Goal: Task Accomplishment & Management: Use online tool/utility

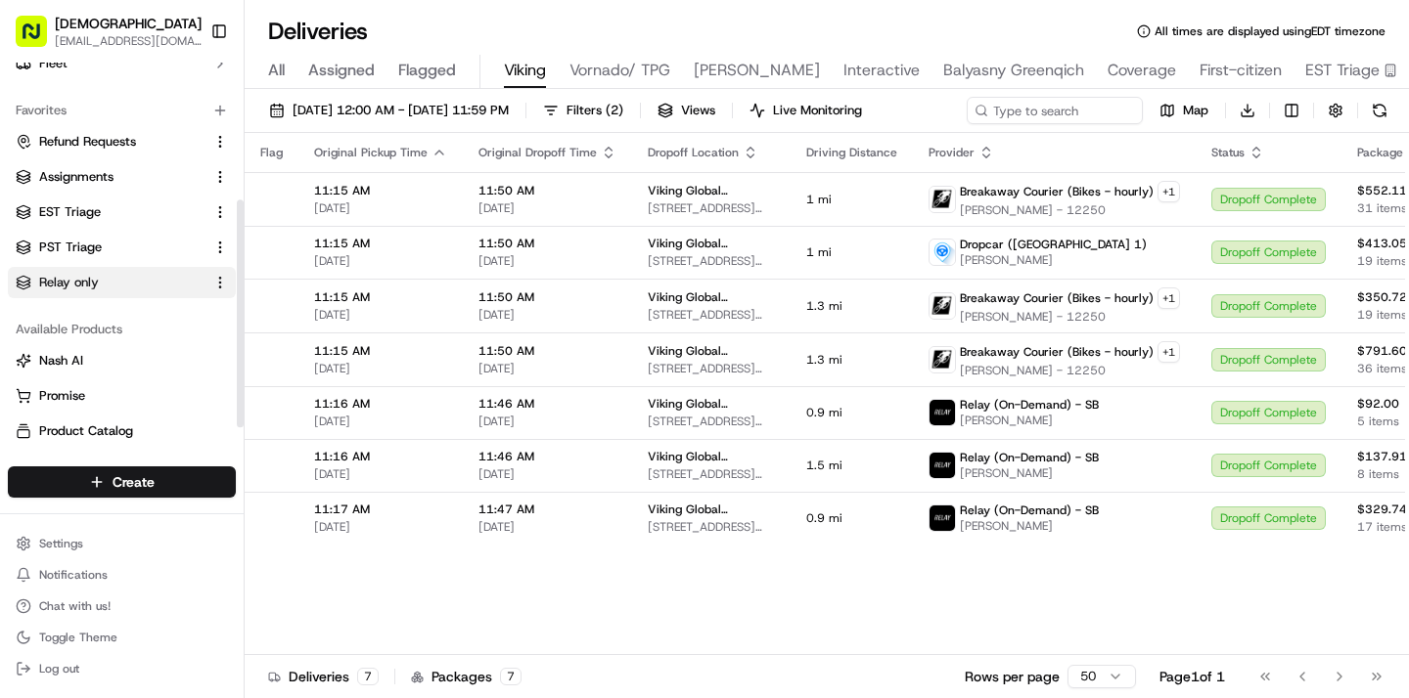
scroll to position [224, 0]
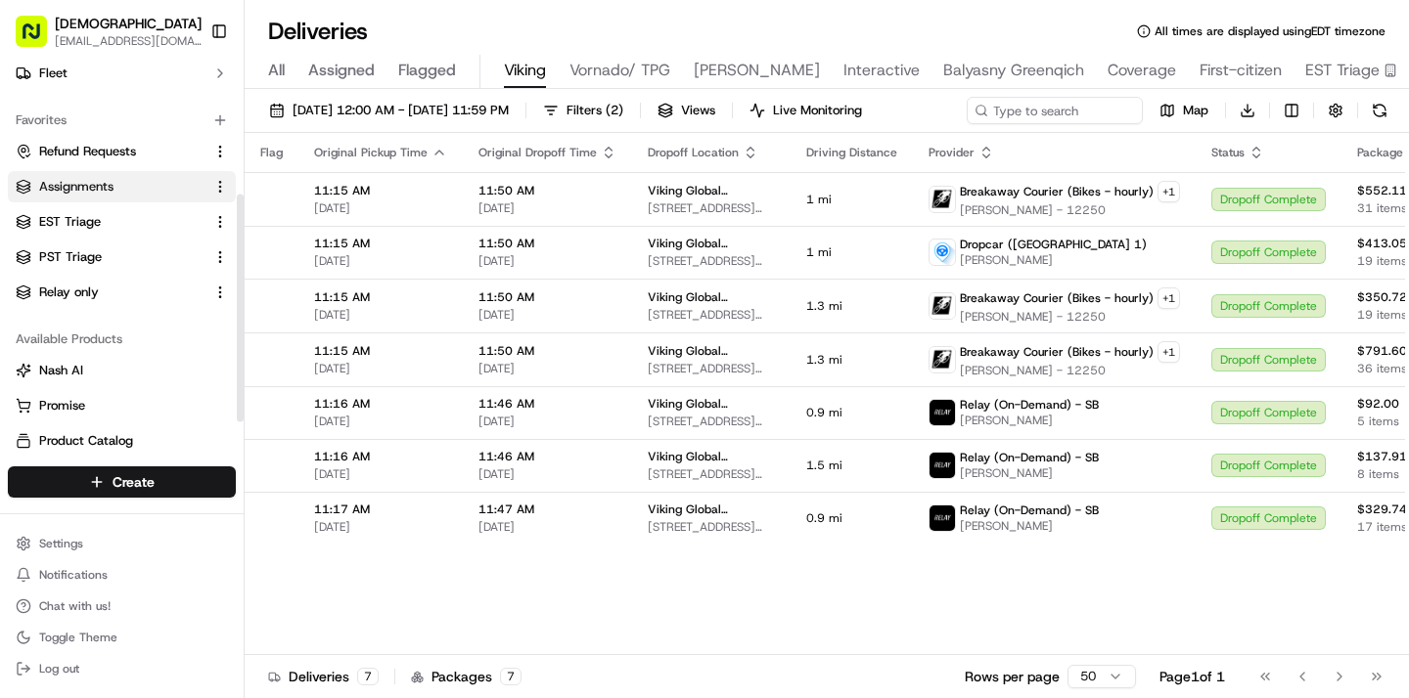
click at [119, 191] on link "Assignments" at bounding box center [110, 187] width 189 height 18
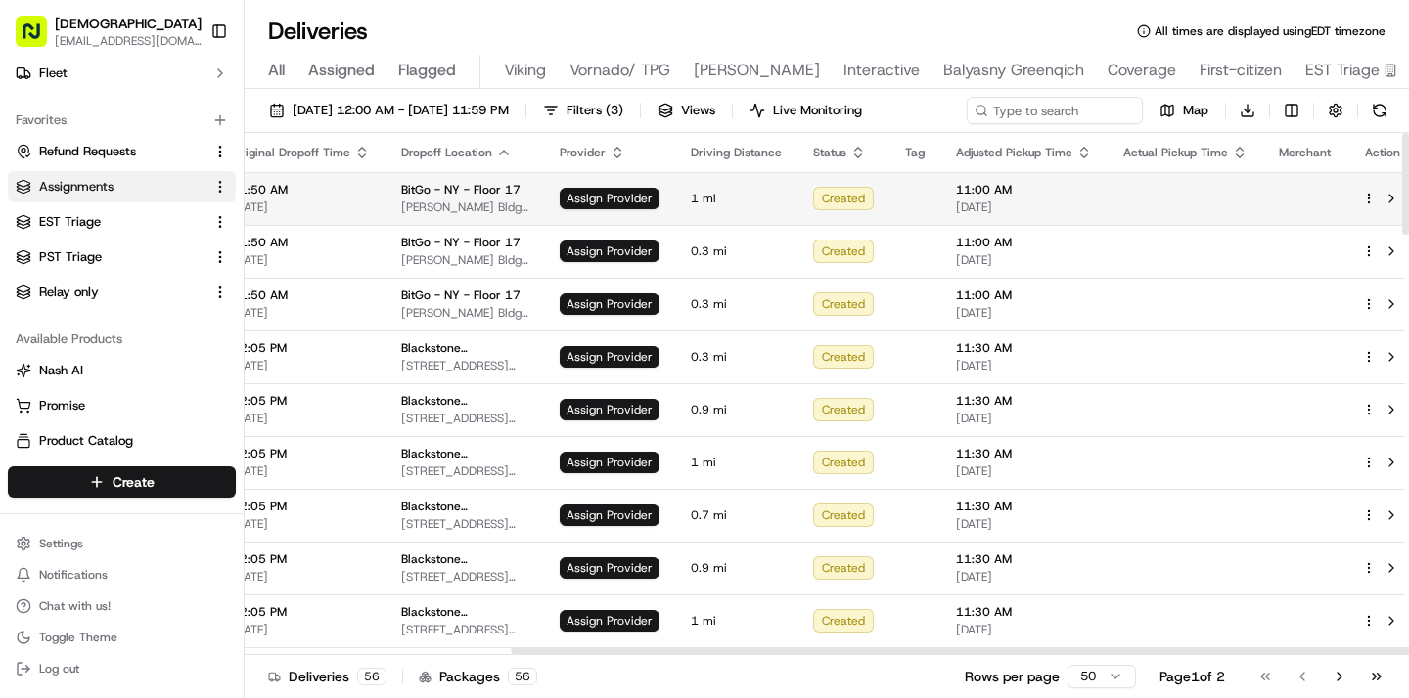
scroll to position [0, 346]
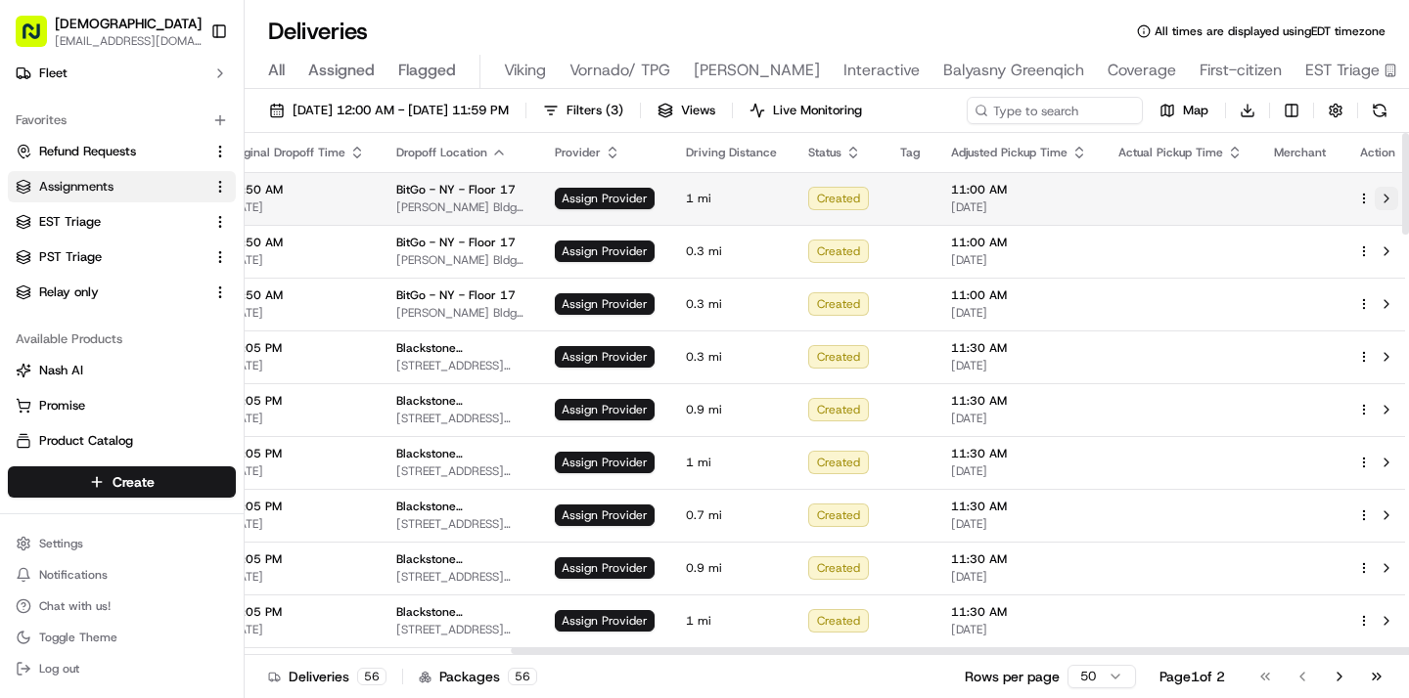
click at [1377, 201] on button at bounding box center [1385, 198] width 23 height 23
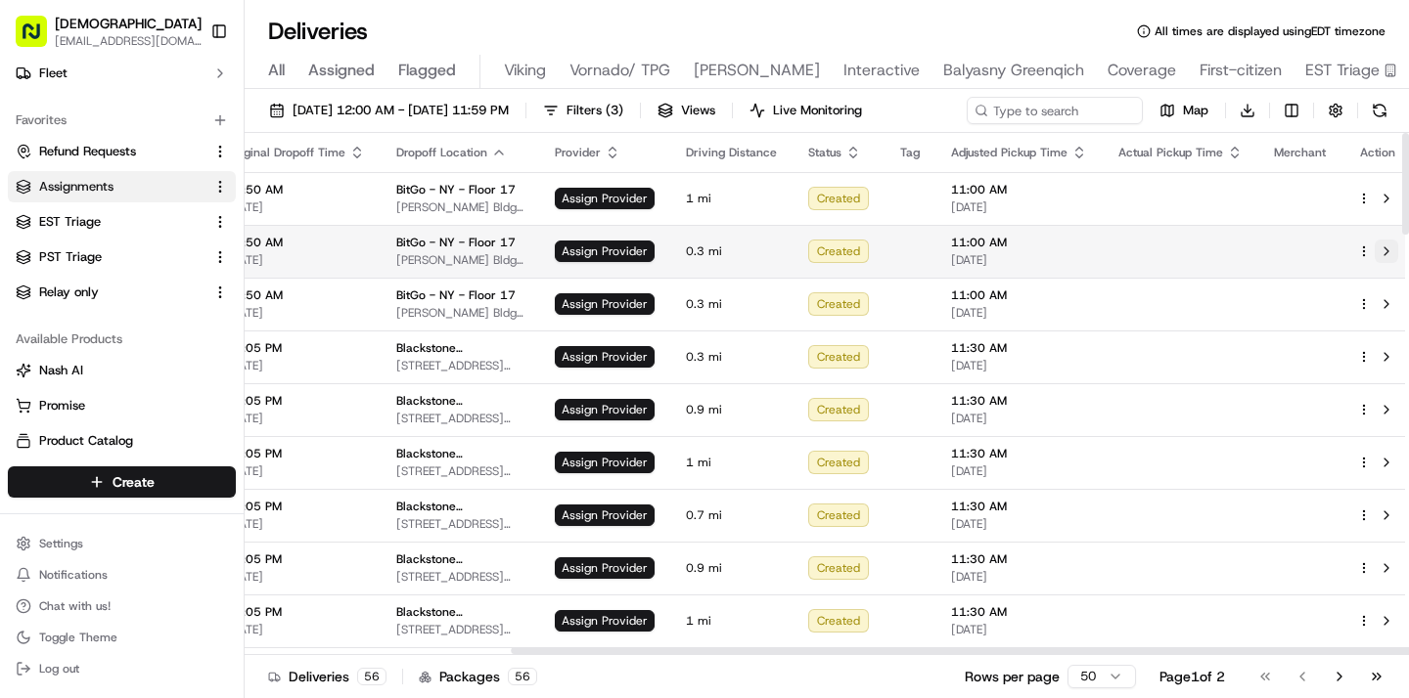
click at [1377, 247] on button at bounding box center [1385, 251] width 23 height 23
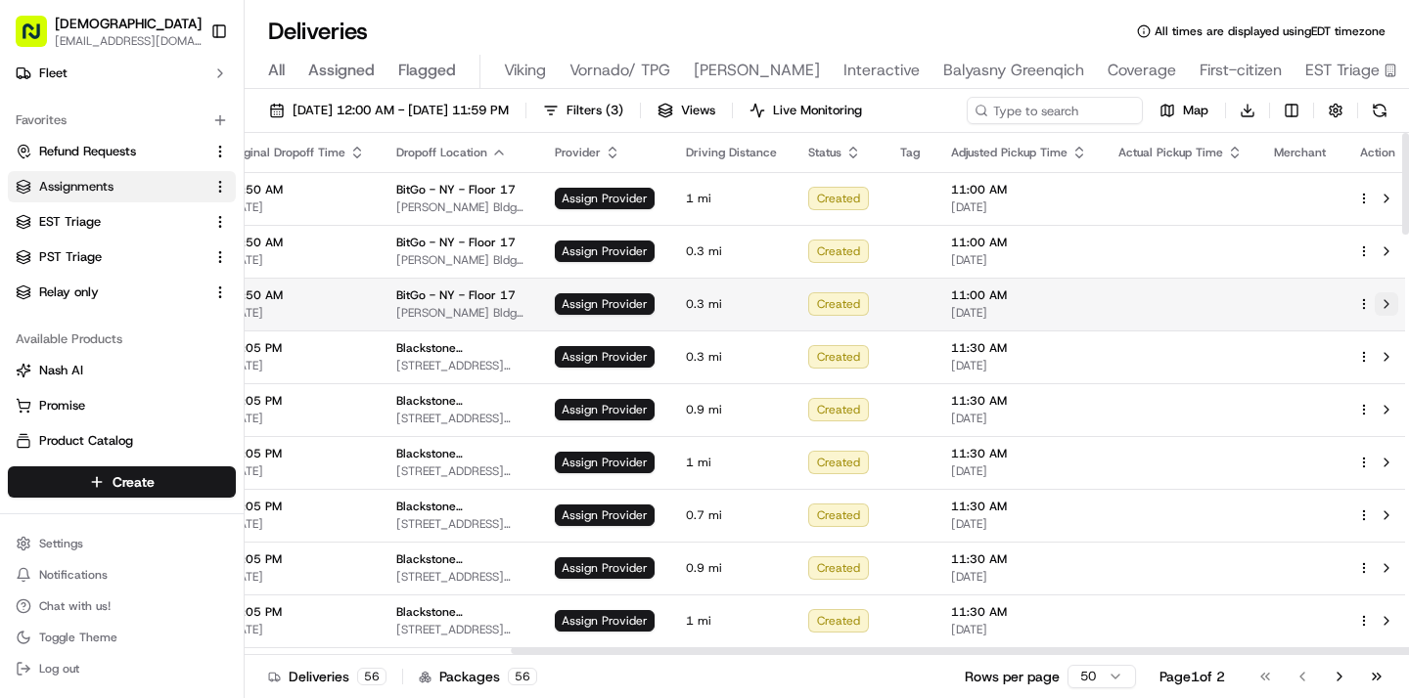
click at [1382, 302] on button at bounding box center [1385, 303] width 23 height 23
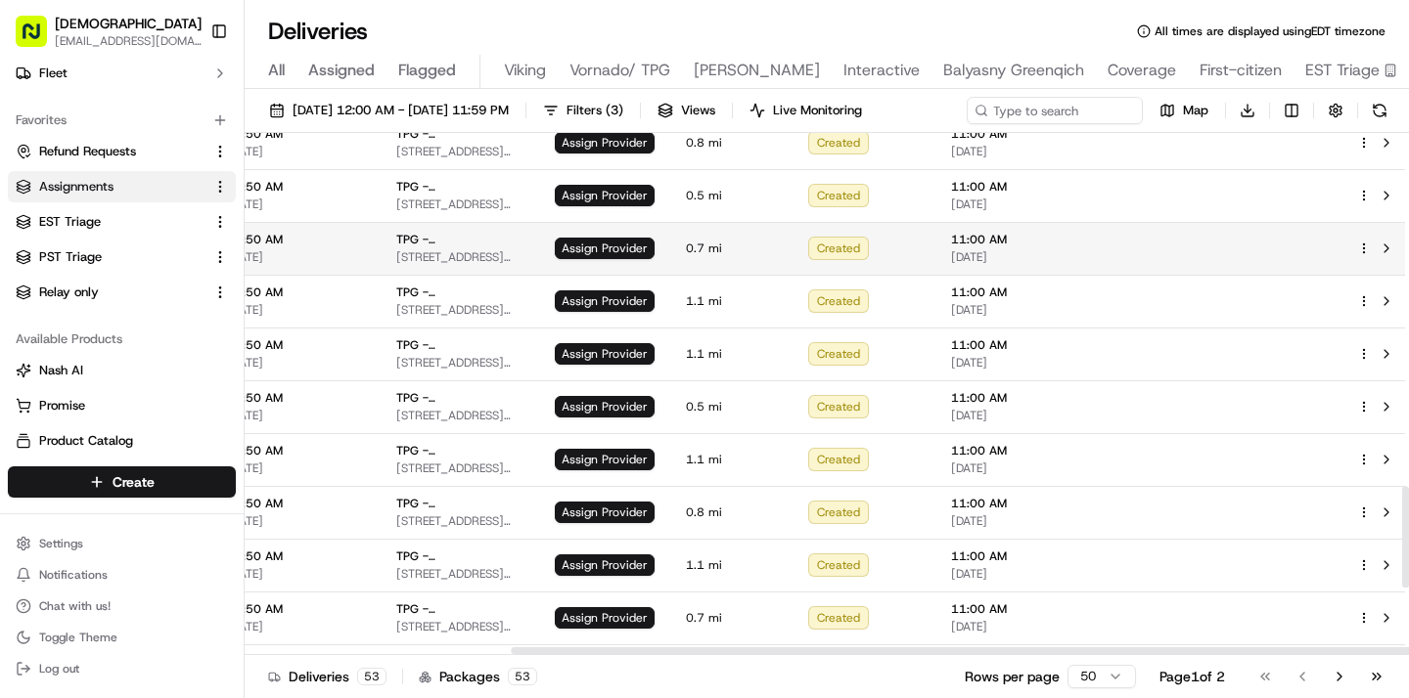
scroll to position [2158, 346]
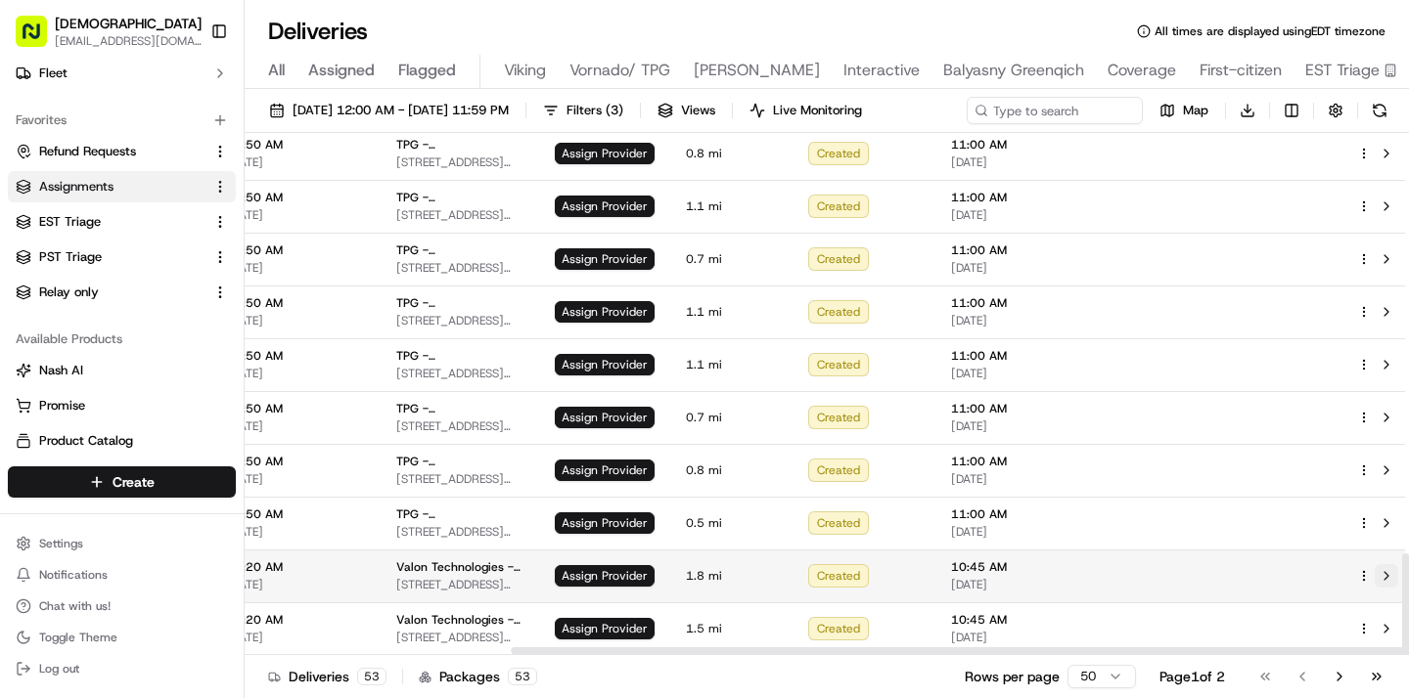
click at [1375, 575] on button at bounding box center [1385, 575] width 23 height 23
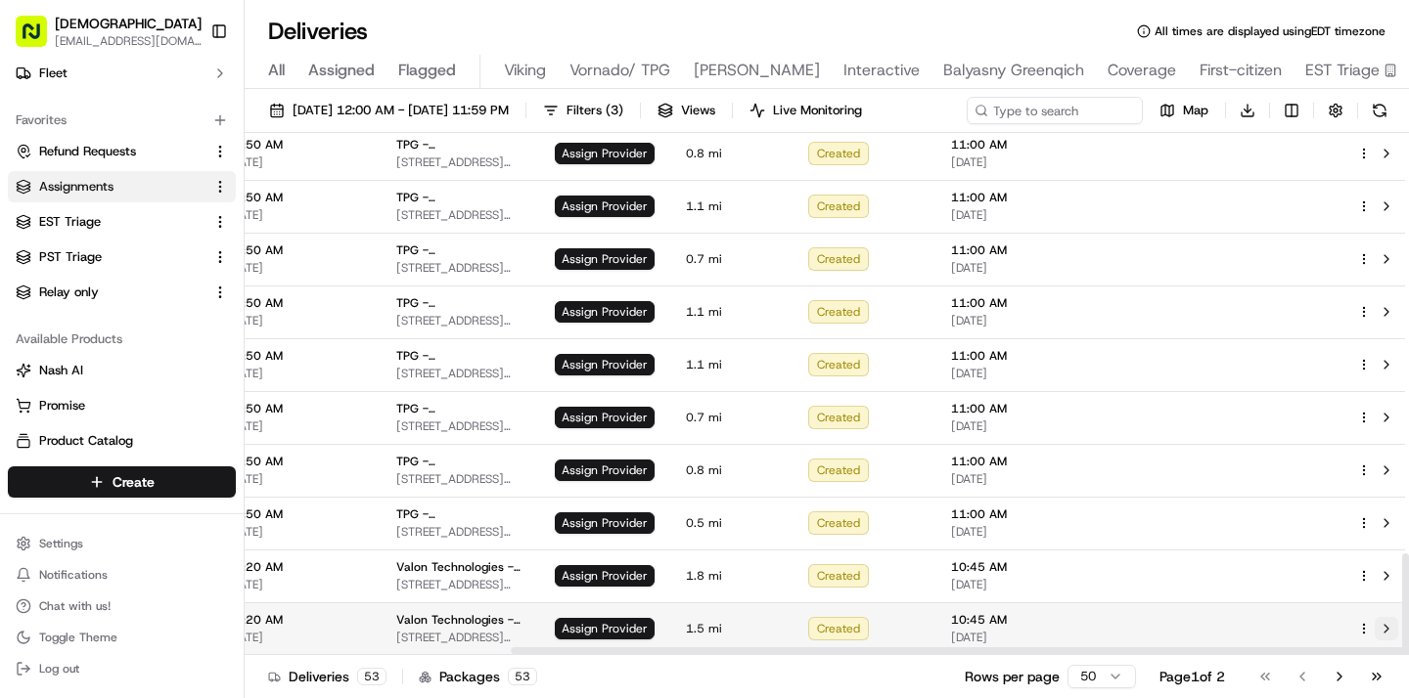
click at [1374, 625] on button at bounding box center [1385, 628] width 23 height 23
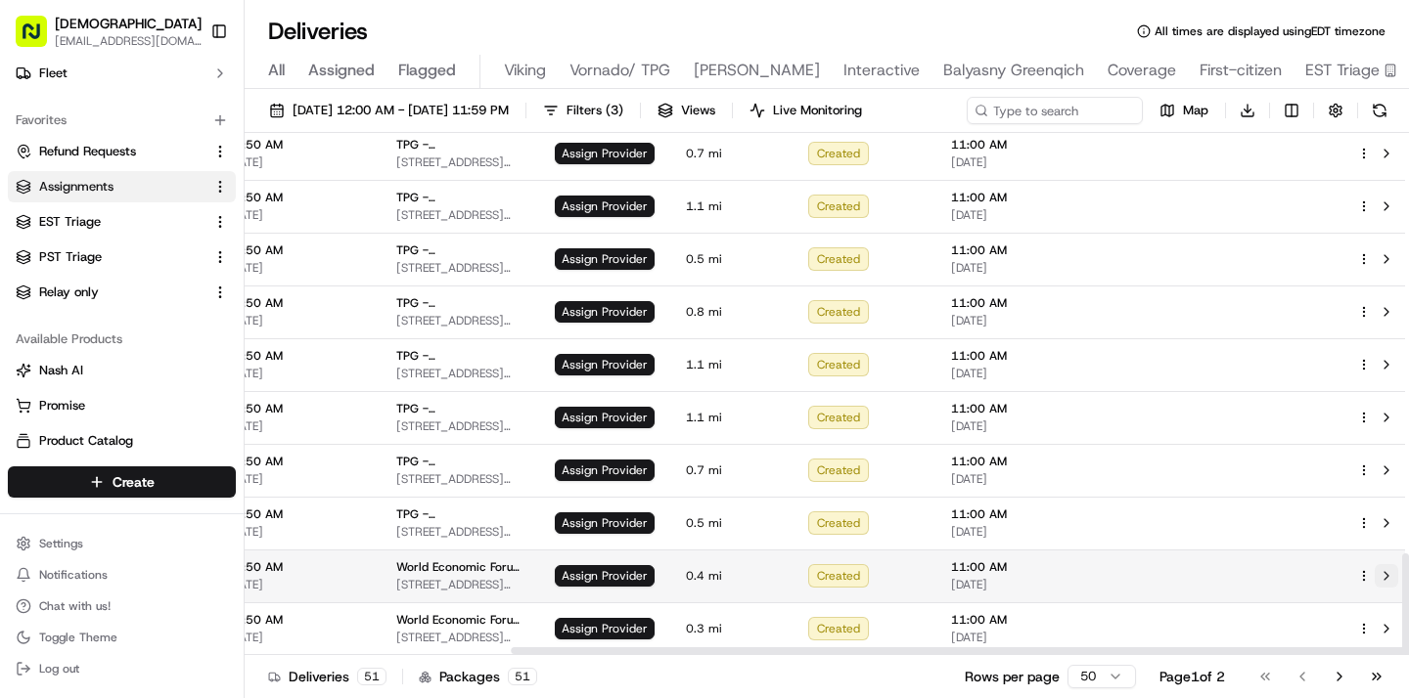
click at [1375, 574] on button at bounding box center [1385, 575] width 23 height 23
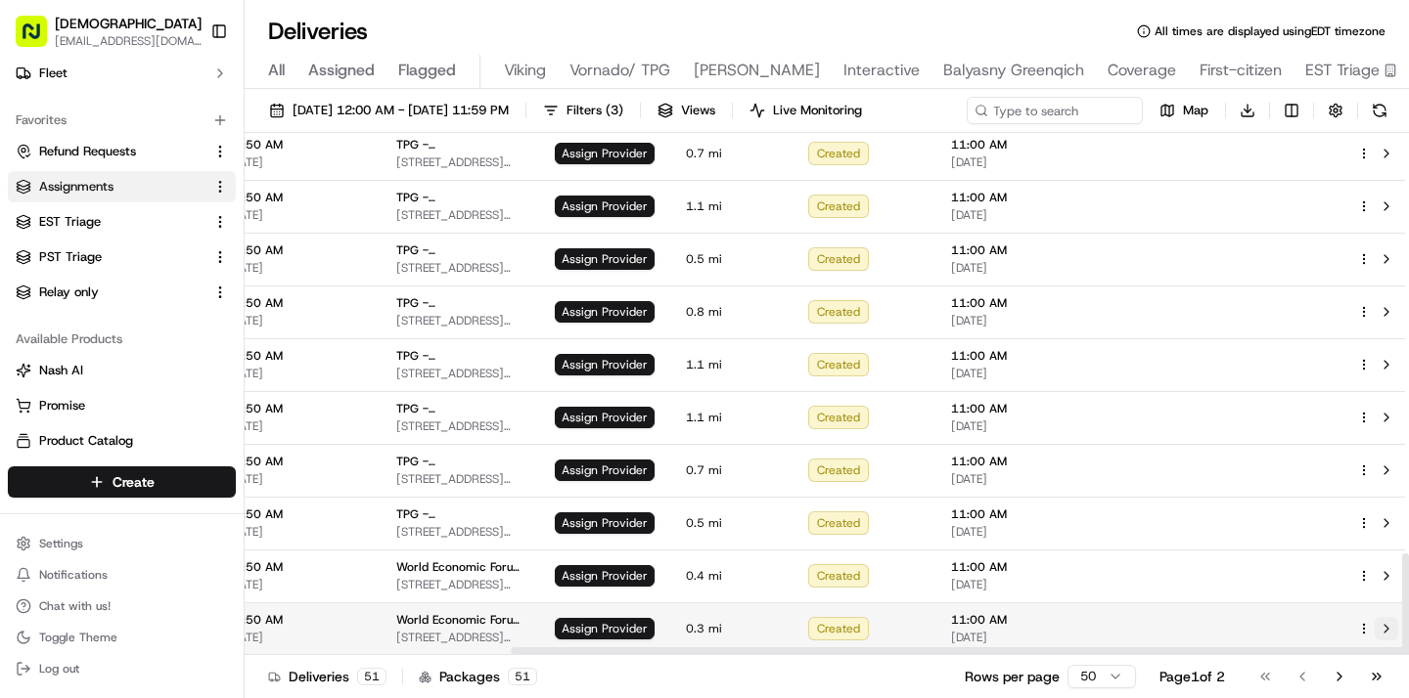
click at [1374, 619] on button at bounding box center [1385, 628] width 23 height 23
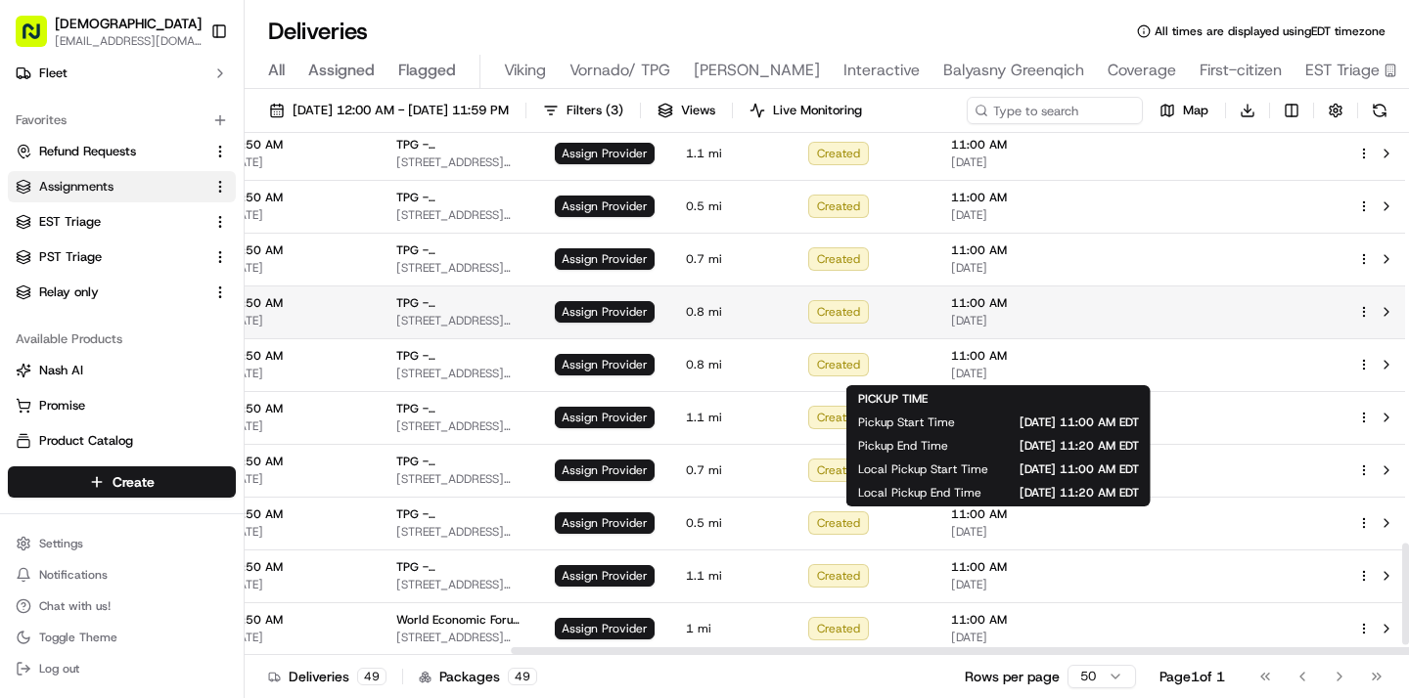
scroll to position [2105, 346]
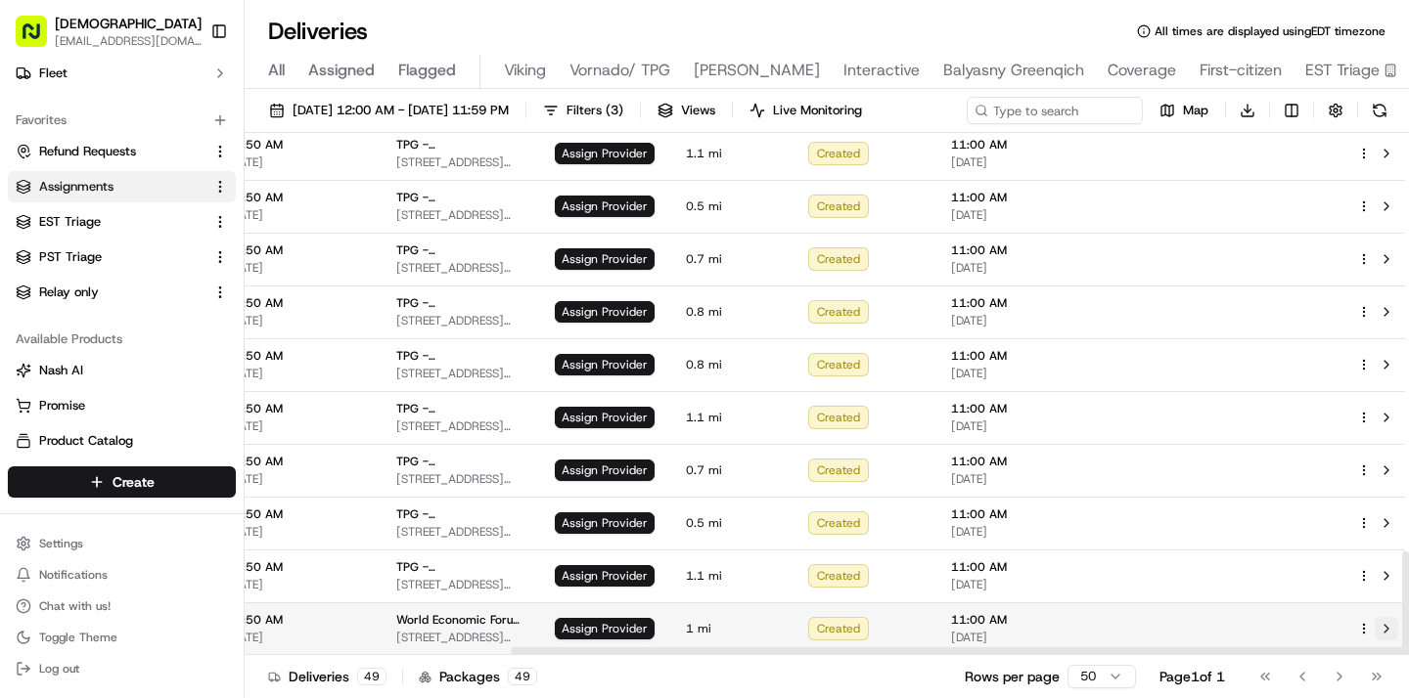
click at [1375, 627] on button at bounding box center [1385, 628] width 23 height 23
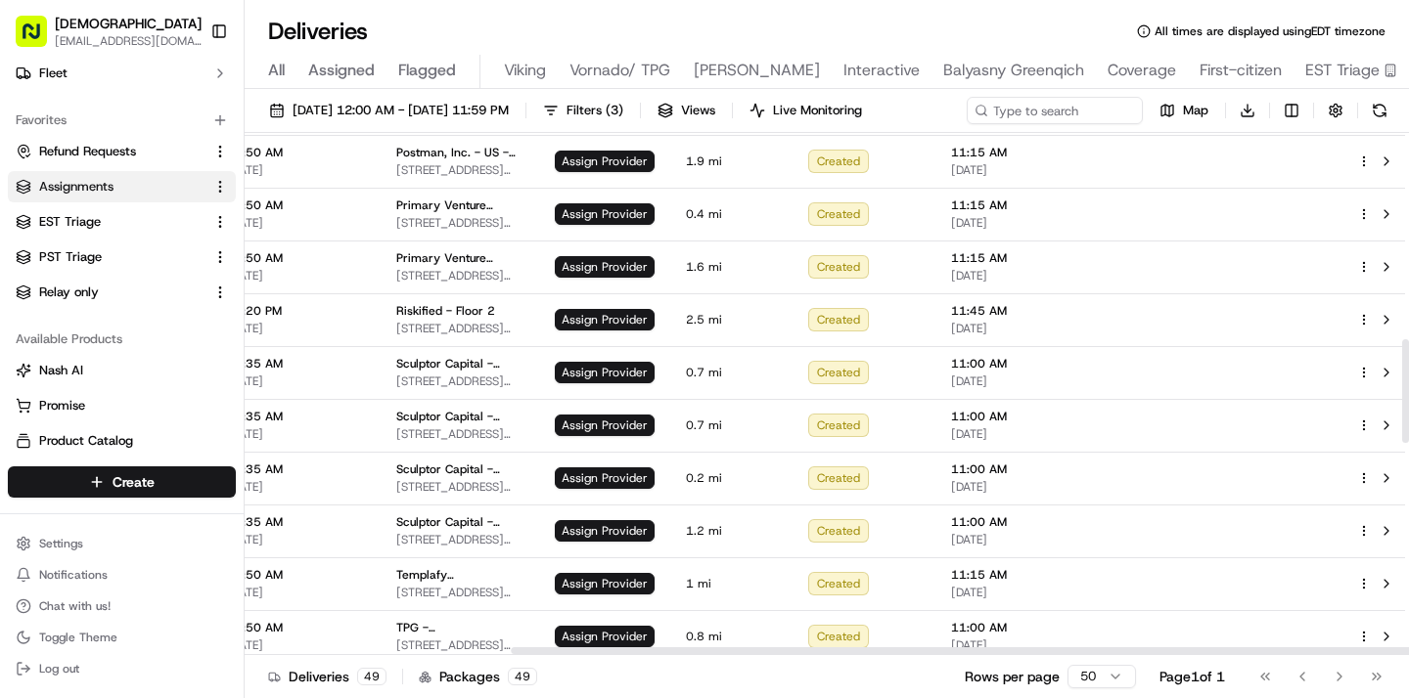
scroll to position [1038, 346]
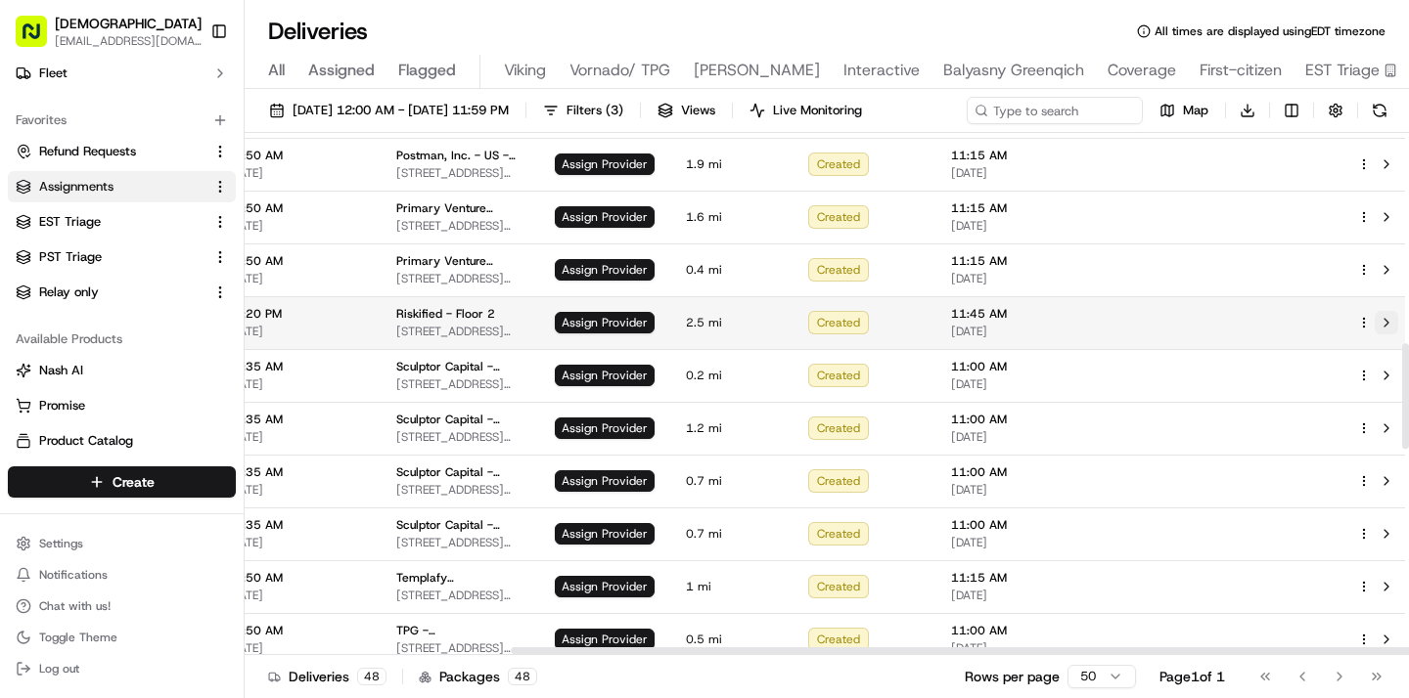
click at [1378, 324] on button at bounding box center [1385, 322] width 23 height 23
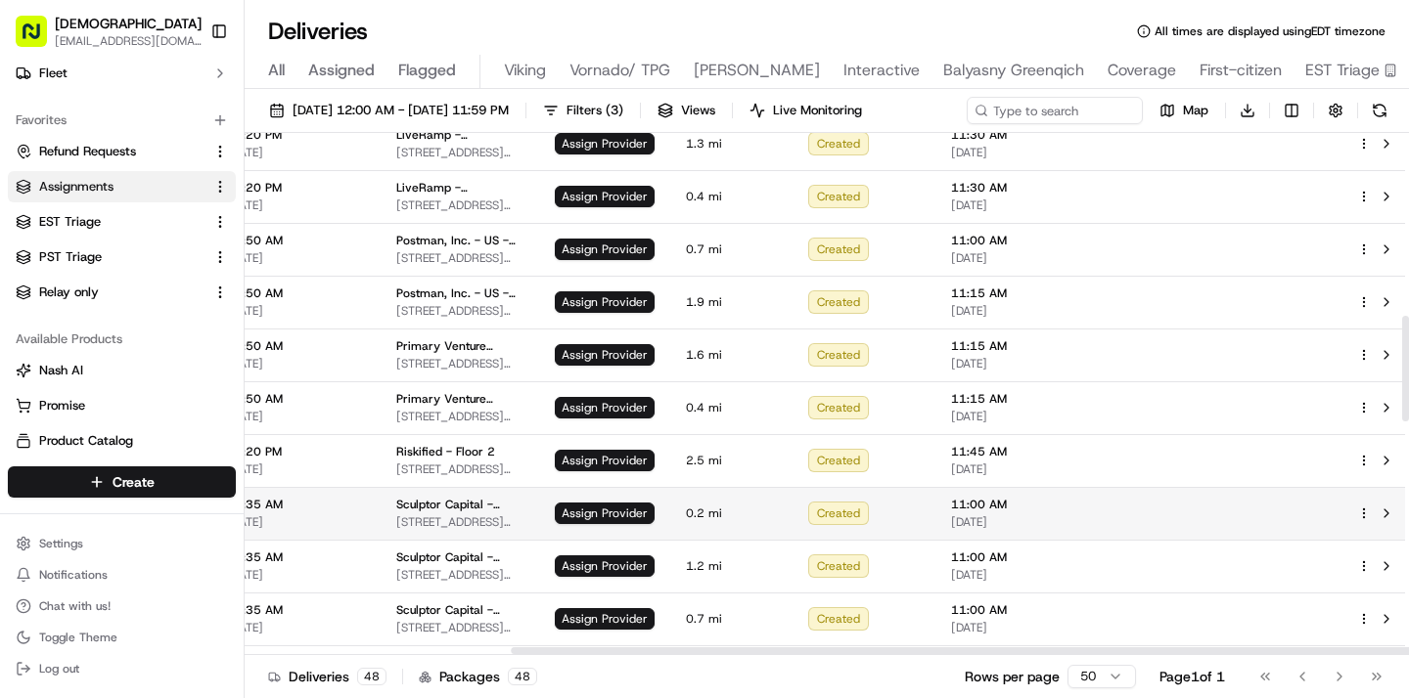
scroll to position [898, 346]
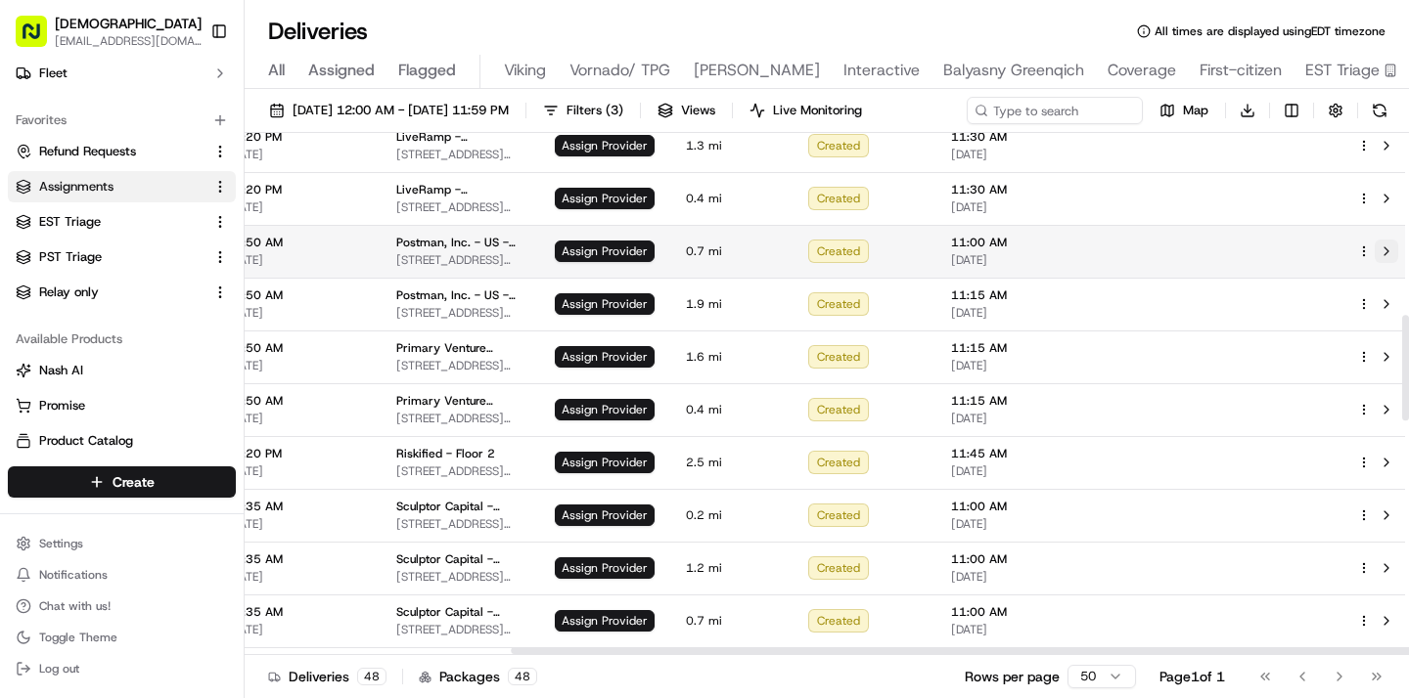
click at [1381, 246] on button at bounding box center [1385, 251] width 23 height 23
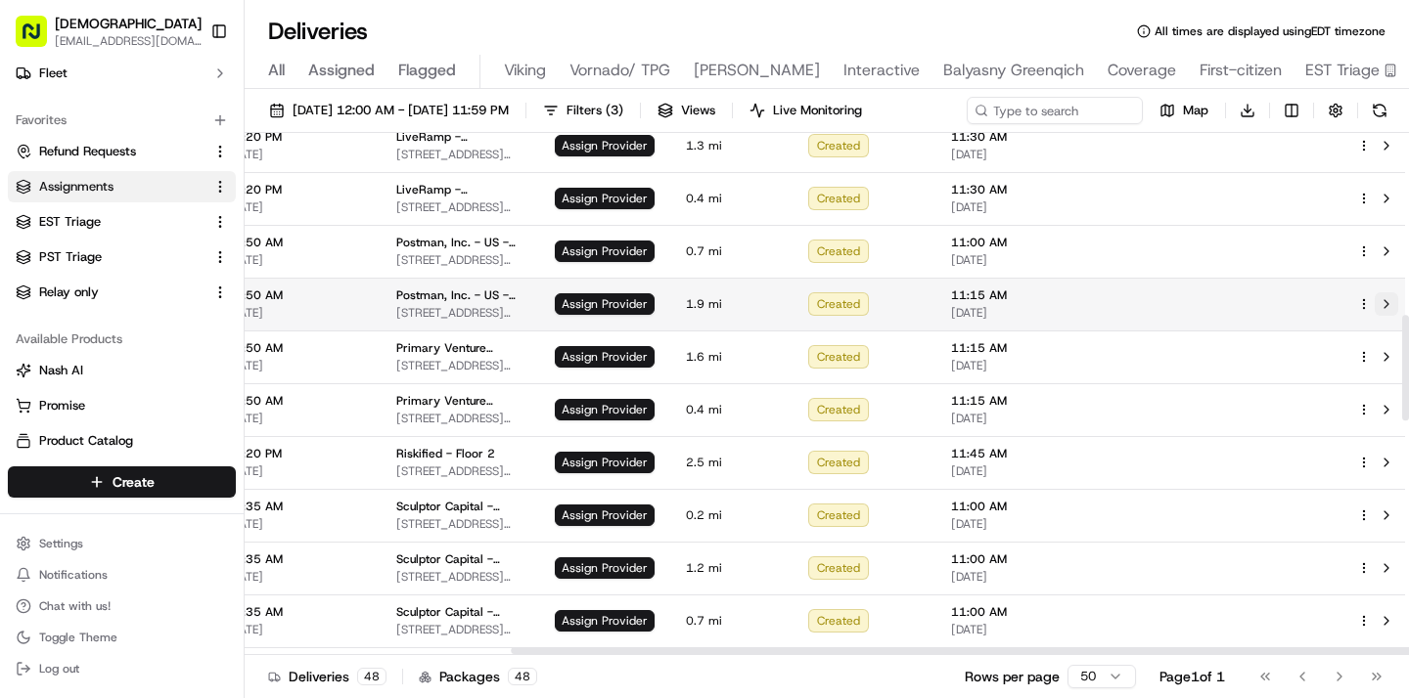
click at [1378, 298] on button at bounding box center [1385, 303] width 23 height 23
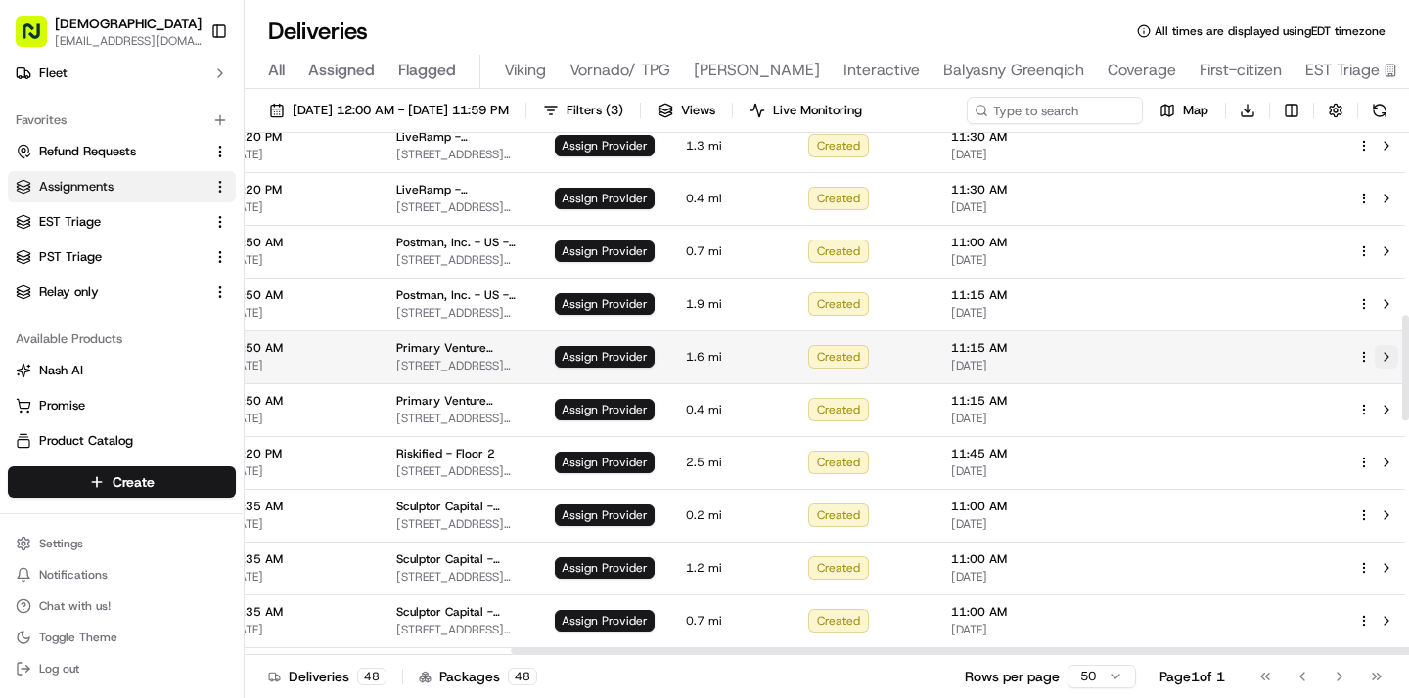
click at [1379, 352] on button at bounding box center [1385, 356] width 23 height 23
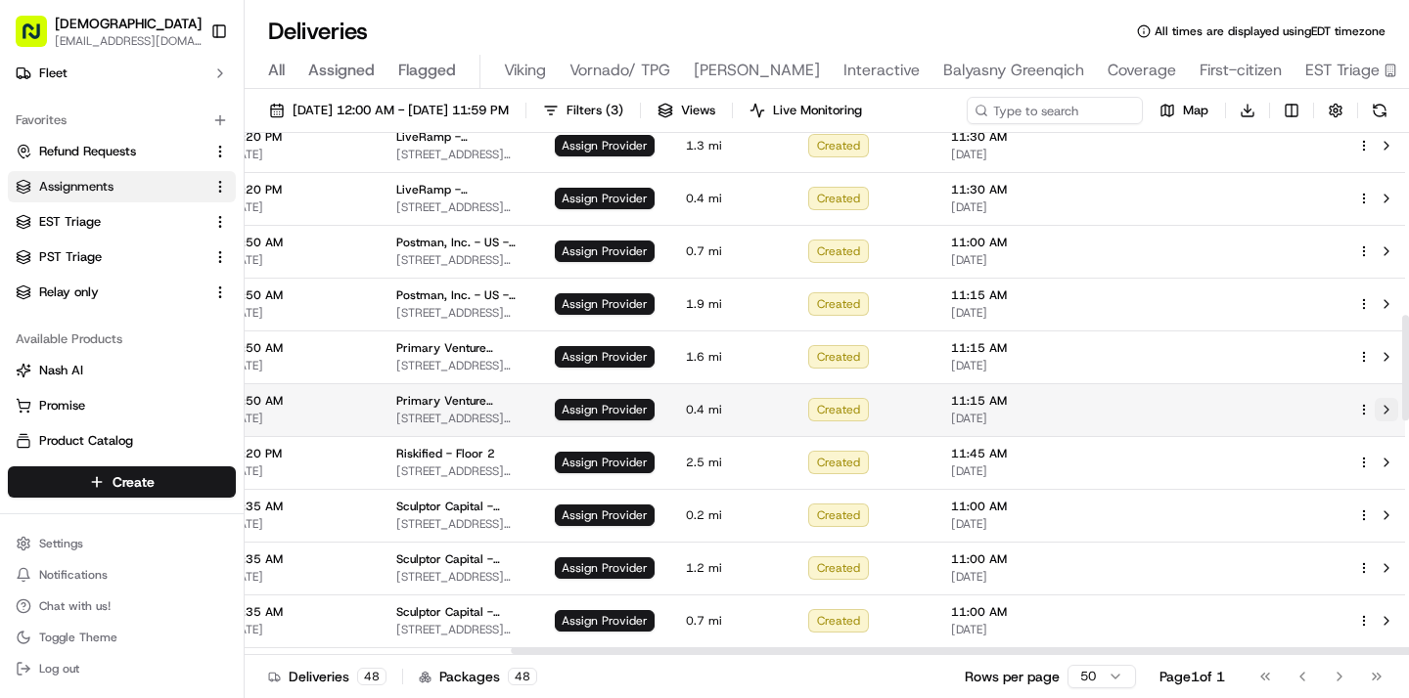
click at [1376, 405] on button at bounding box center [1385, 409] width 23 height 23
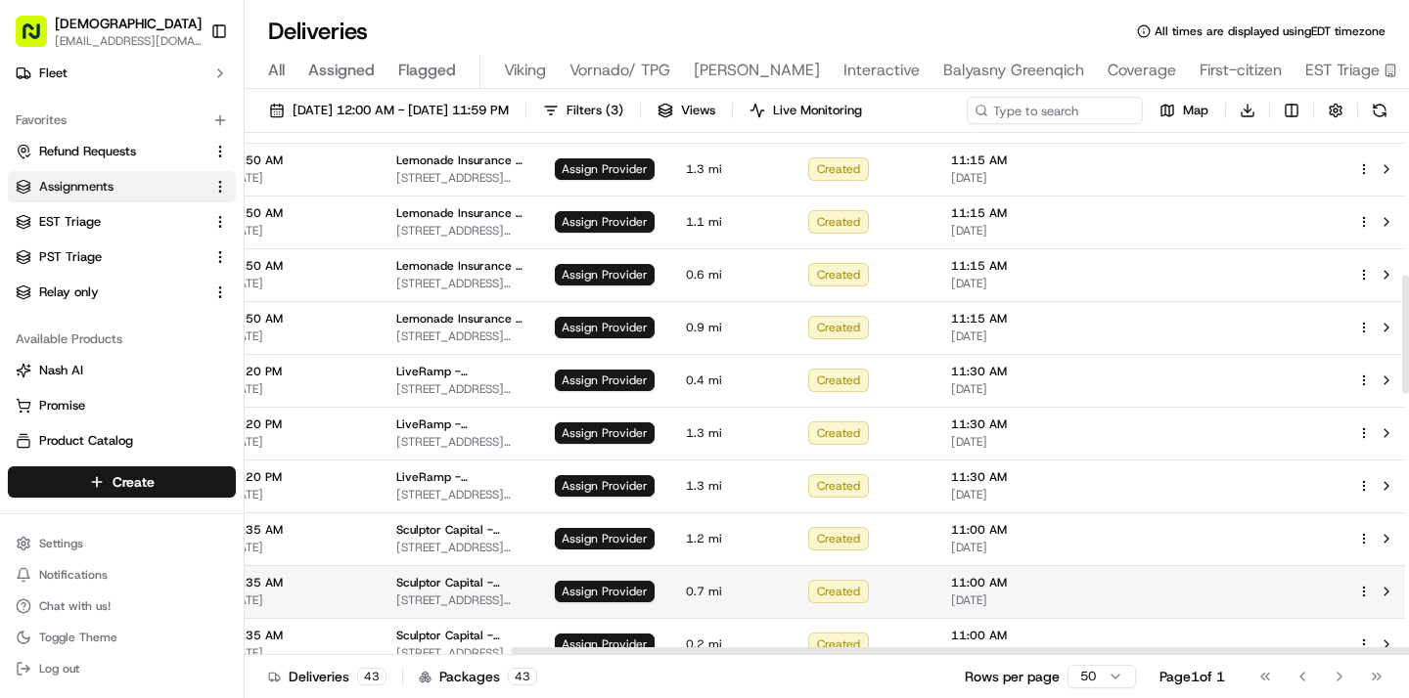
scroll to position [636, 346]
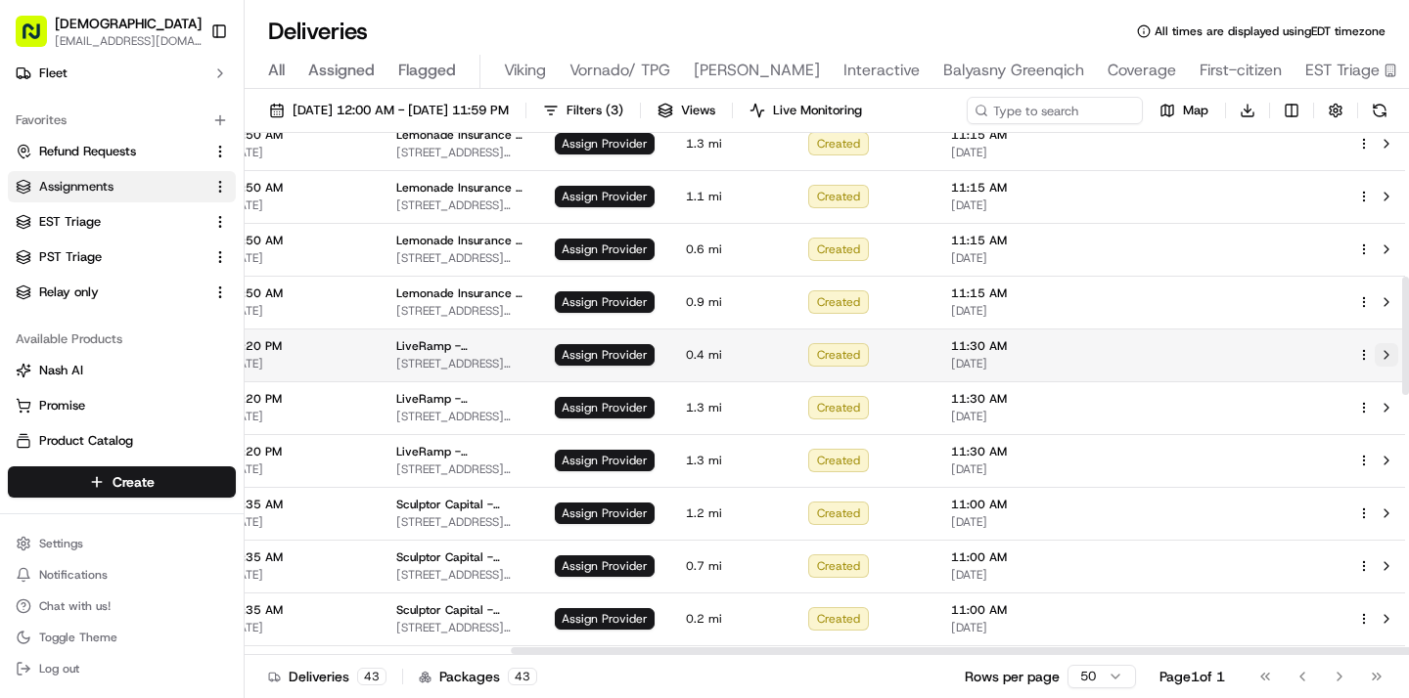
click at [1376, 357] on button at bounding box center [1385, 354] width 23 height 23
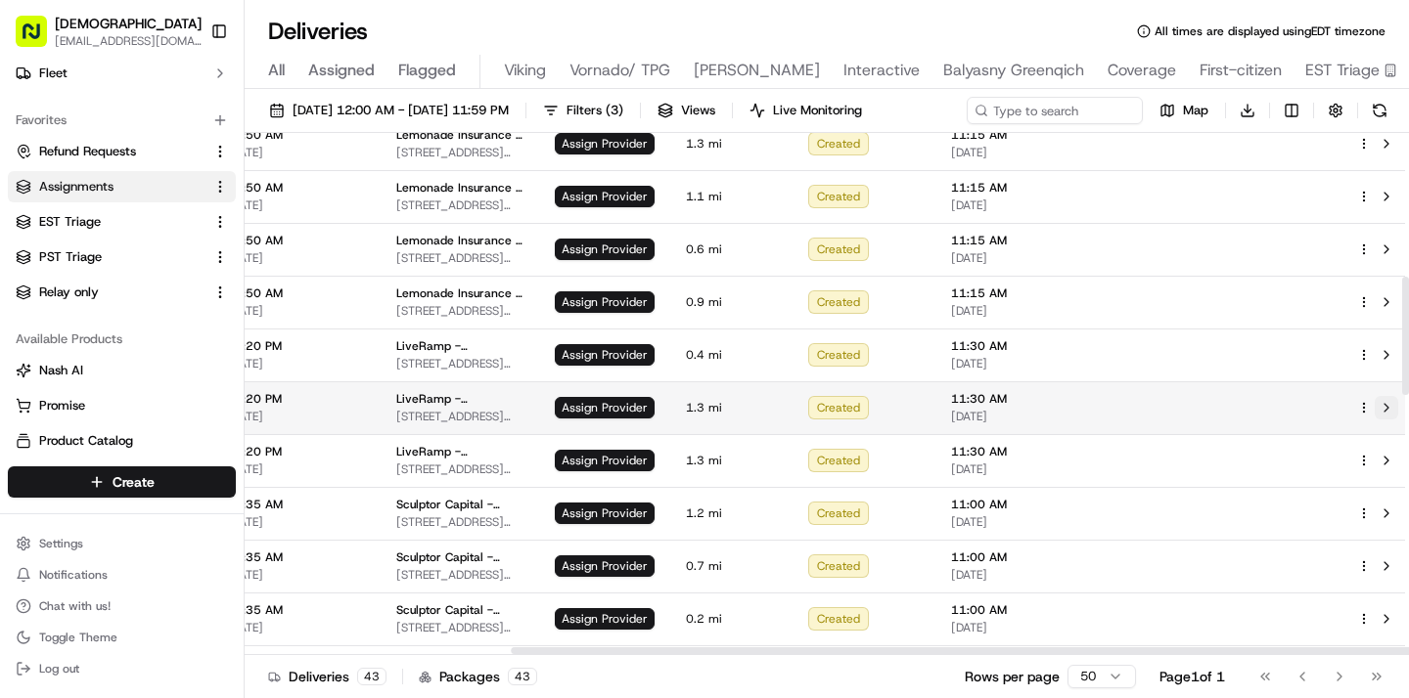
click at [1375, 403] on button at bounding box center [1385, 407] width 23 height 23
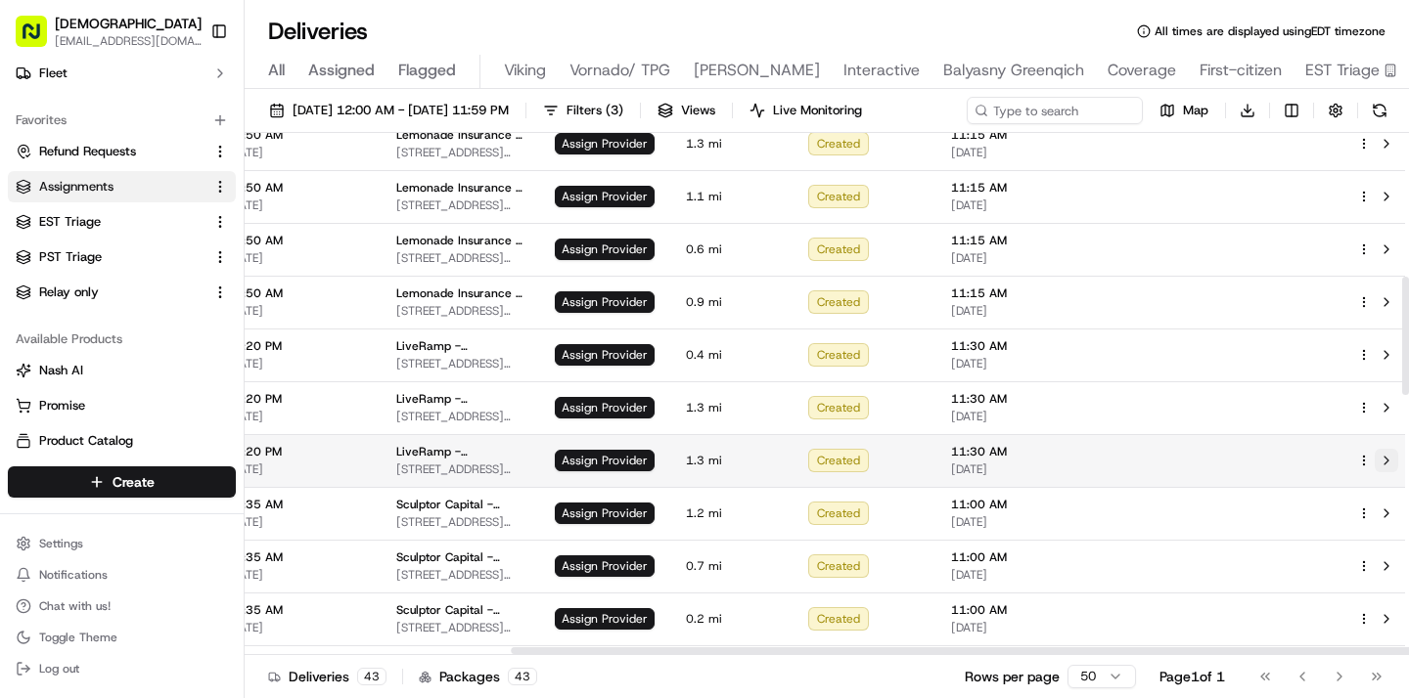
click at [1375, 456] on button at bounding box center [1385, 460] width 23 height 23
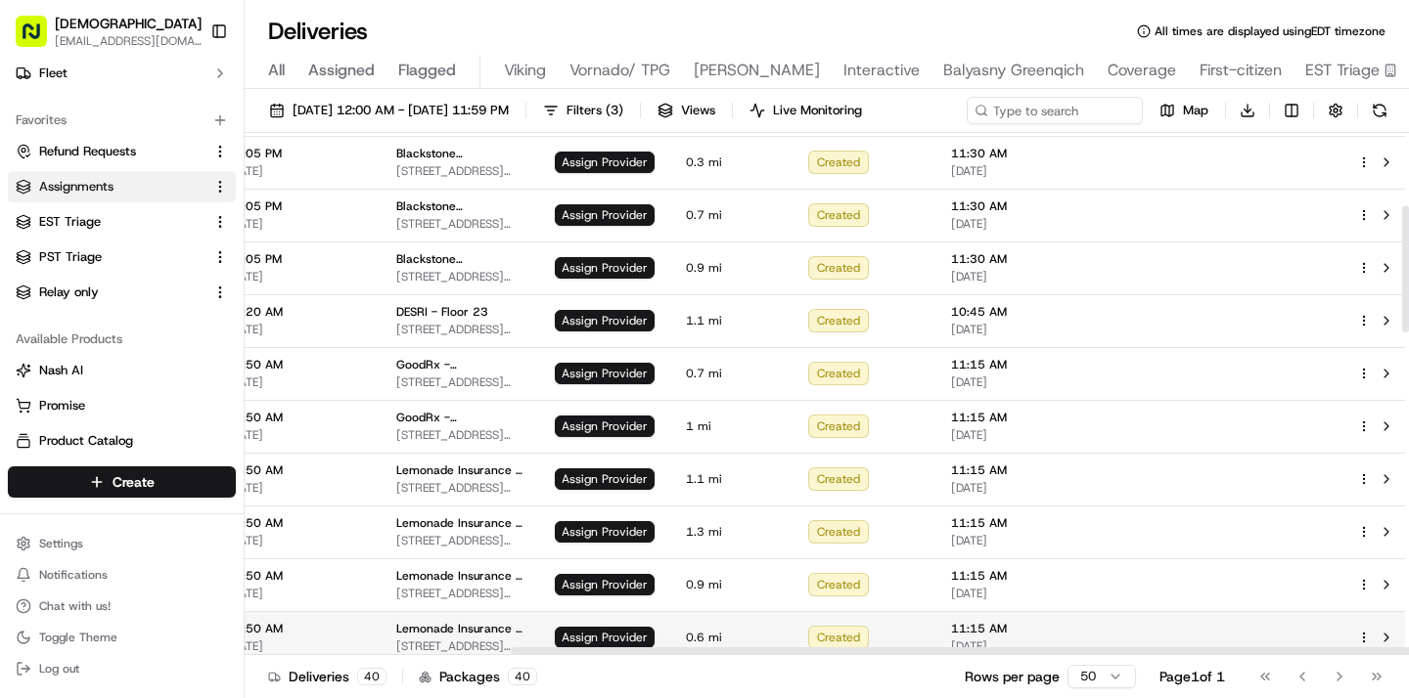
scroll to position [307, 346]
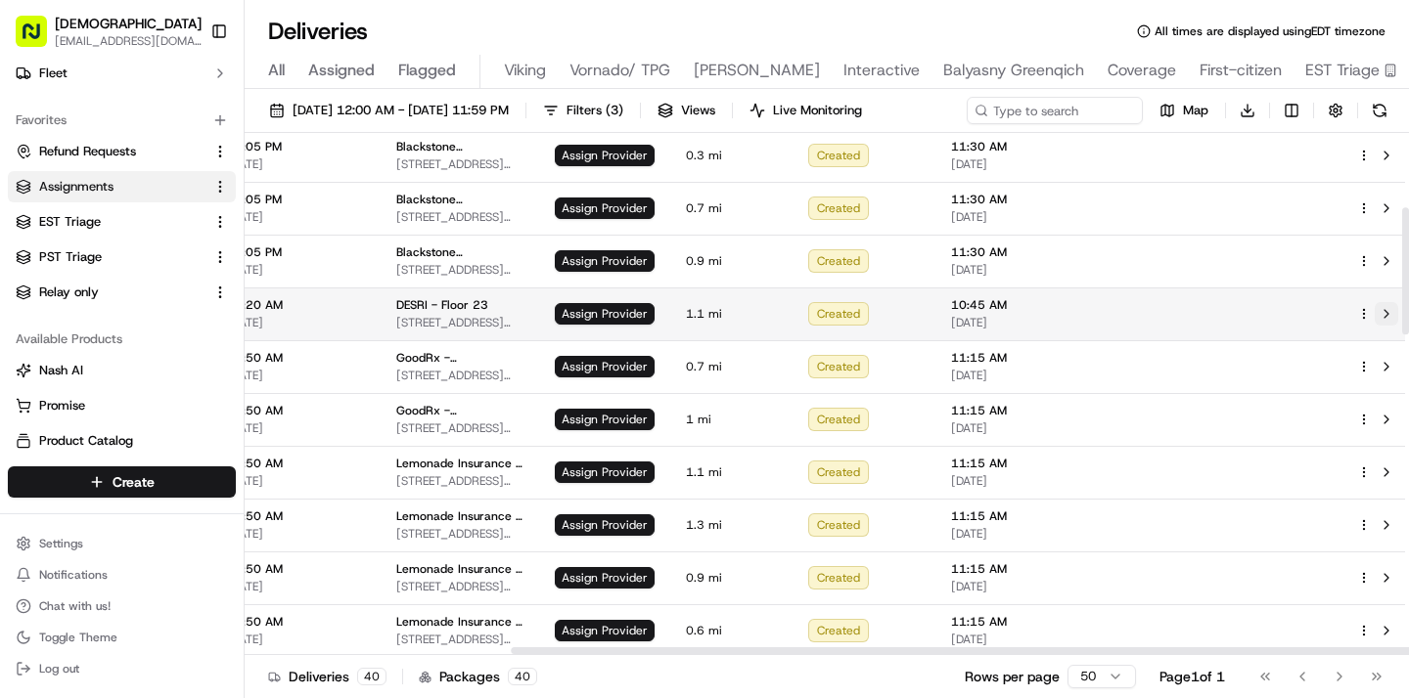
click at [1374, 314] on button at bounding box center [1385, 313] width 23 height 23
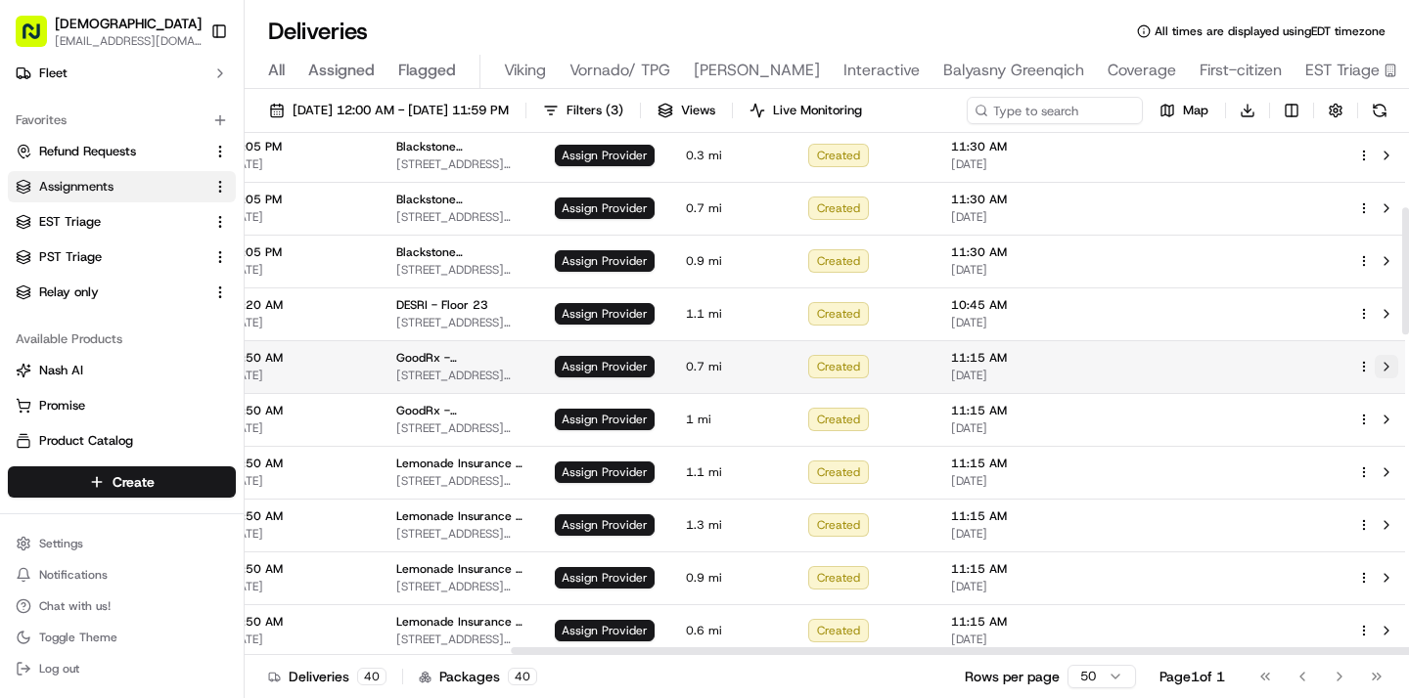
click at [1378, 363] on button at bounding box center [1385, 366] width 23 height 23
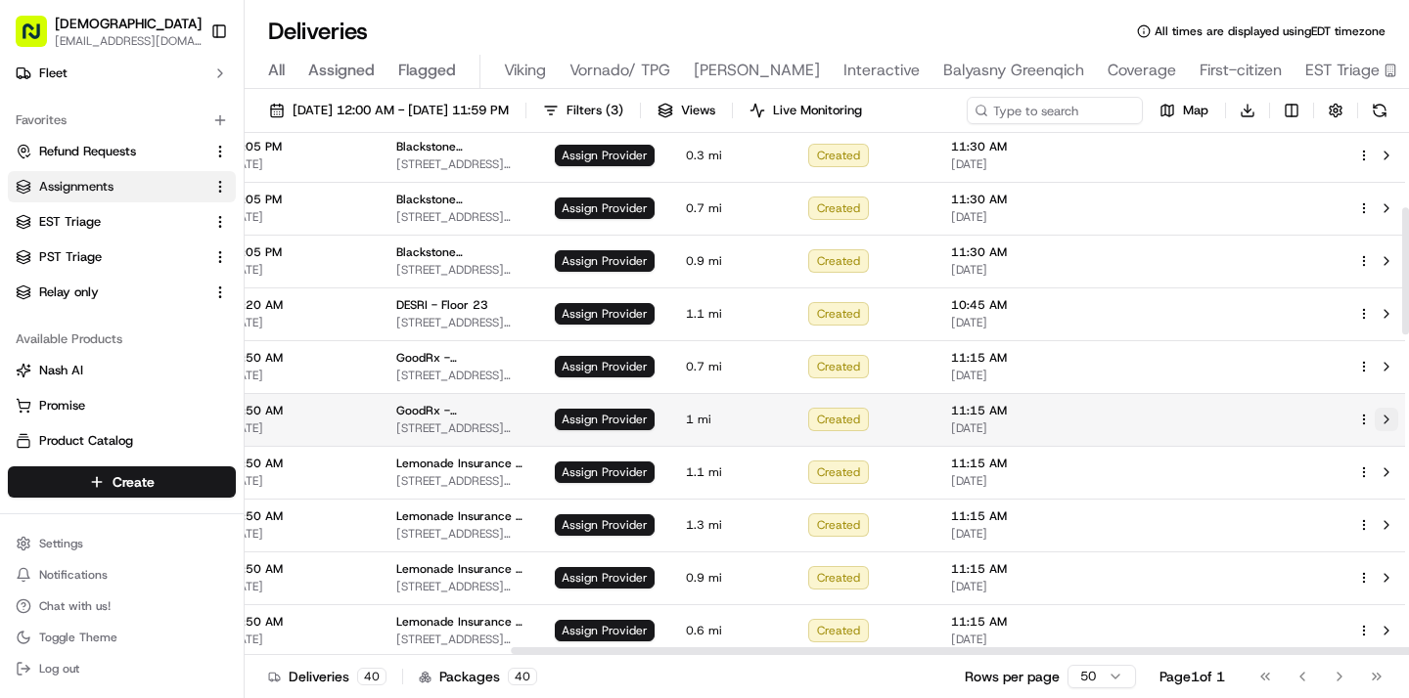
click at [1377, 415] on button at bounding box center [1385, 419] width 23 height 23
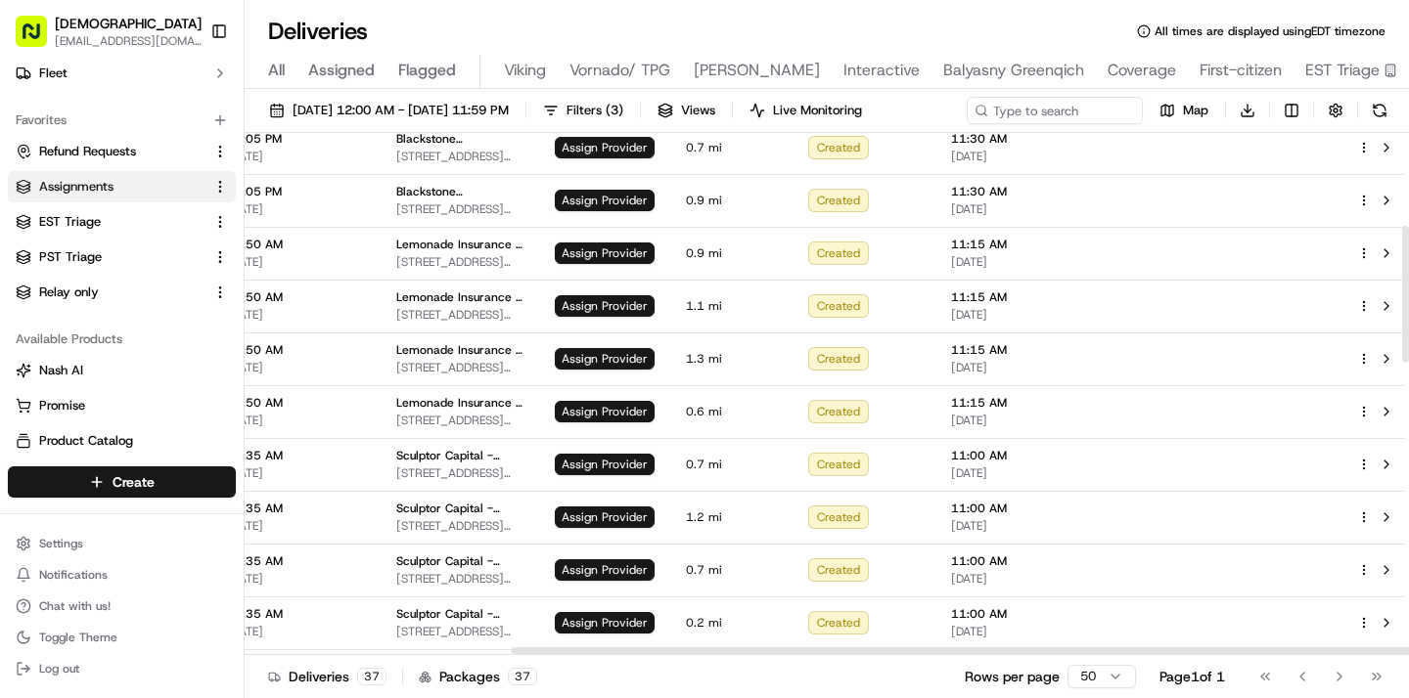
scroll to position [369, 346]
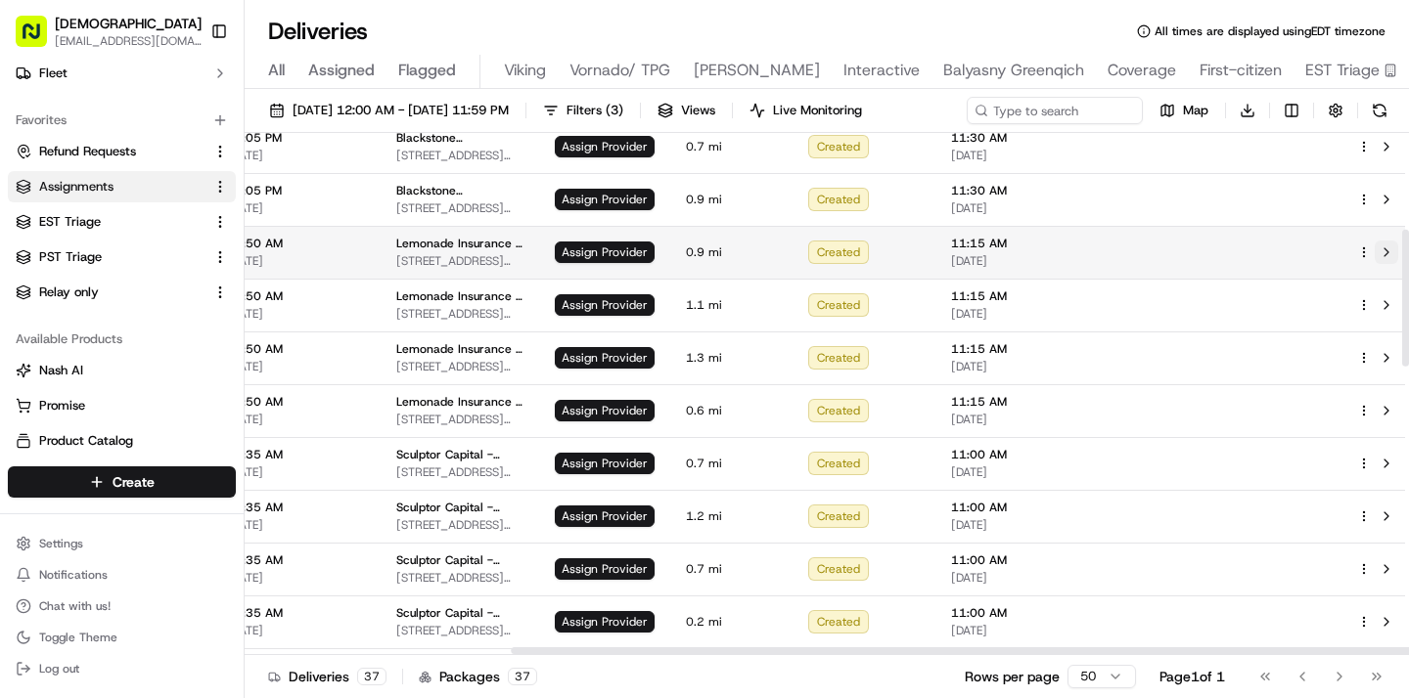
click at [1374, 253] on button at bounding box center [1385, 252] width 23 height 23
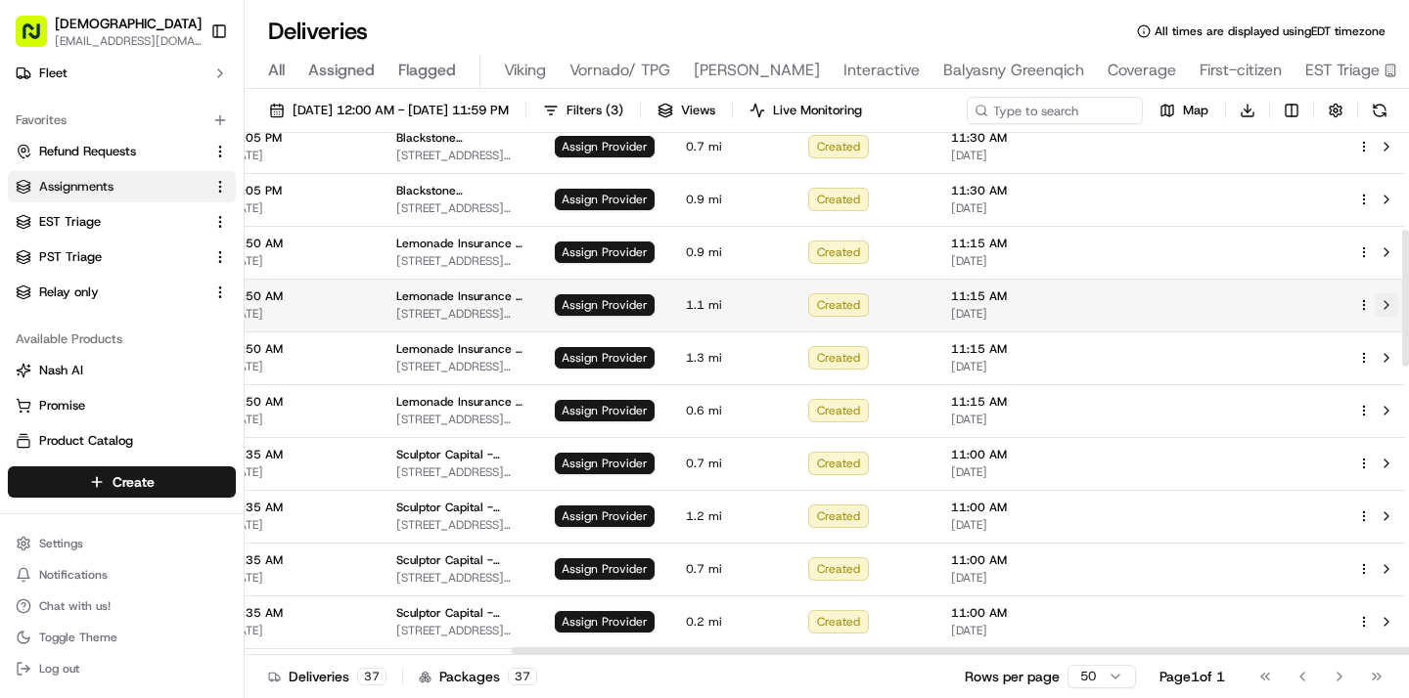
click at [1374, 302] on button at bounding box center [1385, 304] width 23 height 23
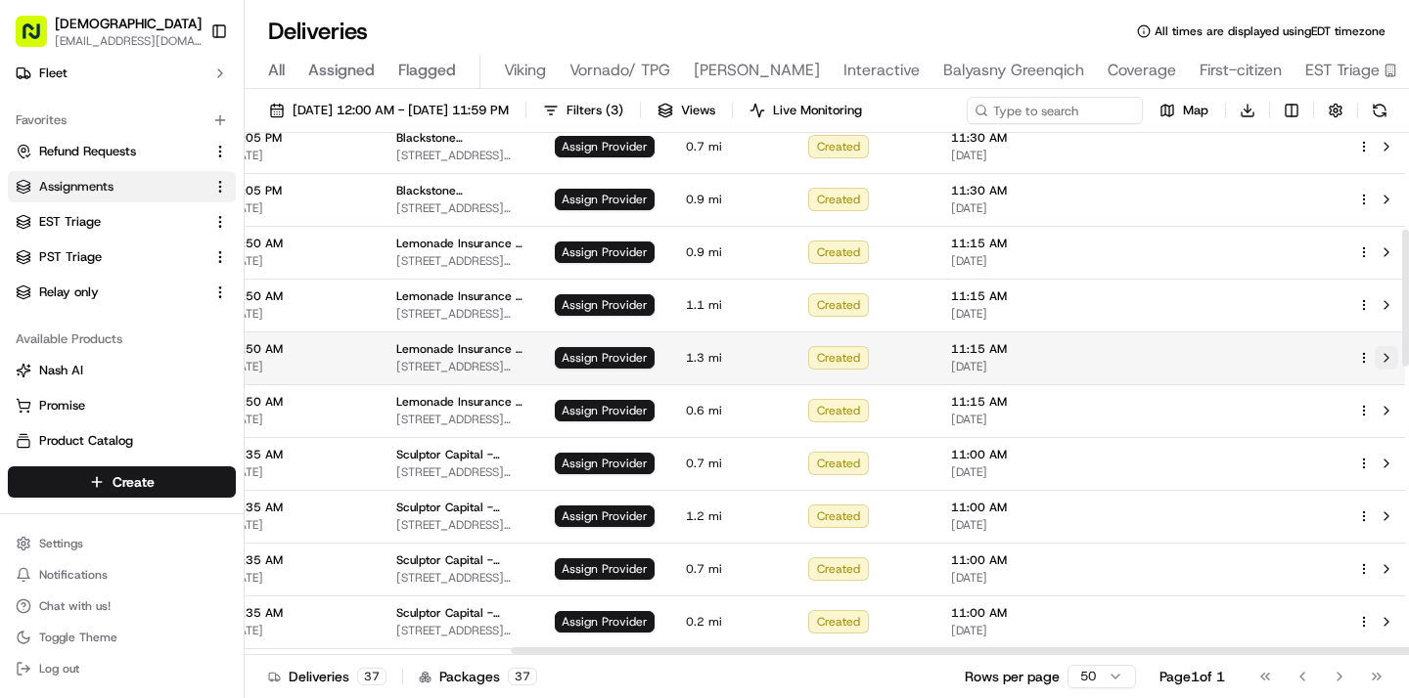
click at [1378, 353] on button at bounding box center [1385, 357] width 23 height 23
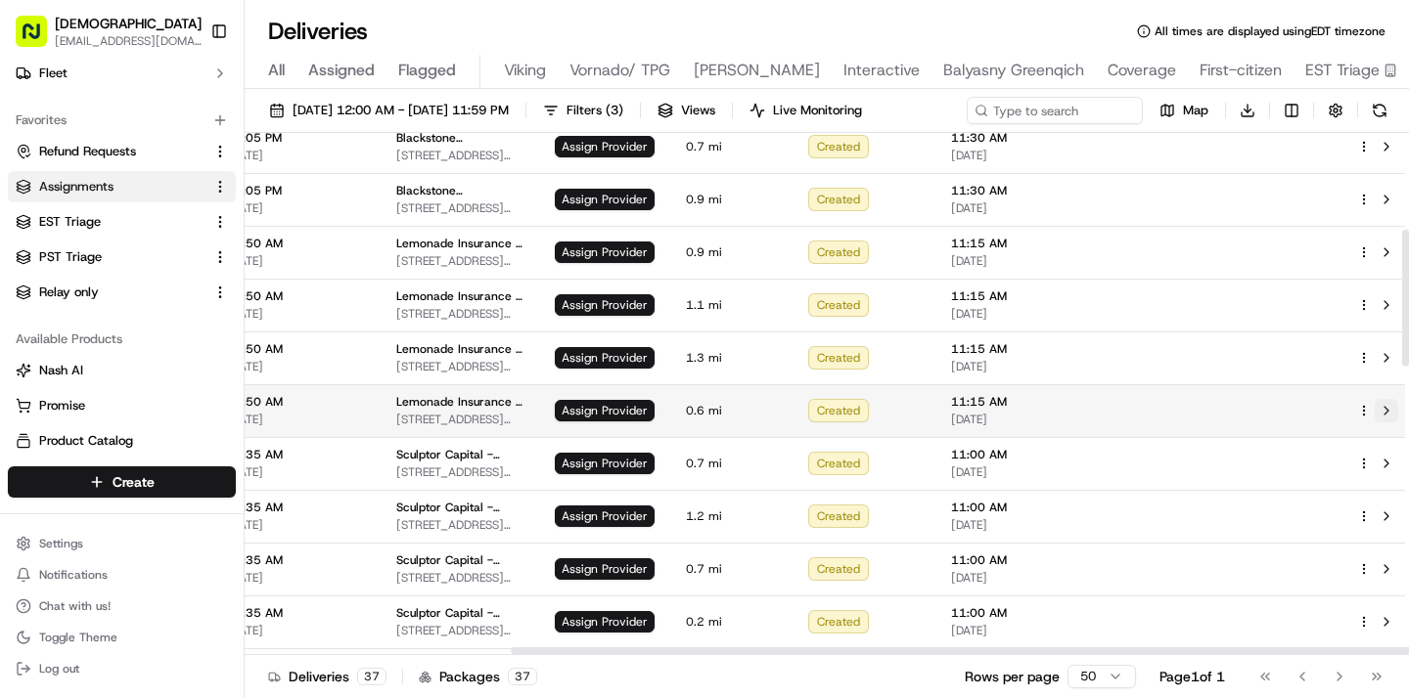
click at [1377, 407] on button at bounding box center [1385, 410] width 23 height 23
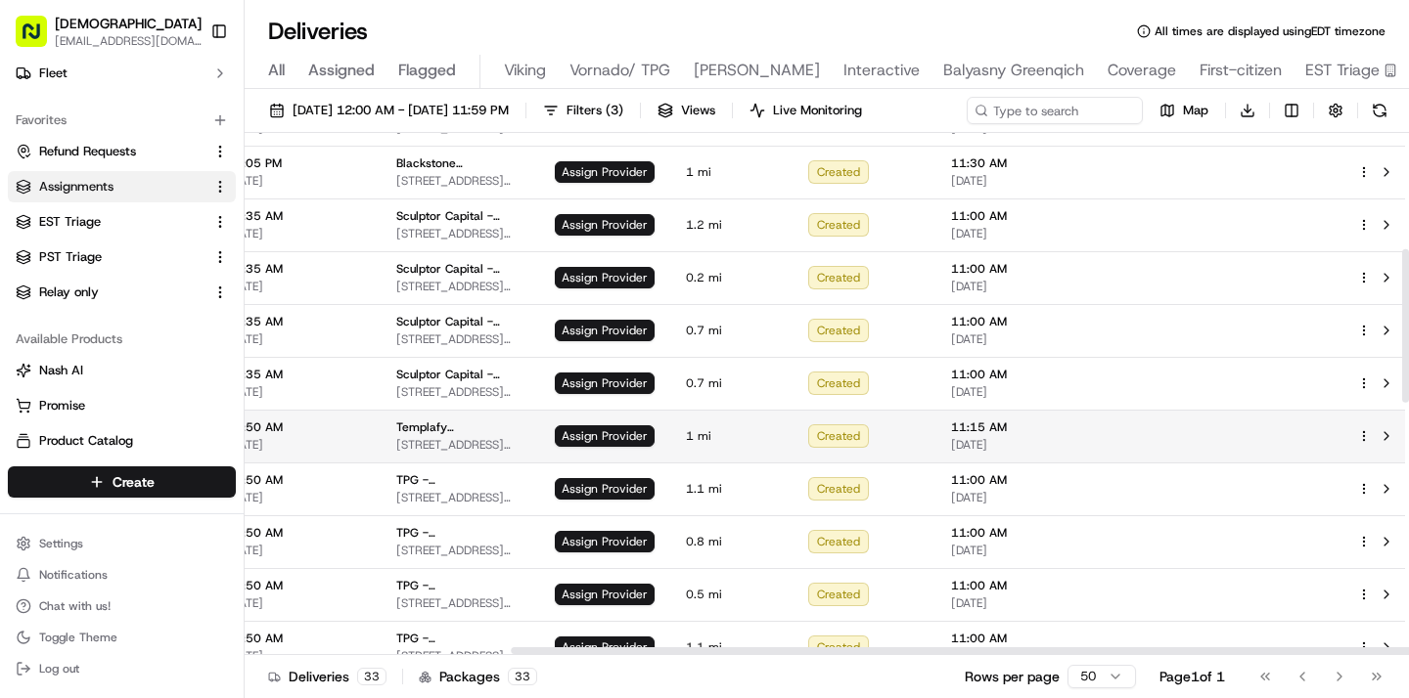
scroll to position [397, 346]
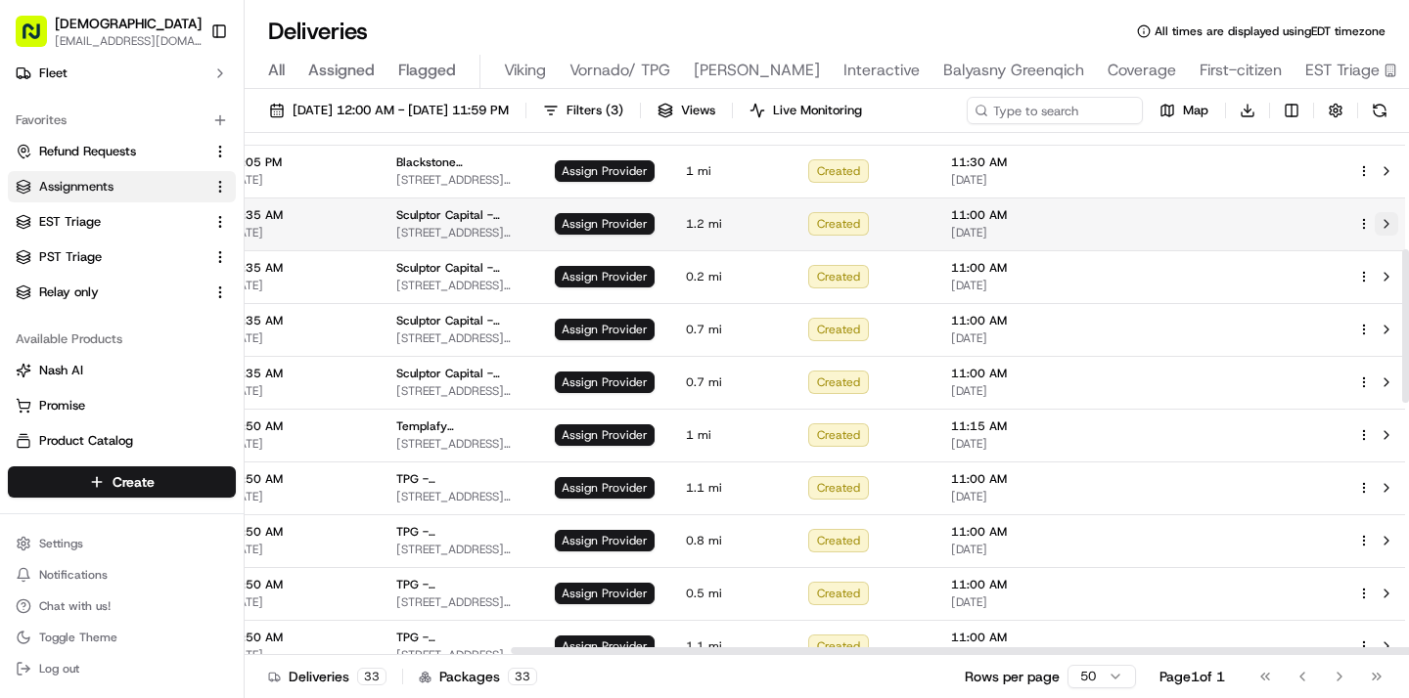
click at [1378, 221] on button at bounding box center [1385, 223] width 23 height 23
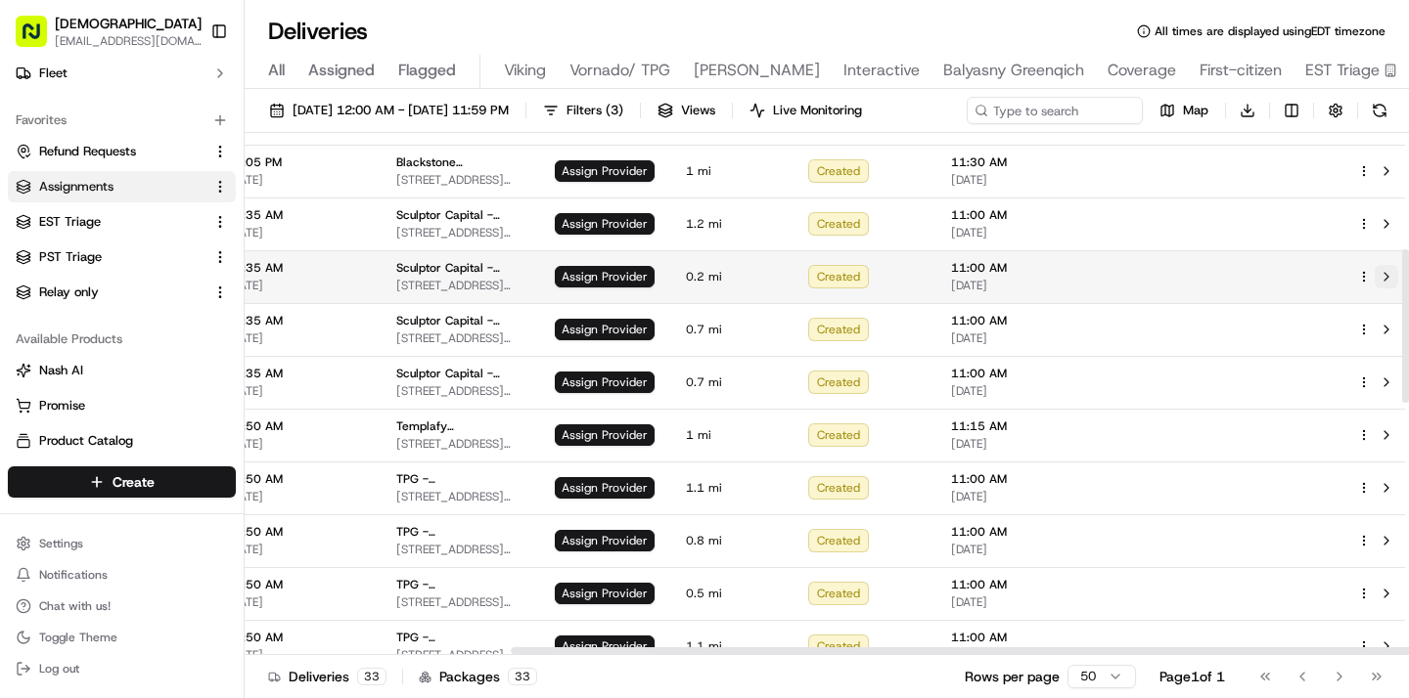
click at [1376, 273] on button at bounding box center [1385, 276] width 23 height 23
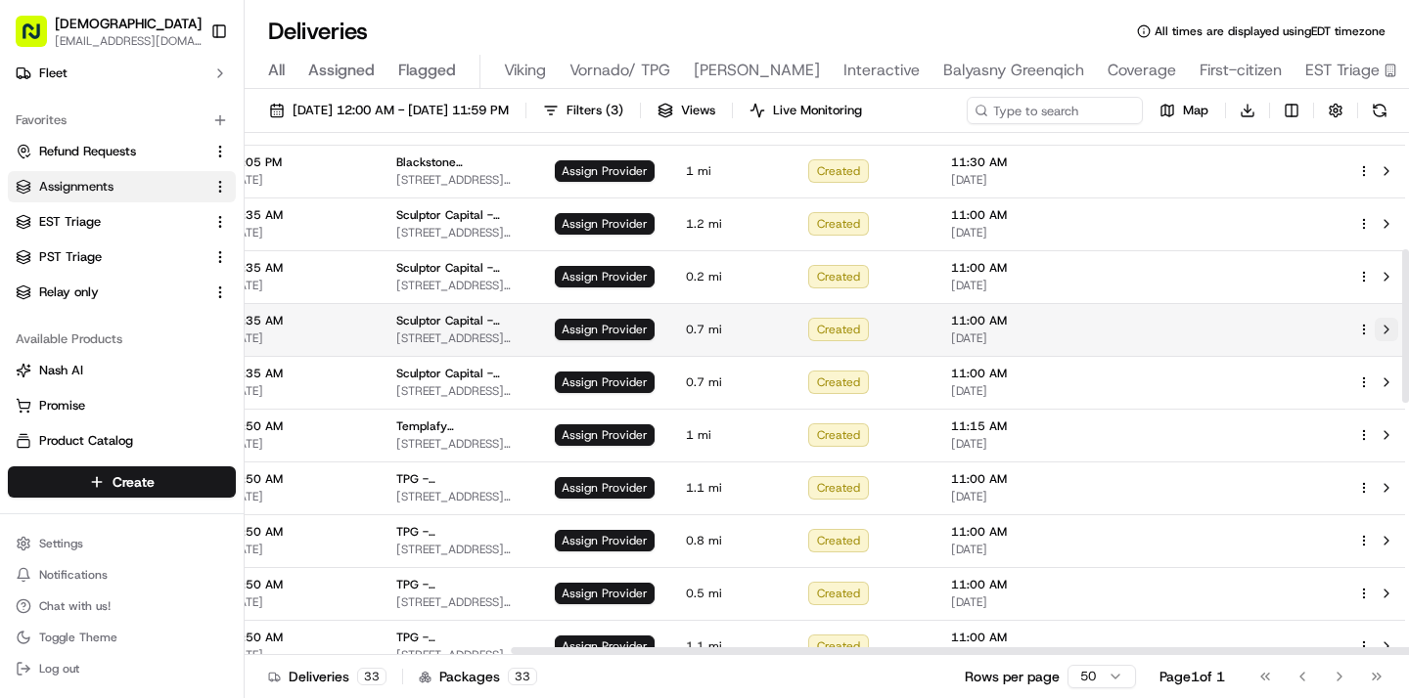
click at [1376, 329] on button at bounding box center [1385, 329] width 23 height 23
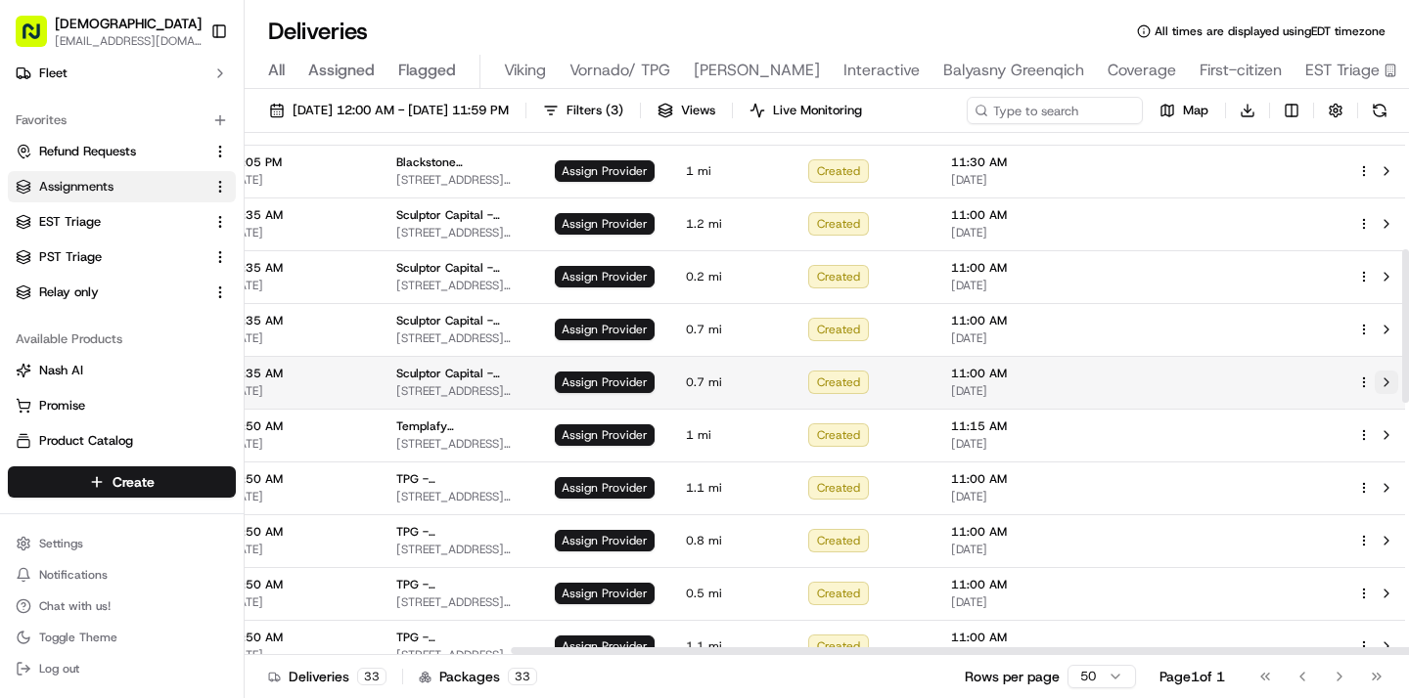
click at [1376, 383] on button at bounding box center [1385, 382] width 23 height 23
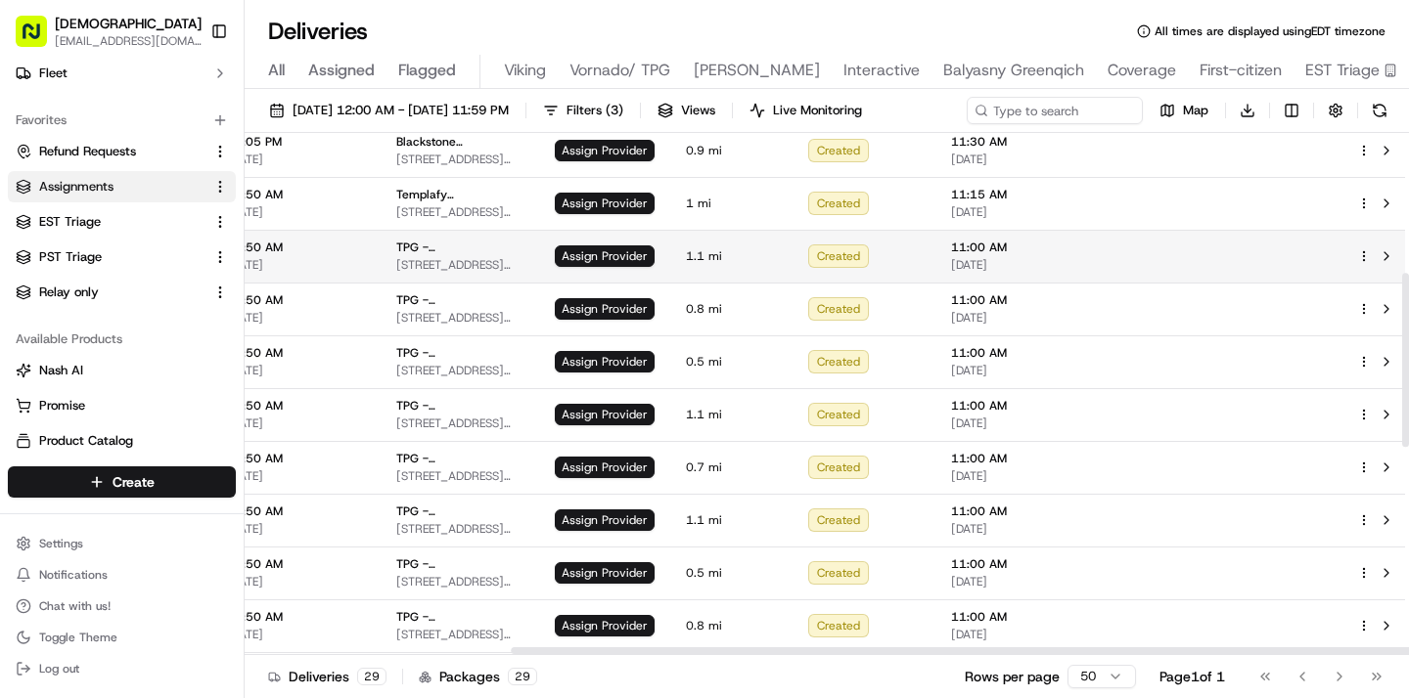
scroll to position [422, 346]
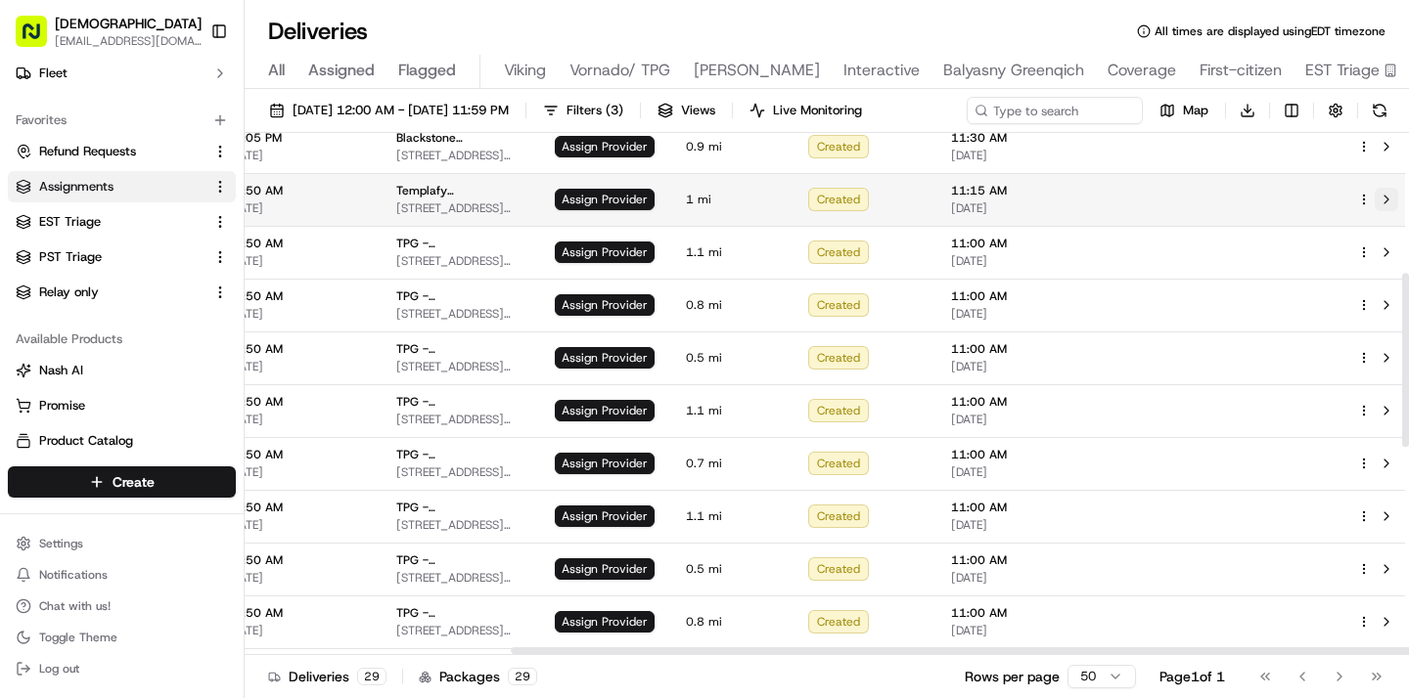
click at [1381, 199] on button at bounding box center [1385, 199] width 23 height 23
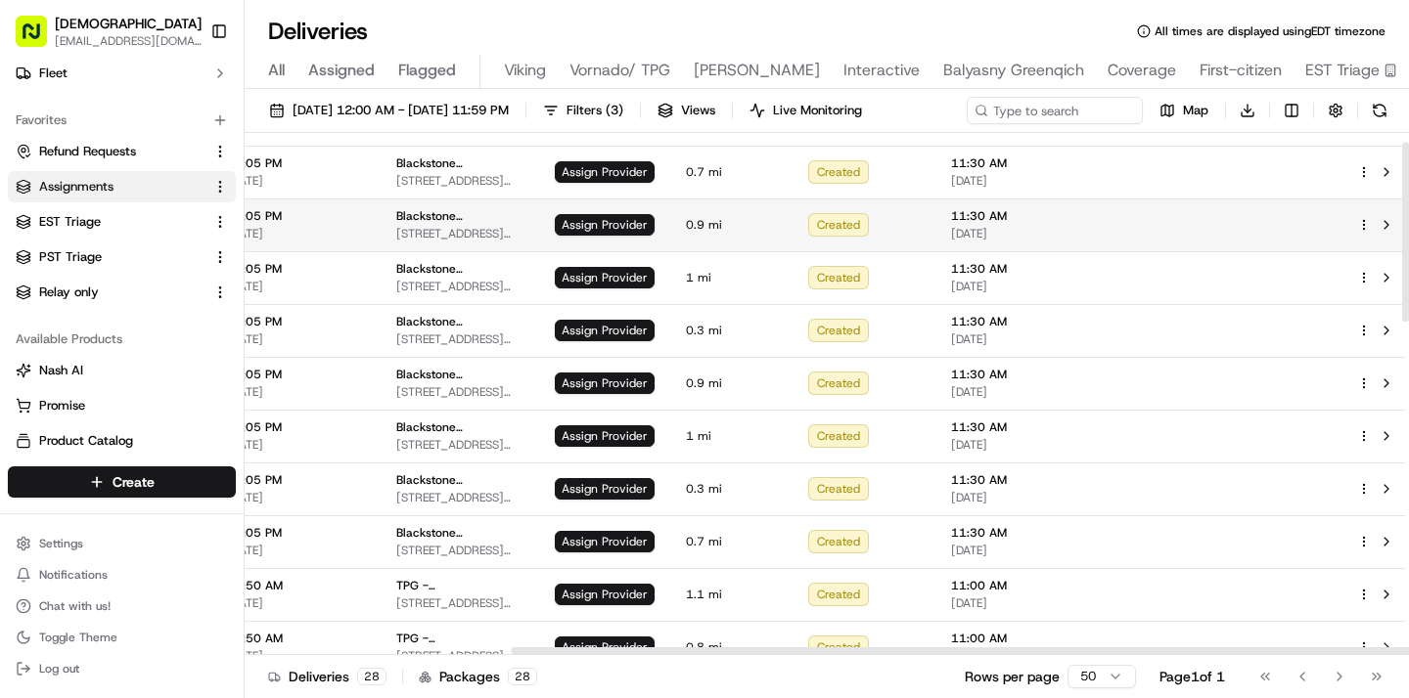
scroll to position [0, 346]
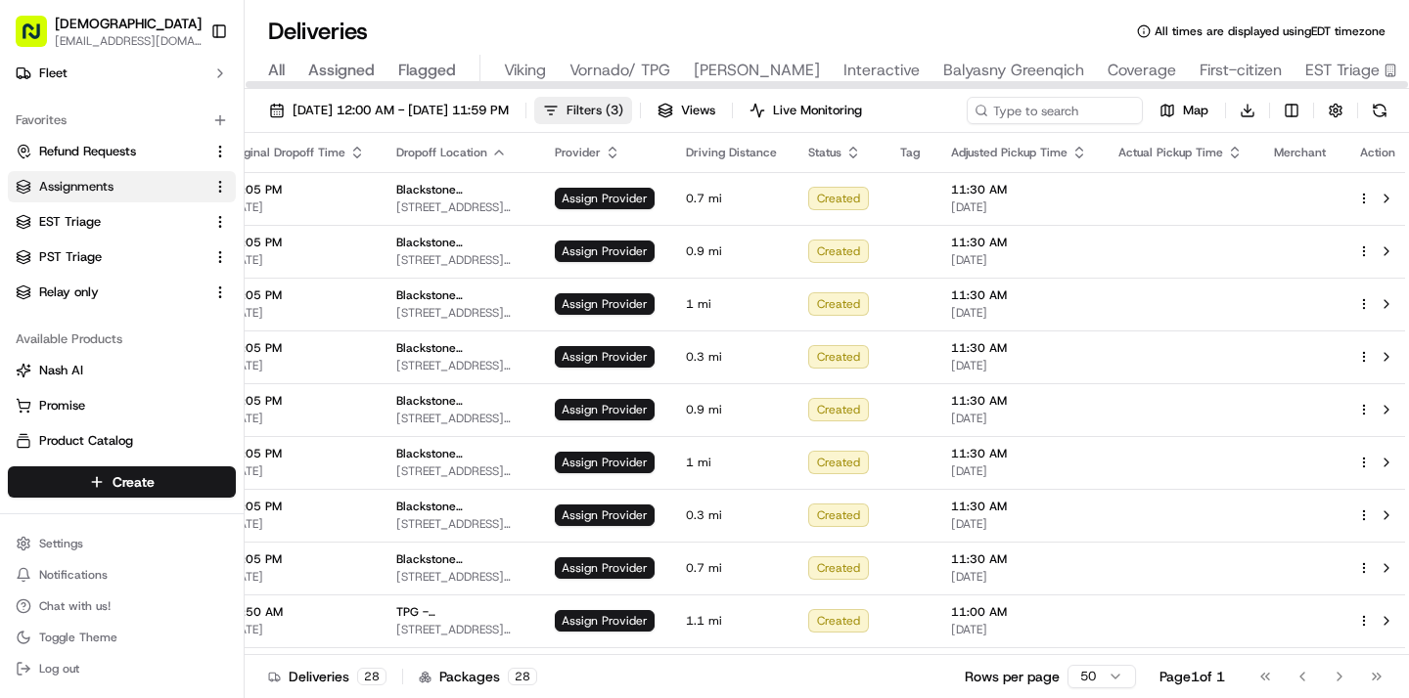
click at [632, 114] on button "Filters ( 3 )" at bounding box center [583, 110] width 98 height 27
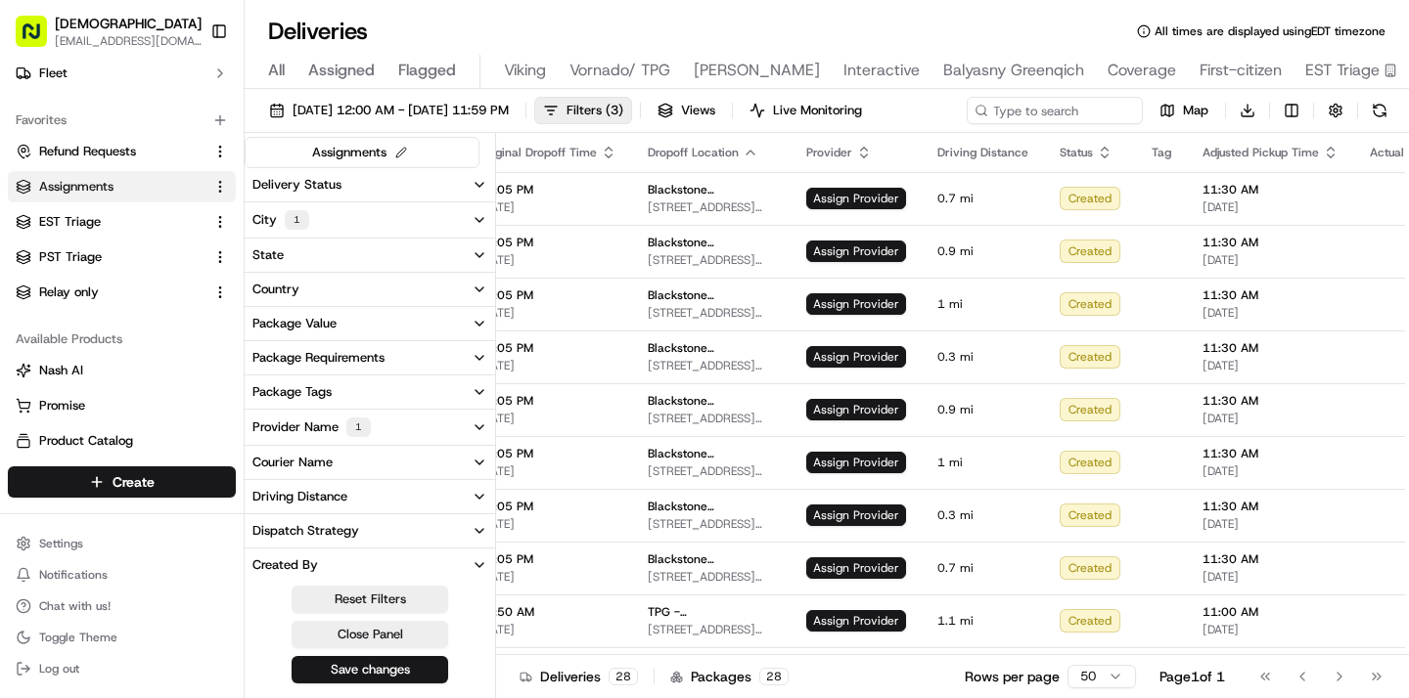
click at [389, 233] on button "City 1" at bounding box center [370, 219] width 250 height 35
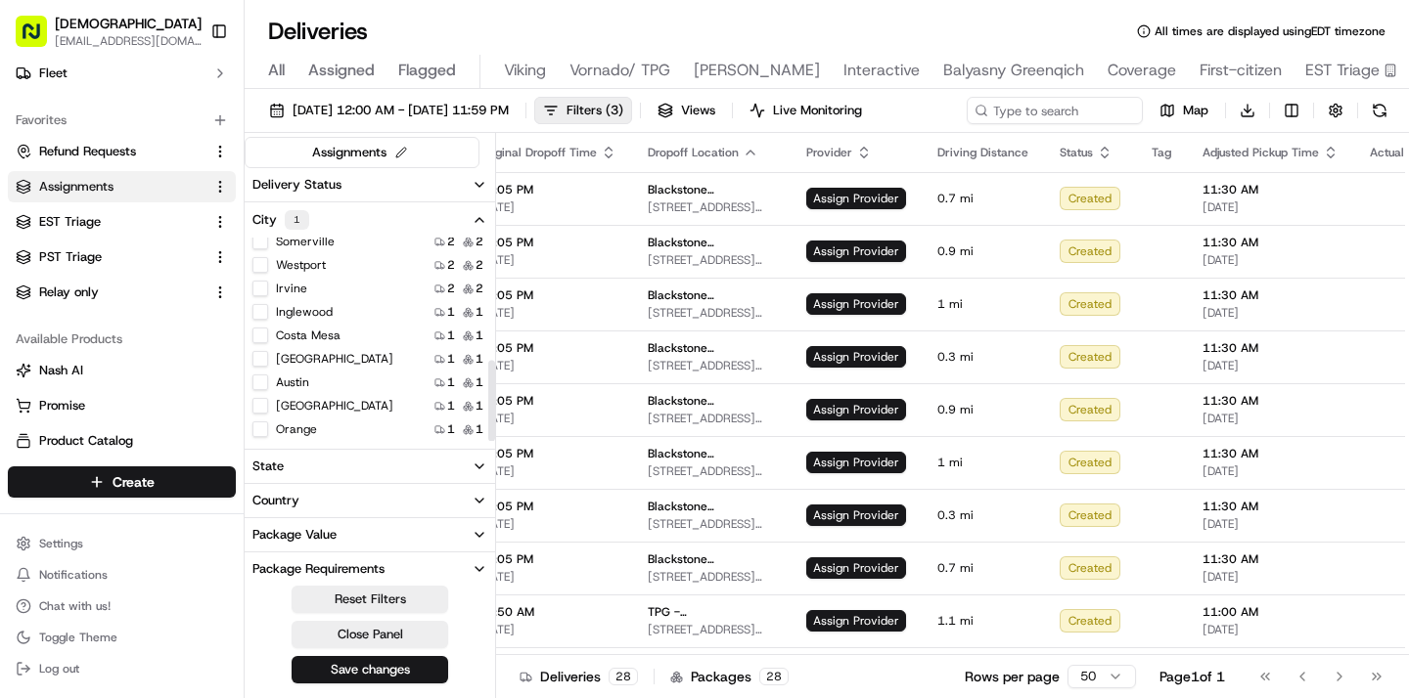
scroll to position [309, 0]
click at [261, 352] on button "Greenwich" at bounding box center [260, 357] width 16 height 16
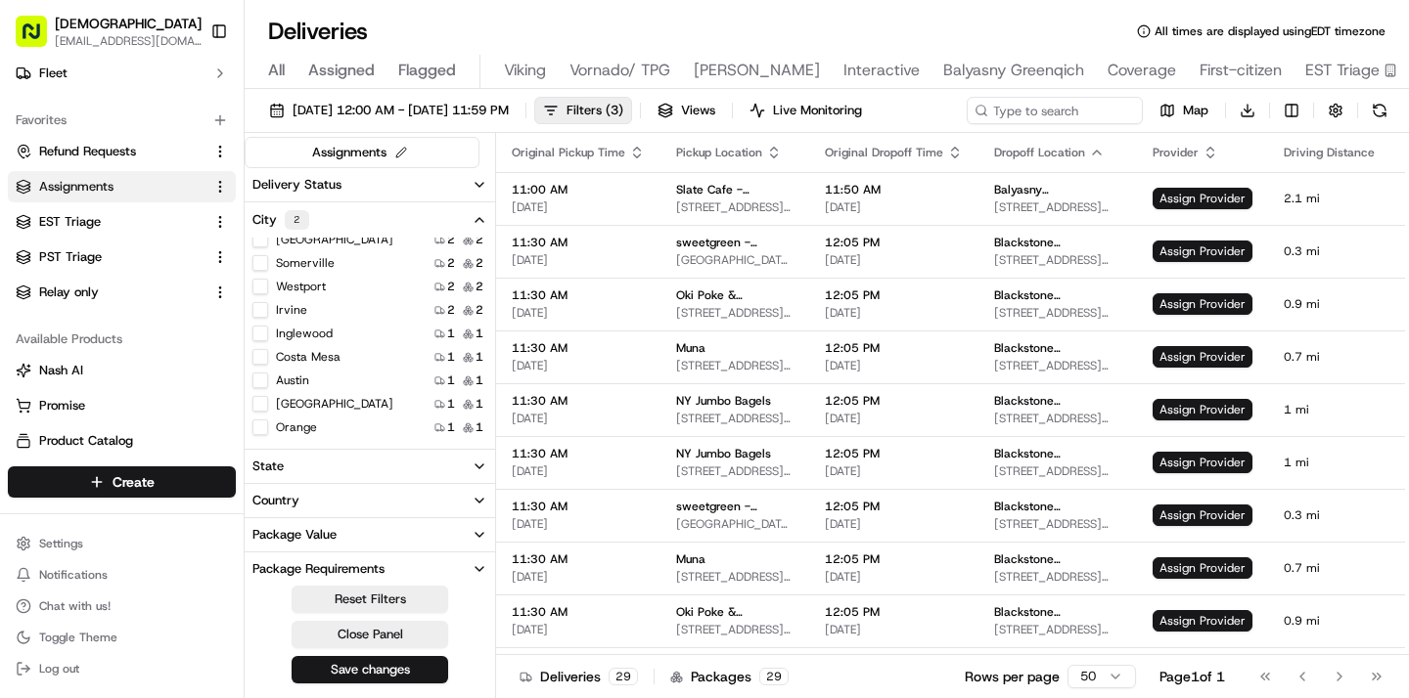
click at [261, 289] on button "Westport" at bounding box center [260, 287] width 16 height 16
click at [257, 282] on button "Stamford" at bounding box center [260, 289] width 16 height 16
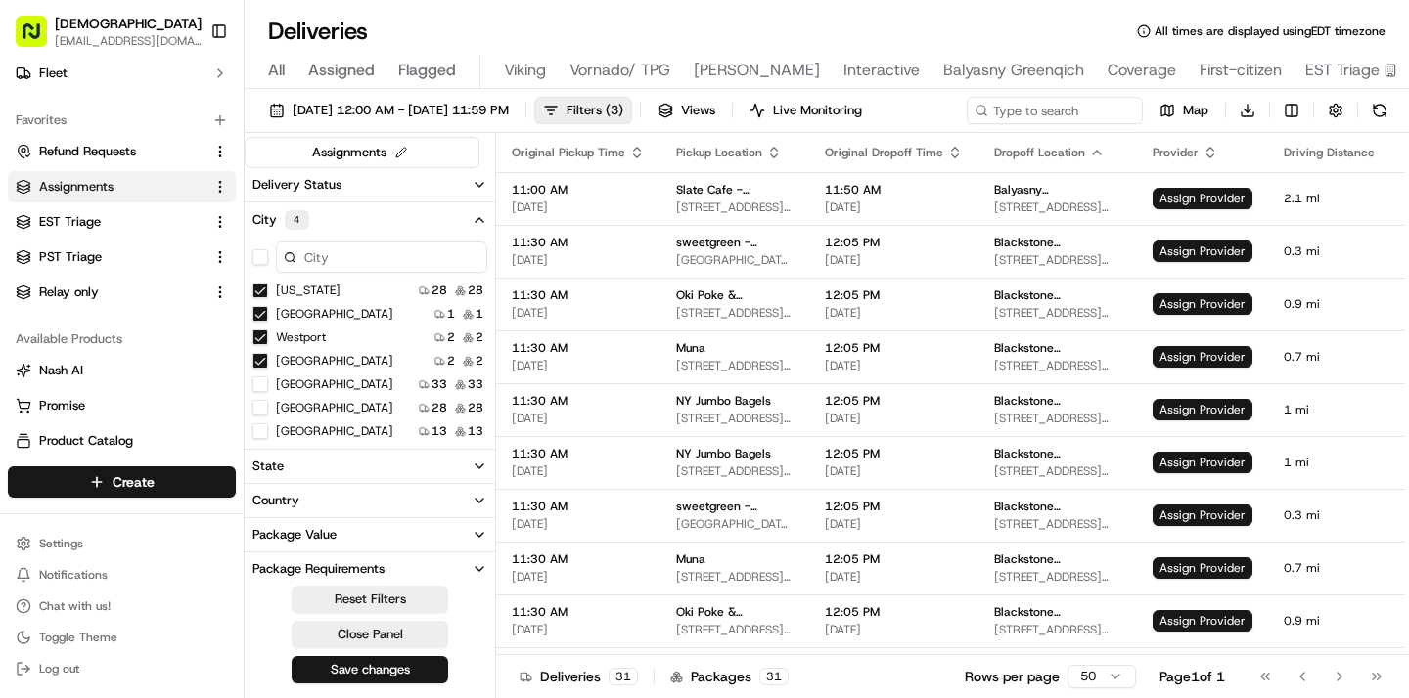
click at [256, 286] on York "New York" at bounding box center [260, 291] width 16 height 16
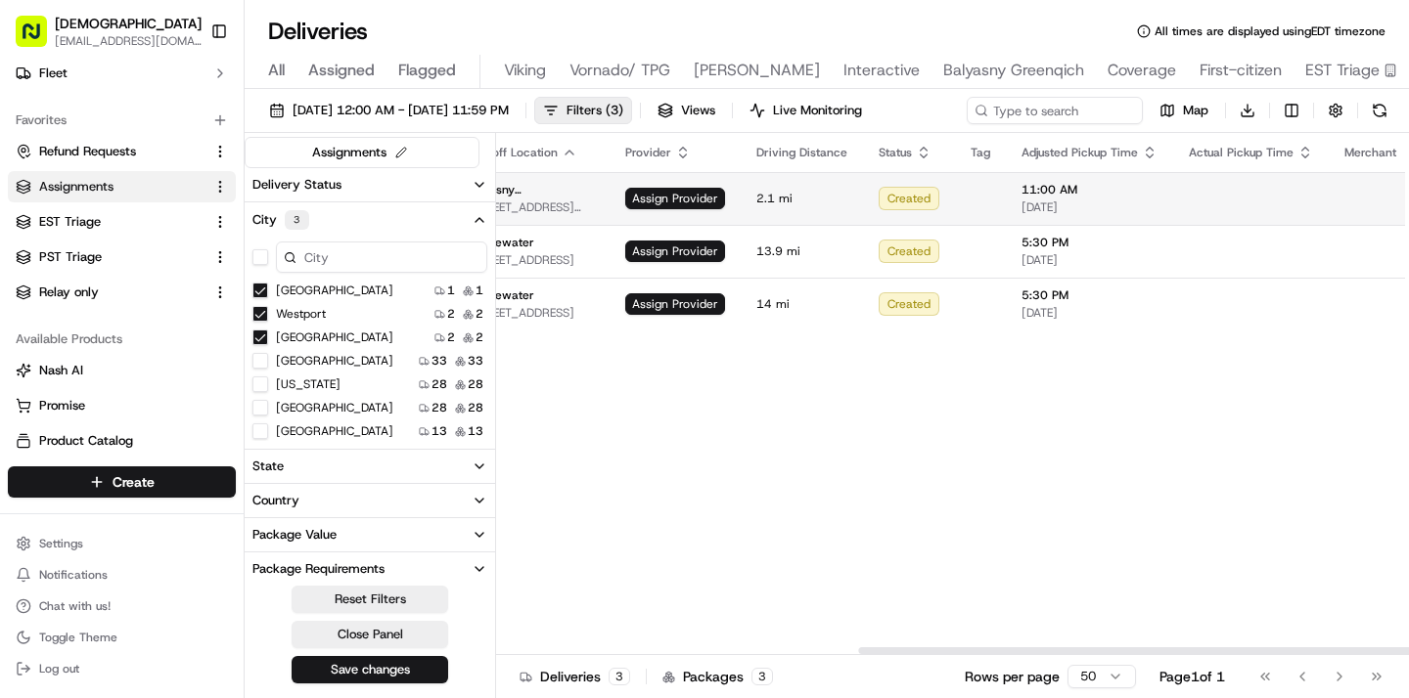
scroll to position [0, 598]
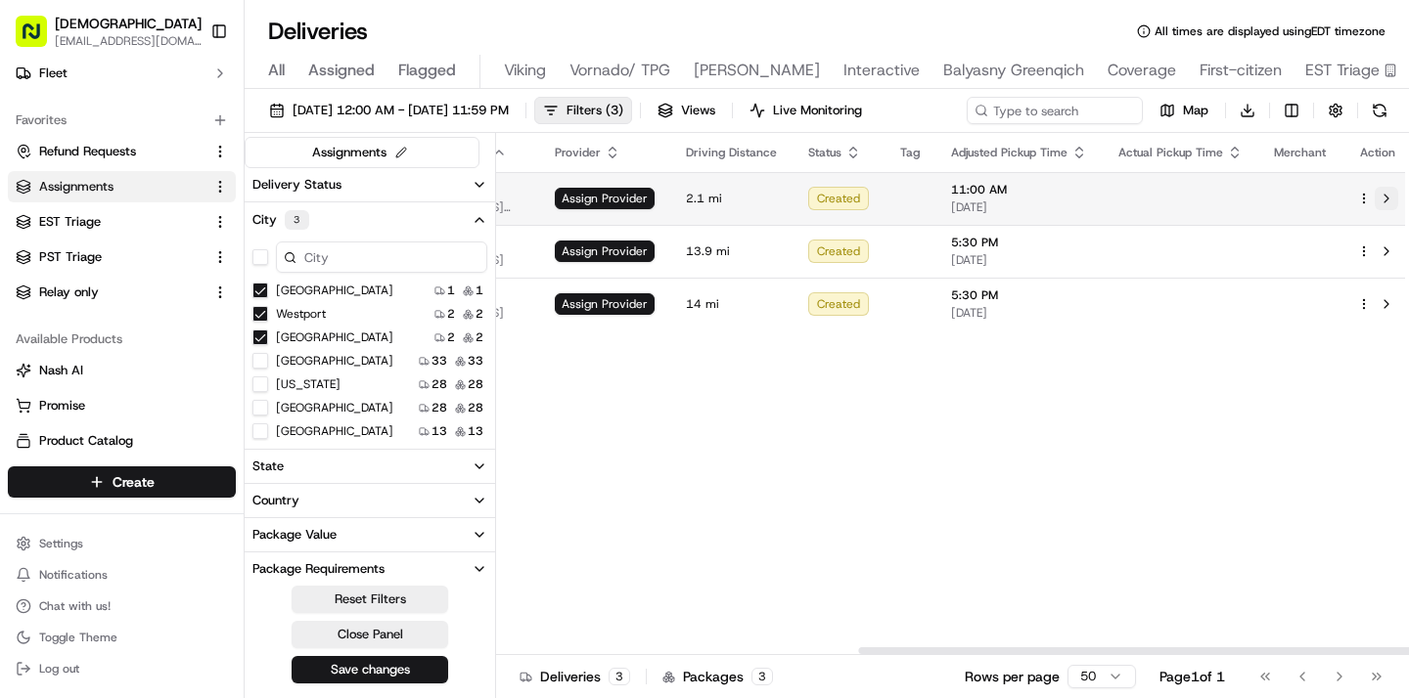
type button "on"
click at [1376, 199] on button at bounding box center [1385, 198] width 23 height 23
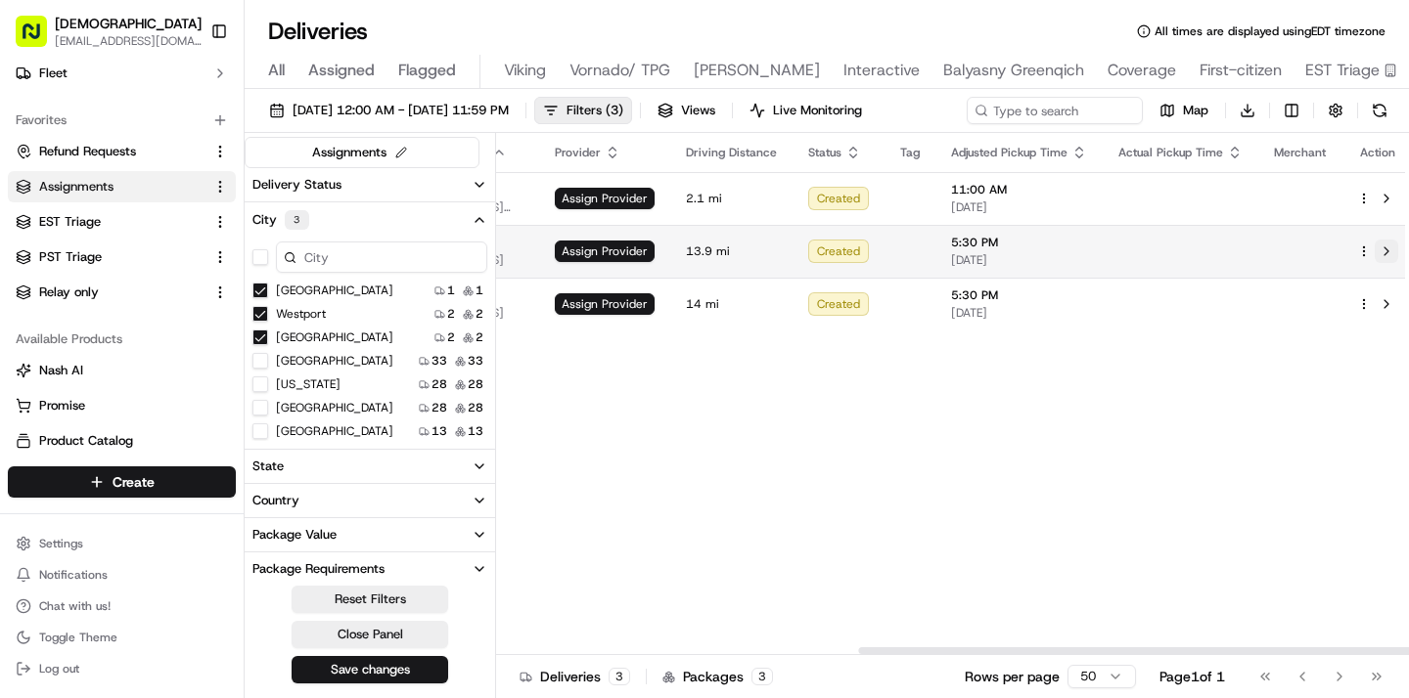
click at [1376, 246] on button at bounding box center [1385, 251] width 23 height 23
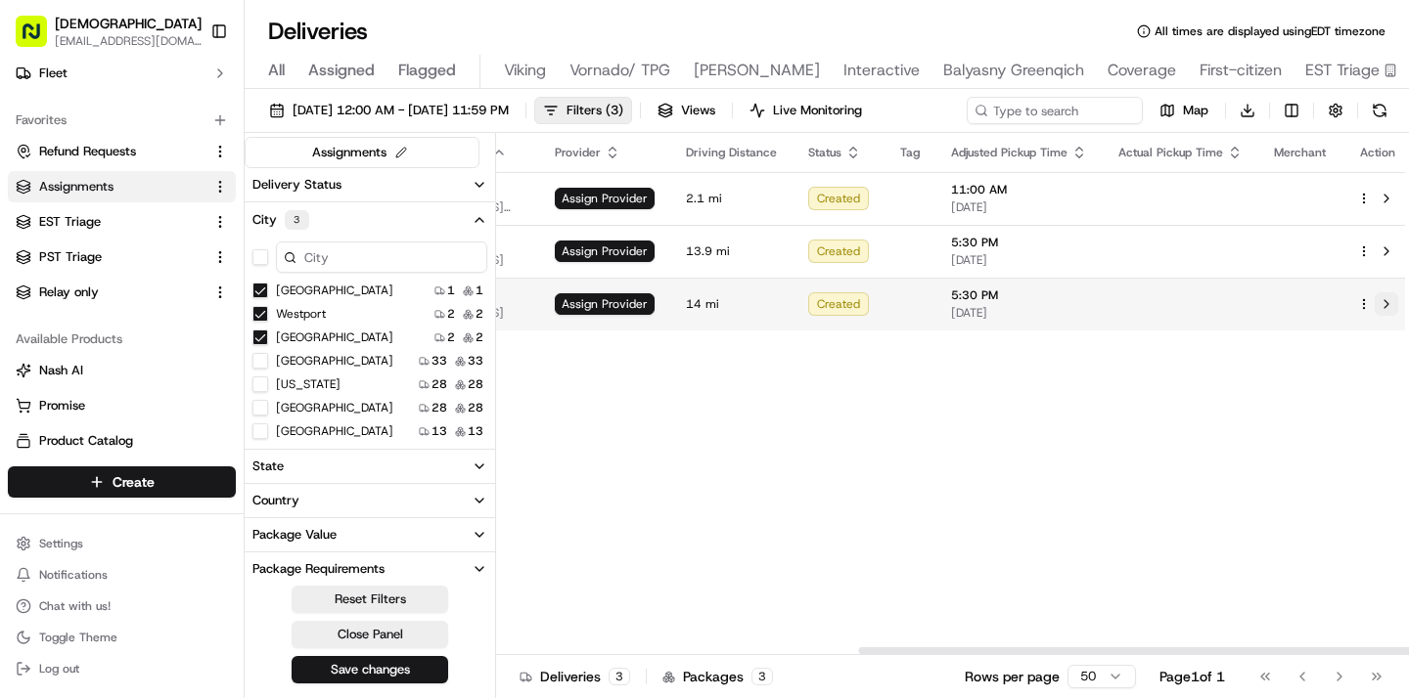
click at [1376, 300] on button at bounding box center [1385, 303] width 23 height 23
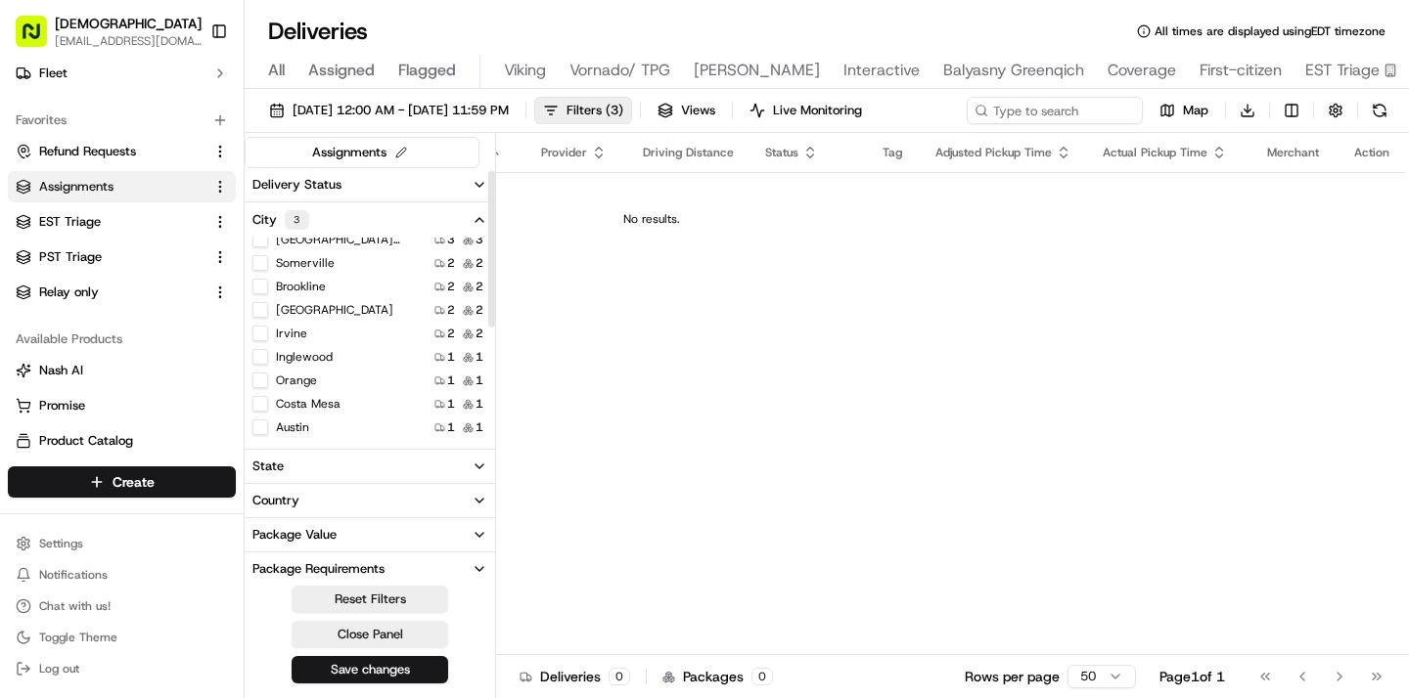
scroll to position [7, 0]
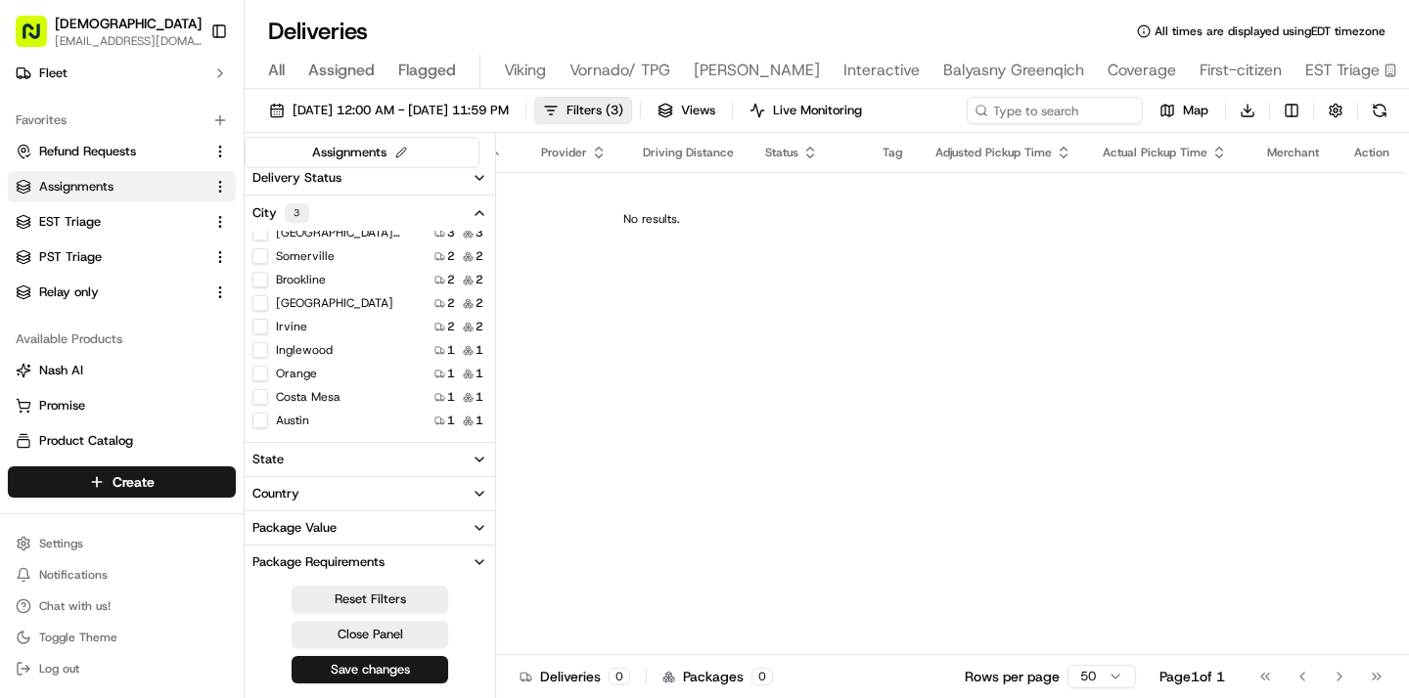
click at [260, 425] on button "Austin" at bounding box center [260, 421] width 16 height 16
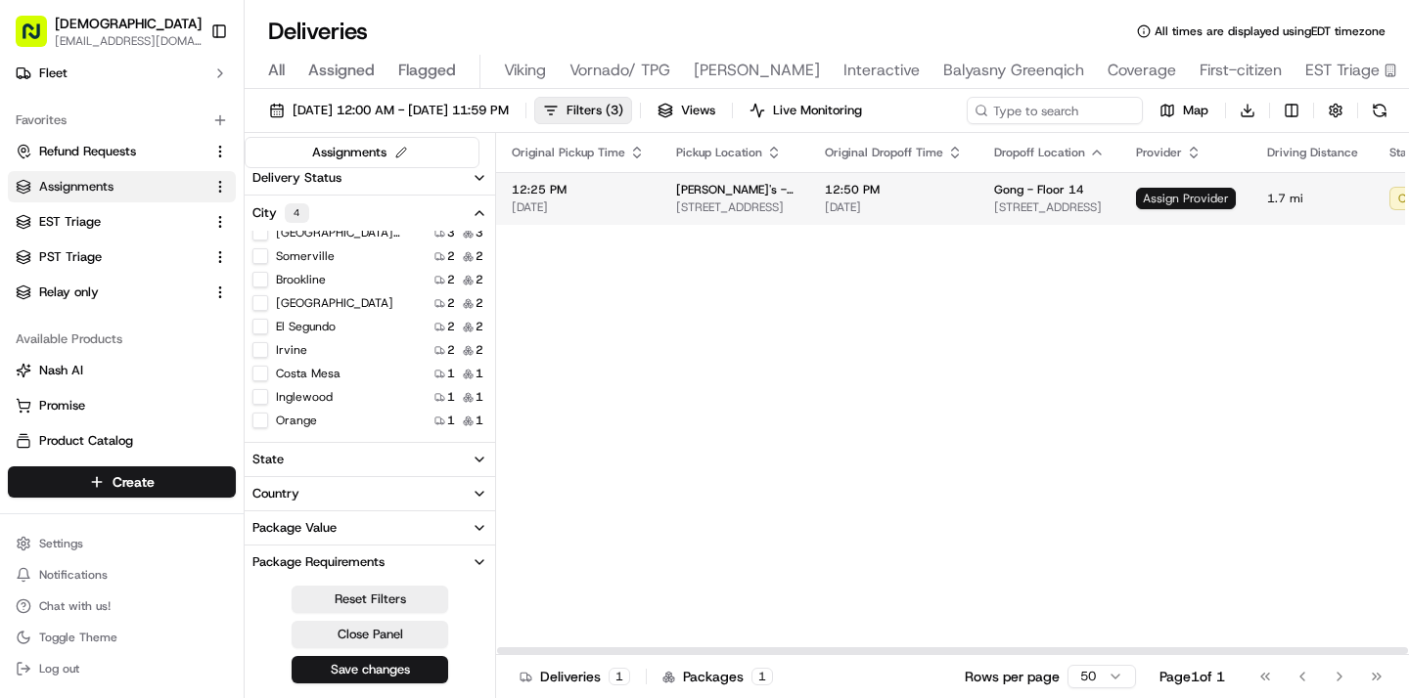
click at [1199, 202] on span "Assign Provider" at bounding box center [1186, 199] width 100 height 22
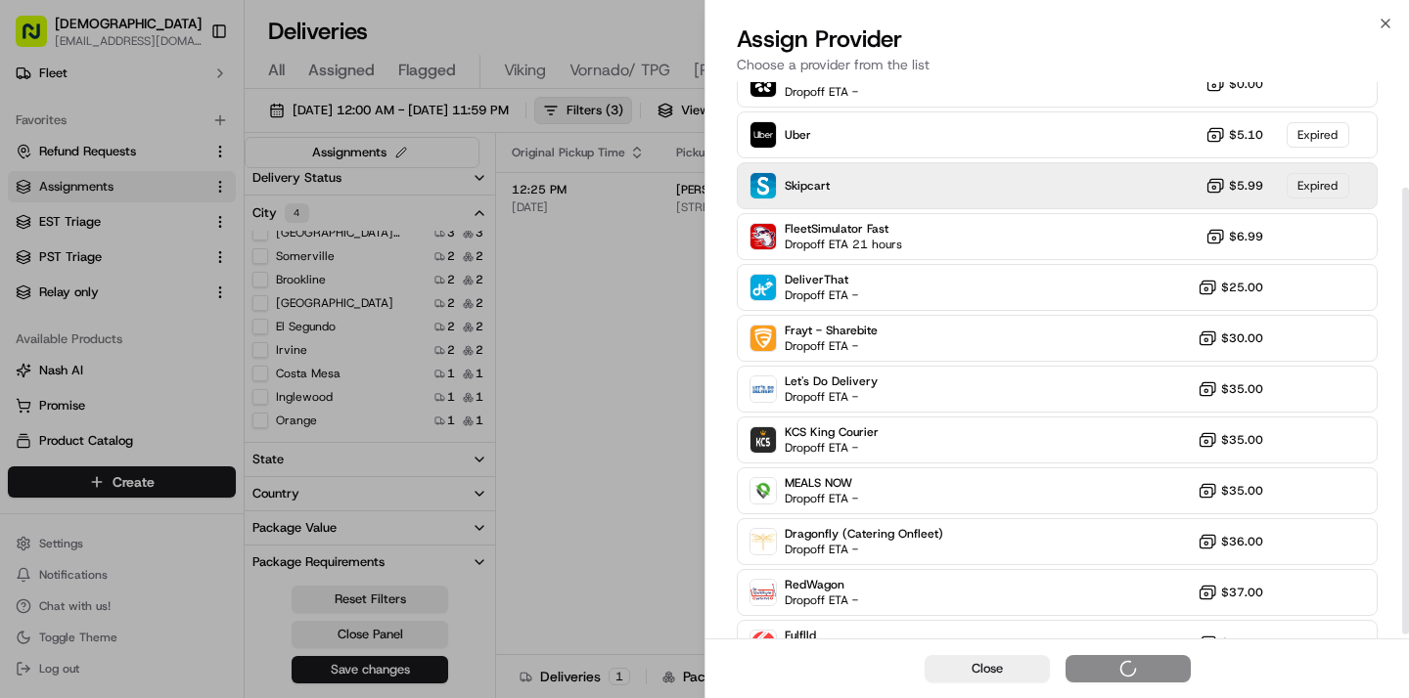
scroll to position [131, 0]
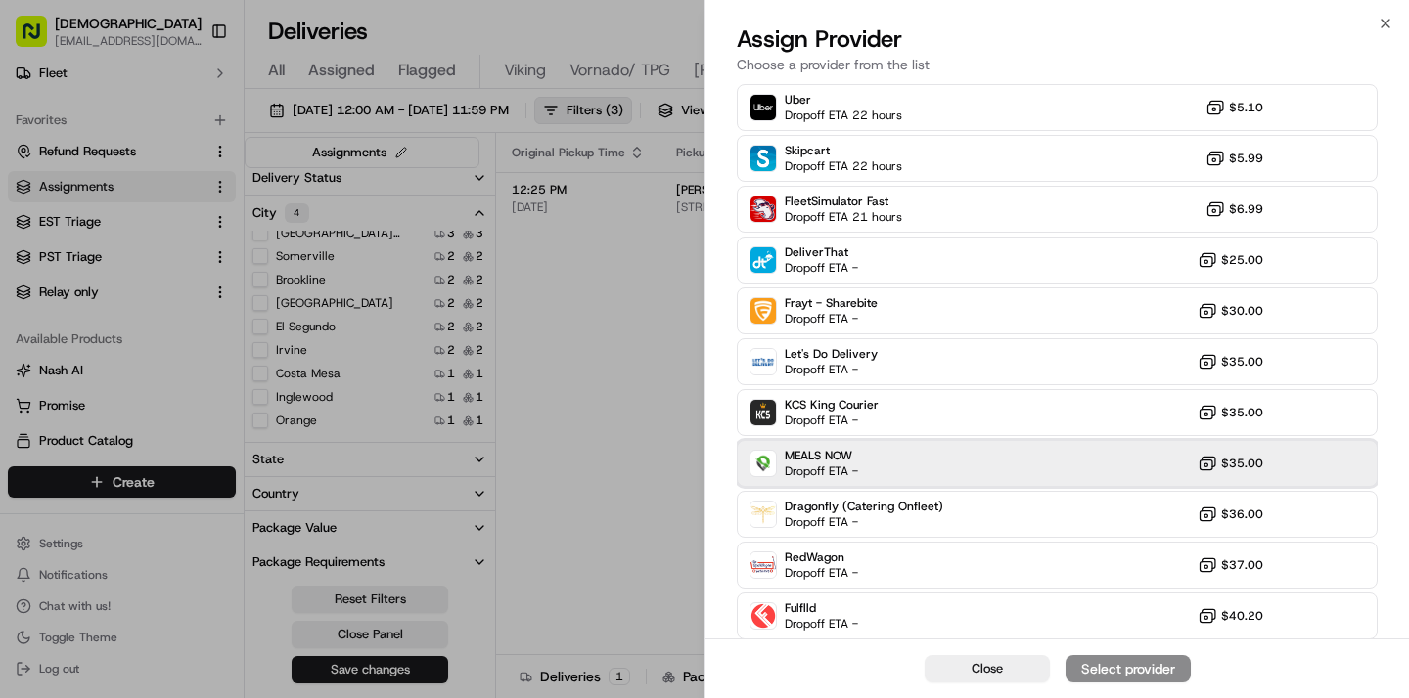
click at [994, 450] on div "MEALS NOW Dropoff ETA - $35.00" at bounding box center [1057, 463] width 641 height 47
click at [1105, 663] on div "Assign Provider" at bounding box center [1128, 669] width 96 height 20
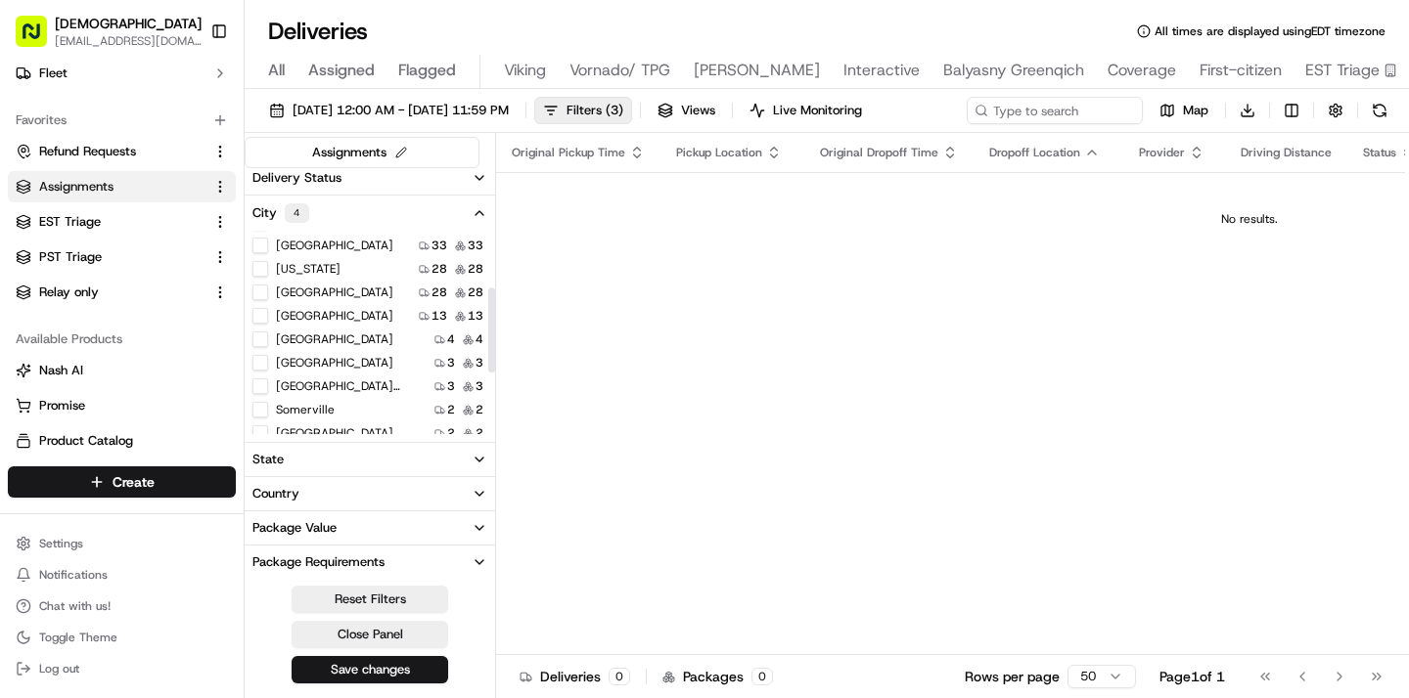
scroll to position [137, 0]
click at [260, 314] on button "Chicago" at bounding box center [260, 311] width 16 height 16
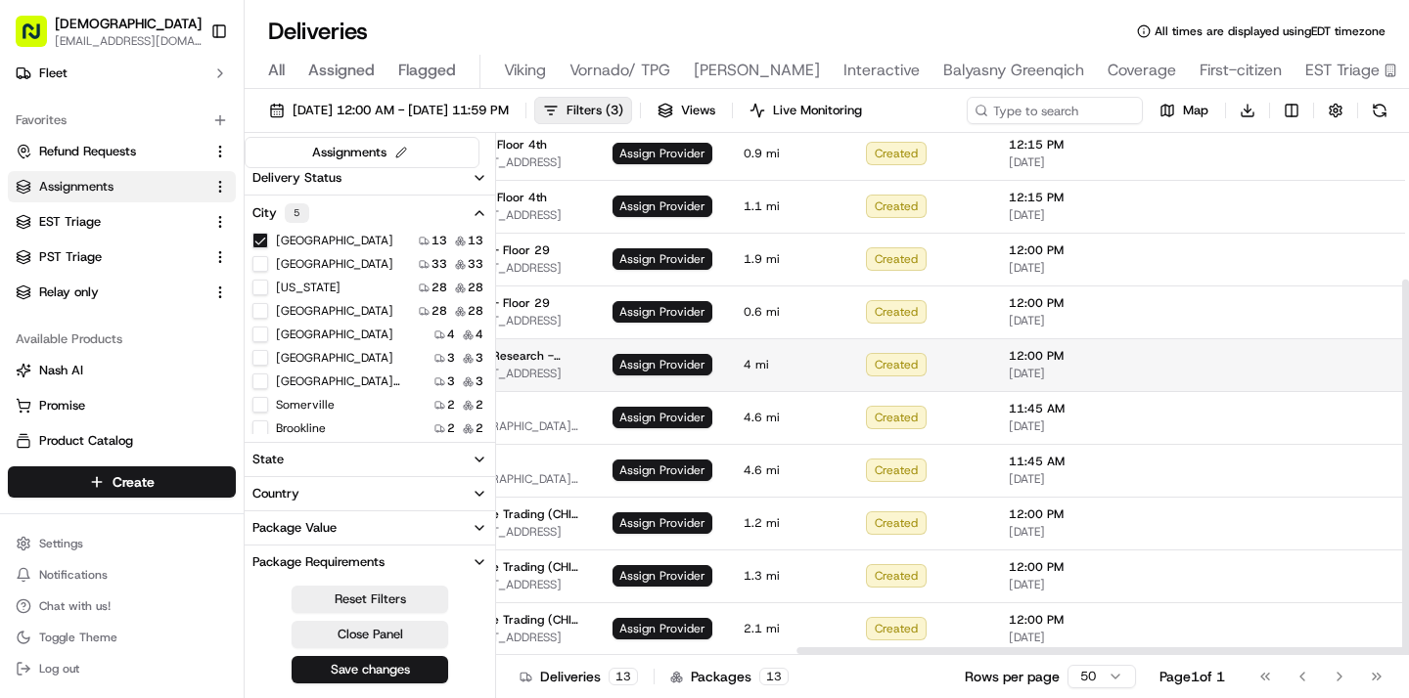
scroll to position [203, 598]
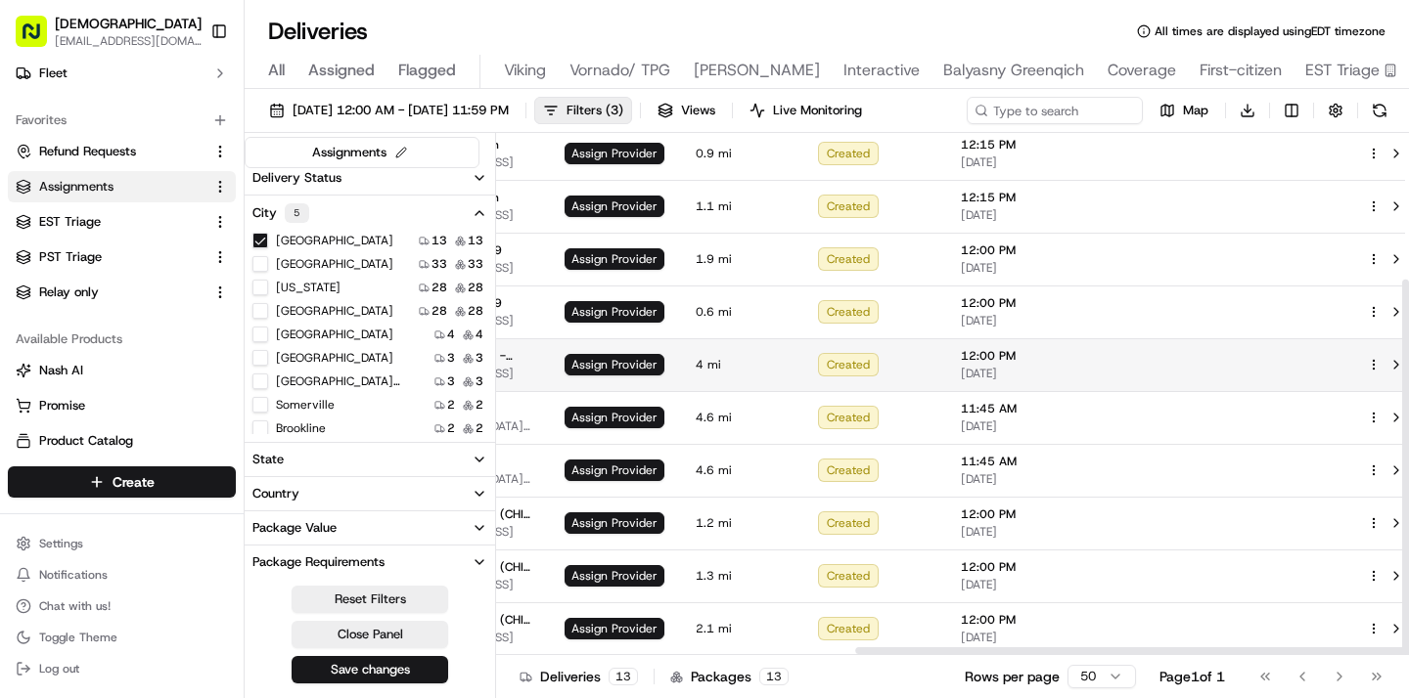
type button "on"
click at [1384, 364] on button at bounding box center [1395, 364] width 23 height 23
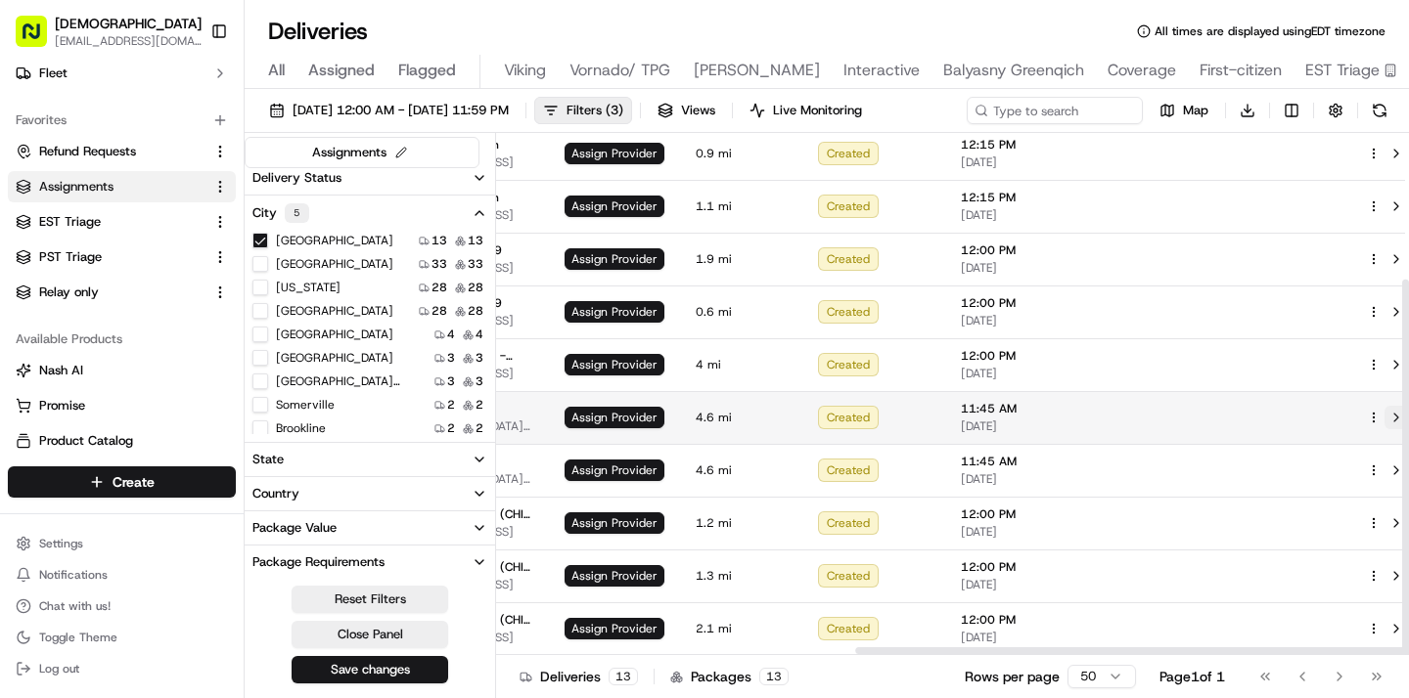
click at [1384, 413] on button at bounding box center [1395, 417] width 23 height 23
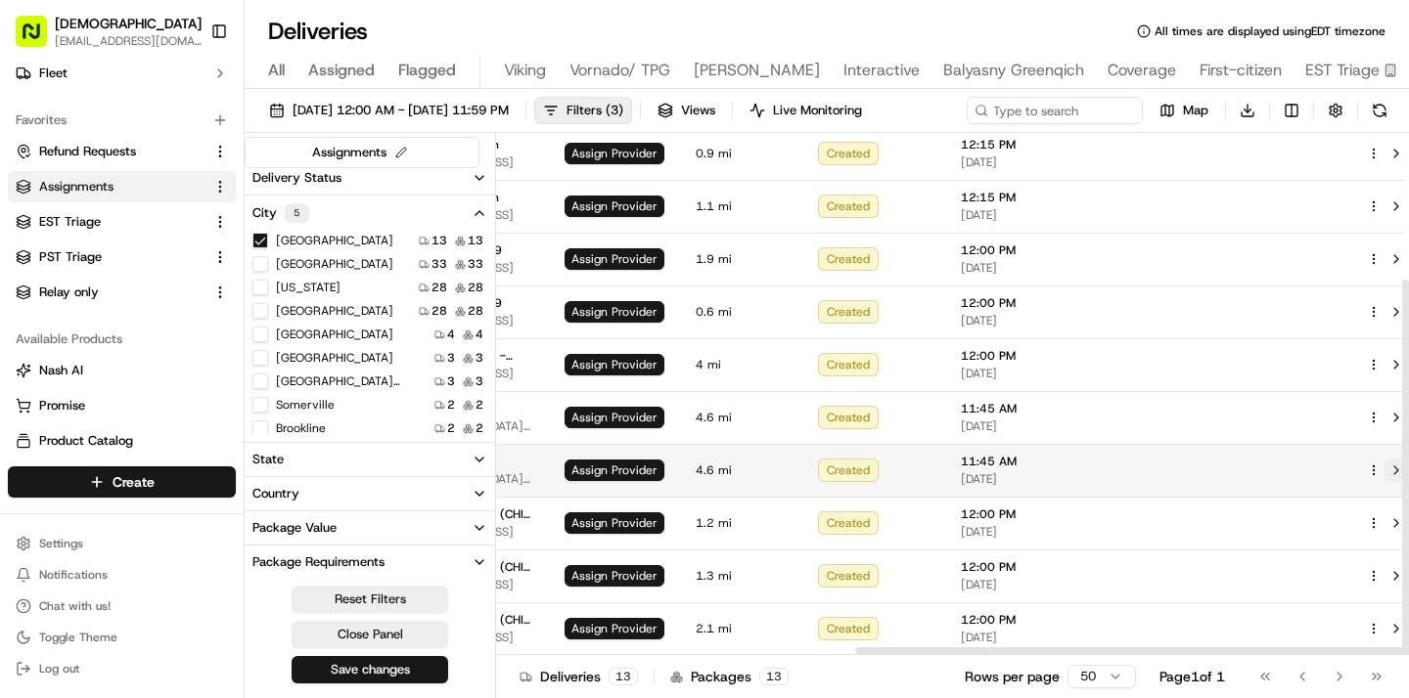
click at [1384, 463] on button at bounding box center [1395, 470] width 23 height 23
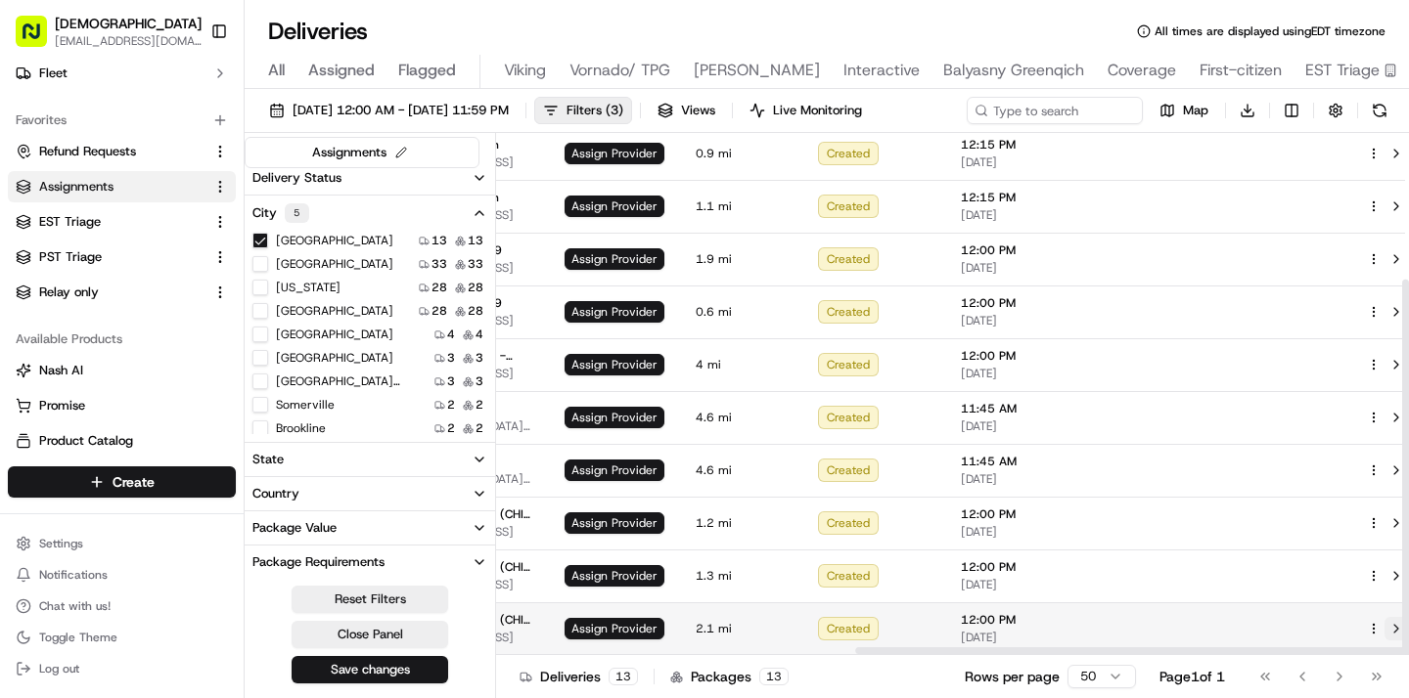
click at [1384, 624] on button at bounding box center [1395, 628] width 23 height 23
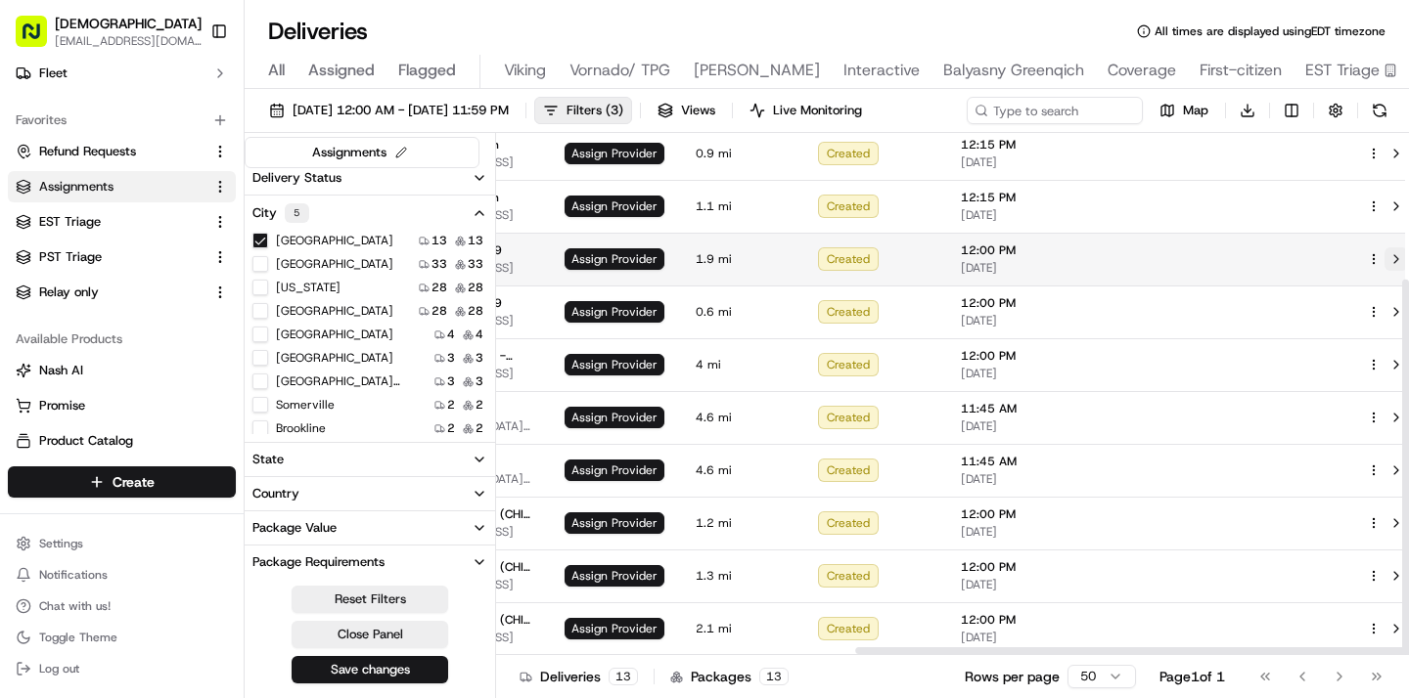
click at [1384, 258] on button at bounding box center [1395, 258] width 23 height 23
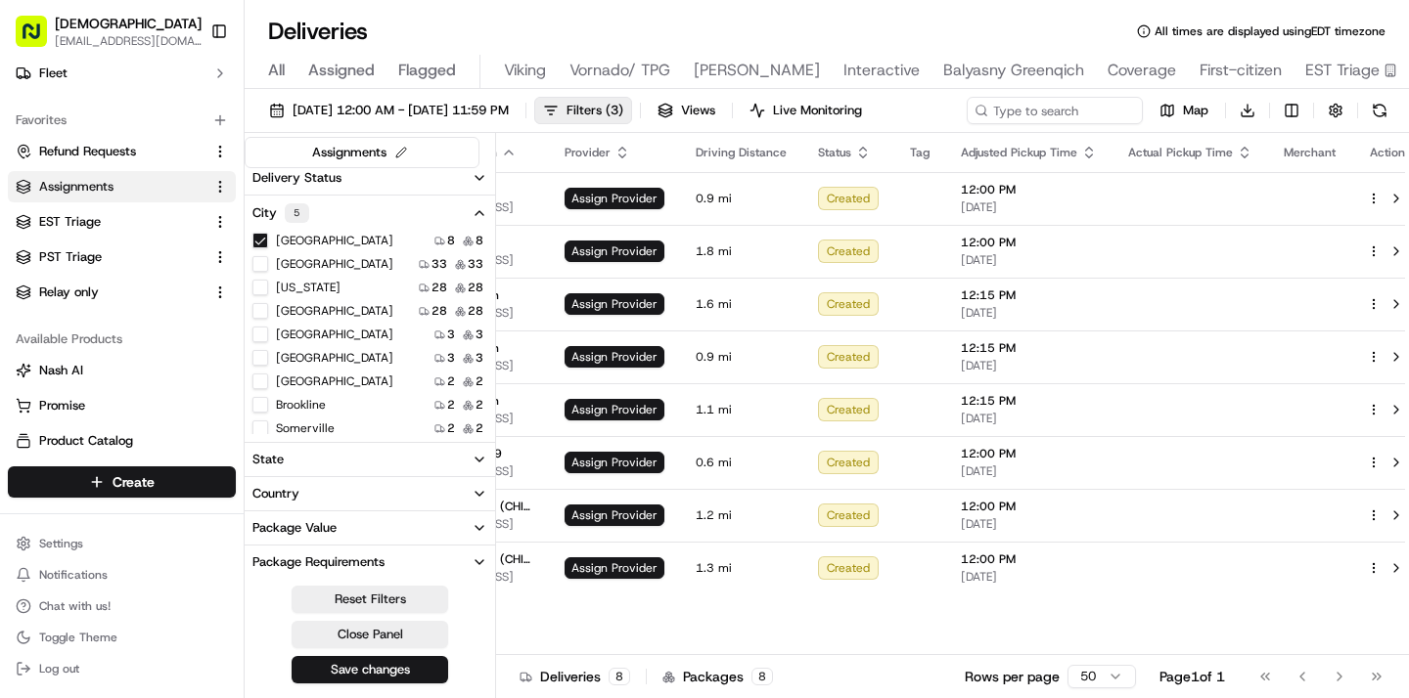
scroll to position [0, 598]
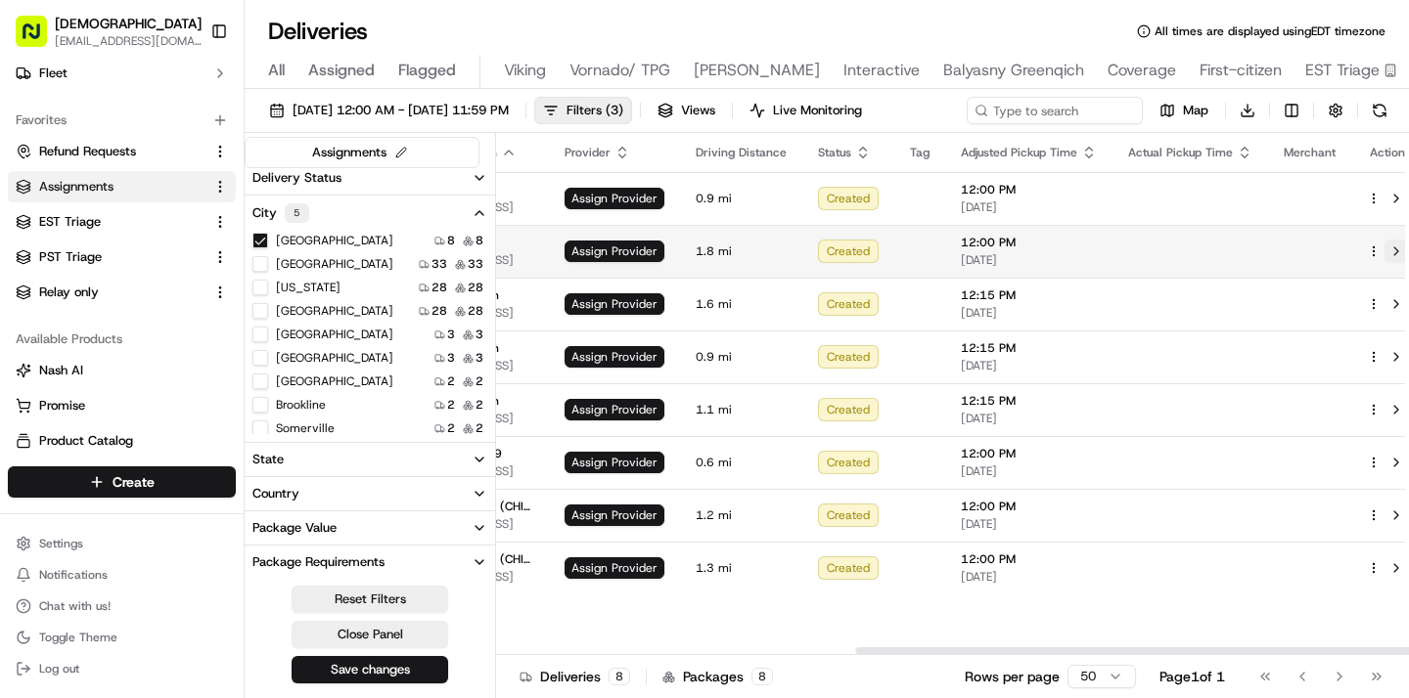
click at [1384, 254] on button at bounding box center [1395, 251] width 23 height 23
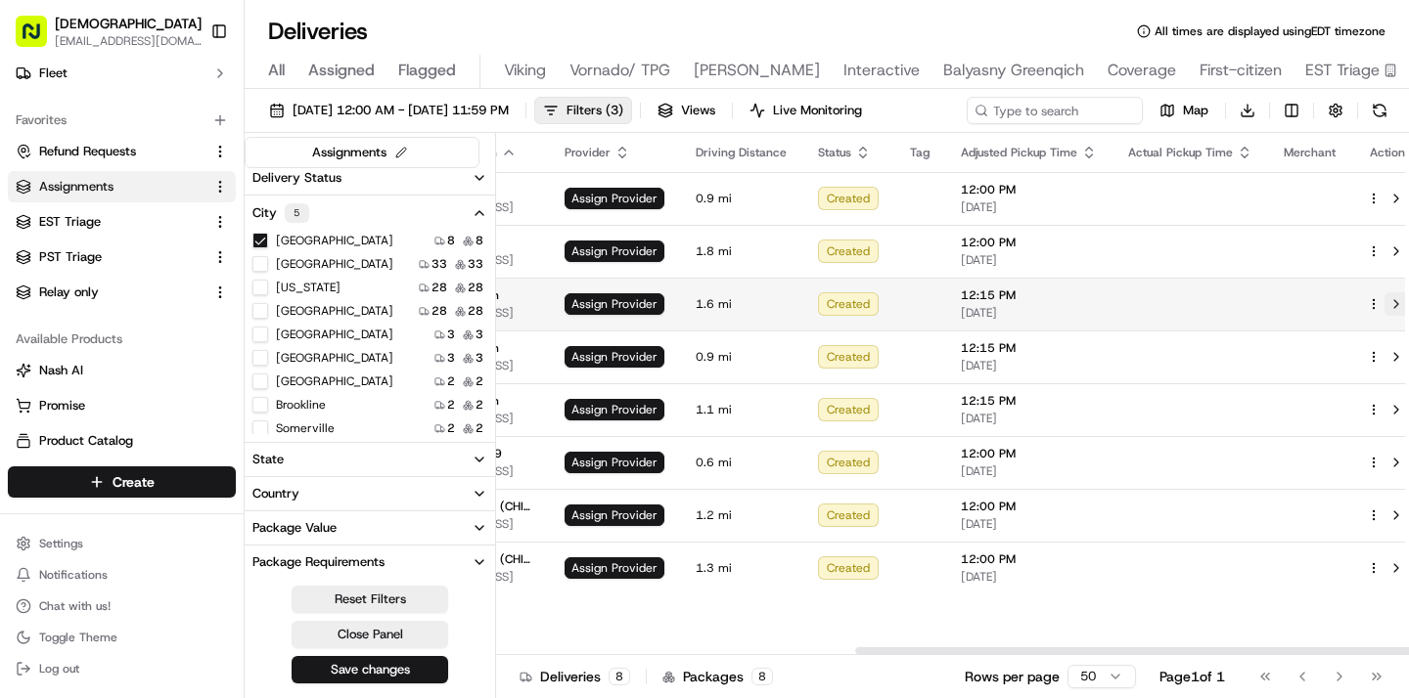
click at [1384, 297] on button at bounding box center [1395, 303] width 23 height 23
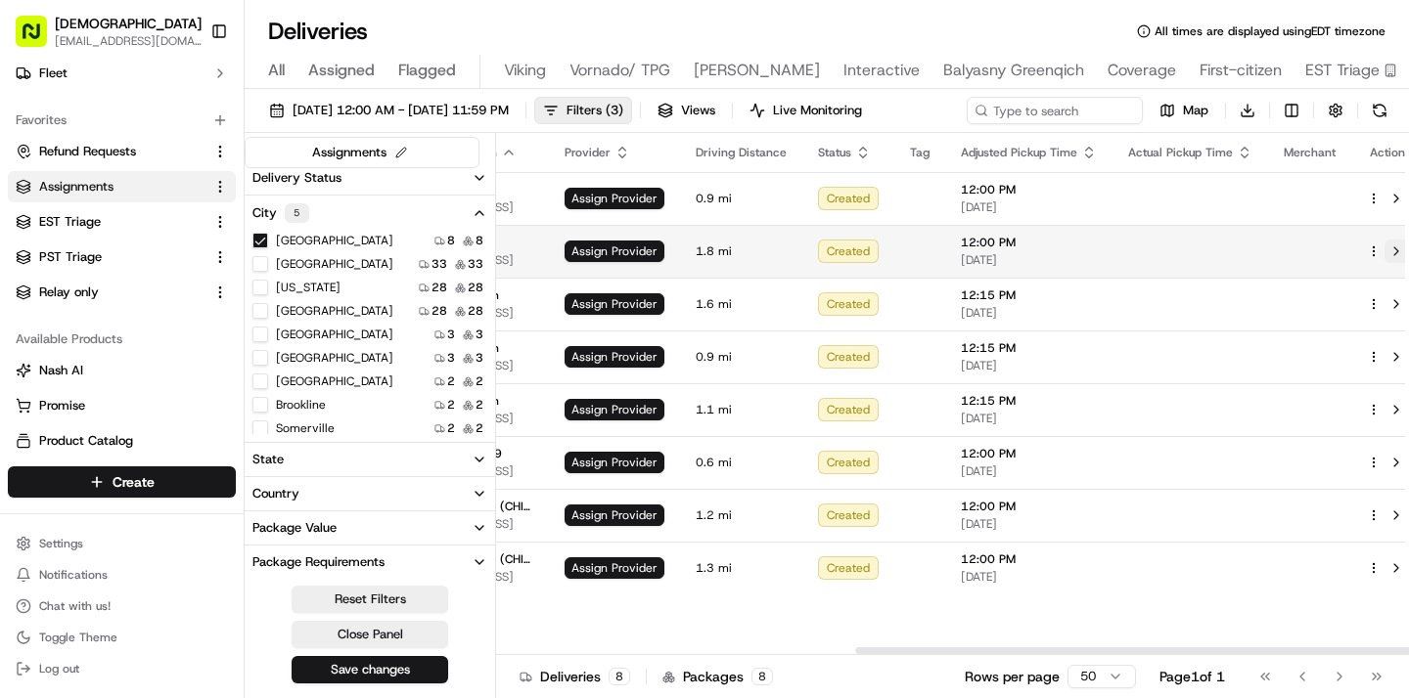
click at [1384, 244] on button at bounding box center [1395, 251] width 23 height 23
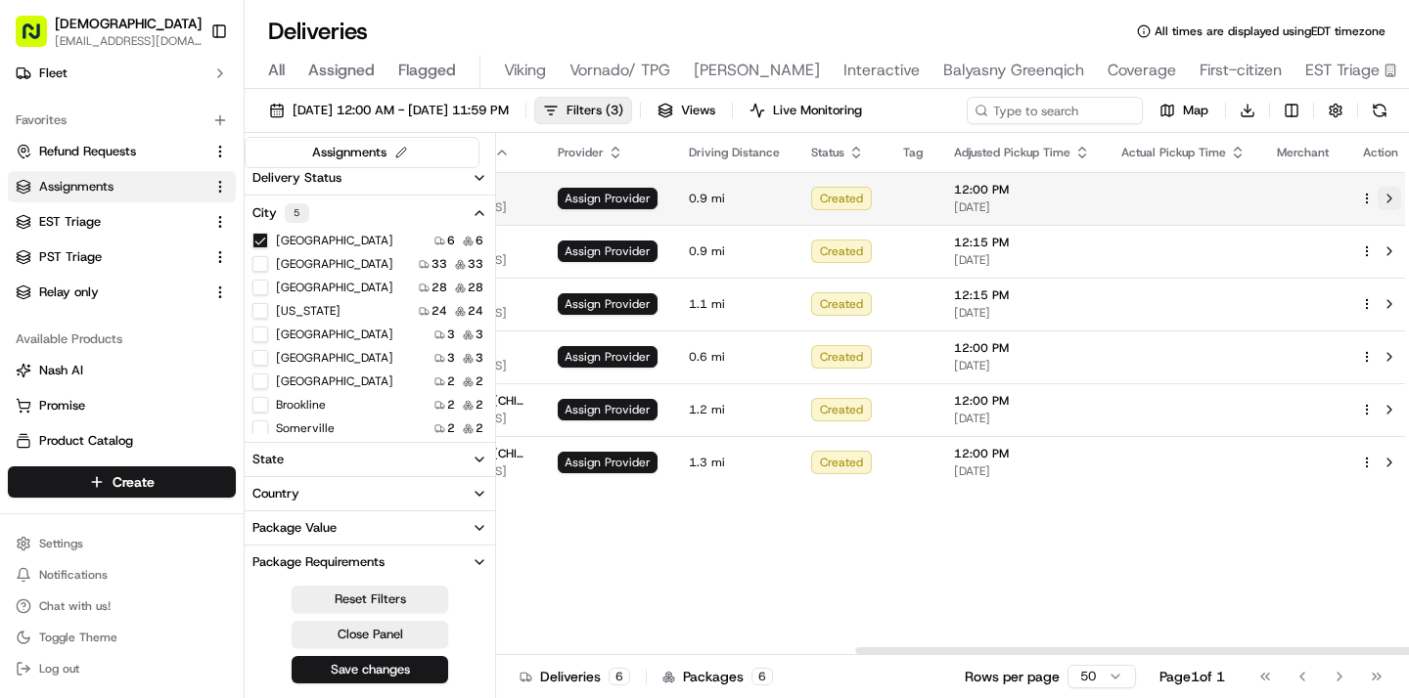
click at [1377, 202] on button at bounding box center [1388, 198] width 23 height 23
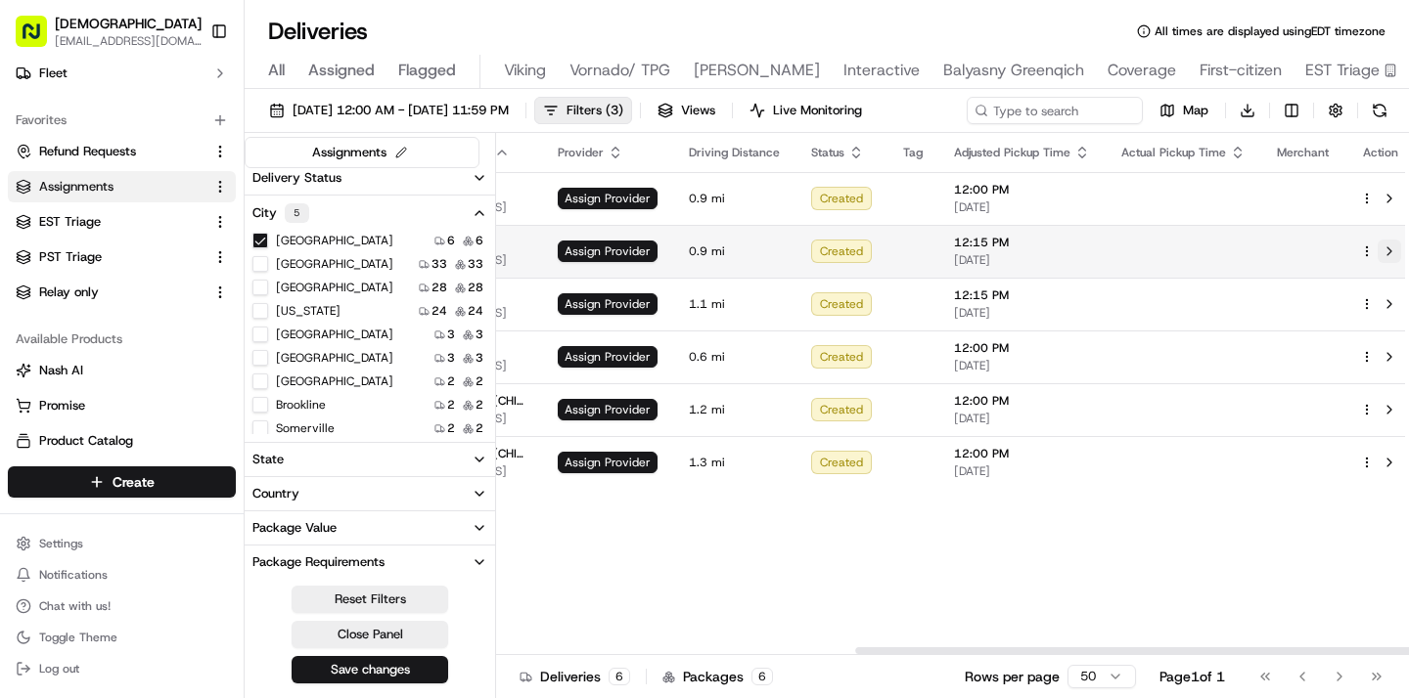
click at [1377, 250] on button at bounding box center [1388, 251] width 23 height 23
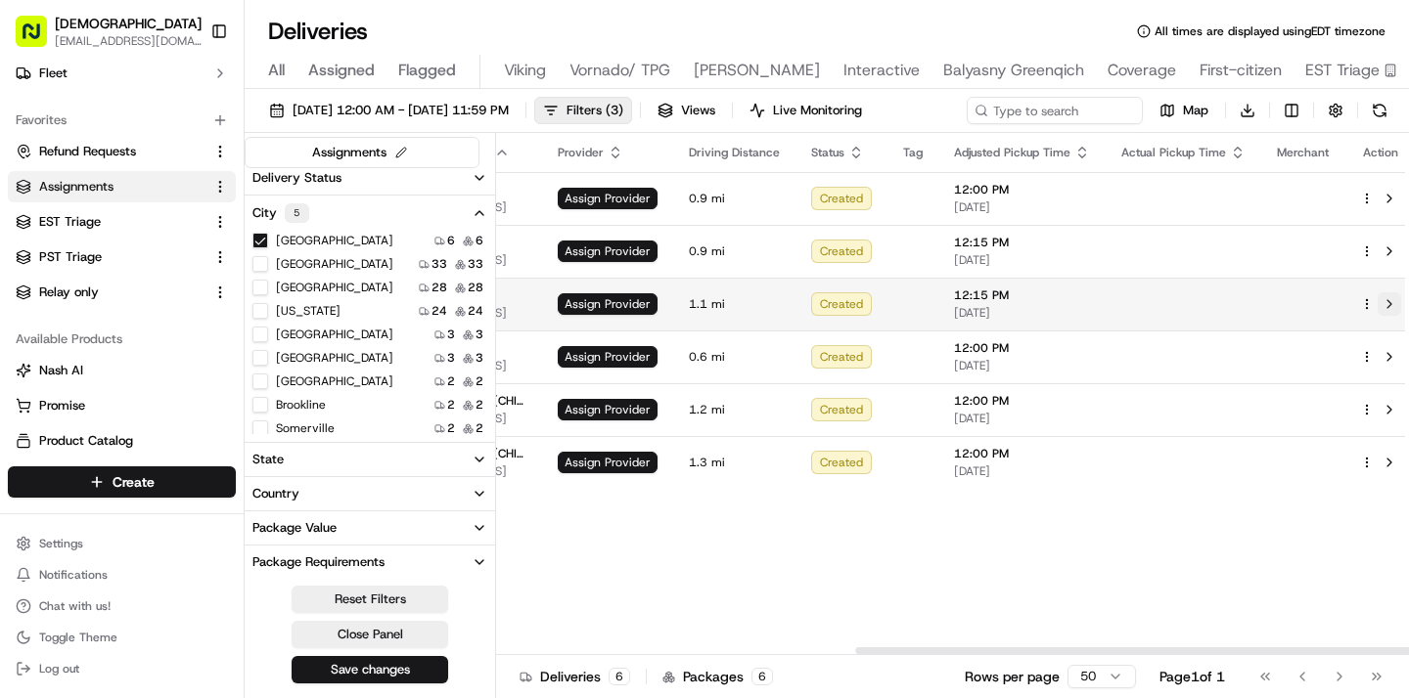
click at [1377, 295] on button at bounding box center [1388, 303] width 23 height 23
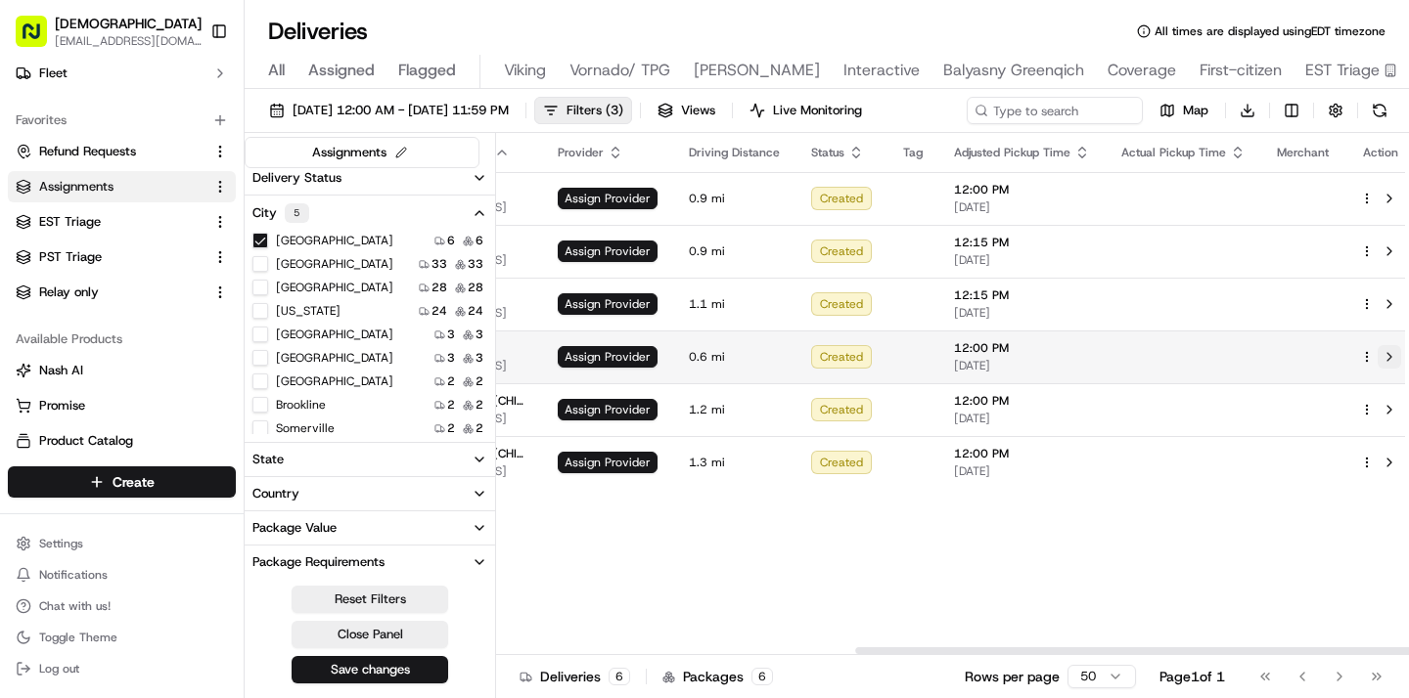
click at [1380, 356] on button at bounding box center [1388, 356] width 23 height 23
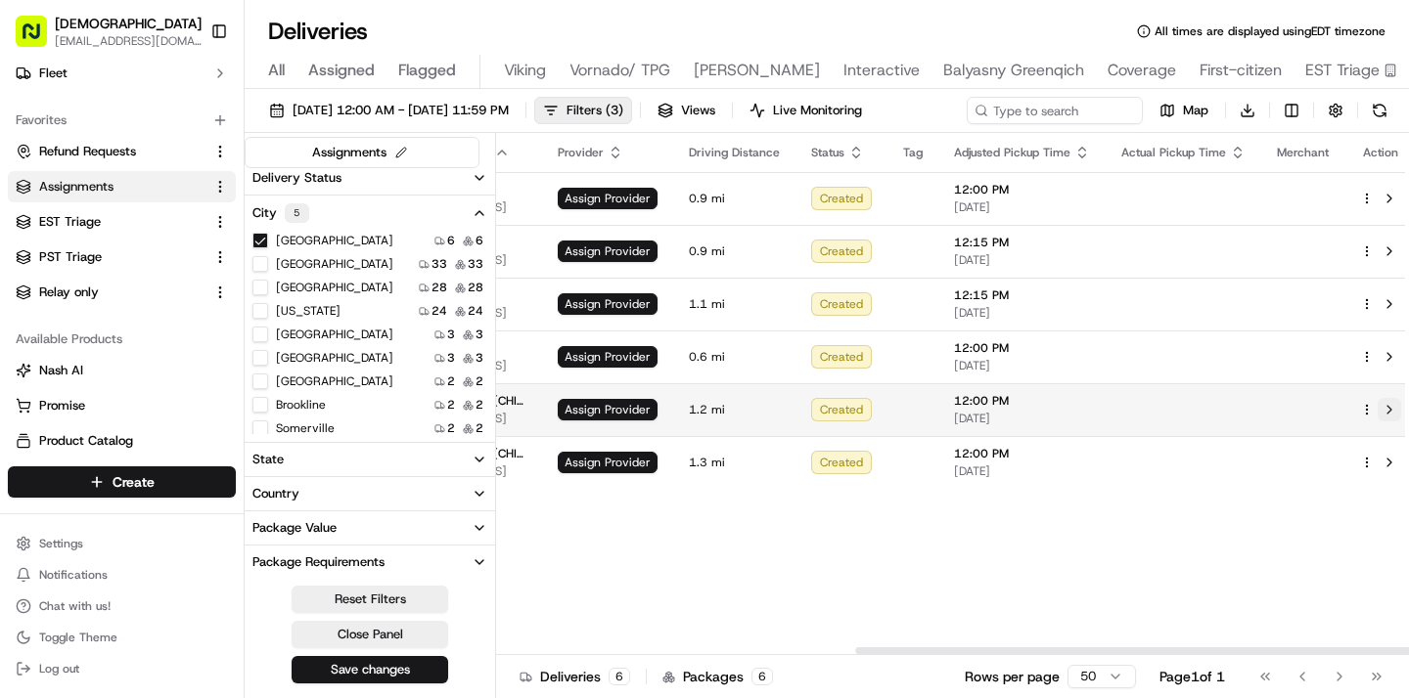
click at [1378, 402] on button at bounding box center [1388, 409] width 23 height 23
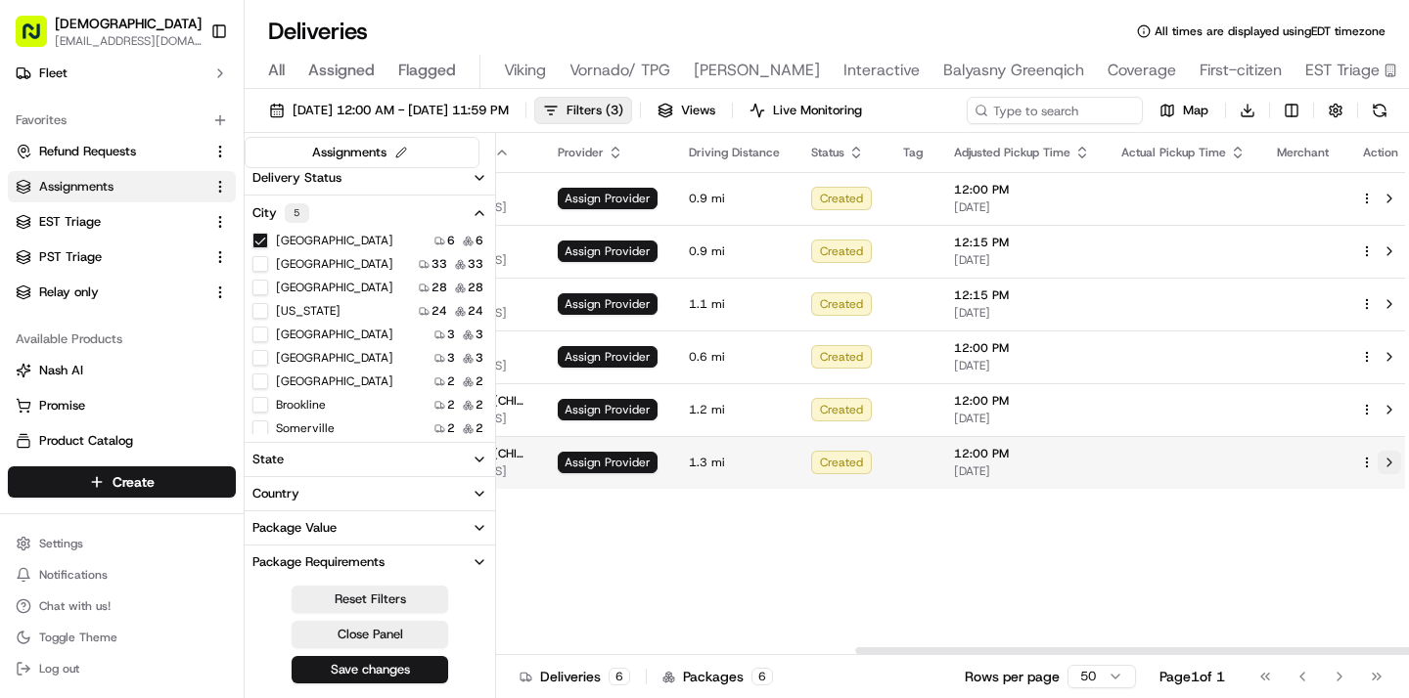
click at [1377, 460] on button at bounding box center [1388, 462] width 23 height 23
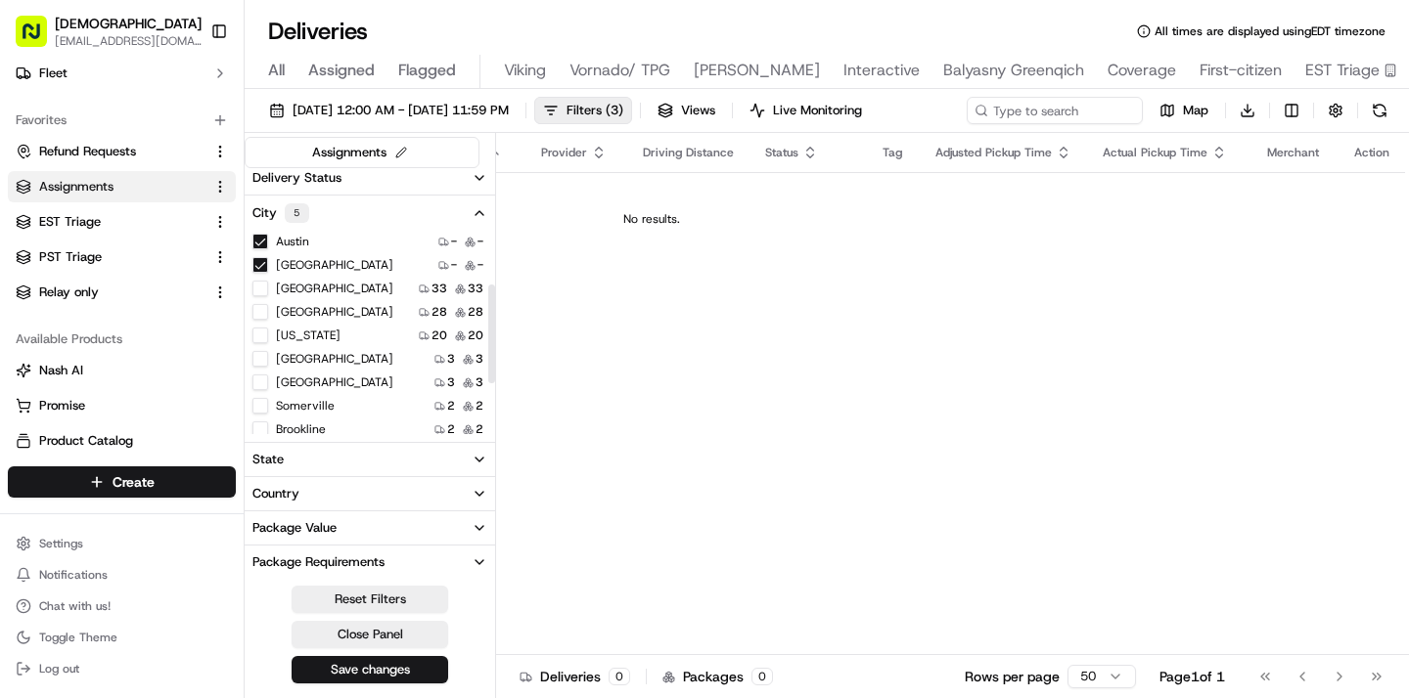
scroll to position [111, 0]
click at [261, 338] on York "on" at bounding box center [260, 338] width 16 height 16
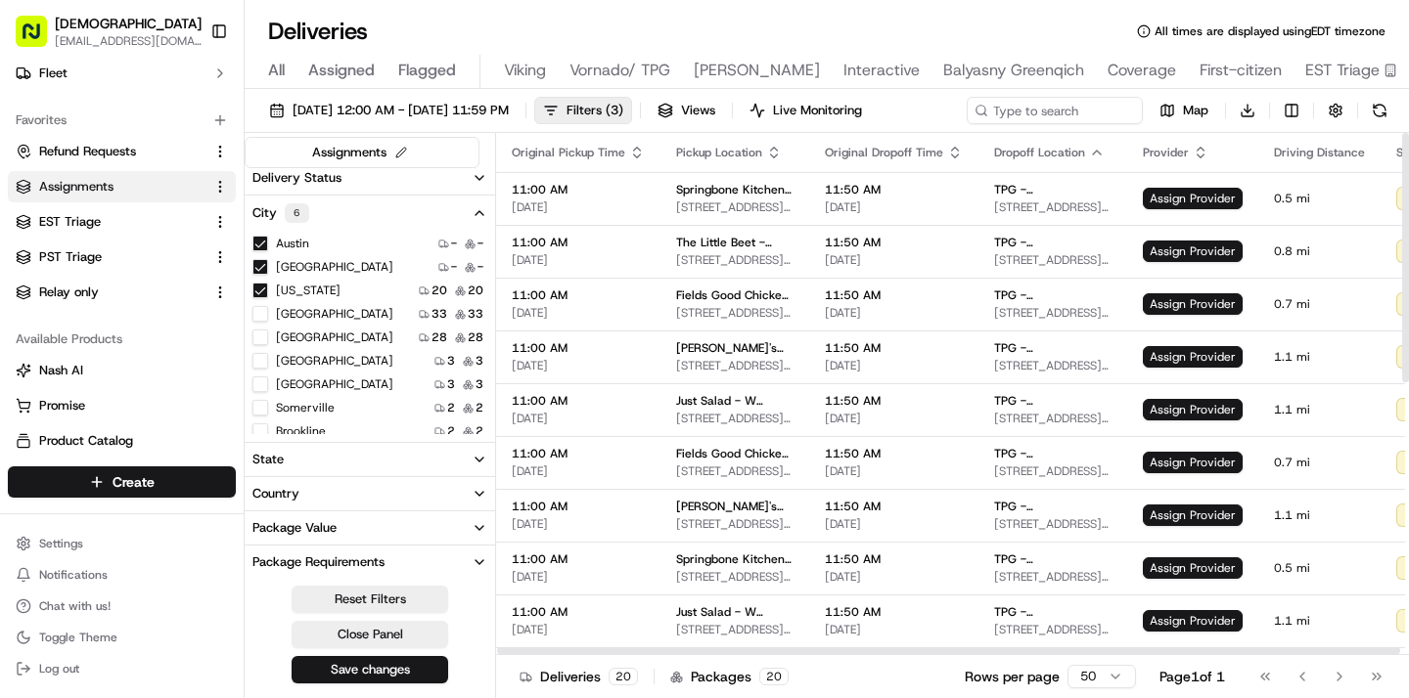
click at [771, 150] on icon "button" at bounding box center [774, 148] width 7 height 3
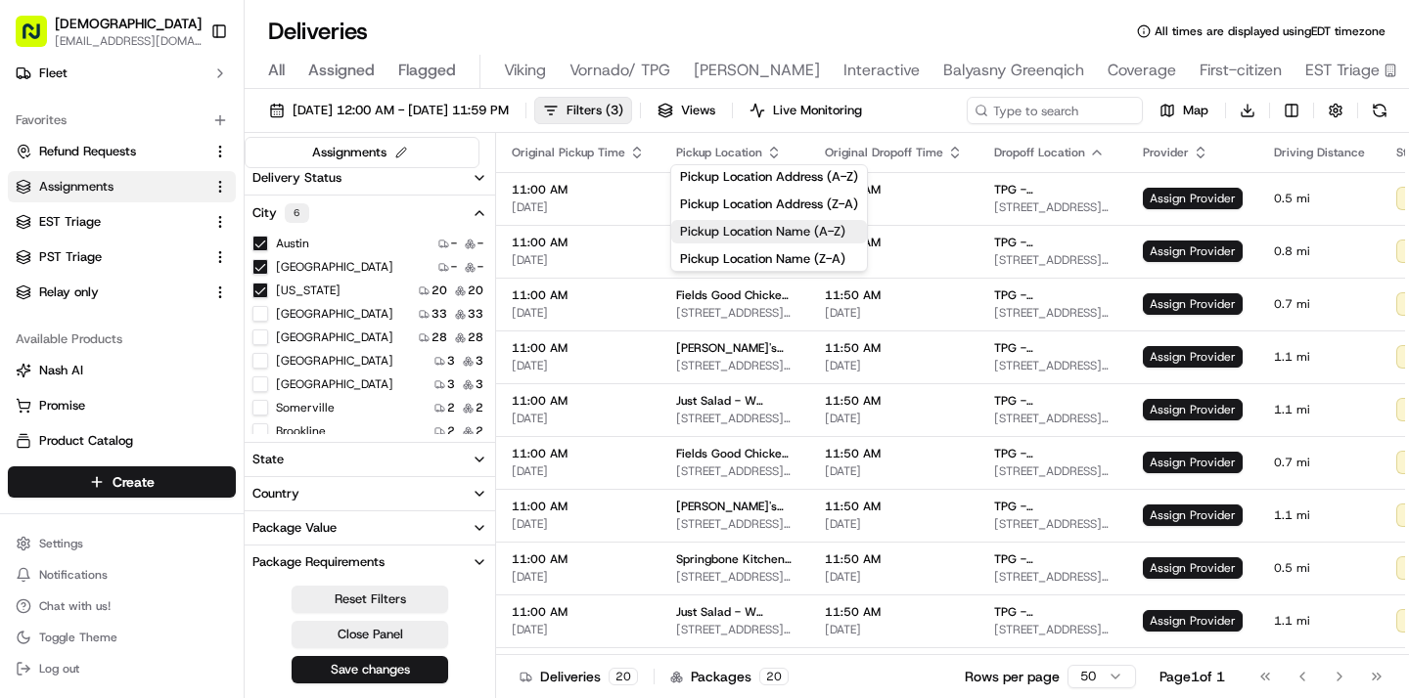
click at [758, 227] on button "Pickup Location Name (A-Z)" at bounding box center [769, 231] width 196 height 23
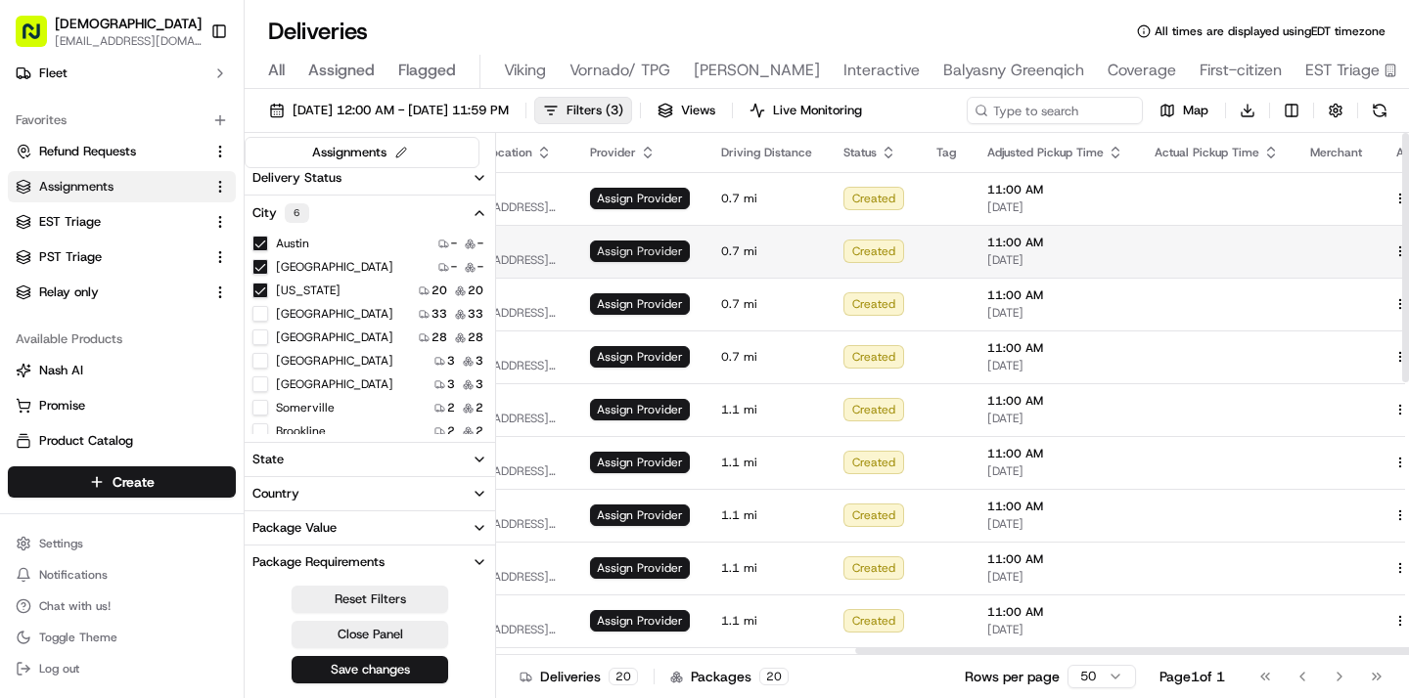
scroll to position [0, 598]
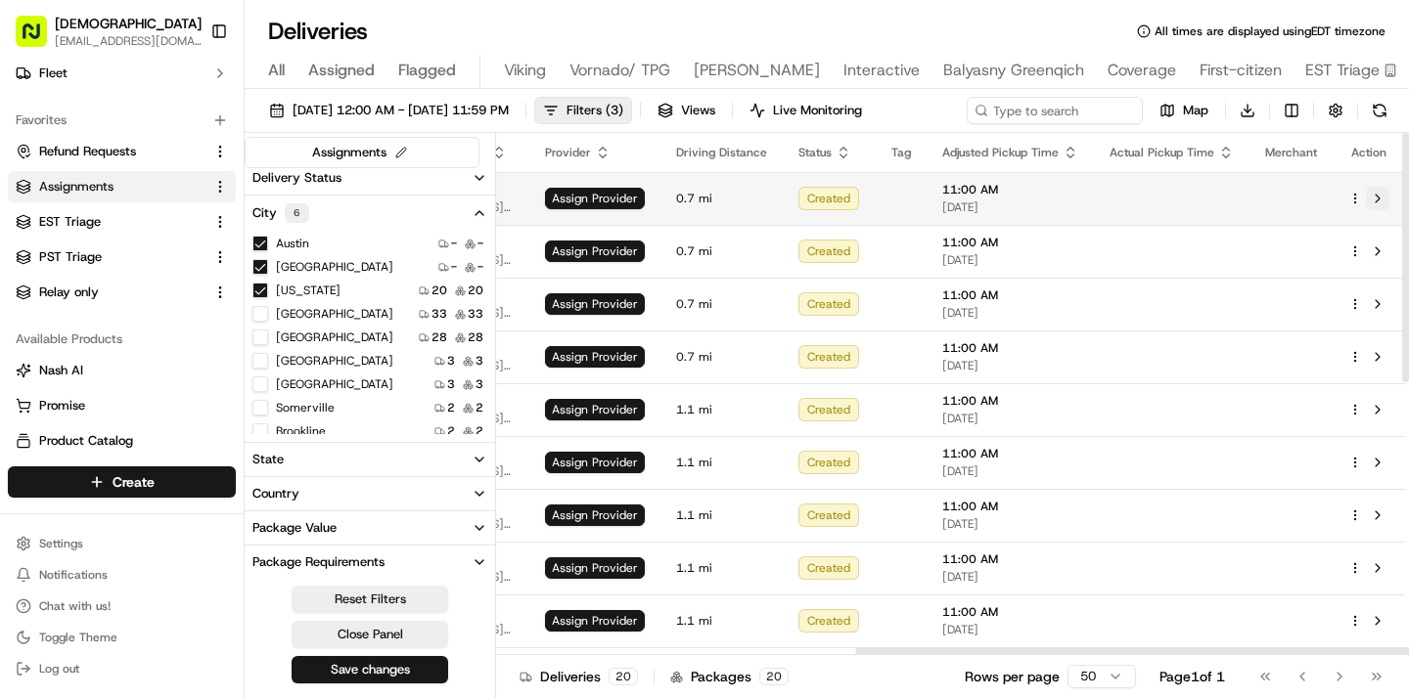
click at [1374, 196] on button at bounding box center [1376, 198] width 23 height 23
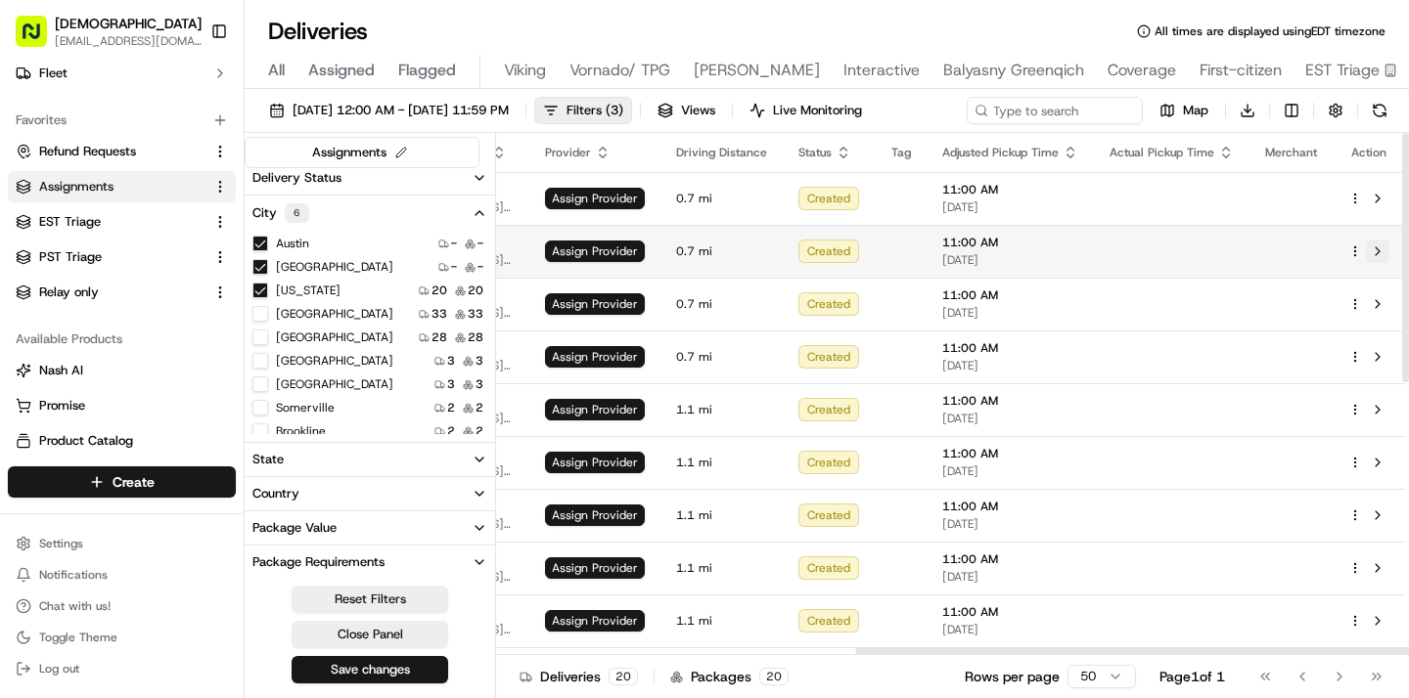
click at [1378, 246] on button at bounding box center [1376, 251] width 23 height 23
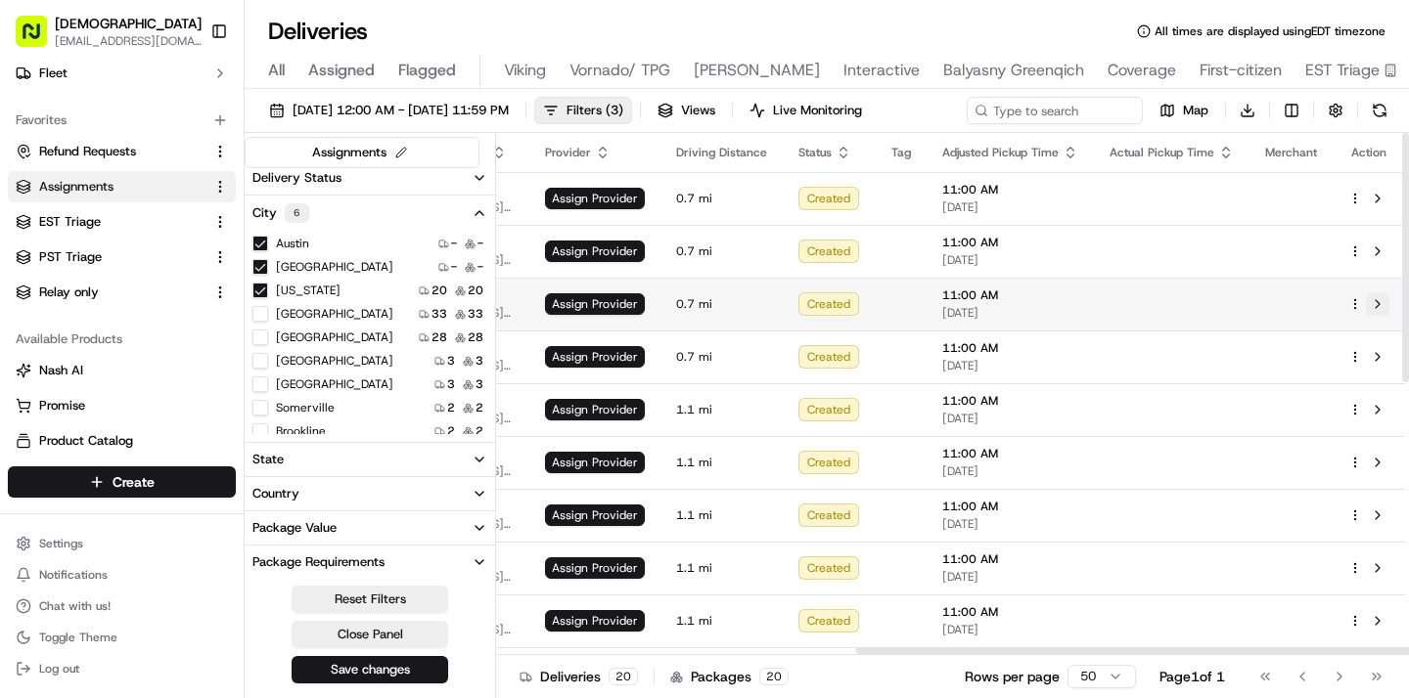
click at [1376, 298] on button at bounding box center [1376, 303] width 23 height 23
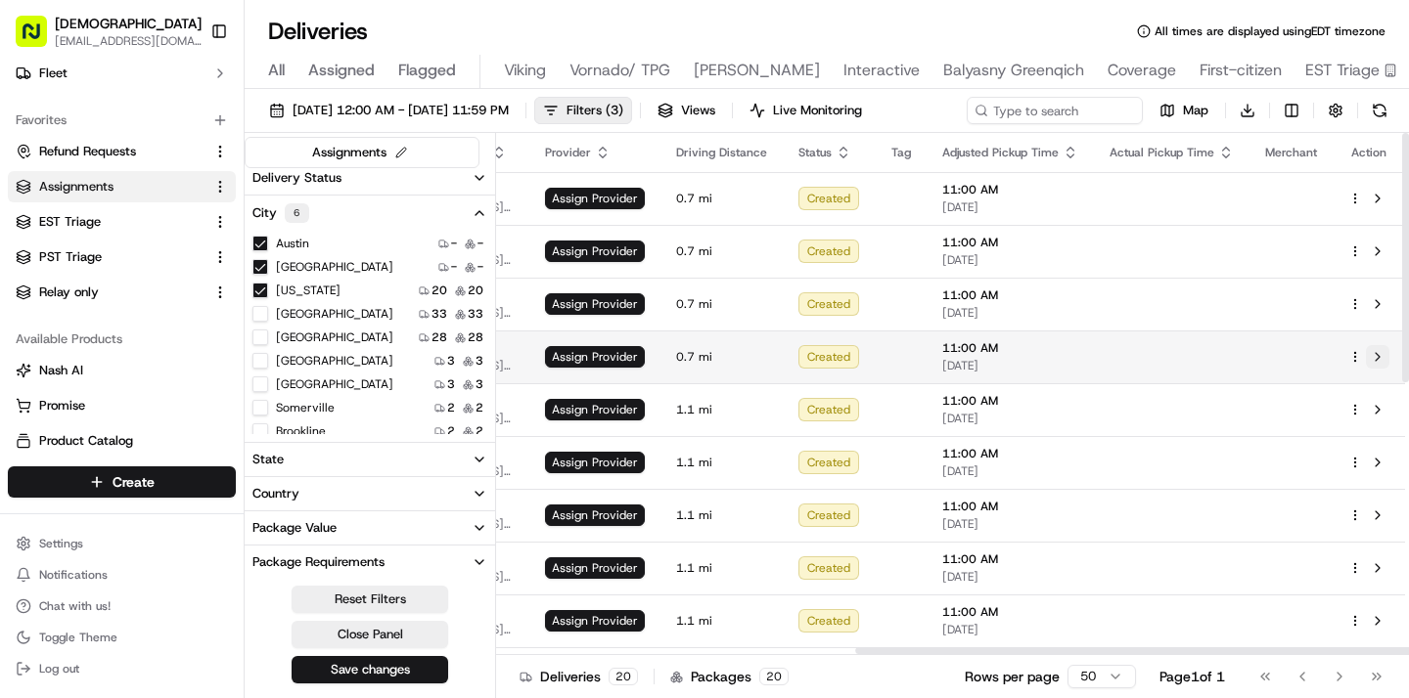
click at [1372, 350] on button at bounding box center [1376, 356] width 23 height 23
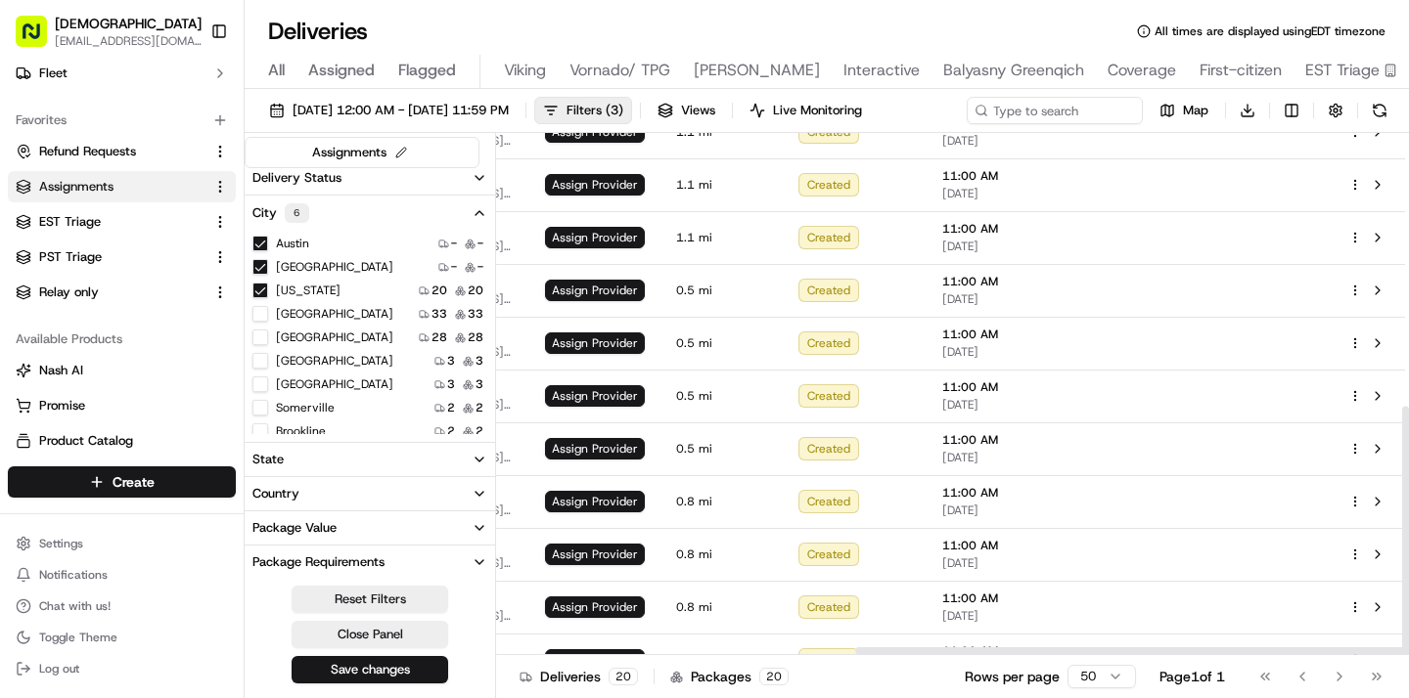
scroll to position [573, 598]
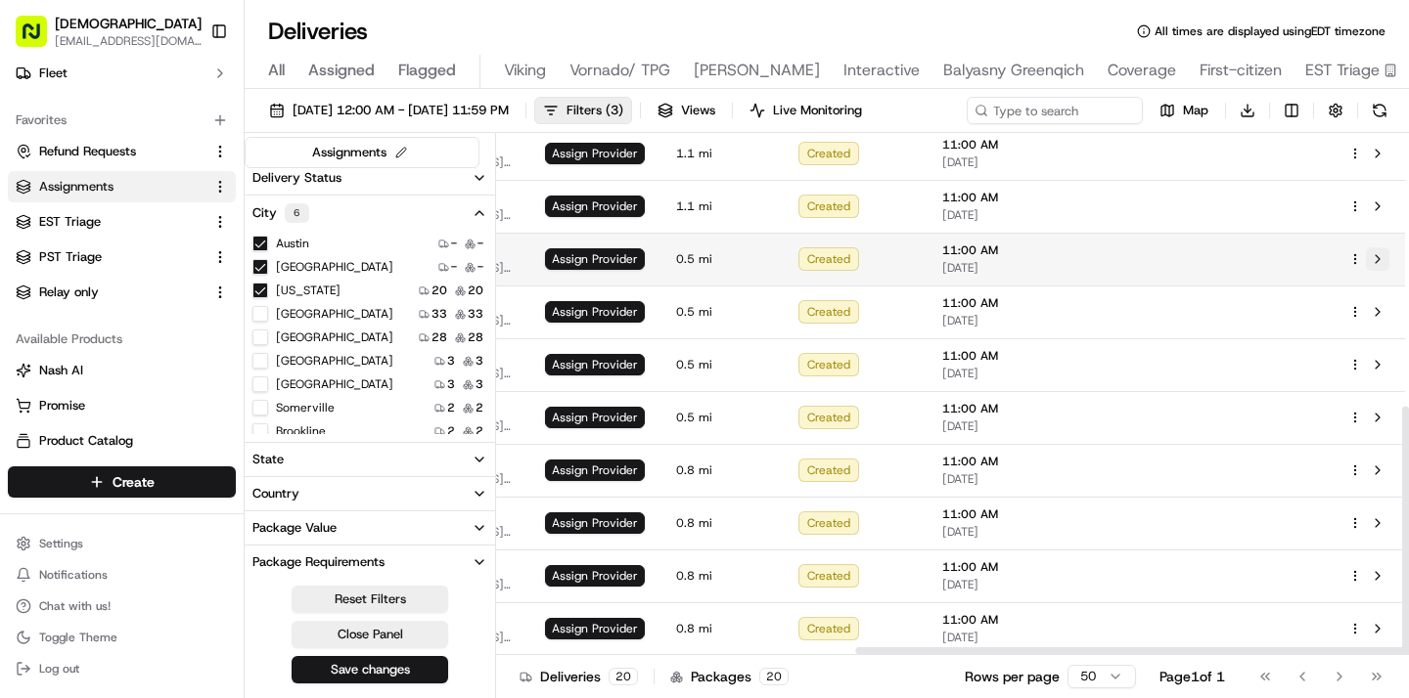
click at [1376, 260] on button at bounding box center [1376, 258] width 23 height 23
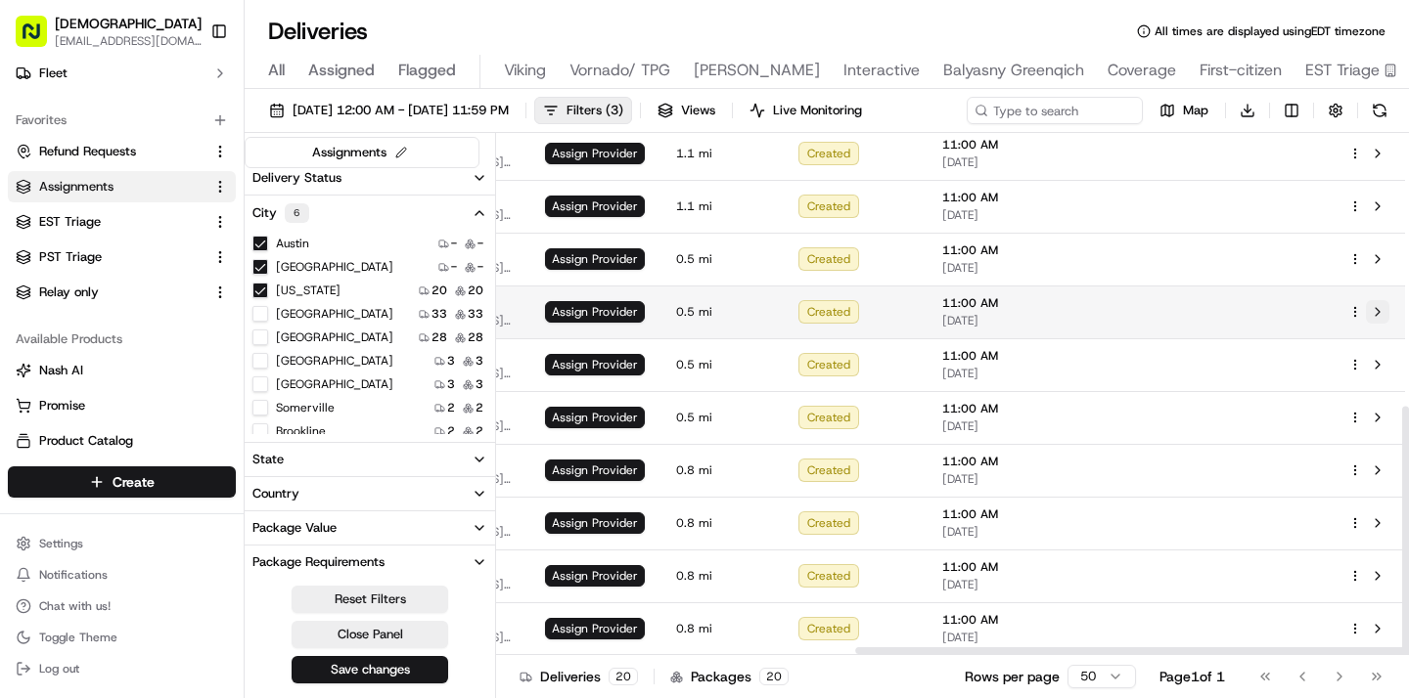
click at [1376, 311] on button at bounding box center [1376, 311] width 23 height 23
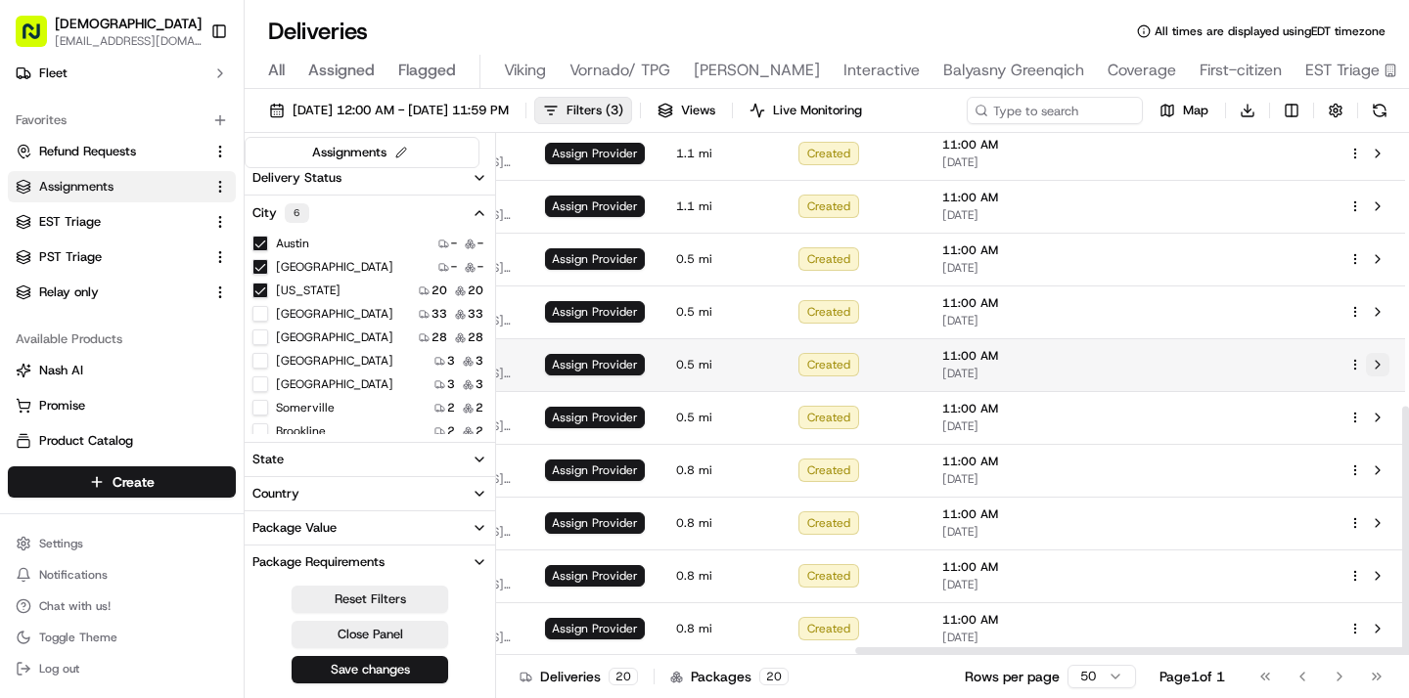
click at [1376, 358] on button at bounding box center [1376, 364] width 23 height 23
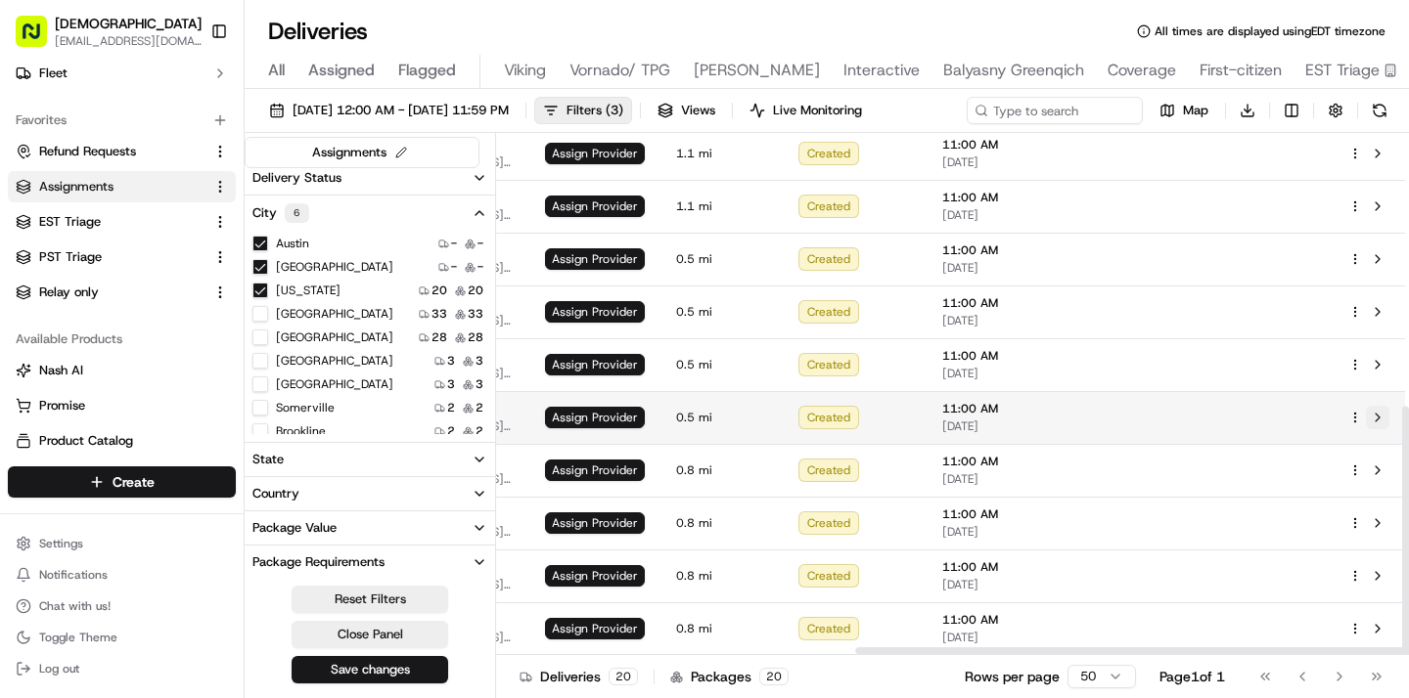
click at [1375, 413] on button at bounding box center [1376, 417] width 23 height 23
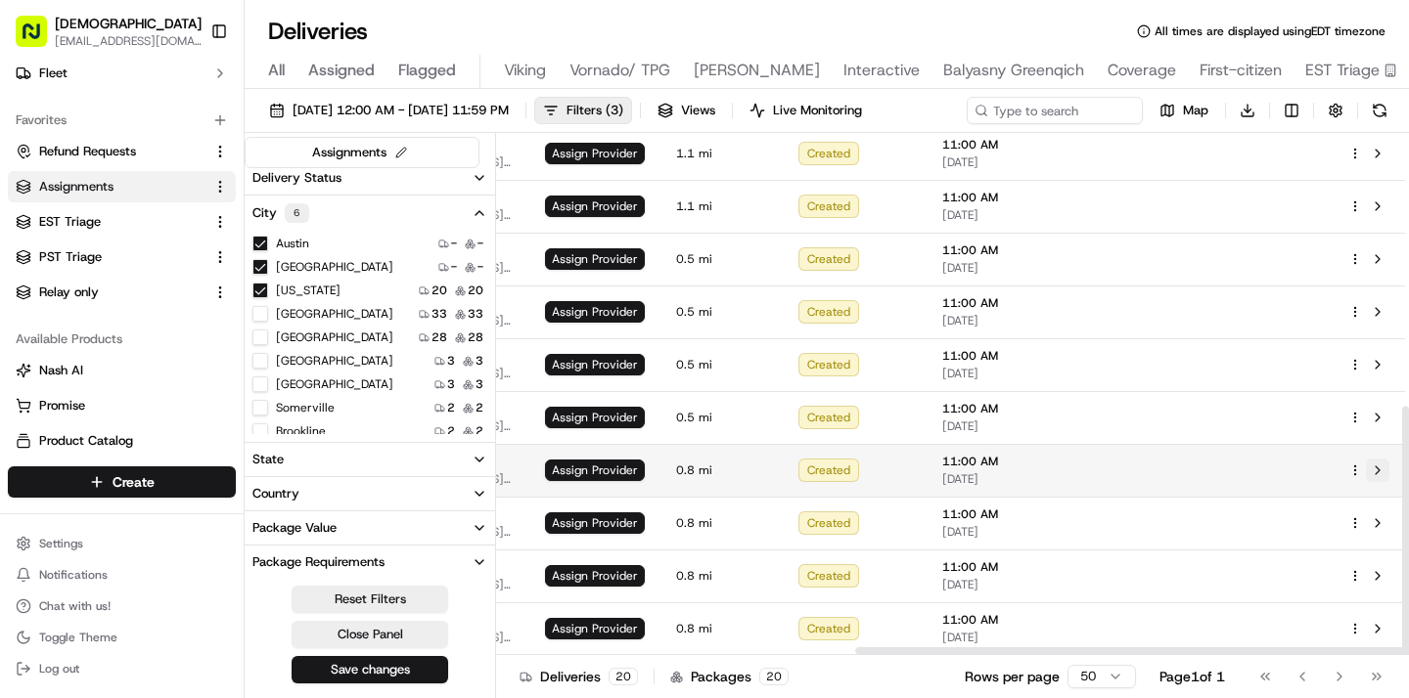
click at [1377, 470] on button at bounding box center [1376, 470] width 23 height 23
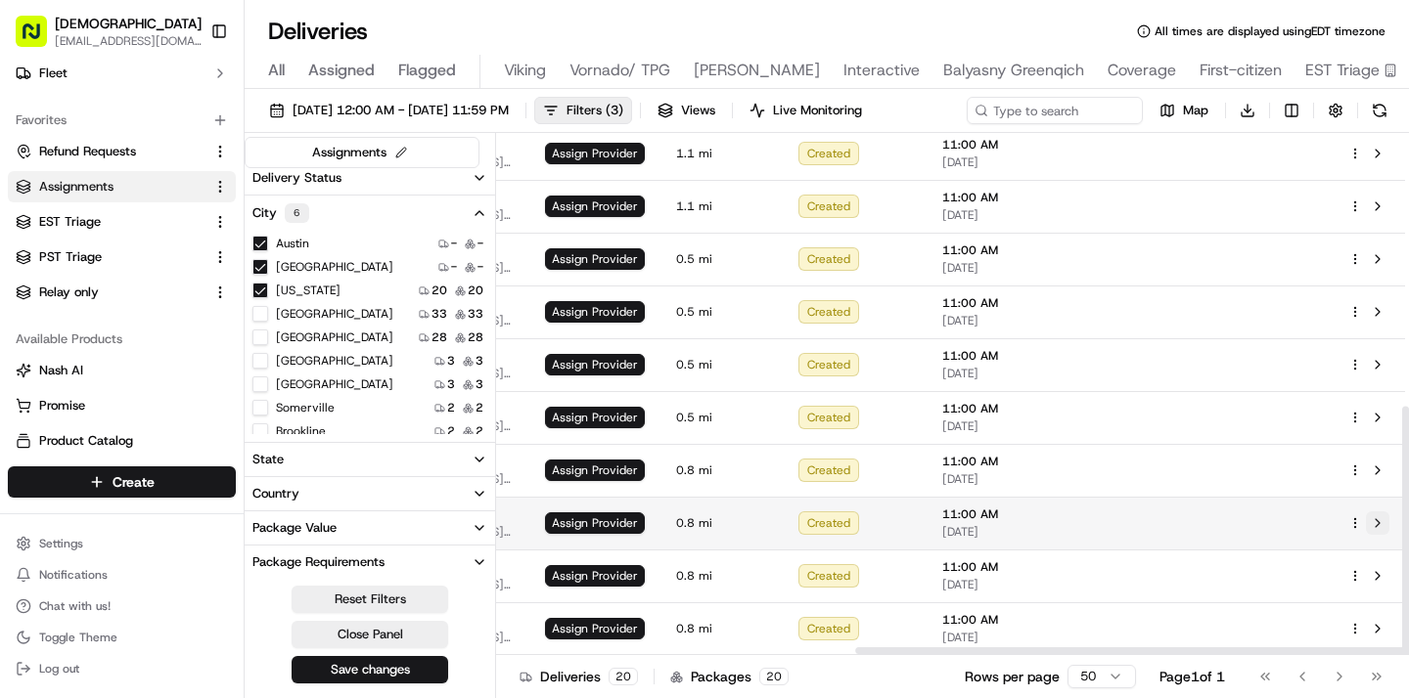
click at [1379, 518] on button at bounding box center [1376, 523] width 23 height 23
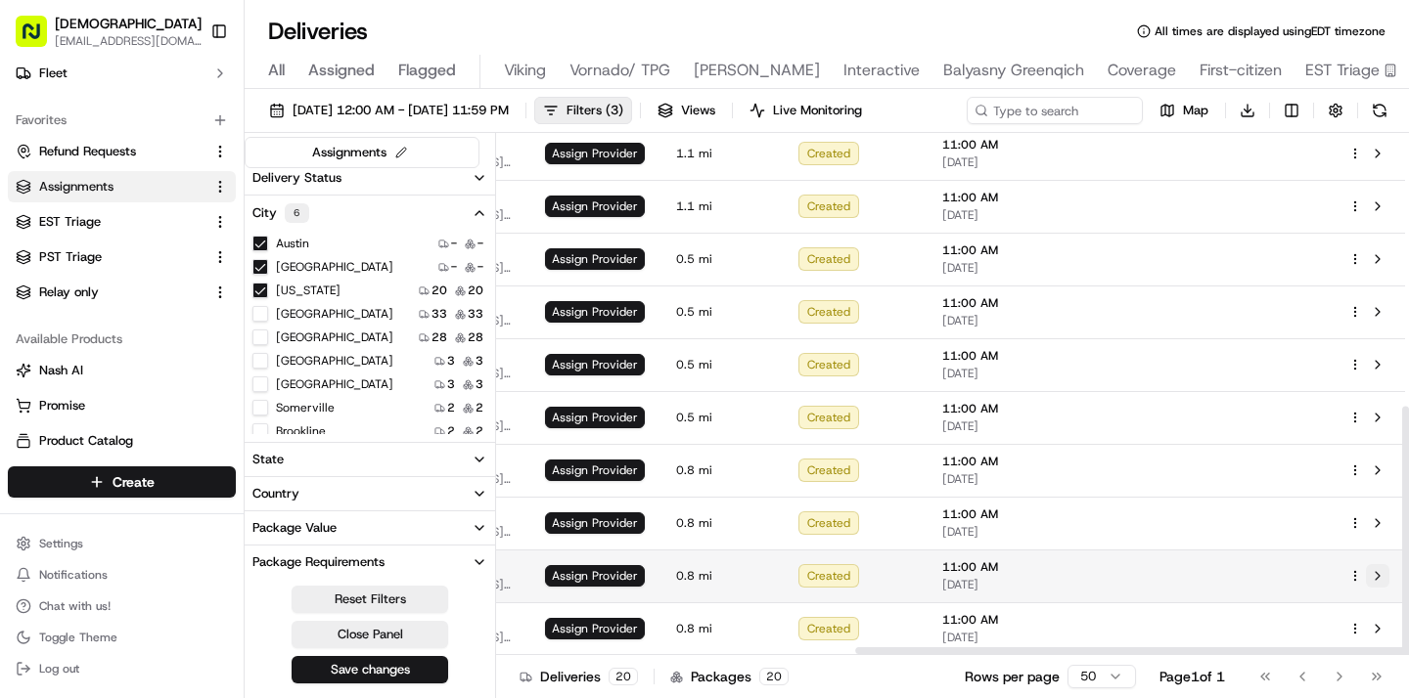
click at [1378, 567] on button at bounding box center [1376, 575] width 23 height 23
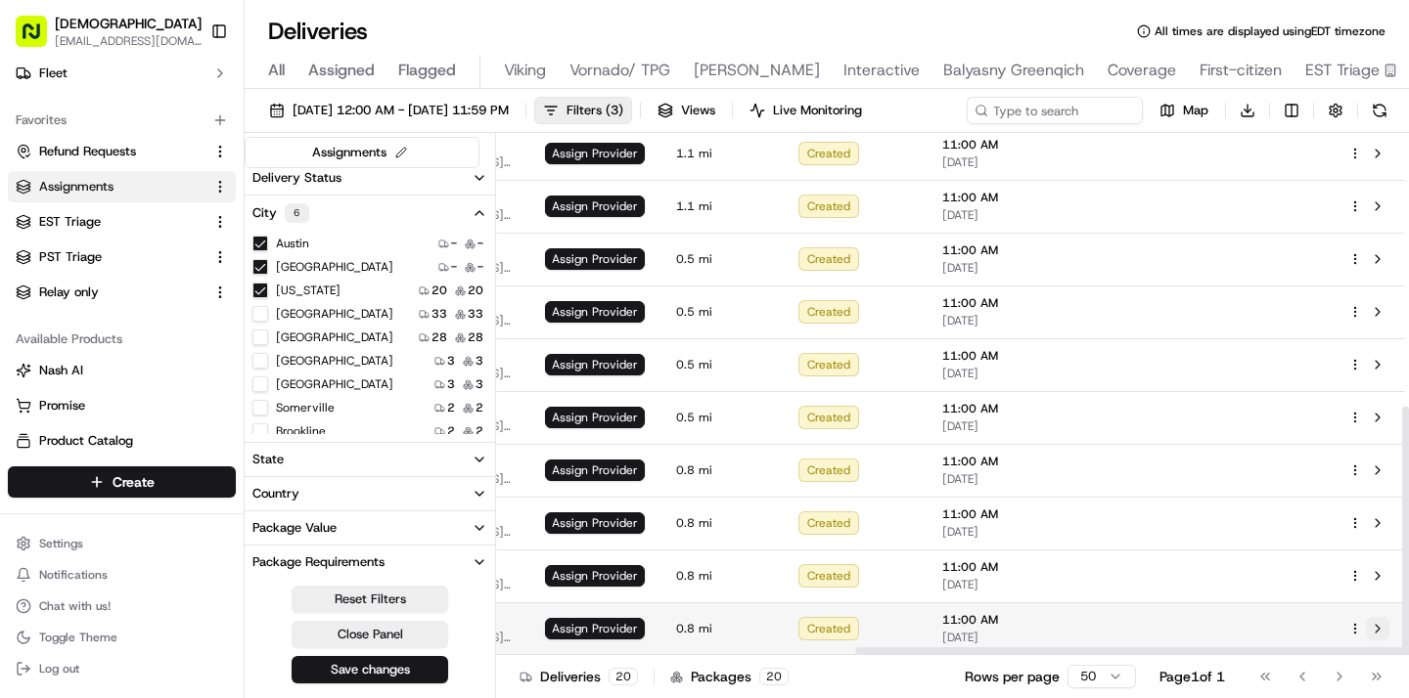
click at [1376, 623] on button at bounding box center [1376, 628] width 23 height 23
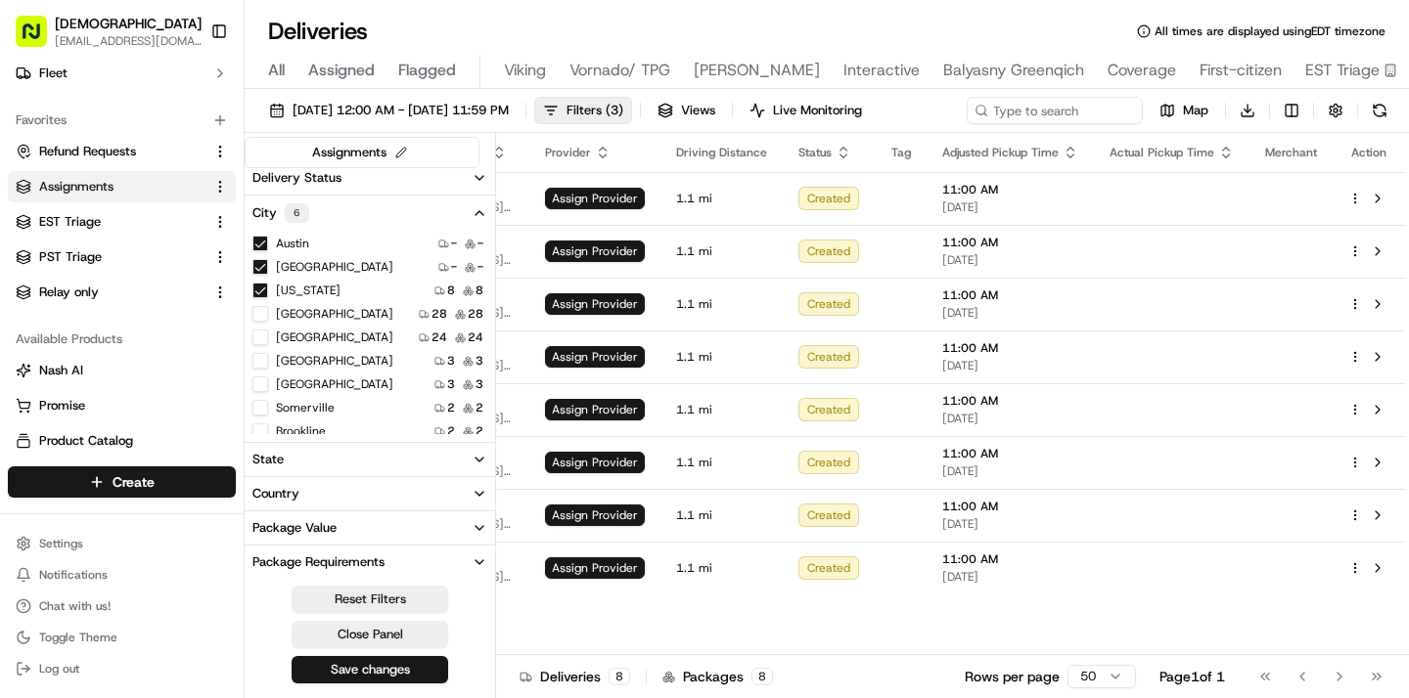
scroll to position [0, 598]
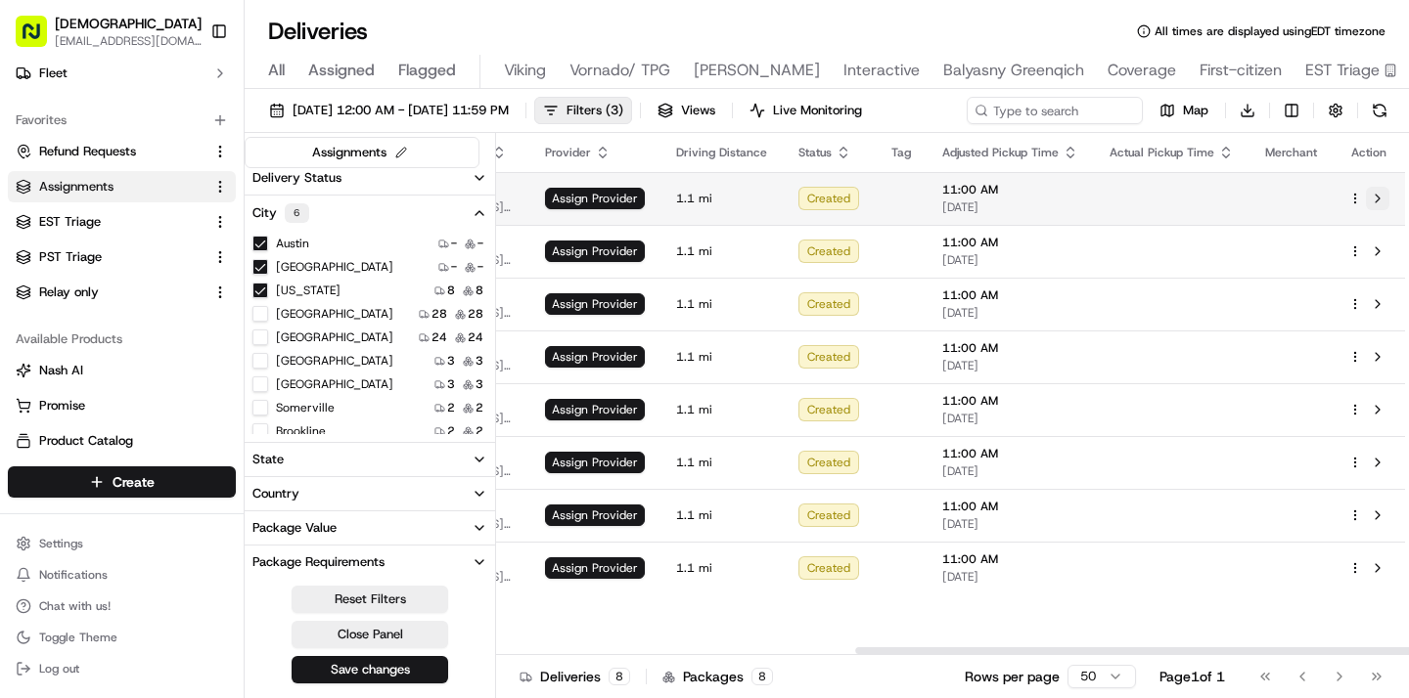
click at [1377, 199] on button at bounding box center [1376, 198] width 23 height 23
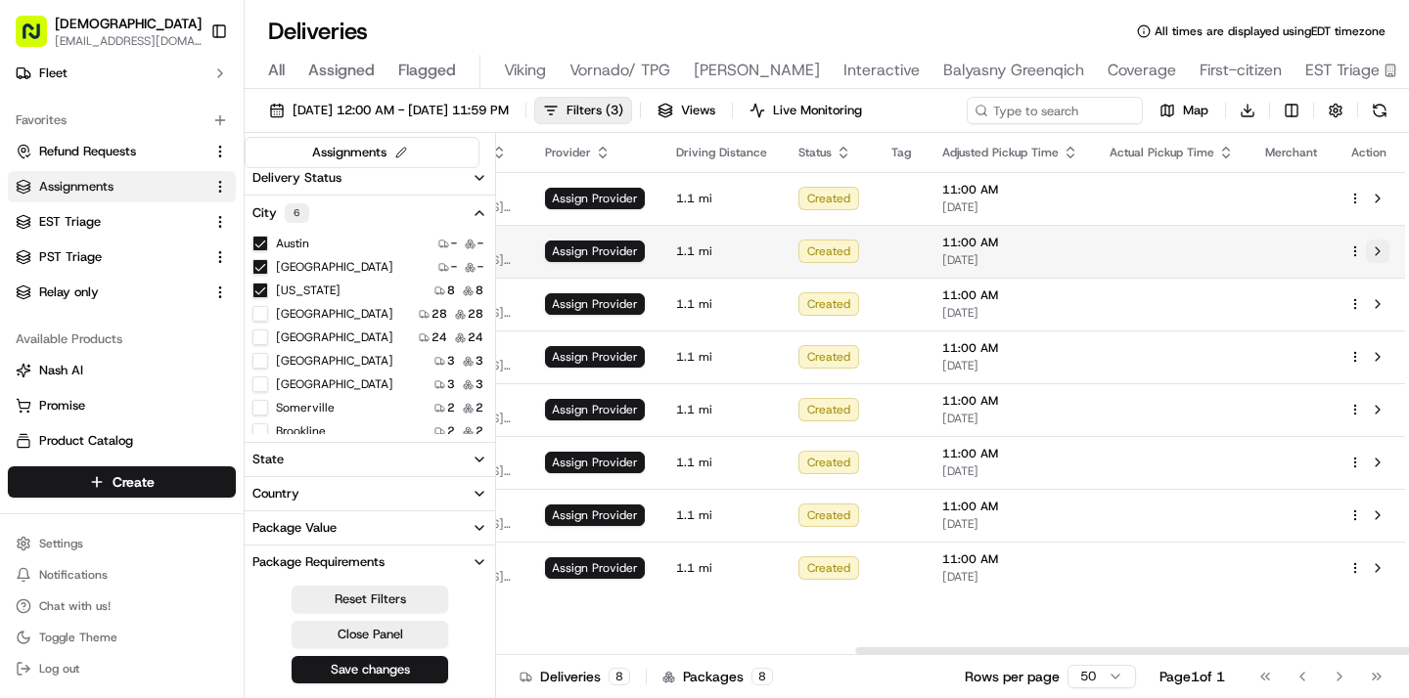
click at [1377, 244] on button at bounding box center [1376, 251] width 23 height 23
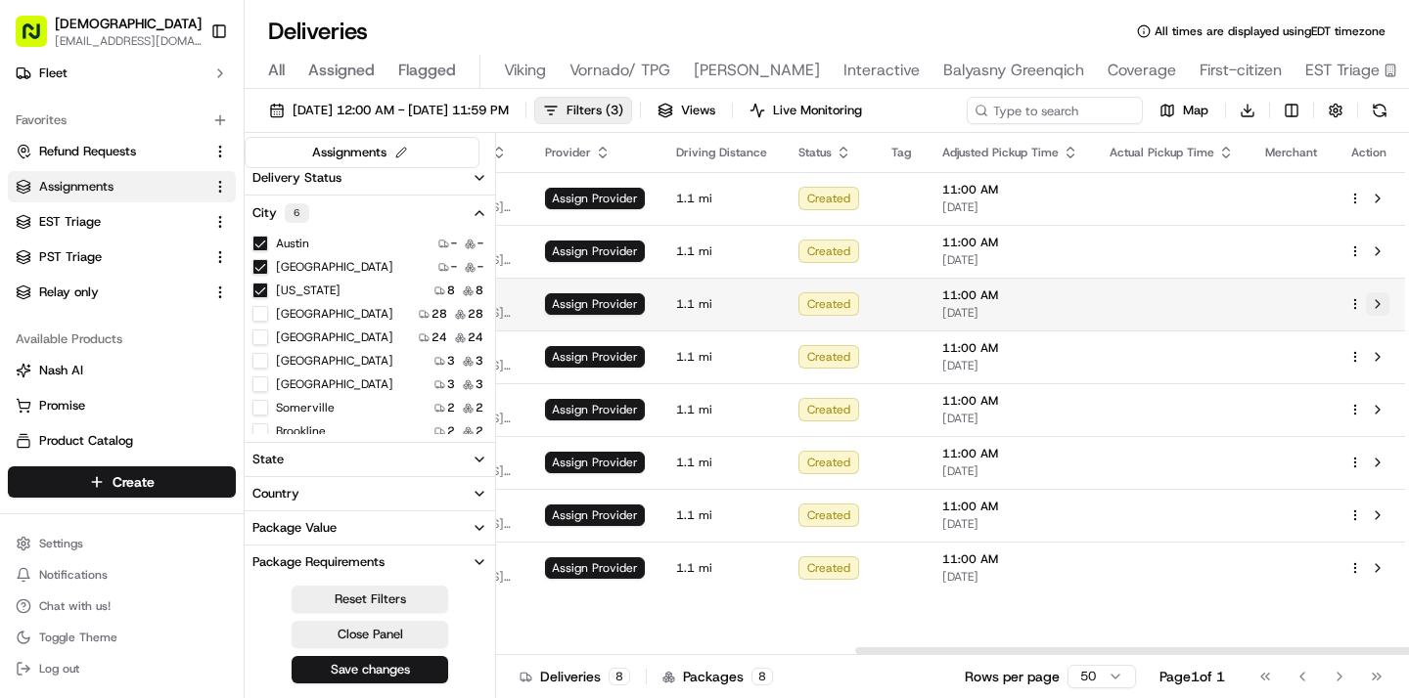
click at [1379, 304] on button at bounding box center [1376, 303] width 23 height 23
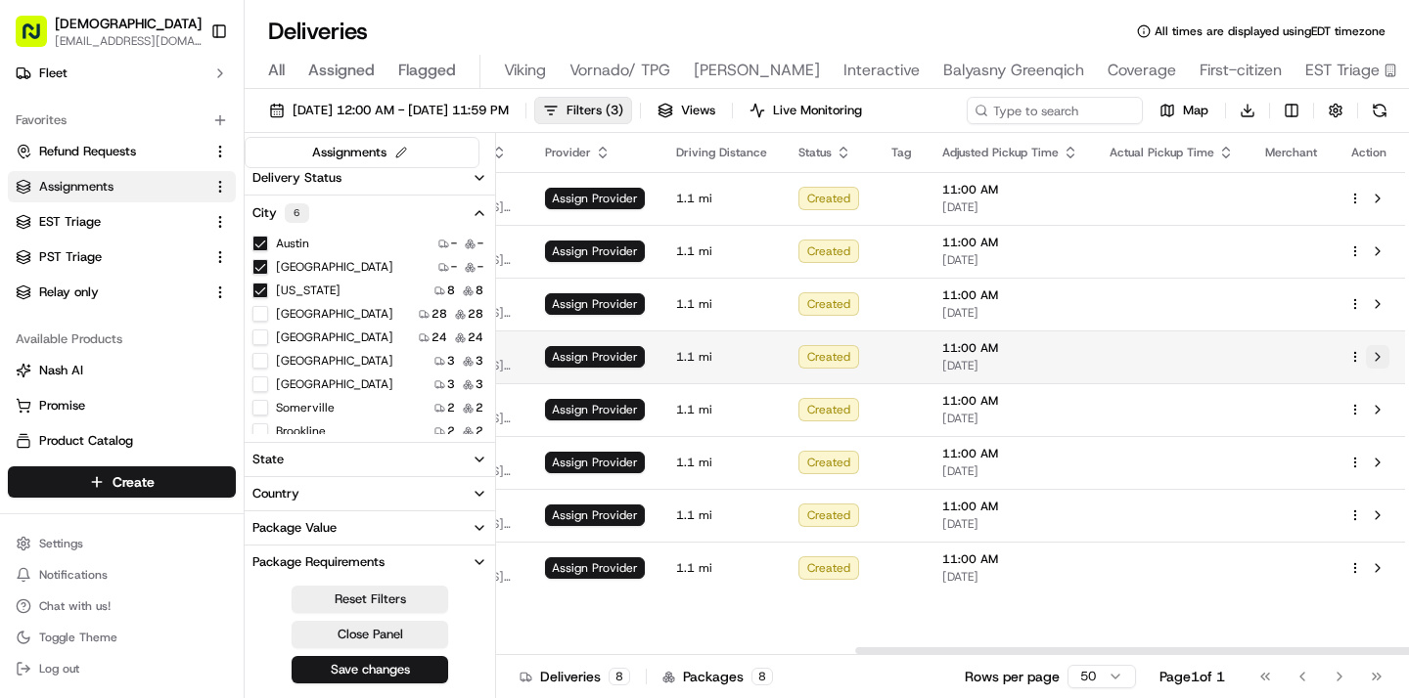
click at [1377, 349] on button at bounding box center [1376, 356] width 23 height 23
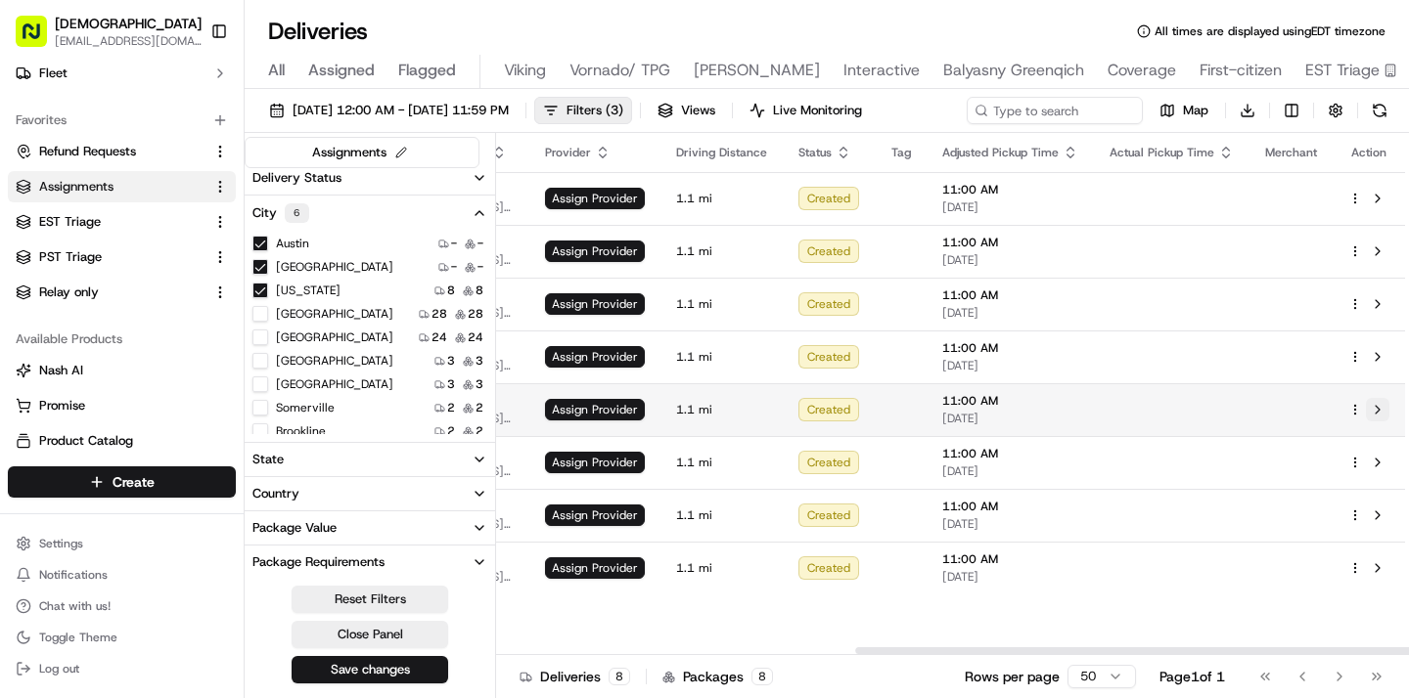
click at [1373, 412] on button at bounding box center [1376, 409] width 23 height 23
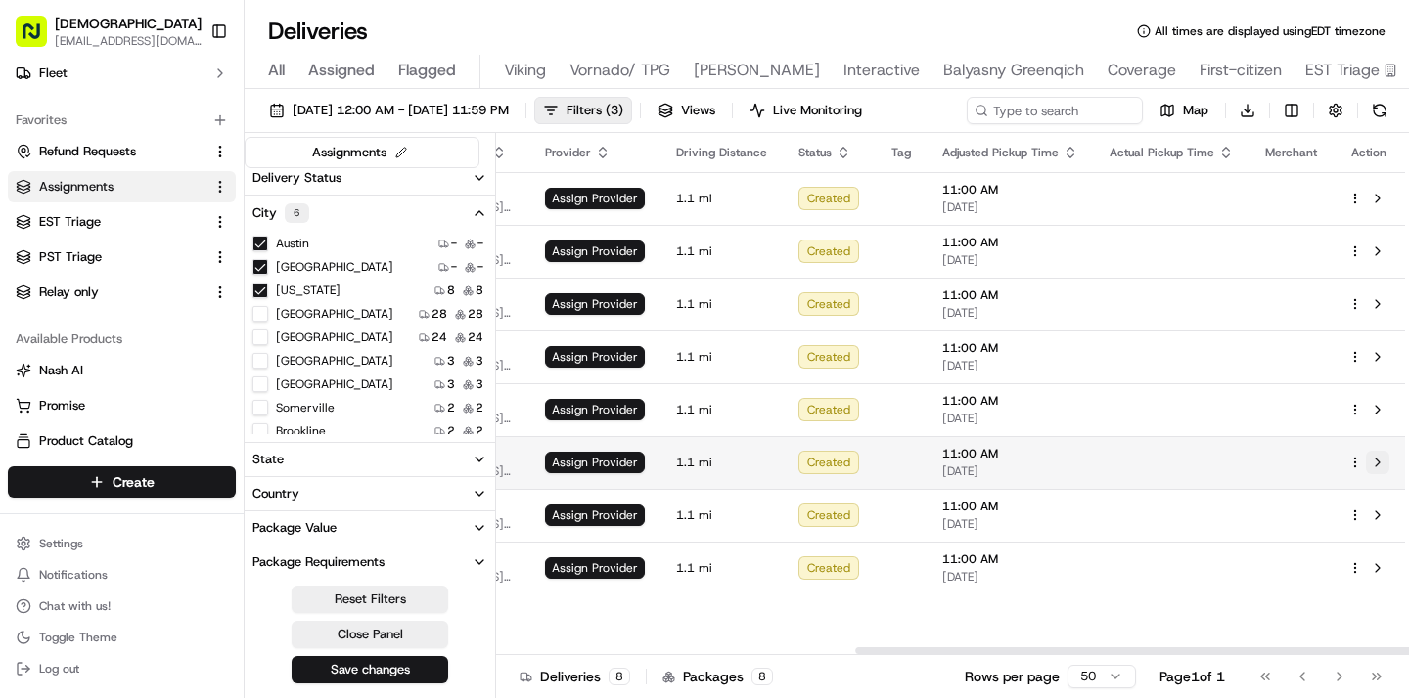
click at [1370, 468] on button at bounding box center [1376, 462] width 23 height 23
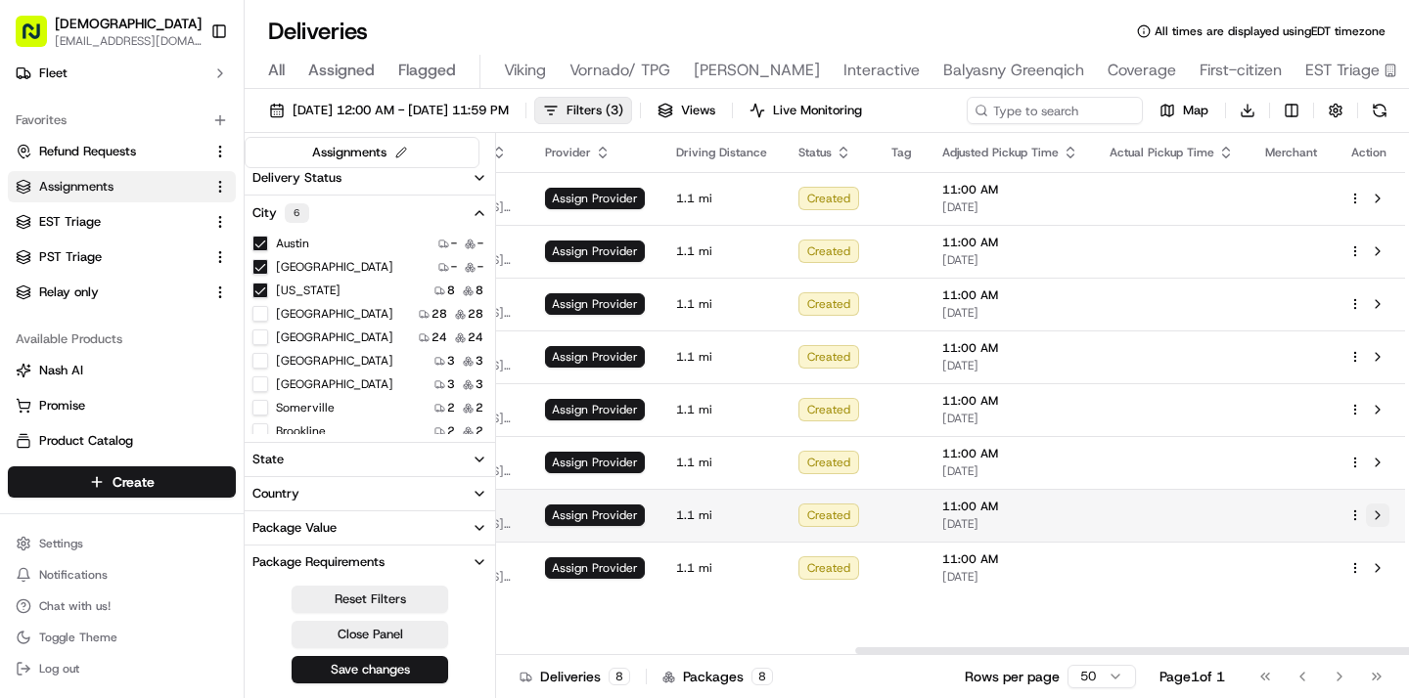
click at [1373, 514] on button at bounding box center [1376, 515] width 23 height 23
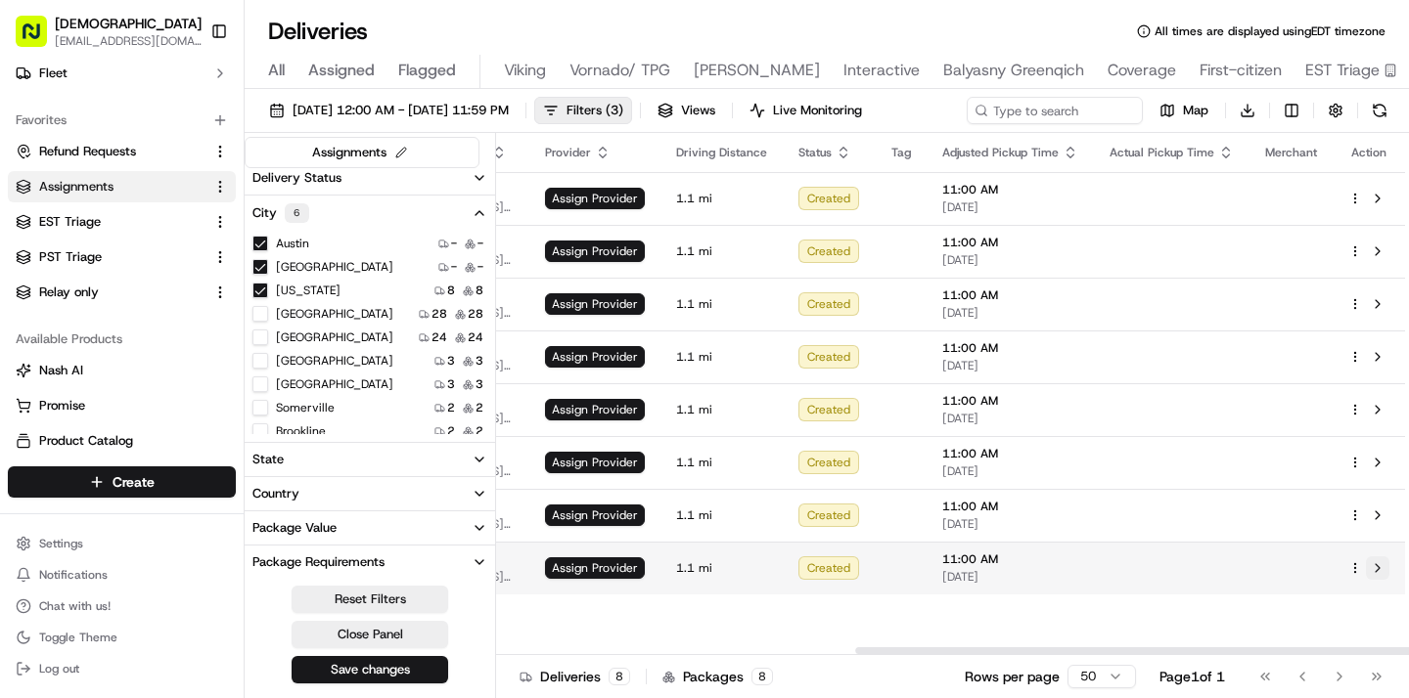
click at [1373, 567] on button at bounding box center [1376, 568] width 23 height 23
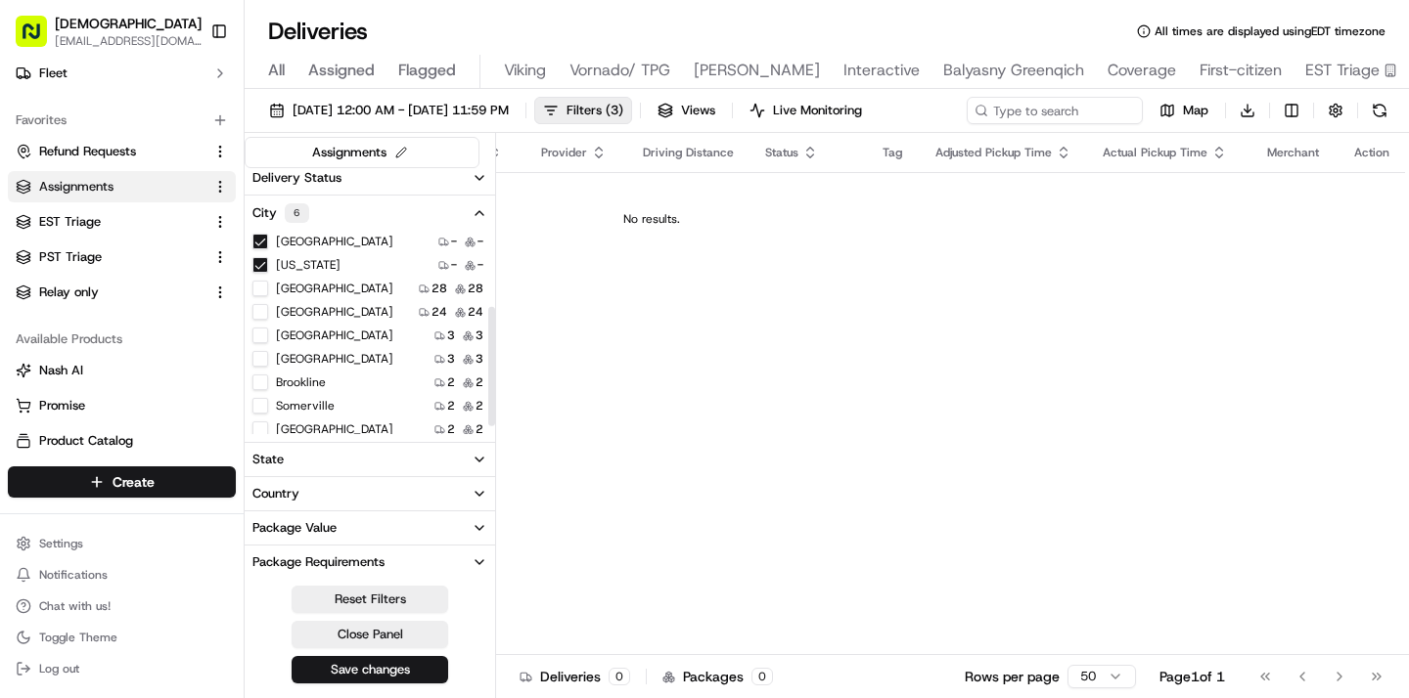
scroll to position [145, 0]
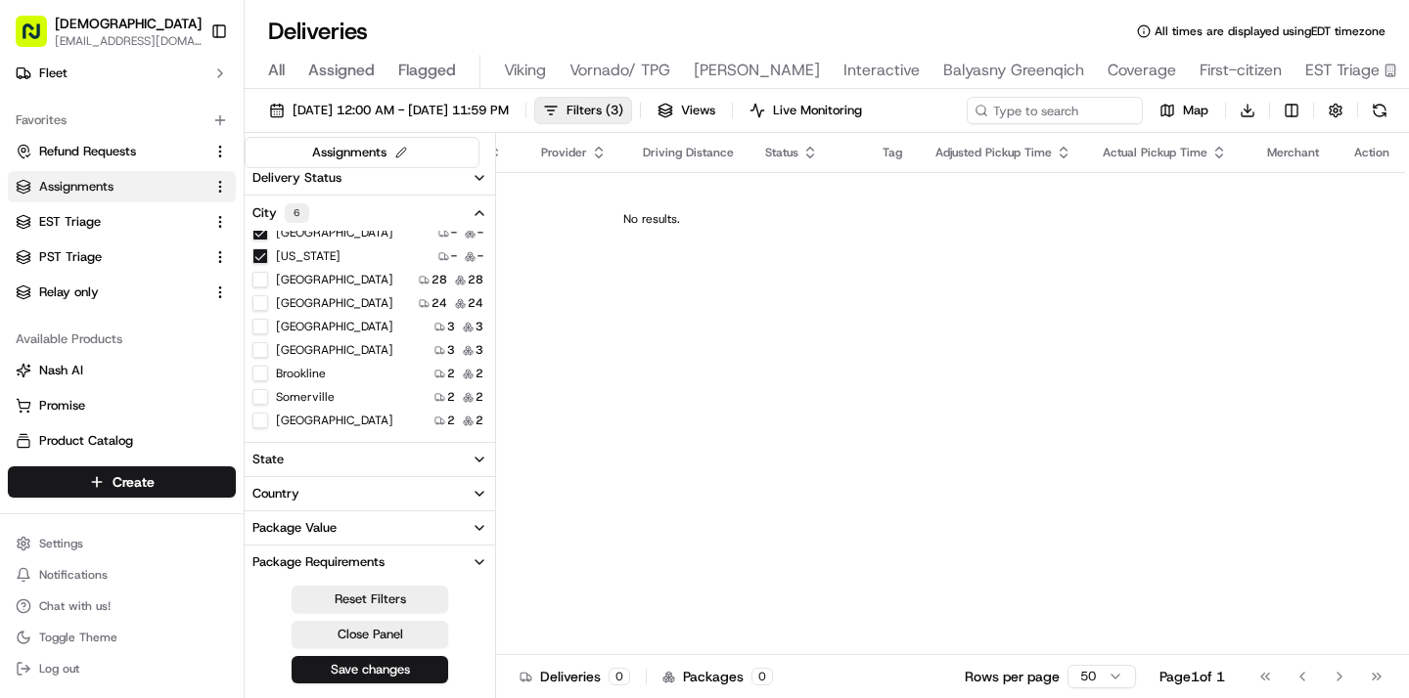
click at [258, 349] on button "Seattle" at bounding box center [260, 350] width 16 height 16
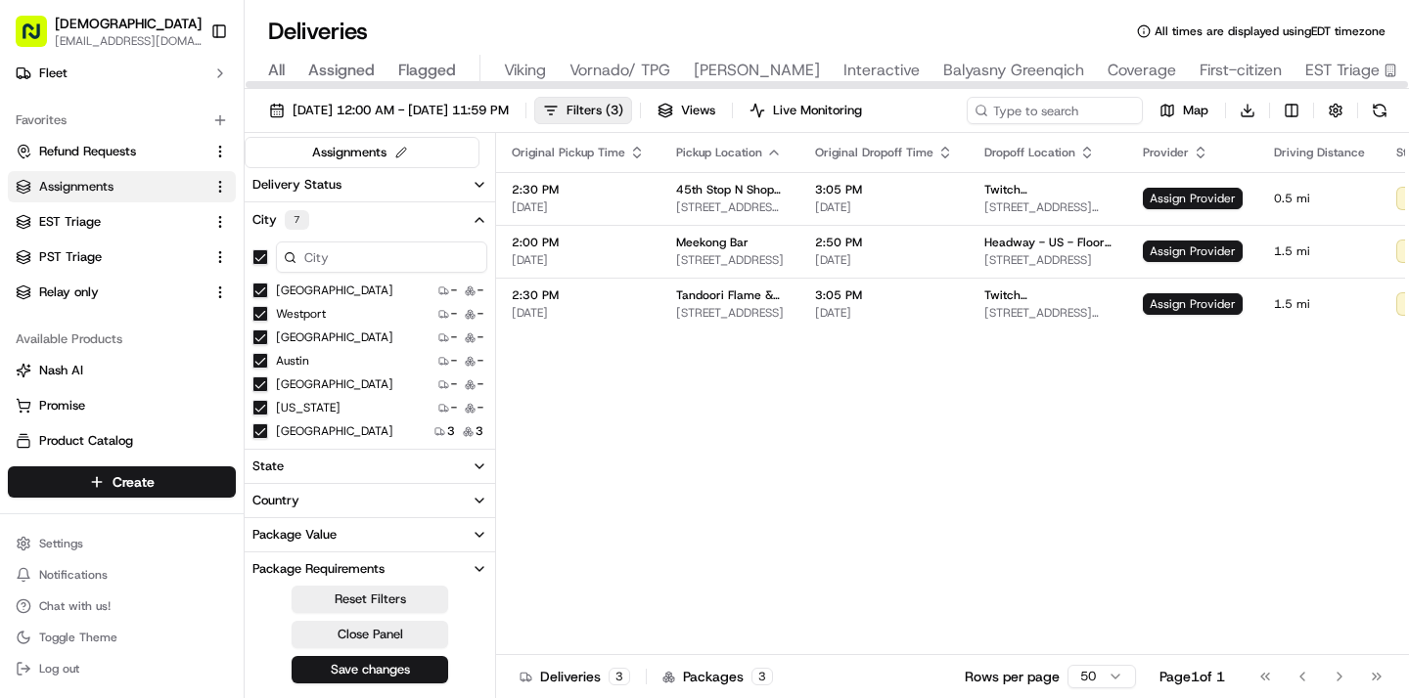
click at [272, 70] on span "All" at bounding box center [276, 70] width 17 height 23
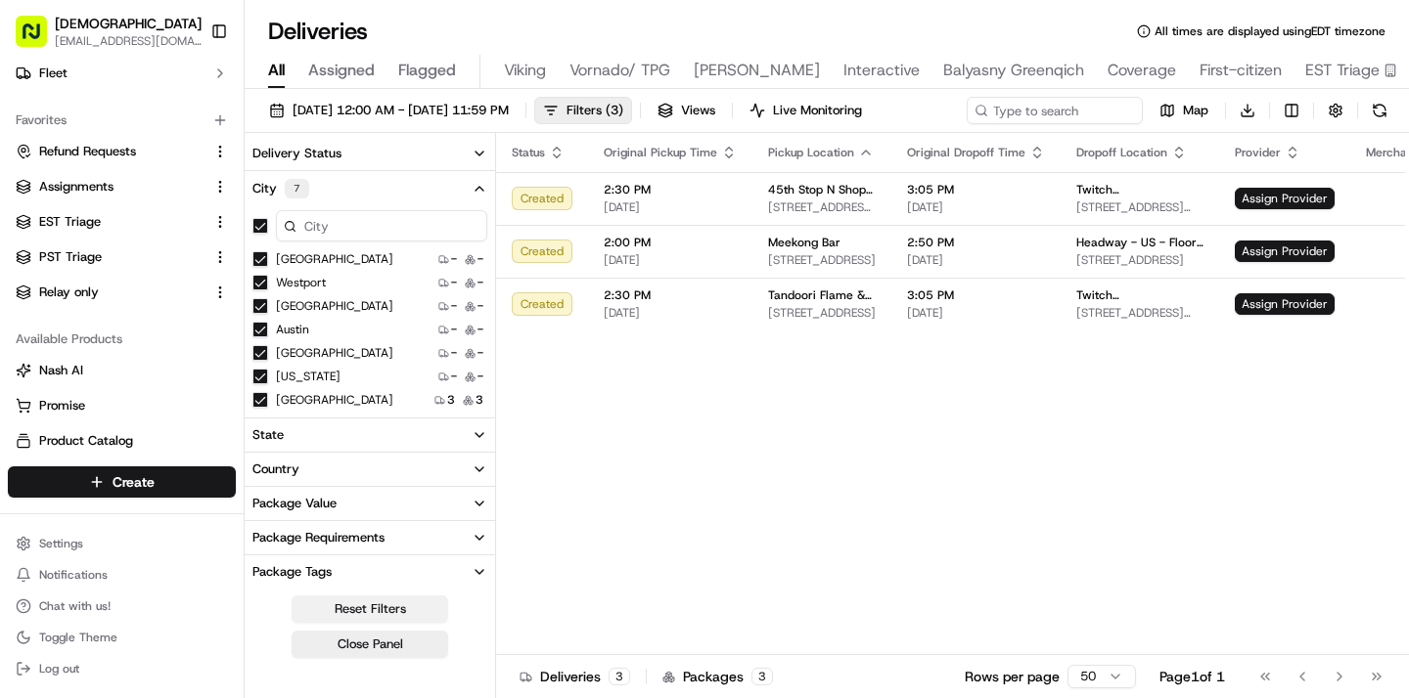
click at [401, 608] on button "Reset Filters" at bounding box center [369, 609] width 157 height 27
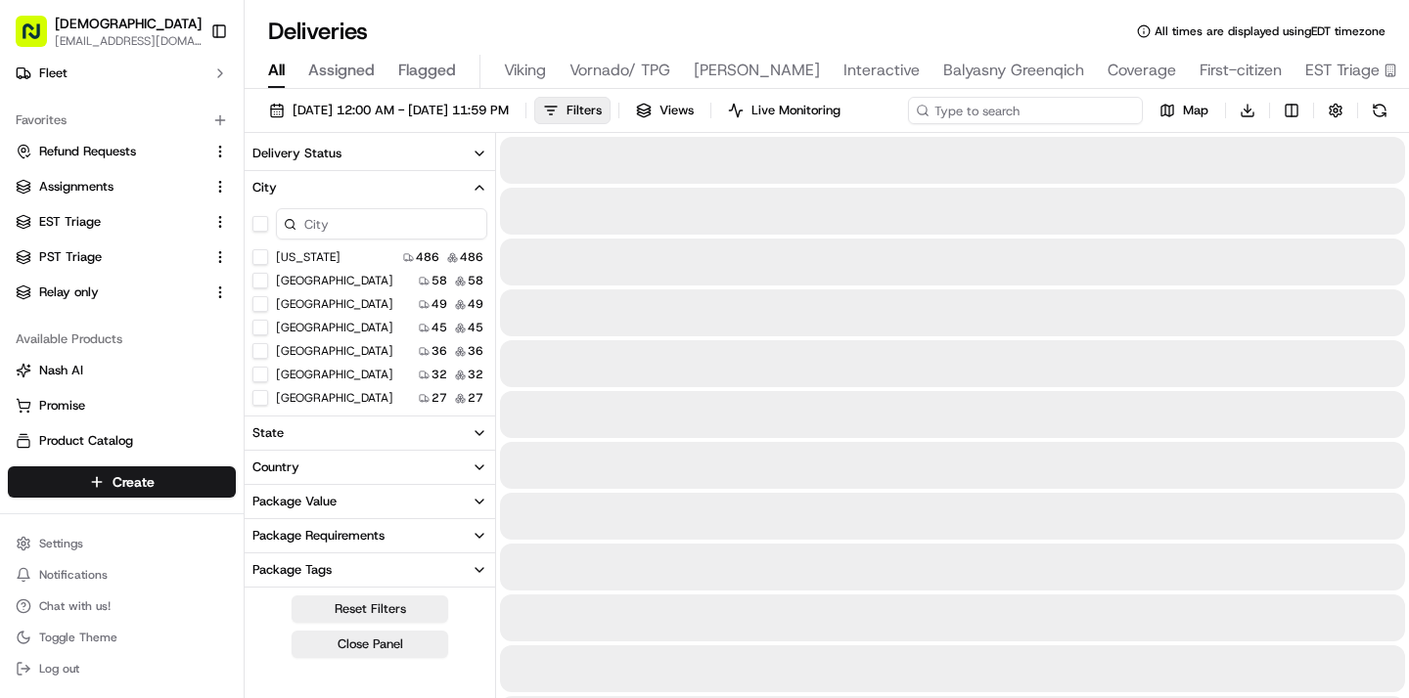
click at [1050, 111] on input at bounding box center [1025, 110] width 235 height 27
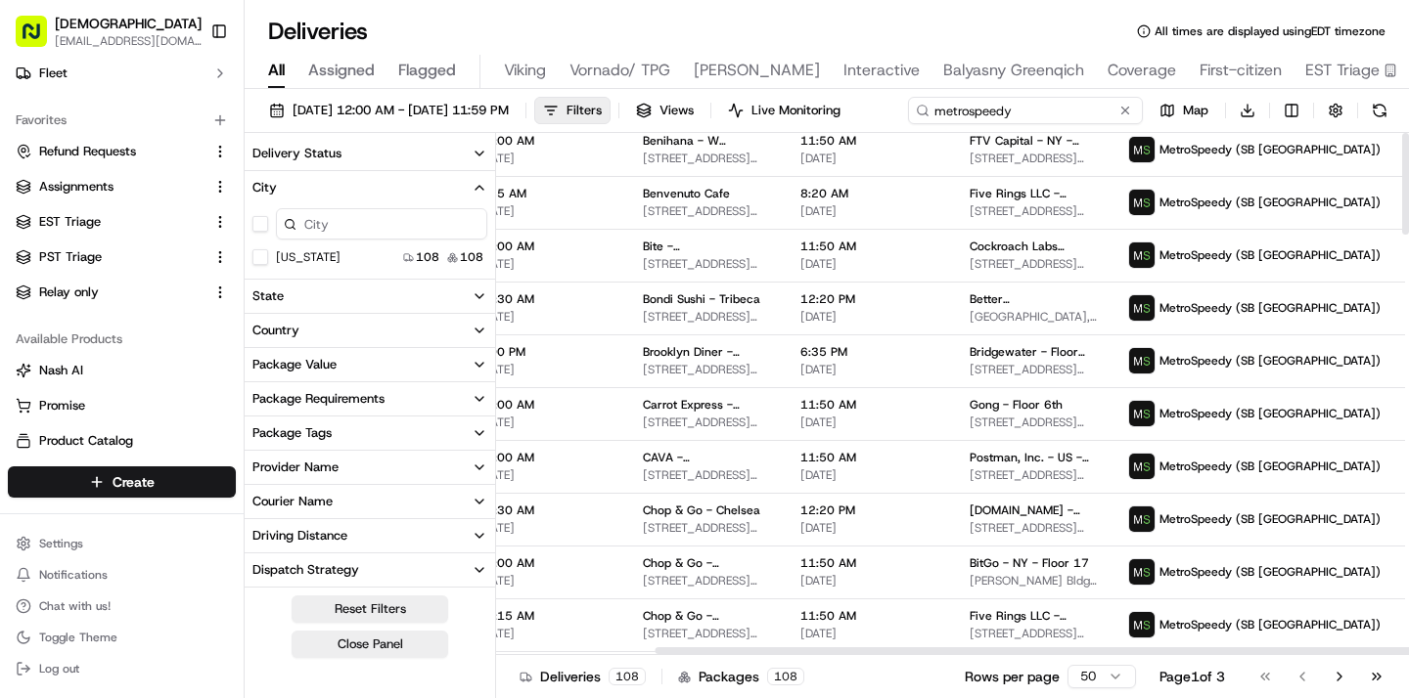
scroll to position [0, 193]
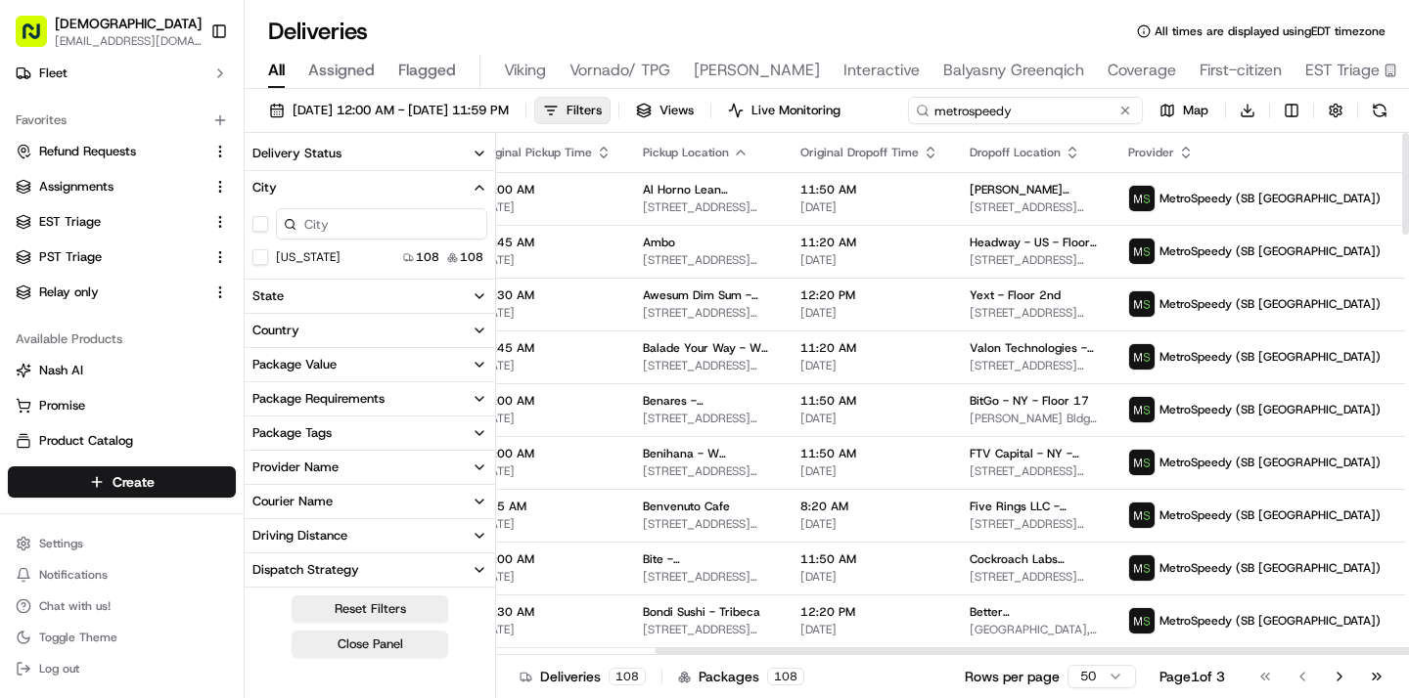
type input "metrospeedy"
click at [1064, 160] on icon "button" at bounding box center [1072, 153] width 16 height 16
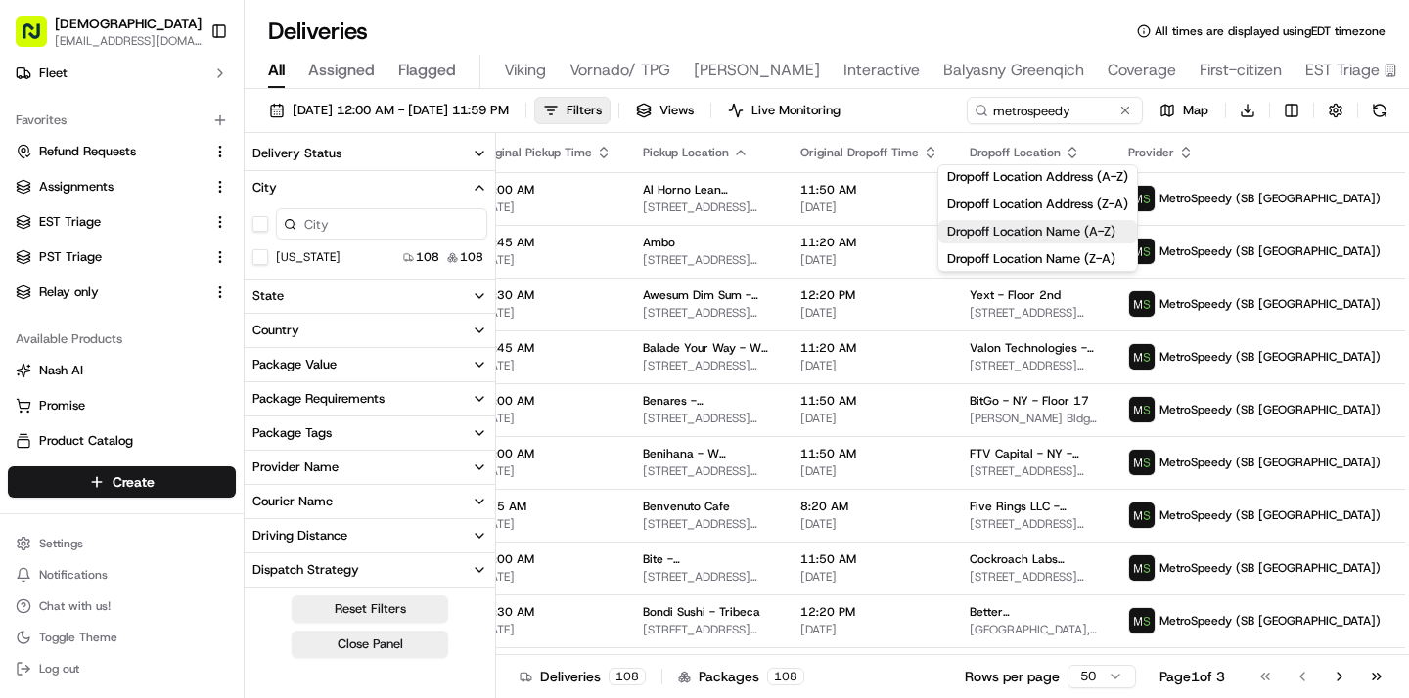
click at [1009, 233] on button "Dropoff Location Name (A-Z)" at bounding box center [1037, 231] width 199 height 23
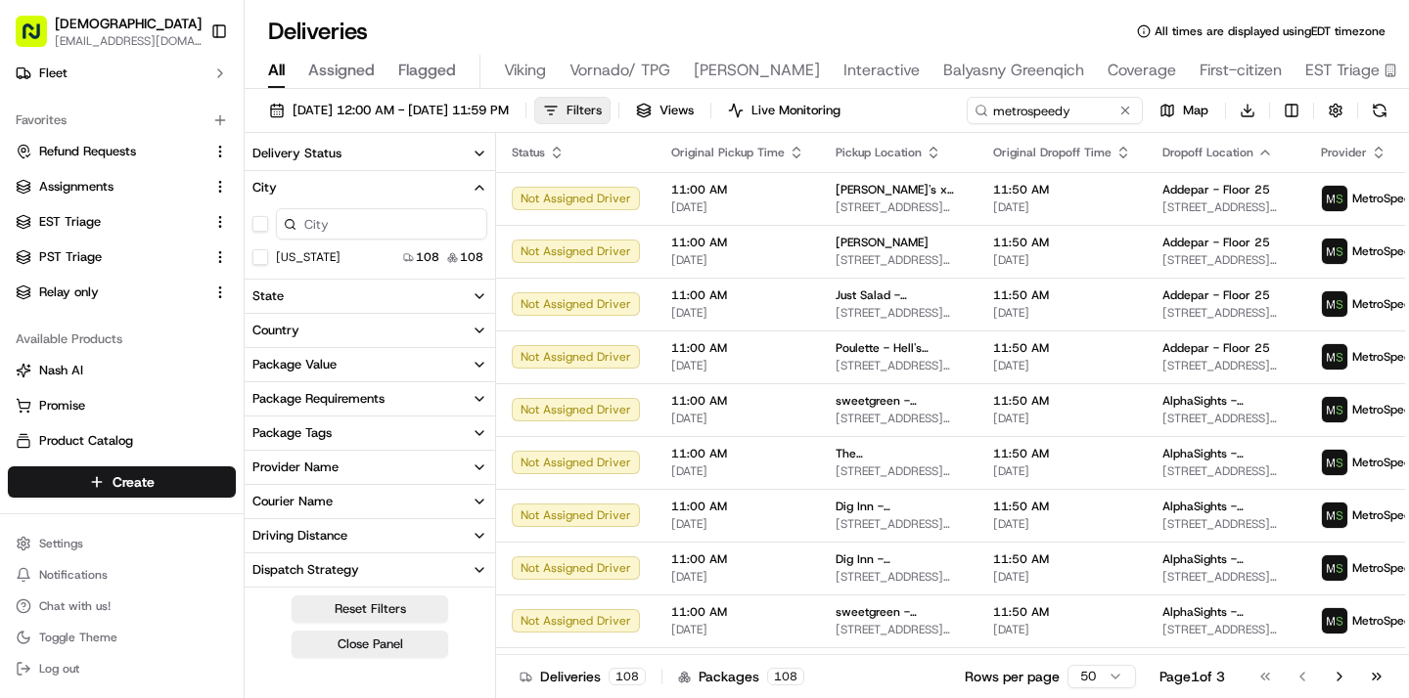
click at [610, 112] on button "Filters" at bounding box center [572, 110] width 76 height 27
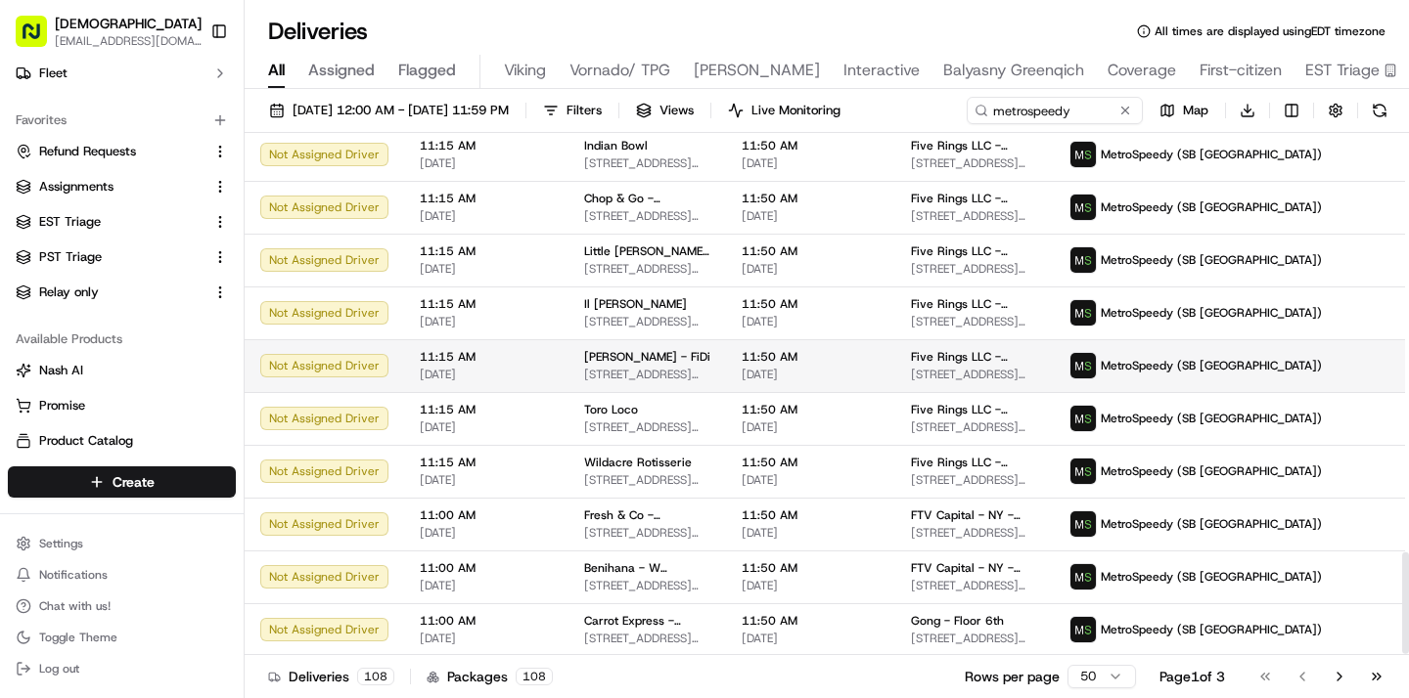
scroll to position [2158, 0]
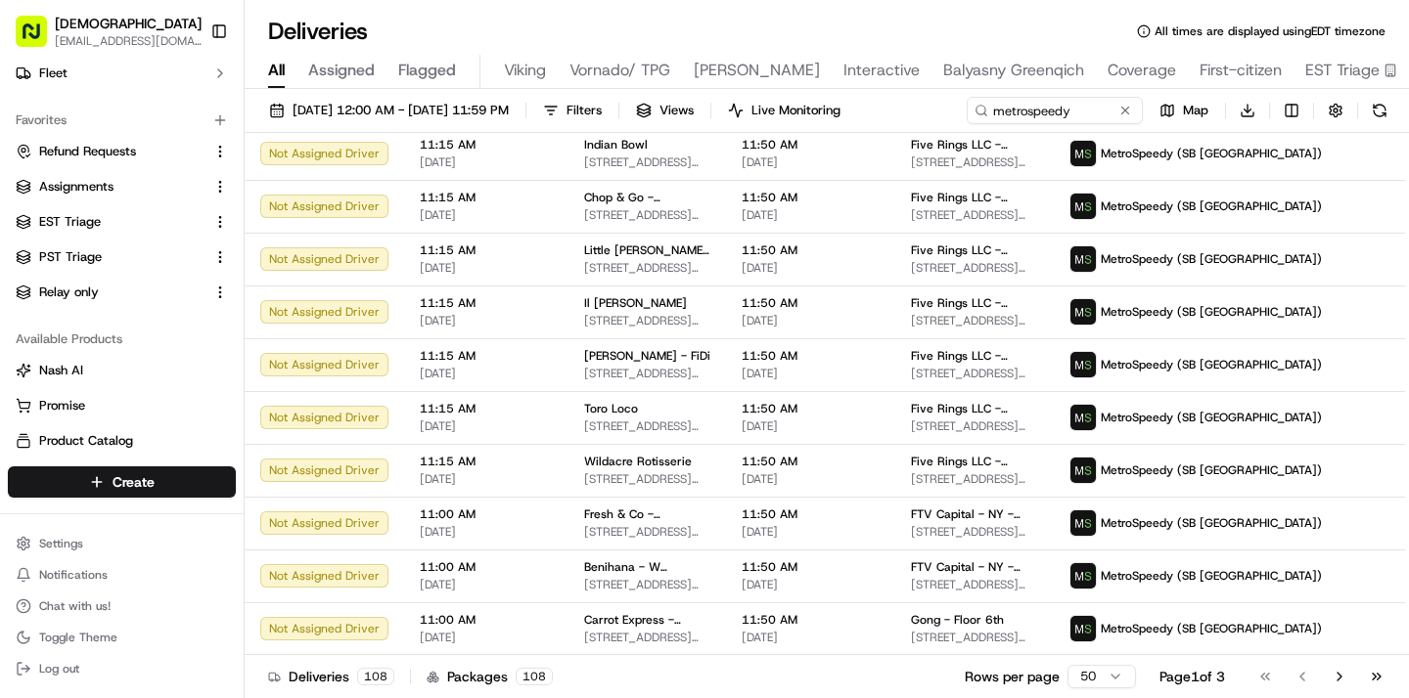
click at [1107, 679] on html "Sharebite kennique@sharebite.com Toggle Sidebar Orders Deliveries Control Orche…" at bounding box center [704, 349] width 1409 height 698
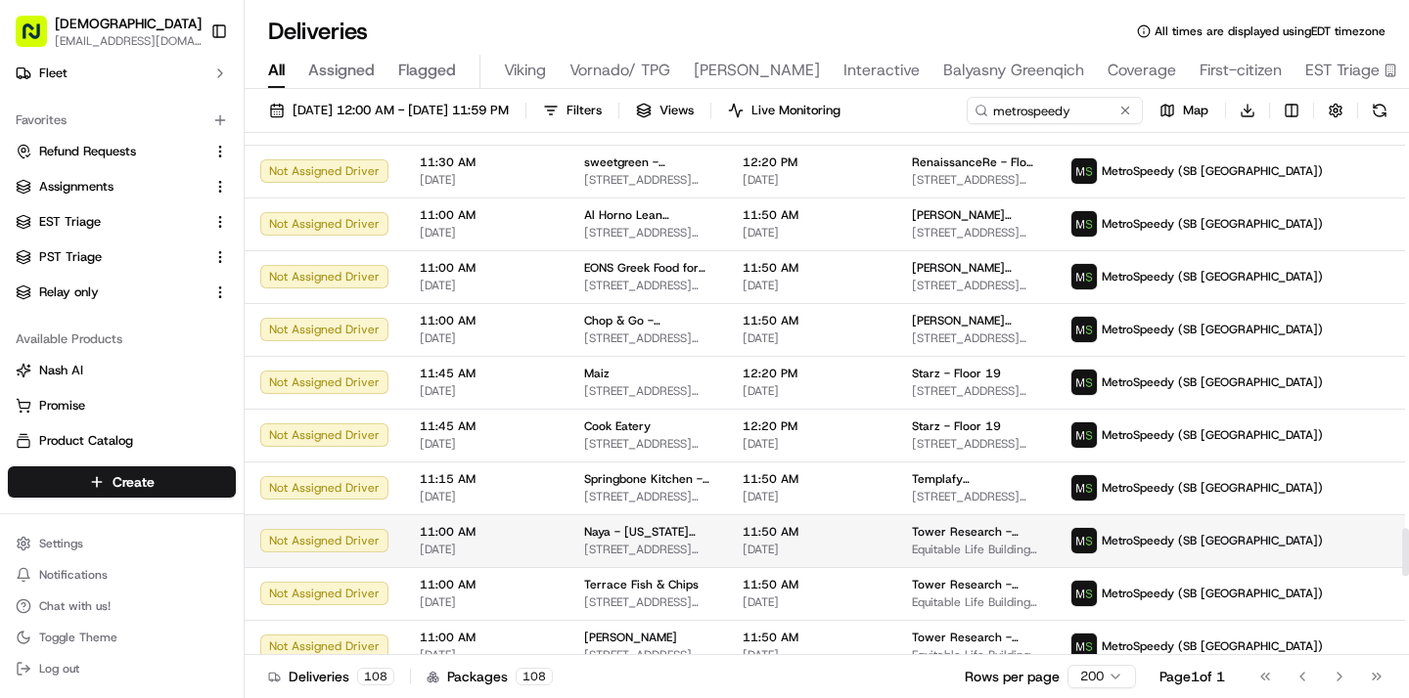
scroll to position [4342, 0]
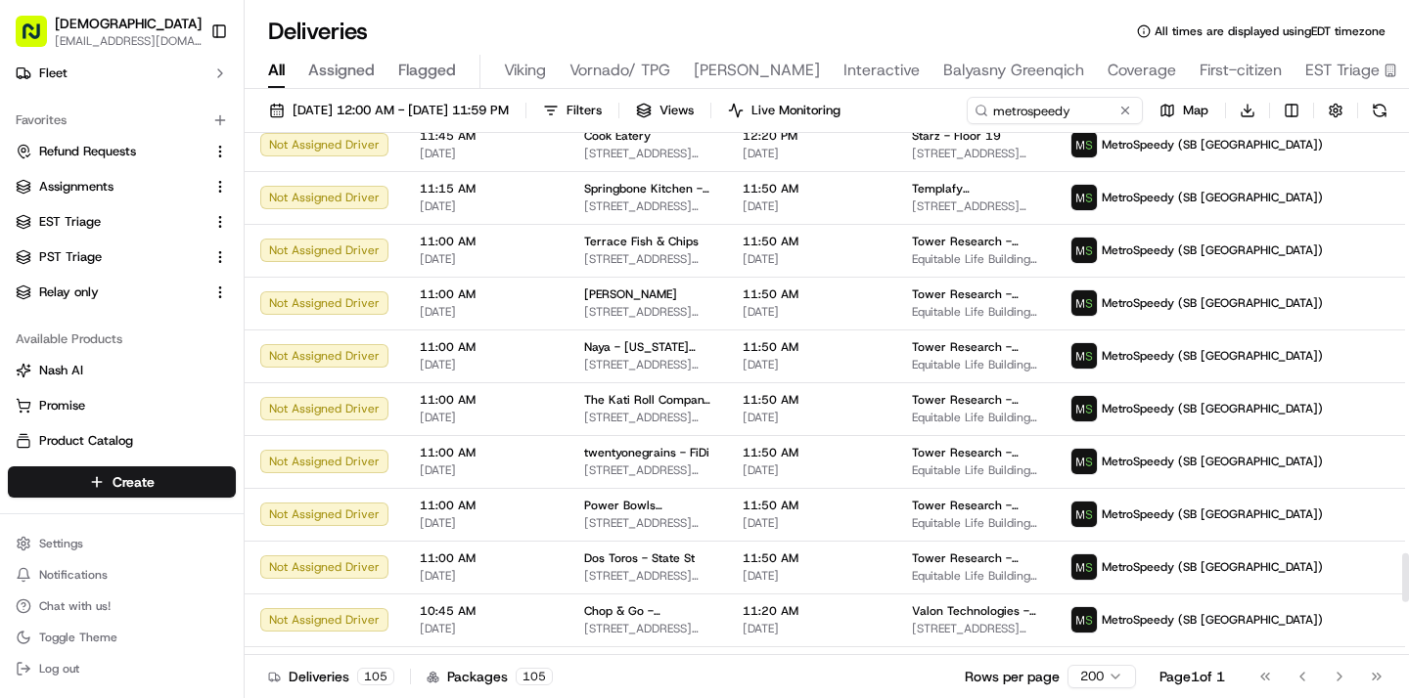
scroll to position [4512, 0]
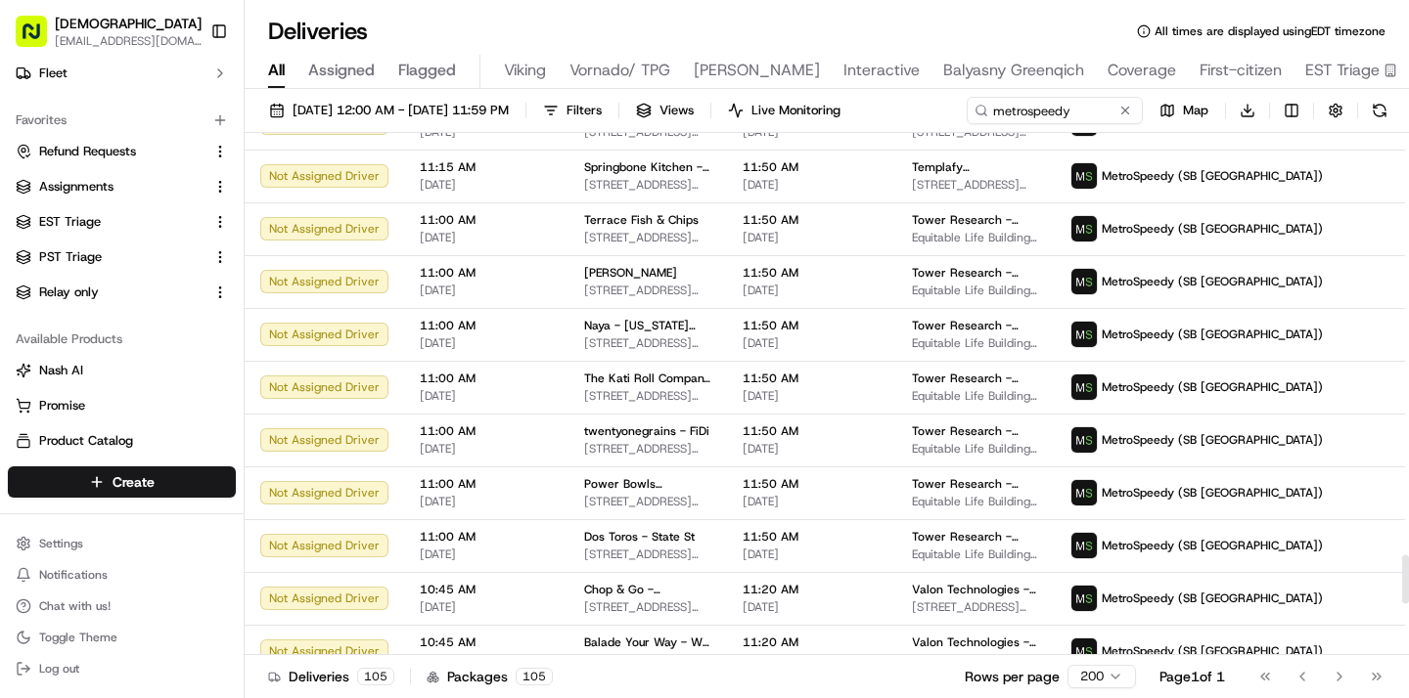
click at [958, 325] on span "Tower Research - USA - Floor 38" at bounding box center [975, 326] width 127 height 16
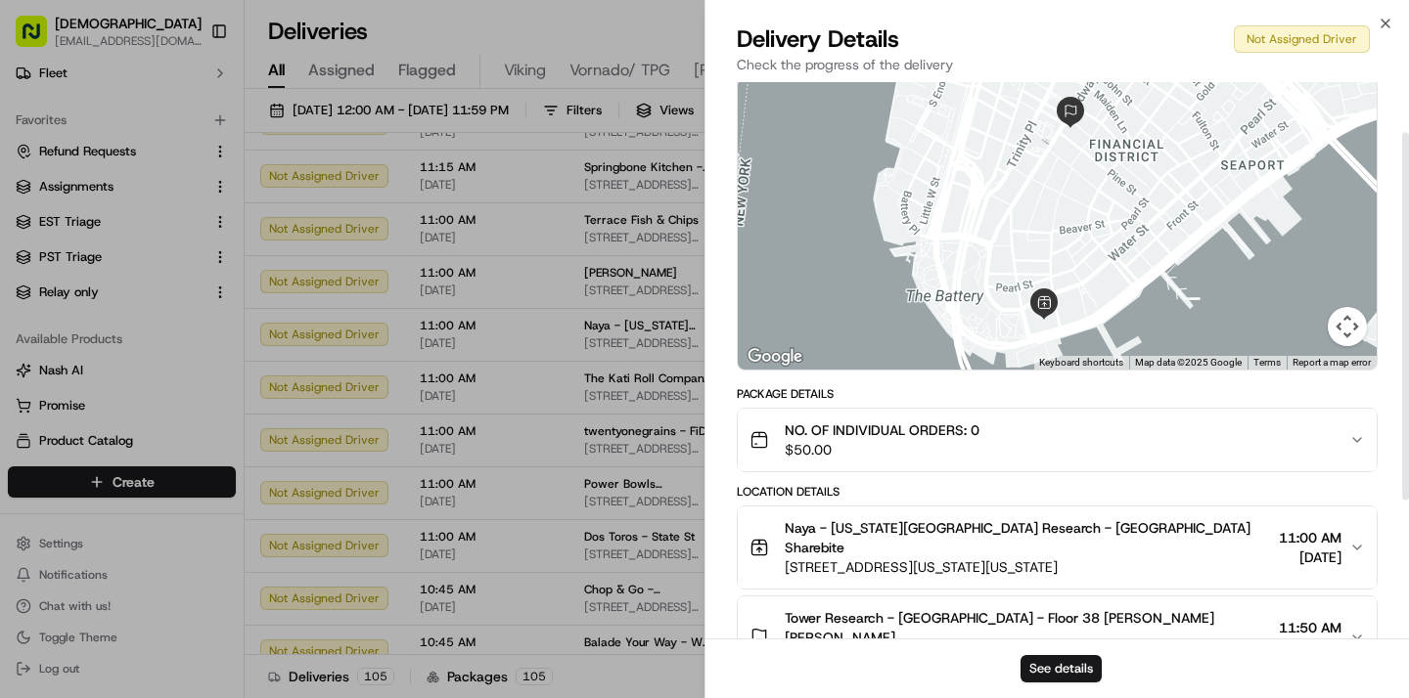
scroll to position [287, 0]
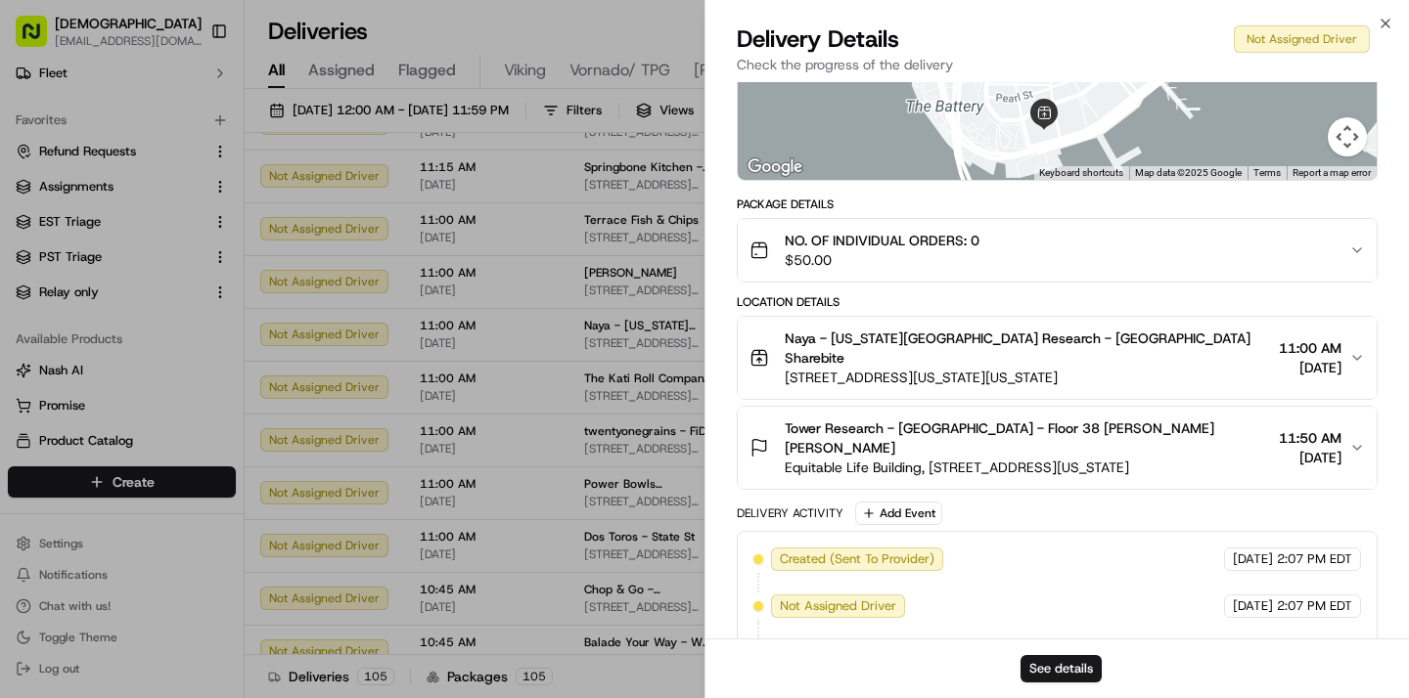
click at [1087, 458] on span "Equitable Life Building, 120 Broadway, New York, NY 10271, USA" at bounding box center [1027, 468] width 486 height 20
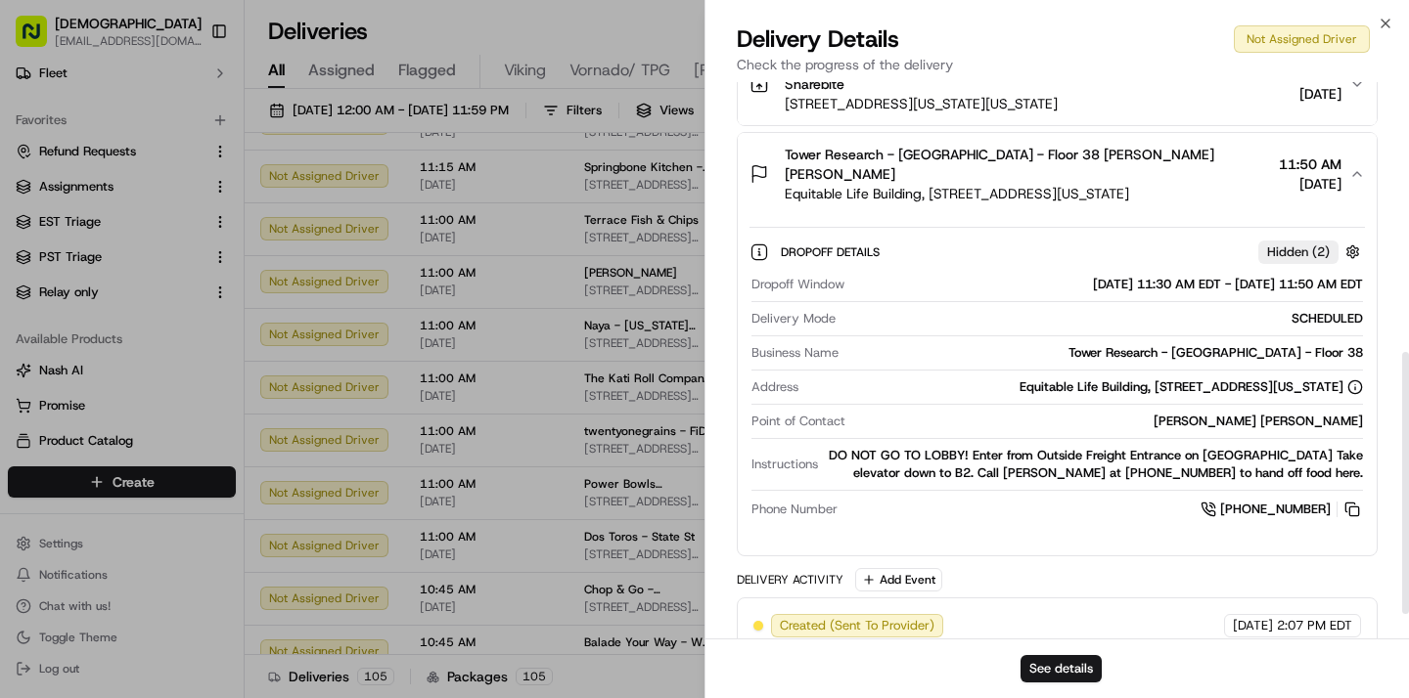
scroll to position [574, 0]
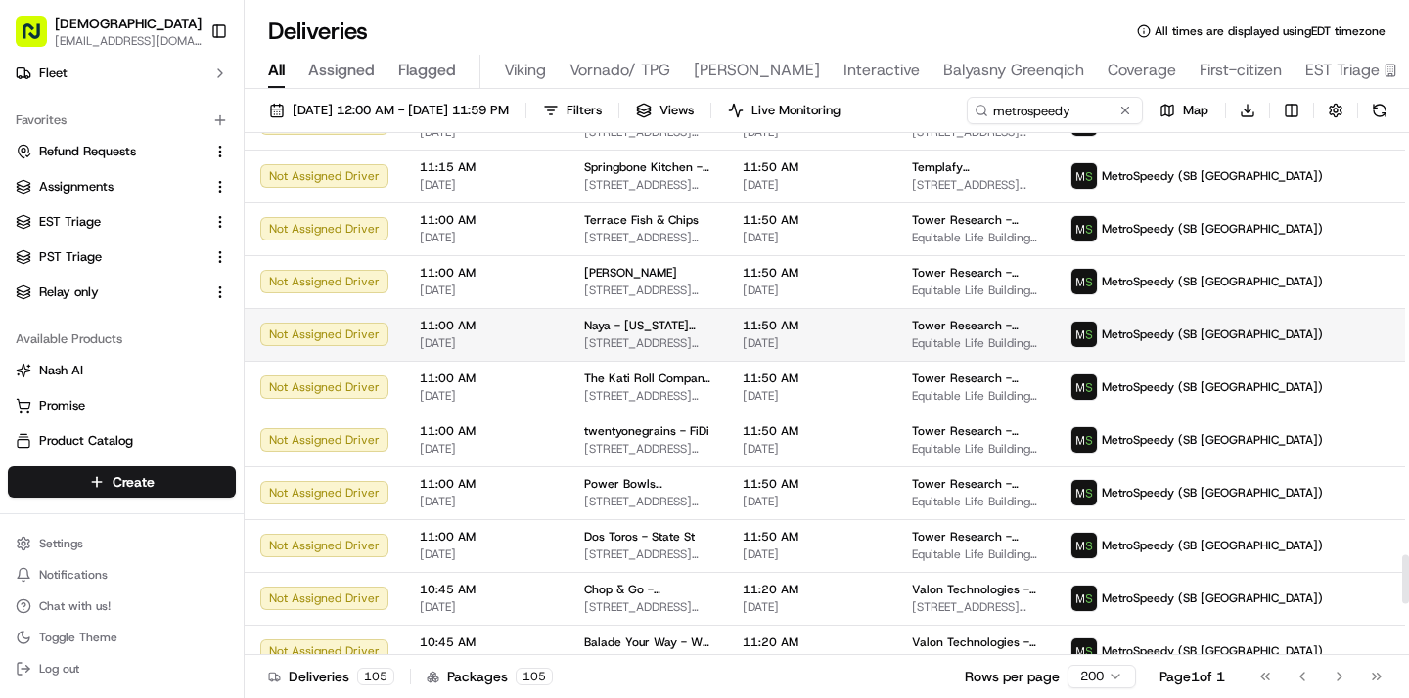
click at [764, 308] on td "11:50 AM 09/16/2025" at bounding box center [811, 334] width 169 height 53
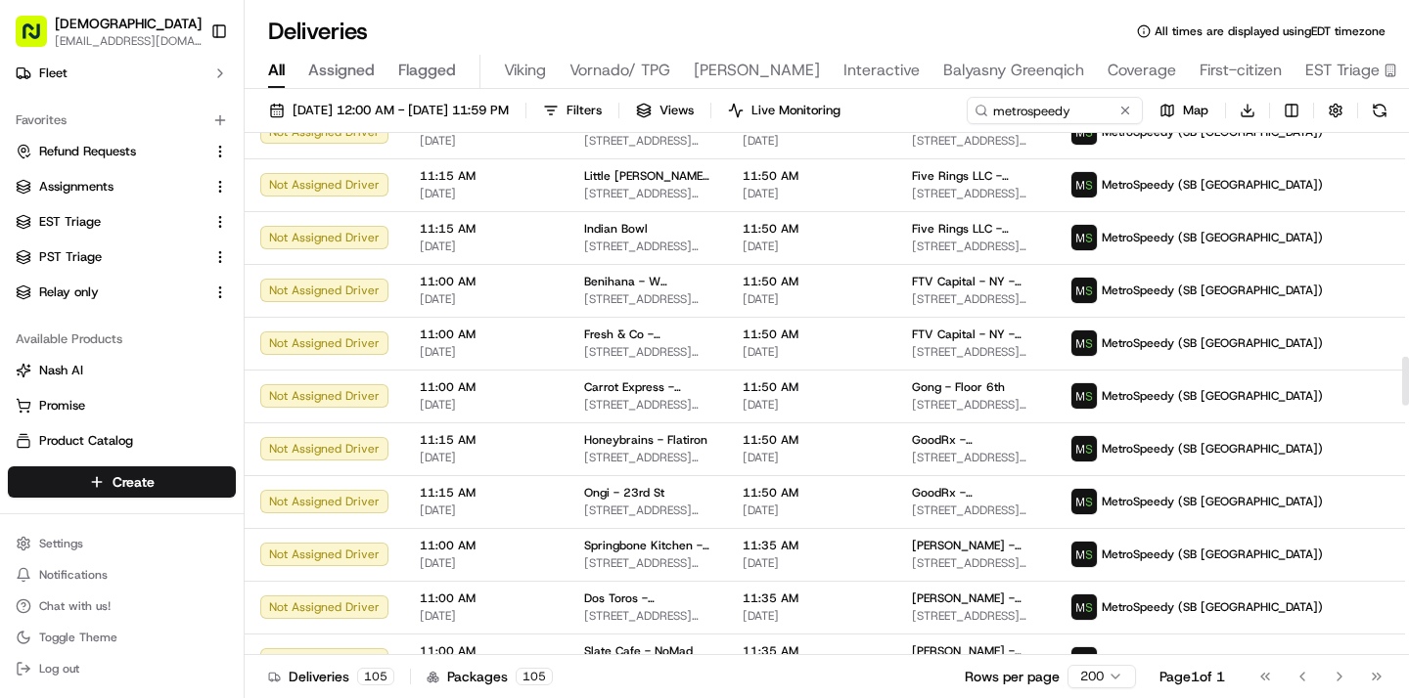
scroll to position [2393, 0]
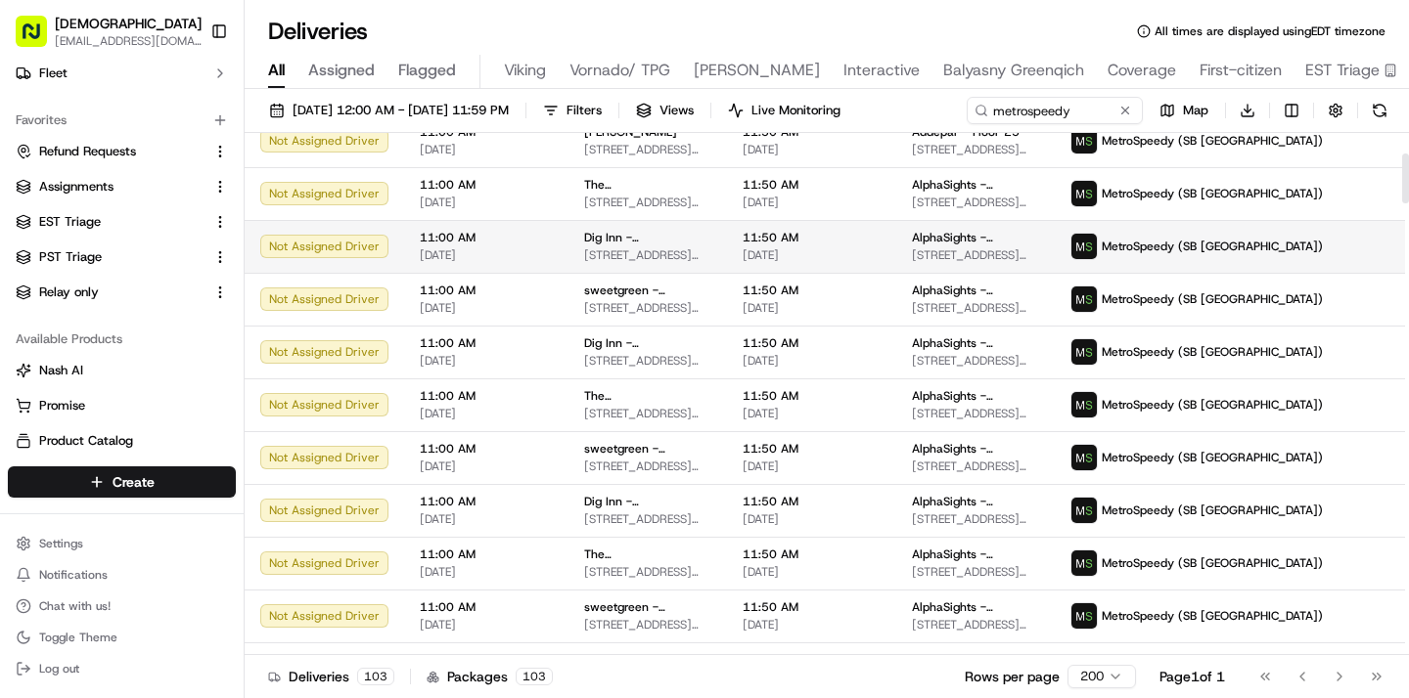
scroll to position [211, 0]
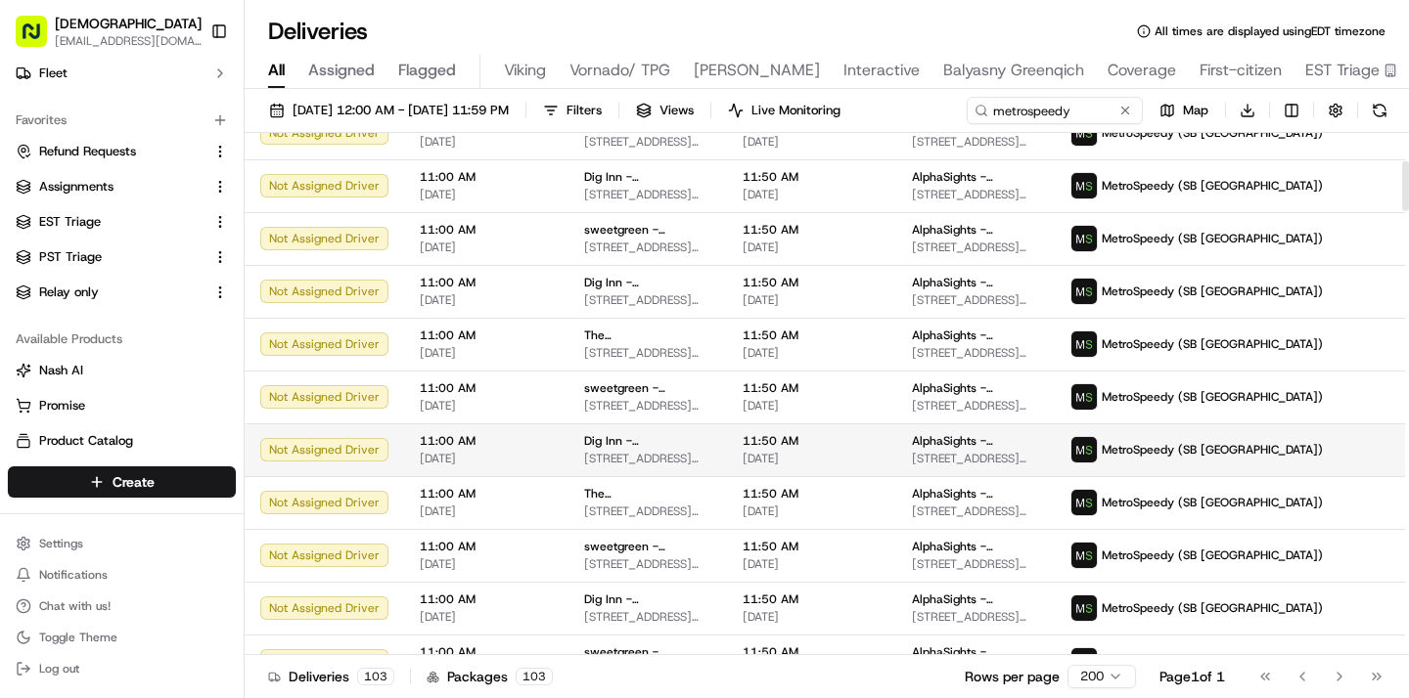
scroll to position [304, 0]
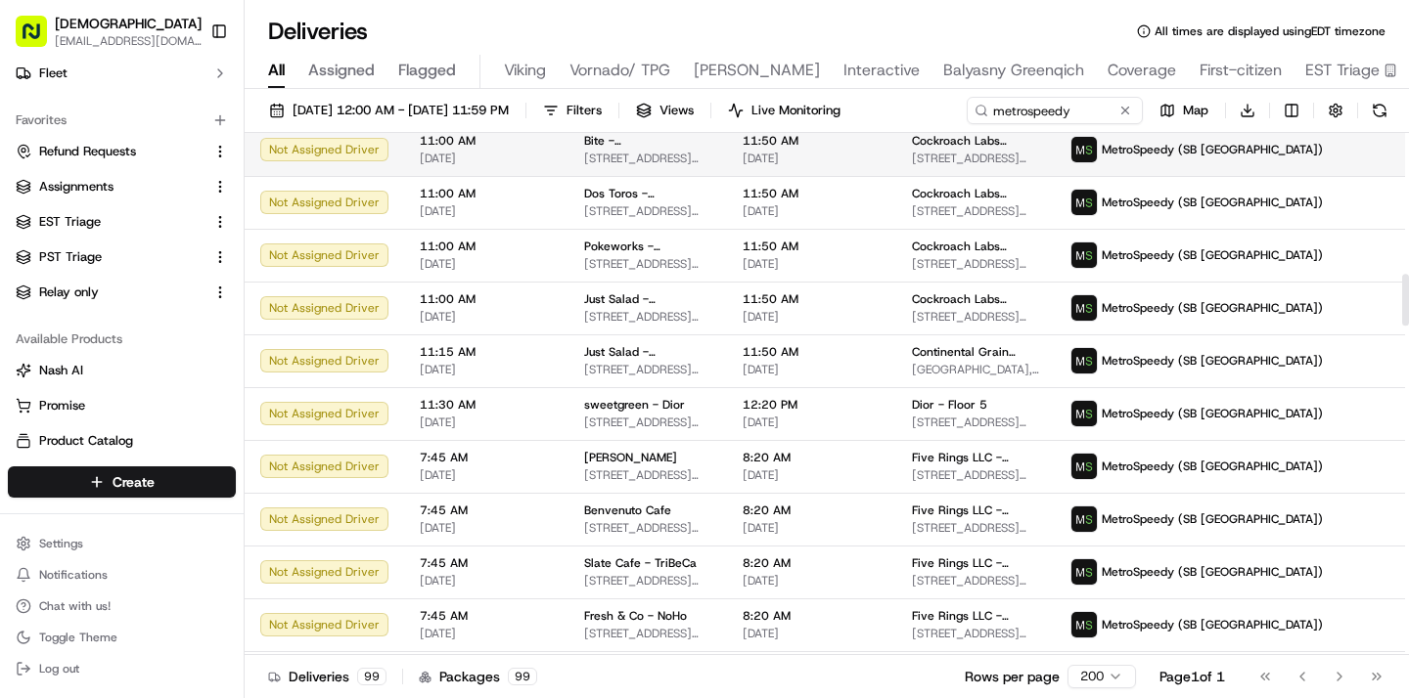
scroll to position [1423, 0]
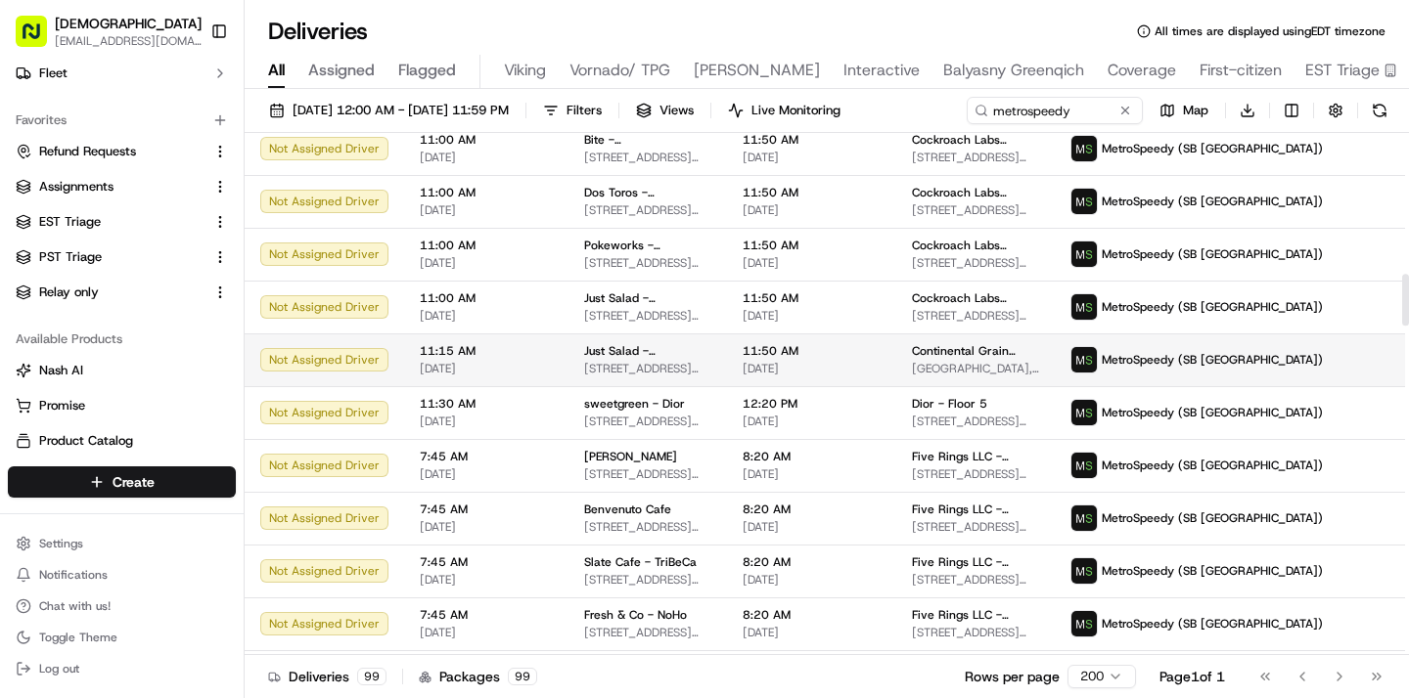
click at [869, 347] on td "11:50 AM 09/16/2025" at bounding box center [811, 360] width 169 height 53
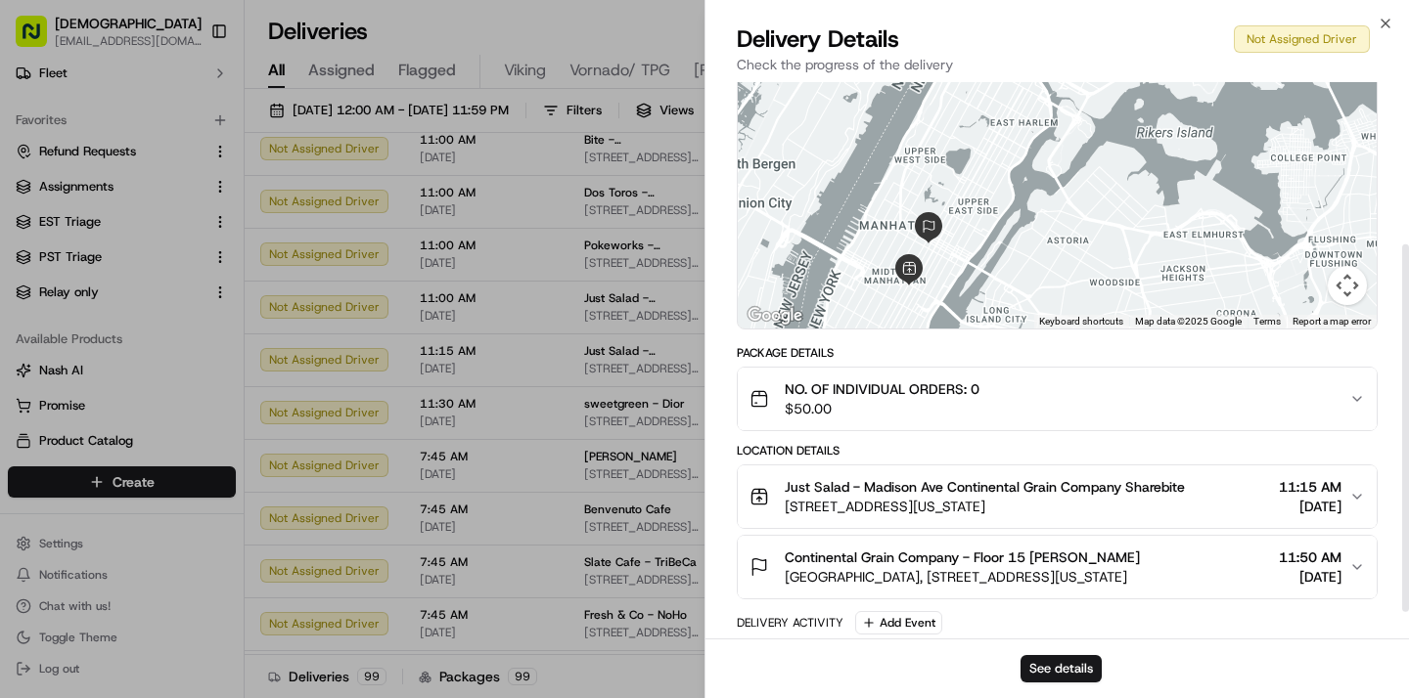
scroll to position [287, 0]
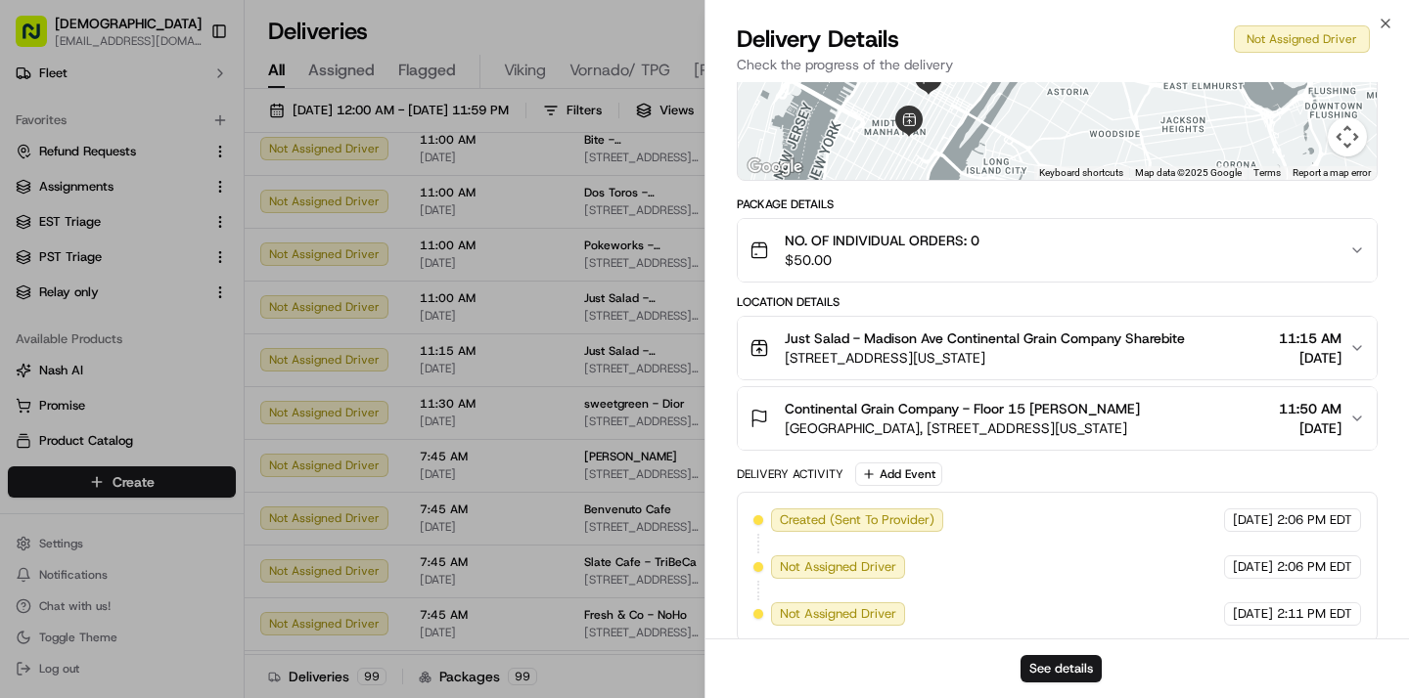
click at [924, 399] on span "Continental Grain Company - Floor 15 Bruce McKernan" at bounding box center [961, 409] width 355 height 20
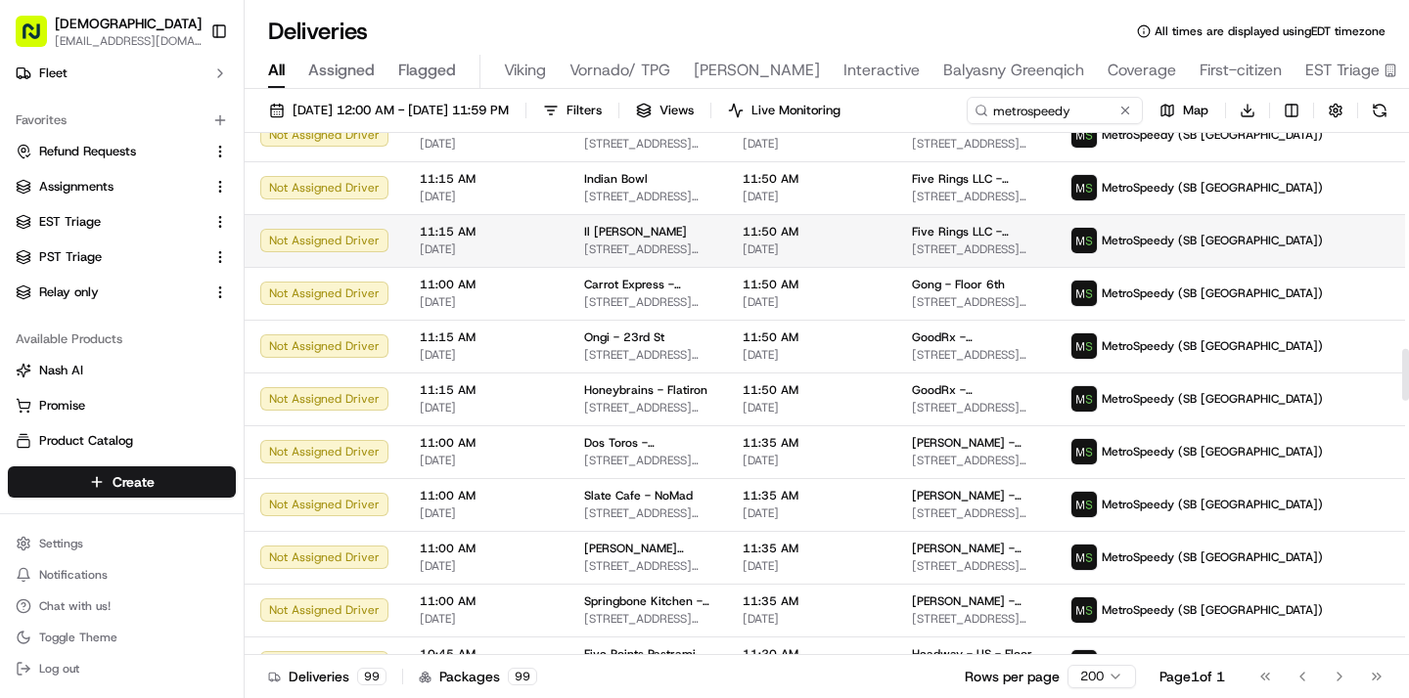
scroll to position [2177, 0]
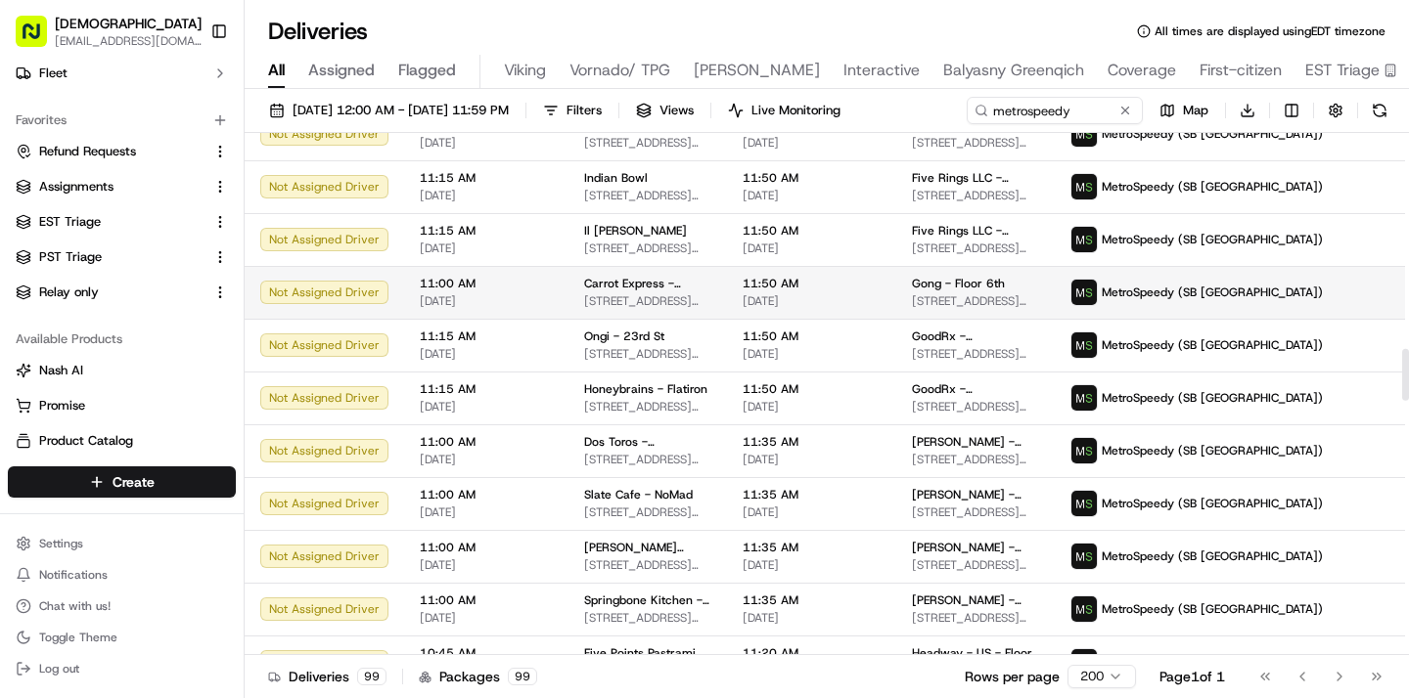
click at [962, 298] on span "23 W 17th St, New York, NY 10011, USA" at bounding box center [975, 301] width 127 height 16
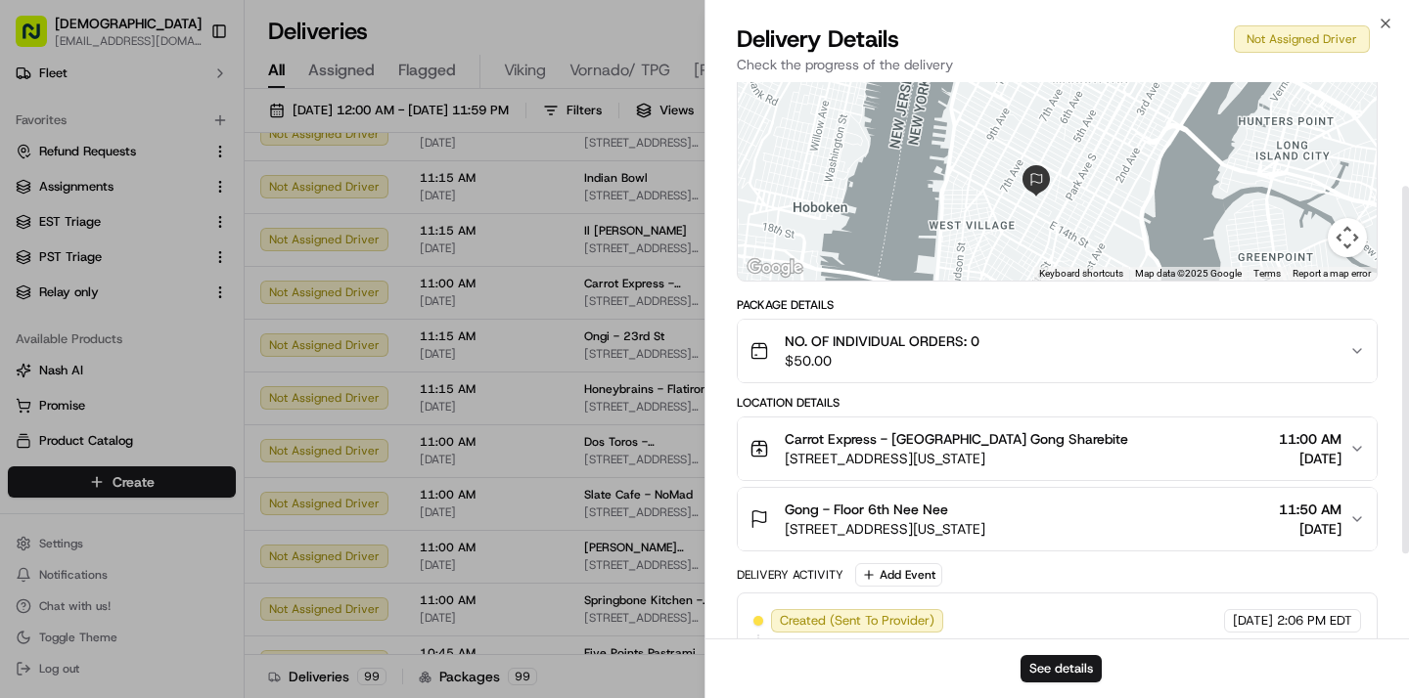
scroll to position [231, 0]
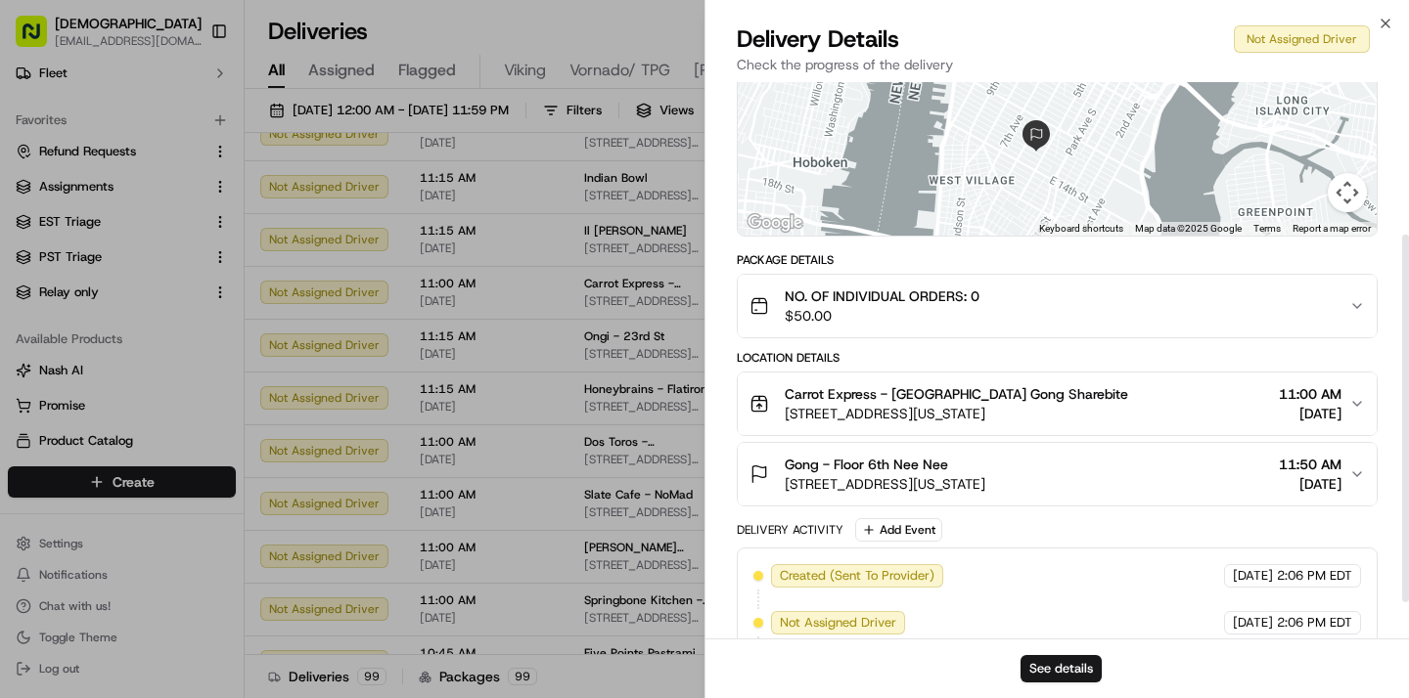
click at [927, 474] on span "23 W 17th St, New York, NY 10011, USA" at bounding box center [884, 484] width 201 height 20
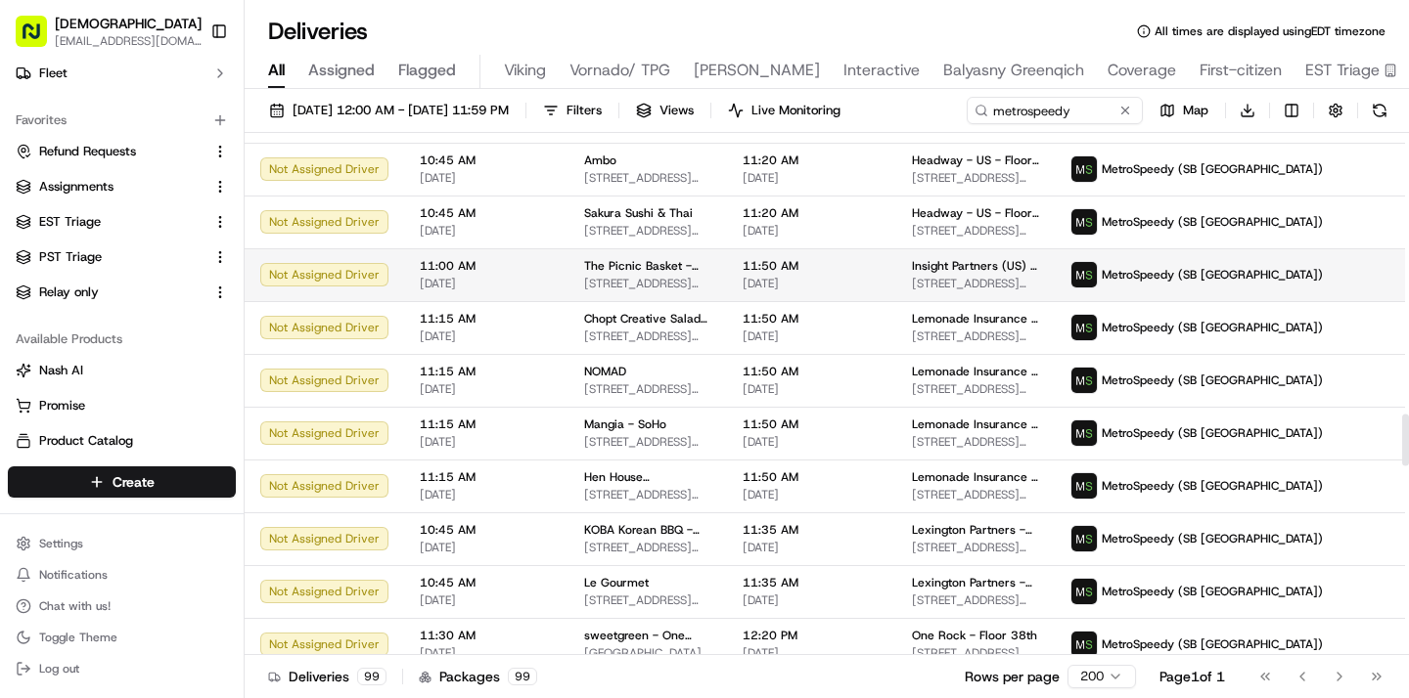
scroll to position [2912, 0]
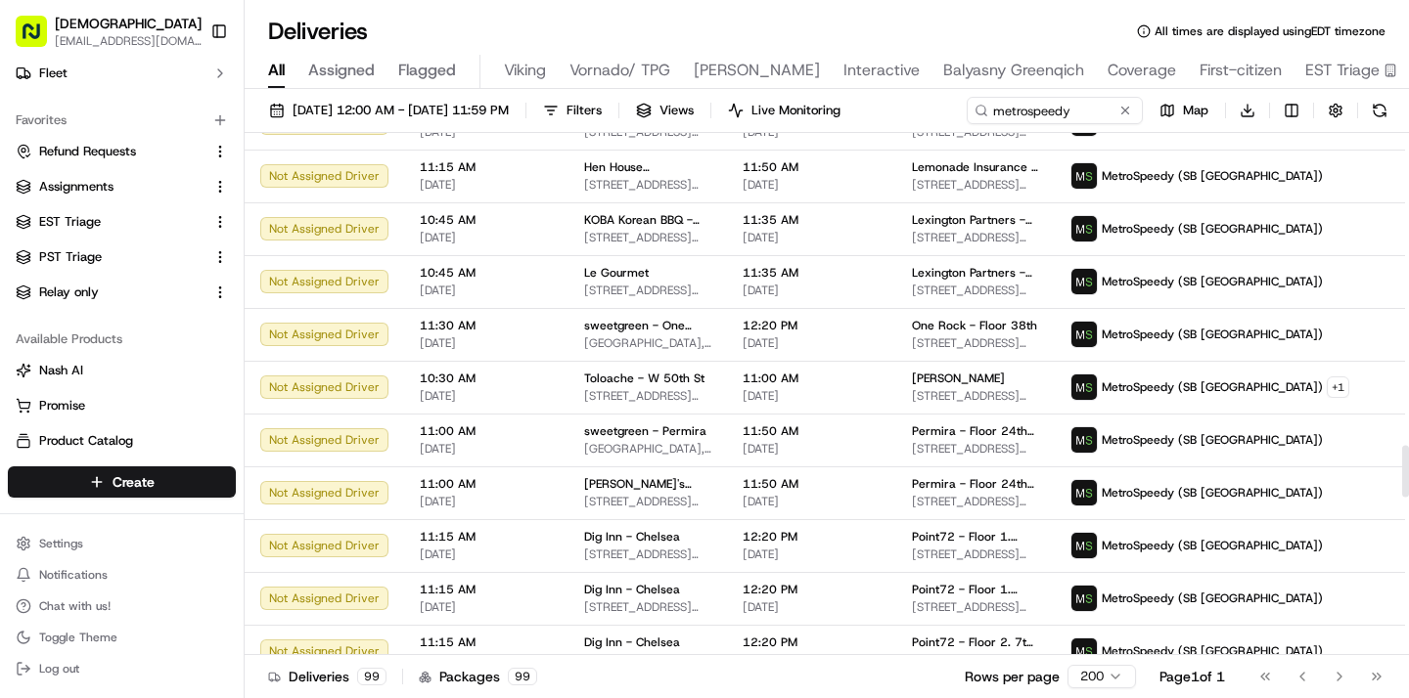
scroll to position [3161, 0]
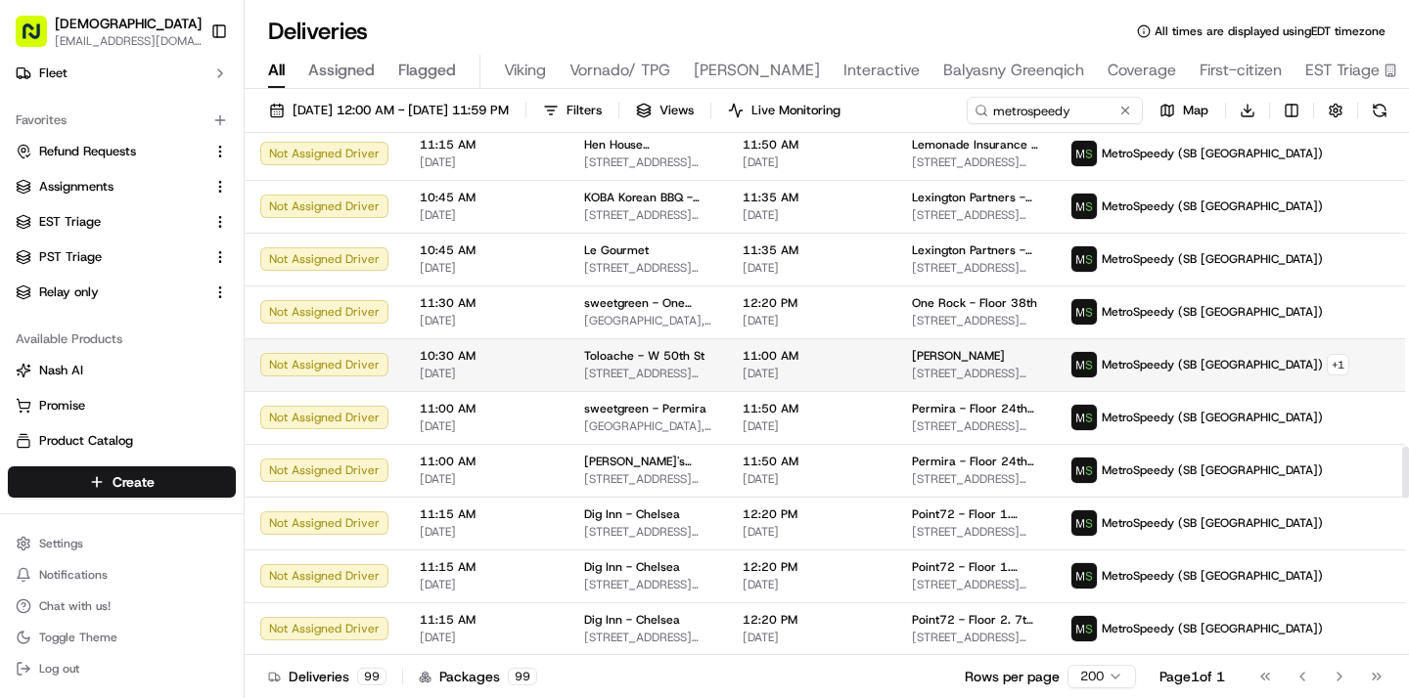
click at [727, 362] on td "11:00 AM 09/16/2025" at bounding box center [811, 364] width 169 height 53
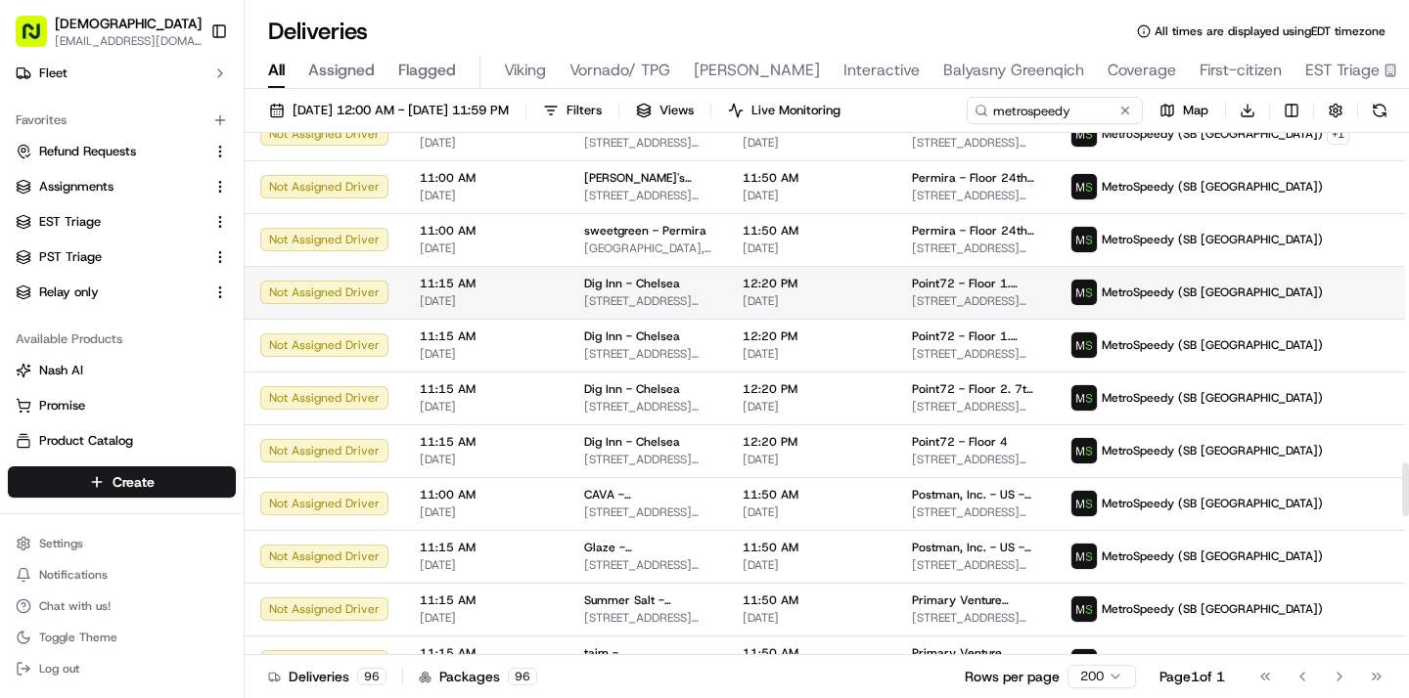
scroll to position [3227, 0]
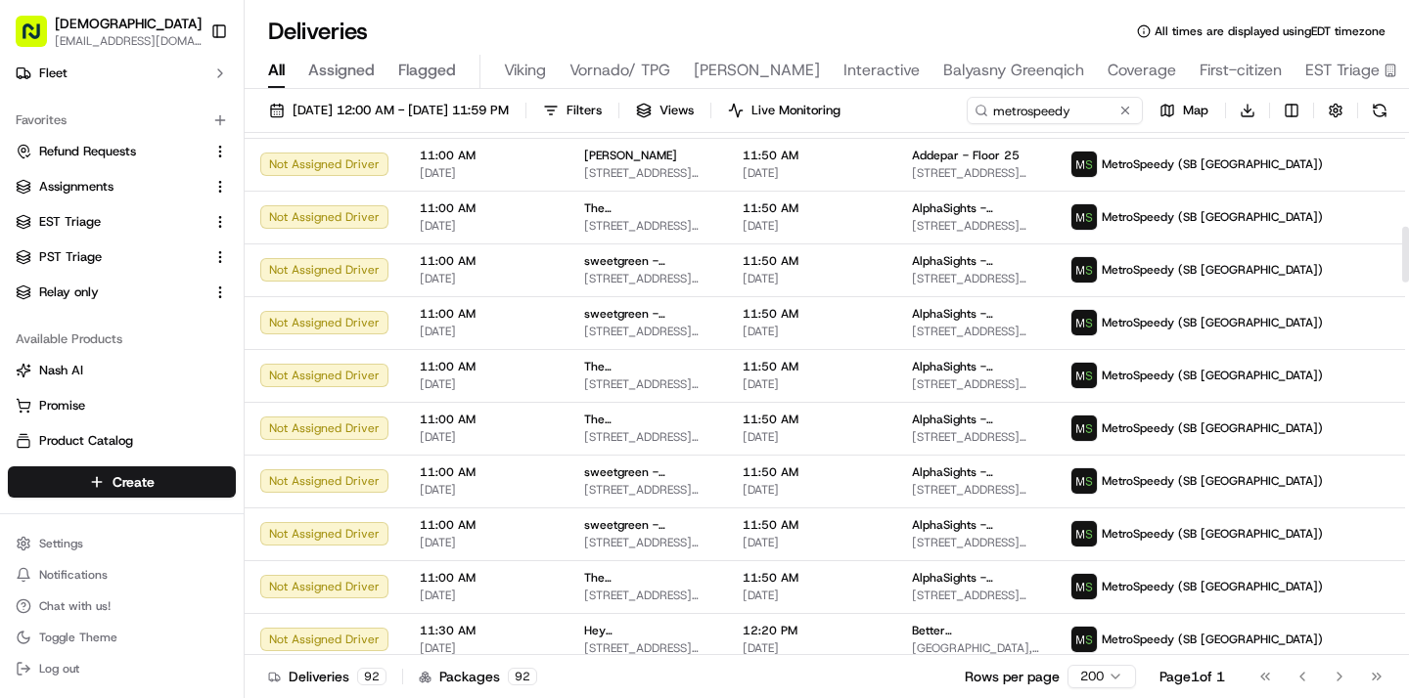
scroll to position [0, 0]
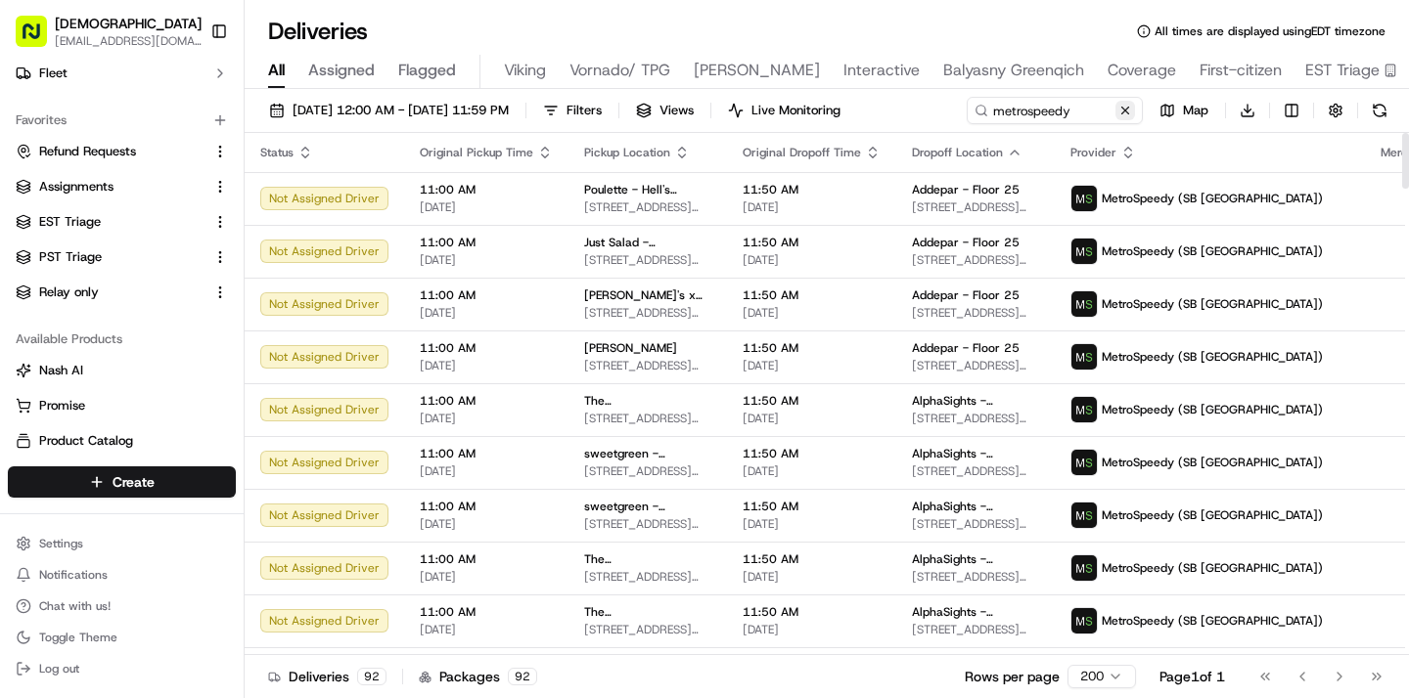
click at [1117, 113] on button at bounding box center [1125, 111] width 20 height 20
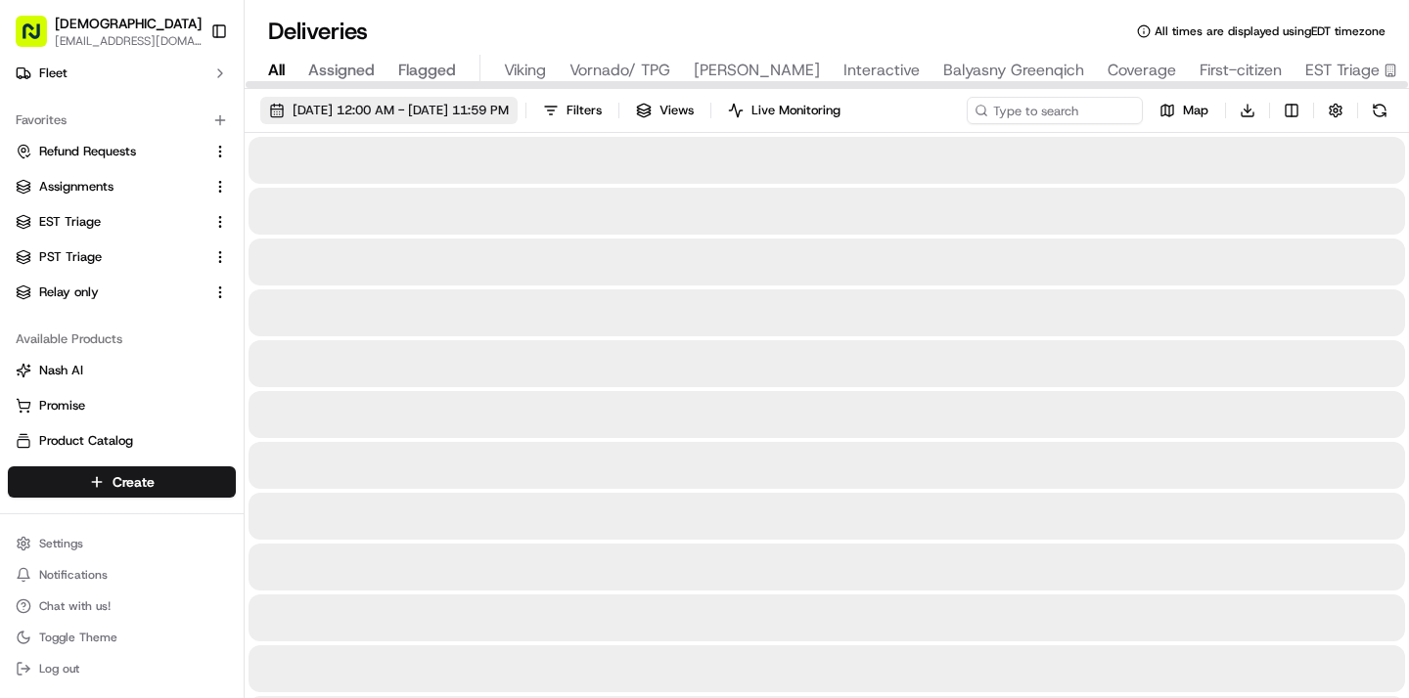
click at [394, 117] on span "09/16/2025 12:00 AM - 09/16/2025 11:59 PM" at bounding box center [400, 111] width 216 height 18
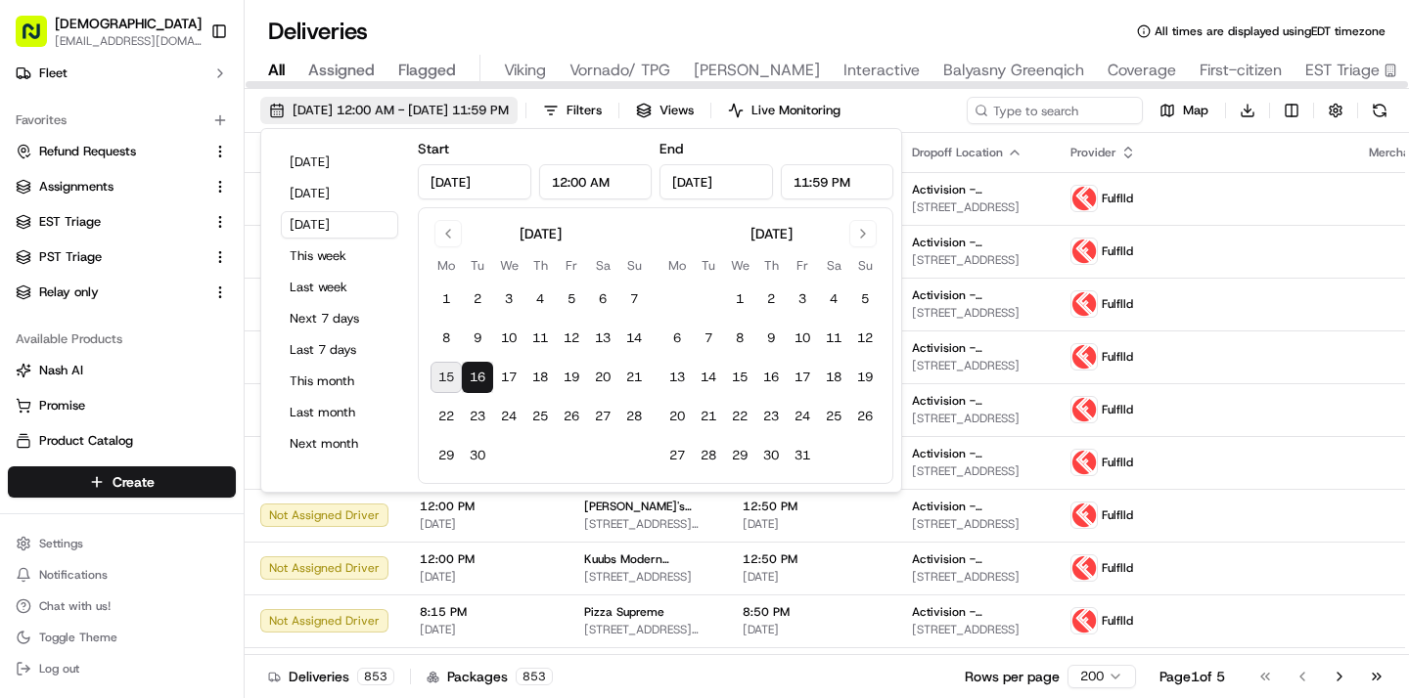
click at [366, 107] on span "09/16/2025 12:00 AM - 09/16/2025 11:59 PM" at bounding box center [400, 111] width 216 height 18
type input "Sep 16, 2025"
type input "12:00 AM"
type input "Sep 16, 2025"
type input "11:59 PM"
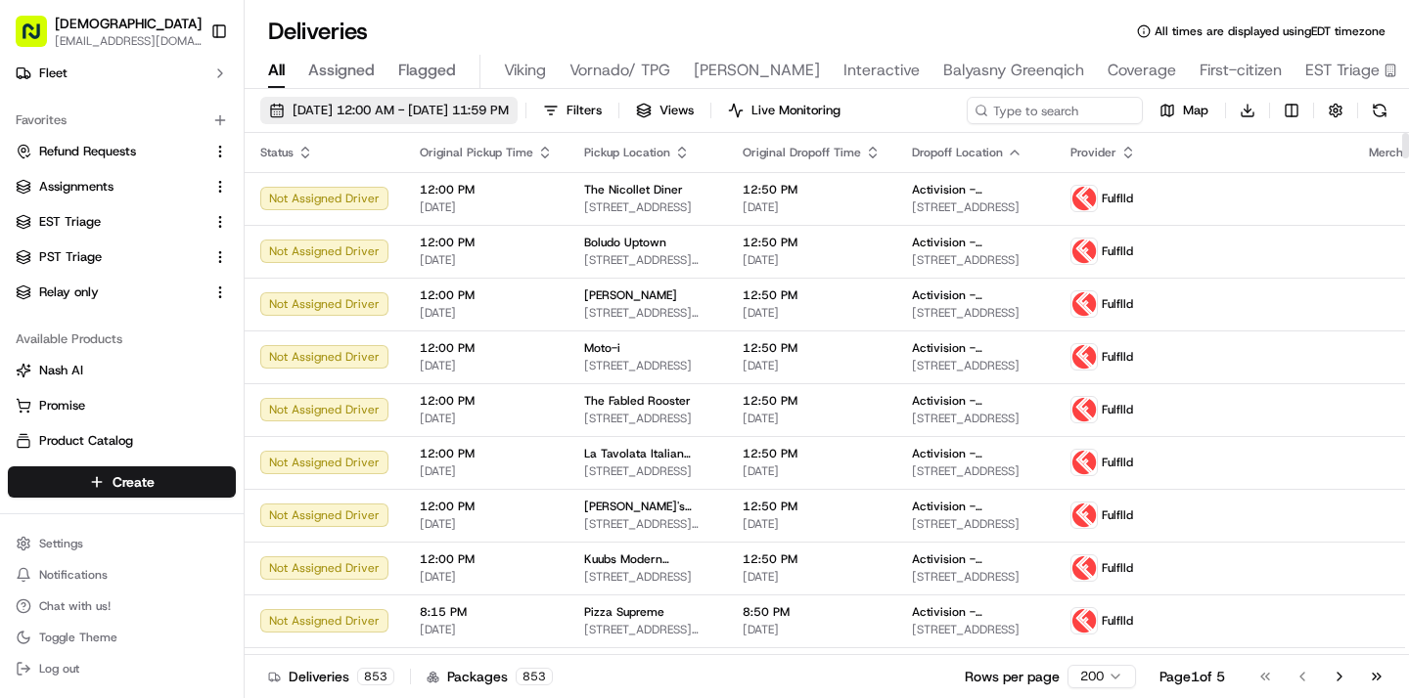
click at [343, 102] on span "09/16/2025 12:00 AM - 09/16/2025 11:59 PM" at bounding box center [400, 111] width 216 height 18
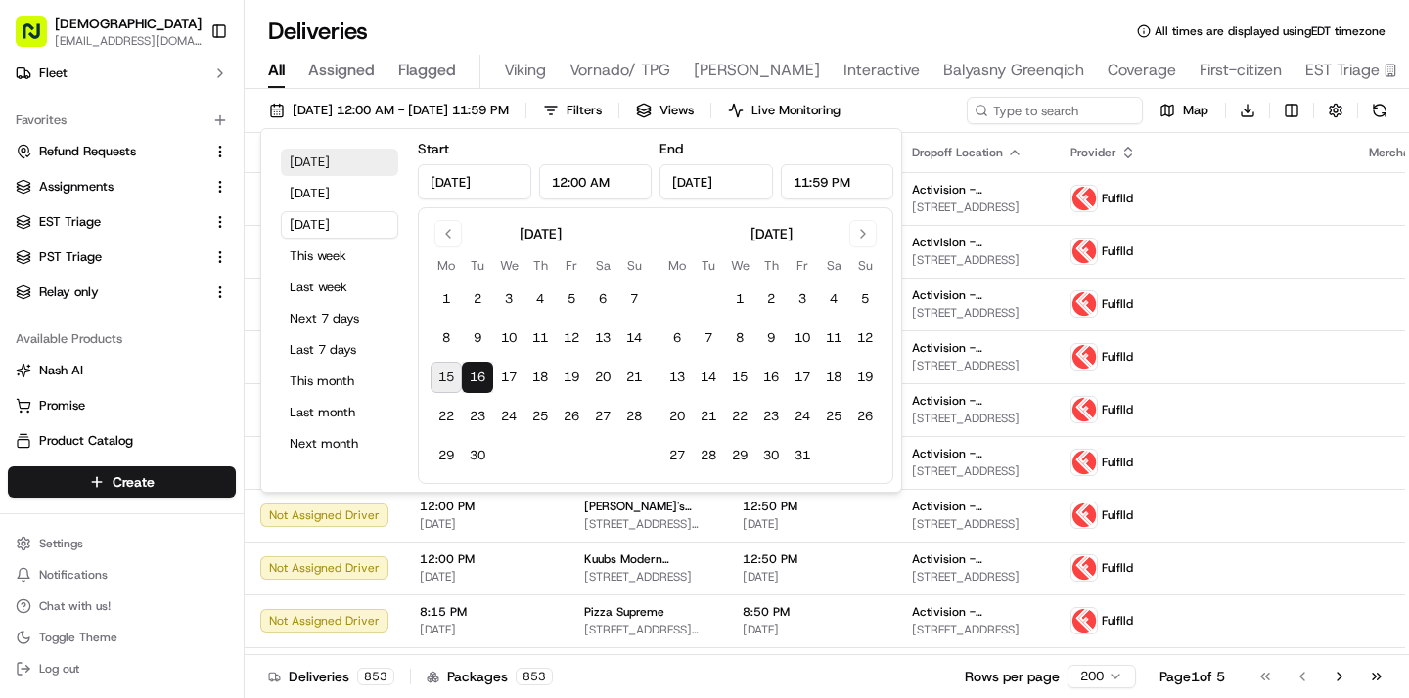
click at [314, 166] on button "Today" at bounding box center [339, 162] width 117 height 27
type input "Sep 15, 2025"
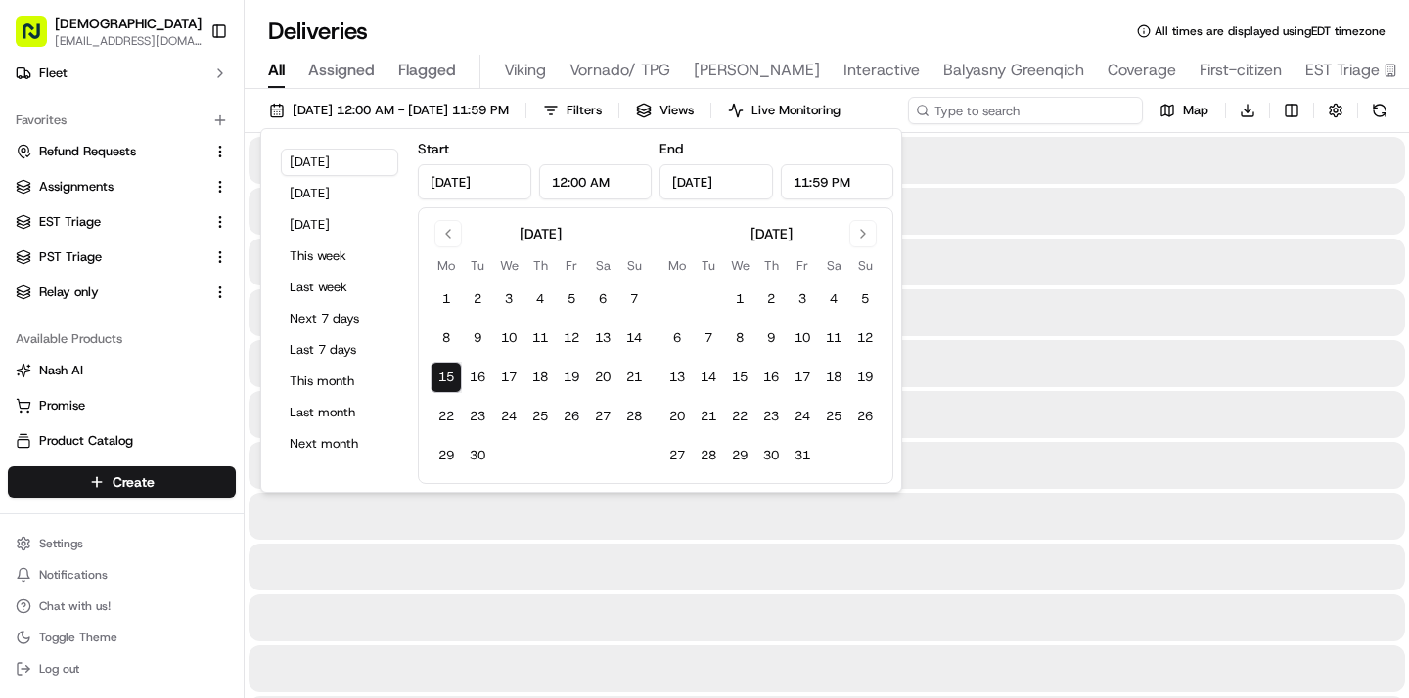
click at [1033, 120] on input at bounding box center [1025, 110] width 235 height 27
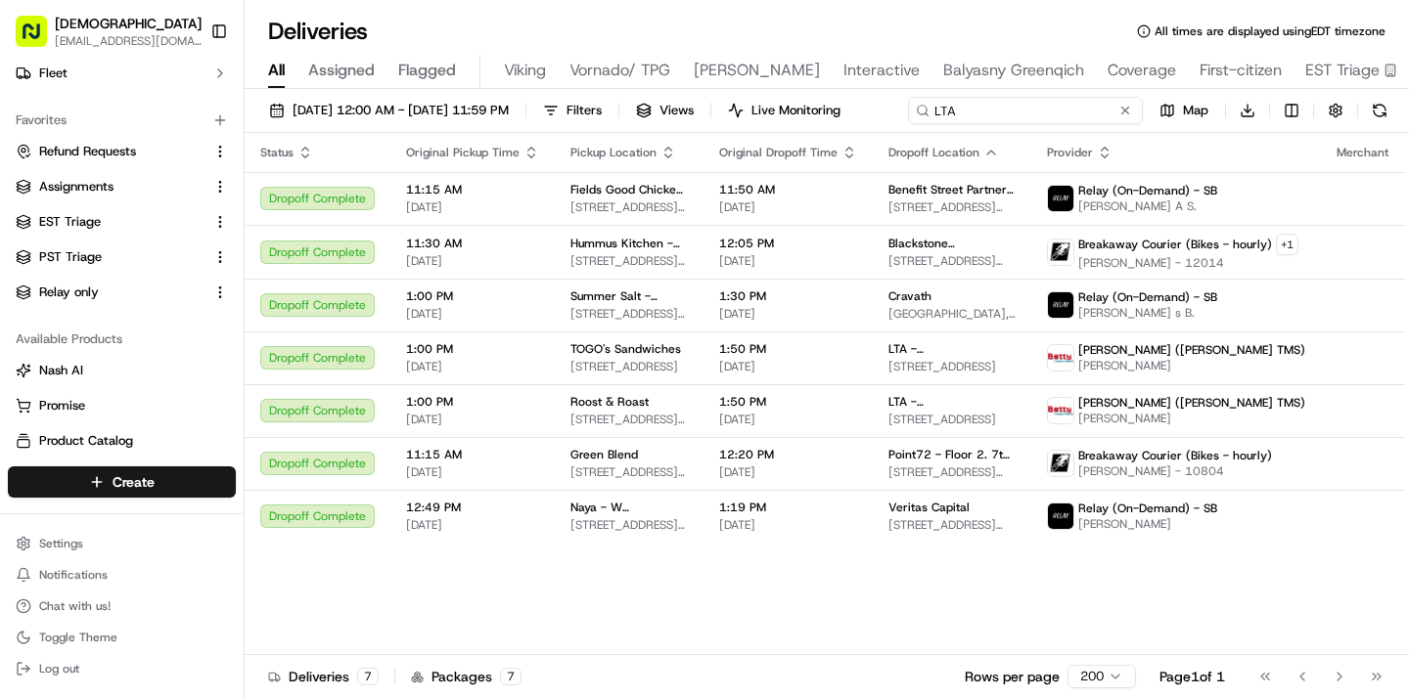
type input "LTA"
click at [956, 111] on div "09/15/2025 12:00 AM - 09/15/2025 11:59 PM Filters Views Live Monitoring LTA Map…" at bounding box center [827, 115] width 1164 height 36
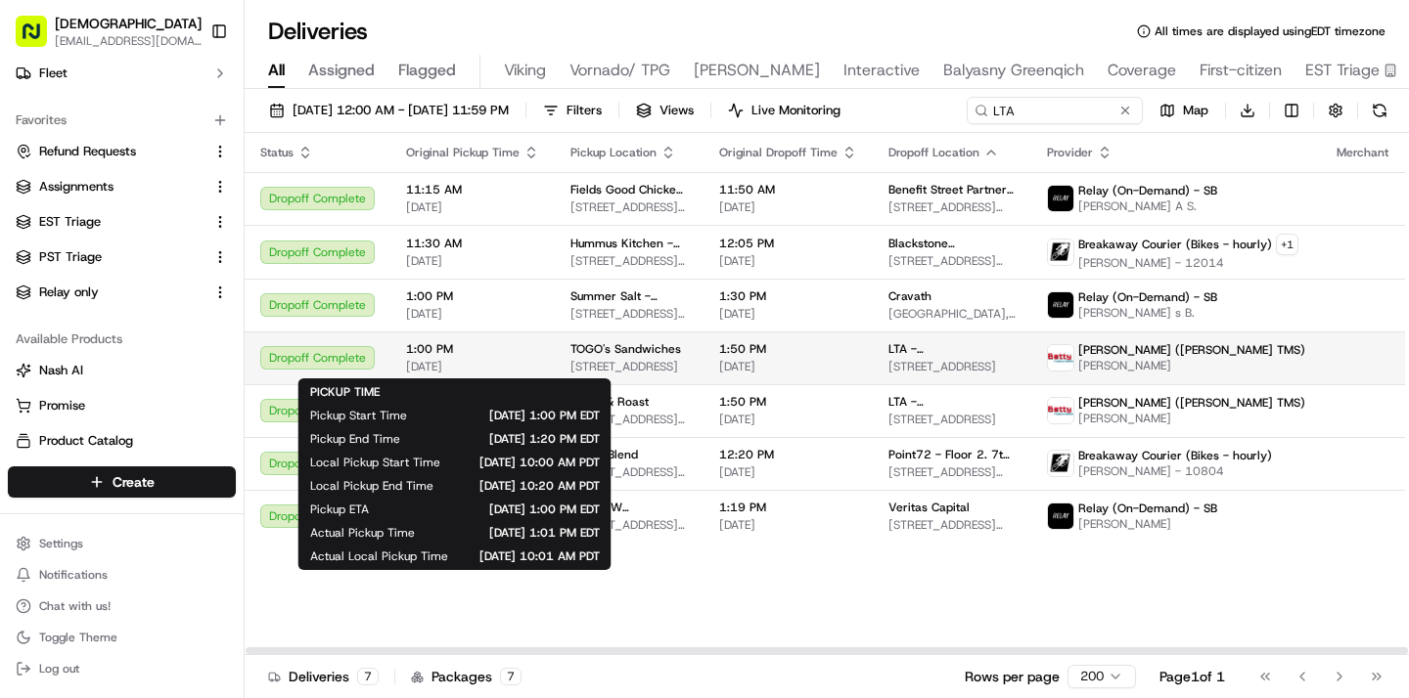
click at [506, 354] on span "1:00 PM" at bounding box center [472, 349] width 133 height 16
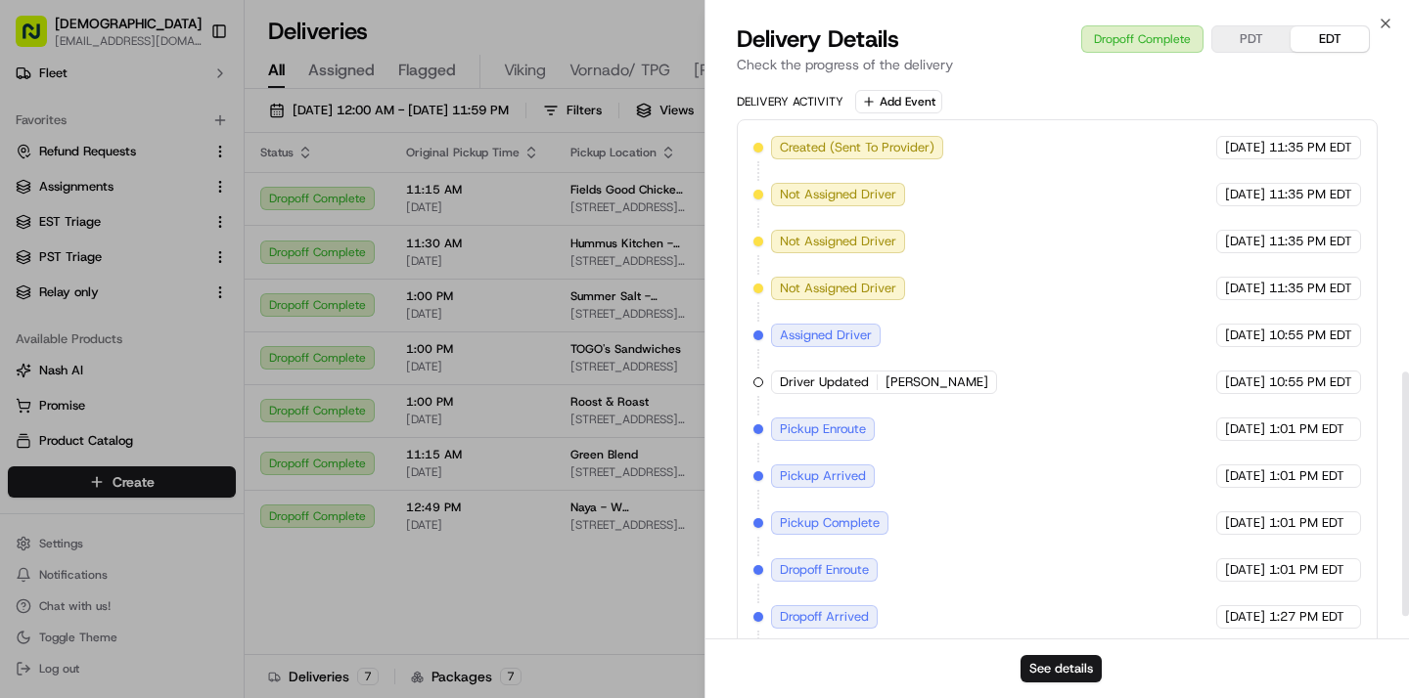
scroll to position [709, 0]
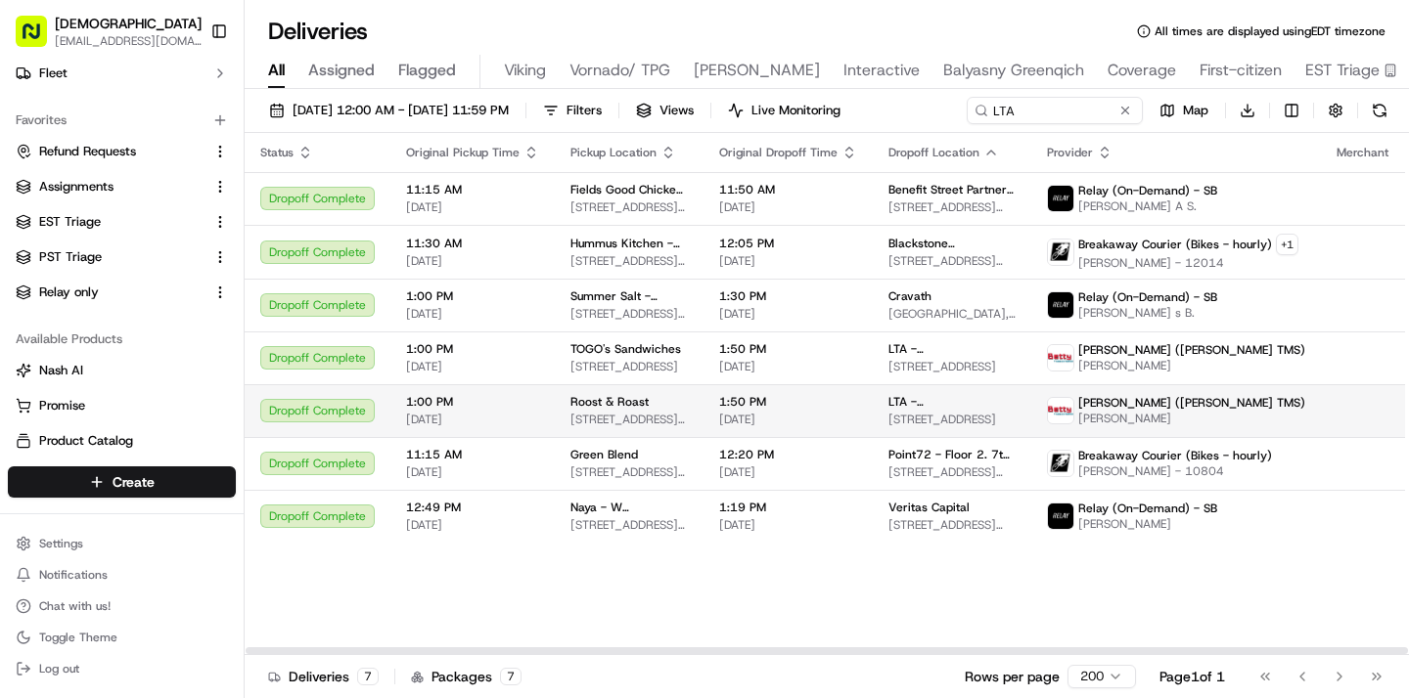
click at [719, 397] on span "1:50 PM" at bounding box center [788, 402] width 138 height 16
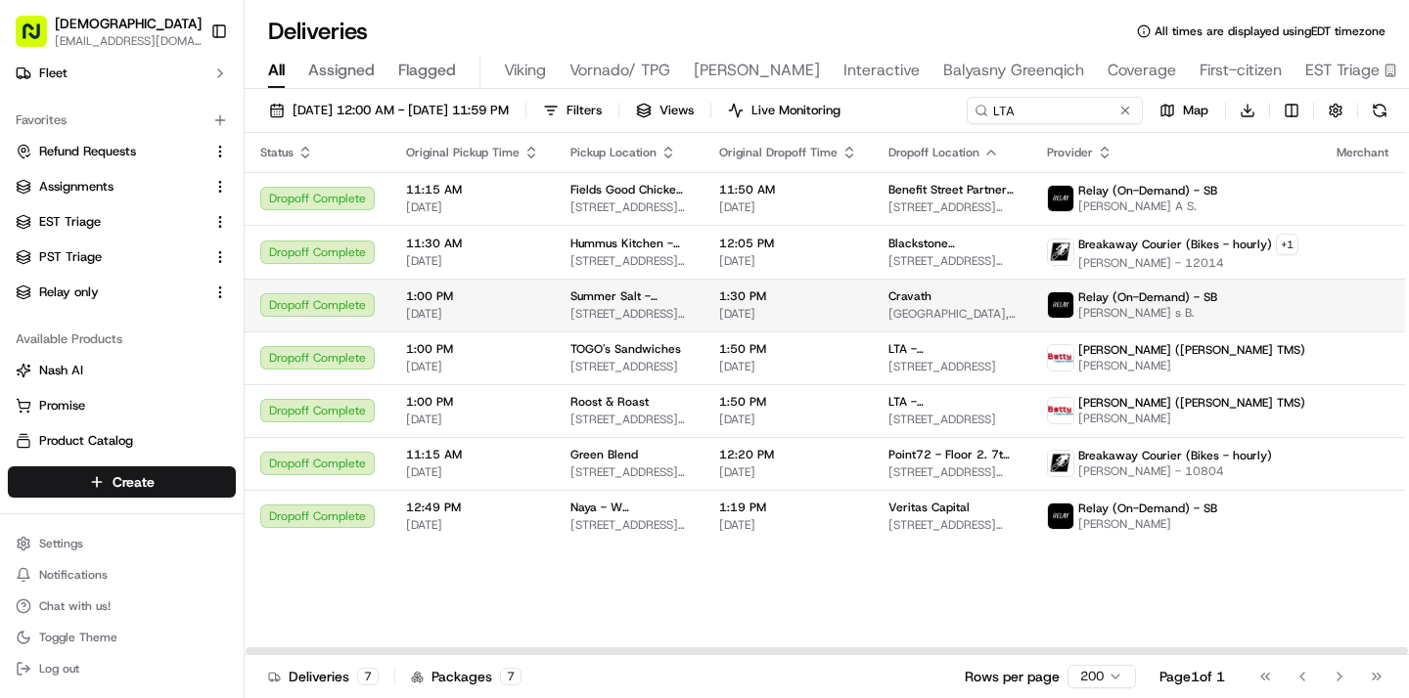
click at [614, 316] on span "275 Madison Ave, New York, NY 10016, USA" at bounding box center [628, 314] width 117 height 16
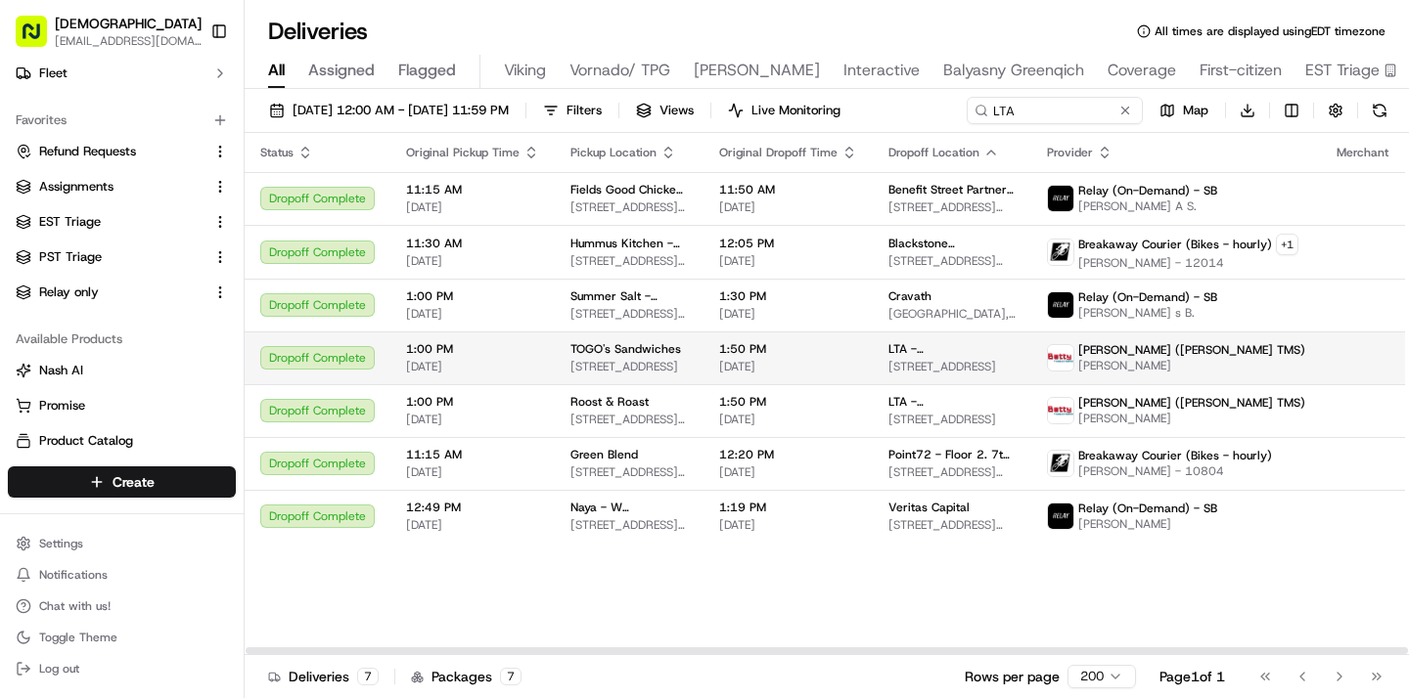
click at [593, 346] on span "TOGO's Sandwiches" at bounding box center [625, 349] width 111 height 16
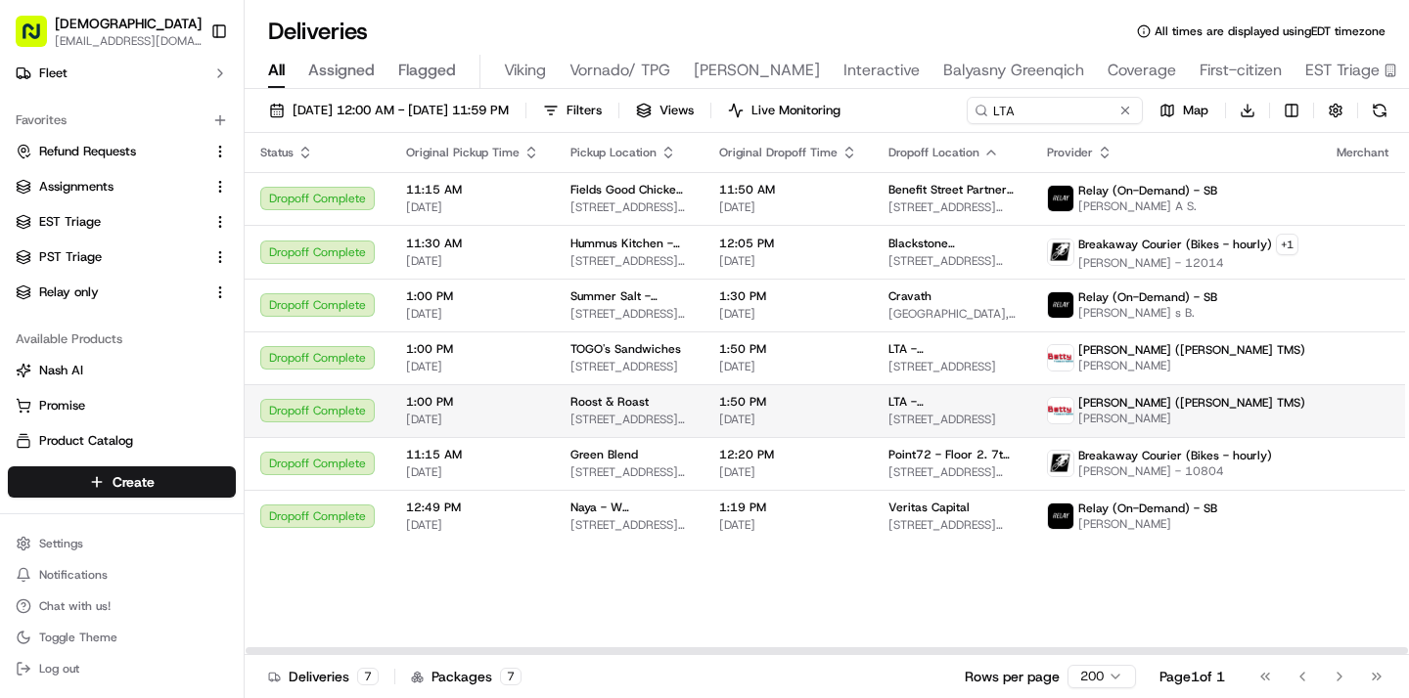
click at [649, 397] on div "Roost & Roast" at bounding box center [628, 402] width 117 height 16
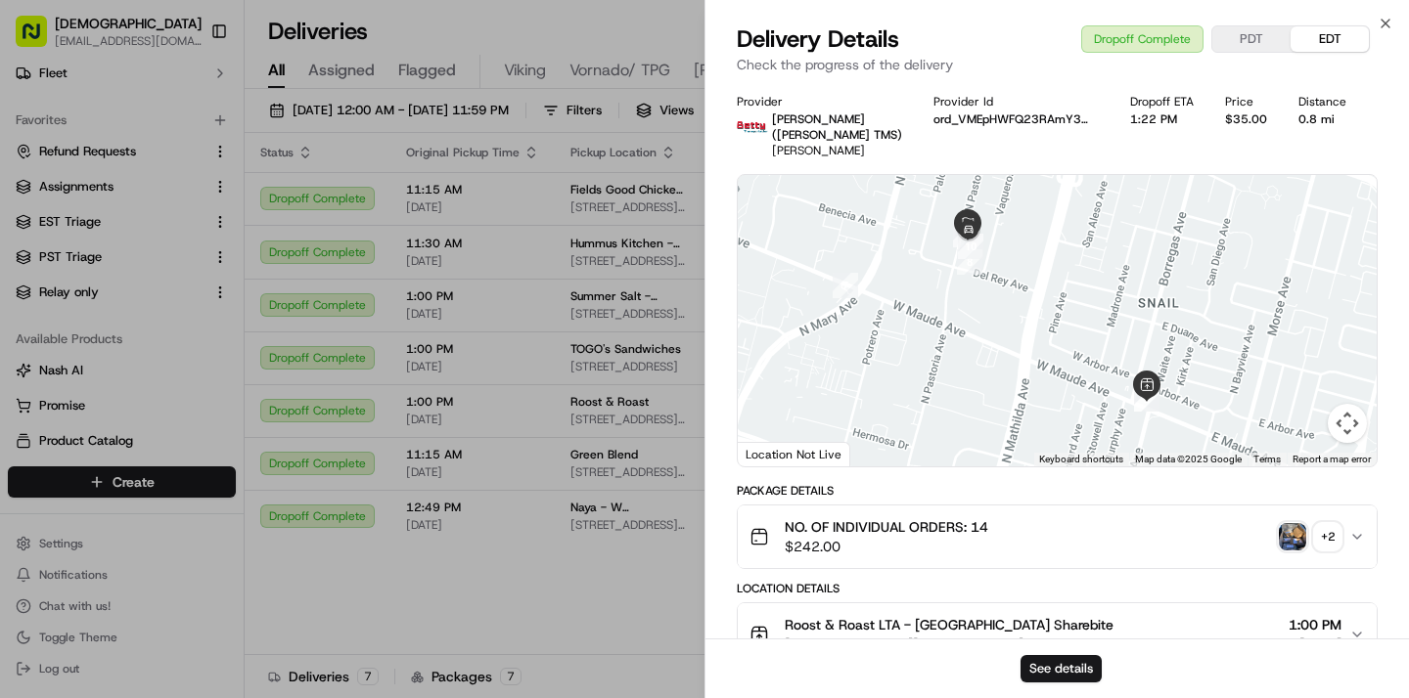
click at [1291, 523] on img "button" at bounding box center [1291, 536] width 27 height 27
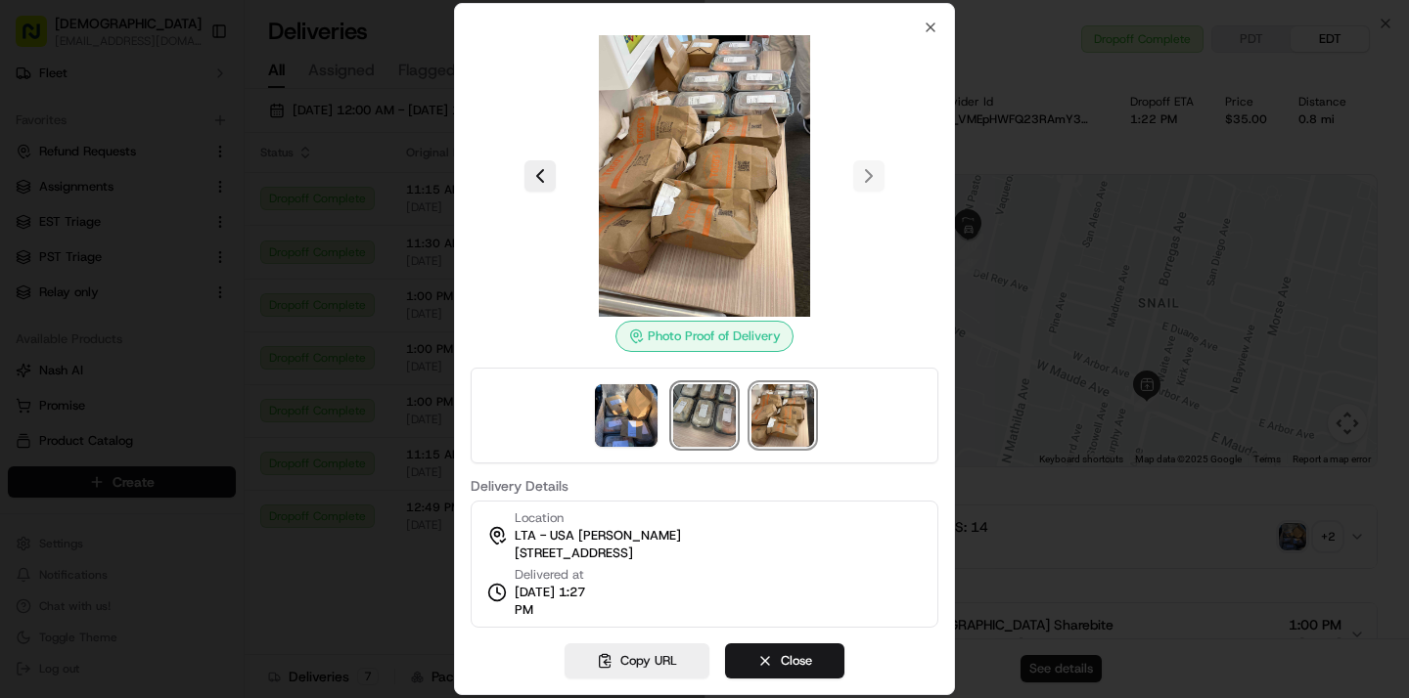
click at [713, 425] on img at bounding box center [704, 415] width 63 height 63
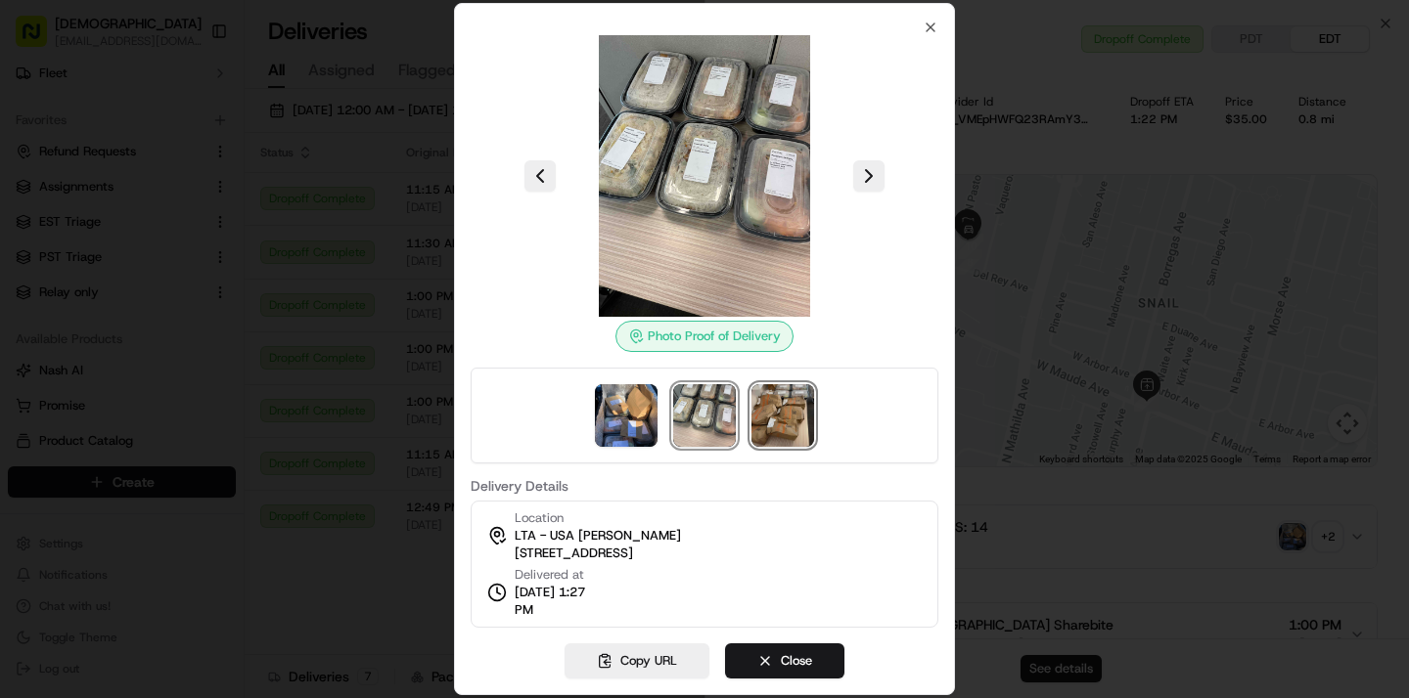
click at [779, 402] on img at bounding box center [782, 415] width 63 height 63
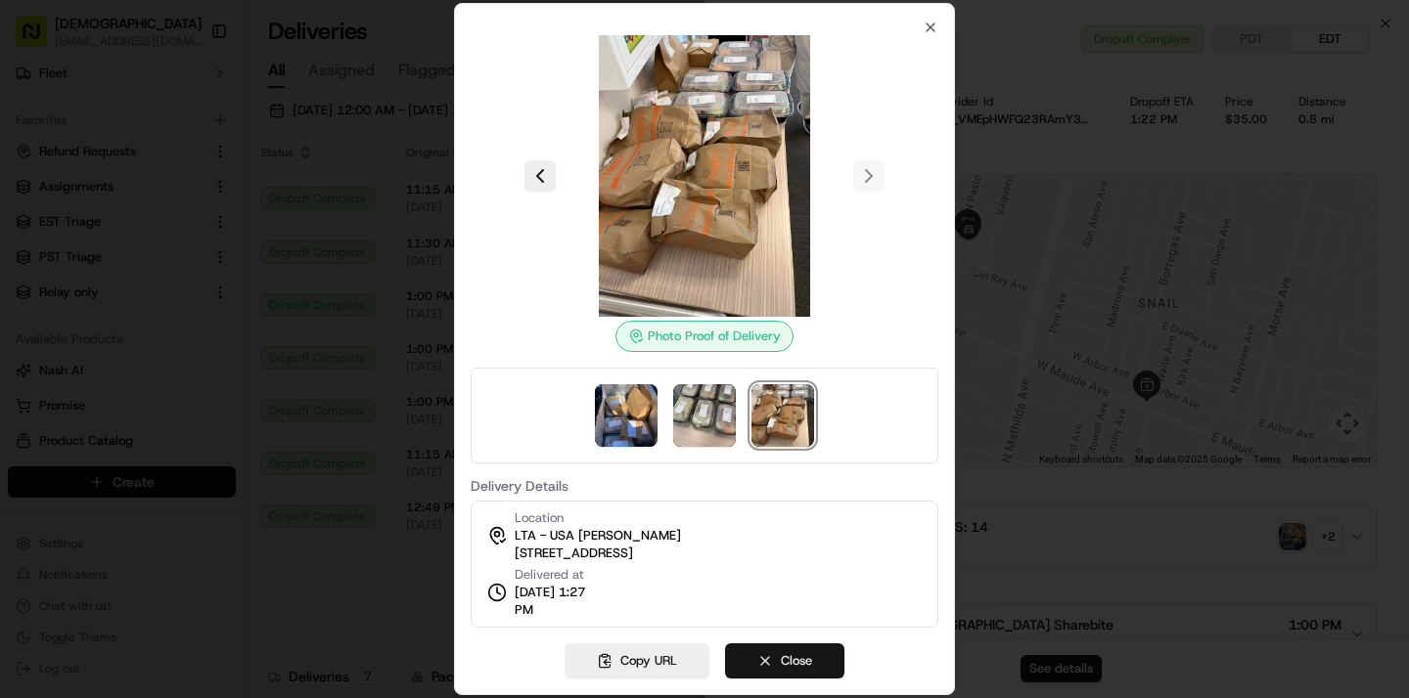
click at [788, 664] on button "Close" at bounding box center [784, 661] width 119 height 35
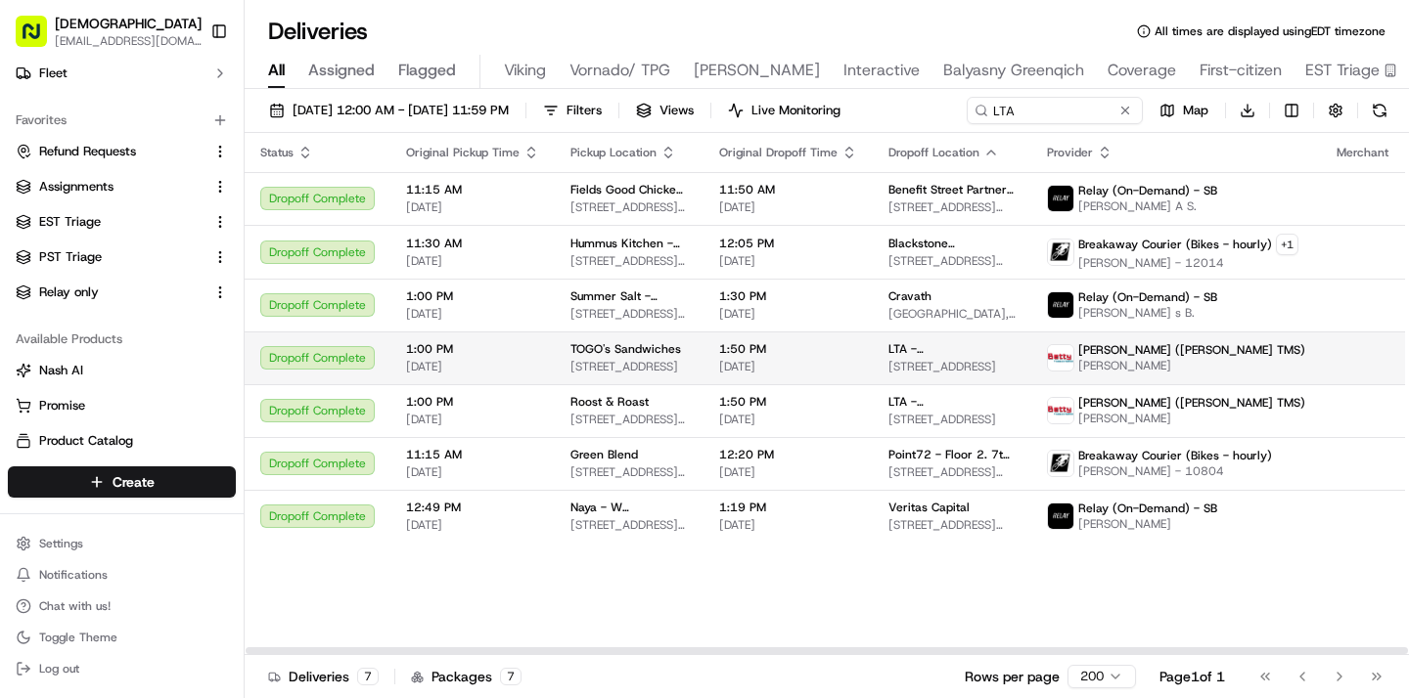
click at [973, 356] on div "LTA - USA" at bounding box center [951, 349] width 127 height 16
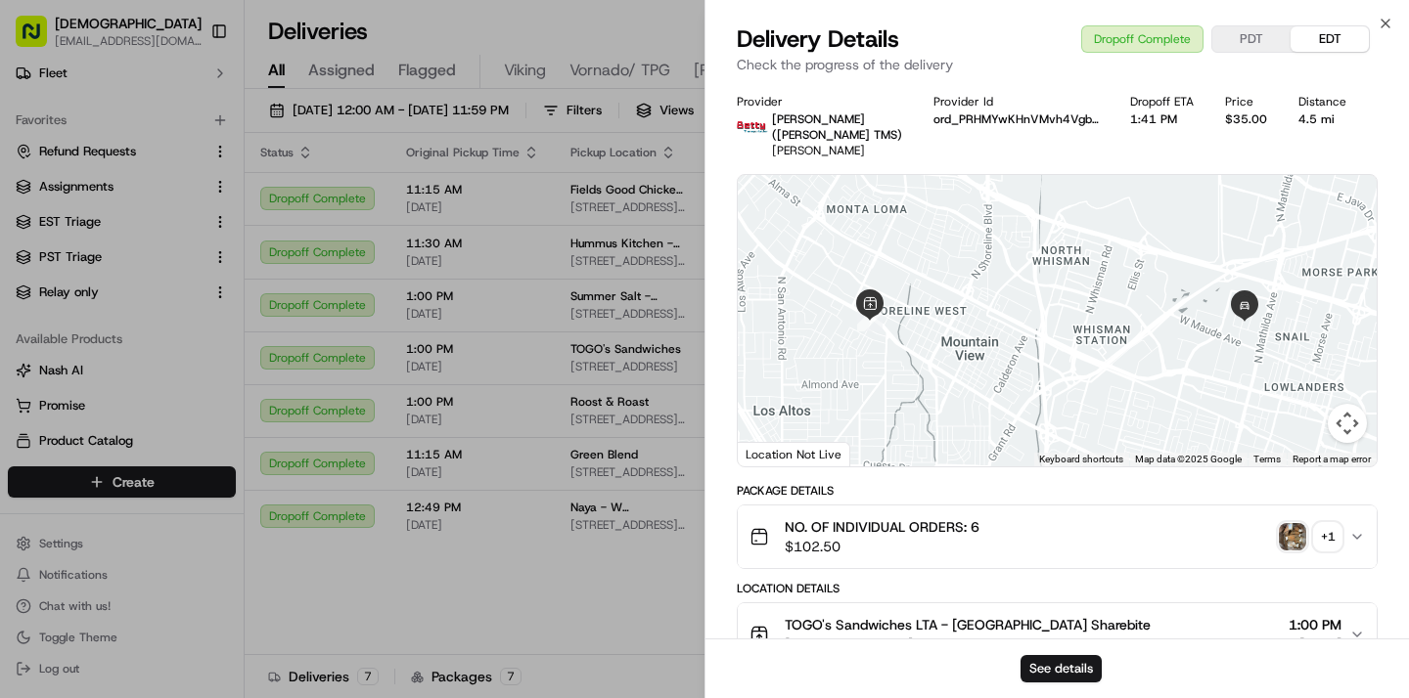
click at [1290, 532] on img "button" at bounding box center [1291, 536] width 27 height 27
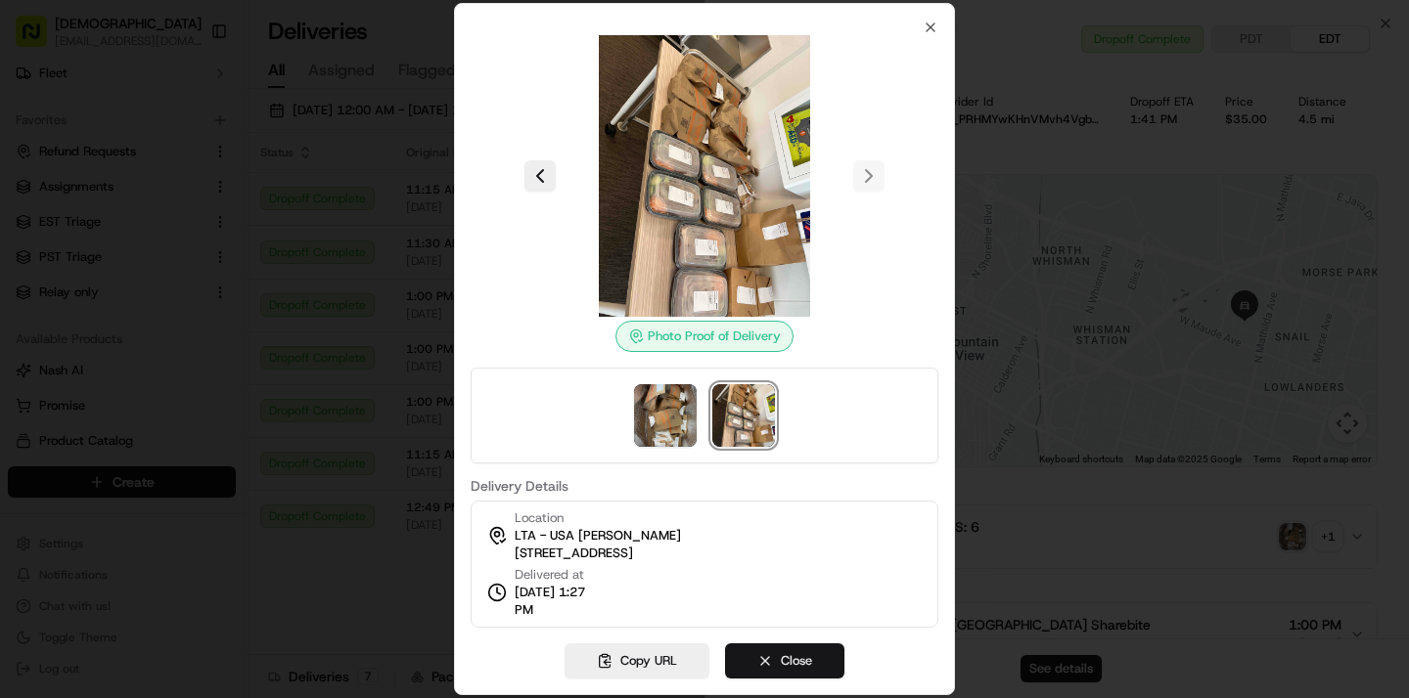
click at [795, 666] on button "Close" at bounding box center [784, 661] width 119 height 35
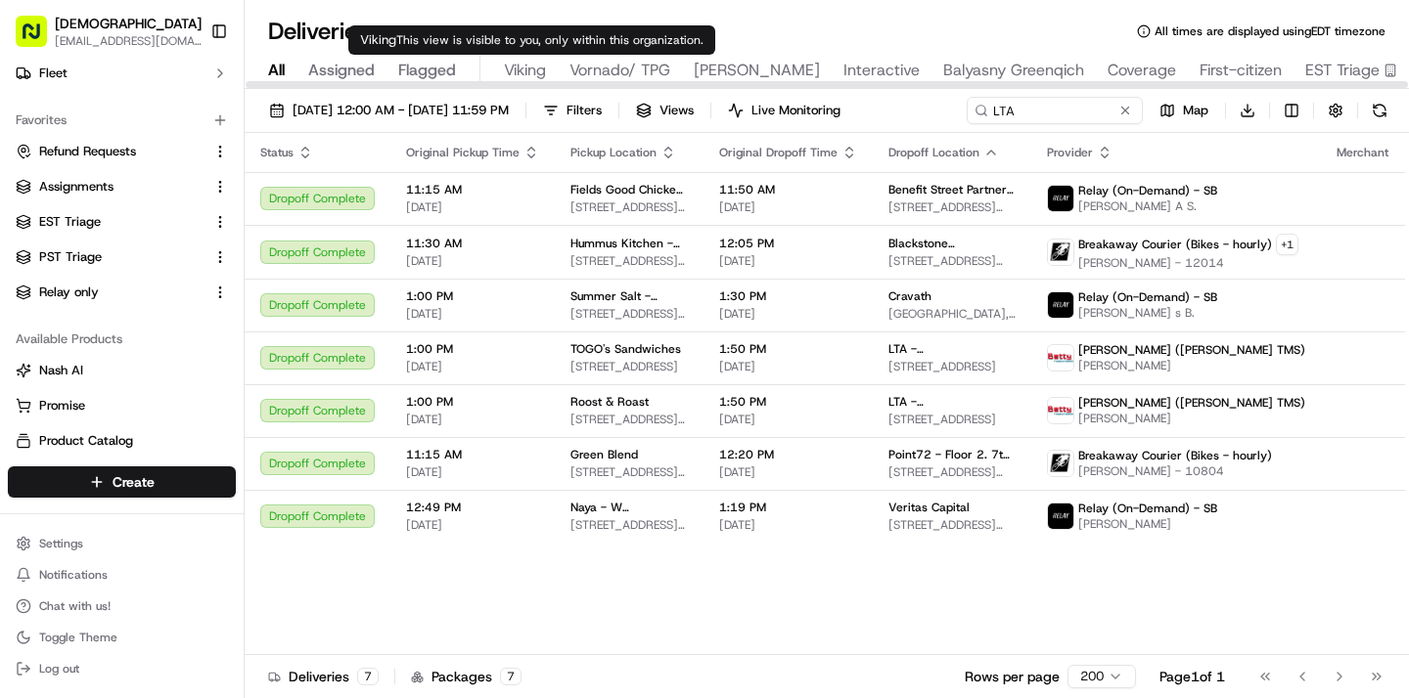
click at [511, 72] on span "Viking" at bounding box center [525, 70] width 42 height 23
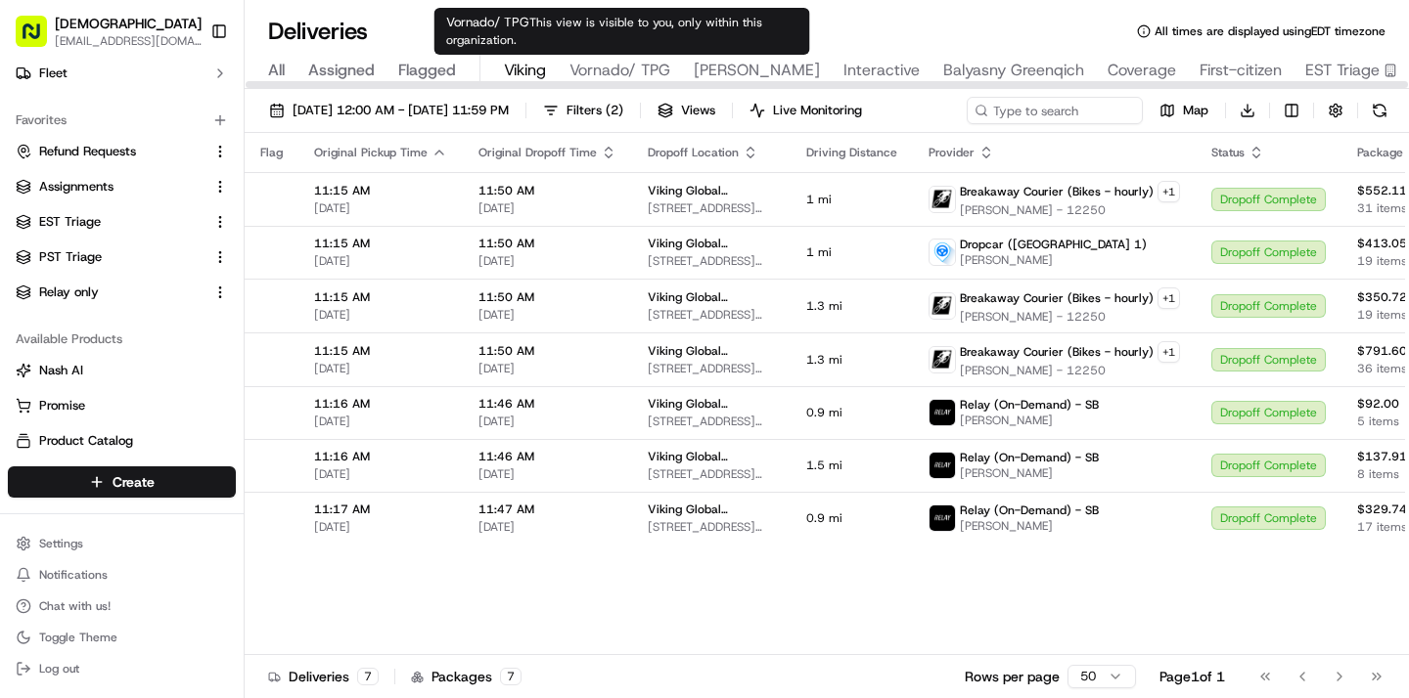
click at [622, 70] on span "Vornado/ TPG" at bounding box center [619, 70] width 101 height 23
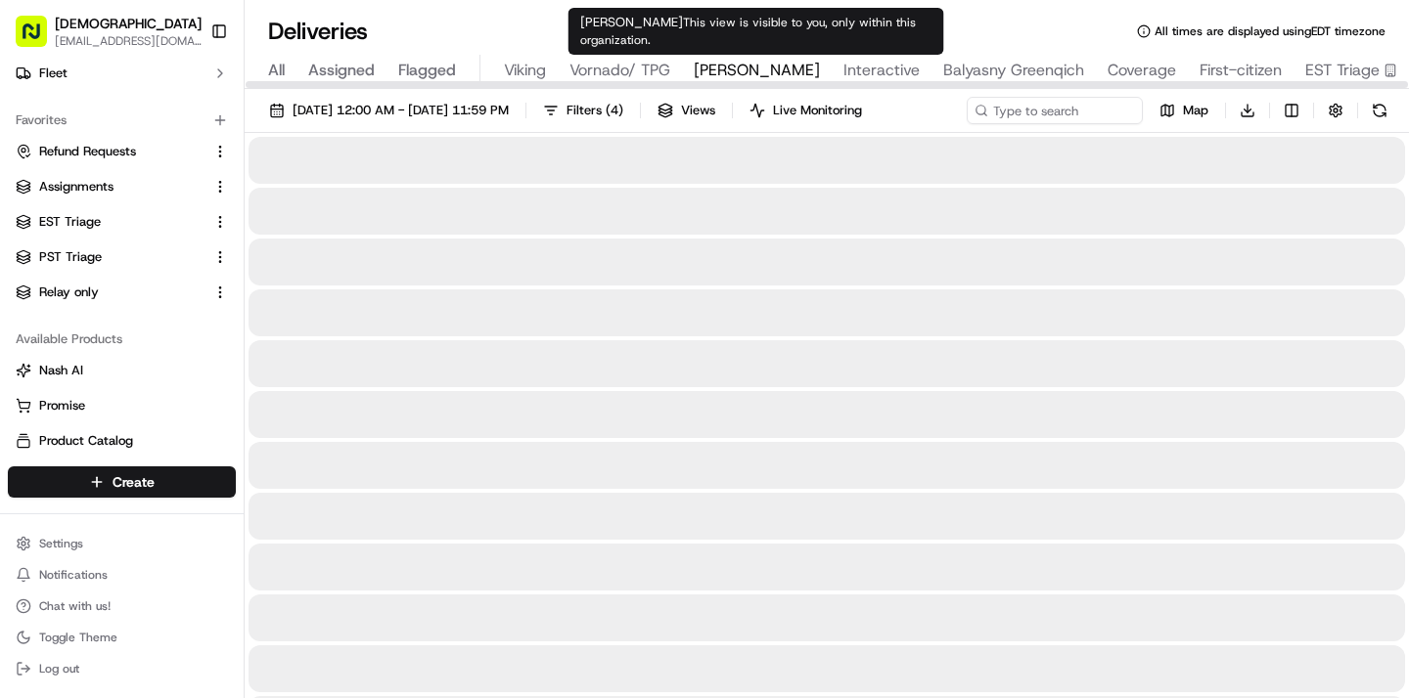
click at [727, 62] on span "Russell Reynolds" at bounding box center [756, 70] width 126 height 23
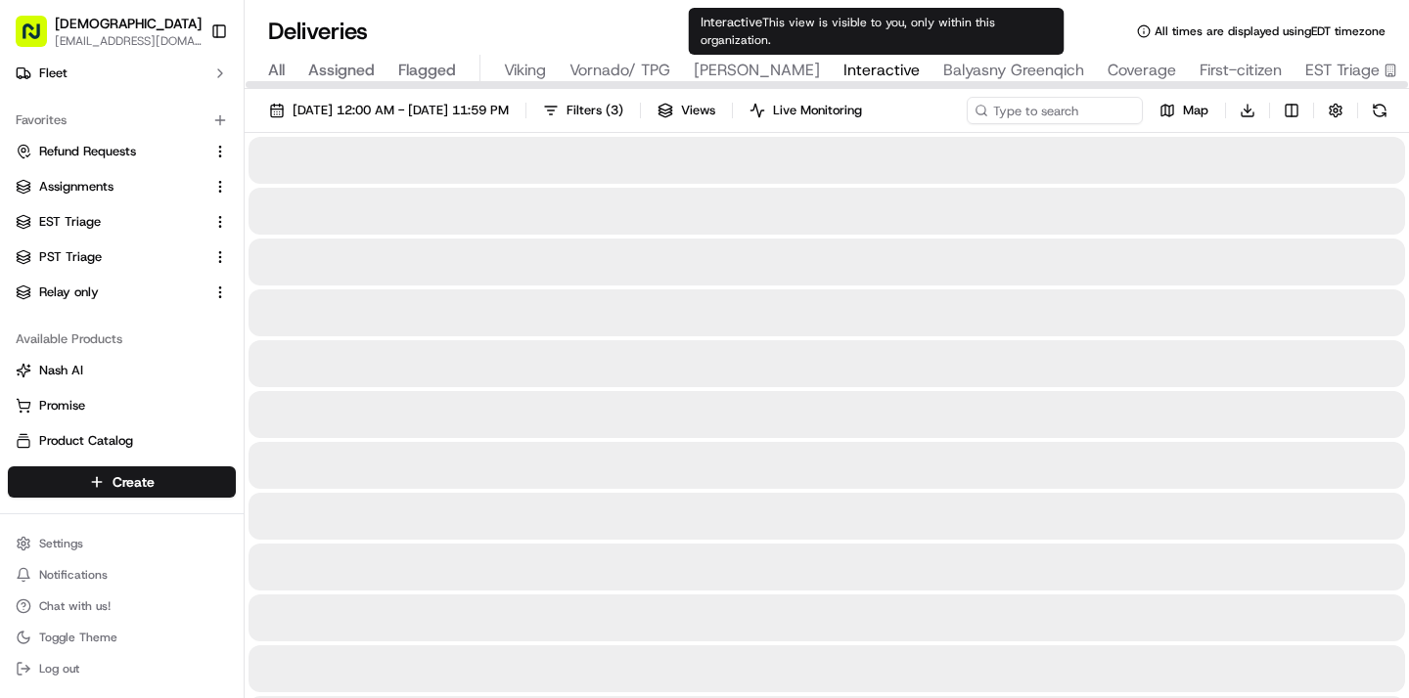
click at [864, 61] on span "Interactive" at bounding box center [881, 70] width 76 height 23
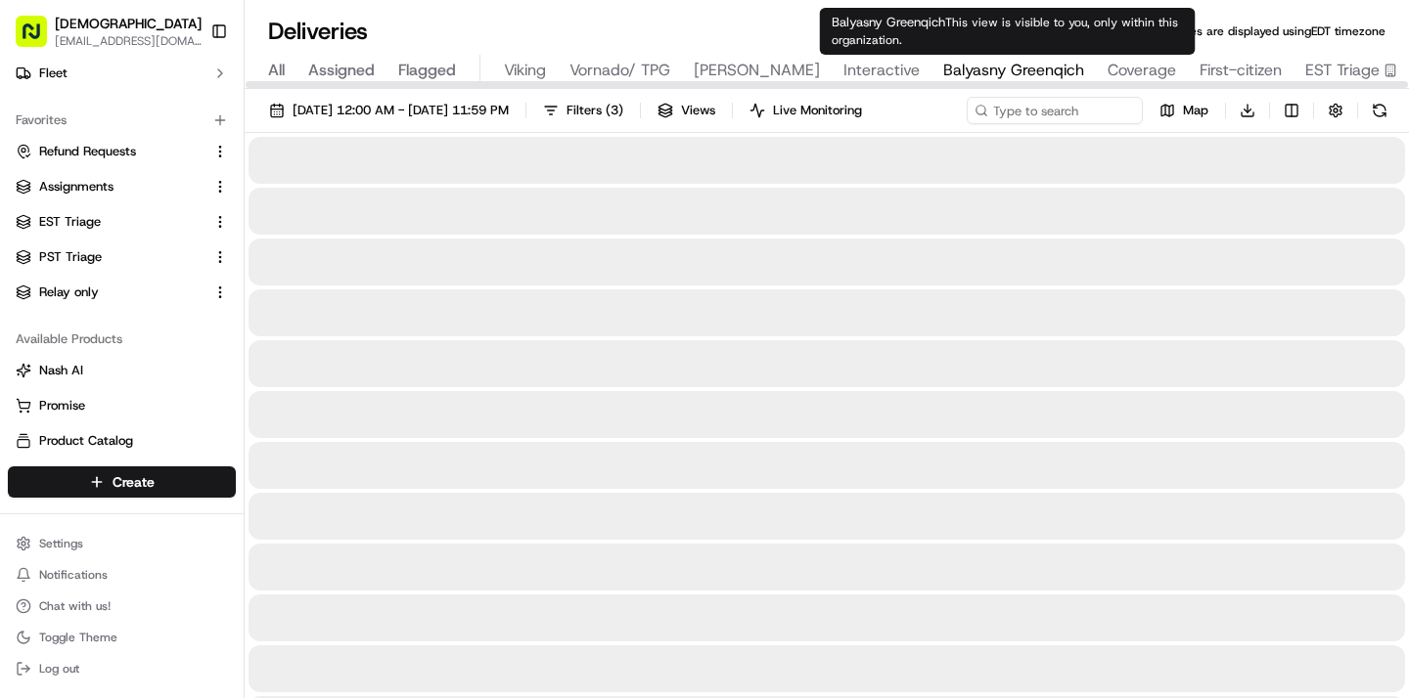
click at [972, 67] on span "Balyasny Greenqich" at bounding box center [1013, 70] width 141 height 23
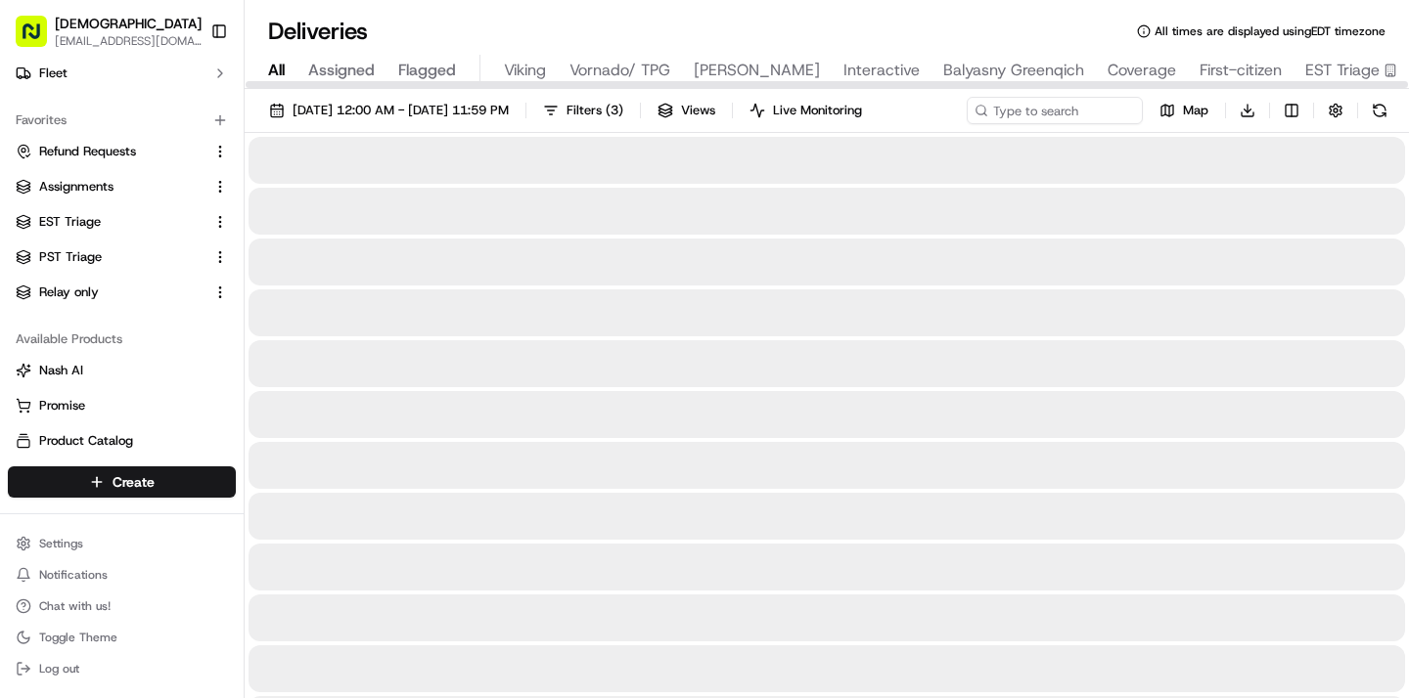
click at [270, 75] on span "All" at bounding box center [276, 70] width 17 height 23
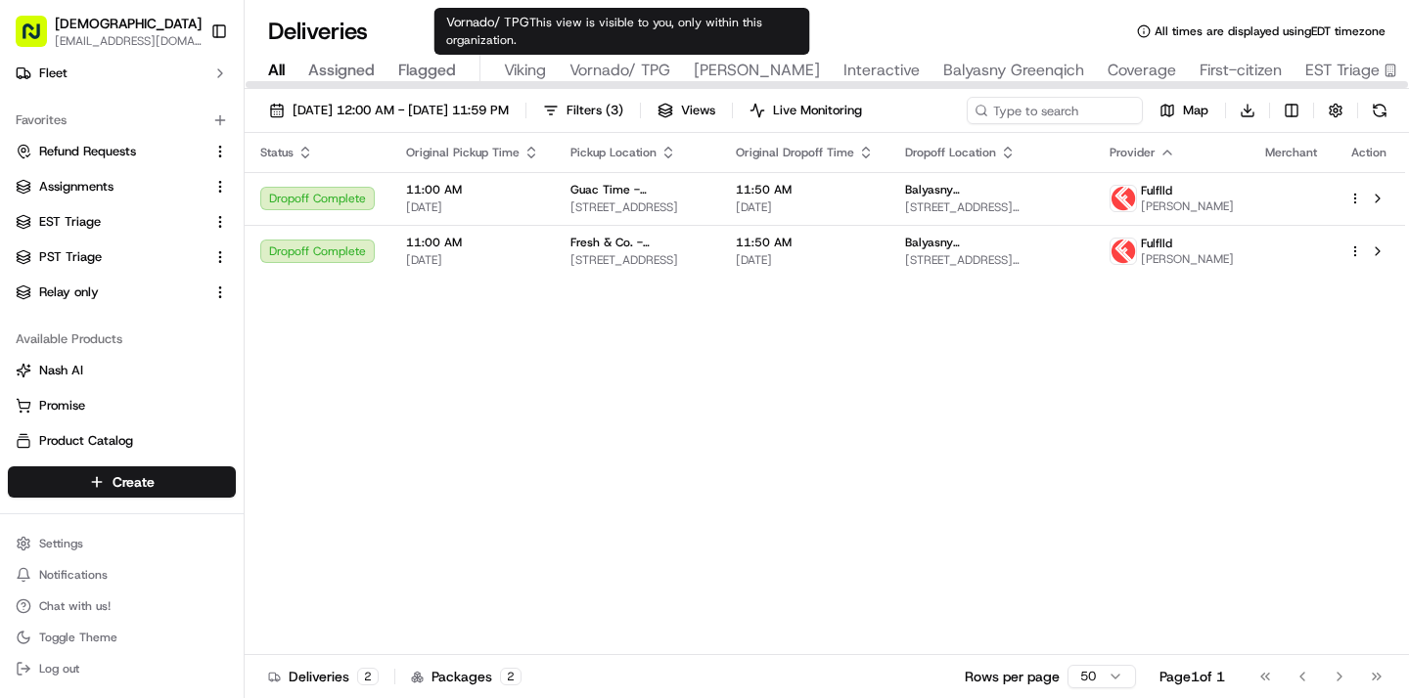
click at [535, 64] on span "Viking" at bounding box center [525, 70] width 42 height 23
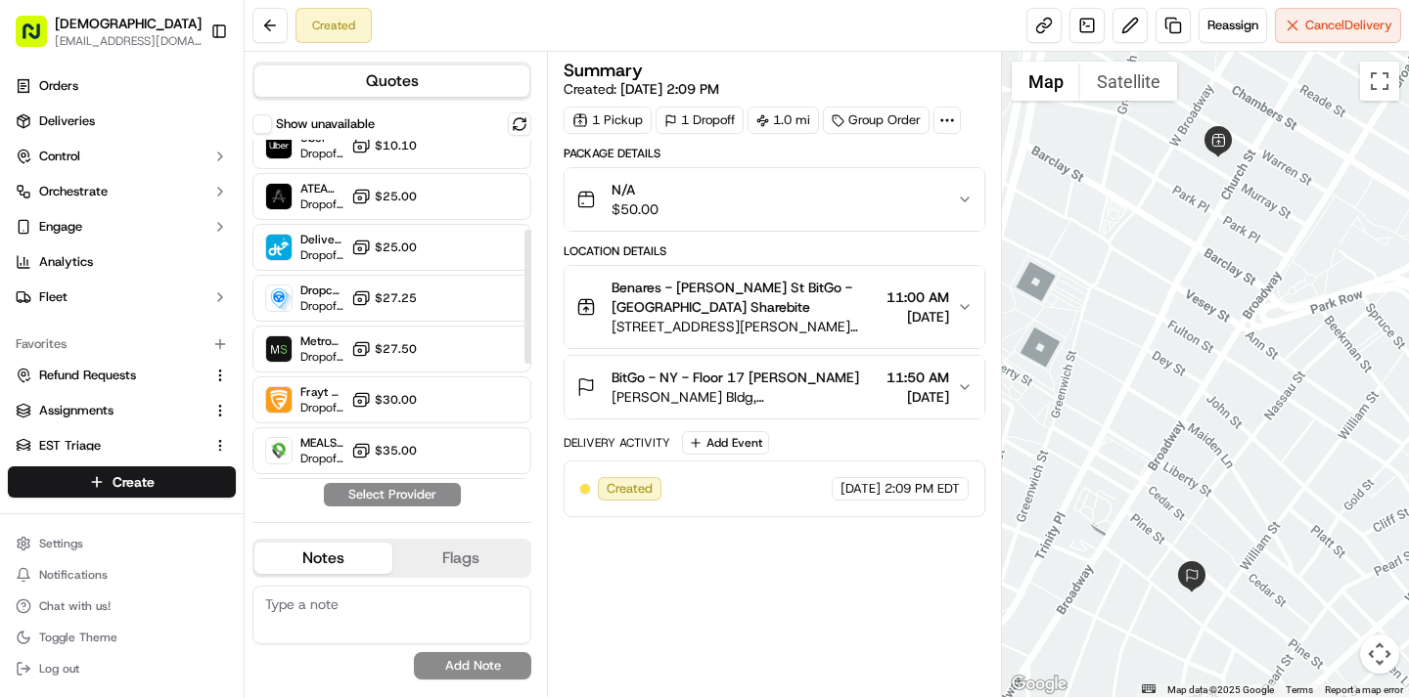
scroll to position [232, 0]
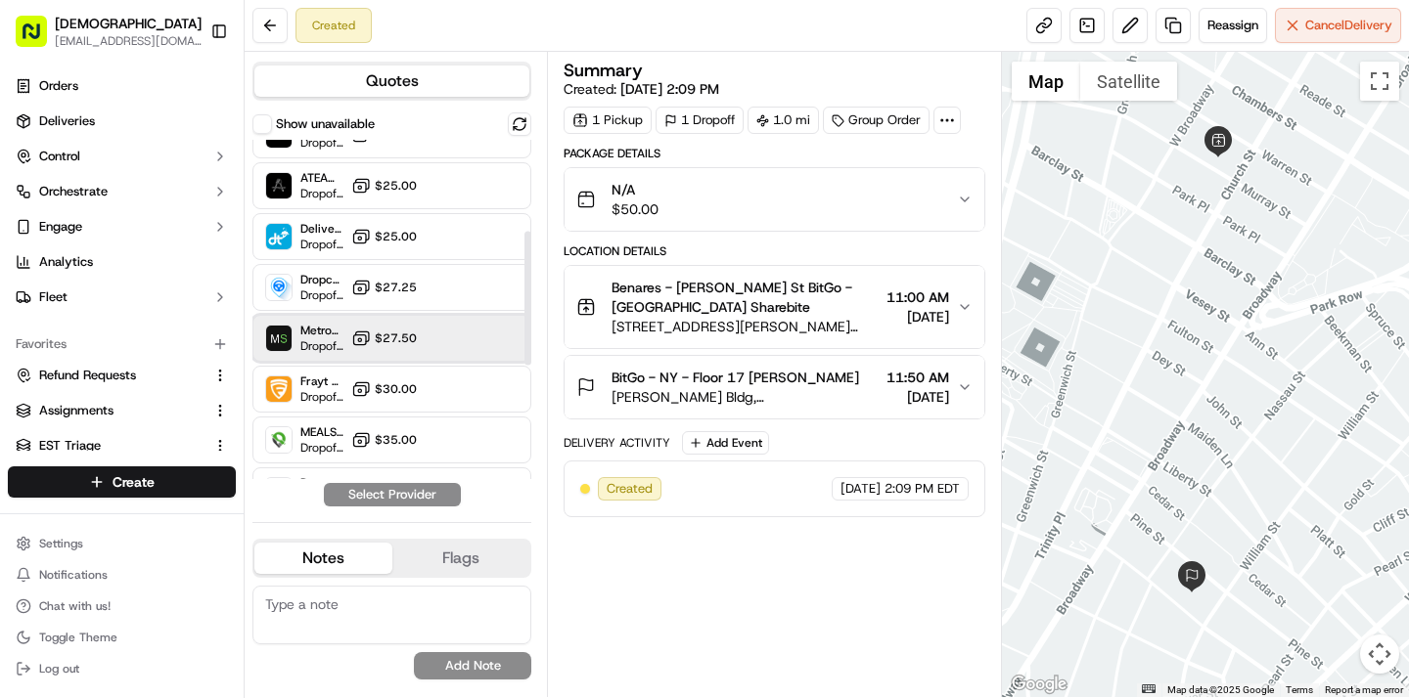
click at [426, 331] on div "MetroSpeedy (SB NYC) Dropoff ETA - $27.50" at bounding box center [391, 338] width 279 height 47
click at [412, 486] on button "Assign Provider" at bounding box center [392, 494] width 139 height 23
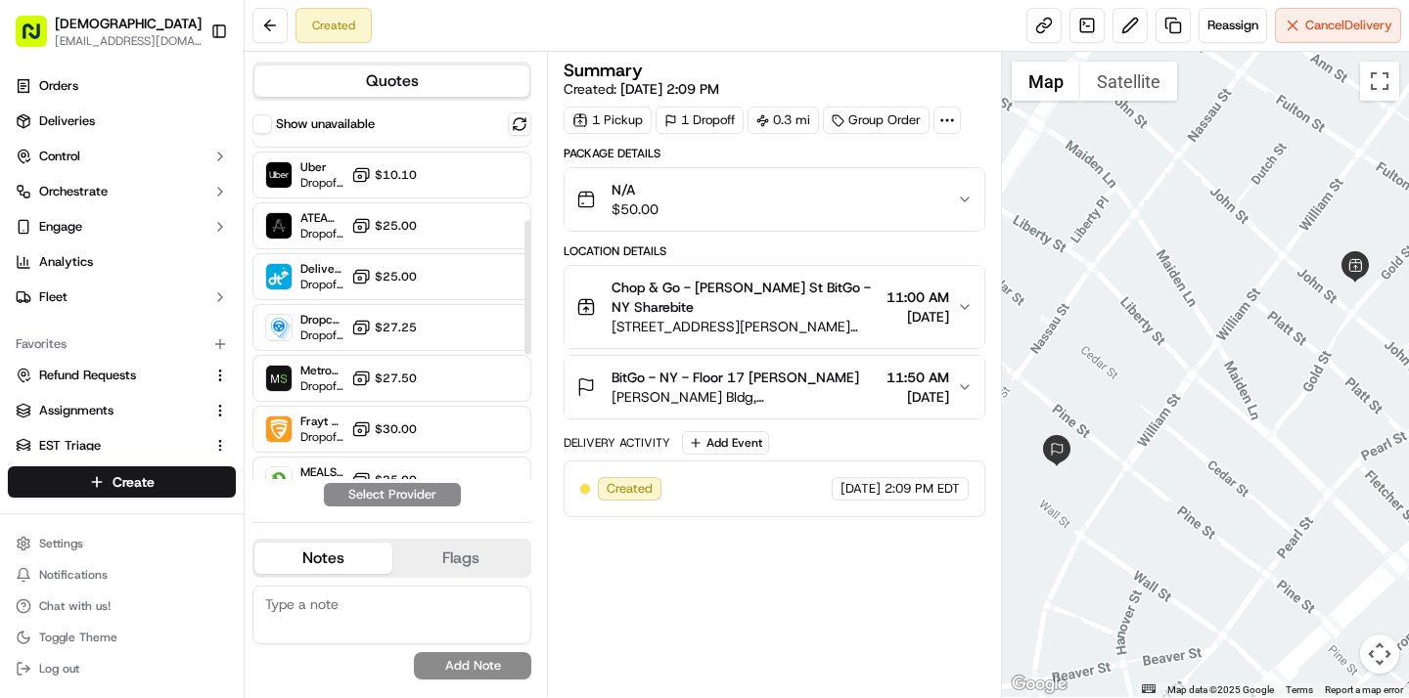
scroll to position [204, 0]
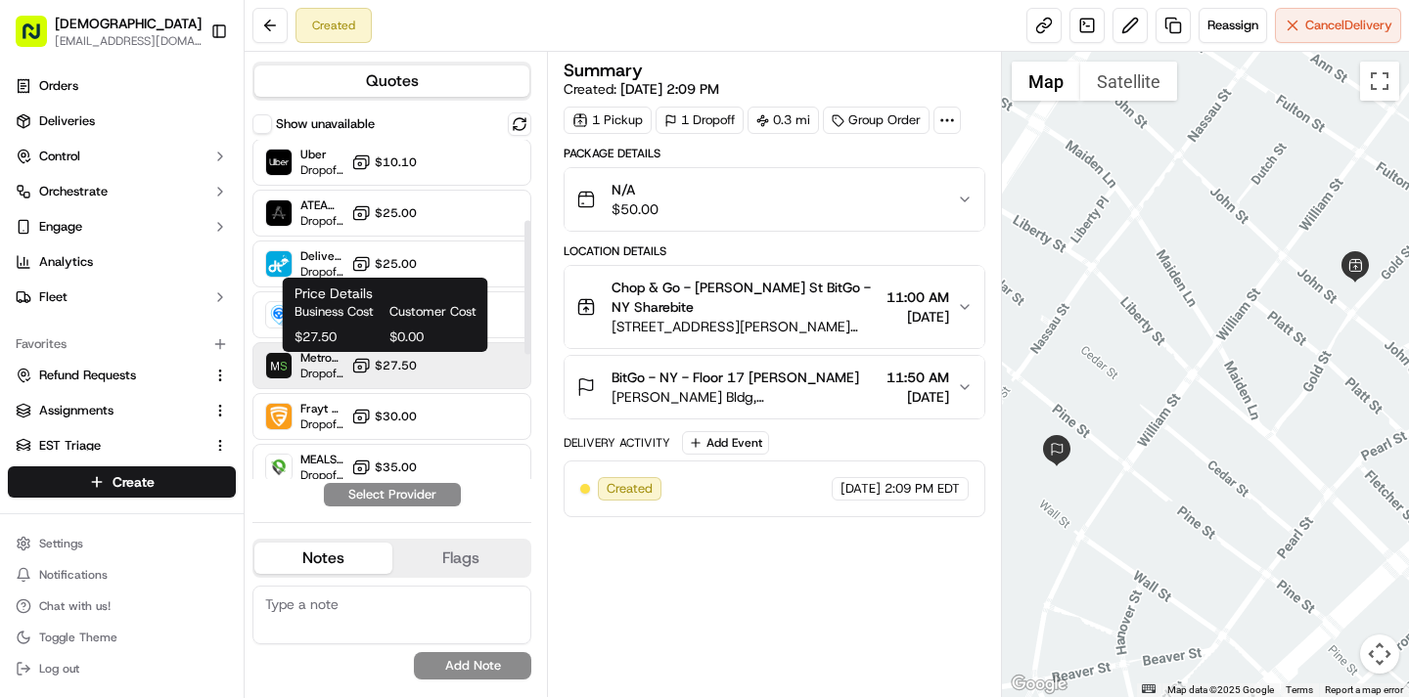
click at [416, 371] on span "$27.50" at bounding box center [396, 366] width 42 height 16
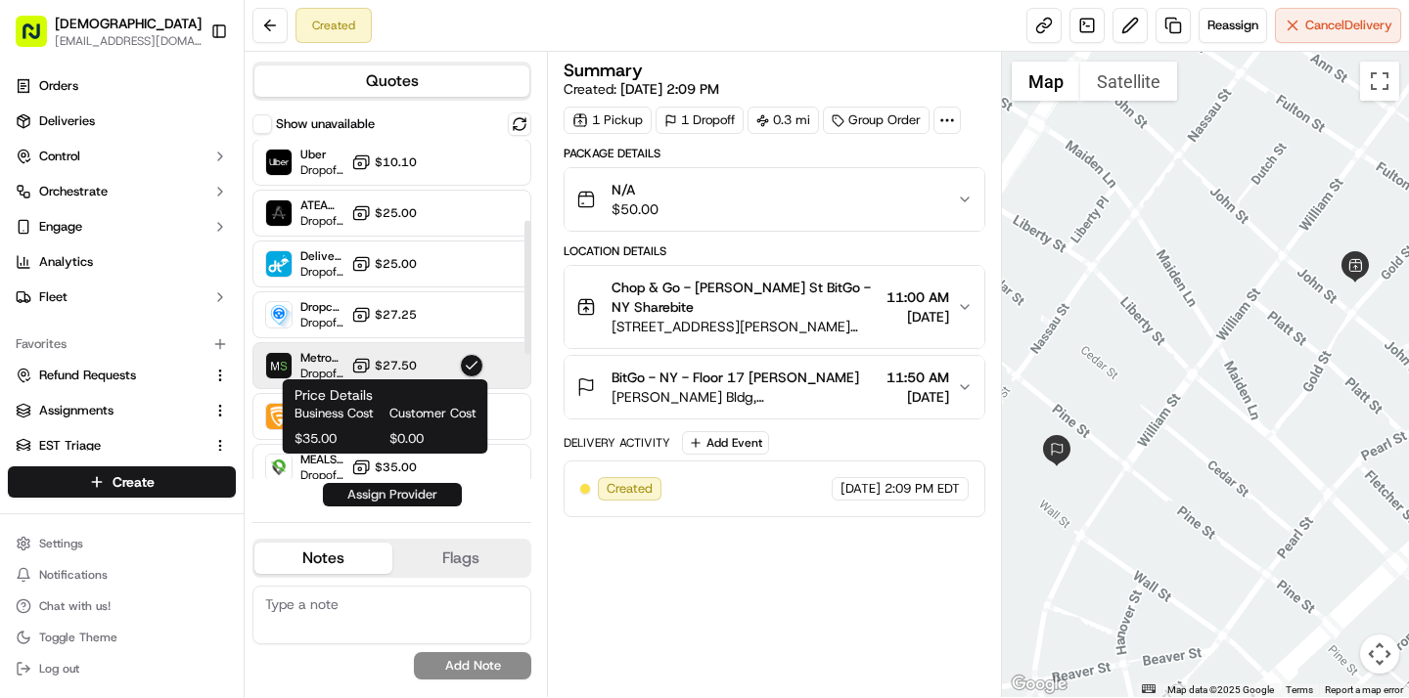
click at [416, 487] on button "Assign Provider" at bounding box center [392, 494] width 139 height 23
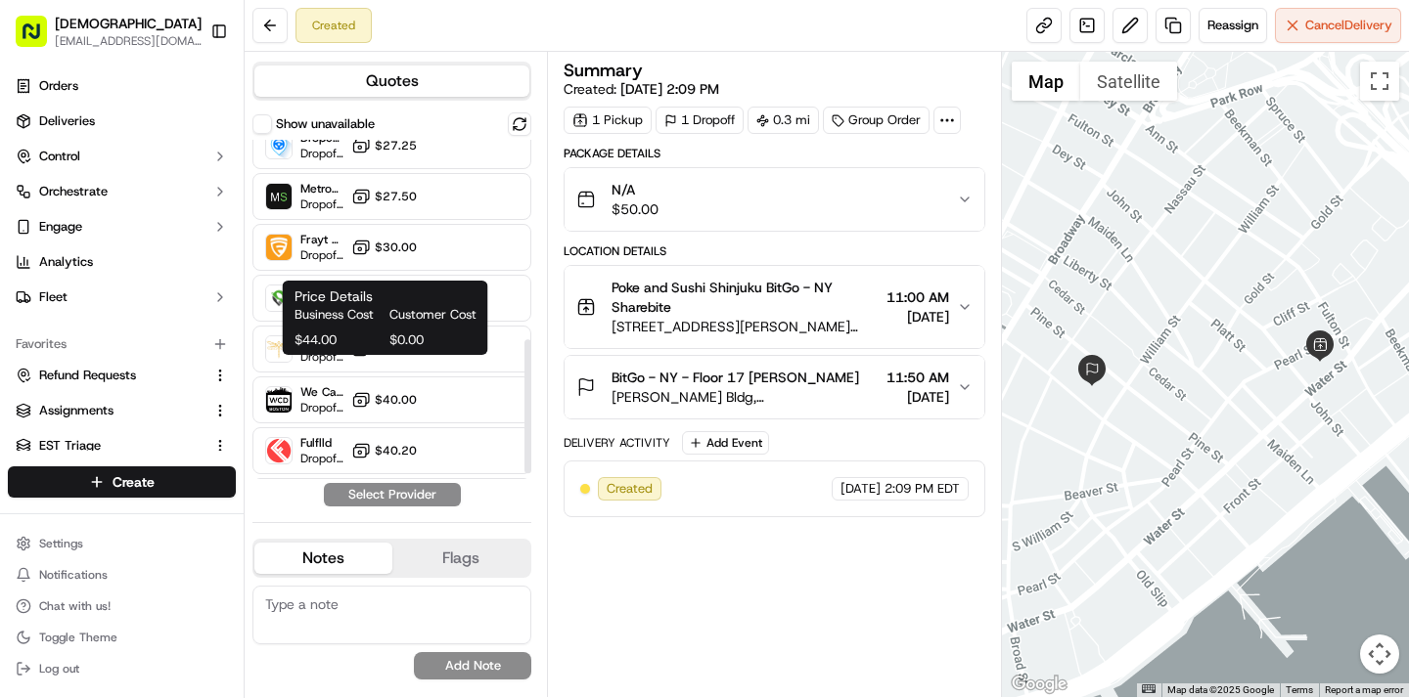
scroll to position [256, 0]
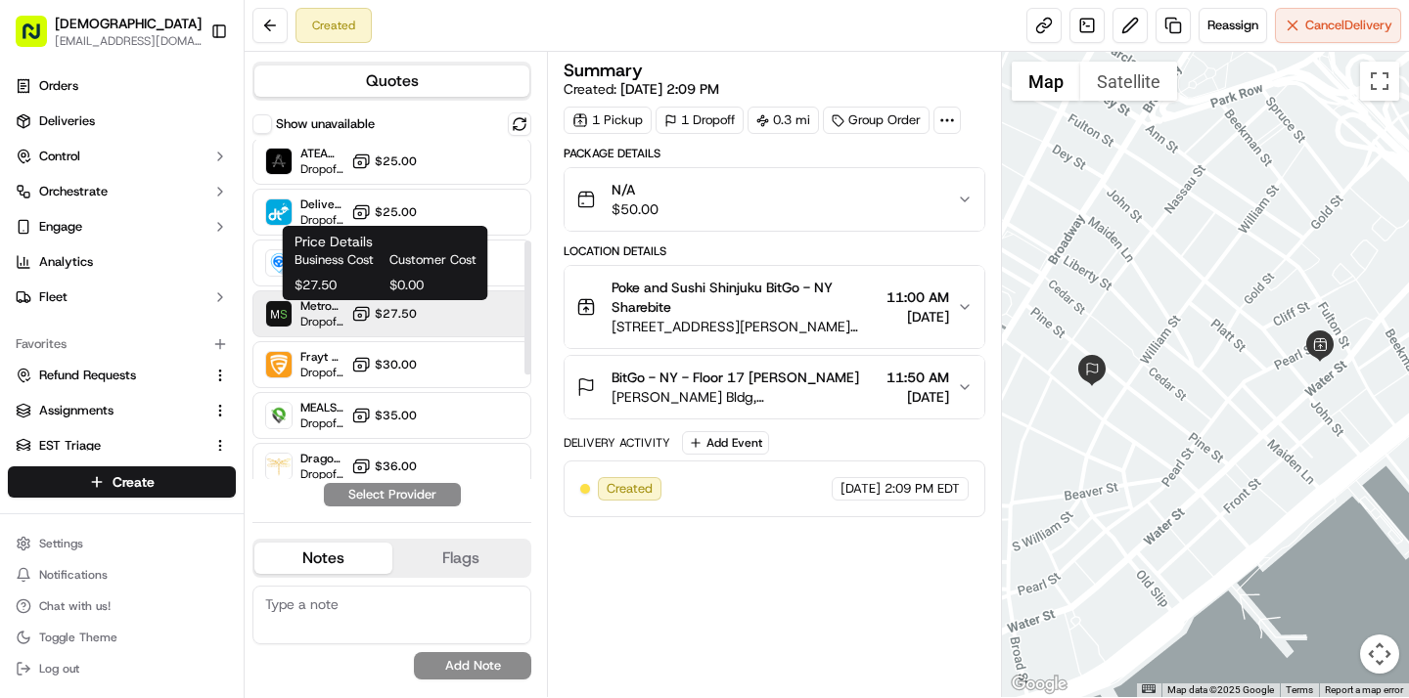
click at [387, 320] on span "$27.50" at bounding box center [396, 314] width 42 height 16
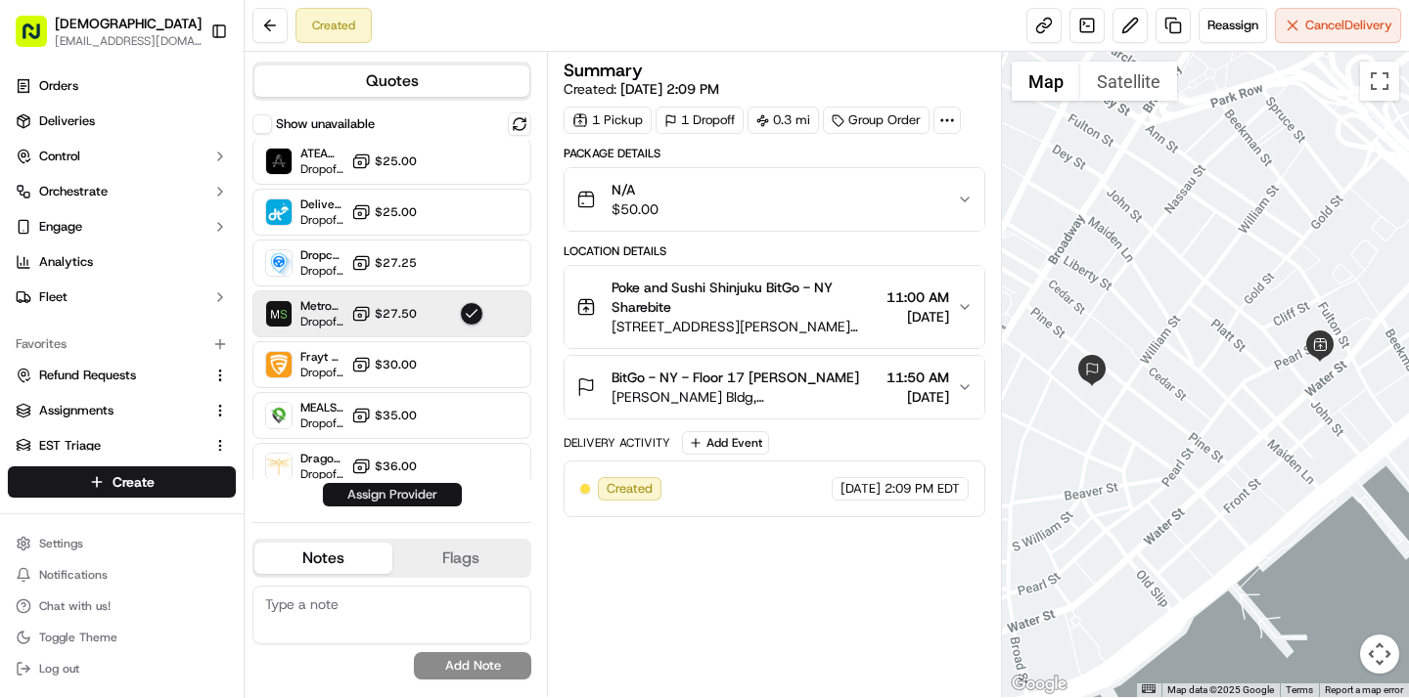
click at [380, 504] on button "Assign Provider" at bounding box center [392, 494] width 139 height 23
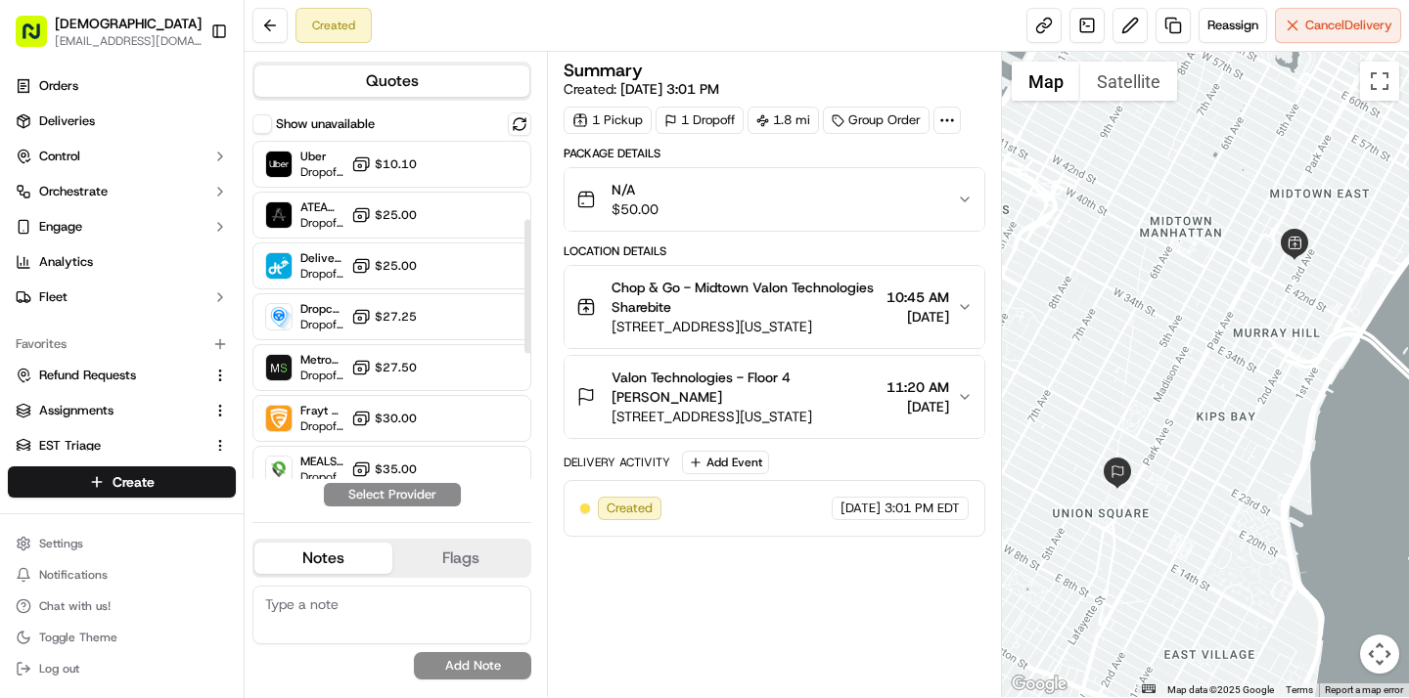
scroll to position [222, 0]
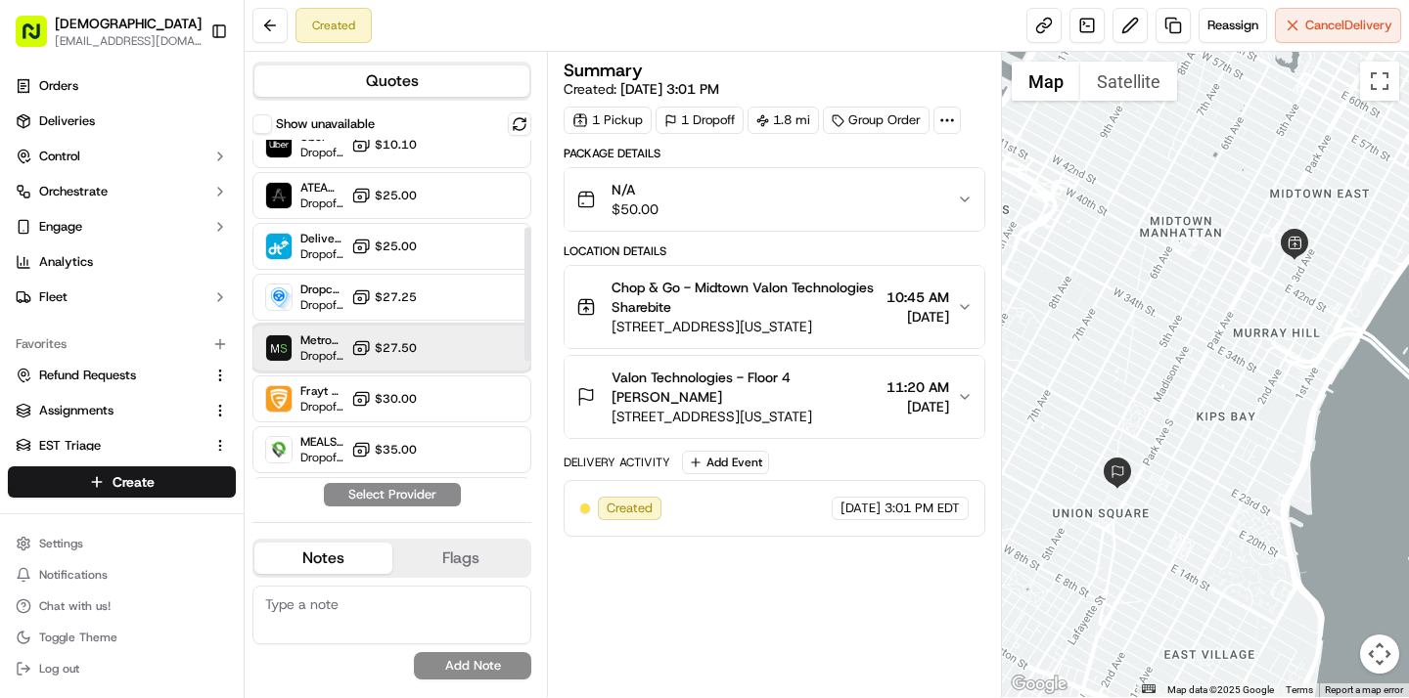
click at [344, 342] on div "MetroSpeedy (SB [GEOGRAPHIC_DATA]) Dropoff ETA - $27.50" at bounding box center [391, 348] width 279 height 47
click at [369, 493] on button "Assign Provider" at bounding box center [392, 494] width 139 height 23
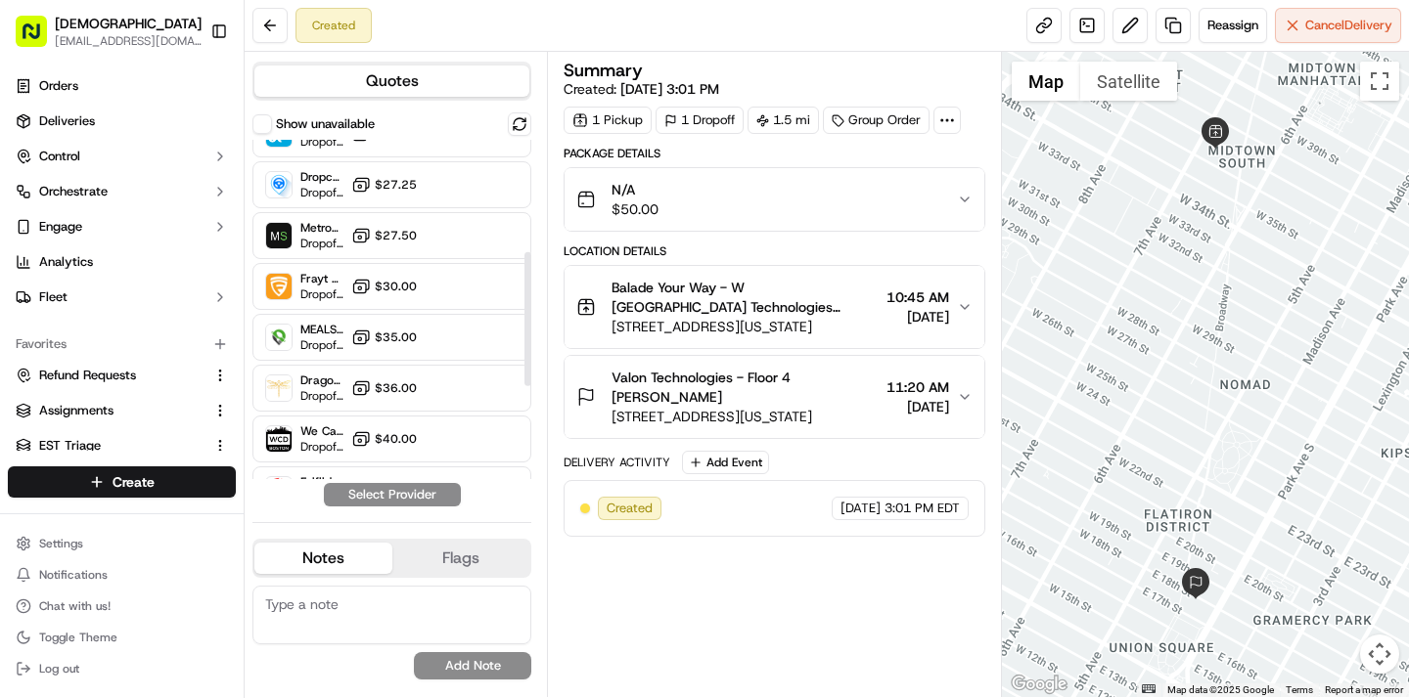
scroll to position [356, 0]
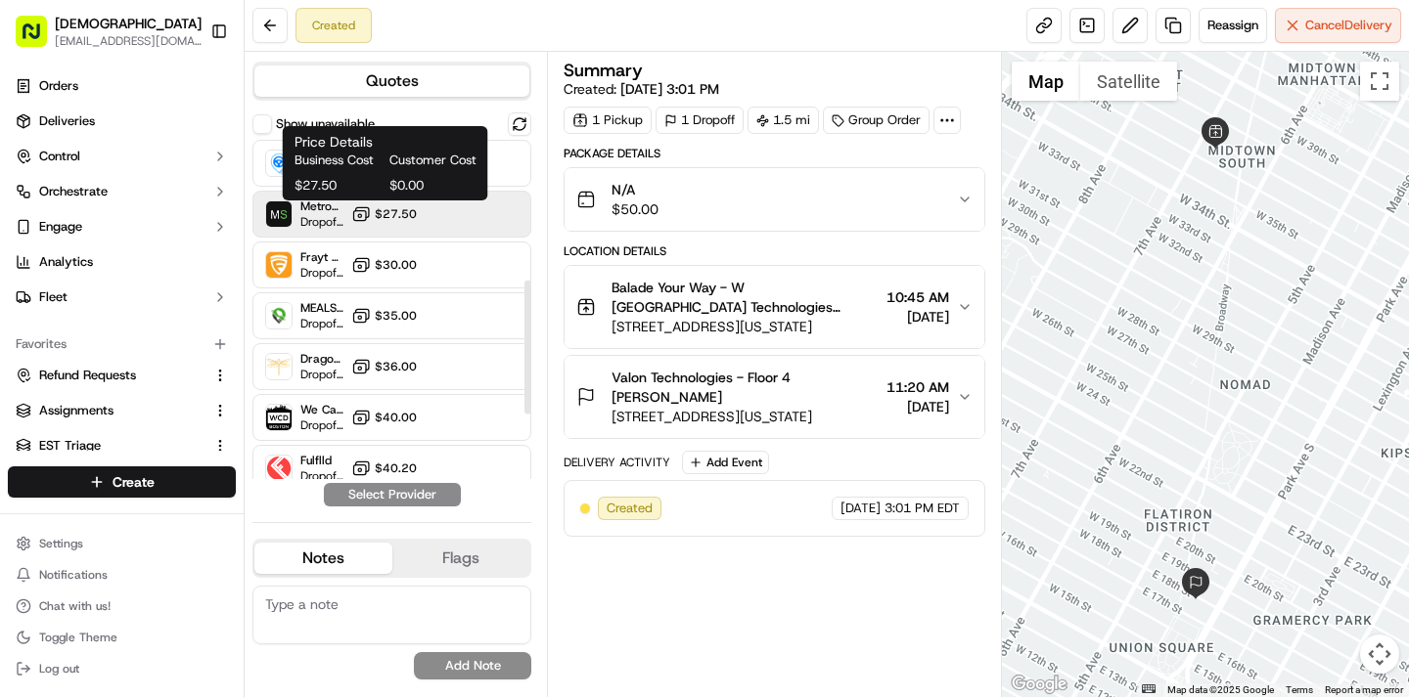
click at [398, 213] on span "$27.50" at bounding box center [396, 214] width 42 height 16
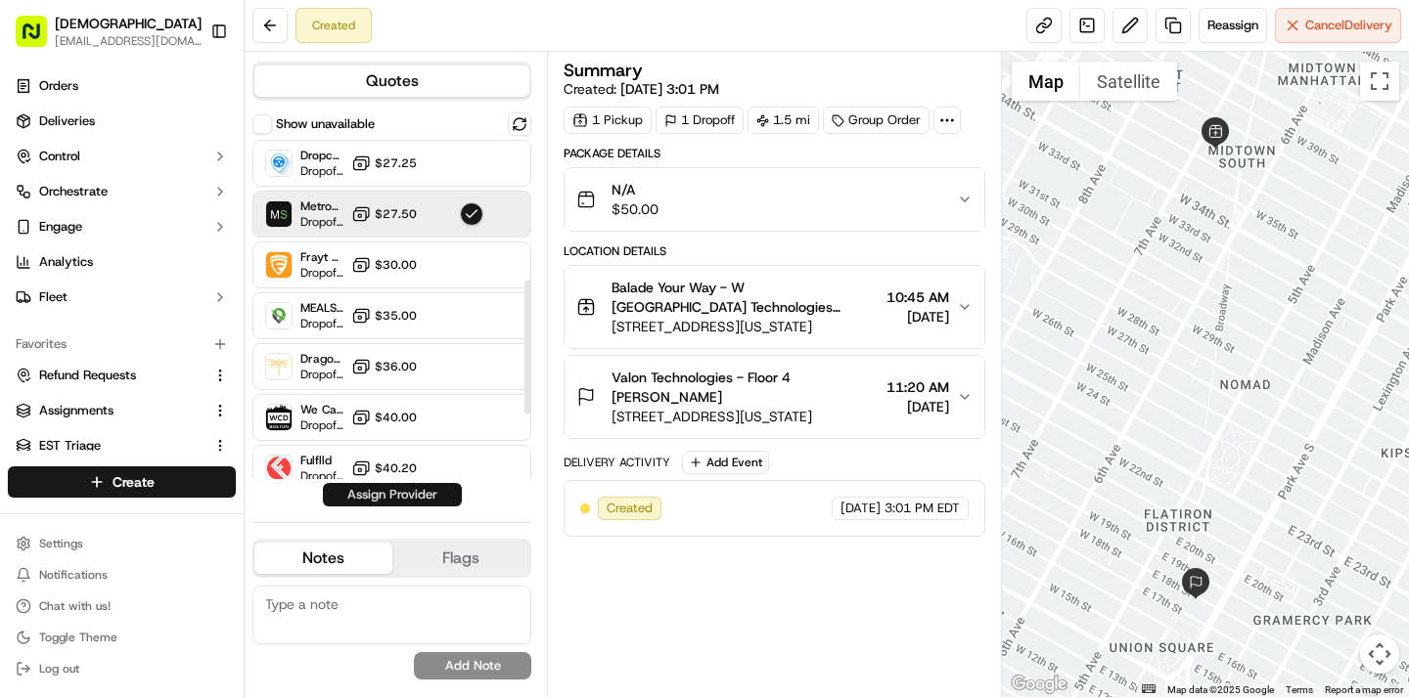
click at [377, 498] on button "Assign Provider" at bounding box center [392, 494] width 139 height 23
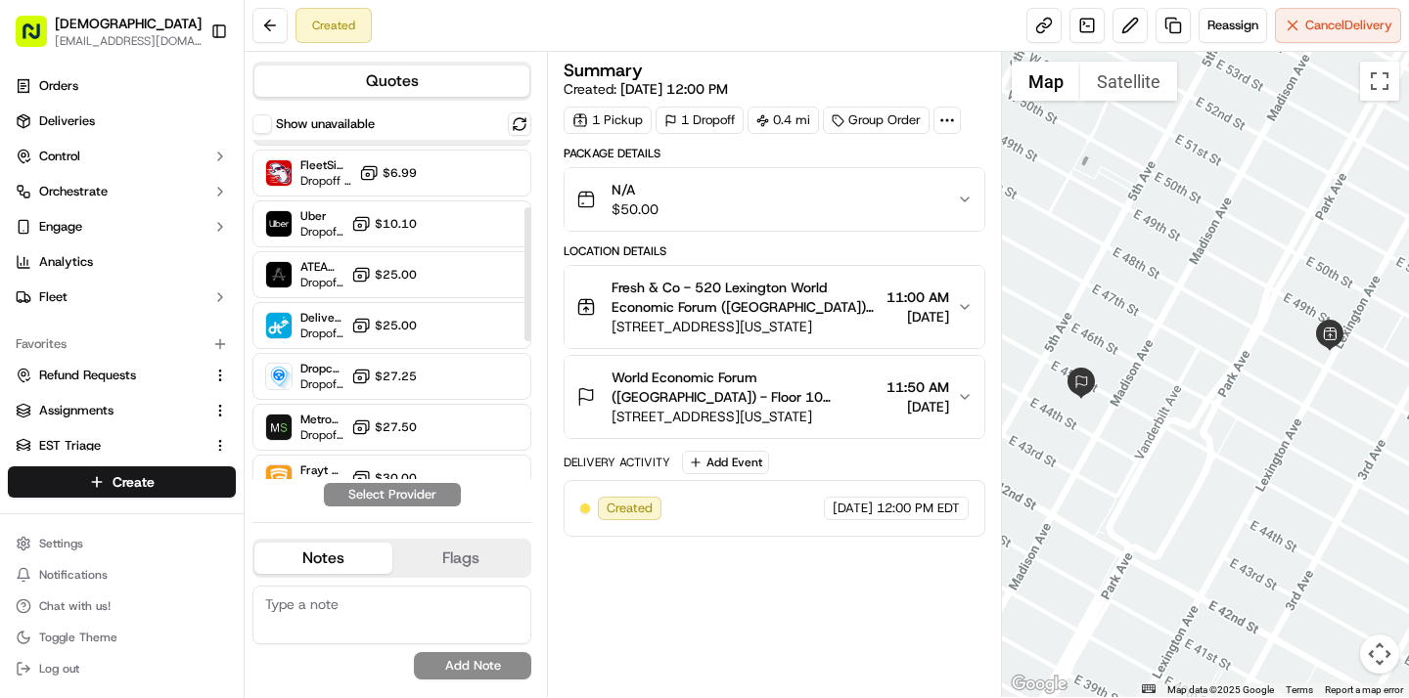
scroll to position [178, 0]
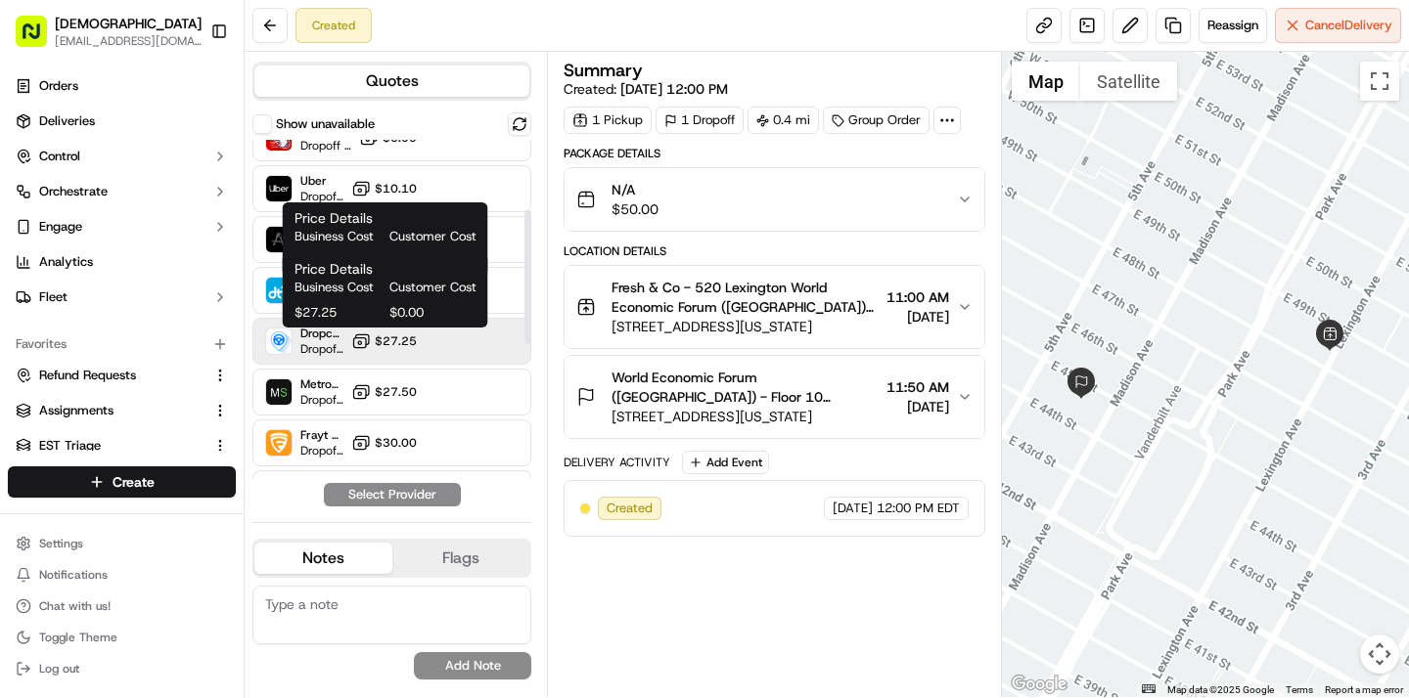
click at [359, 338] on rect at bounding box center [360, 343] width 13 height 10
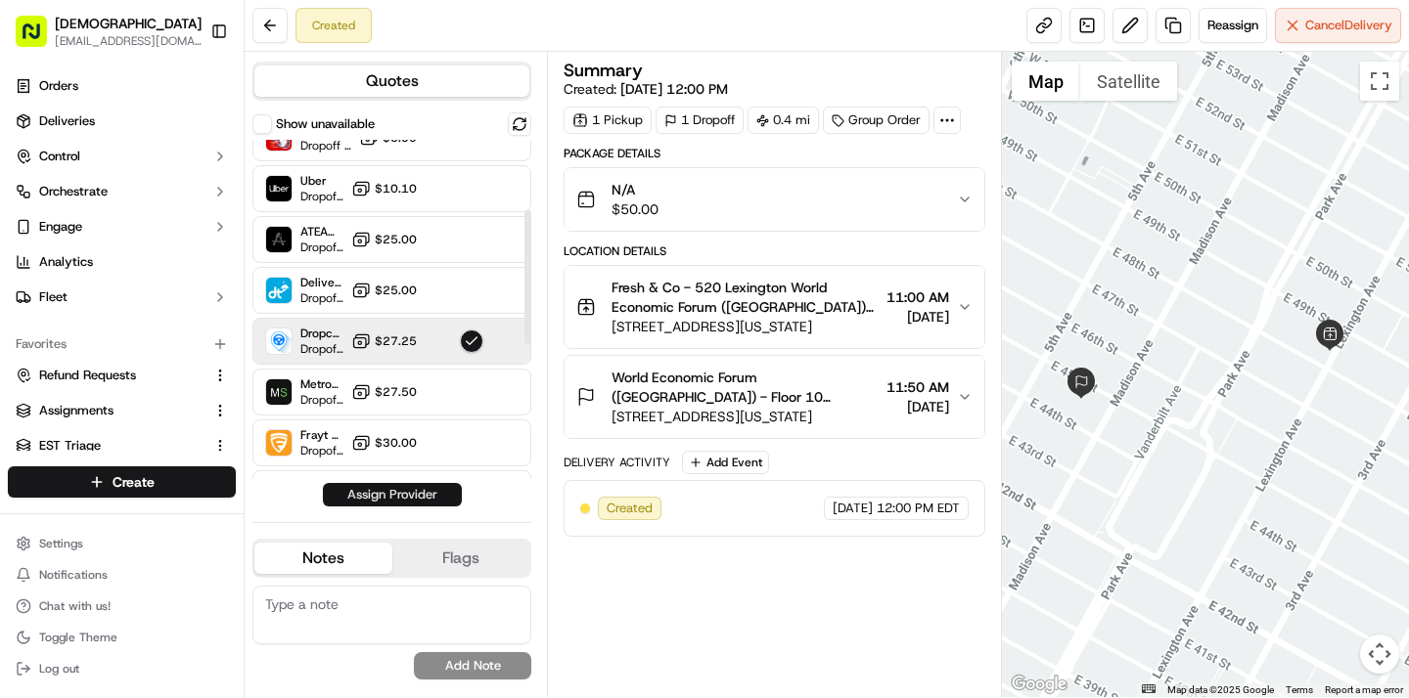
click at [371, 495] on button "Assign Provider" at bounding box center [392, 494] width 139 height 23
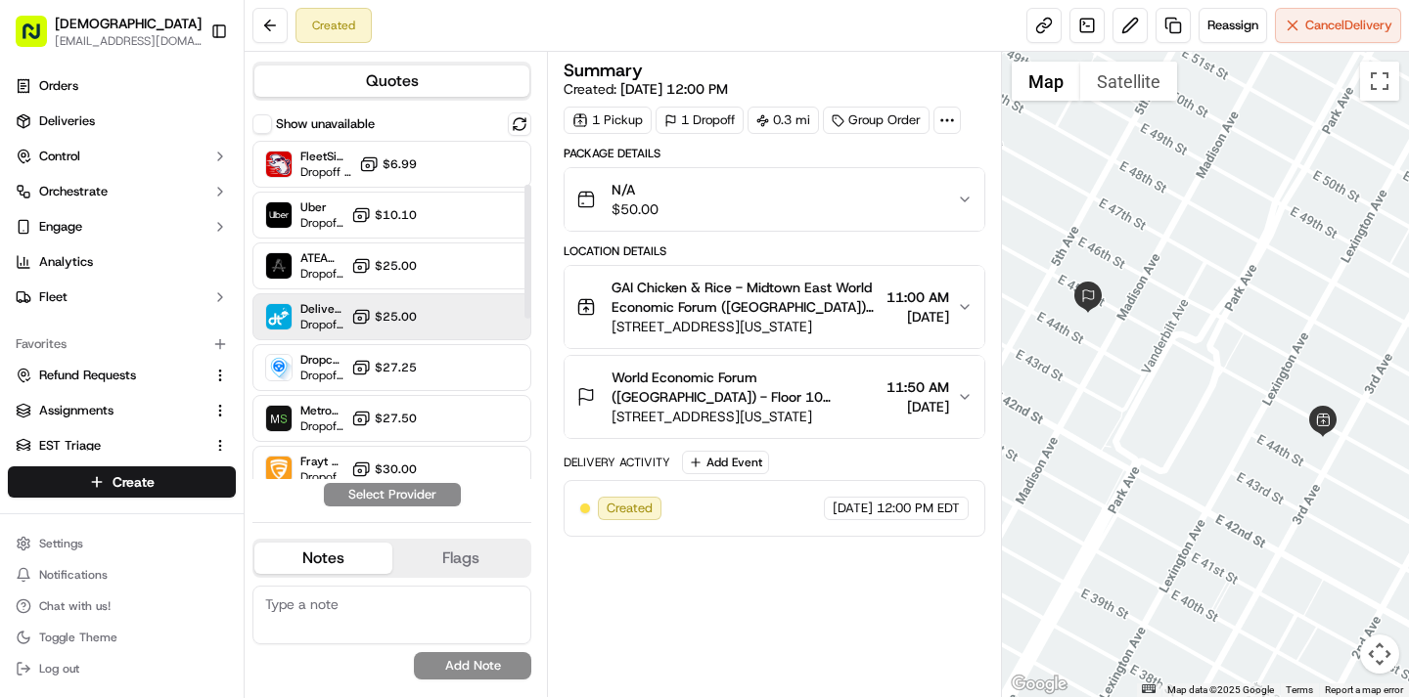
scroll to position [176, 0]
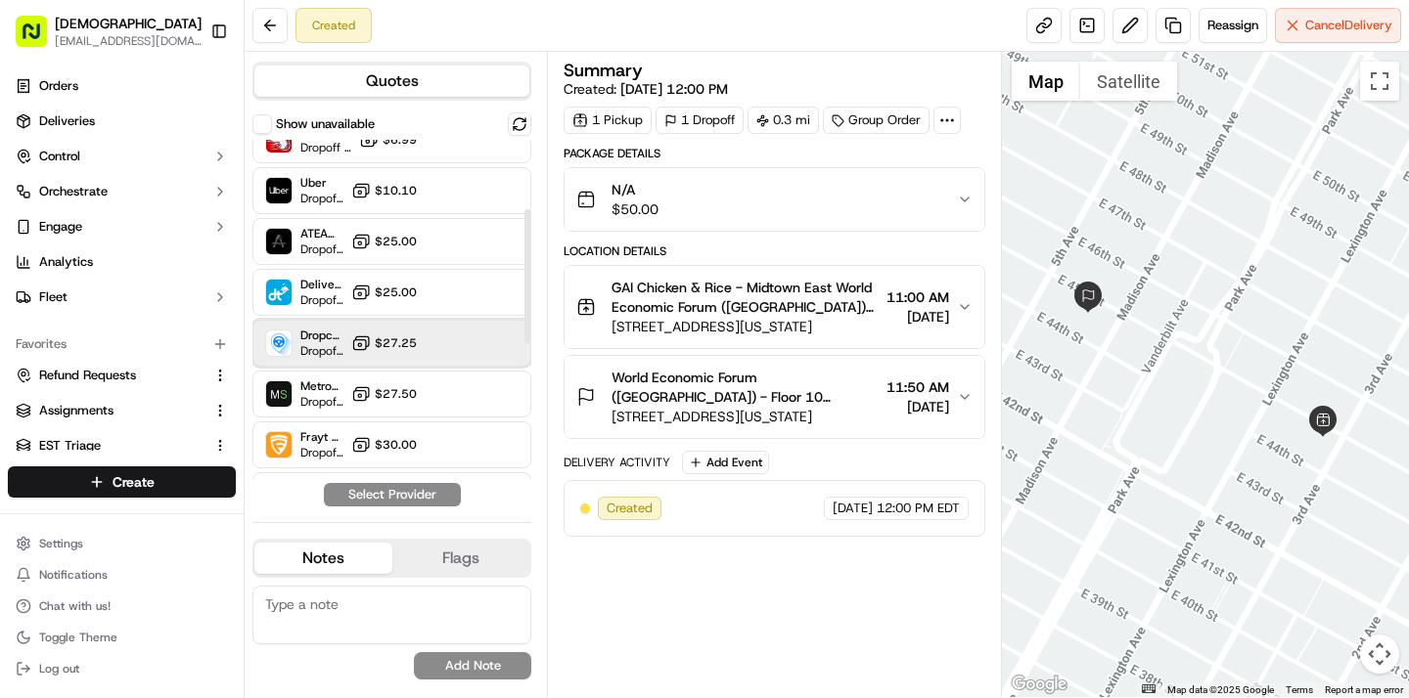
click at [320, 341] on span "Dropcar ([GEOGRAPHIC_DATA] 1)" at bounding box center [321, 336] width 43 height 16
click at [348, 497] on button "Assign Provider" at bounding box center [392, 494] width 139 height 23
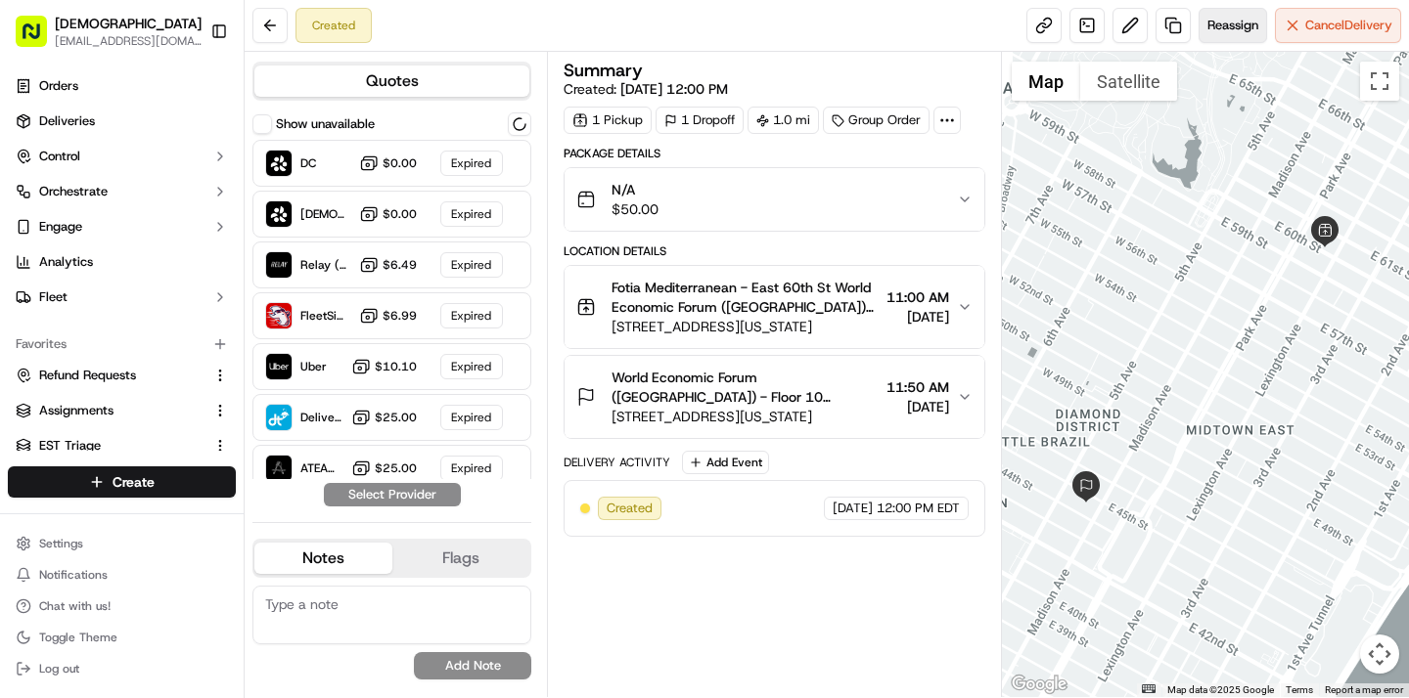
click at [1211, 24] on span "Reassign" at bounding box center [1232, 26] width 51 height 18
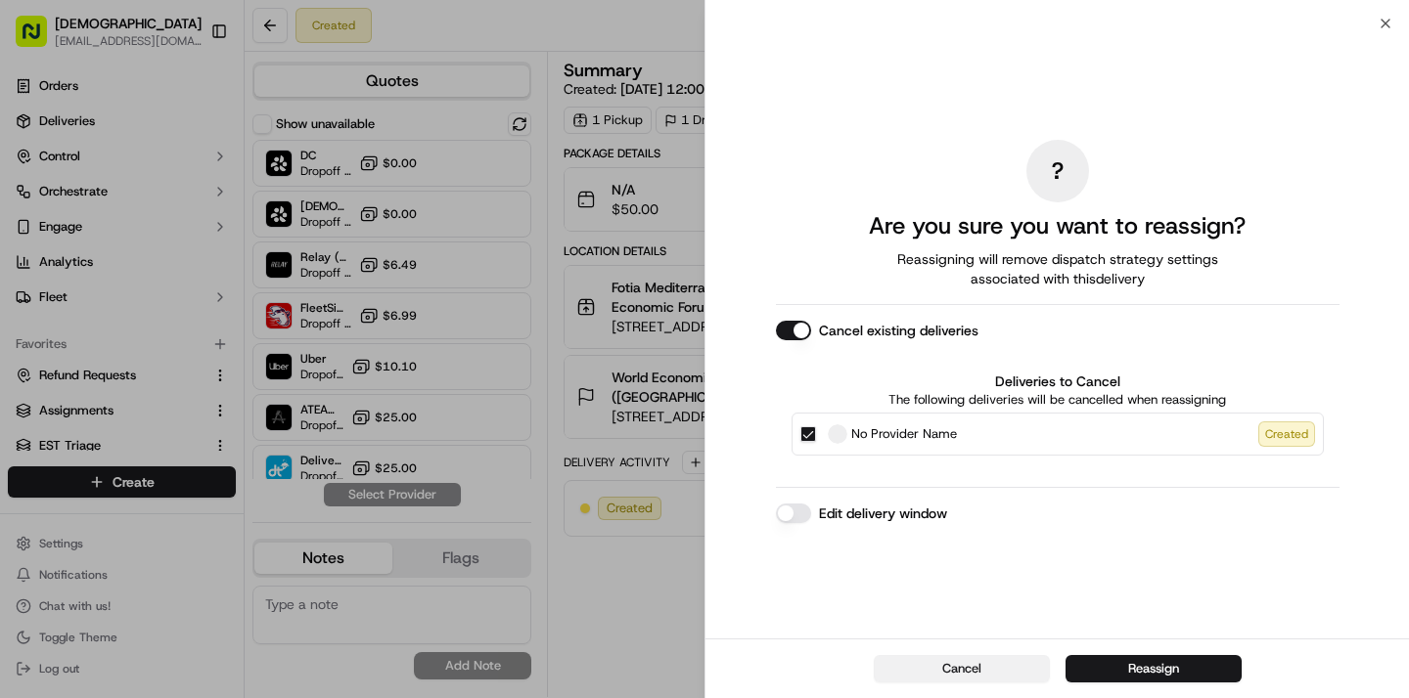
click at [966, 666] on button "Cancel" at bounding box center [961, 668] width 176 height 27
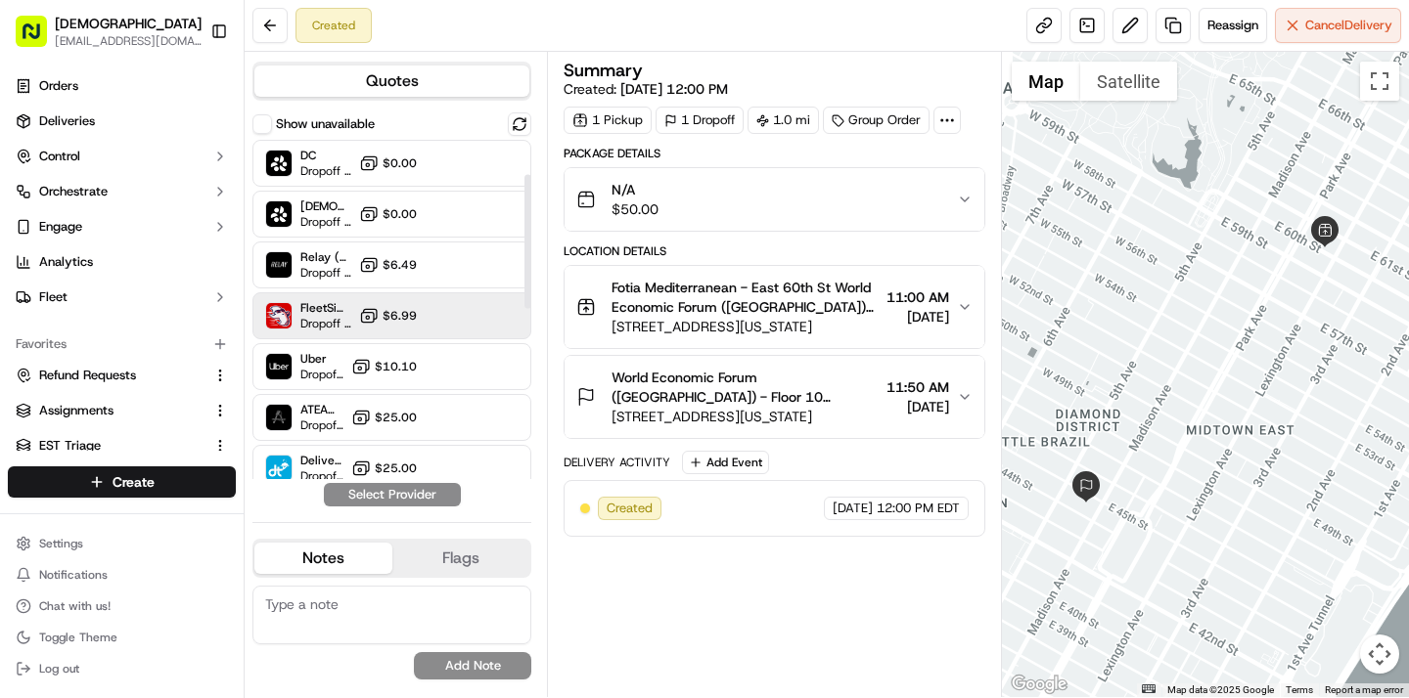
scroll to position [108, 0]
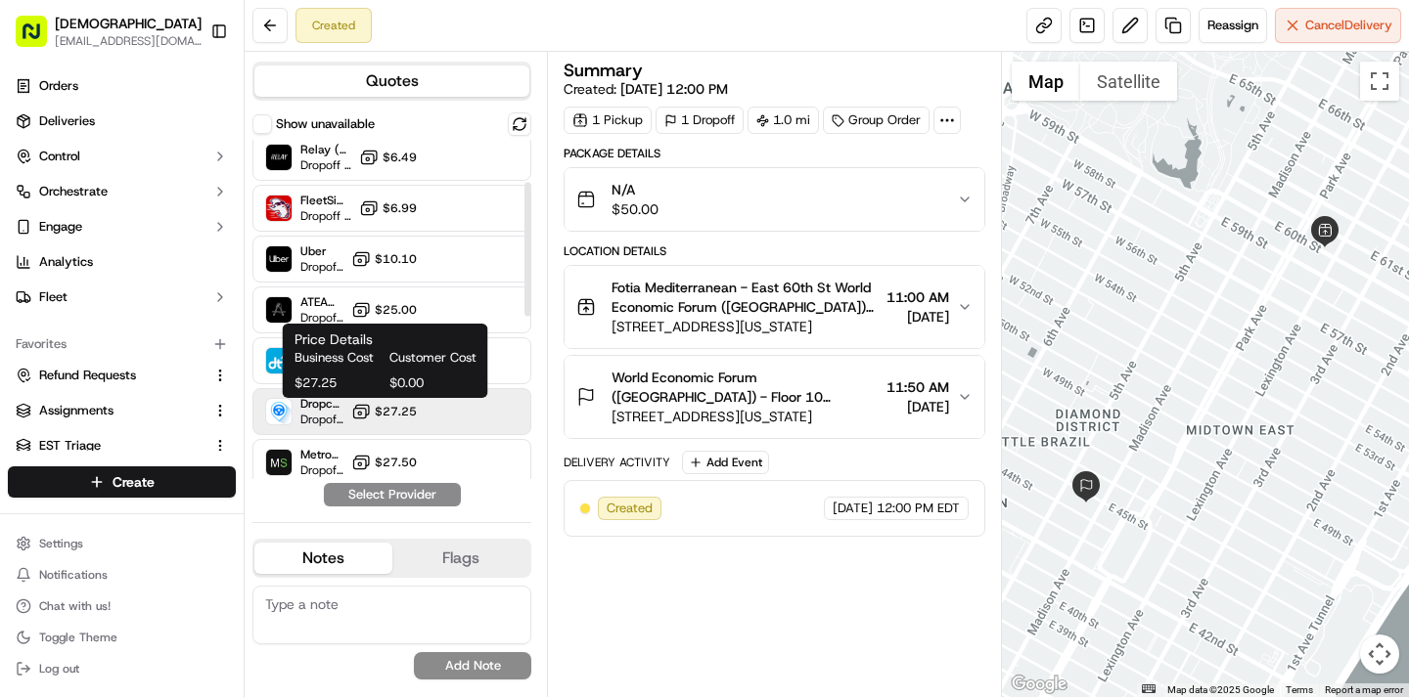
click at [386, 415] on span "$27.25" at bounding box center [396, 412] width 42 height 16
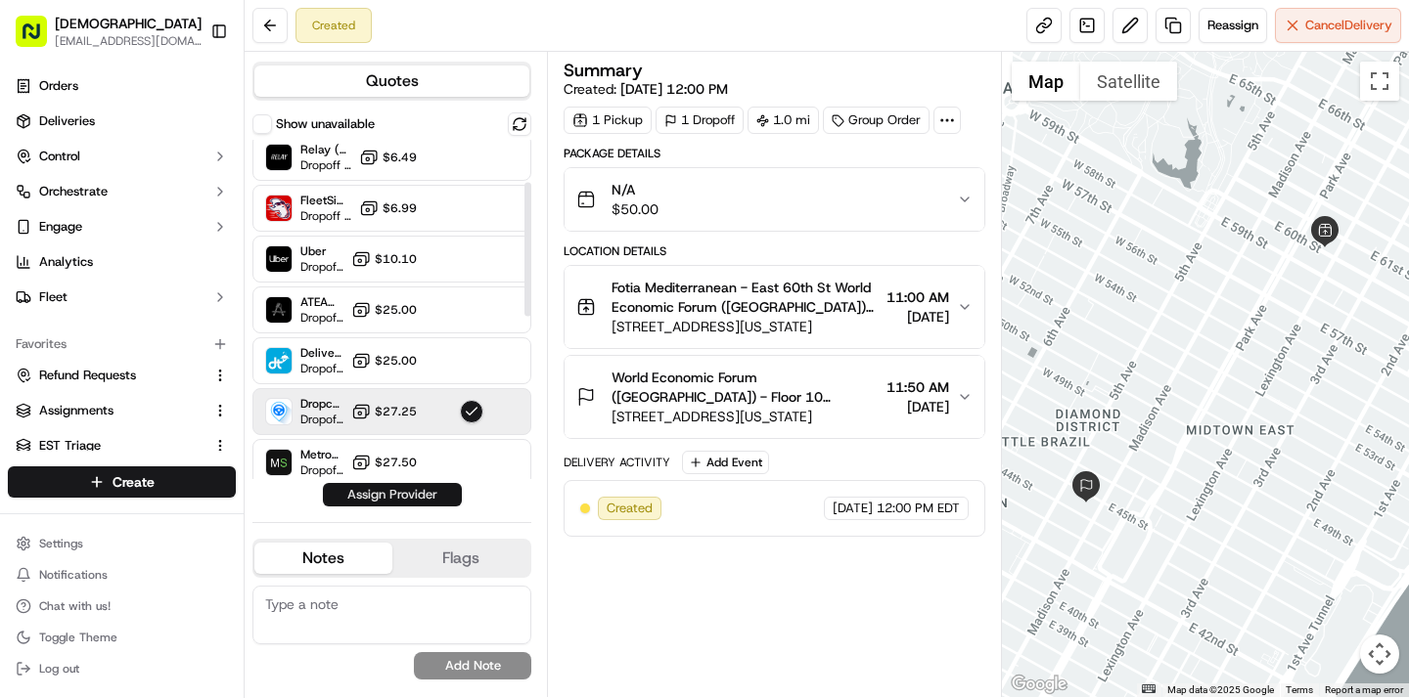
click at [398, 492] on button "Assign Provider" at bounding box center [392, 494] width 139 height 23
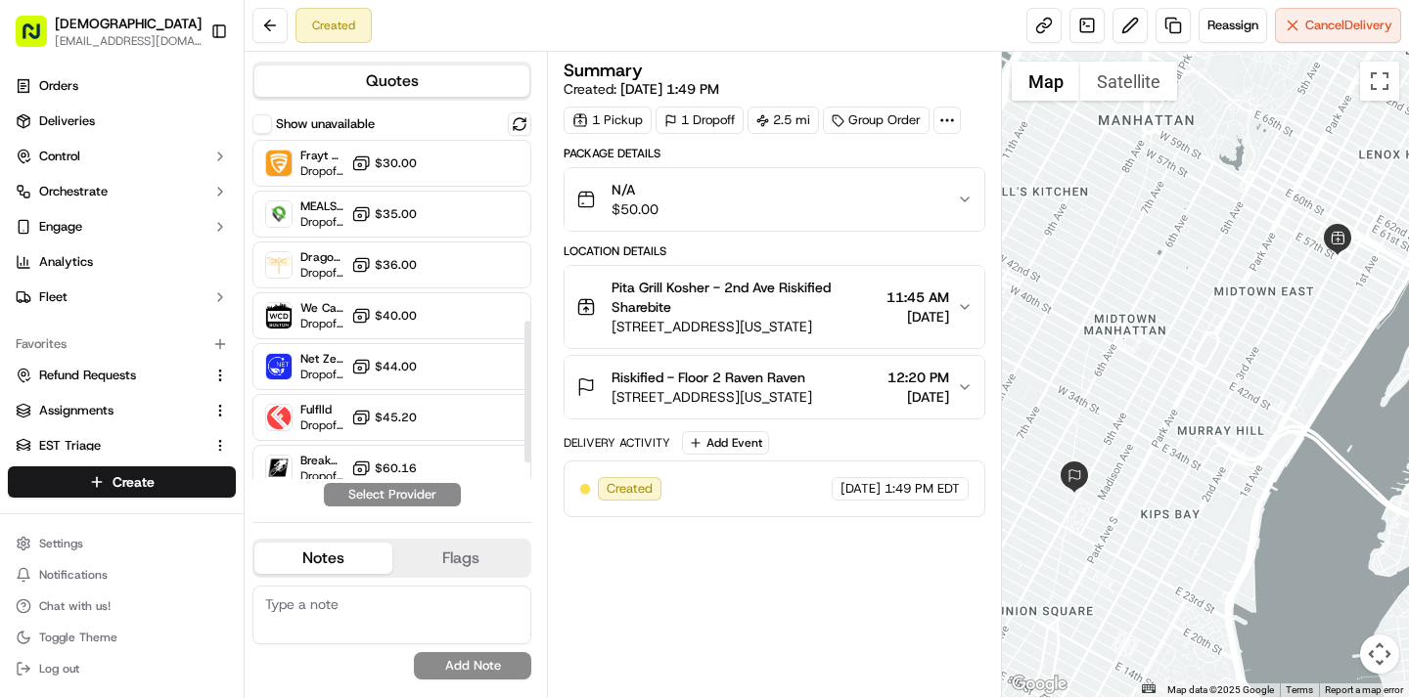
scroll to position [377, 0]
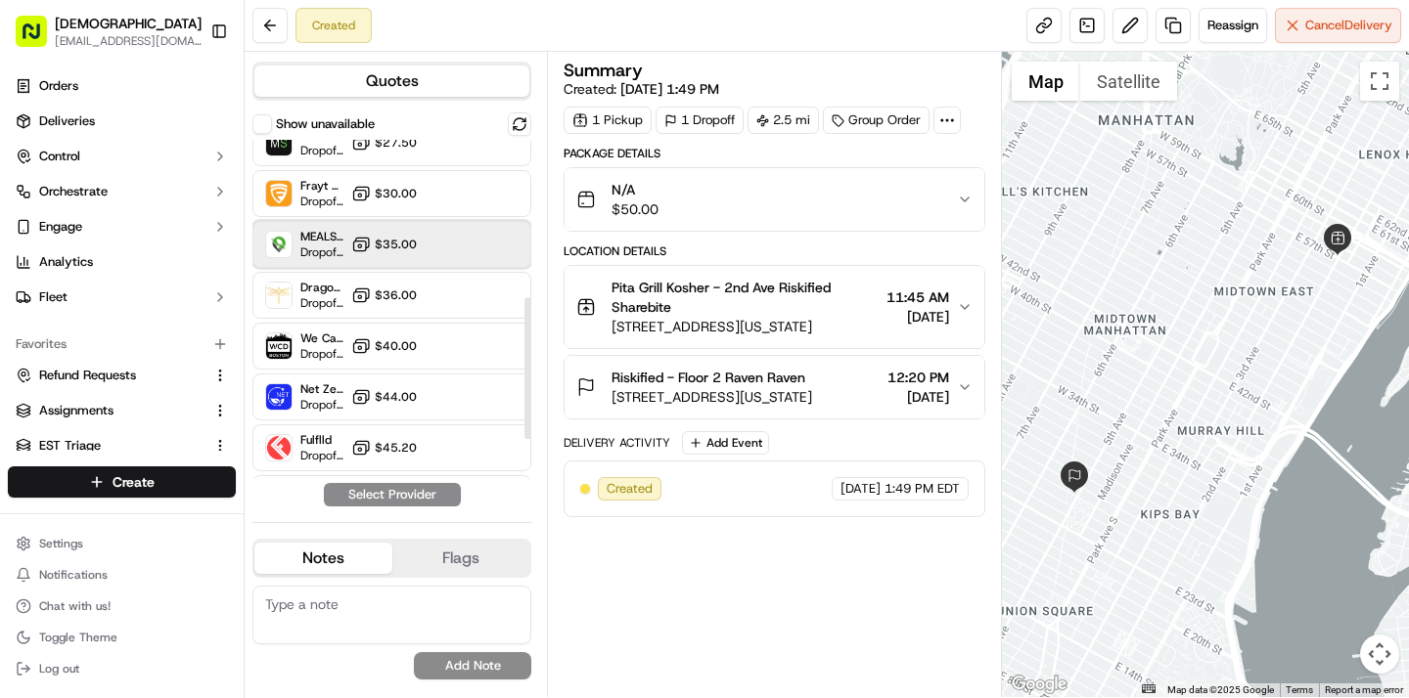
click at [437, 242] on div "MEALS NOW Dropoff ETA - $35.00" at bounding box center [391, 244] width 279 height 47
click at [414, 483] on button "Assign Provider" at bounding box center [392, 494] width 139 height 23
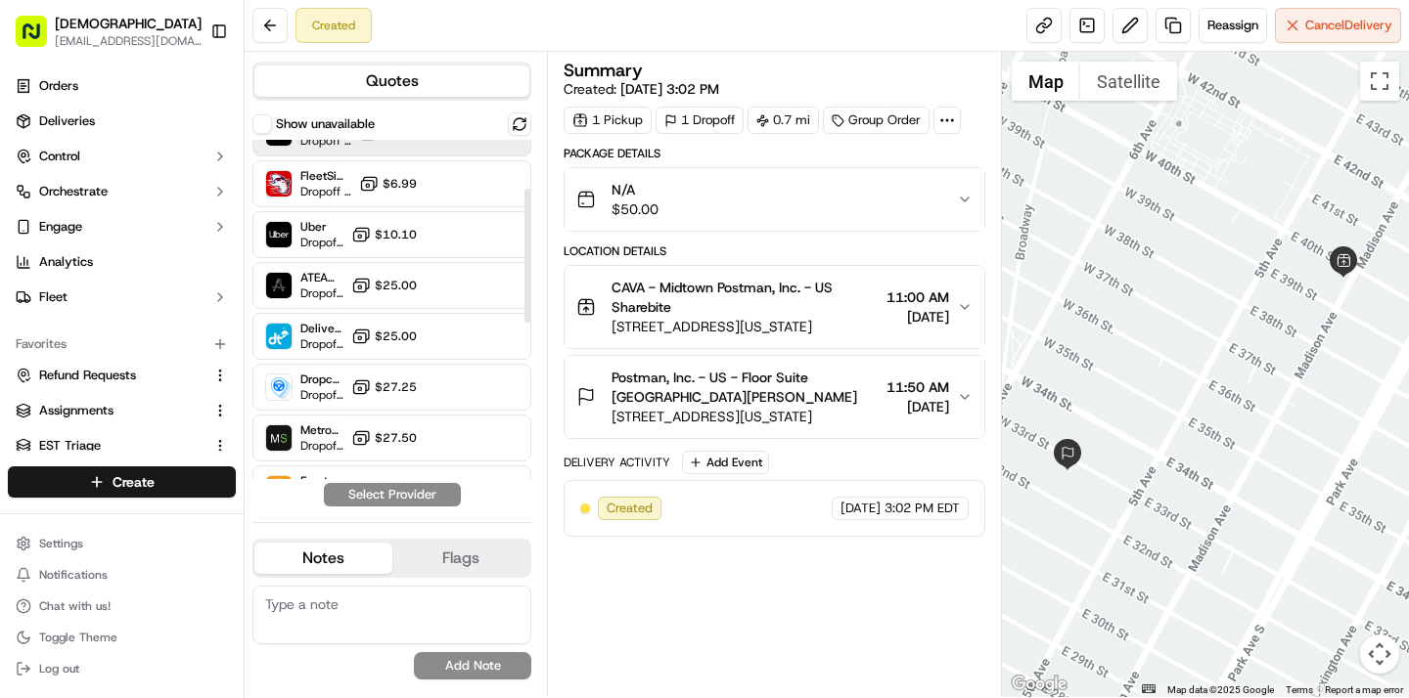
scroll to position [170, 0]
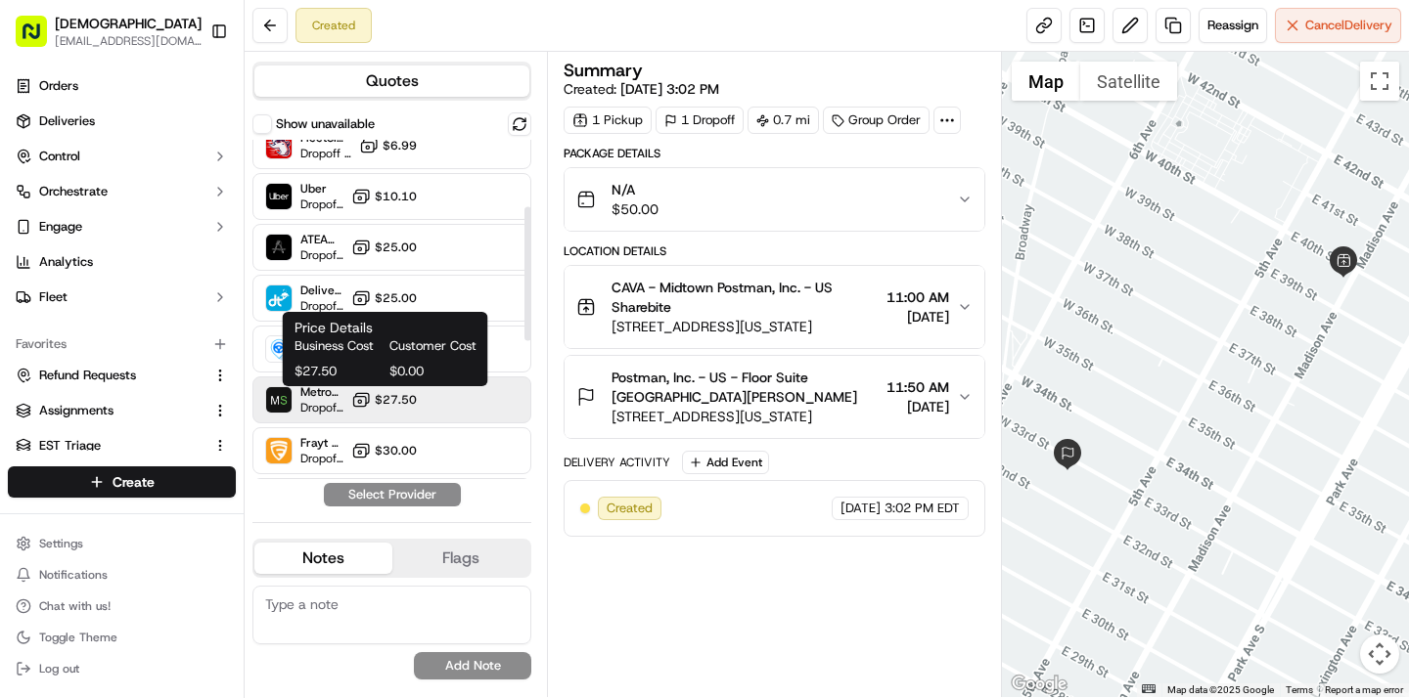
click at [390, 396] on span "$27.50" at bounding box center [396, 400] width 42 height 16
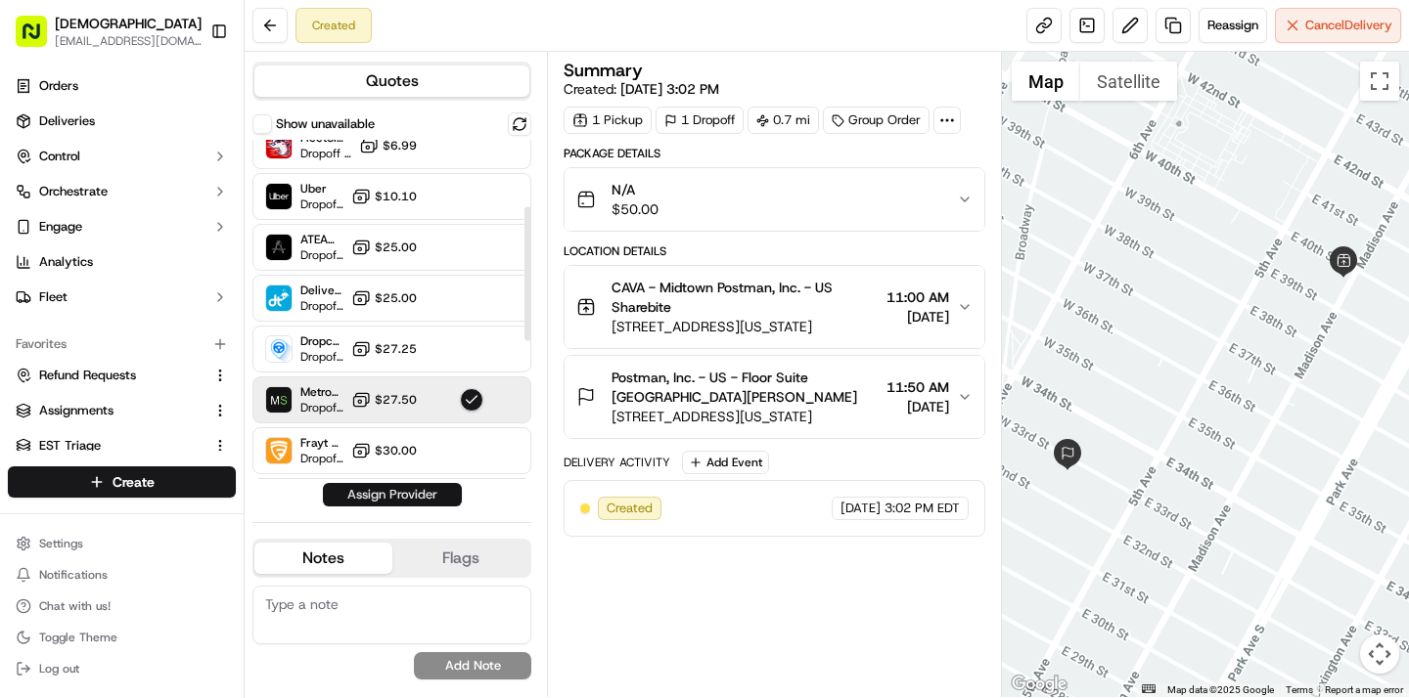
click at [386, 501] on button "Assign Provider" at bounding box center [392, 494] width 139 height 23
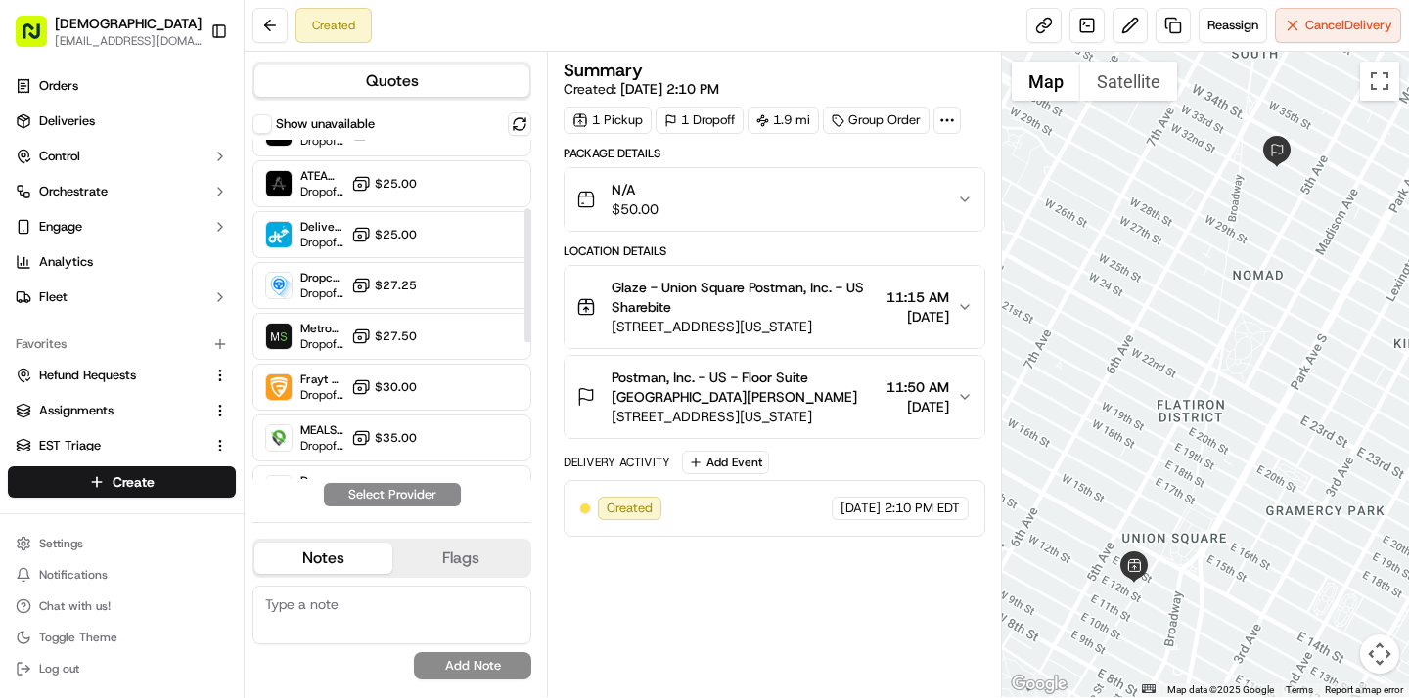
scroll to position [283, 0]
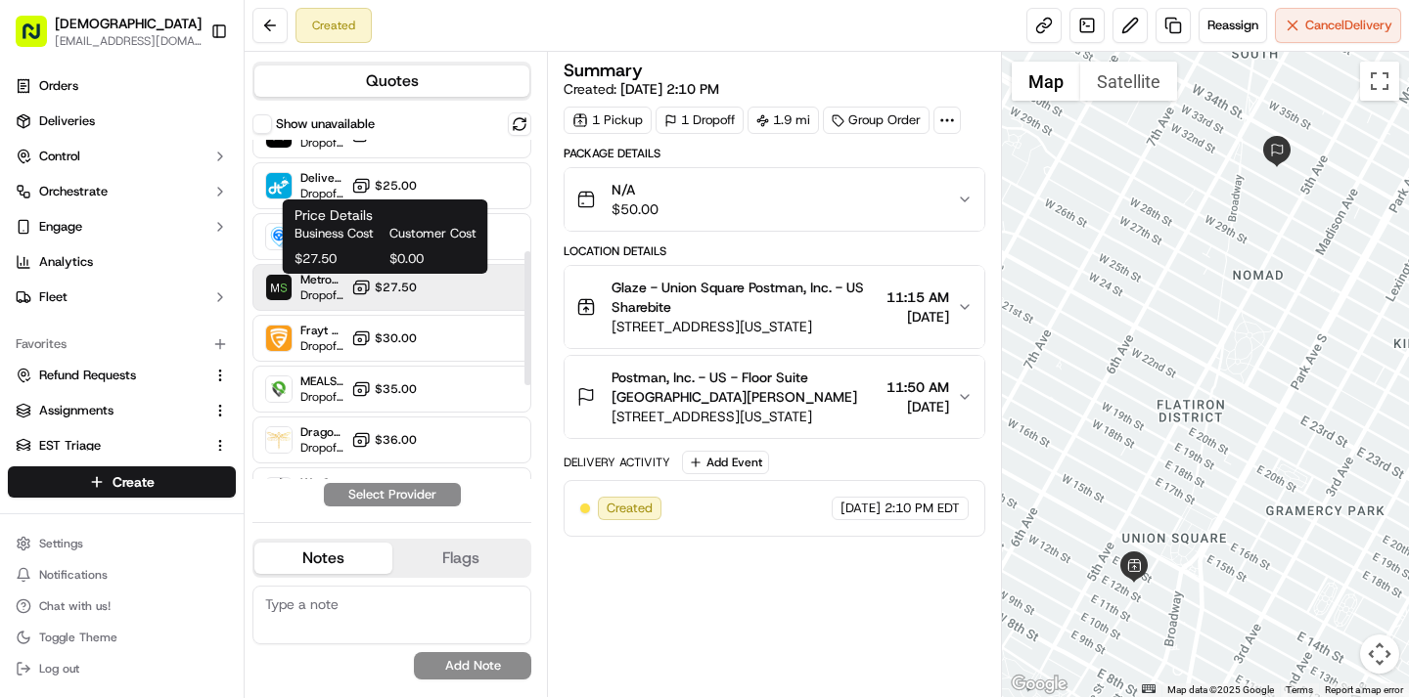
click at [352, 288] on icon at bounding box center [361, 288] width 20 height 20
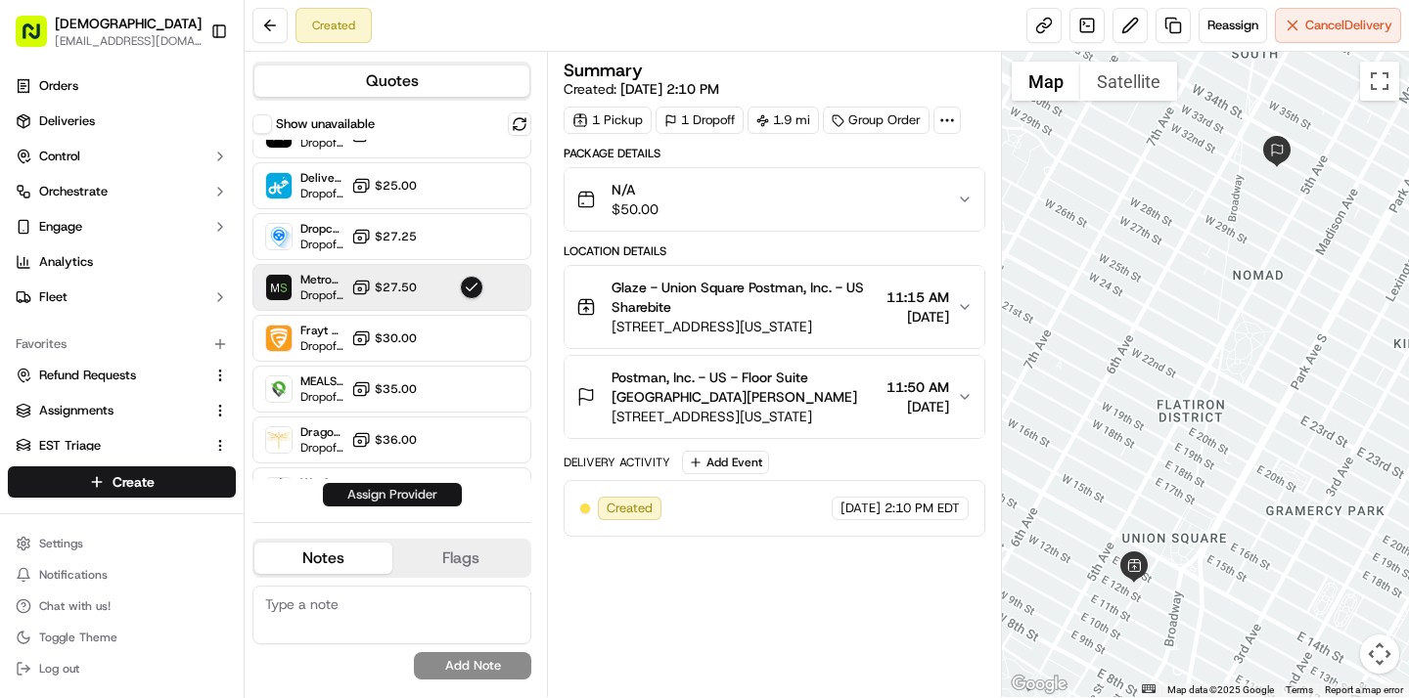
click at [378, 493] on button "Assign Provider" at bounding box center [392, 494] width 139 height 23
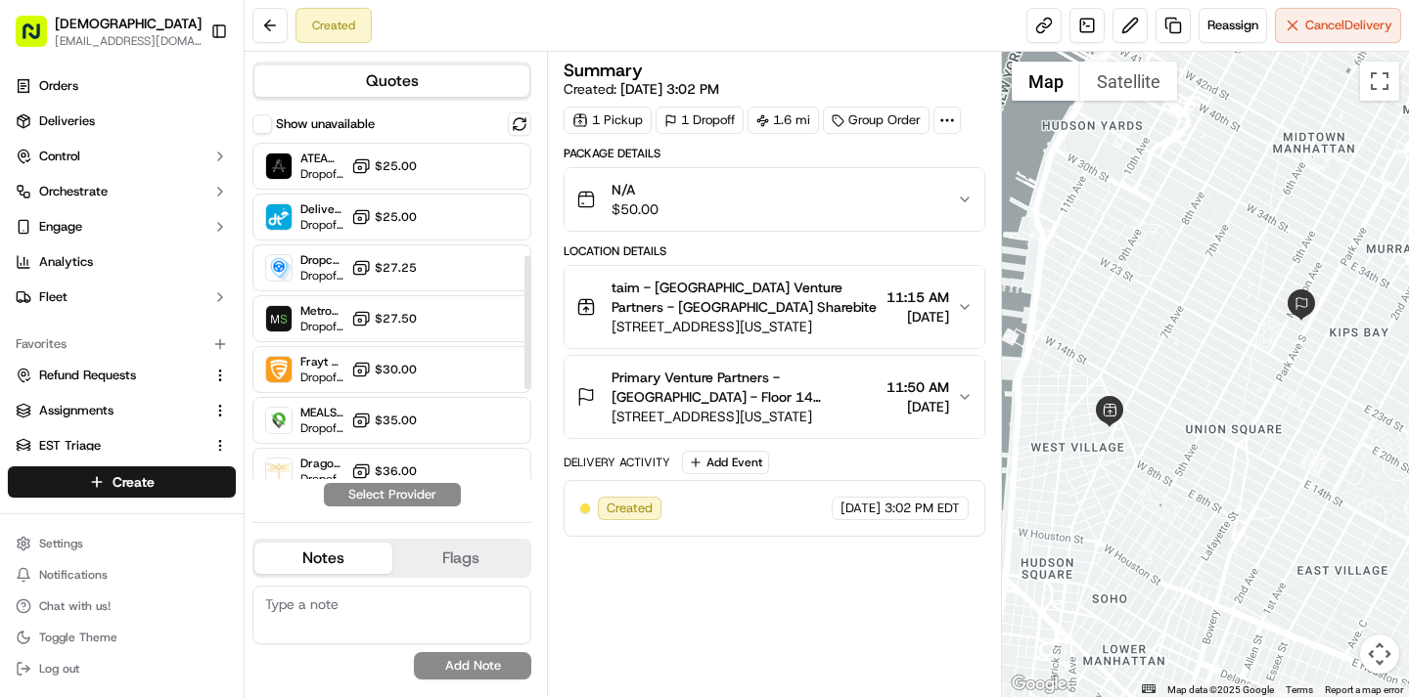
scroll to position [293, 0]
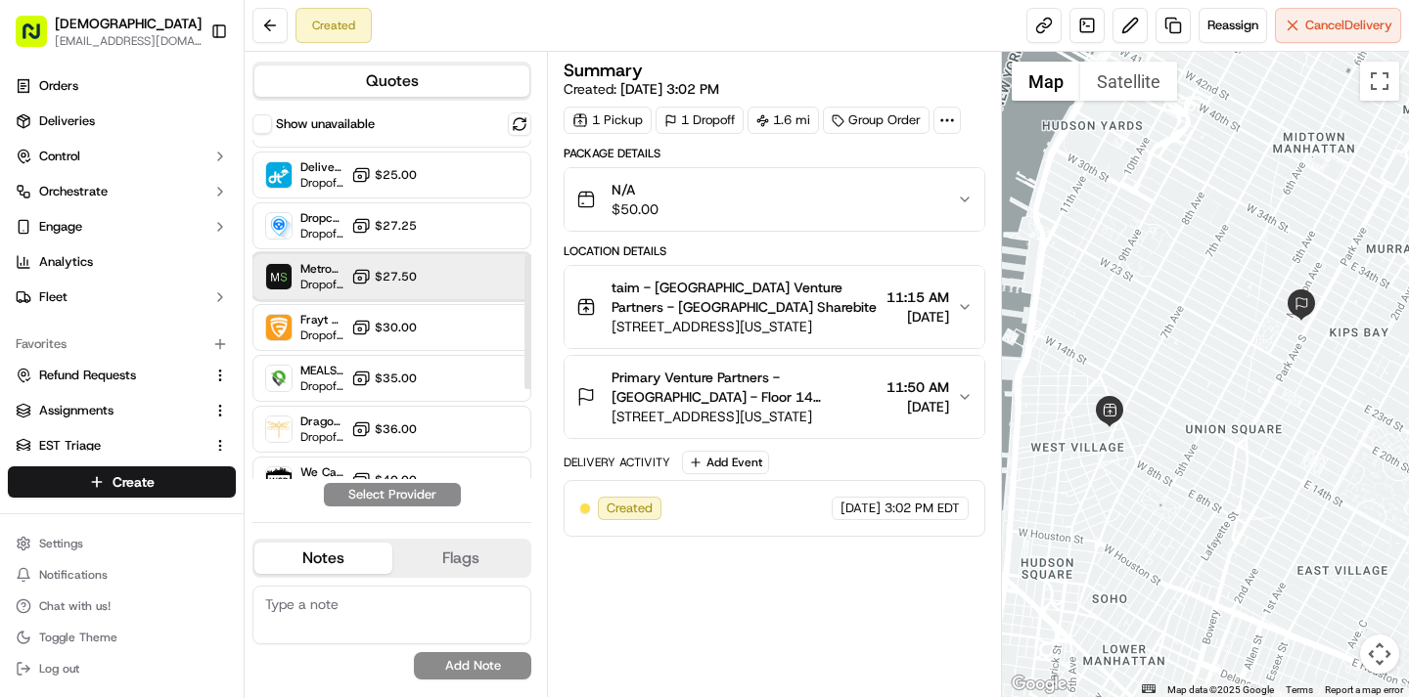
click at [489, 274] on div "MetroSpeedy (SB NYC) Dropoff ETA - $27.50" at bounding box center [391, 276] width 279 height 47
click at [416, 489] on button "Assign Provider" at bounding box center [392, 494] width 139 height 23
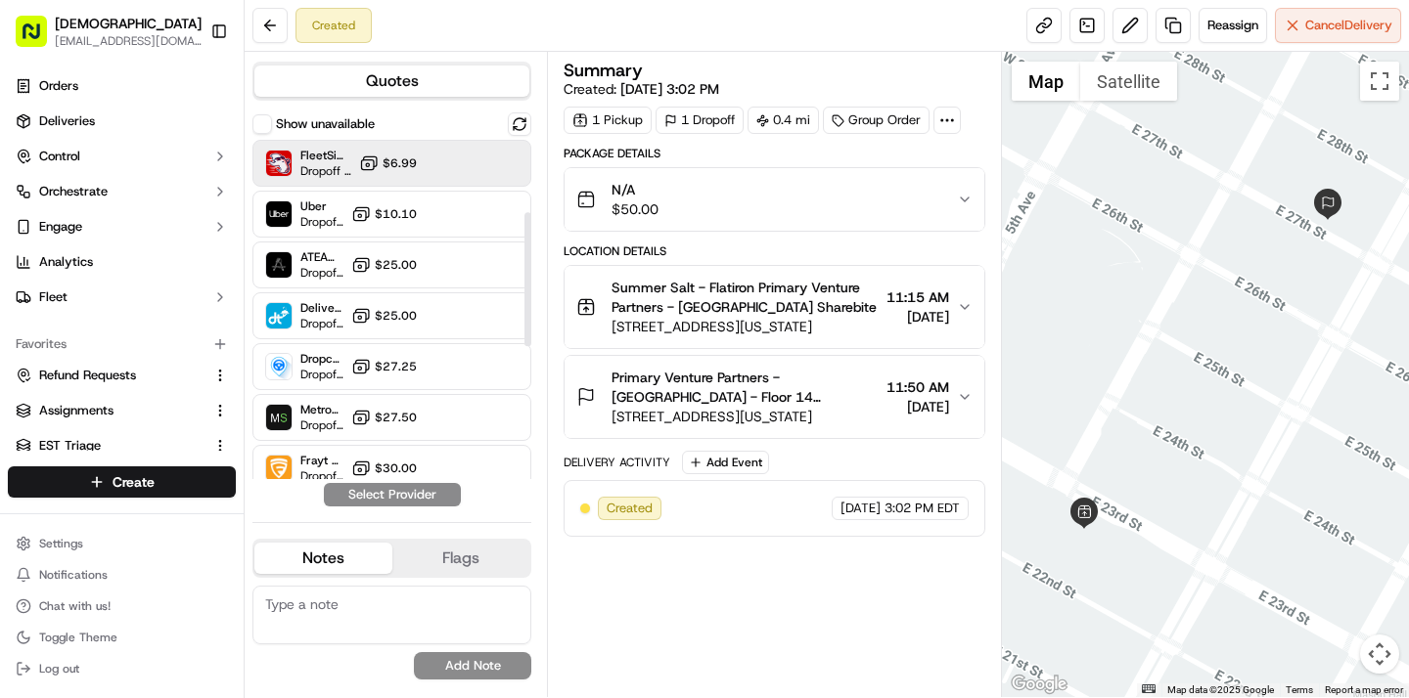
scroll to position [205, 0]
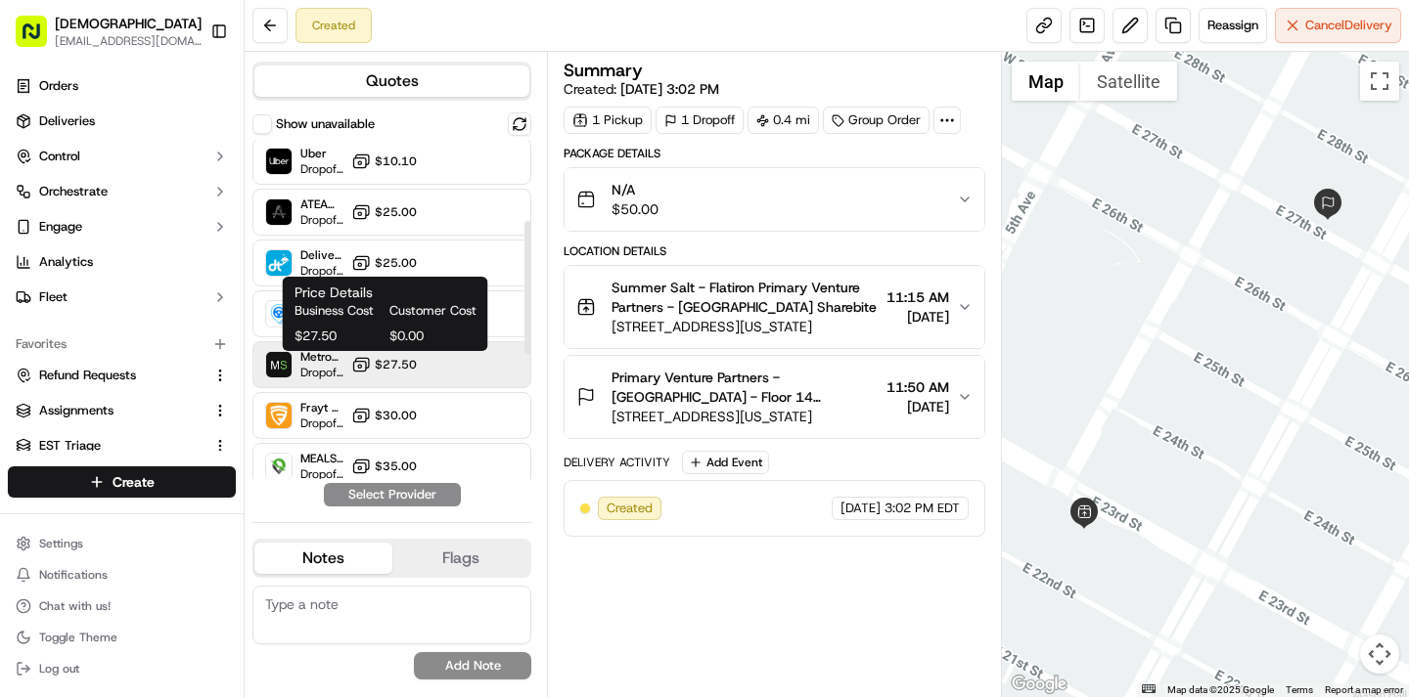
click at [385, 355] on button "$27.50" at bounding box center [384, 365] width 66 height 20
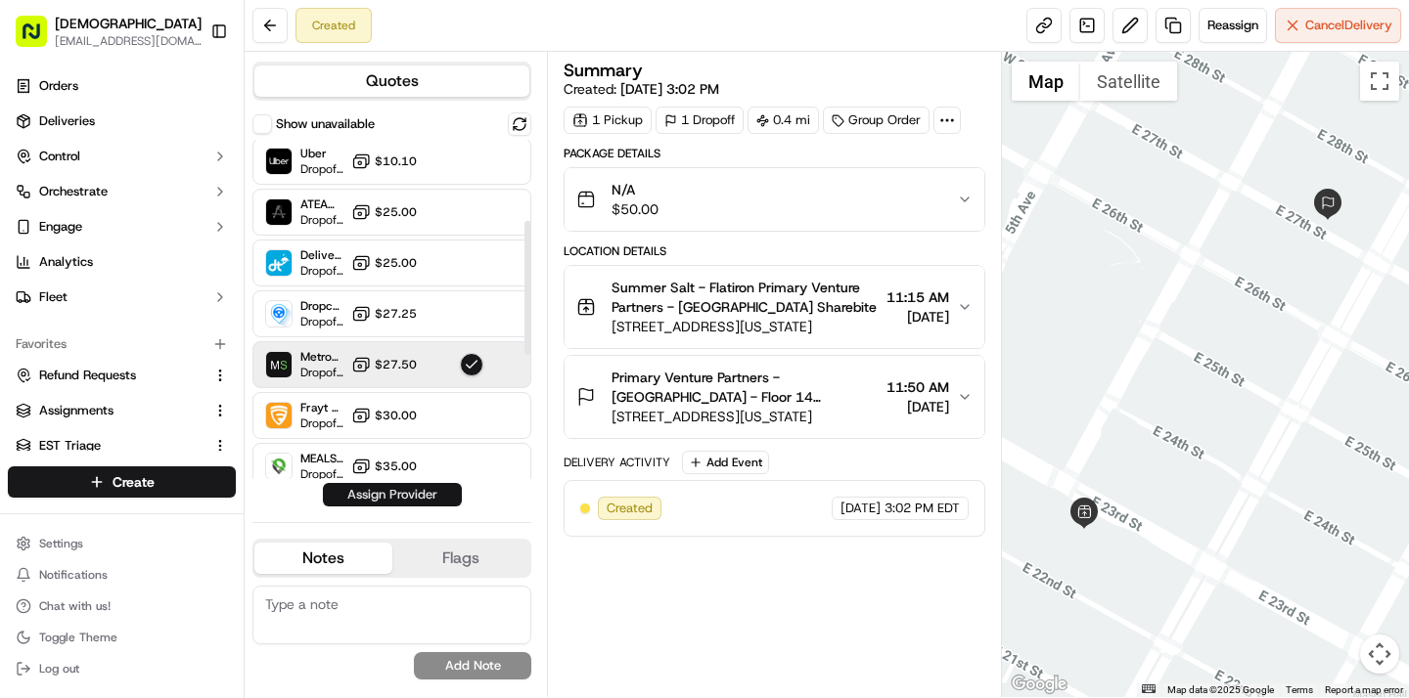
click at [385, 493] on button "Assign Provider" at bounding box center [392, 494] width 139 height 23
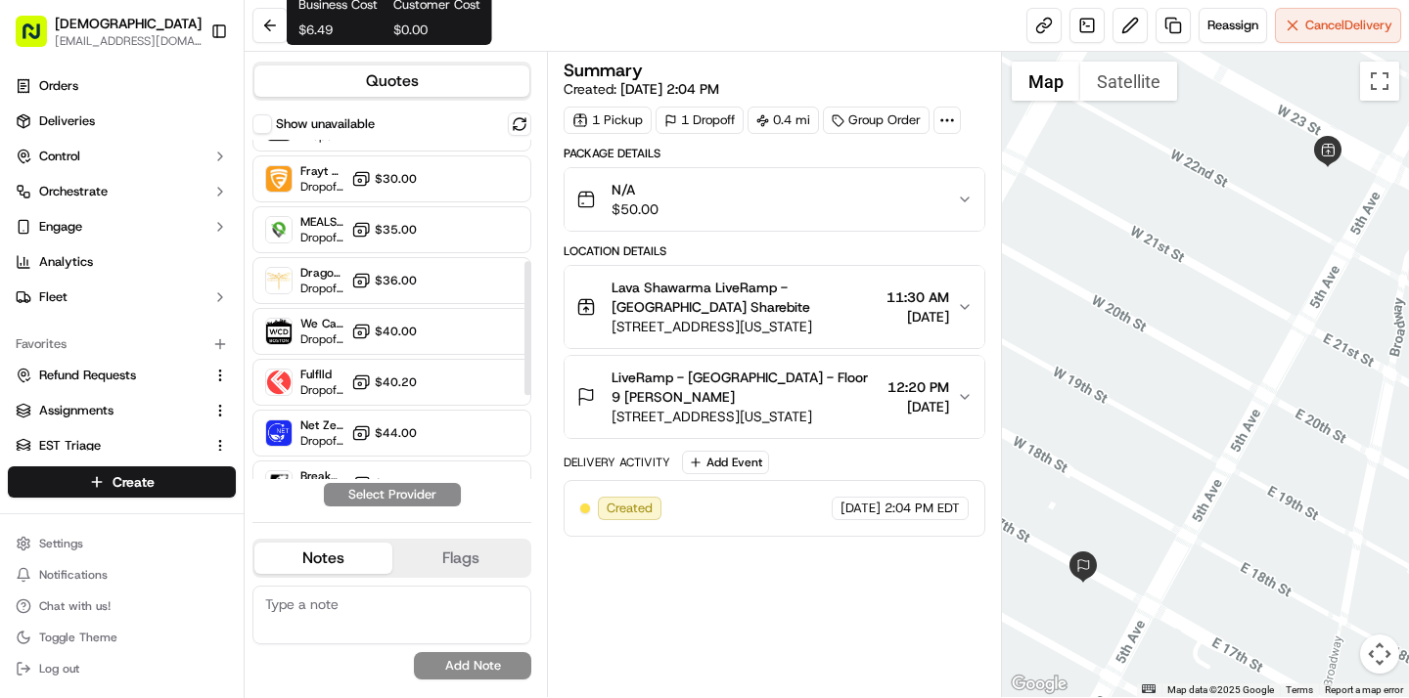
scroll to position [521, 0]
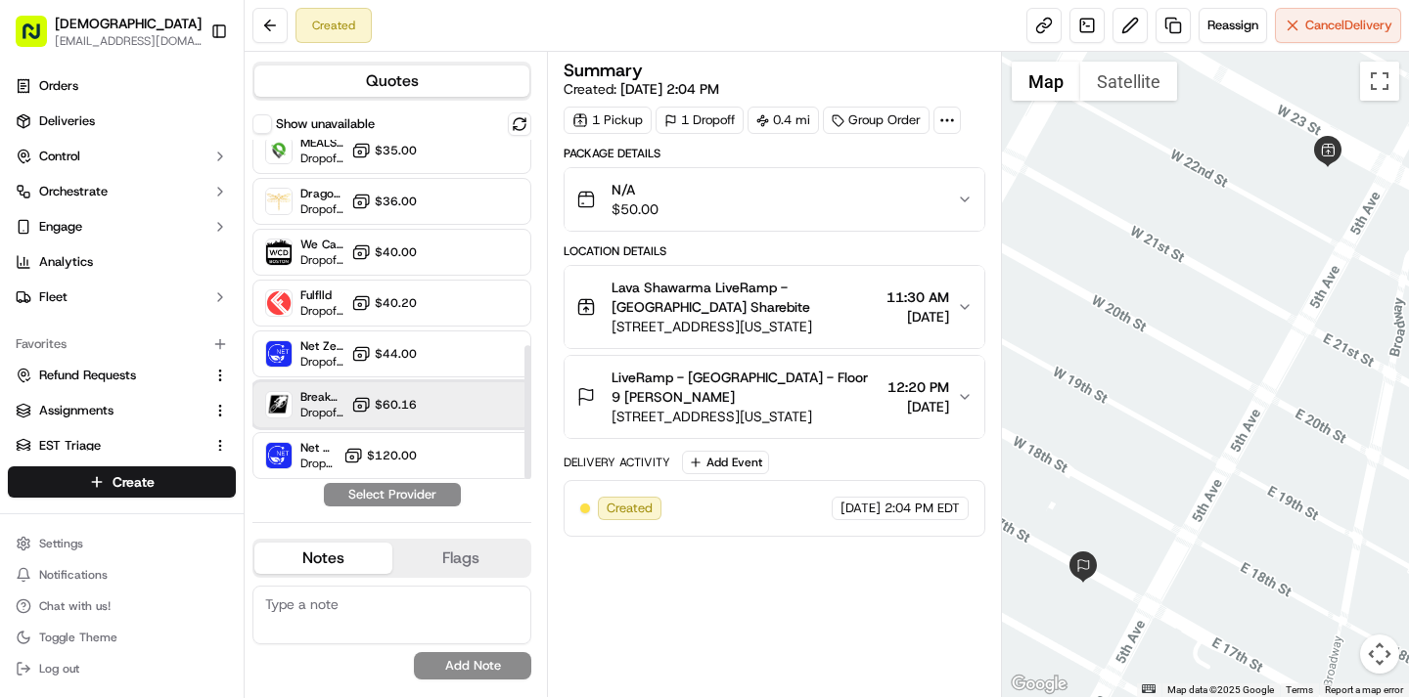
click at [343, 401] on span "Breakaway Courier (Bikes - hourly)" at bounding box center [321, 397] width 43 height 16
click at [359, 495] on button "Assign Provider" at bounding box center [392, 494] width 139 height 23
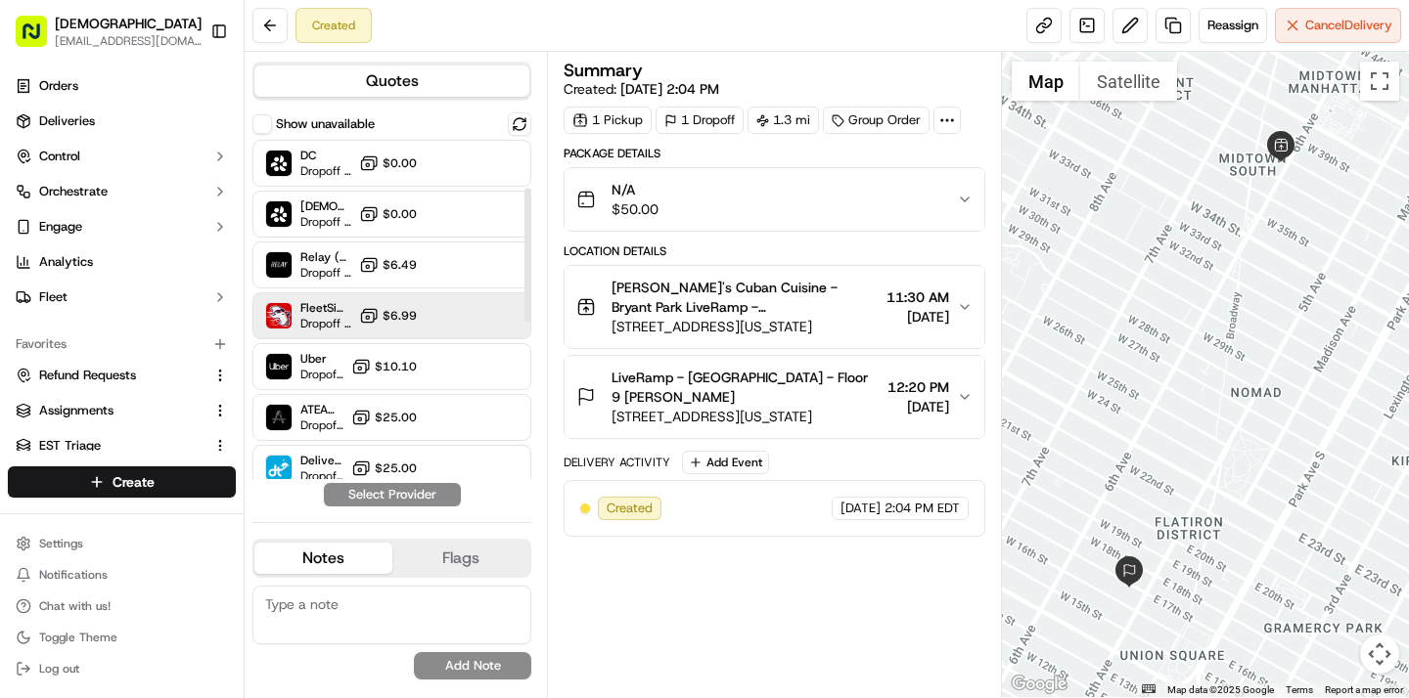
scroll to position [521, 0]
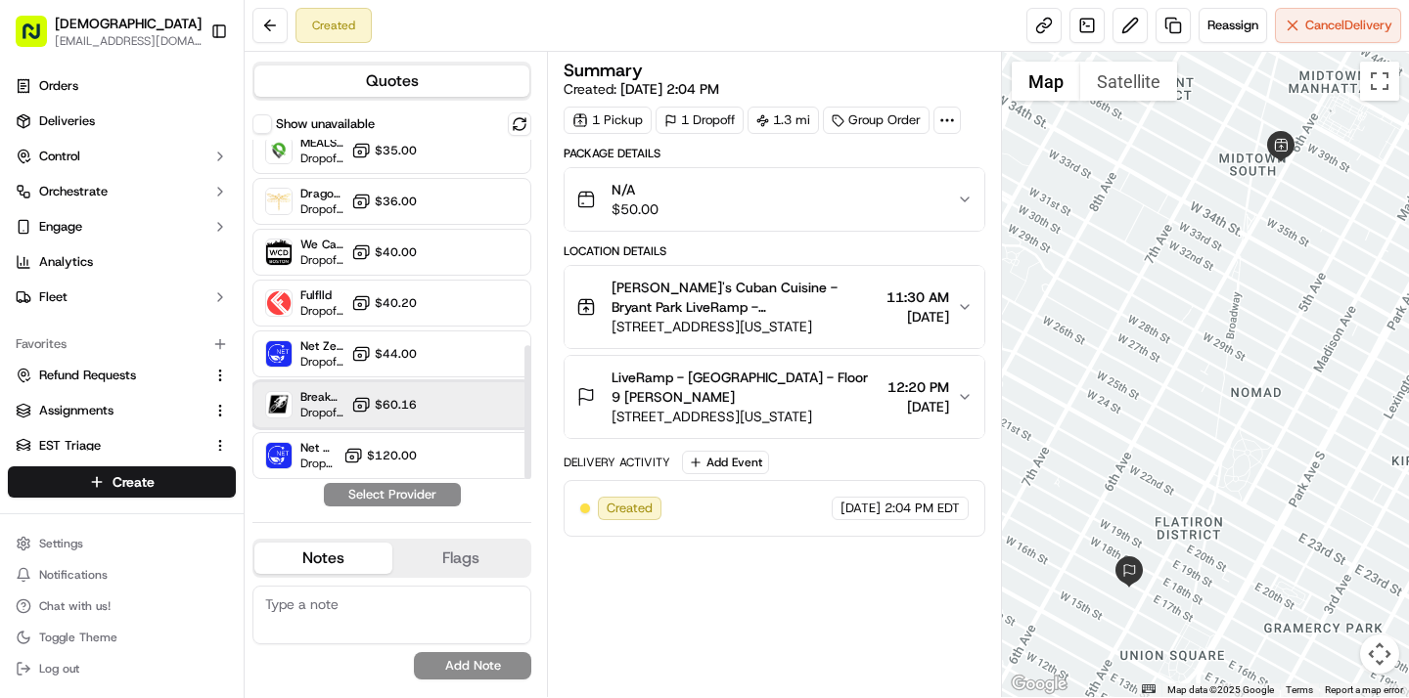
click at [328, 410] on span "Dropoff ETA -" at bounding box center [321, 413] width 43 height 16
click at [356, 494] on button "Assign Provider" at bounding box center [392, 494] width 139 height 23
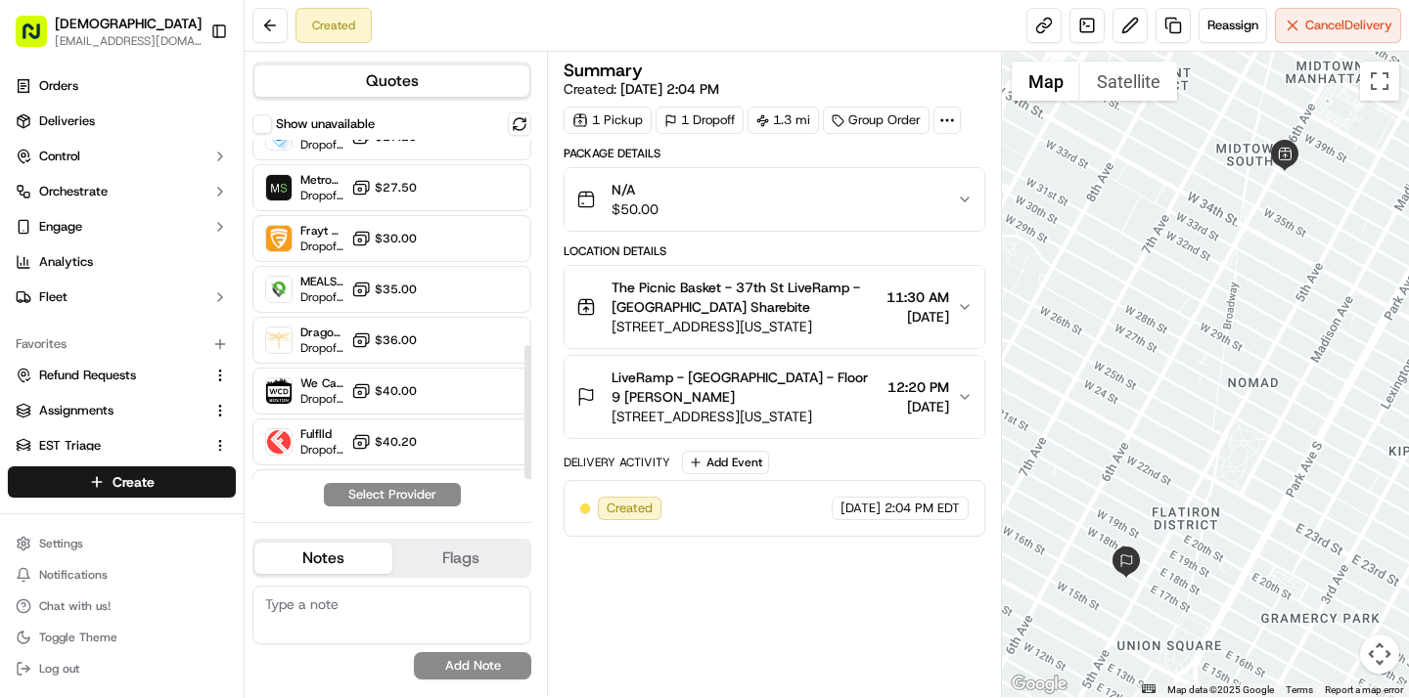
scroll to position [521, 0]
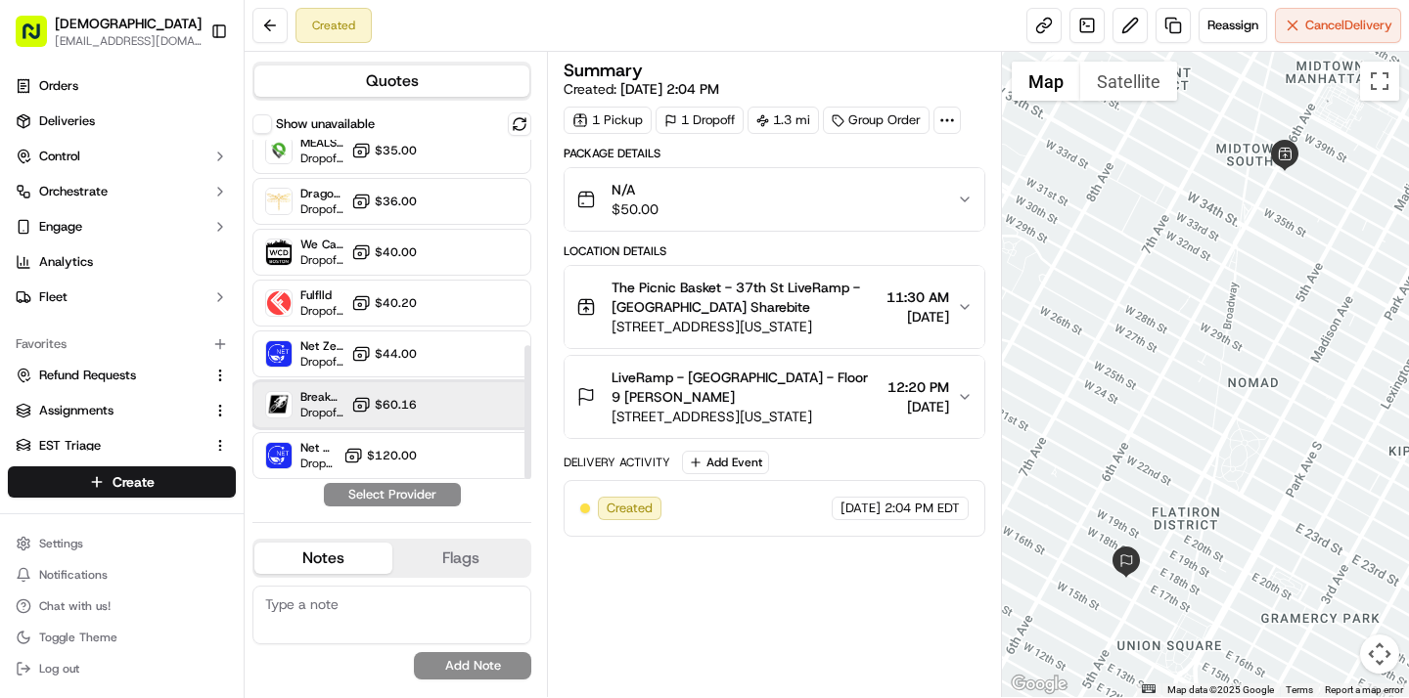
click at [328, 403] on span "Breakaway Courier (Bikes - hourly)" at bounding box center [321, 397] width 43 height 16
click at [344, 492] on button "Assign Provider" at bounding box center [392, 494] width 139 height 23
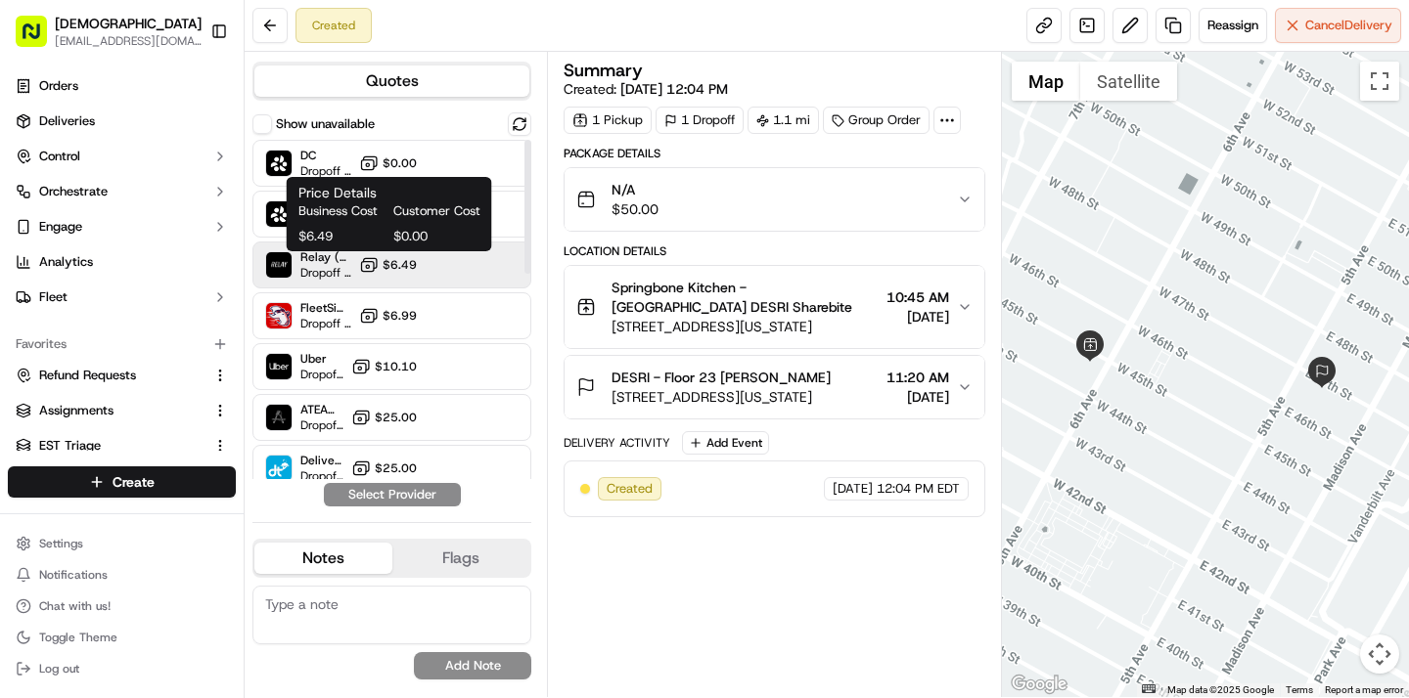
click at [361, 265] on icon at bounding box center [369, 265] width 20 height 20
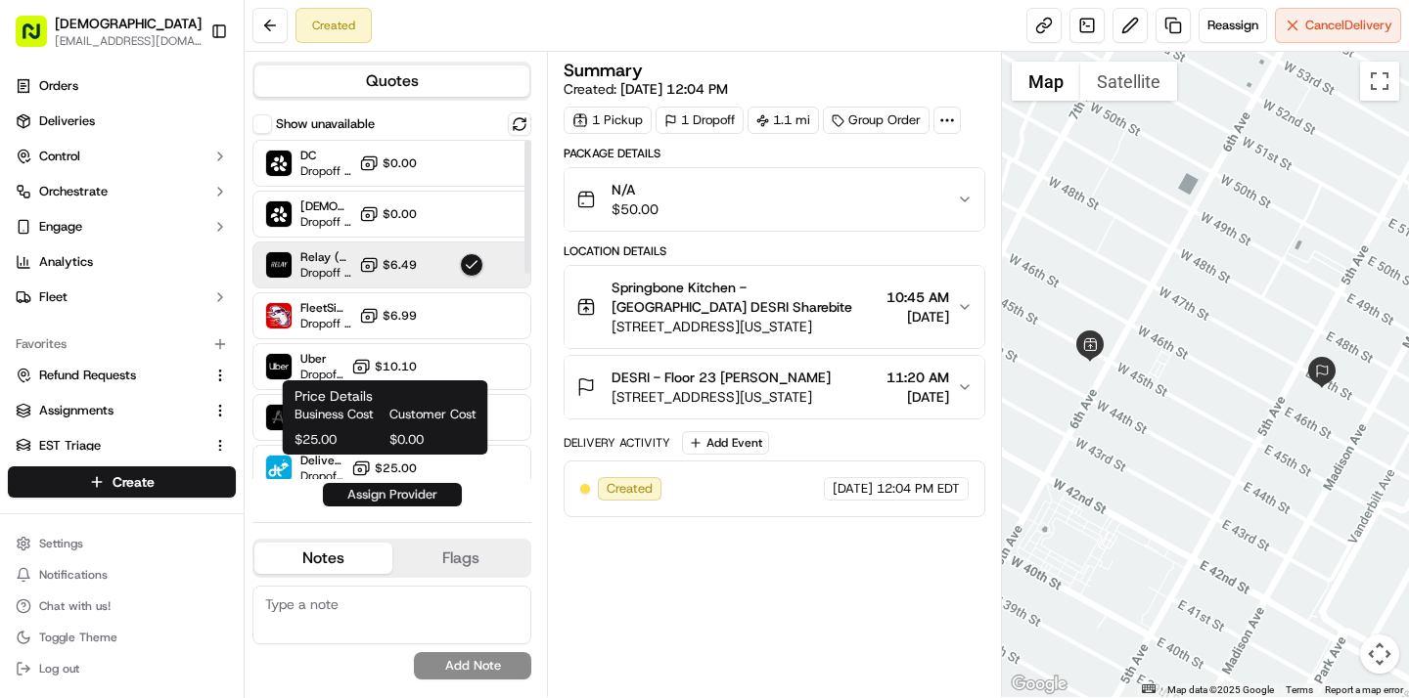
click at [398, 493] on button "Assign Provider" at bounding box center [392, 494] width 139 height 23
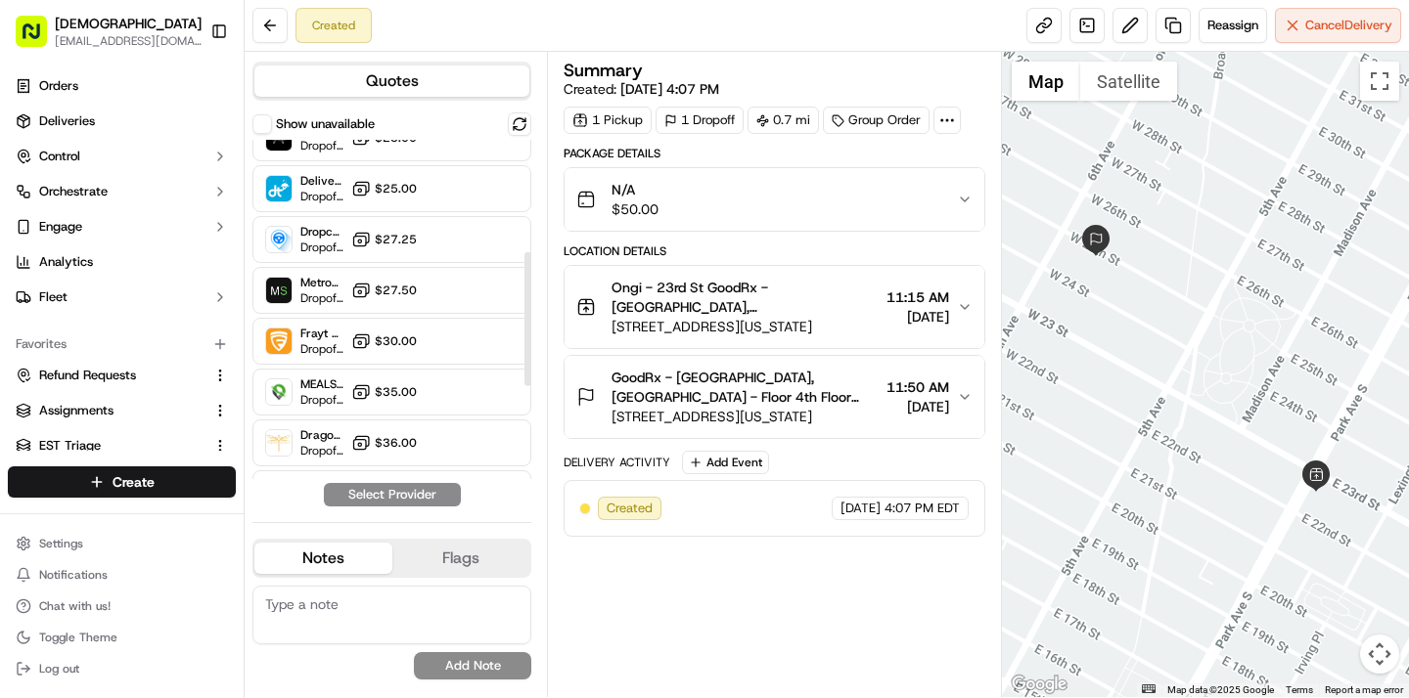
scroll to position [285, 0]
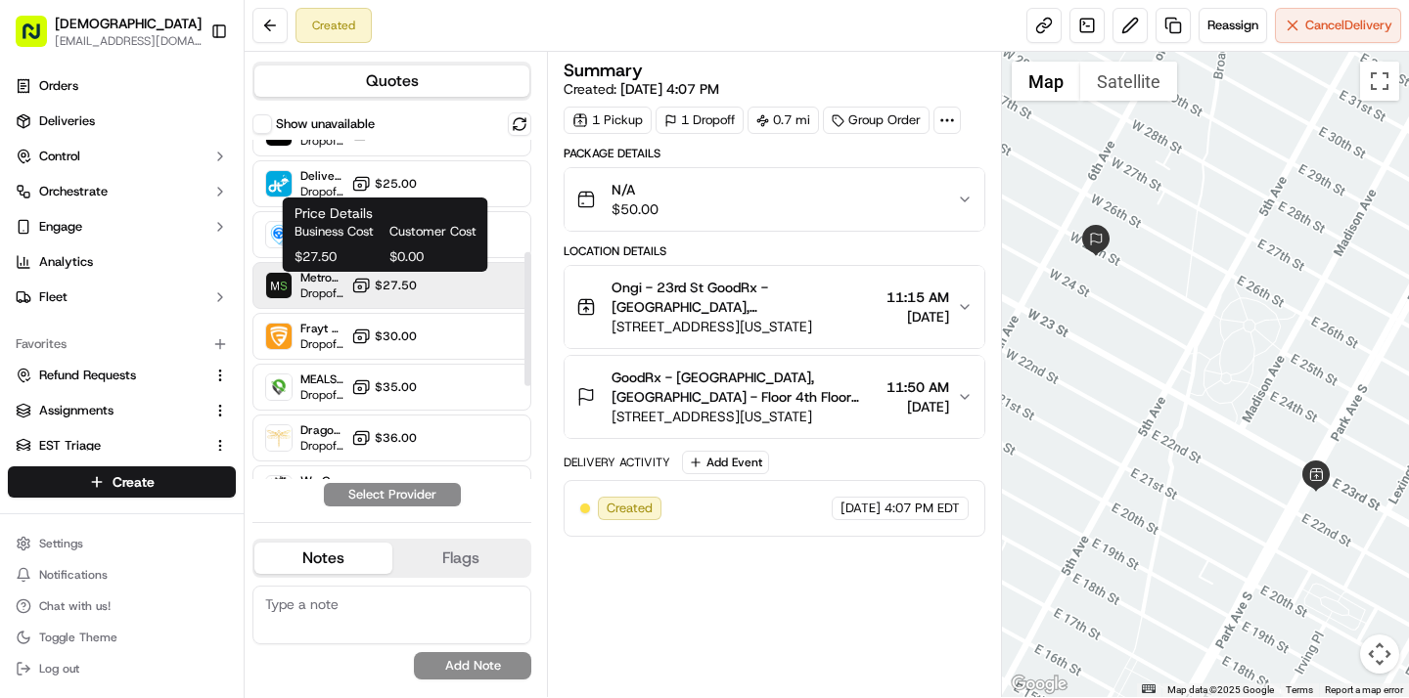
click at [386, 286] on span "$27.50" at bounding box center [396, 286] width 42 height 16
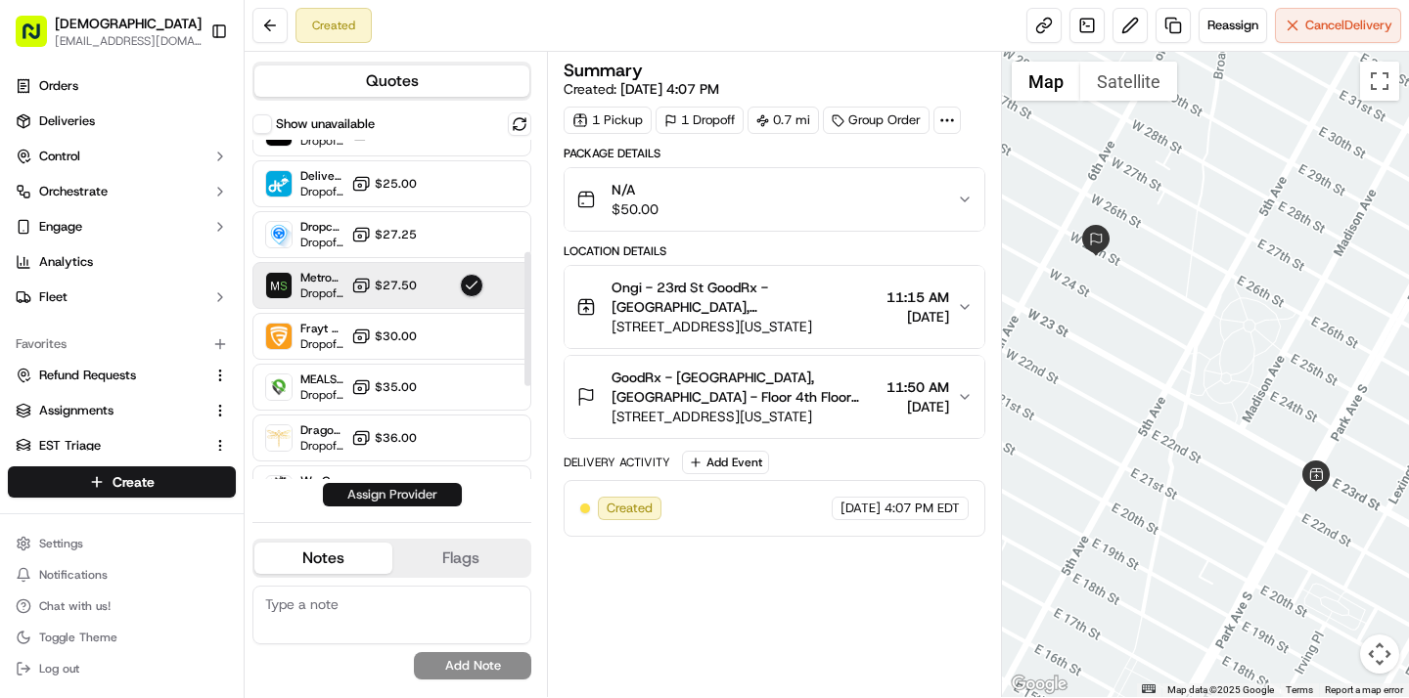
click at [393, 492] on button "Assign Provider" at bounding box center [392, 494] width 139 height 23
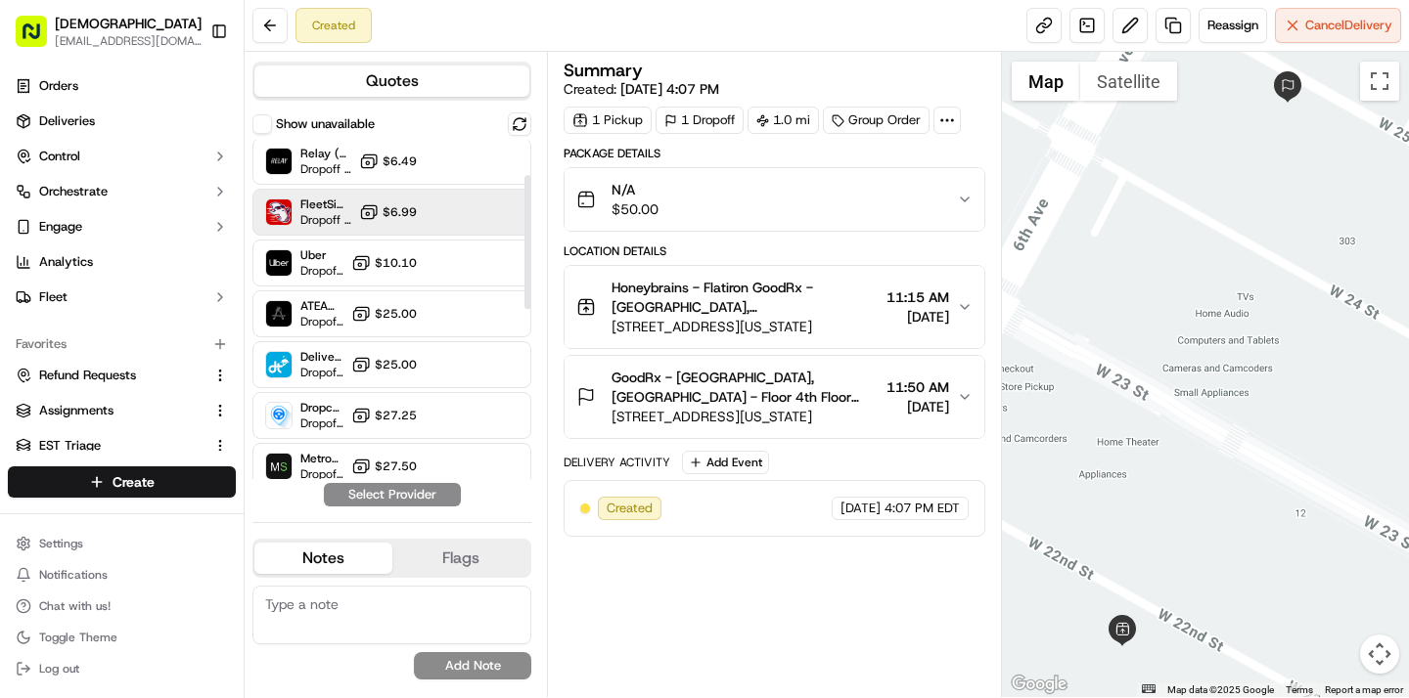
scroll to position [142, 0]
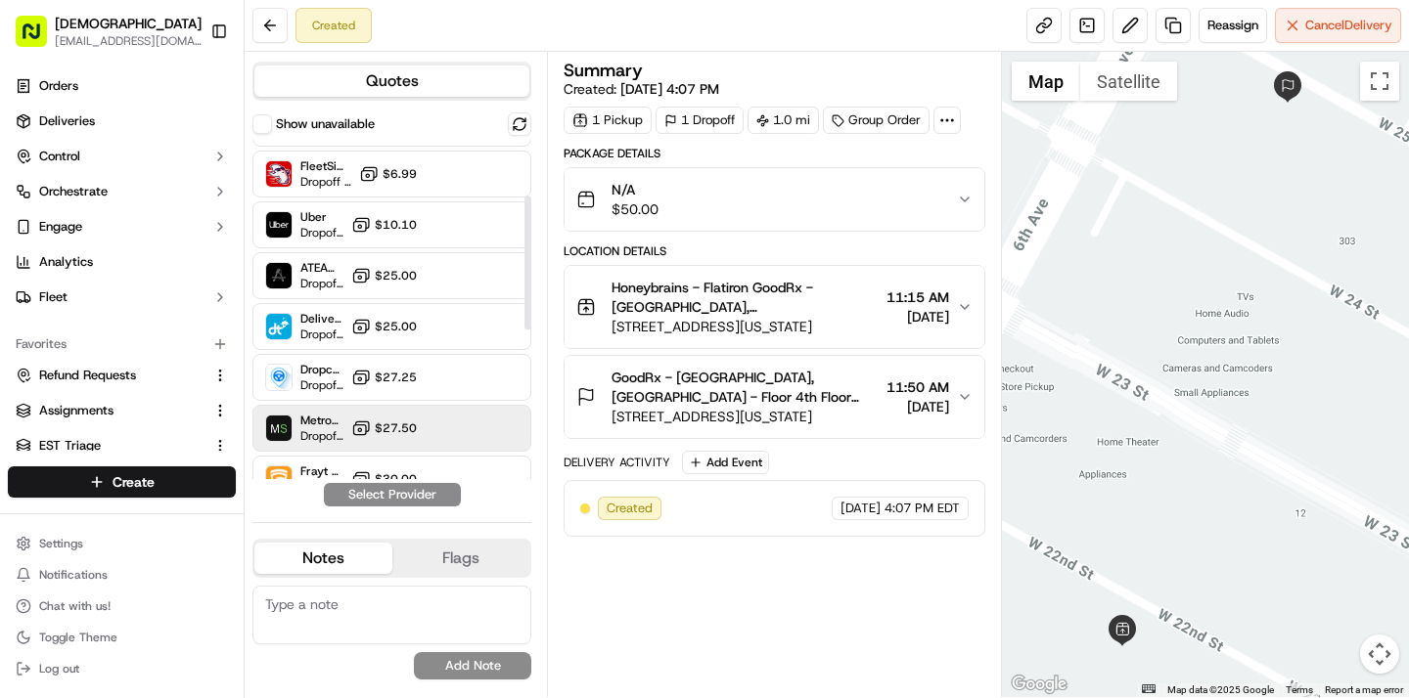
click at [377, 419] on button "$27.50" at bounding box center [384, 429] width 66 height 20
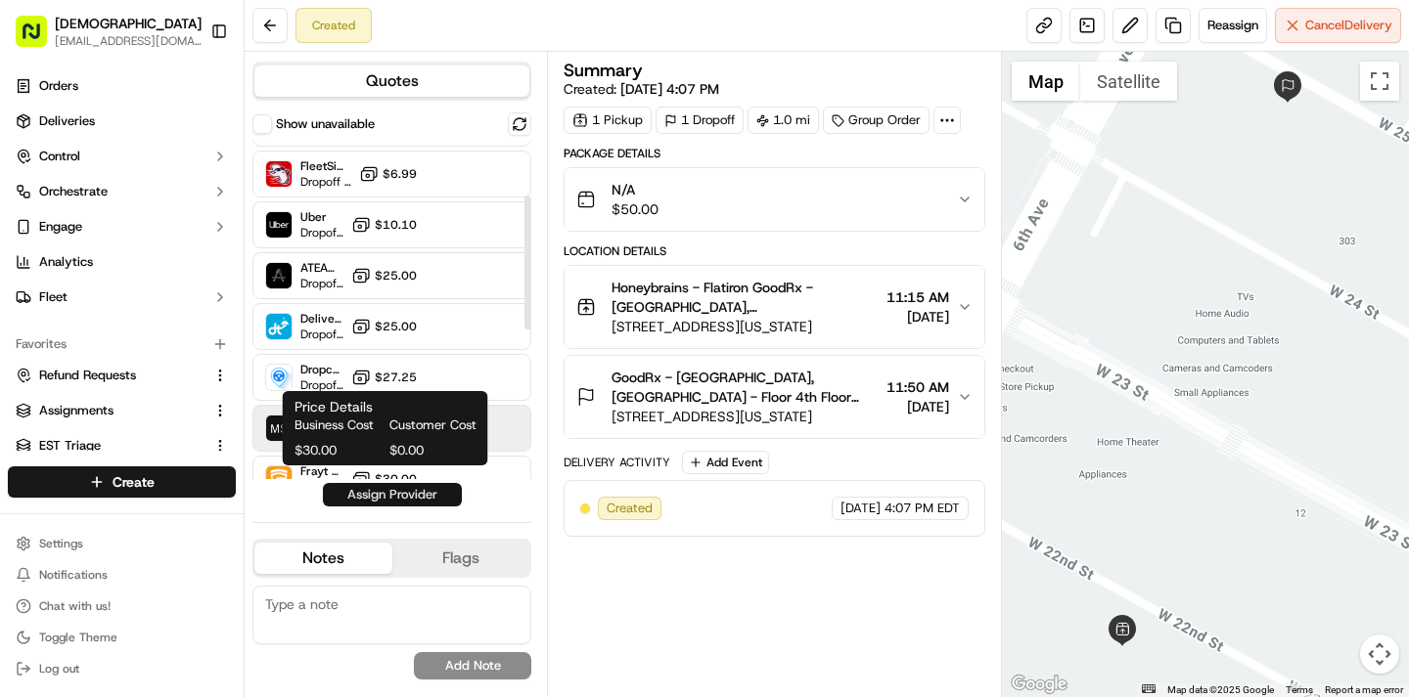
click at [382, 489] on button "Assign Provider" at bounding box center [392, 494] width 139 height 23
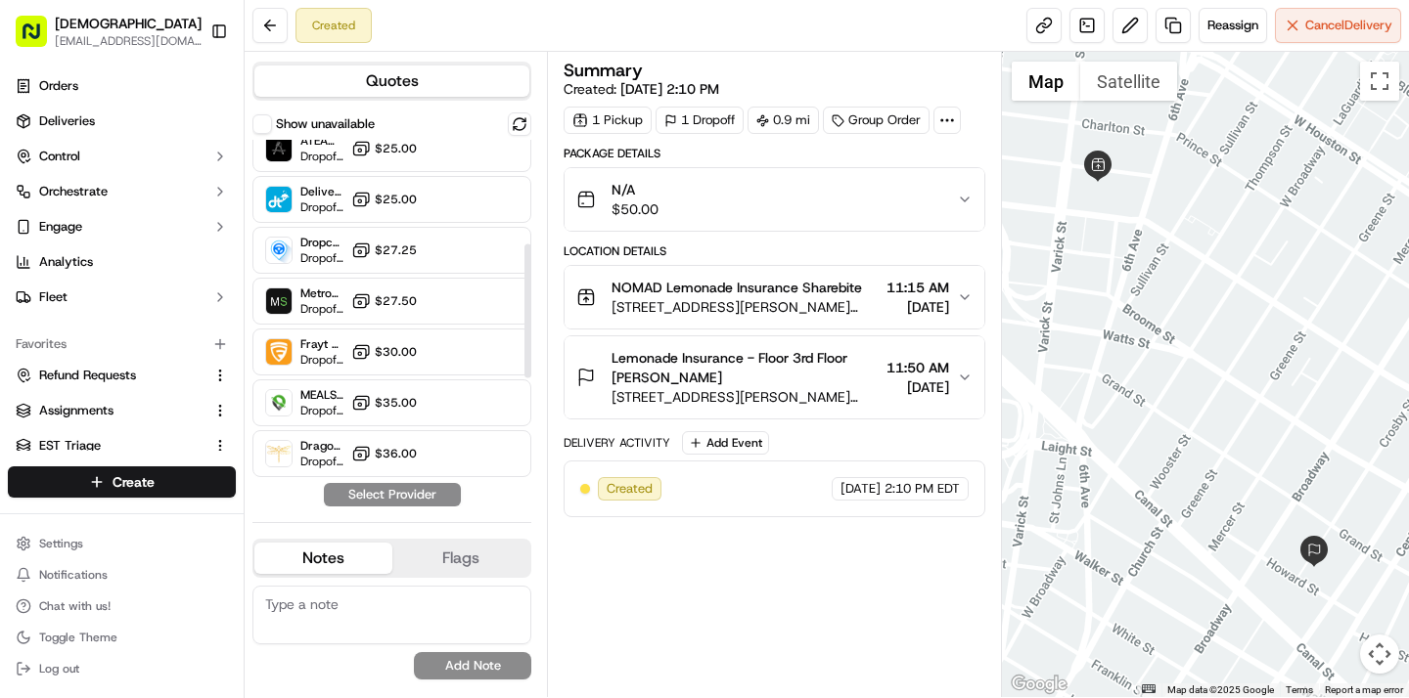
scroll to position [276, 0]
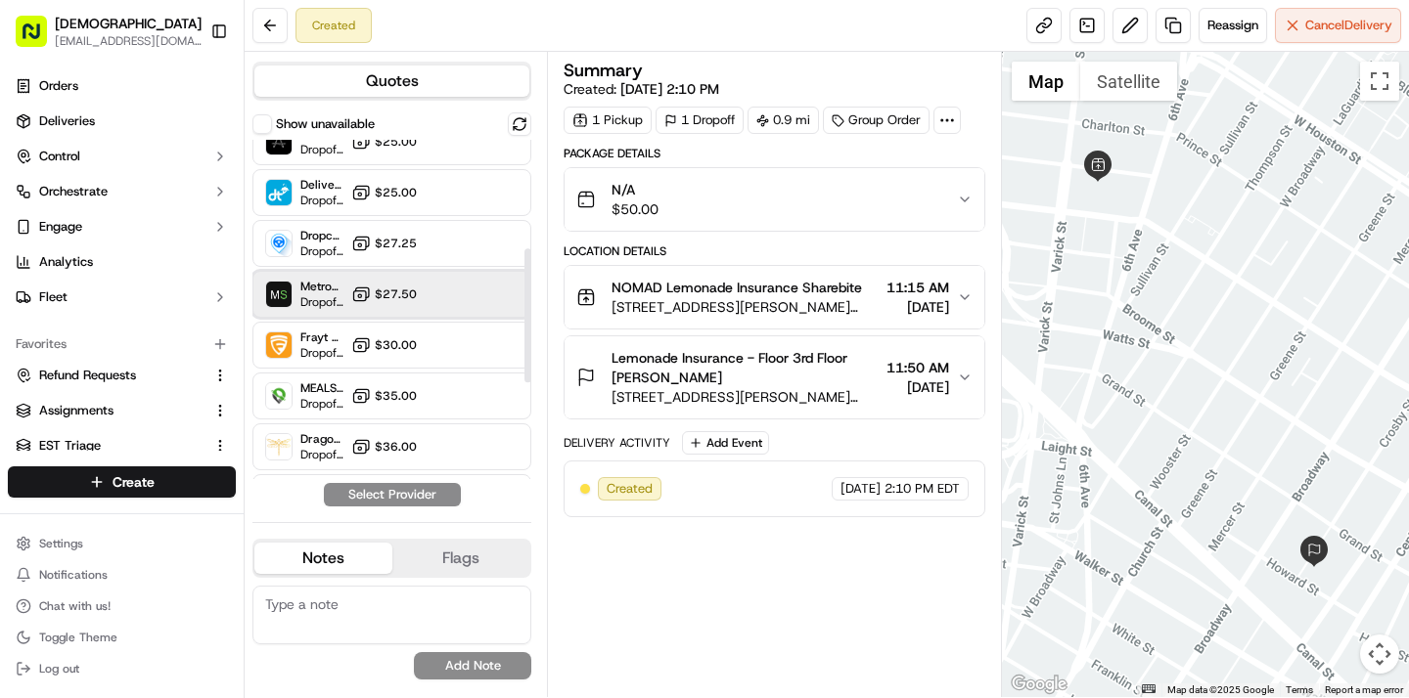
click at [431, 301] on div "MetroSpeedy (SB [GEOGRAPHIC_DATA]) Dropoff ETA - $27.50" at bounding box center [391, 294] width 279 height 47
click at [413, 486] on button "Assign Provider" at bounding box center [392, 494] width 139 height 23
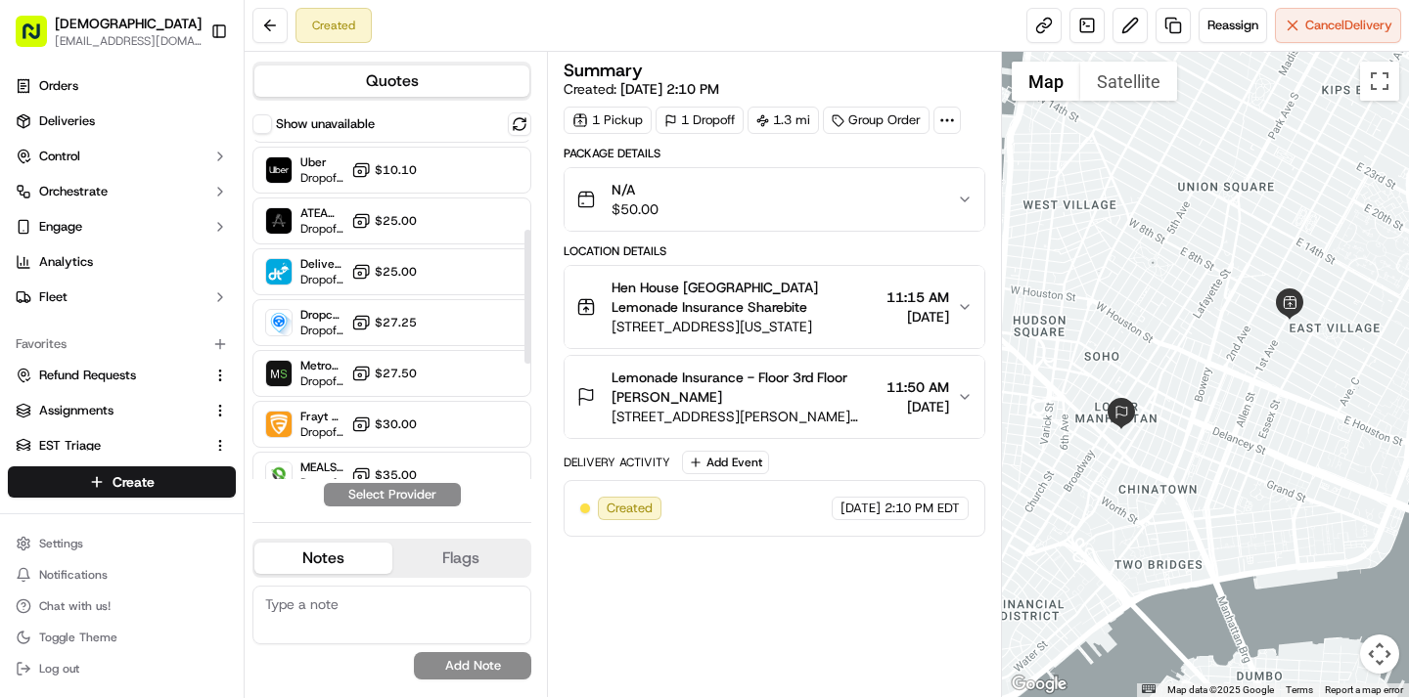
scroll to position [229, 0]
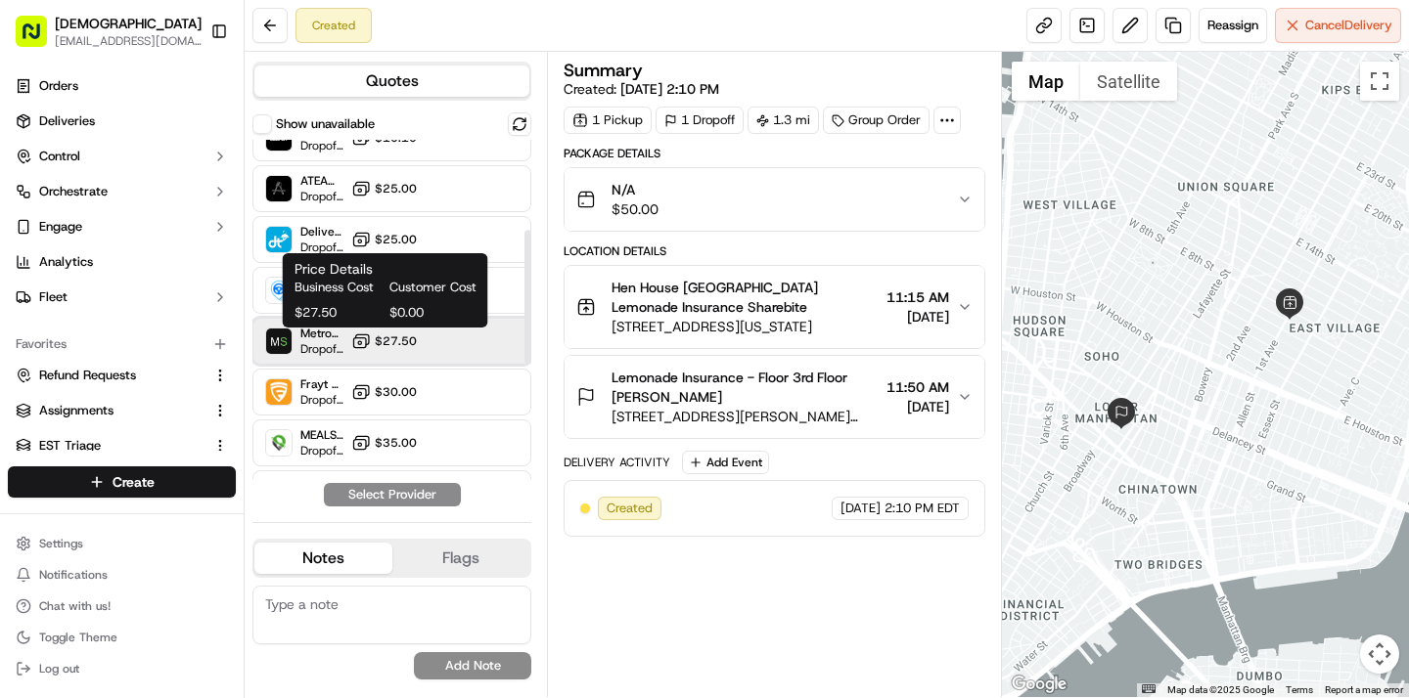
click at [346, 330] on div "MetroSpeedy (SB NYC) Dropoff ETA - $27.50" at bounding box center [391, 341] width 279 height 47
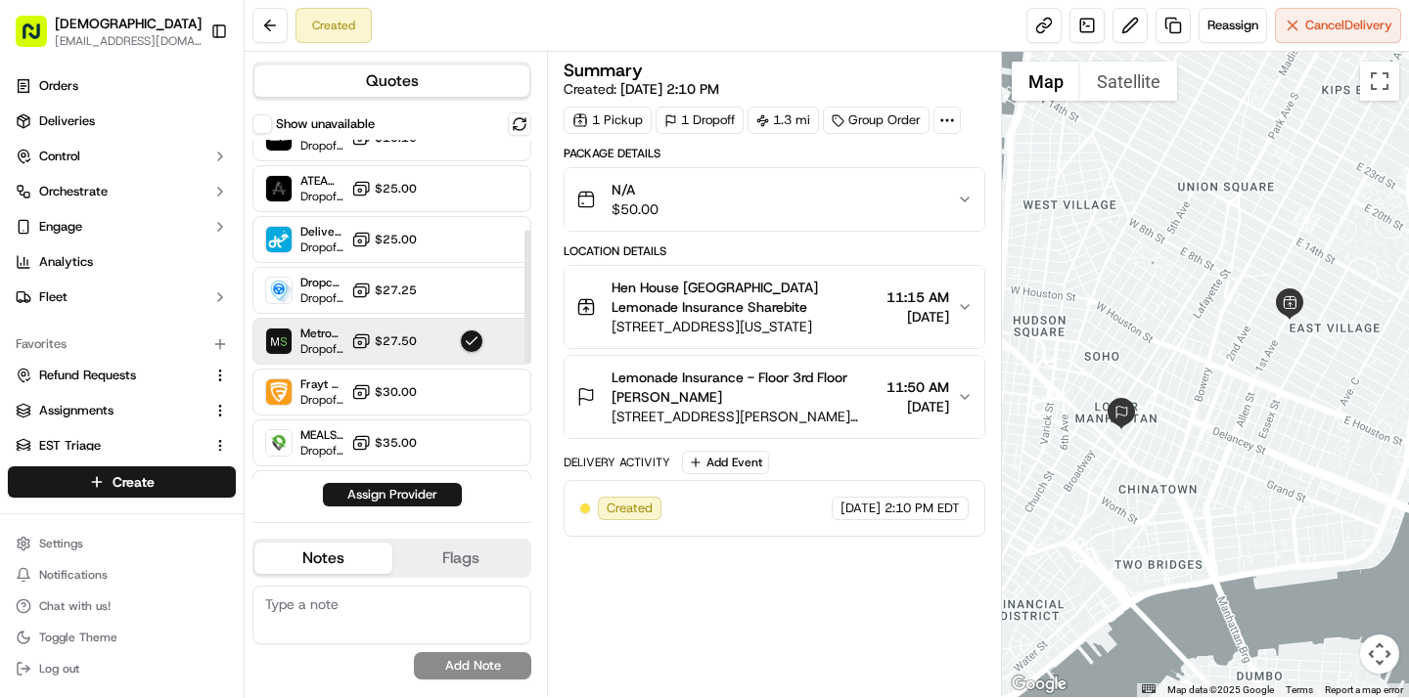
click at [386, 507] on div "Quotes Show unavailable DC Dropoff ETA - $0.00 Sharebite Dropoff ETA - $0.00 Re…" at bounding box center [396, 375] width 302 height 646
click at [389, 501] on button "Assign Provider" at bounding box center [392, 494] width 139 height 23
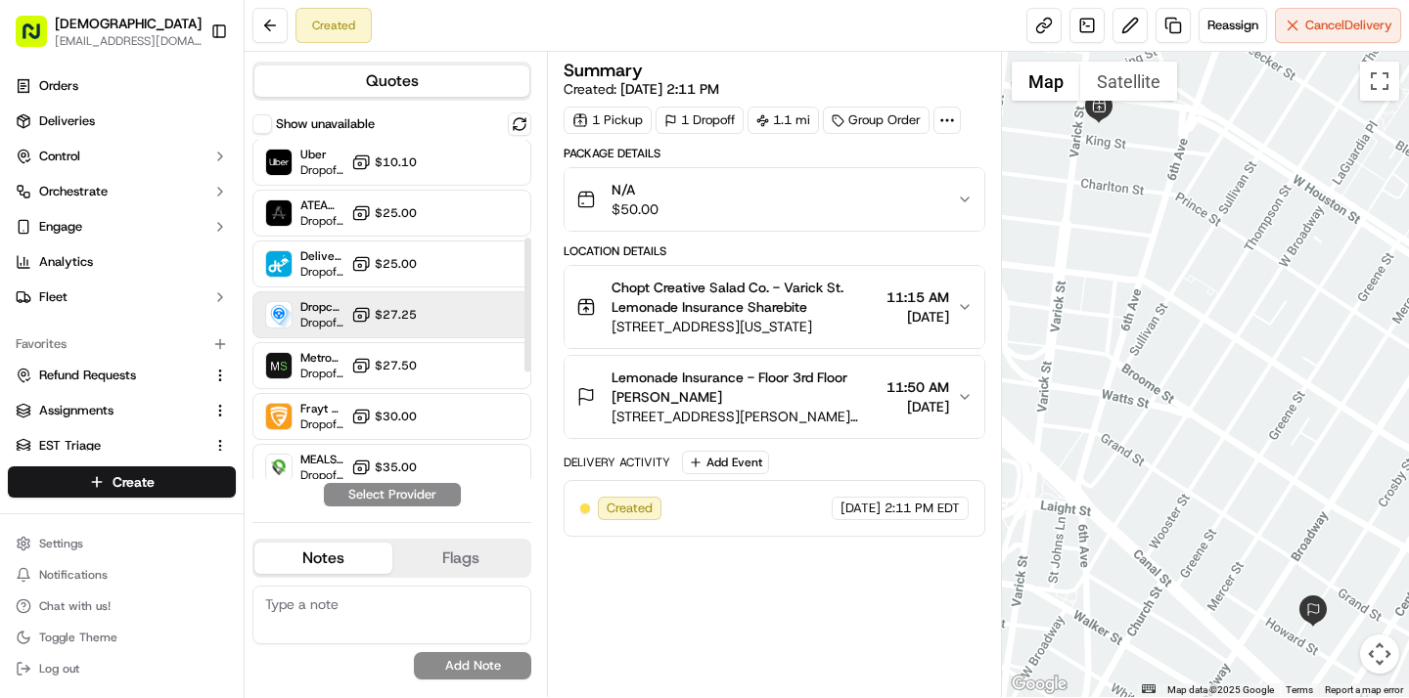
scroll to position [248, 0]
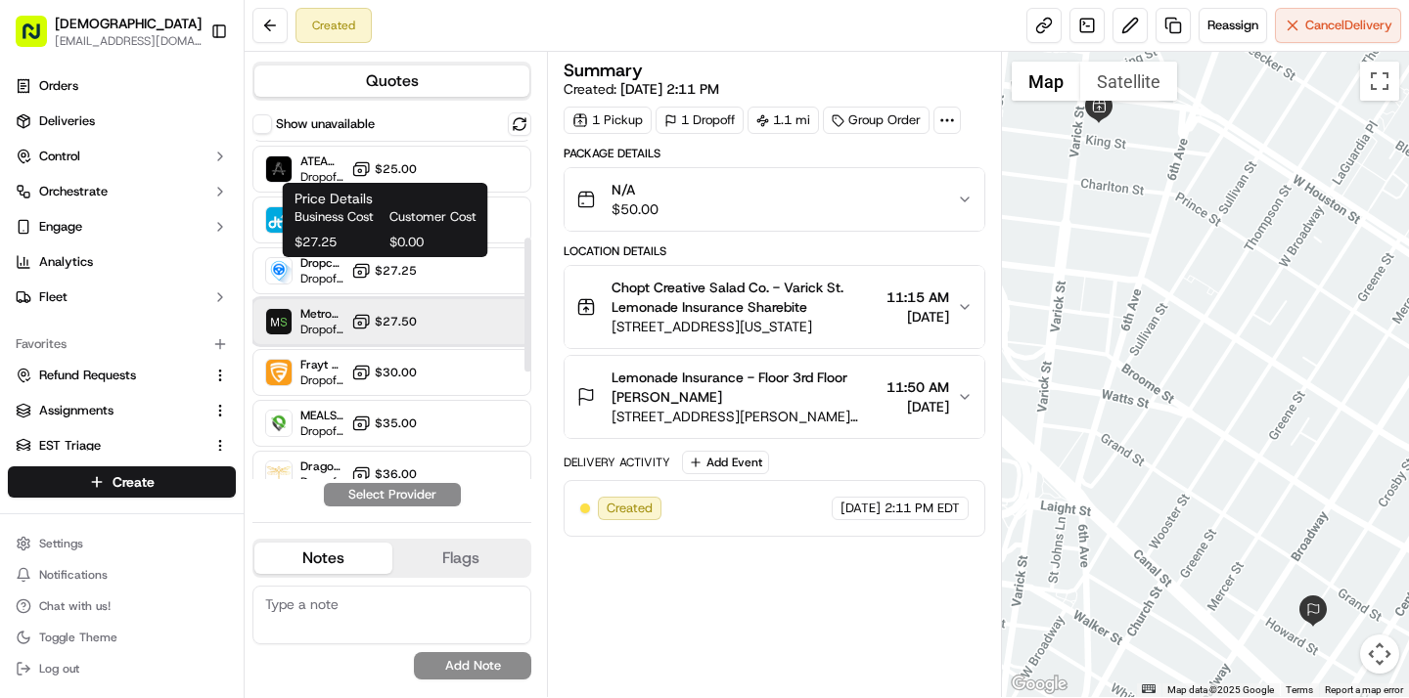
click at [362, 307] on div "MetroSpeedy (SB [GEOGRAPHIC_DATA]) Dropoff ETA - $27.50" at bounding box center [391, 321] width 279 height 47
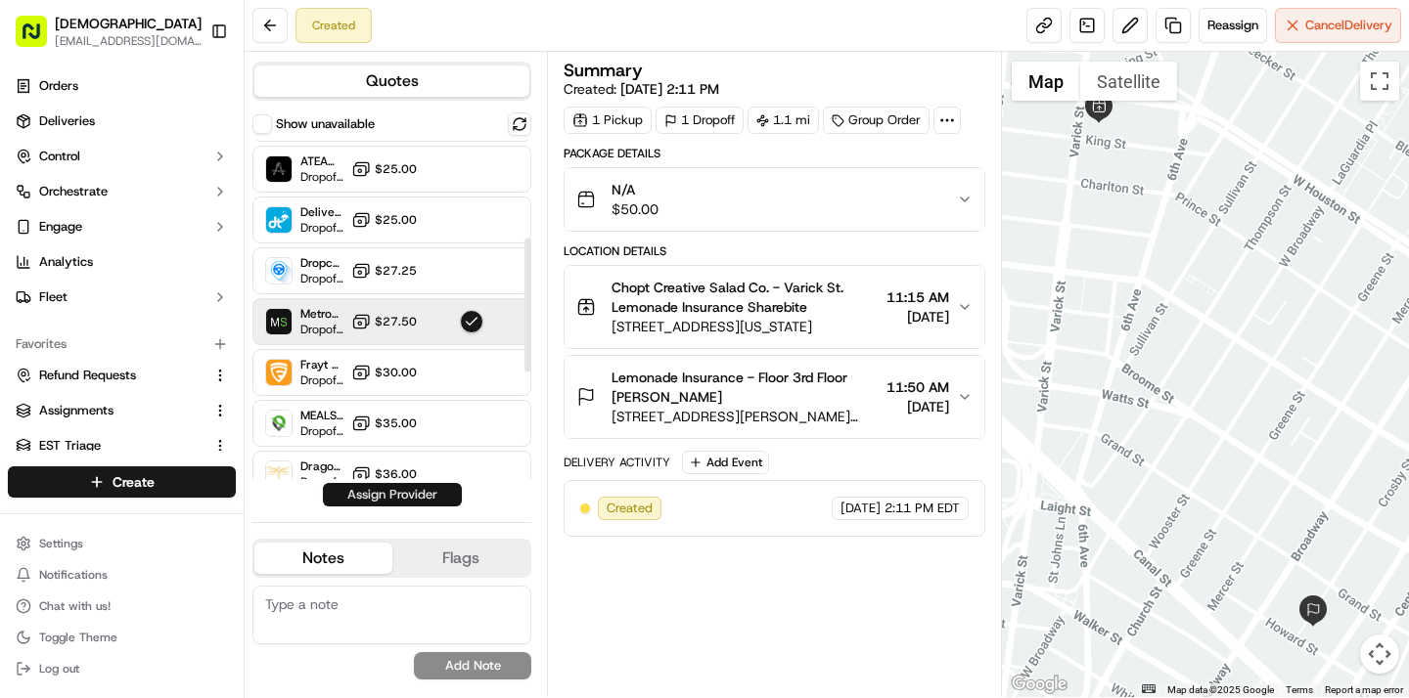
click at [381, 496] on button "Assign Provider" at bounding box center [392, 494] width 139 height 23
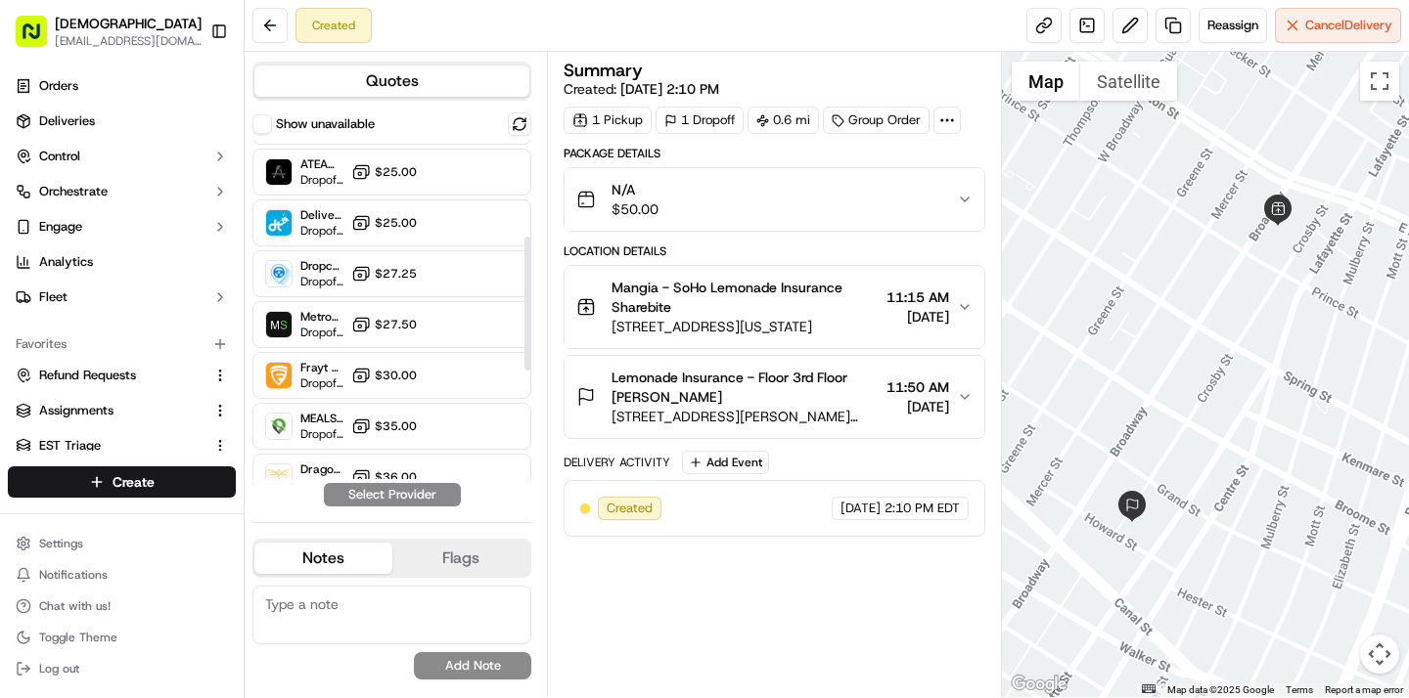
scroll to position [258, 0]
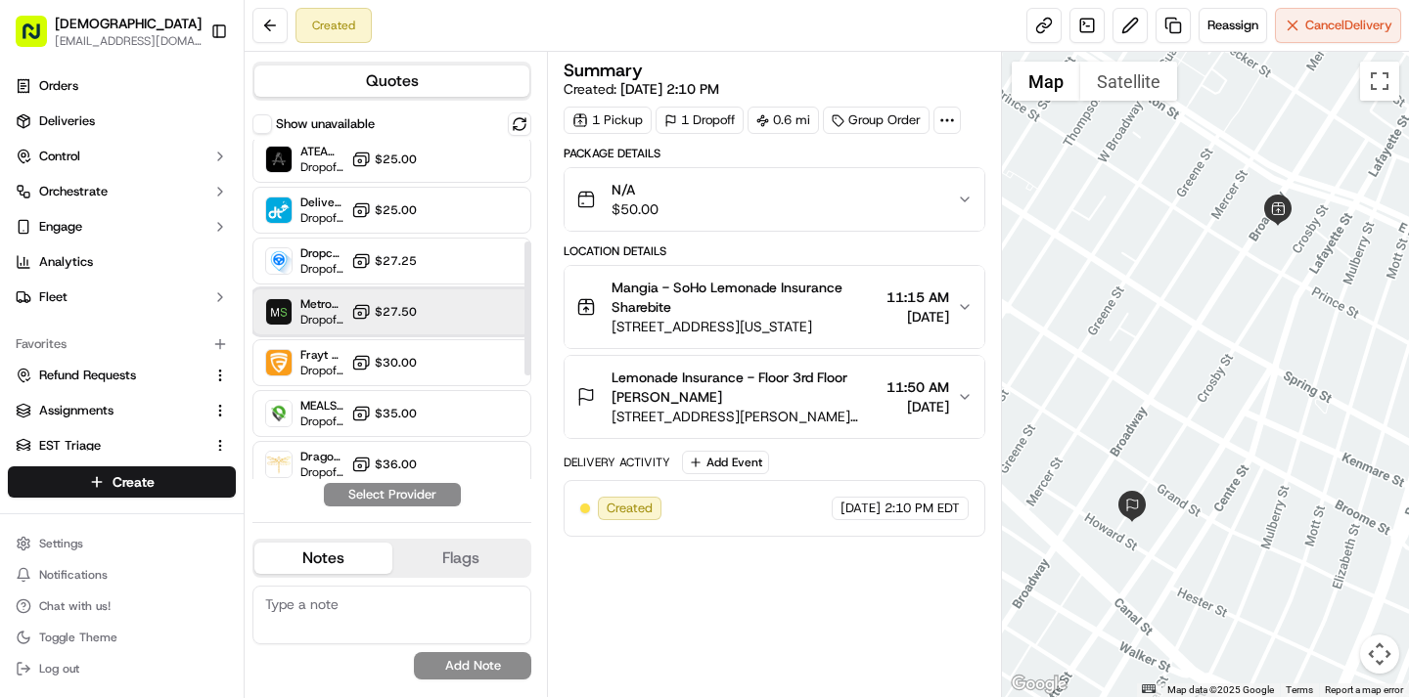
click at [342, 312] on span "Dropoff ETA -" at bounding box center [321, 320] width 43 height 16
click at [374, 494] on button "Assign Provider" at bounding box center [392, 494] width 139 height 23
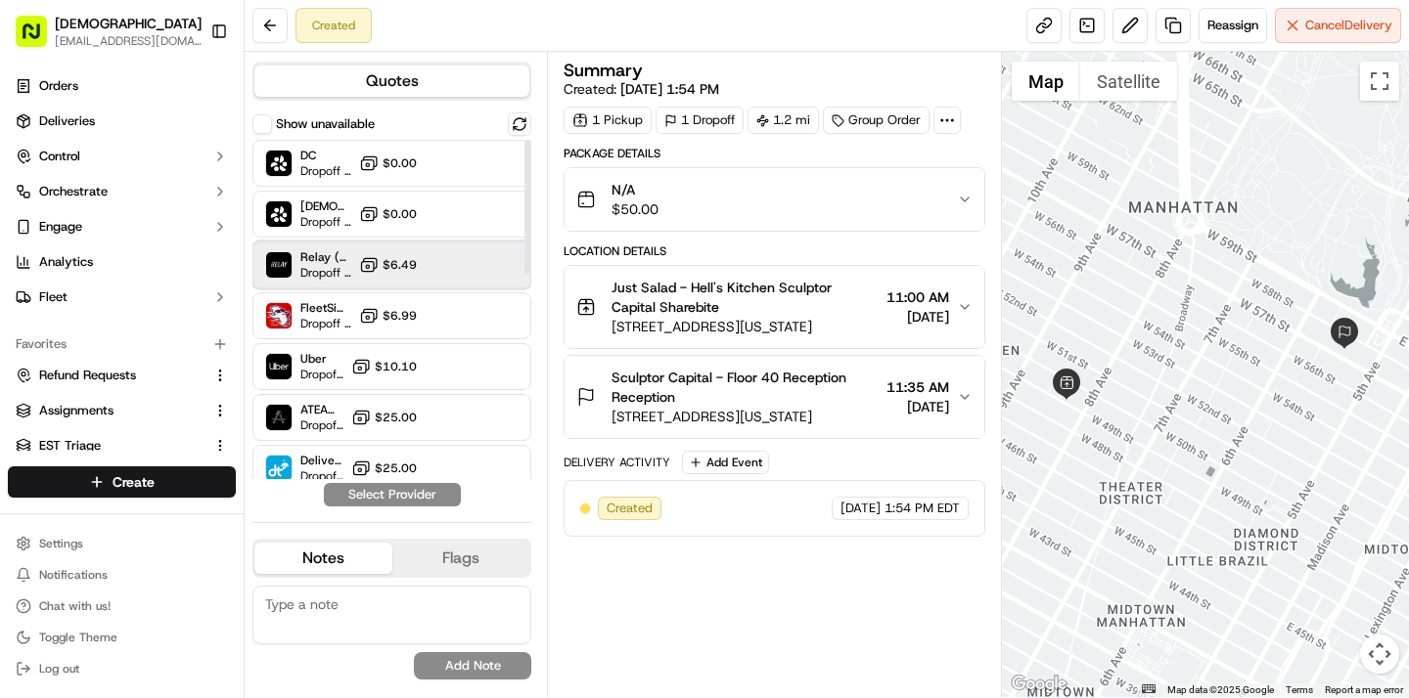
click at [333, 261] on span "Relay (On-Demand) - SB" at bounding box center [325, 257] width 51 height 16
click at [368, 496] on button "Assign Provider" at bounding box center [392, 494] width 139 height 23
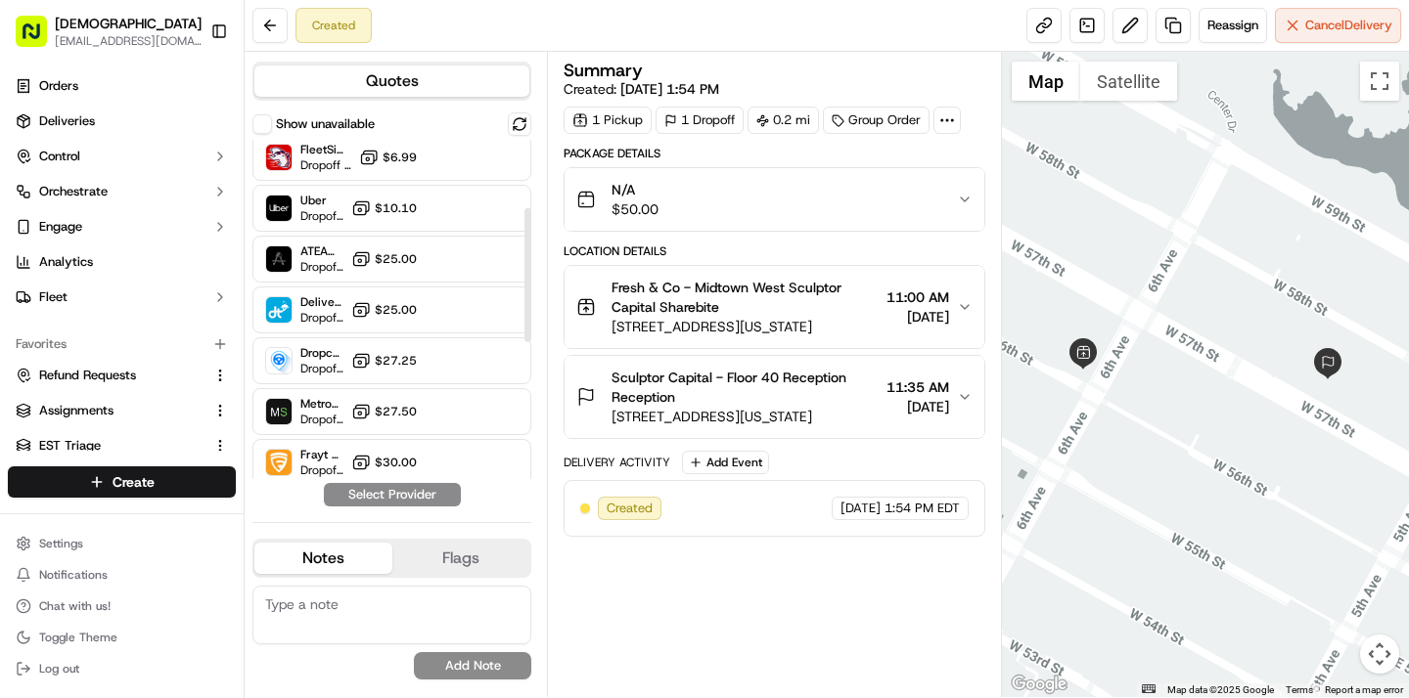
scroll to position [185, 0]
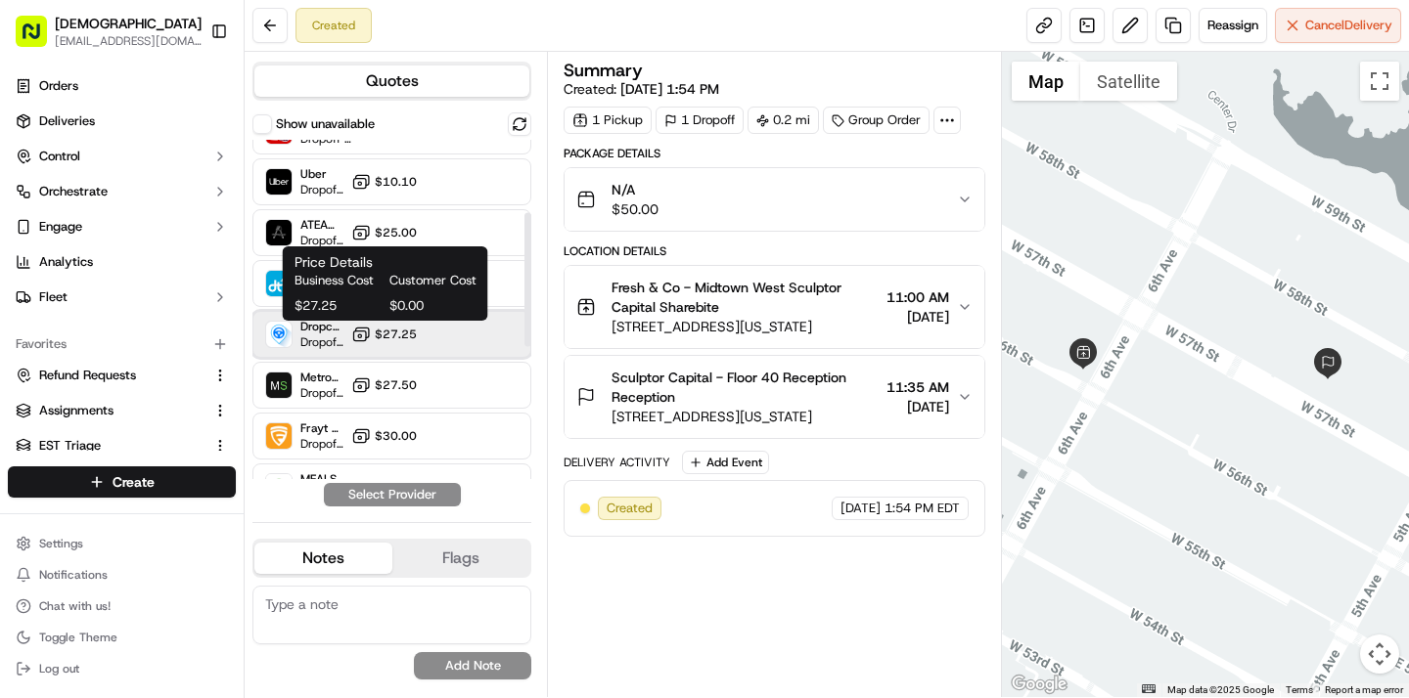
click at [351, 335] on div "Dropcar (NYC 1) Dropoff ETA 21 hours $27.25" at bounding box center [391, 334] width 279 height 47
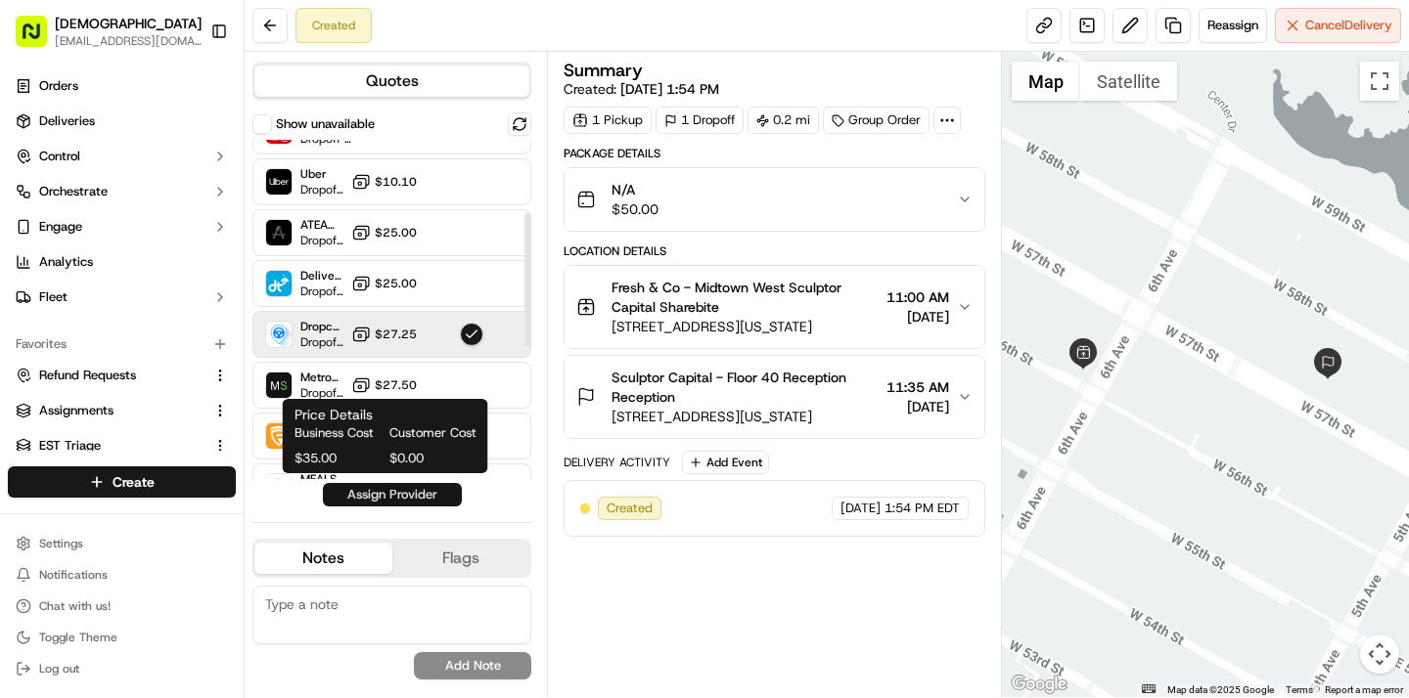
click at [371, 494] on button "Assign Provider" at bounding box center [392, 494] width 139 height 23
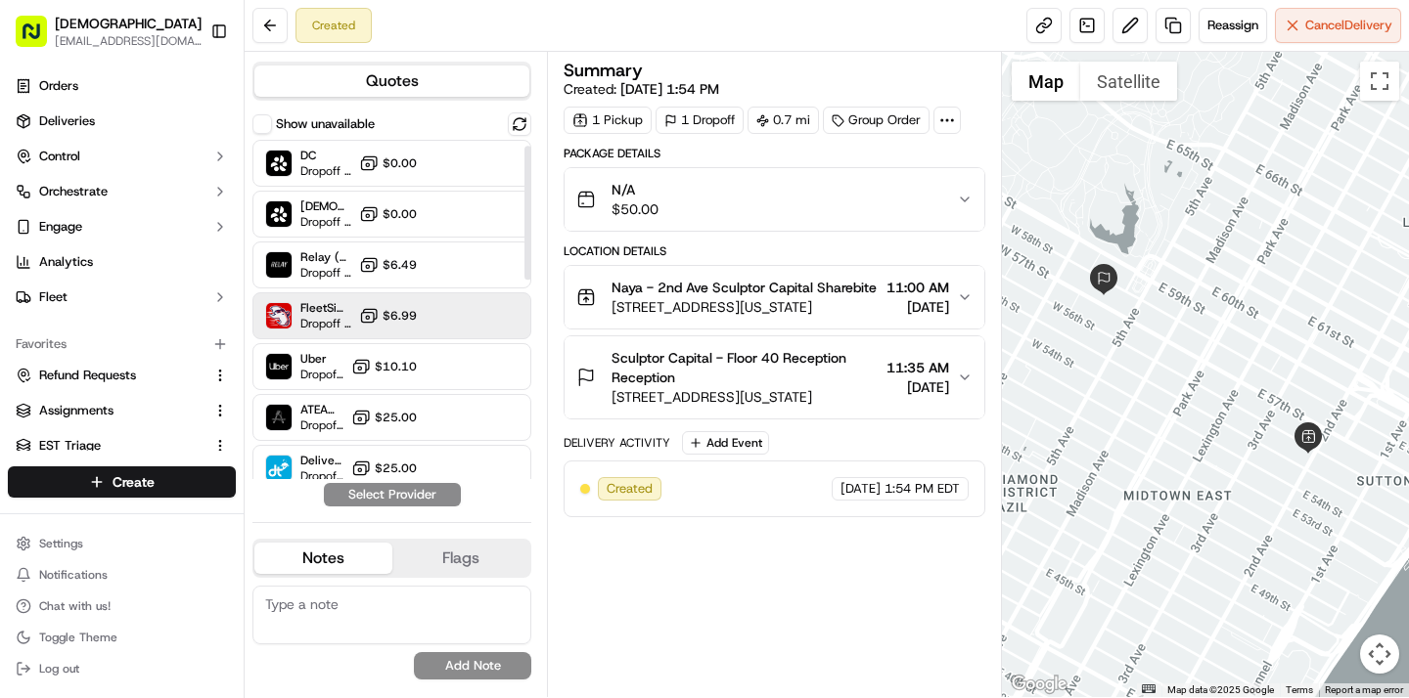
scroll to position [73, 0]
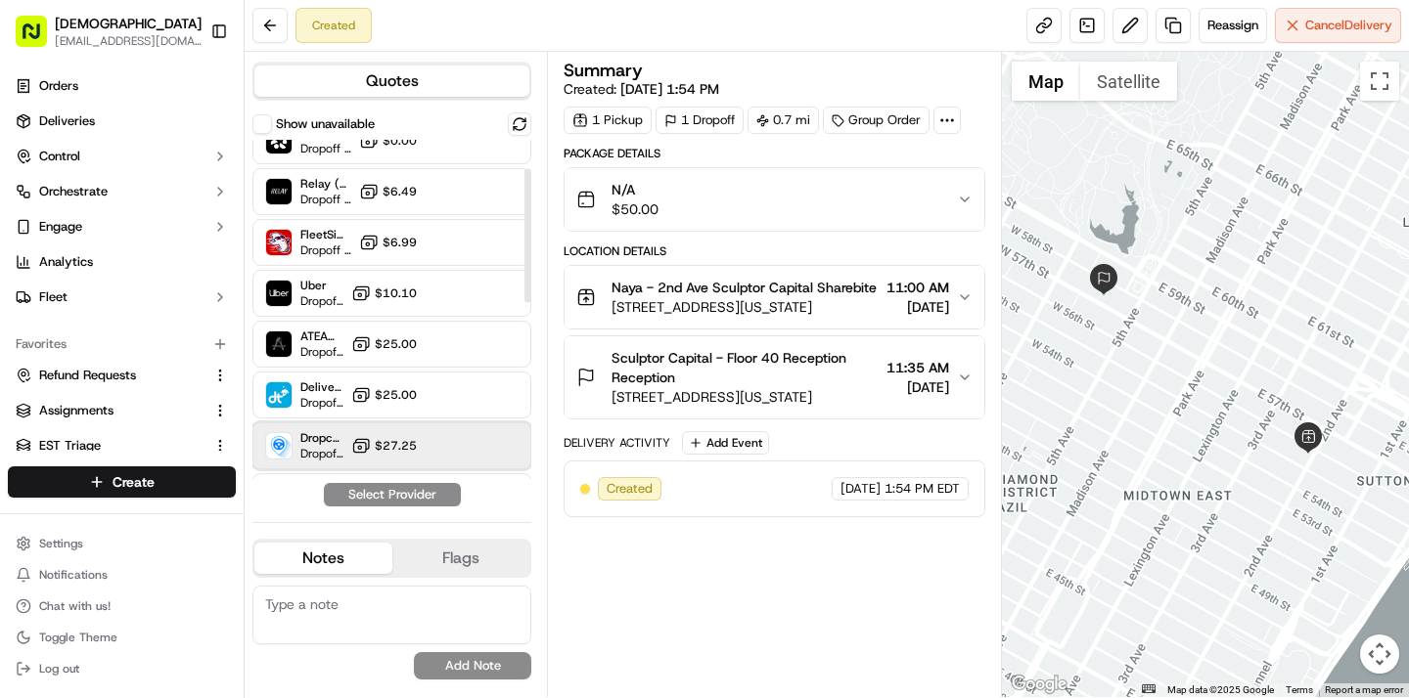
click at [341, 437] on span "Dropcar ([GEOGRAPHIC_DATA] 1)" at bounding box center [321, 438] width 43 height 16
click at [358, 497] on button "Assign Provider" at bounding box center [392, 494] width 139 height 23
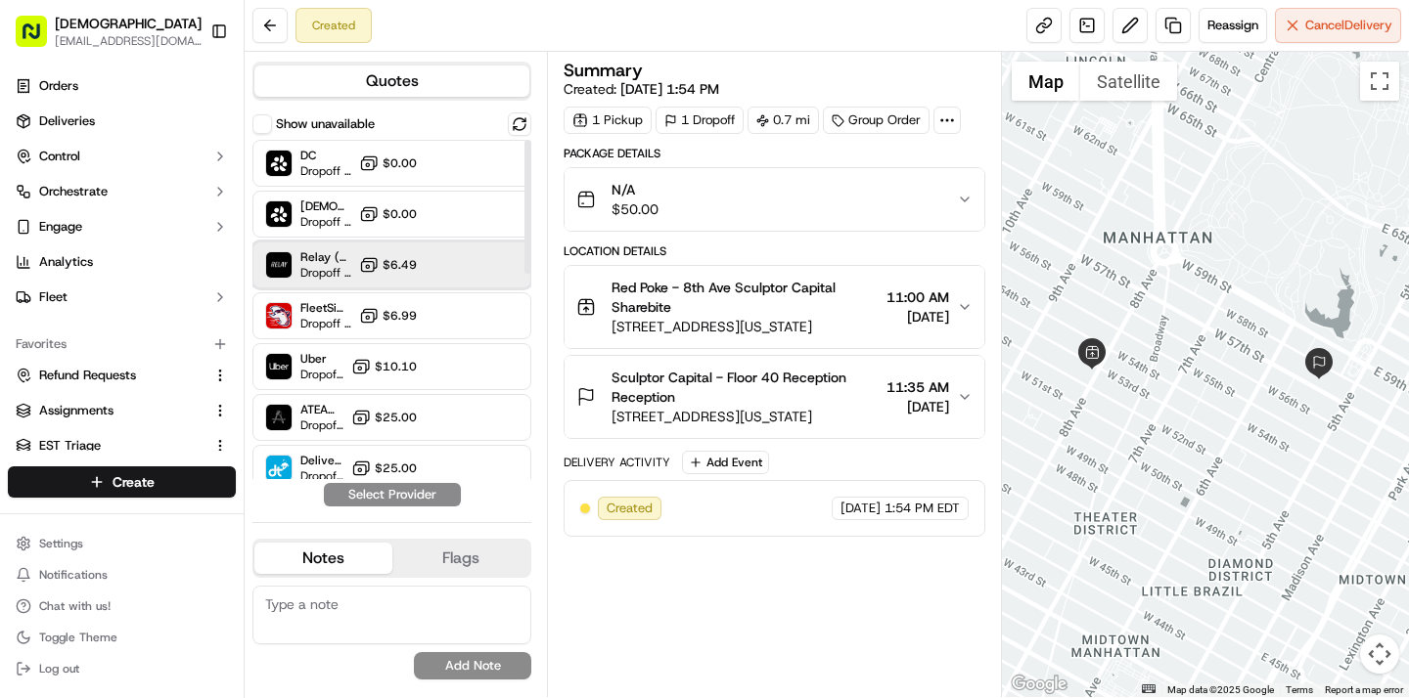
click at [420, 274] on div "Relay (On-Demand) - SB Dropoff ETA - $6.49" at bounding box center [391, 265] width 279 height 47
click at [435, 496] on button "Assign Provider" at bounding box center [392, 494] width 139 height 23
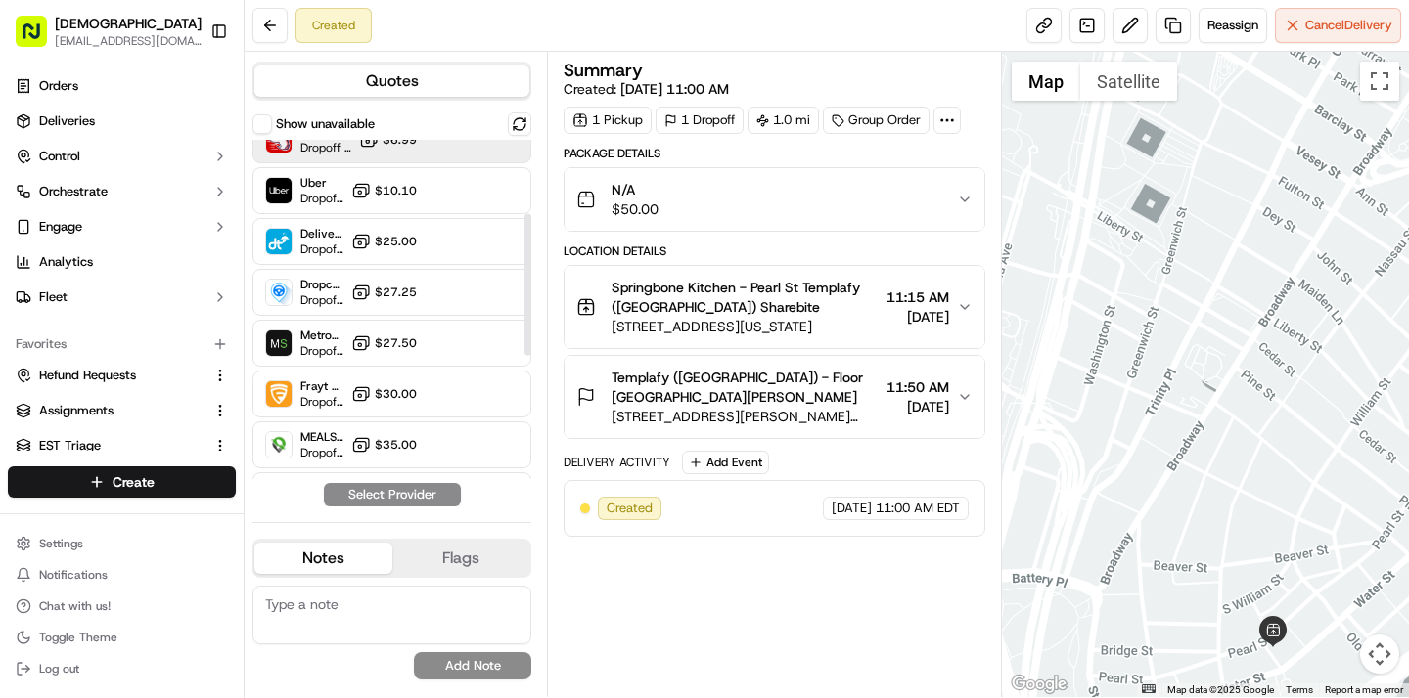
scroll to position [181, 0]
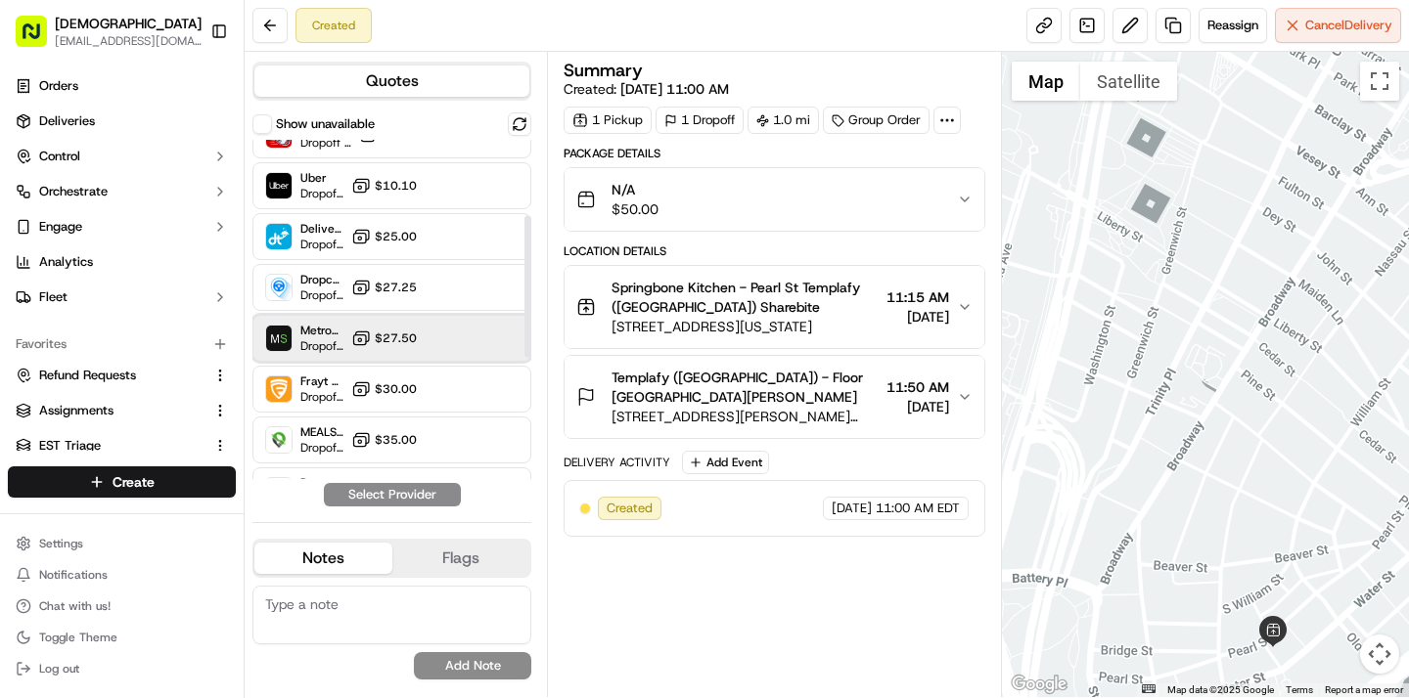
click at [348, 327] on div "MetroSpeedy (SB NYC) Dropoff ETA - $27.50" at bounding box center [391, 338] width 279 height 47
click at [366, 495] on button "Assign Provider" at bounding box center [392, 494] width 139 height 23
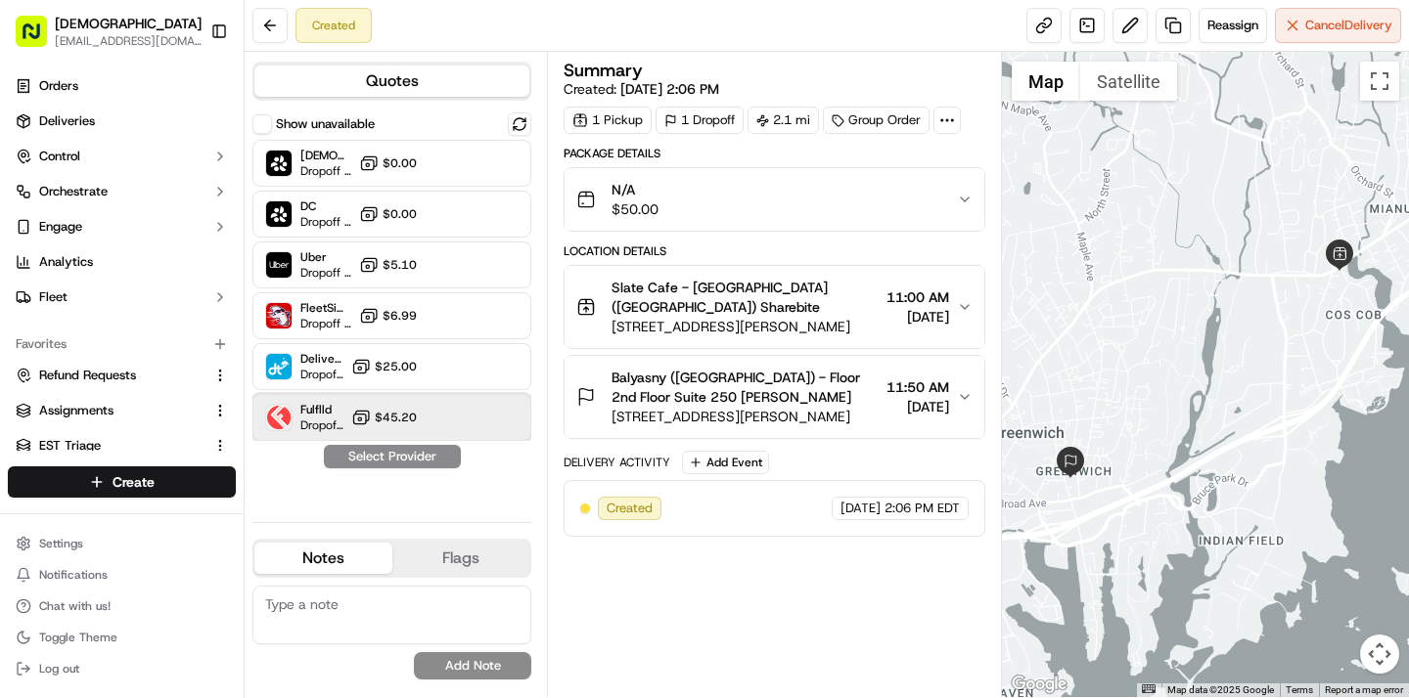
click at [332, 415] on span "Fulflld" at bounding box center [321, 410] width 43 height 16
click at [373, 460] on button "Assign Provider" at bounding box center [392, 456] width 139 height 23
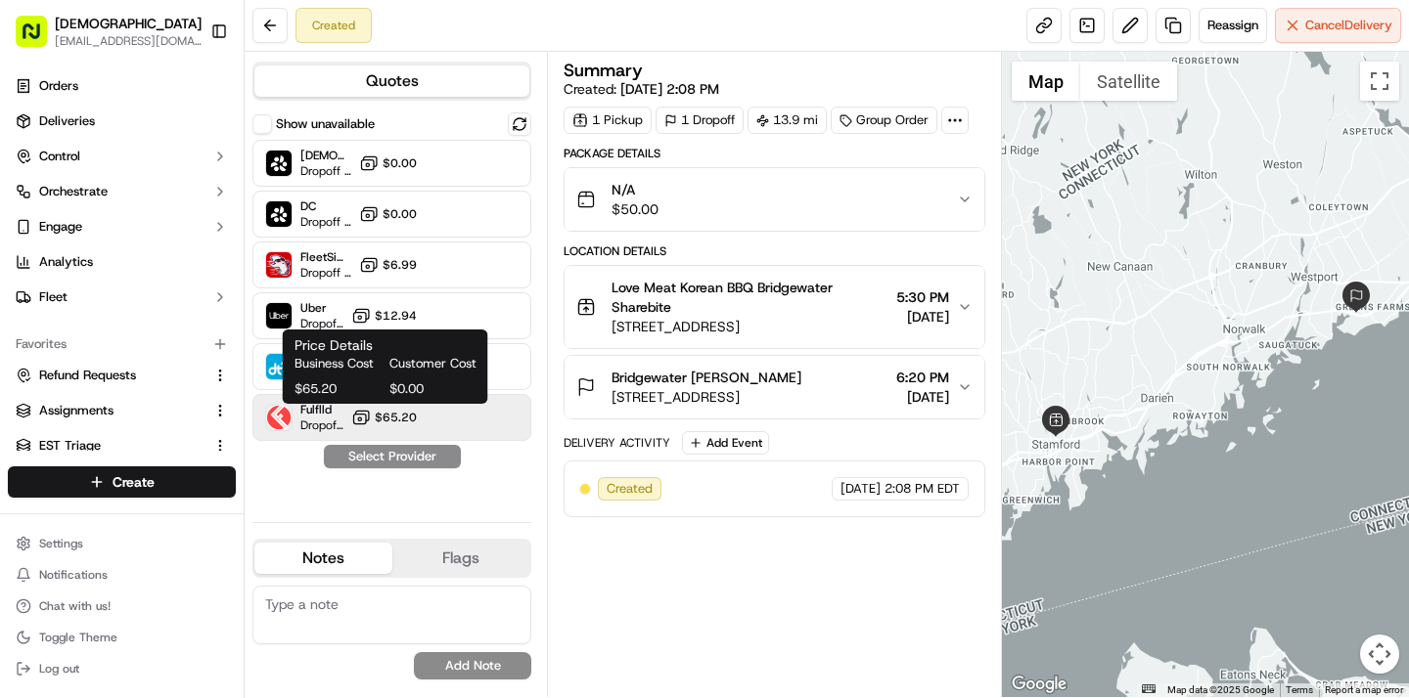
click at [353, 418] on icon at bounding box center [361, 418] width 20 height 20
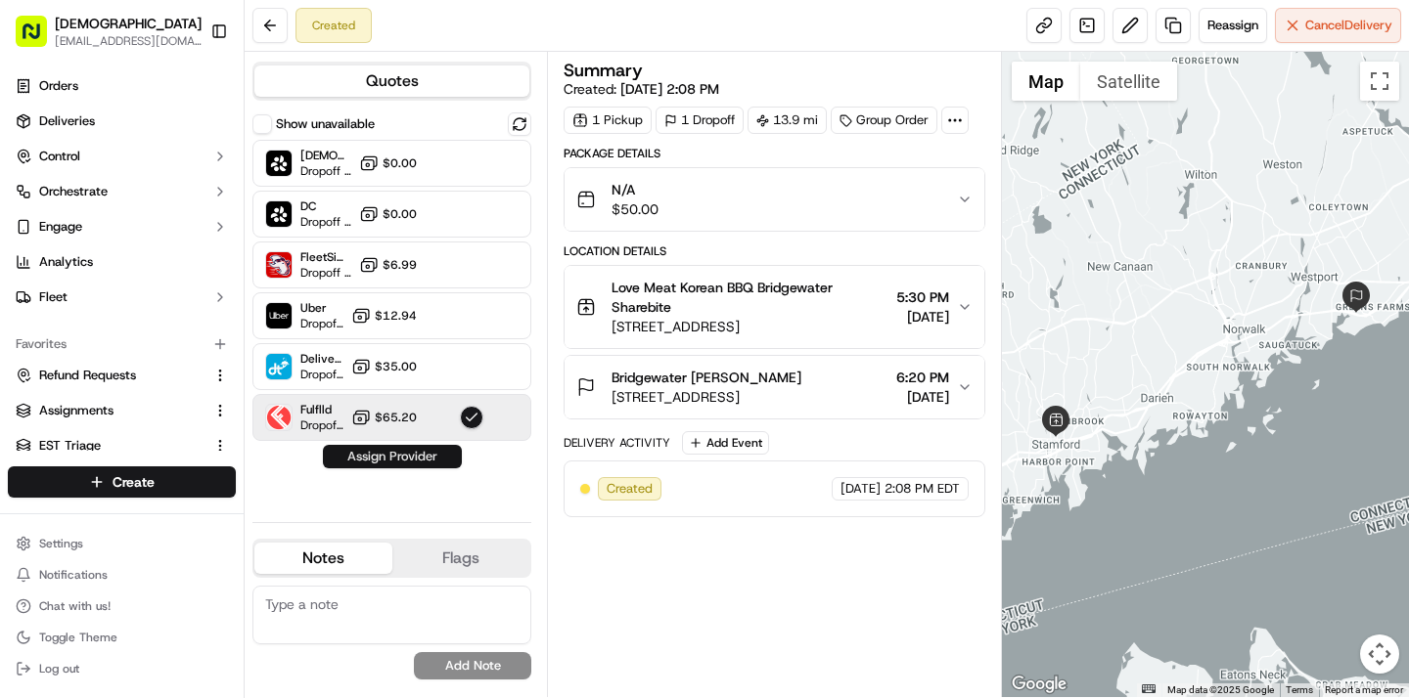
click at [358, 452] on button "Assign Provider" at bounding box center [392, 456] width 139 height 23
click at [326, 409] on span "Fulflld" at bounding box center [321, 410] width 43 height 16
click at [355, 457] on button "Assign Provider" at bounding box center [392, 456] width 139 height 23
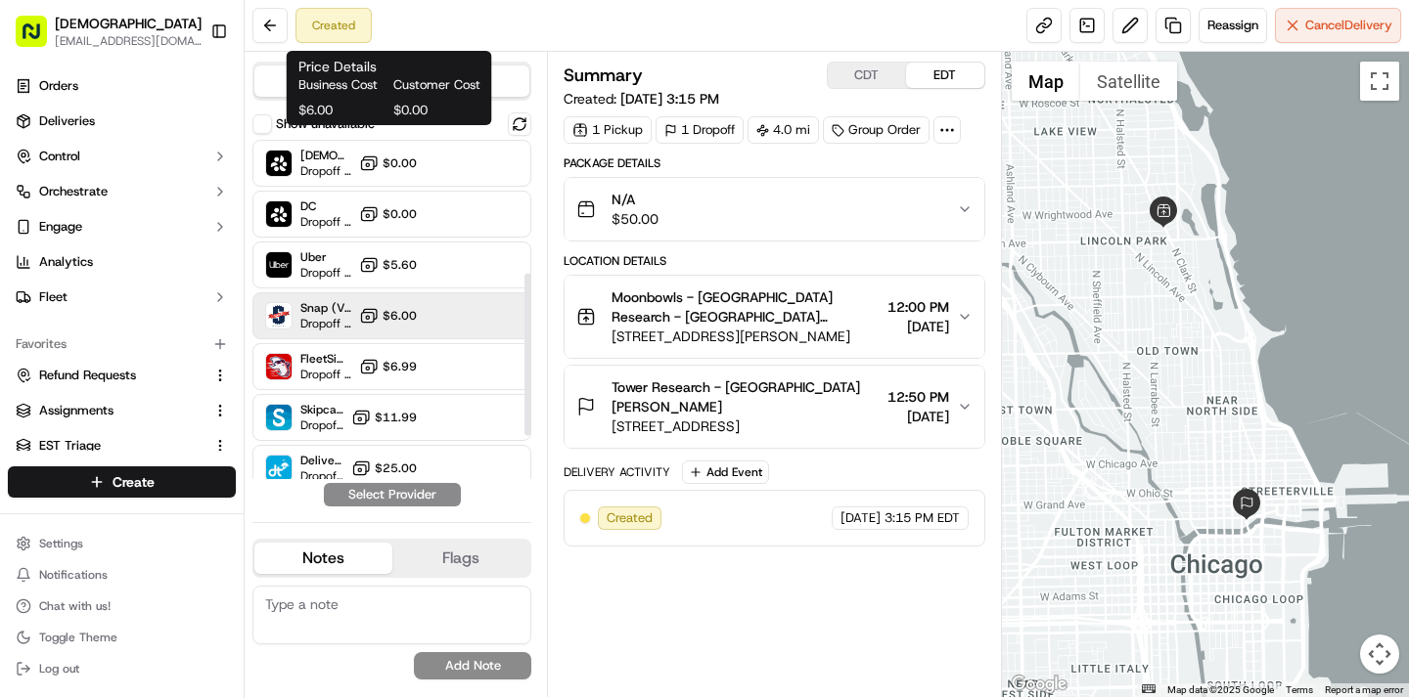
scroll to position [369, 0]
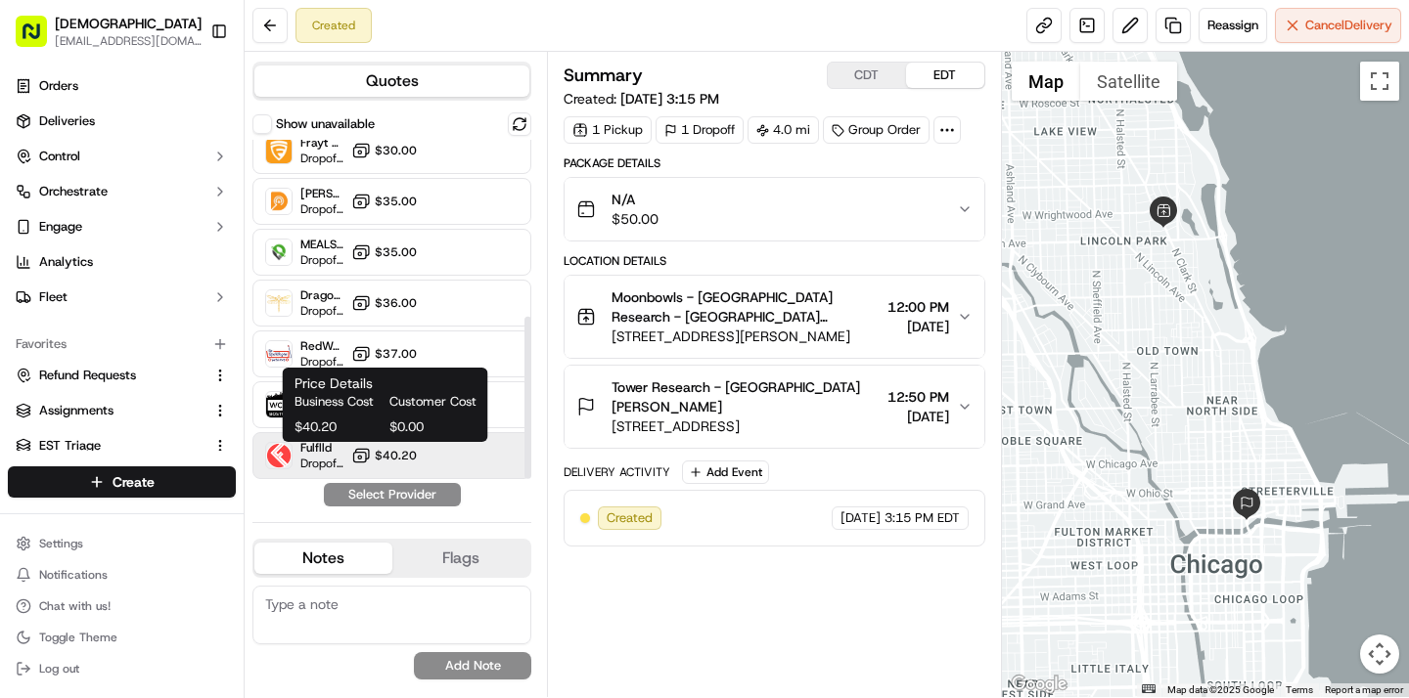
click at [379, 450] on span "$40.20" at bounding box center [396, 456] width 42 height 16
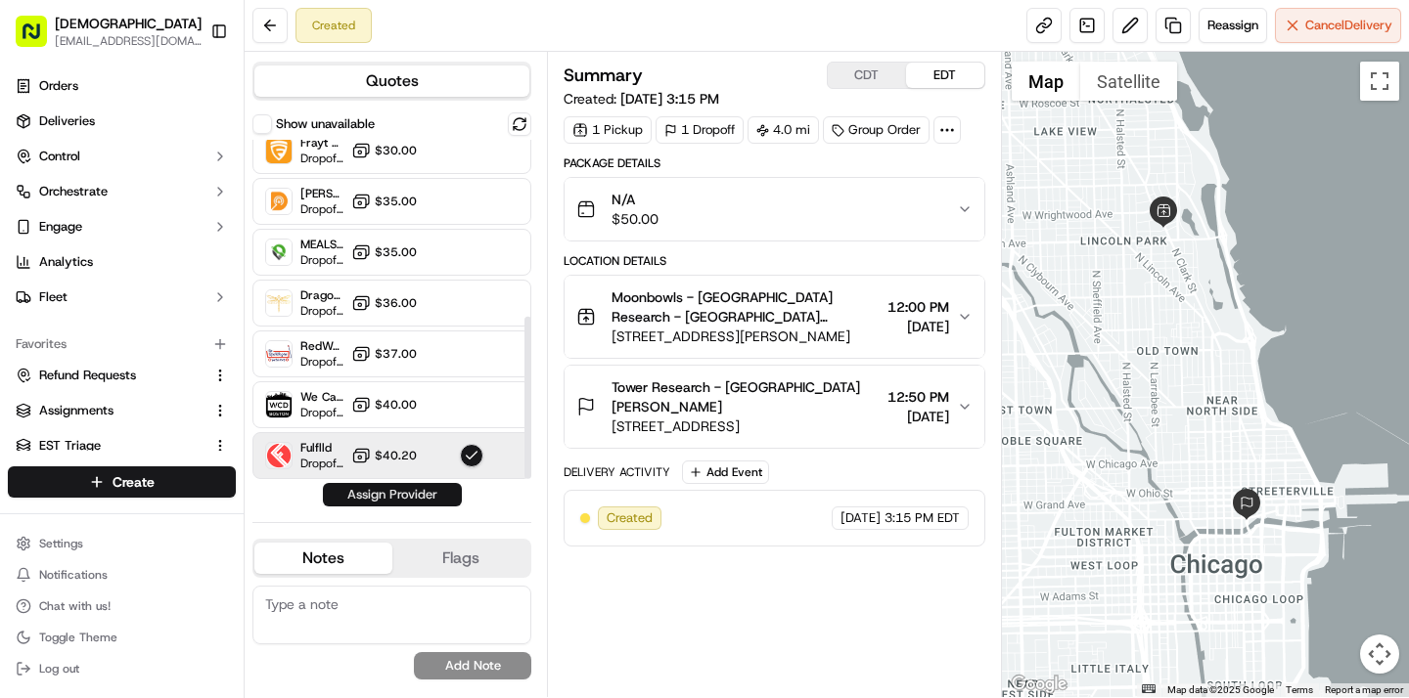
click at [387, 493] on button "Assign Provider" at bounding box center [392, 494] width 139 height 23
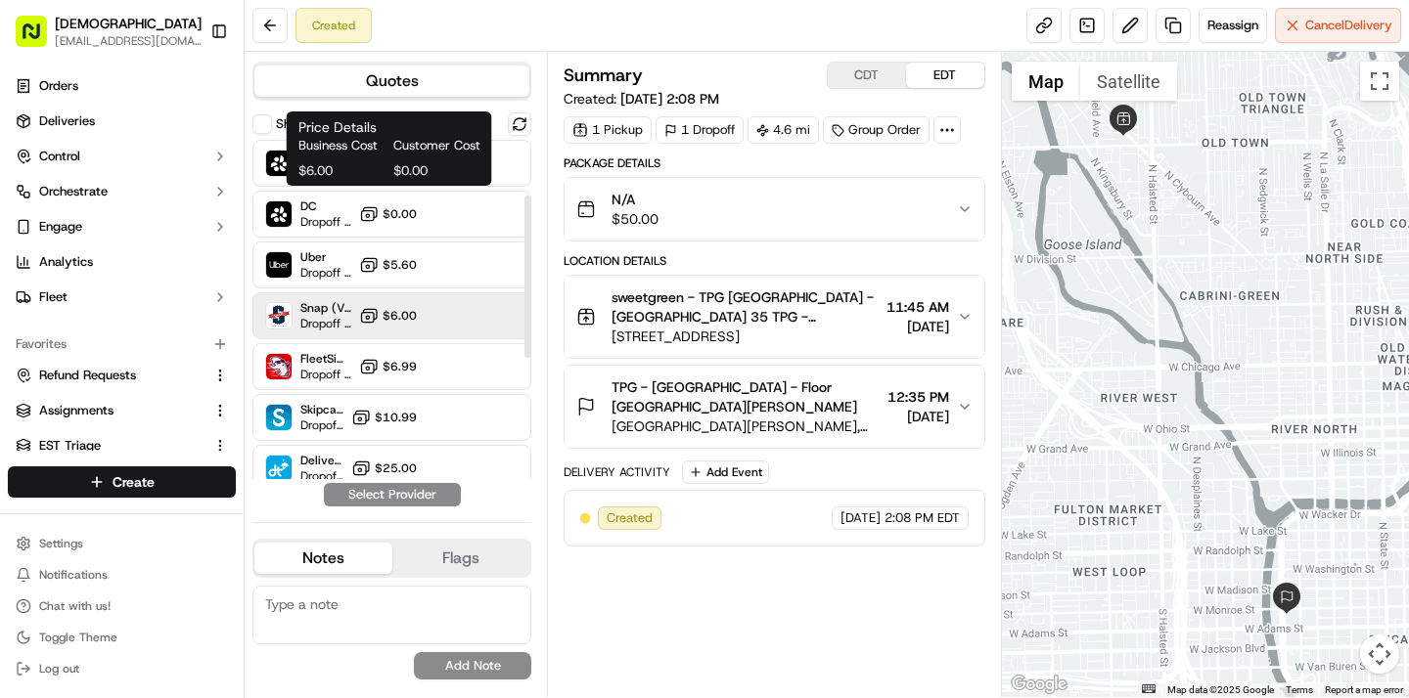
scroll to position [369, 0]
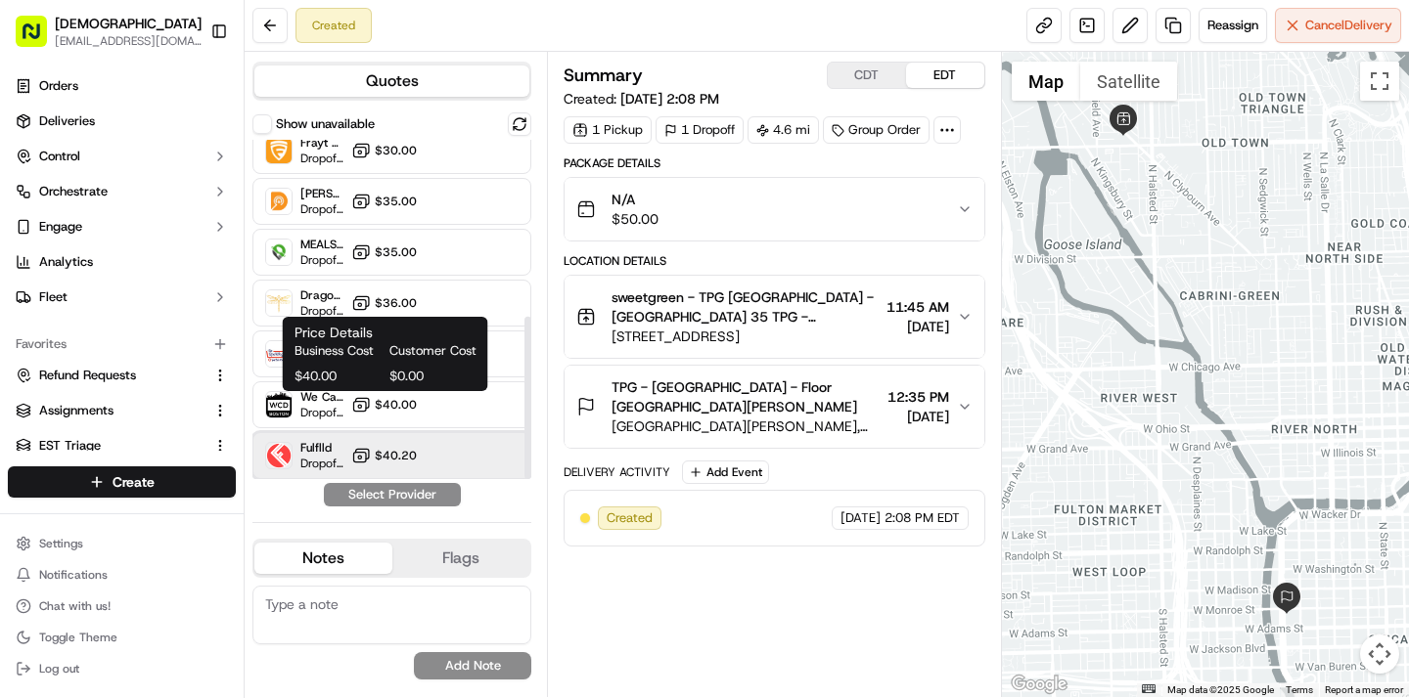
click at [377, 444] on div "Fulflld Dropoff ETA - $40.20" at bounding box center [391, 455] width 279 height 47
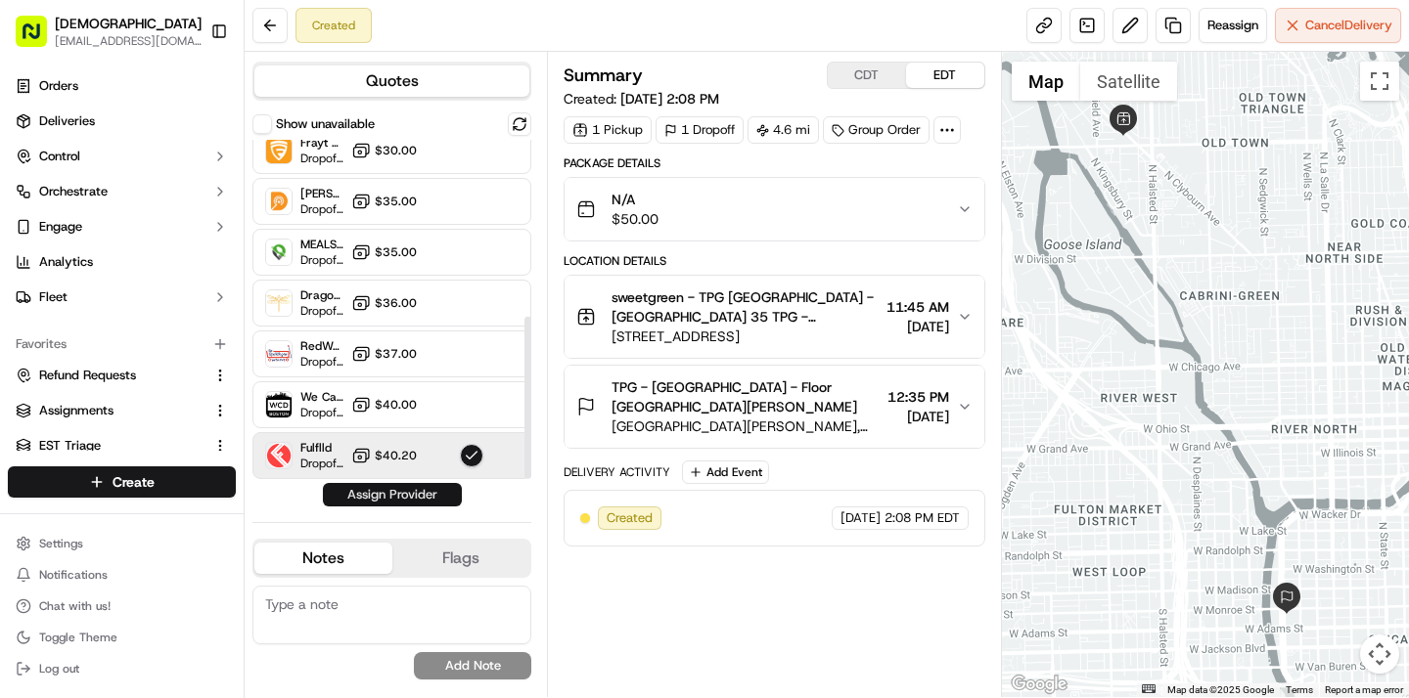
click at [384, 491] on button "Assign Provider" at bounding box center [392, 494] width 139 height 23
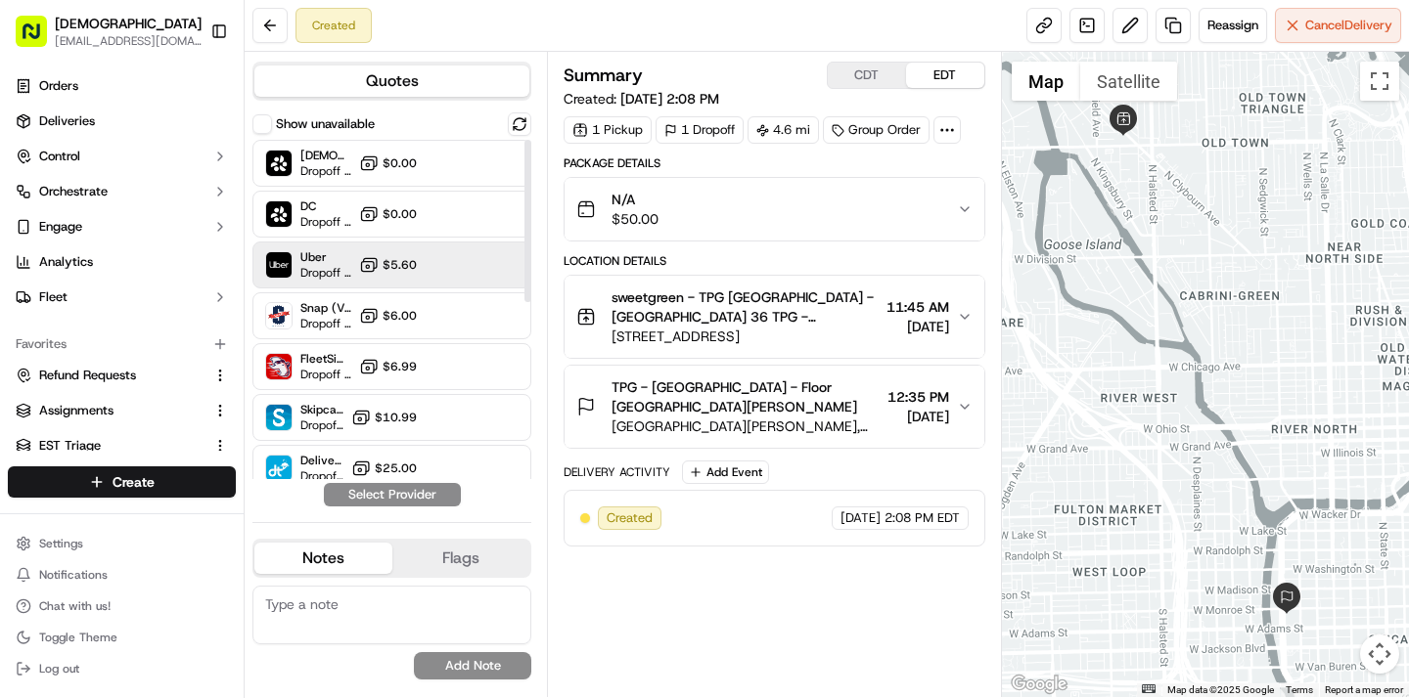
scroll to position [369, 0]
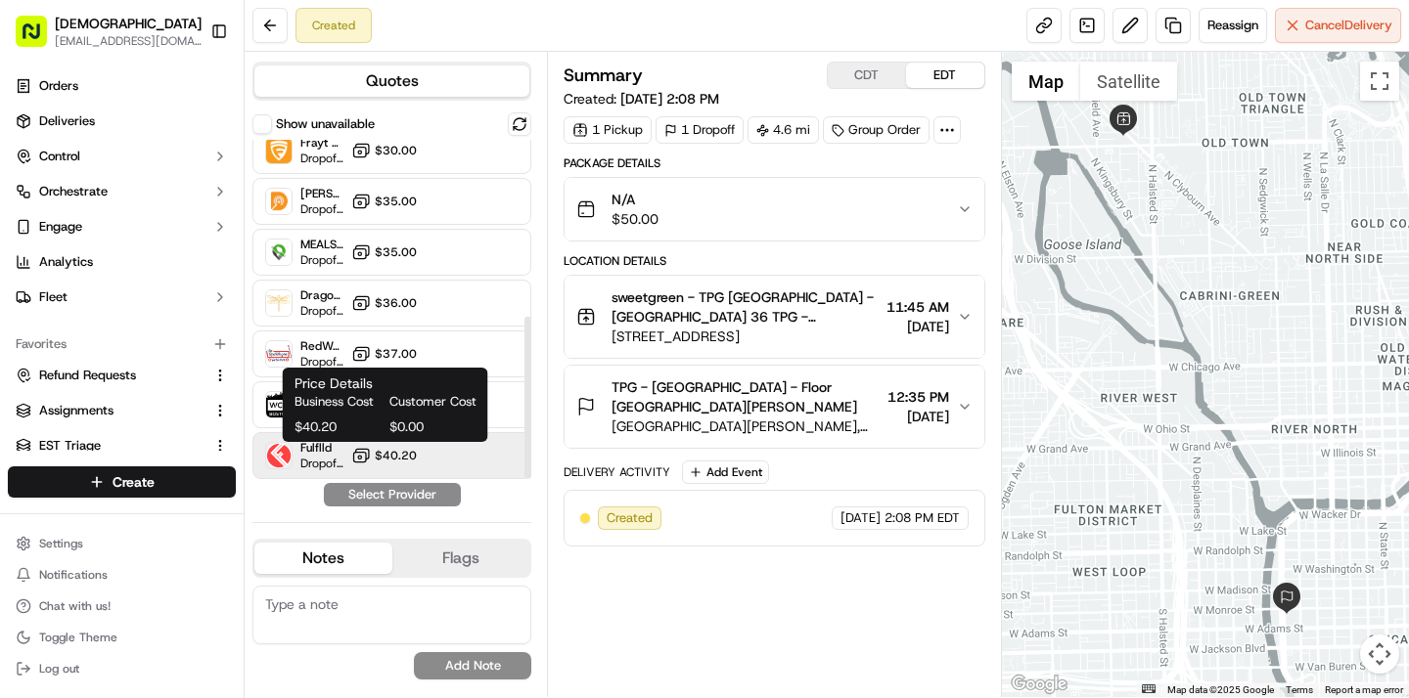
click at [366, 461] on icon at bounding box center [361, 456] width 20 height 20
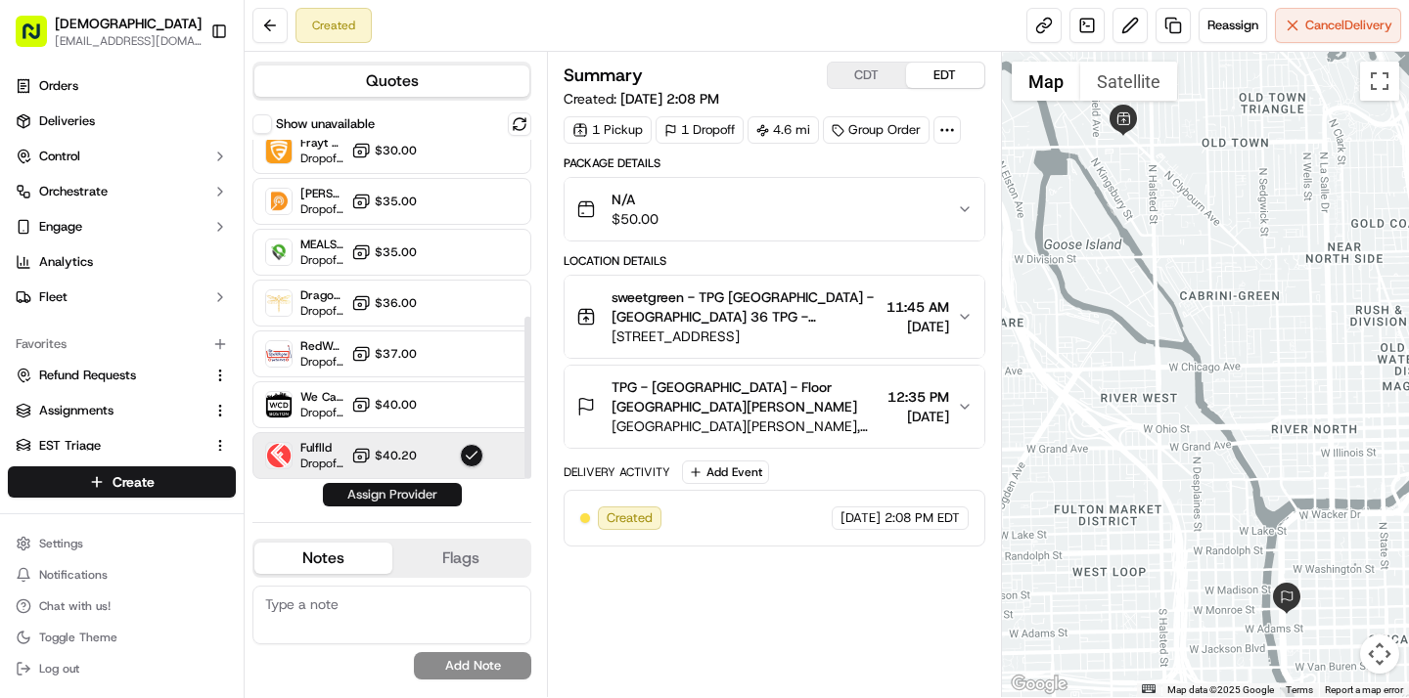
click at [371, 485] on button "Assign Provider" at bounding box center [392, 494] width 139 height 23
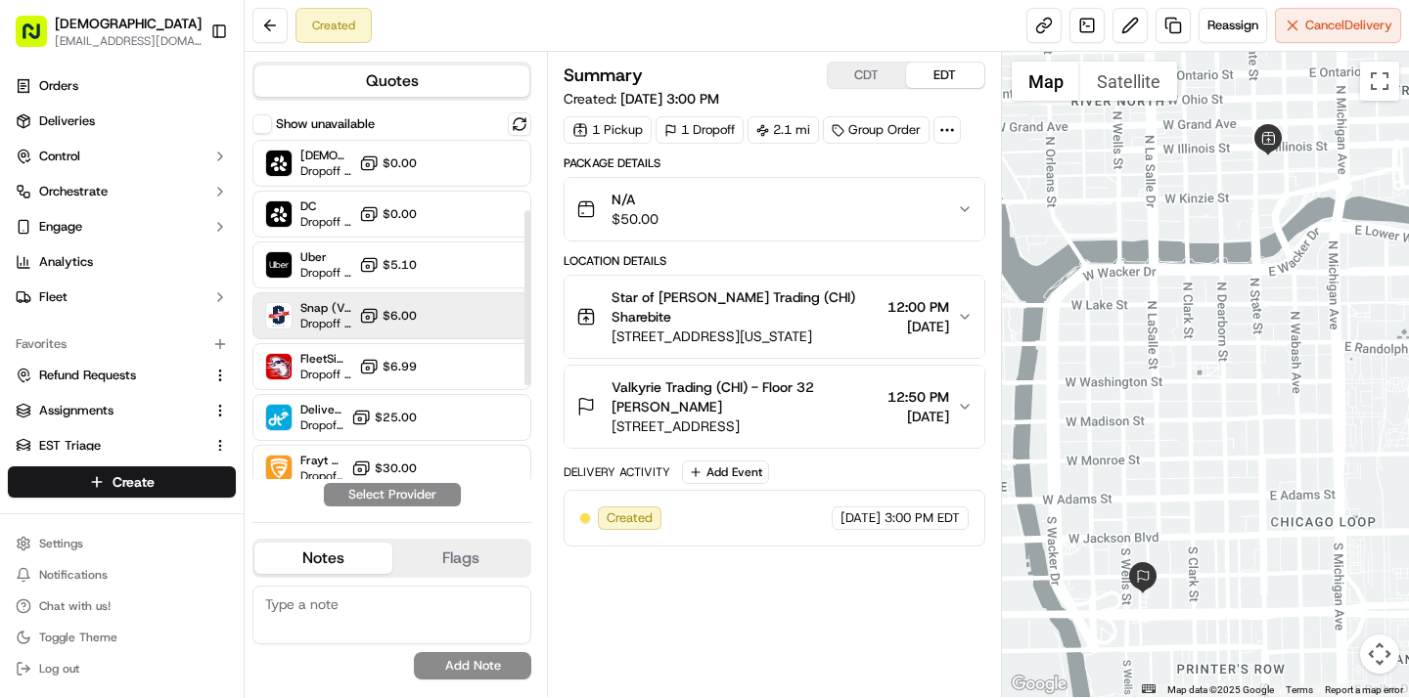
scroll to position [318, 0]
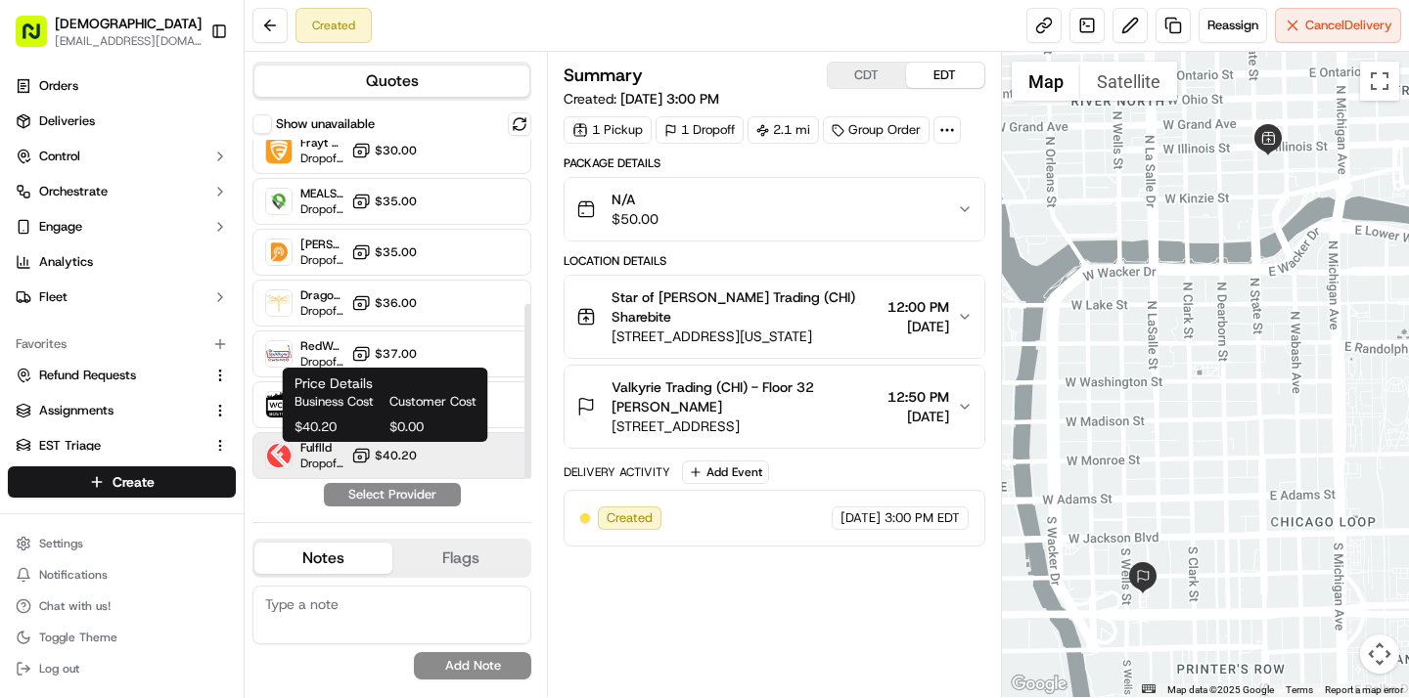
click at [391, 459] on span "$40.20" at bounding box center [396, 456] width 42 height 16
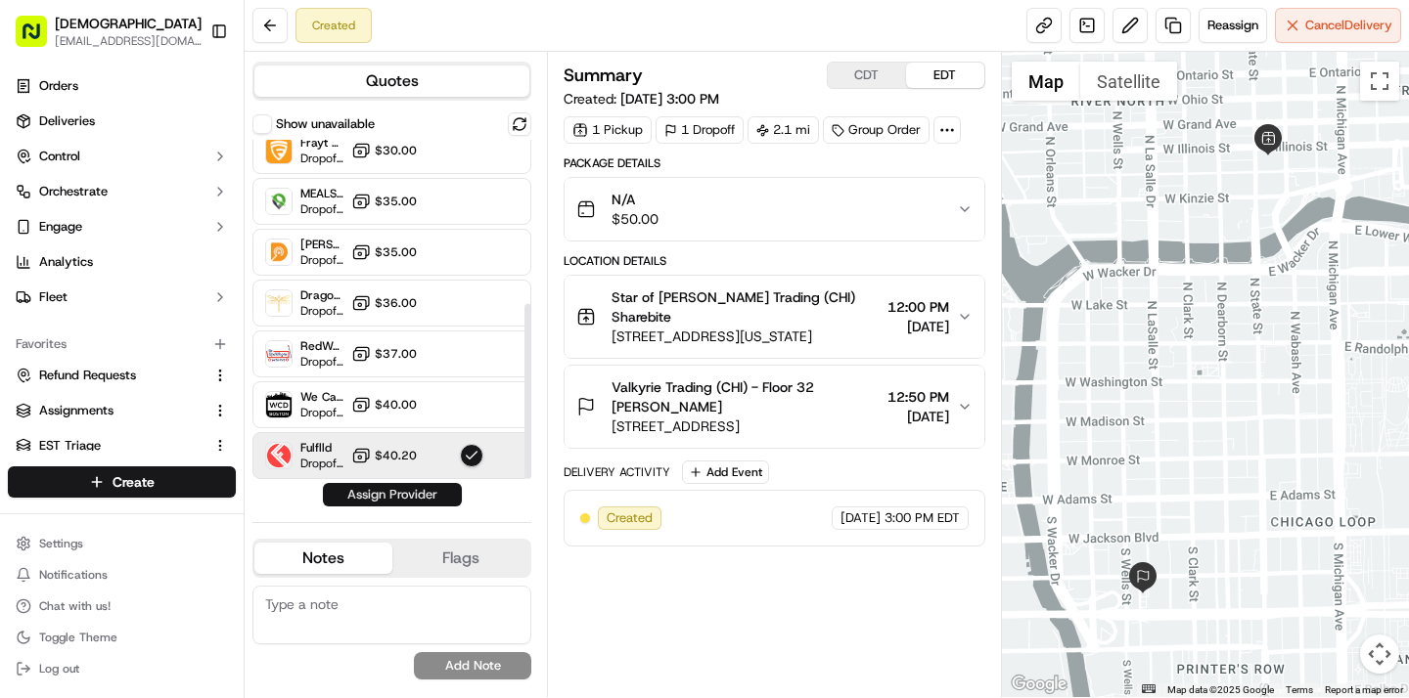
click at [392, 489] on button "Assign Provider" at bounding box center [392, 494] width 139 height 23
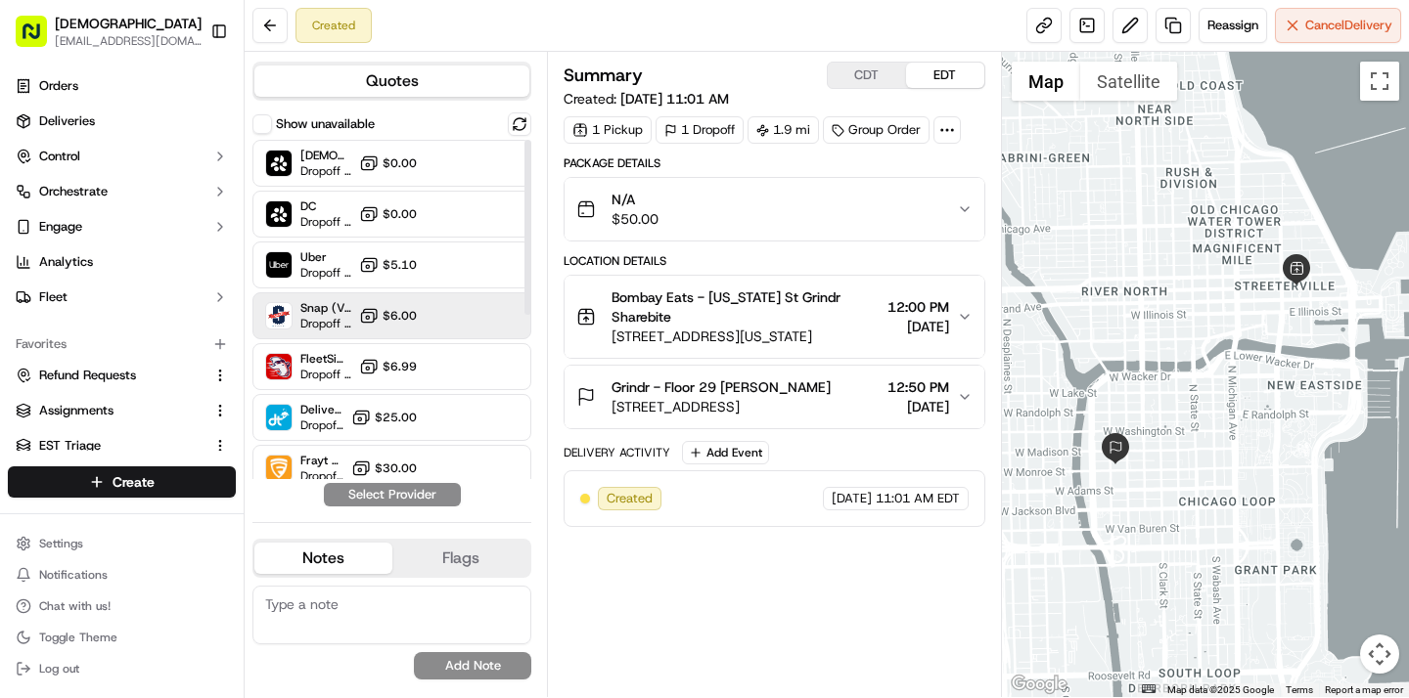
scroll to position [318, 0]
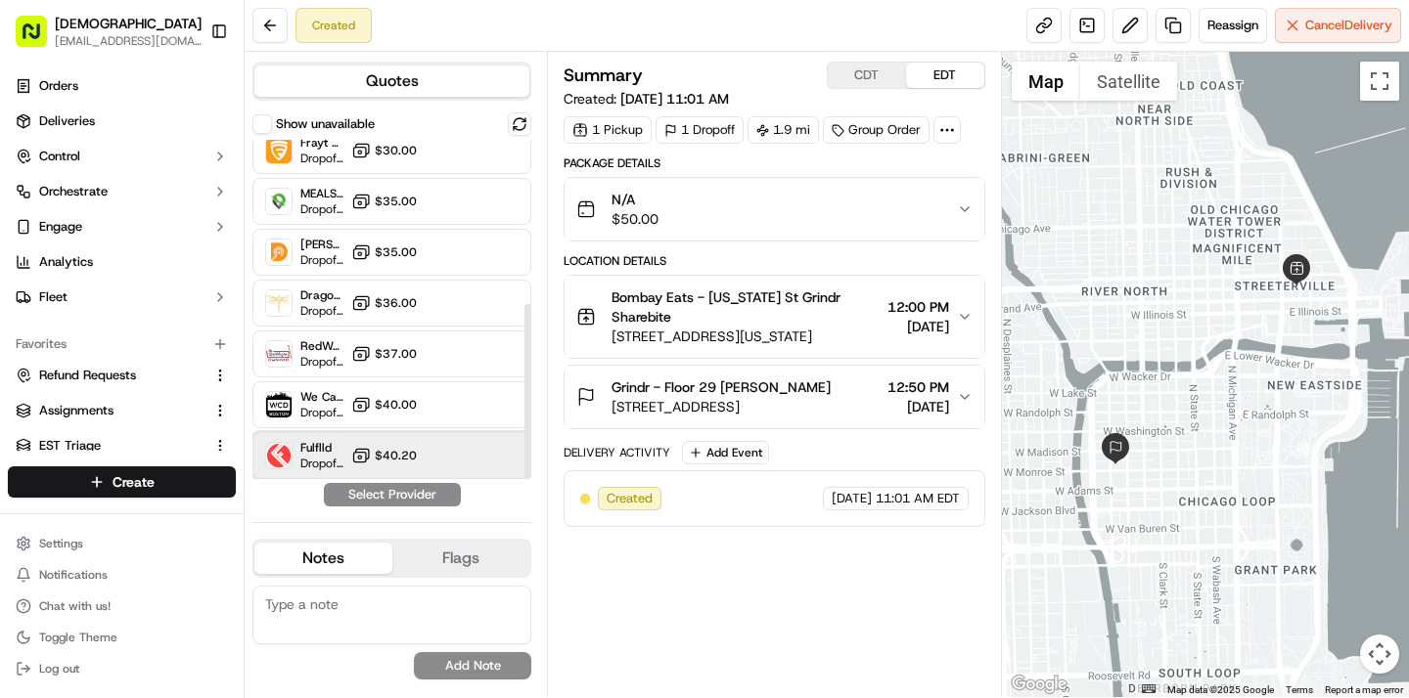
click at [392, 444] on div "Fulflld Dropoff ETA - $40.20" at bounding box center [391, 455] width 279 height 47
click at [393, 486] on button "Assign Provider" at bounding box center [392, 494] width 139 height 23
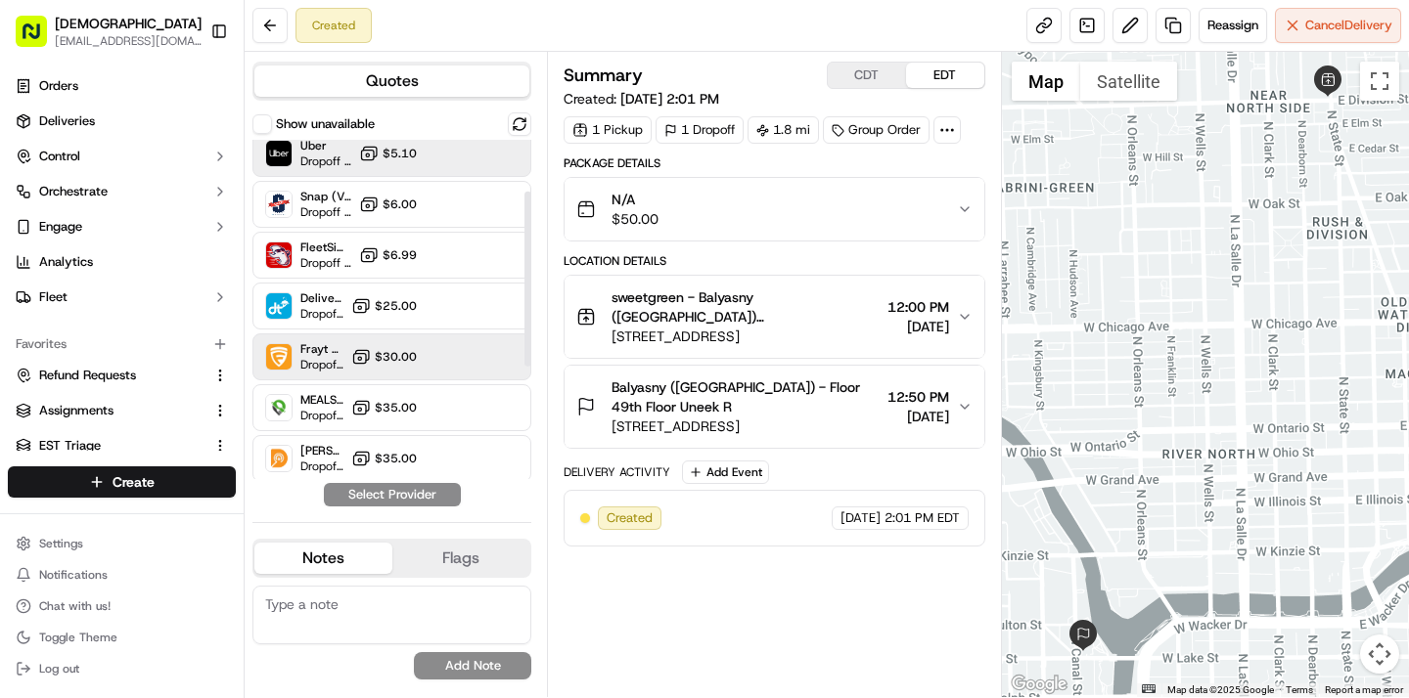
scroll to position [133, 0]
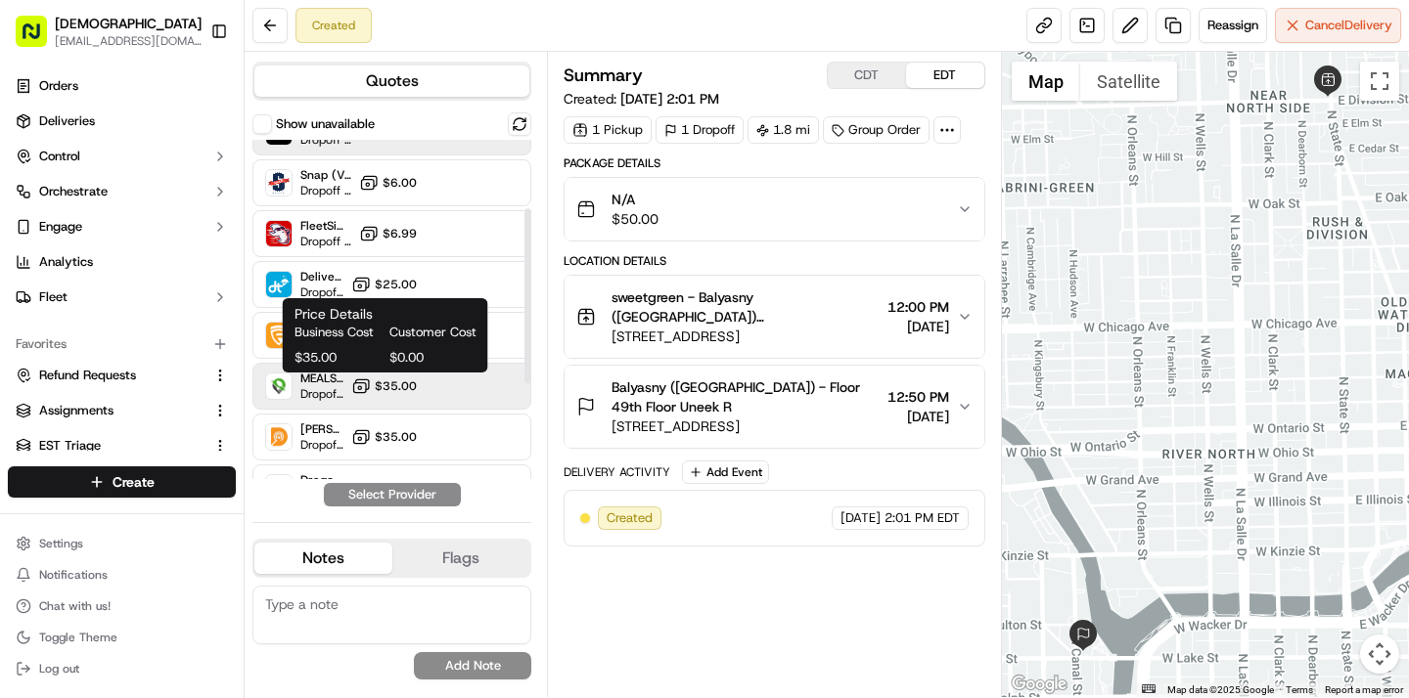
click at [413, 377] on button "$35.00" at bounding box center [384, 387] width 66 height 20
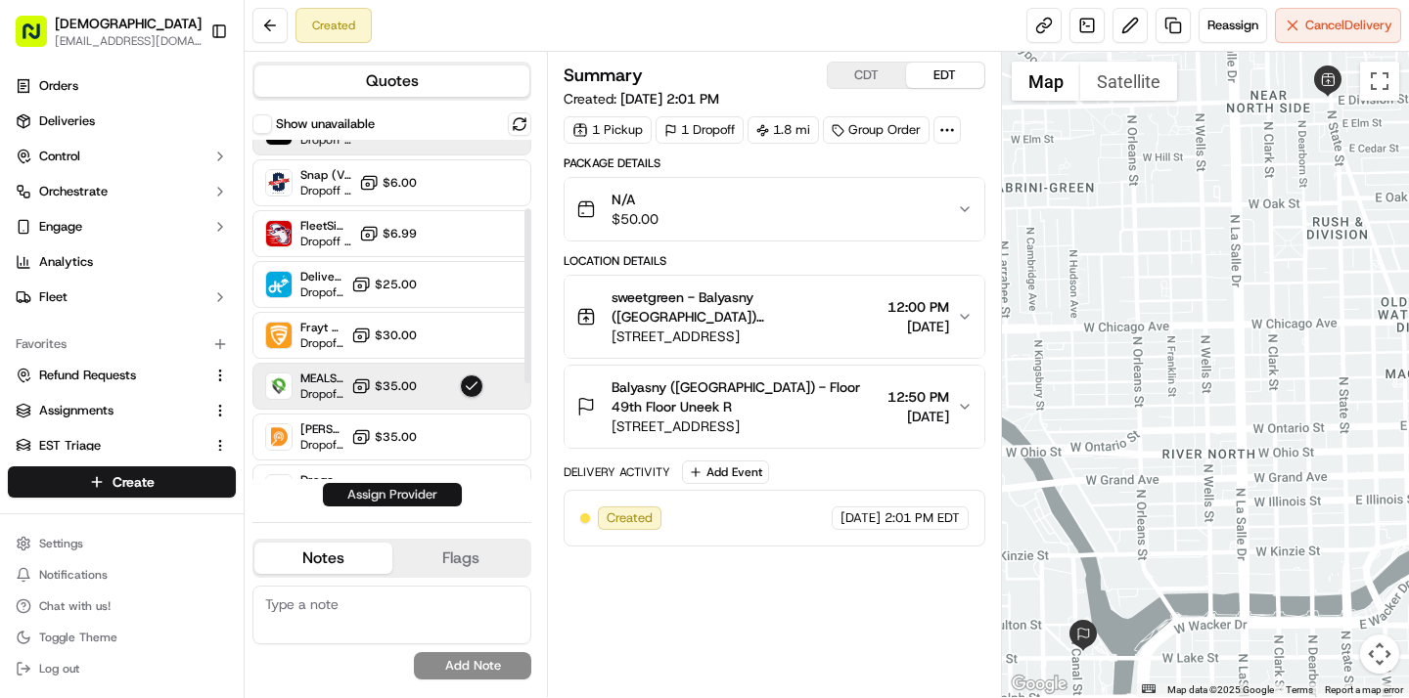
click at [408, 488] on button "Assign Provider" at bounding box center [392, 494] width 139 height 23
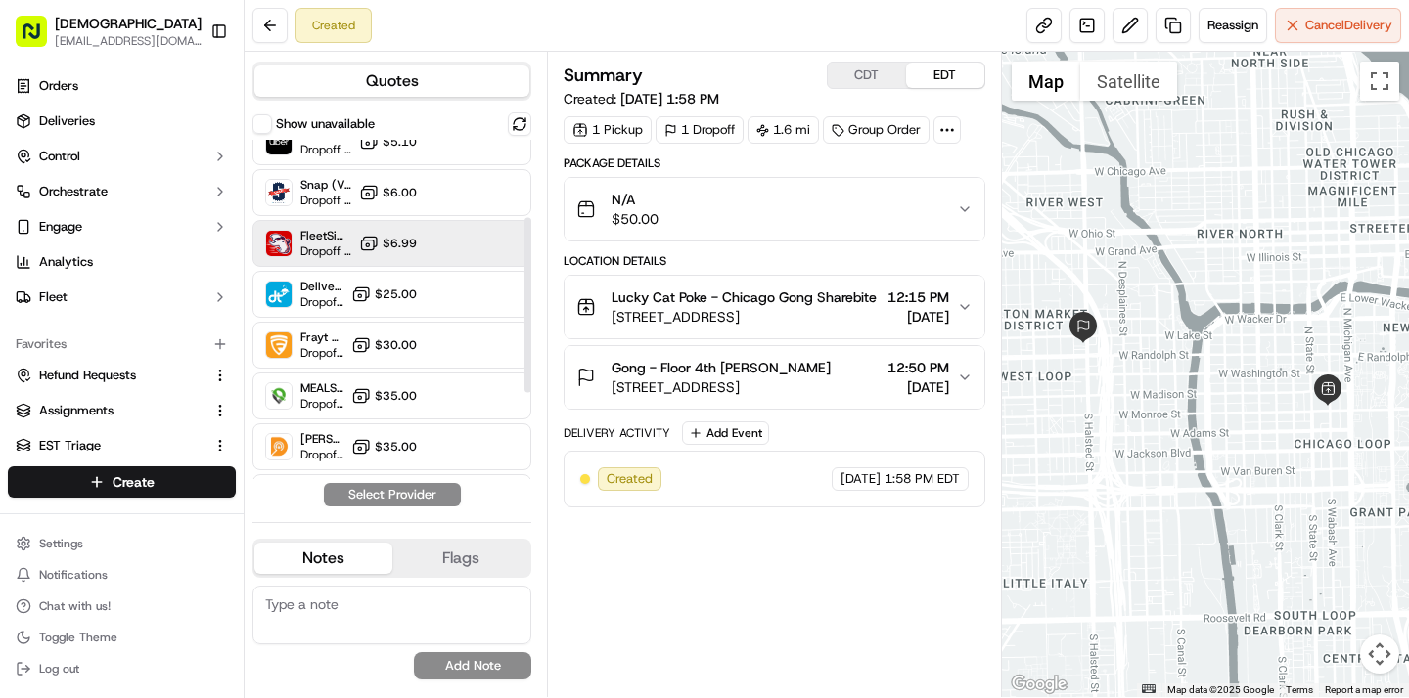
scroll to position [151, 0]
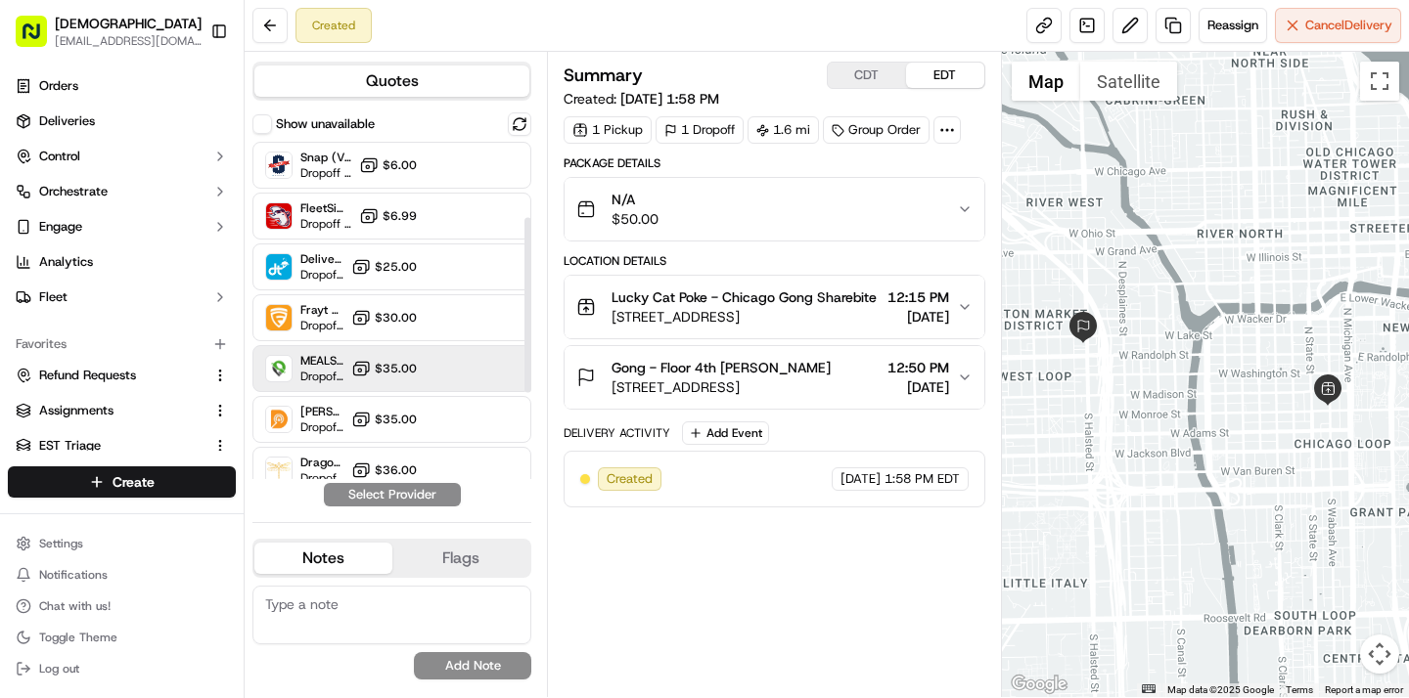
click at [401, 367] on span "$35.00" at bounding box center [396, 369] width 42 height 16
click at [405, 494] on button "Assign Provider" at bounding box center [392, 494] width 139 height 23
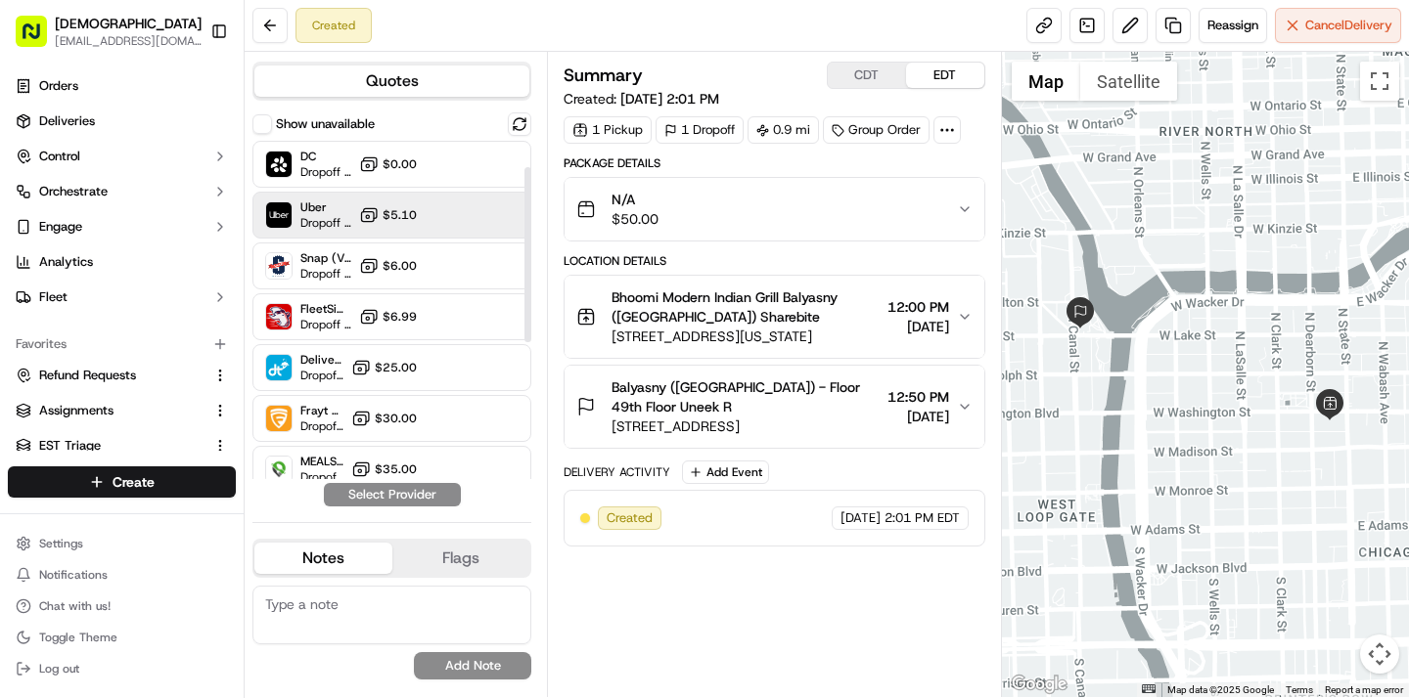
scroll to position [54, 0]
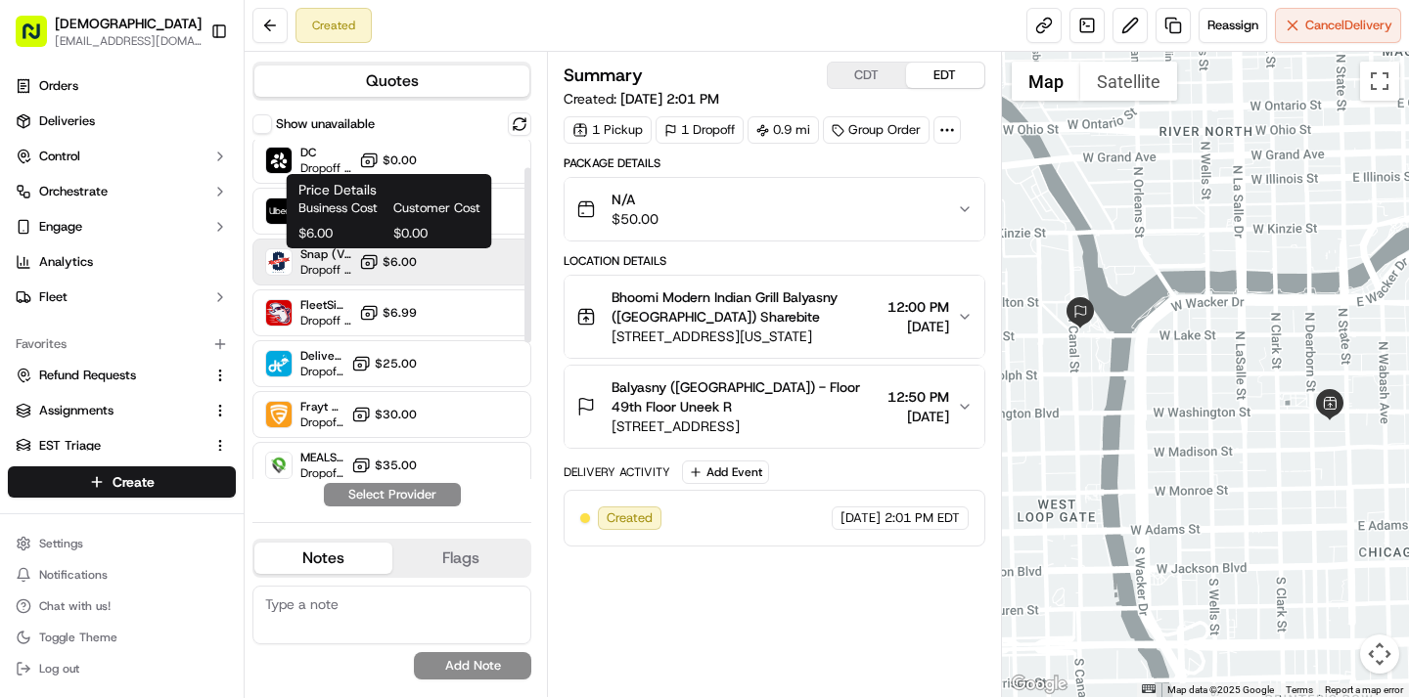
click at [411, 262] on span "$6.00" at bounding box center [399, 262] width 34 height 16
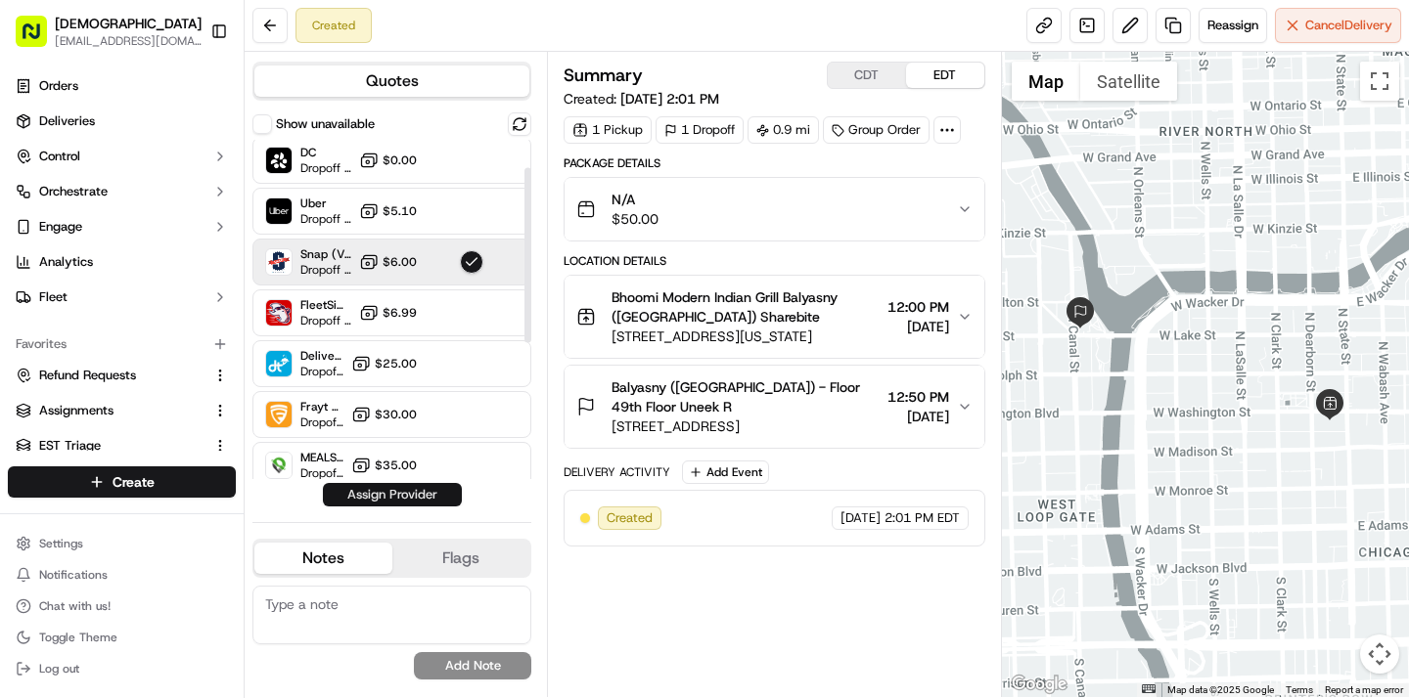
click at [411, 491] on button "Assign Provider" at bounding box center [392, 494] width 139 height 23
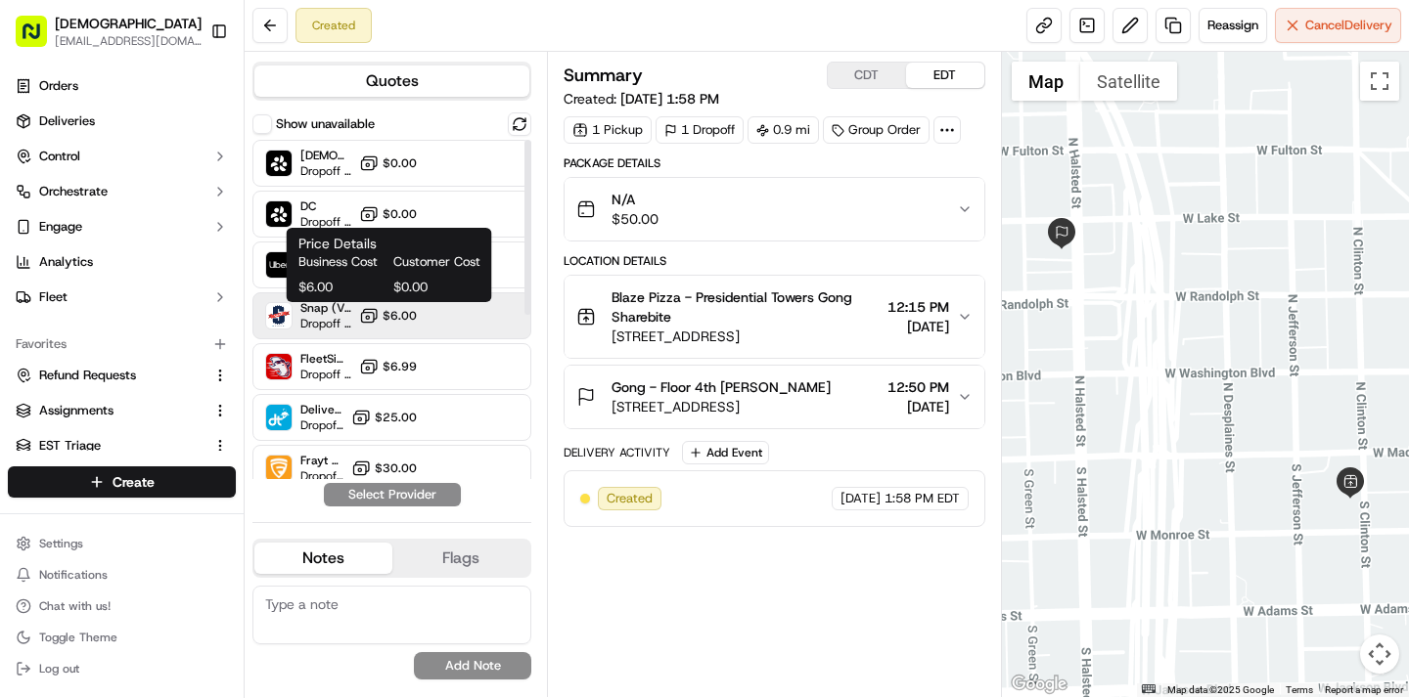
click at [397, 315] on span "$6.00" at bounding box center [399, 316] width 34 height 16
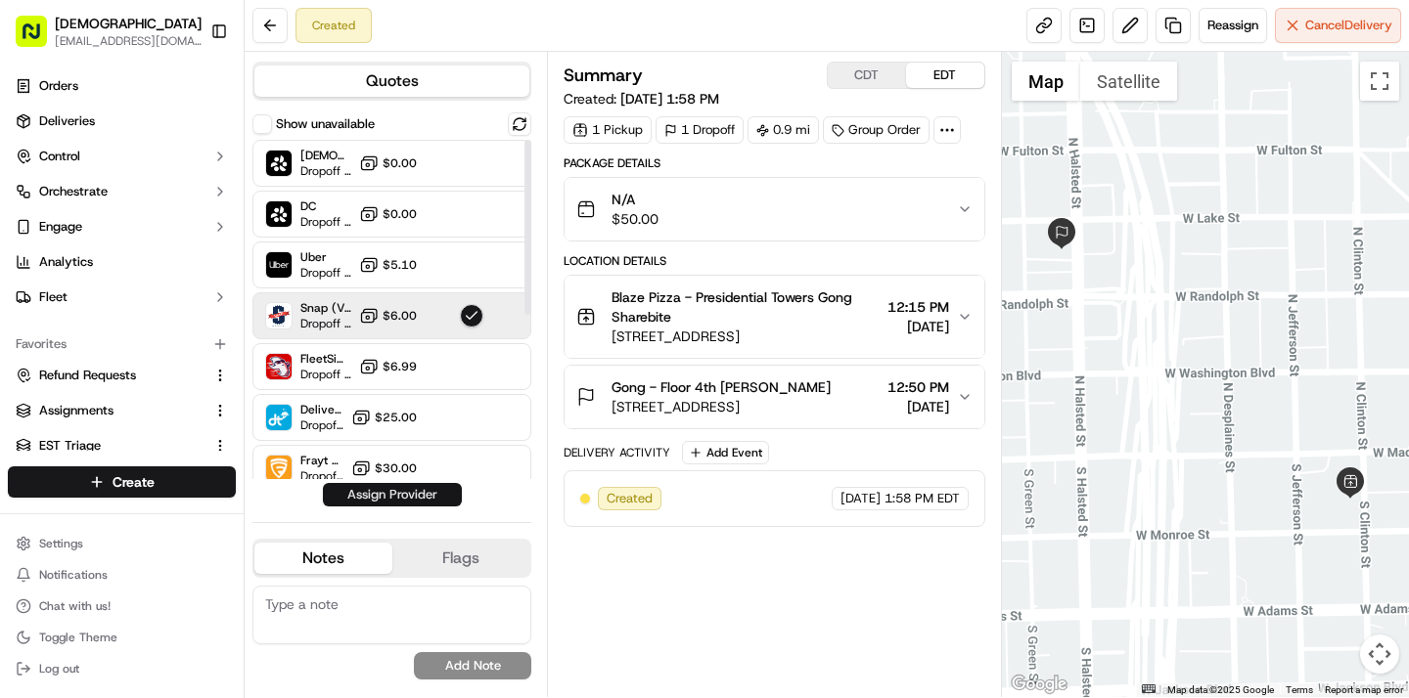
click at [407, 489] on button "Assign Provider" at bounding box center [392, 494] width 139 height 23
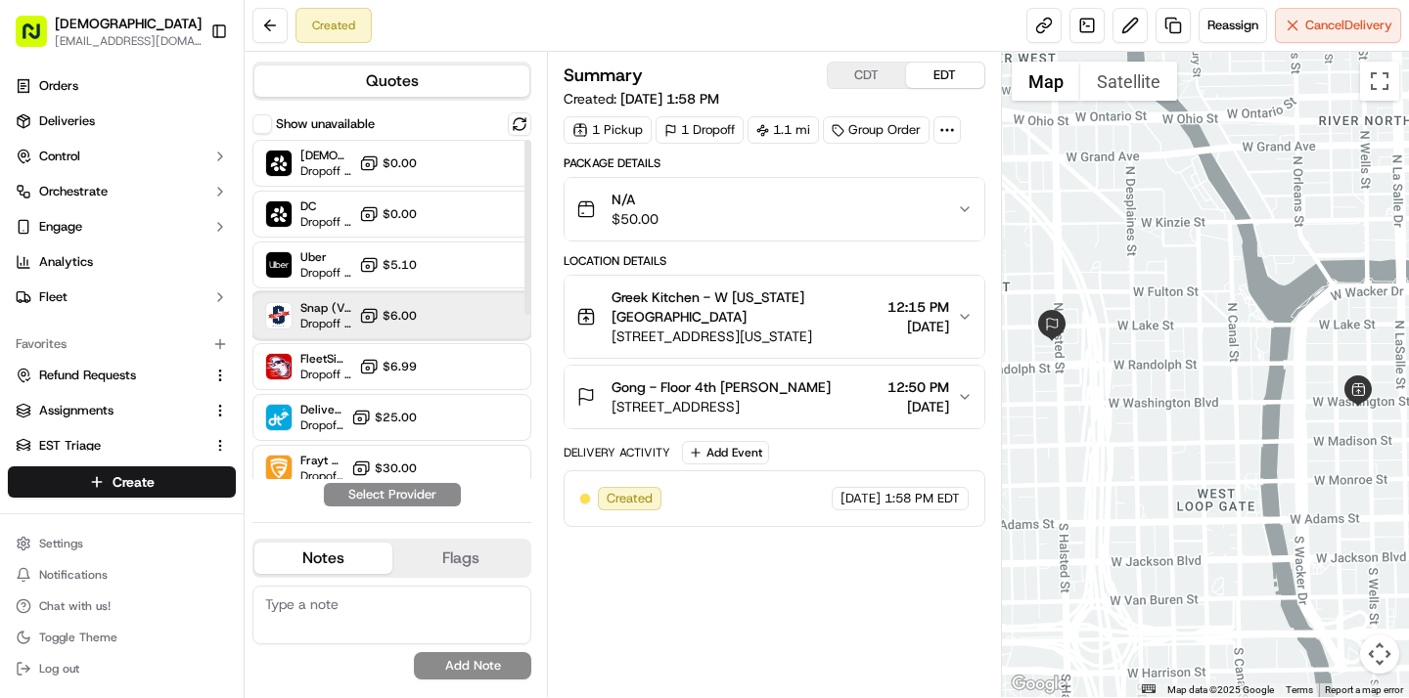
click at [369, 301] on div "Snap (Vromo) Dropoff ETA - $6.00" at bounding box center [391, 315] width 279 height 47
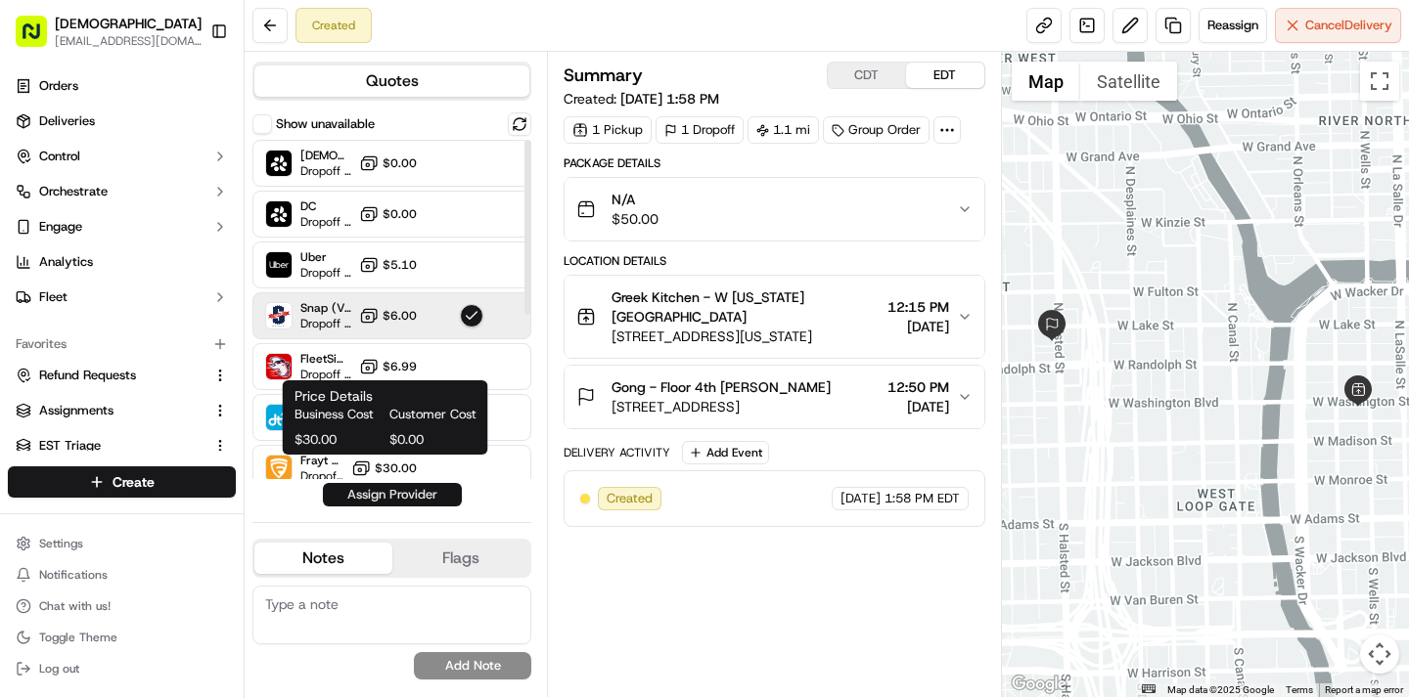
click at [397, 491] on button "Assign Provider" at bounding box center [392, 494] width 139 height 23
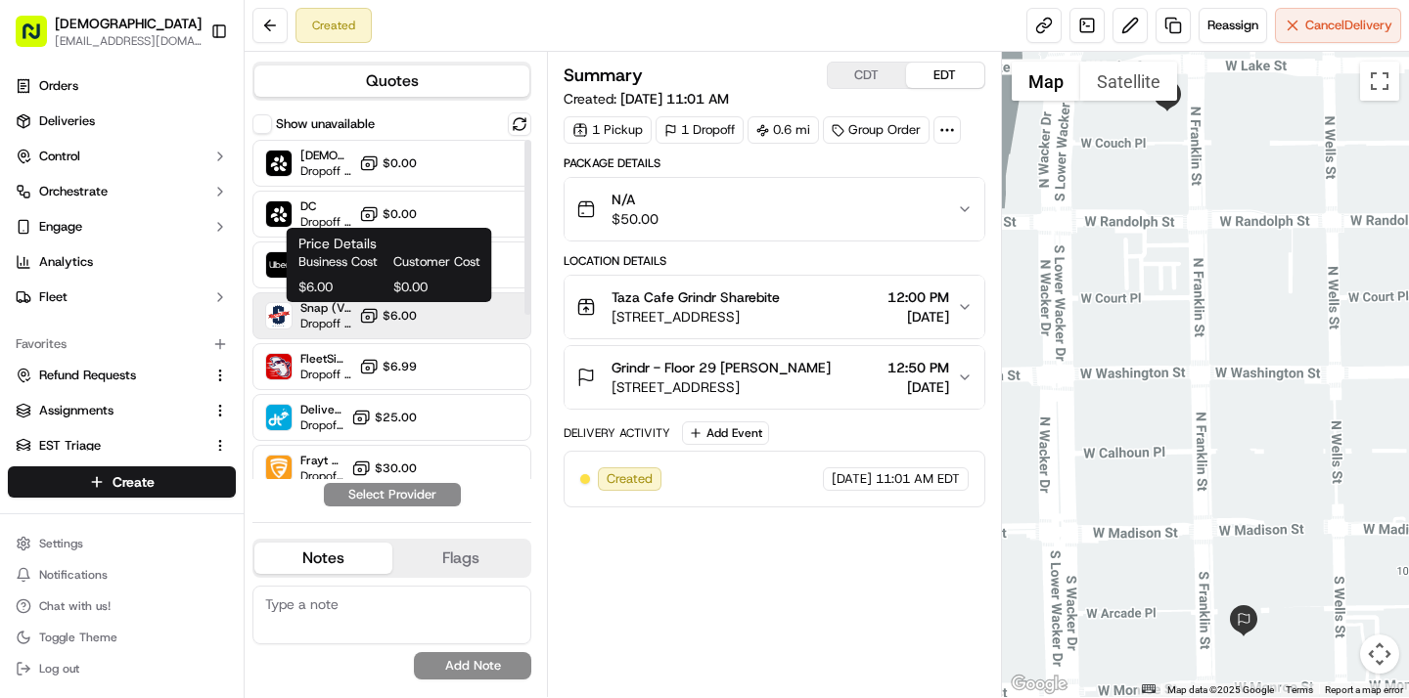
click at [370, 313] on icon at bounding box center [369, 316] width 20 height 20
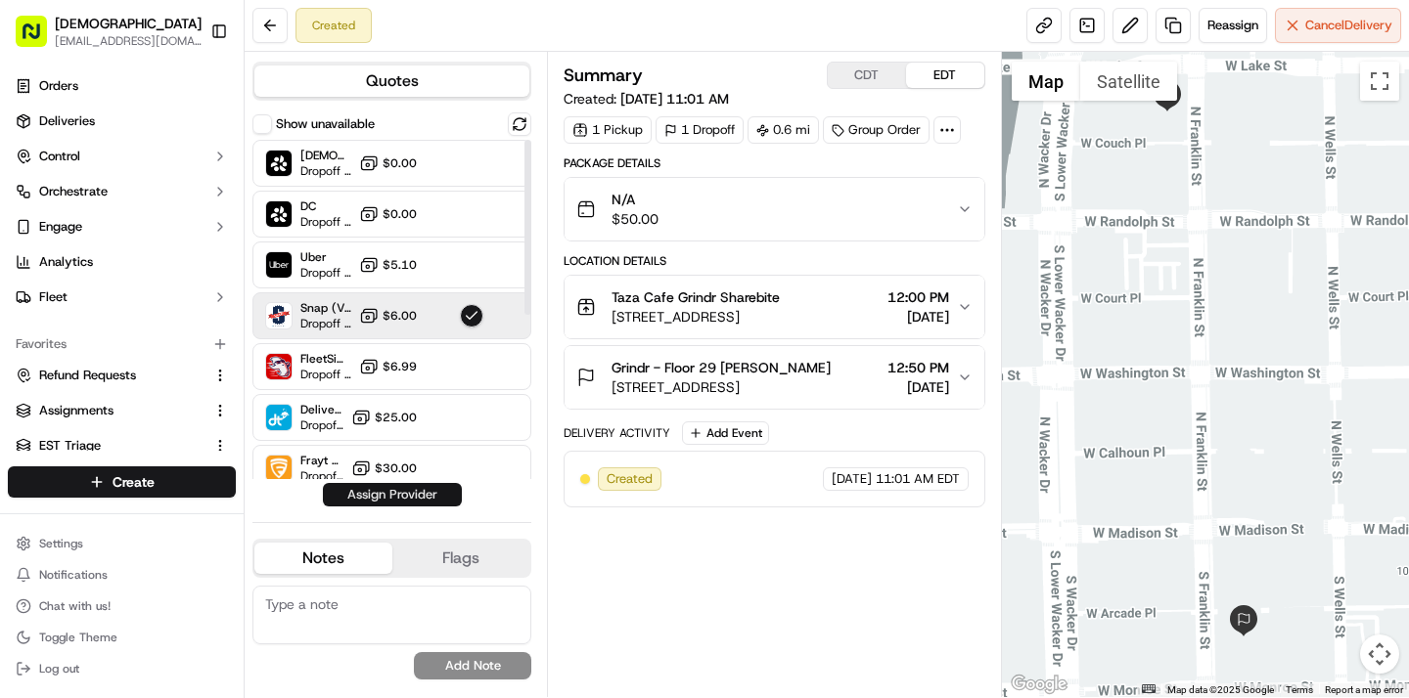
click at [393, 487] on button "Assign Provider" at bounding box center [392, 494] width 139 height 23
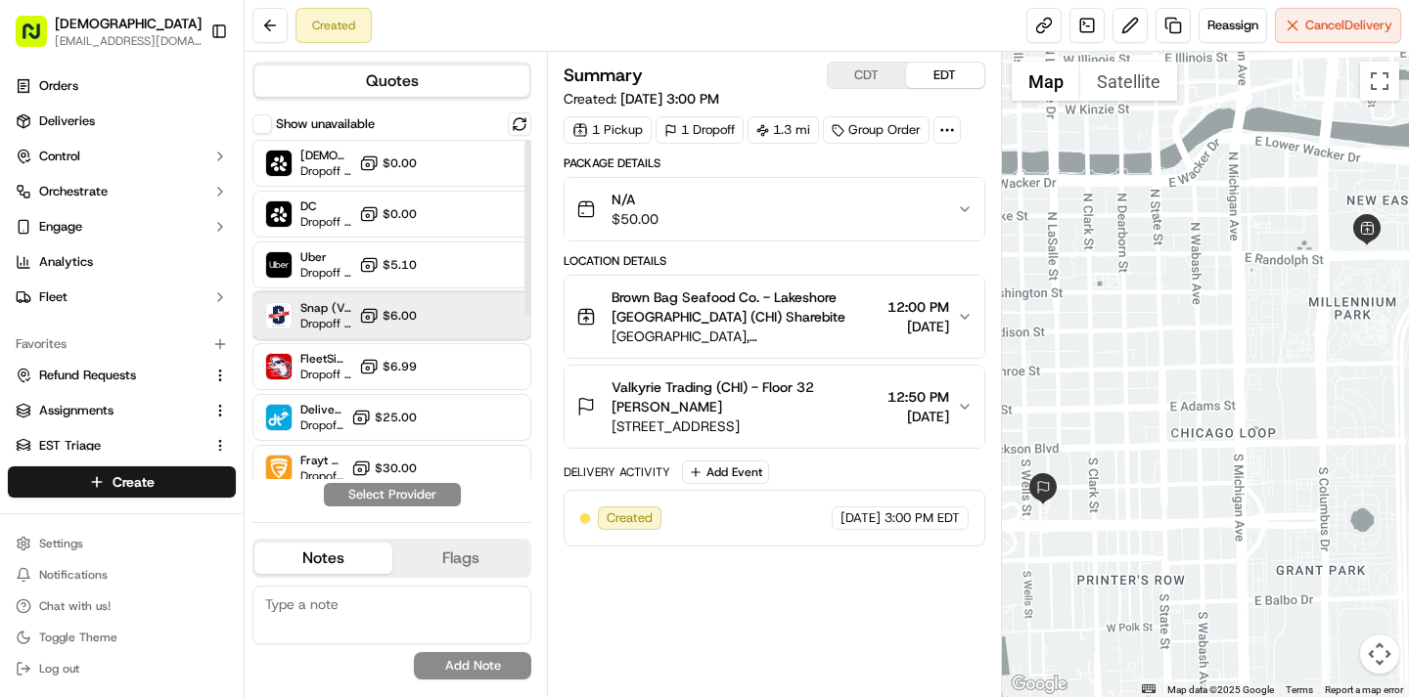
click at [357, 305] on div "Snap (Vromo) Dropoff ETA - $6.00" at bounding box center [391, 315] width 279 height 47
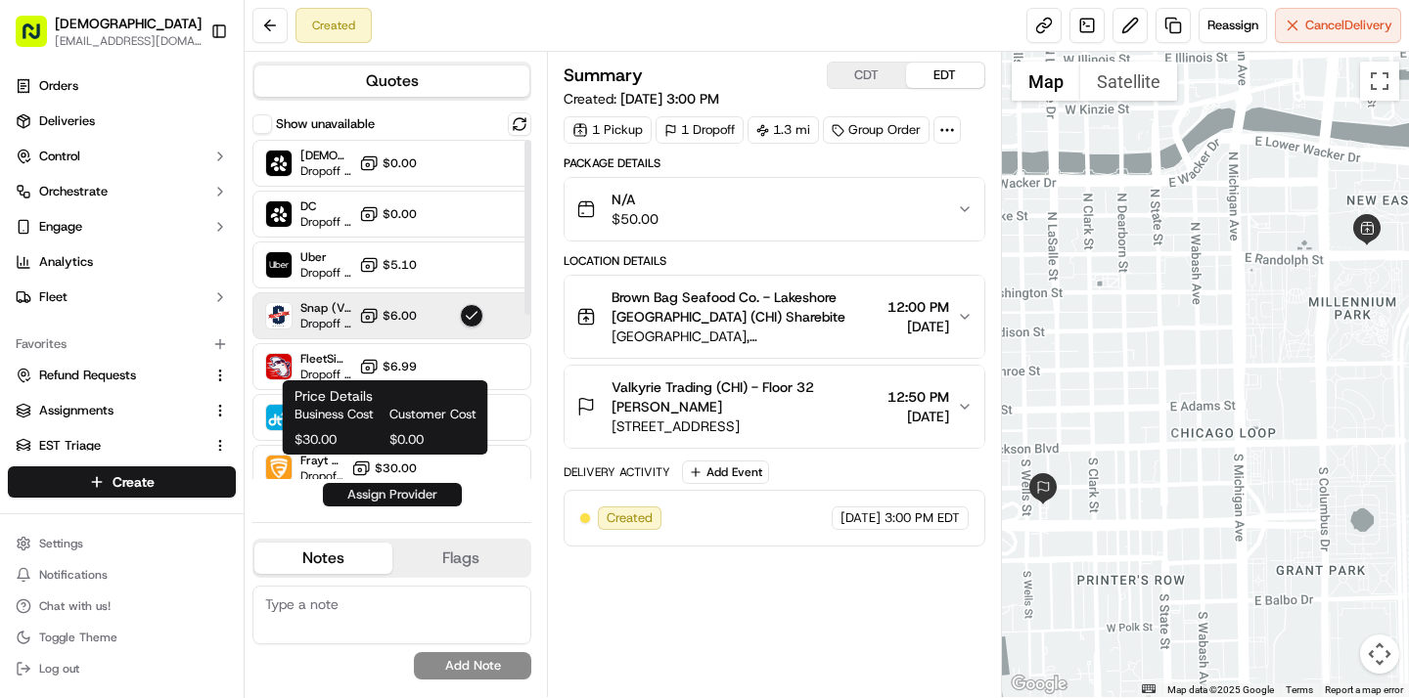
click at [391, 498] on button "Assign Provider" at bounding box center [392, 494] width 139 height 23
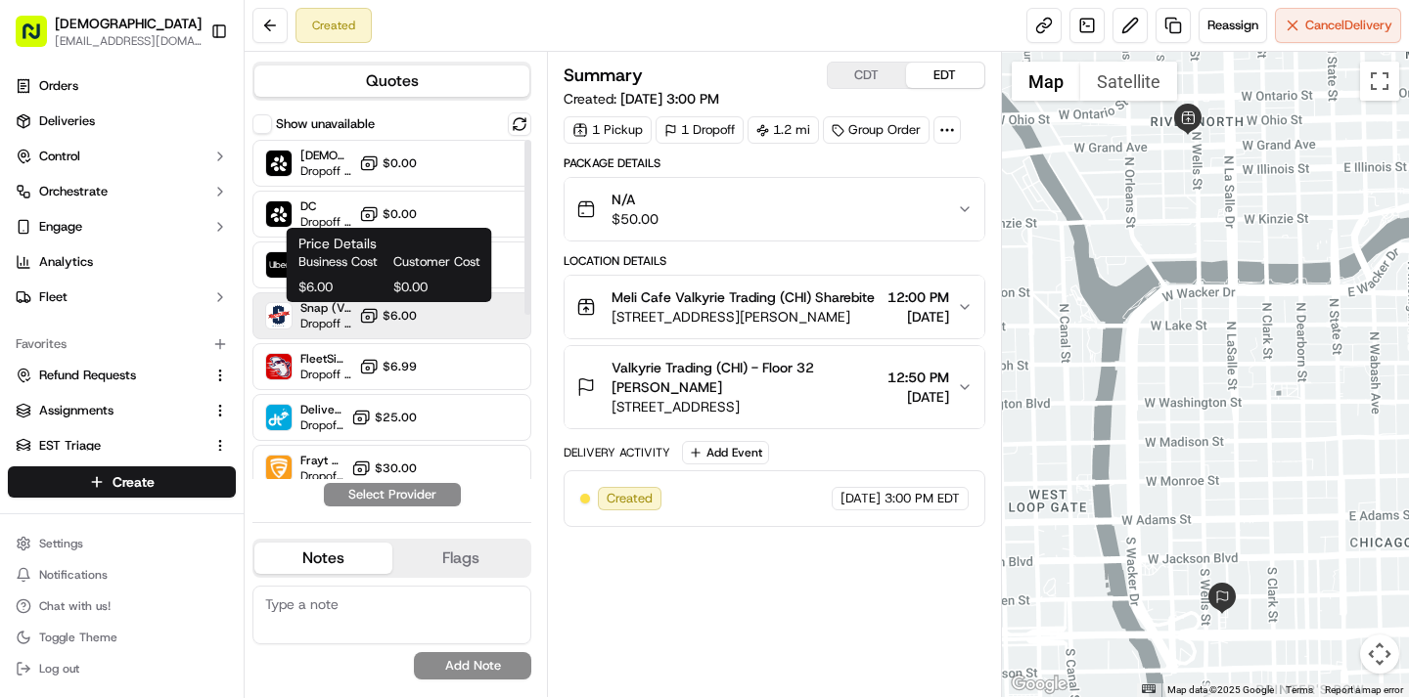
click at [384, 312] on span "$6.00" at bounding box center [399, 316] width 34 height 16
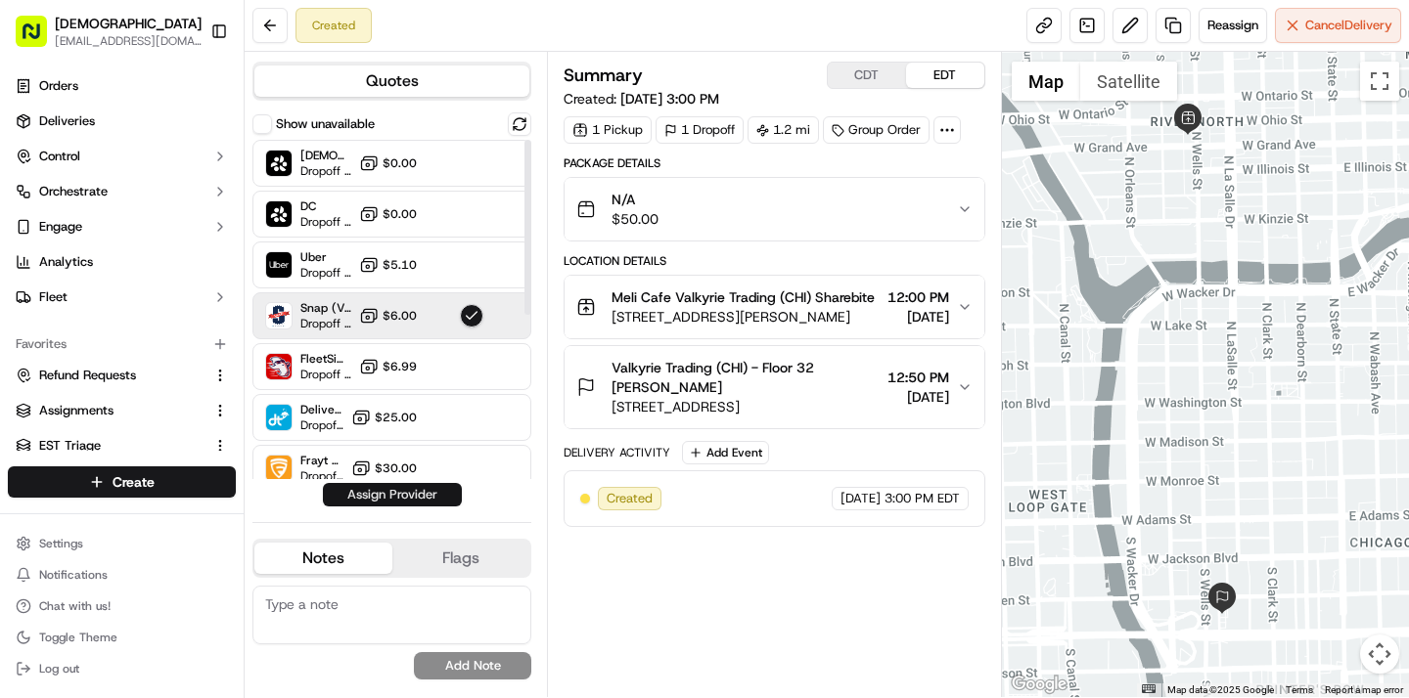
click at [448, 493] on button "Assign Provider" at bounding box center [392, 494] width 139 height 23
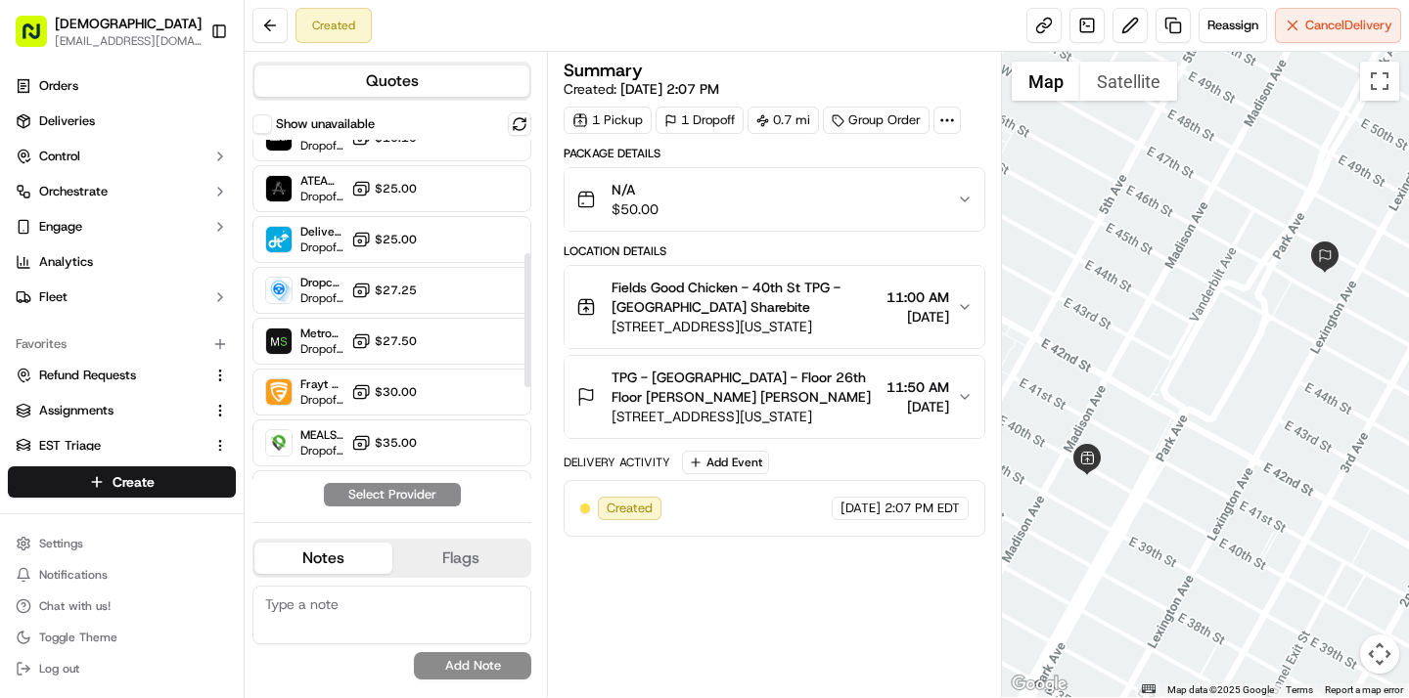
scroll to position [299, 0]
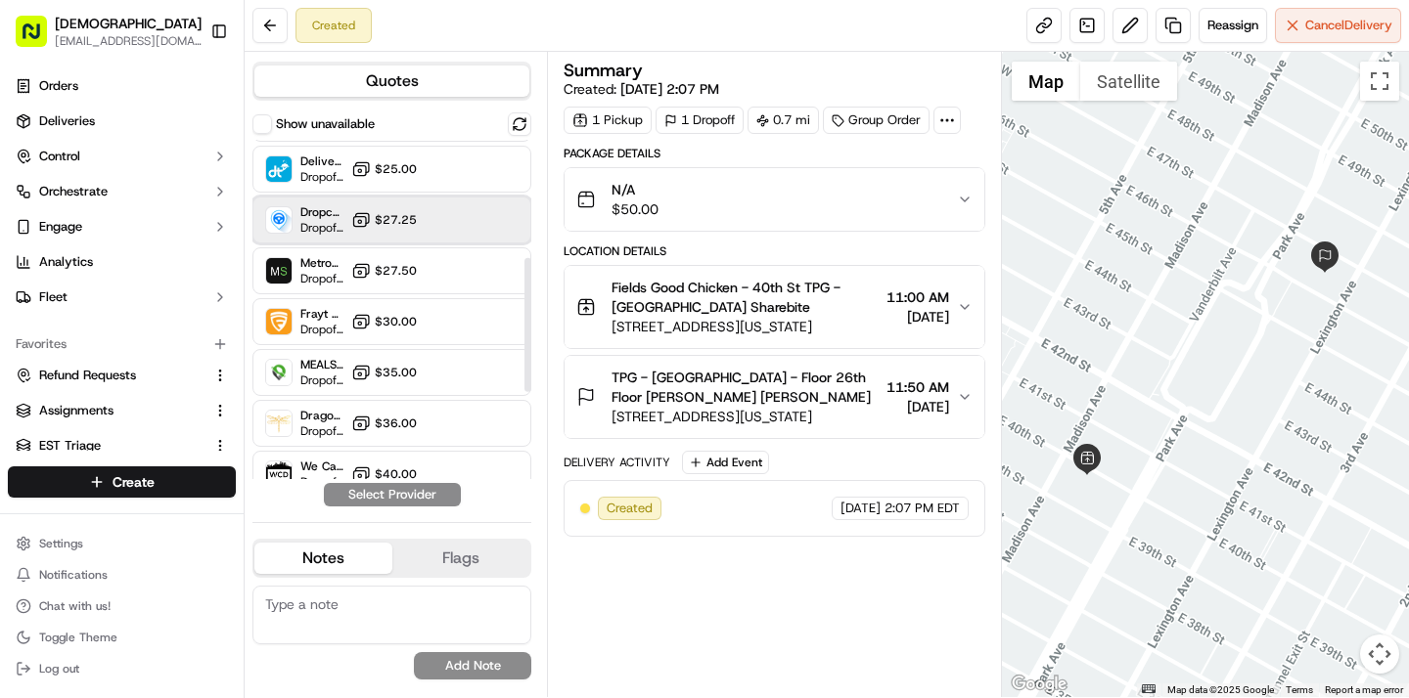
click at [341, 214] on span "Dropcar ([GEOGRAPHIC_DATA] 1)" at bounding box center [321, 212] width 43 height 16
click at [380, 497] on button "Assign Provider" at bounding box center [392, 494] width 139 height 23
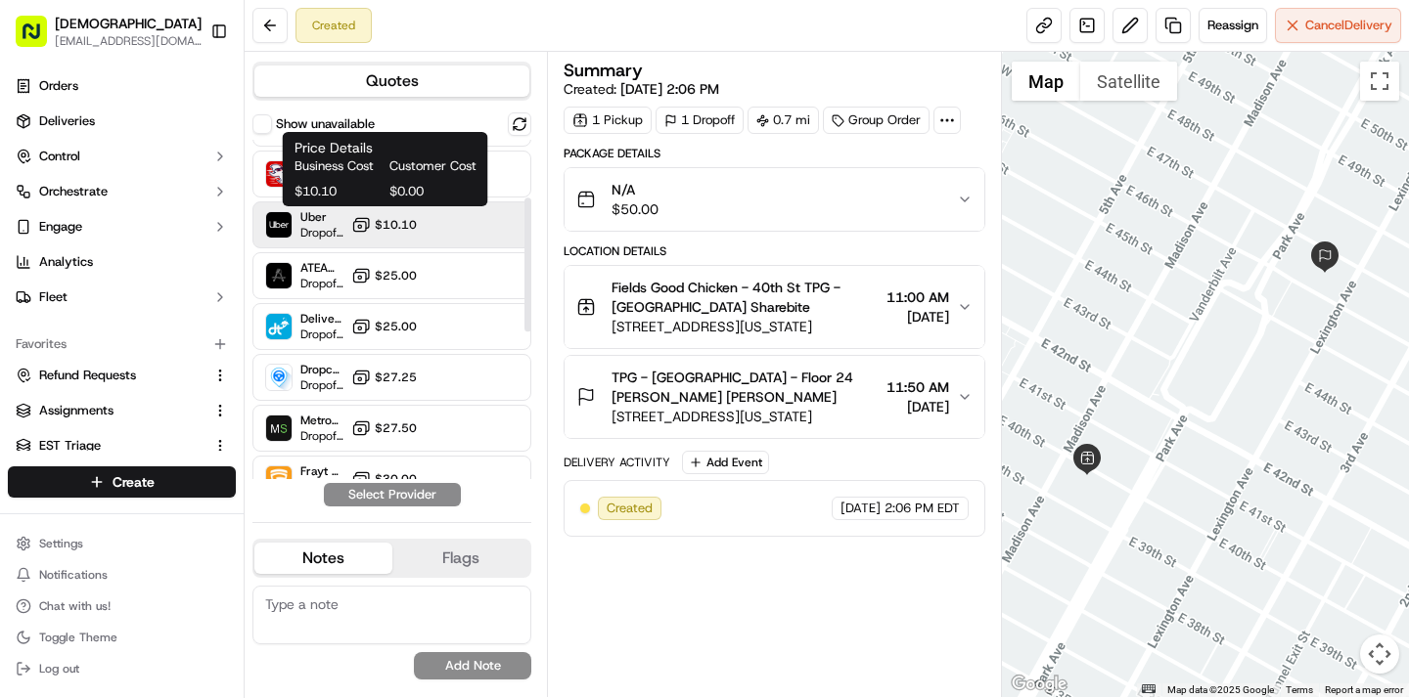
scroll to position [154, 0]
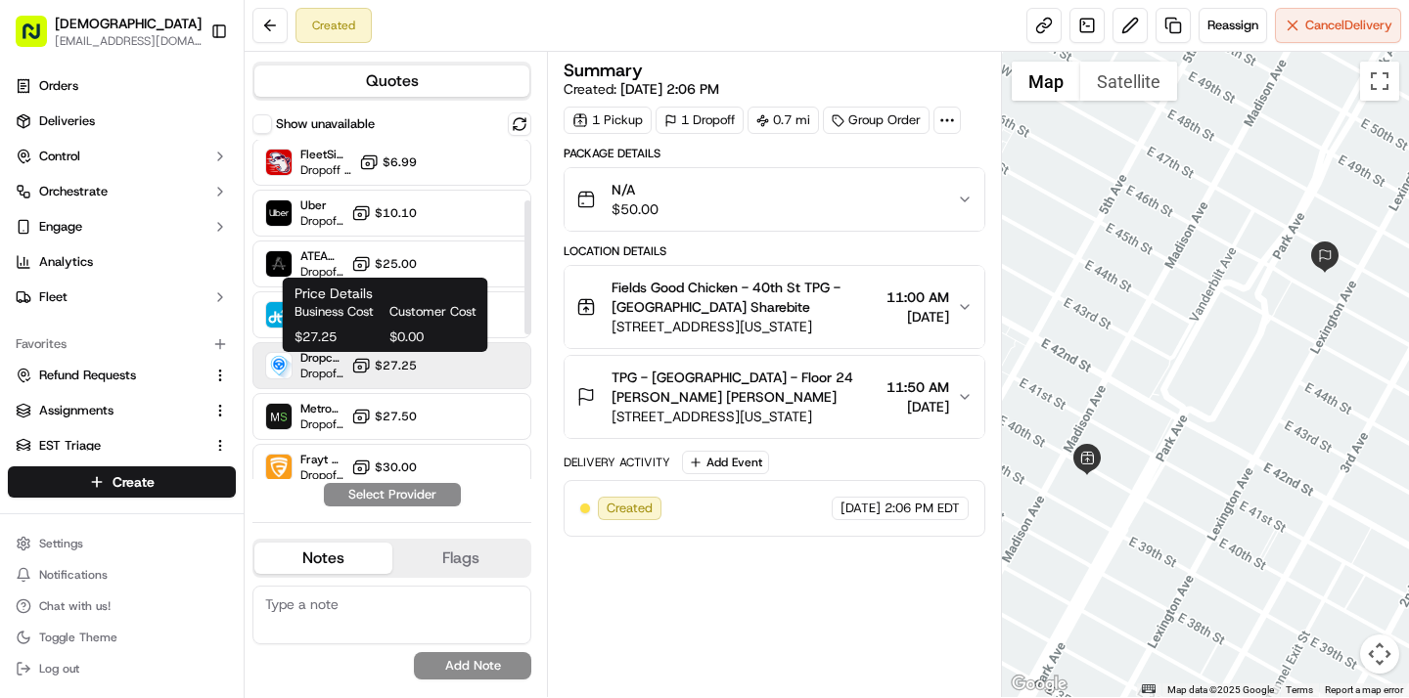
click at [387, 366] on span "$27.25" at bounding box center [396, 366] width 42 height 16
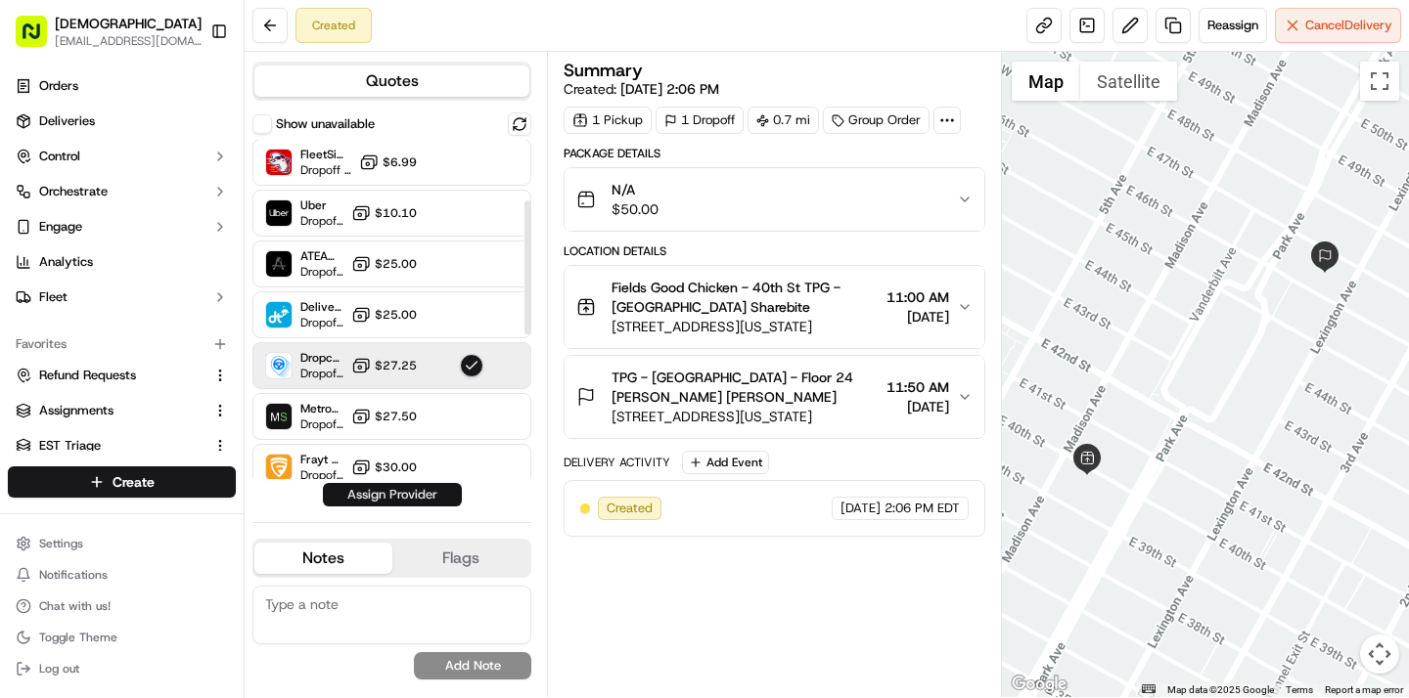
click at [390, 491] on button "Assign Provider" at bounding box center [392, 494] width 139 height 23
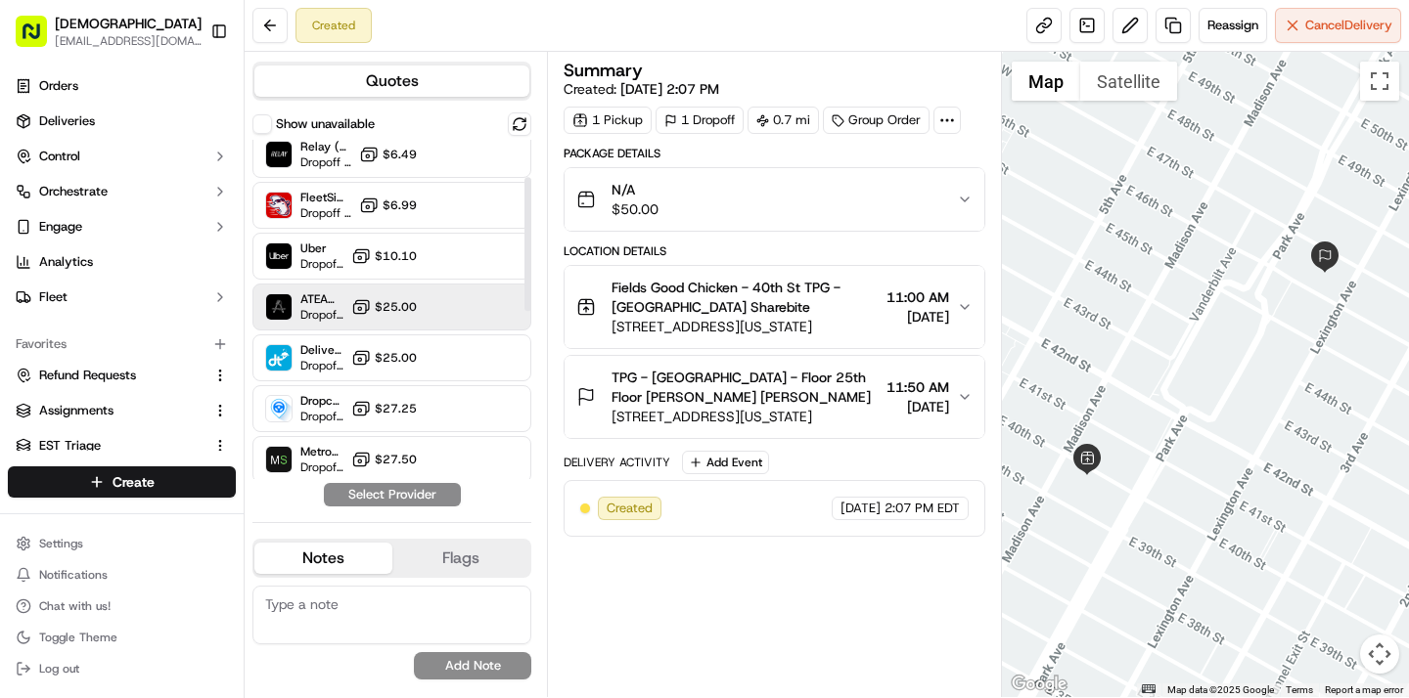
scroll to position [126, 0]
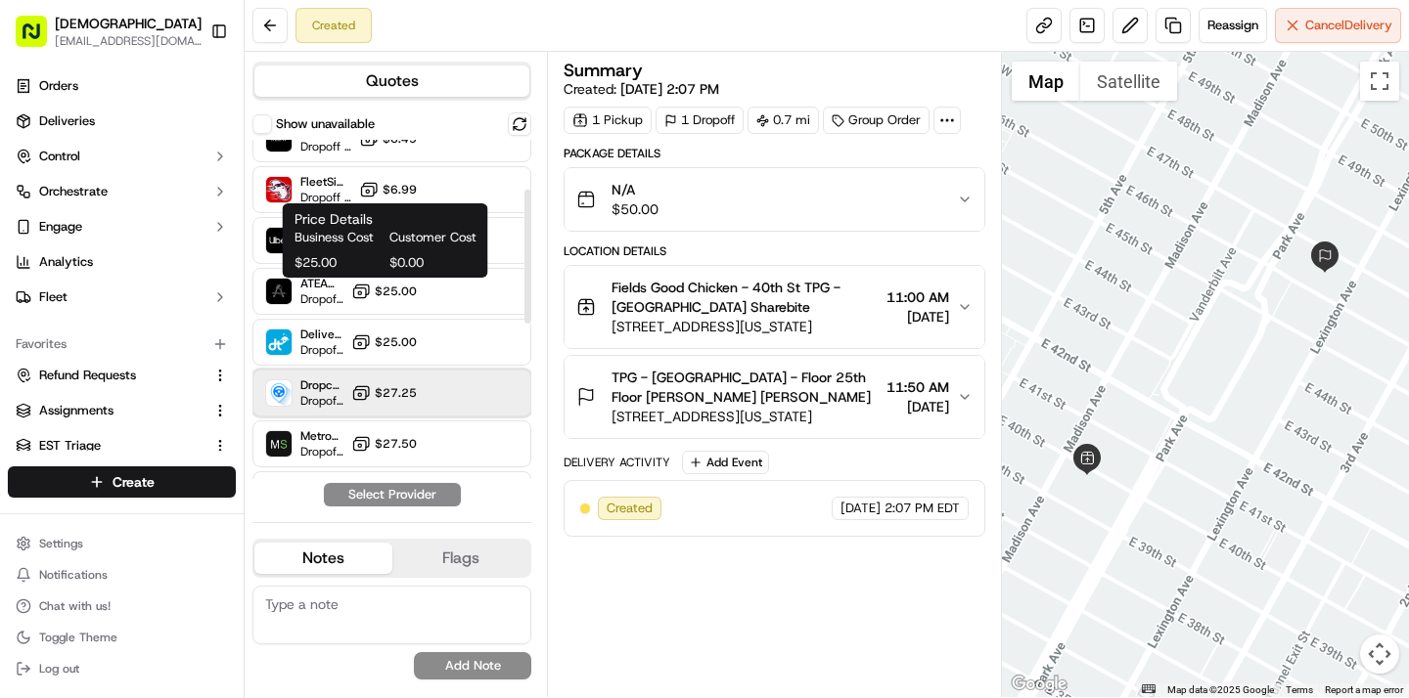
click at [343, 393] on span "Dropoff ETA 21 hours" at bounding box center [321, 401] width 43 height 16
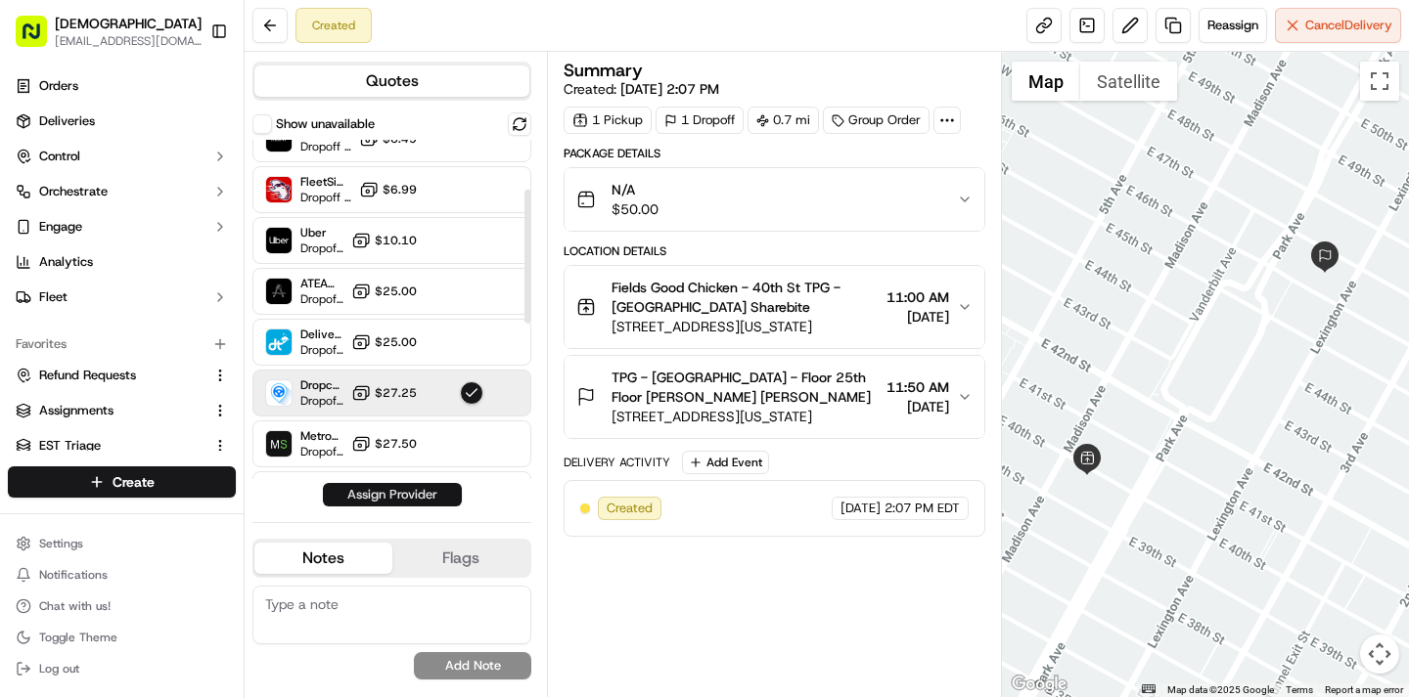
click at [365, 490] on button "Assign Provider" at bounding box center [392, 494] width 139 height 23
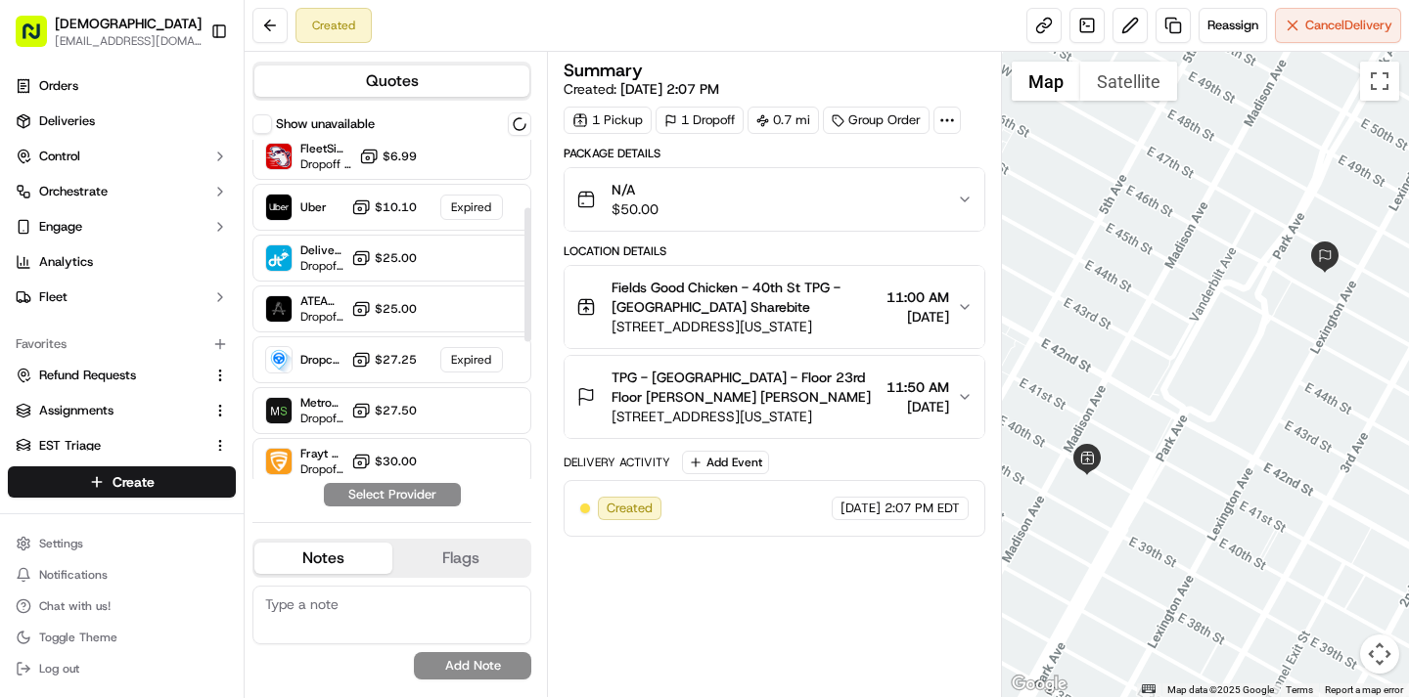
scroll to position [172, 0]
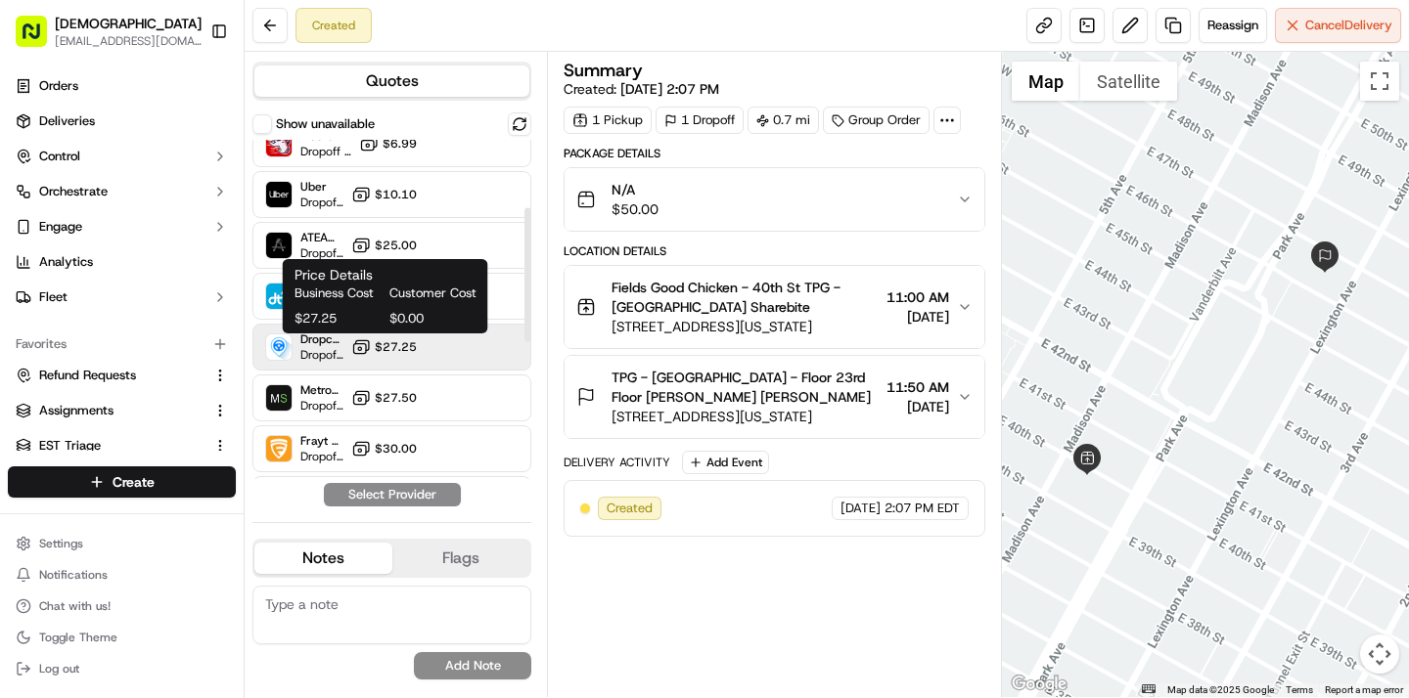
click at [363, 349] on icon at bounding box center [361, 347] width 20 height 20
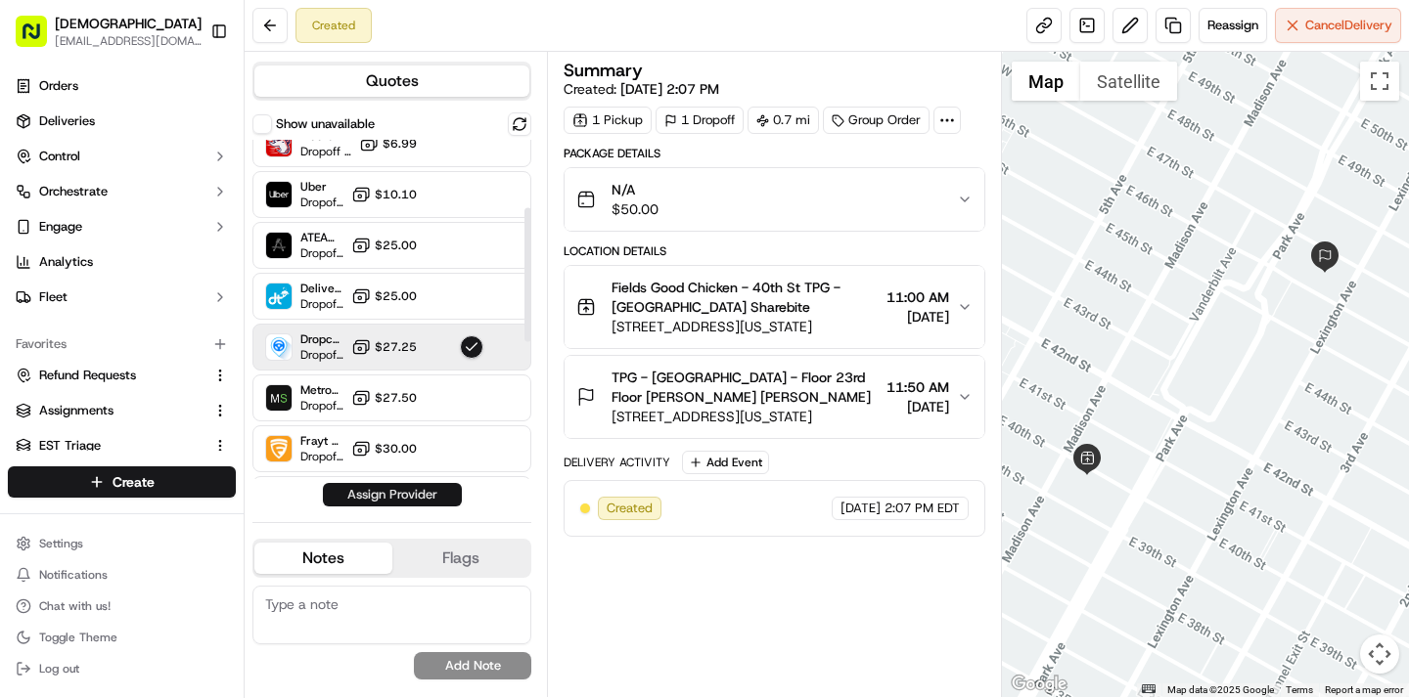
click at [371, 500] on button "Assign Provider" at bounding box center [392, 494] width 139 height 23
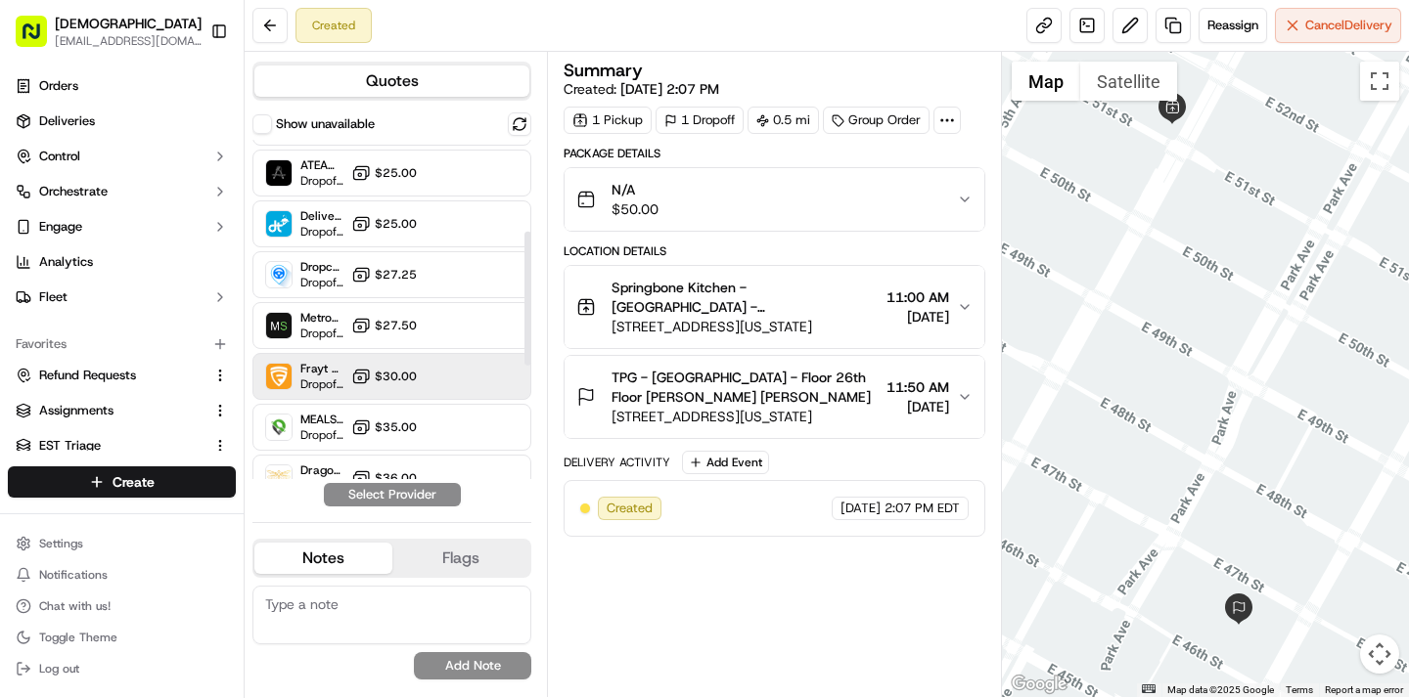
scroll to position [233, 0]
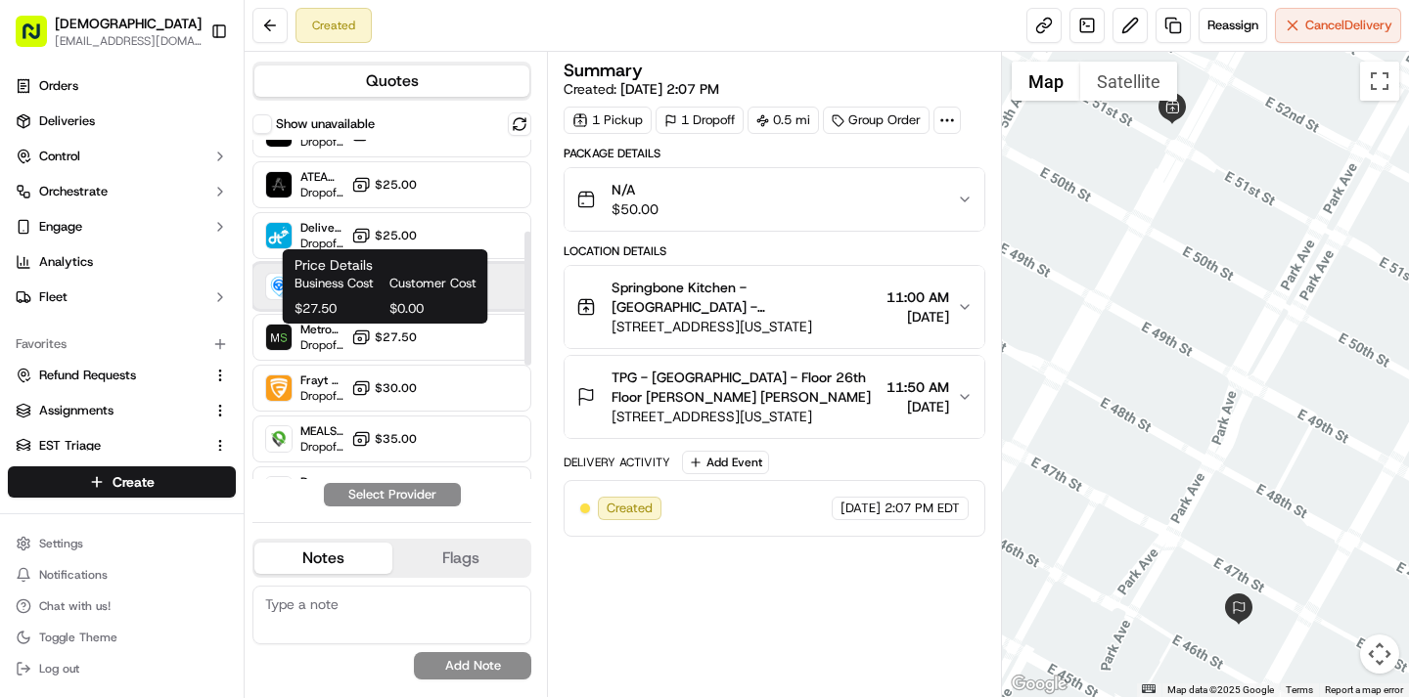
click at [506, 287] on div "Dropcar ([GEOGRAPHIC_DATA] 1) Dropoff ETA 21 hours $27.25" at bounding box center [391, 286] width 279 height 47
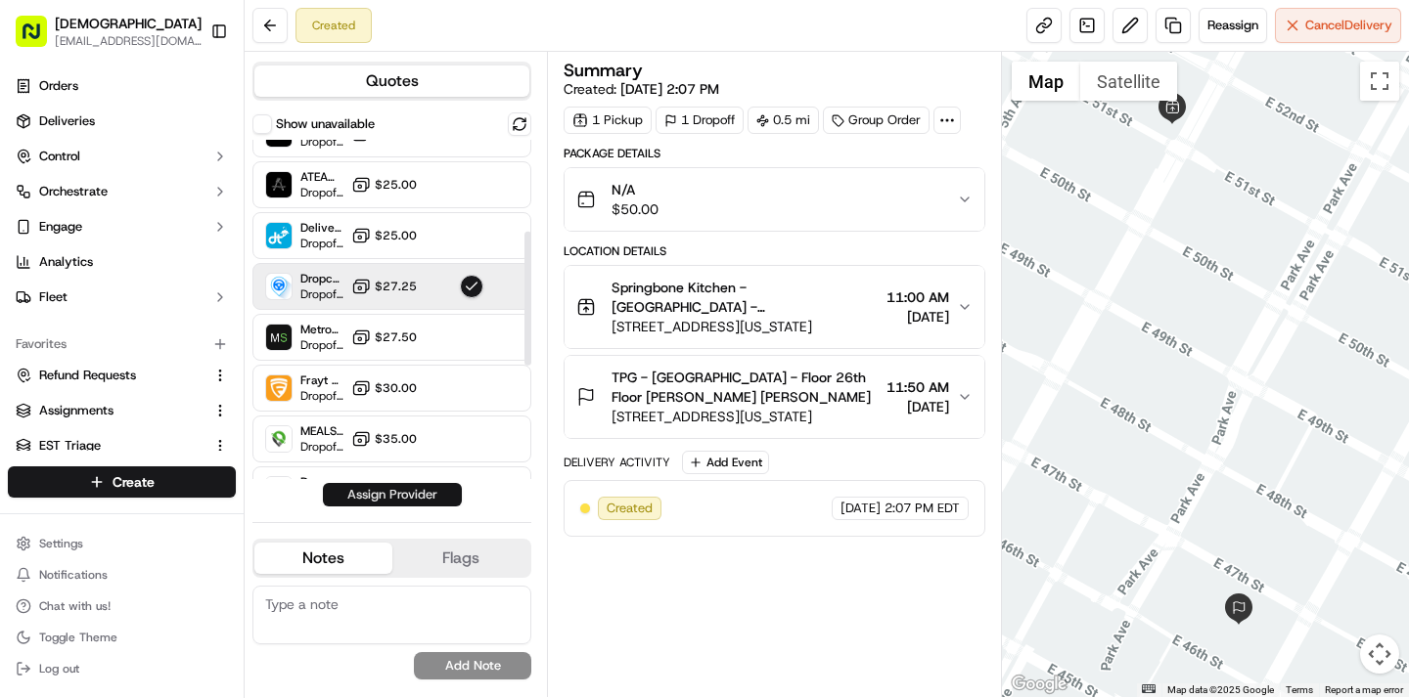
click at [430, 494] on button "Assign Provider" at bounding box center [392, 494] width 139 height 23
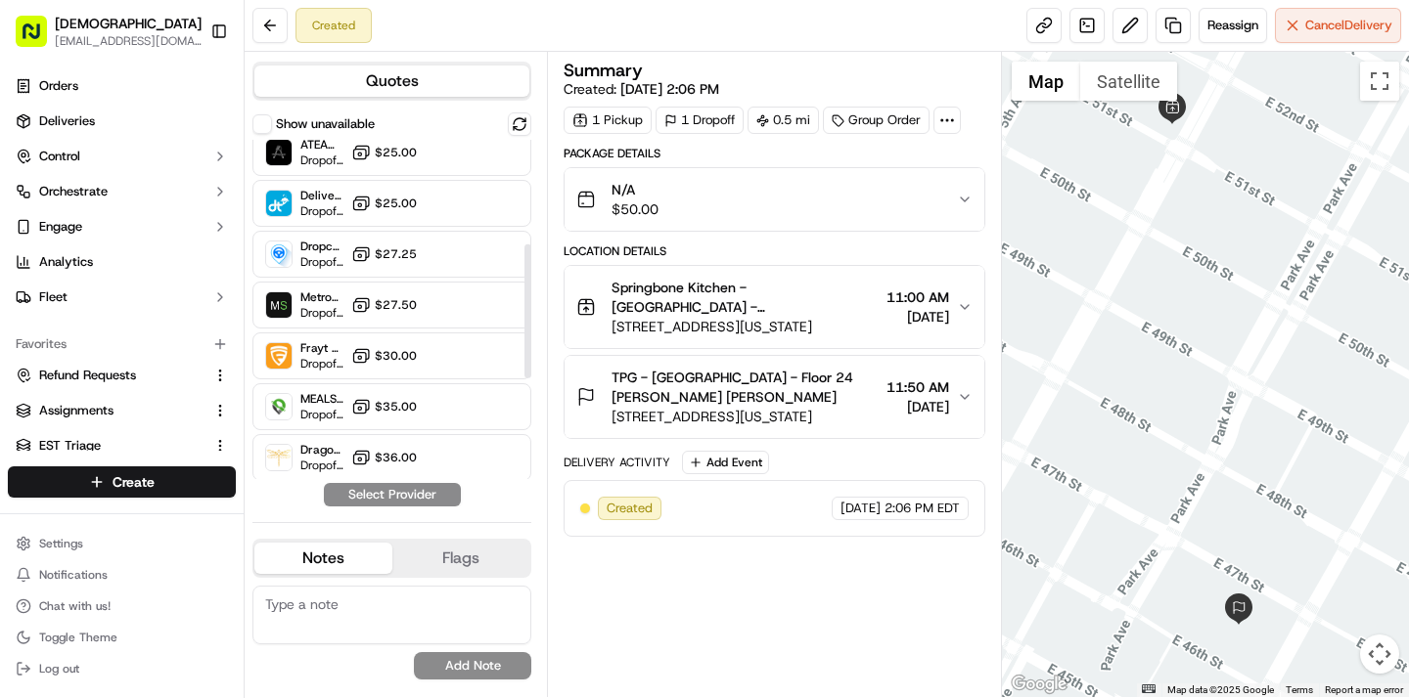
scroll to position [272, 0]
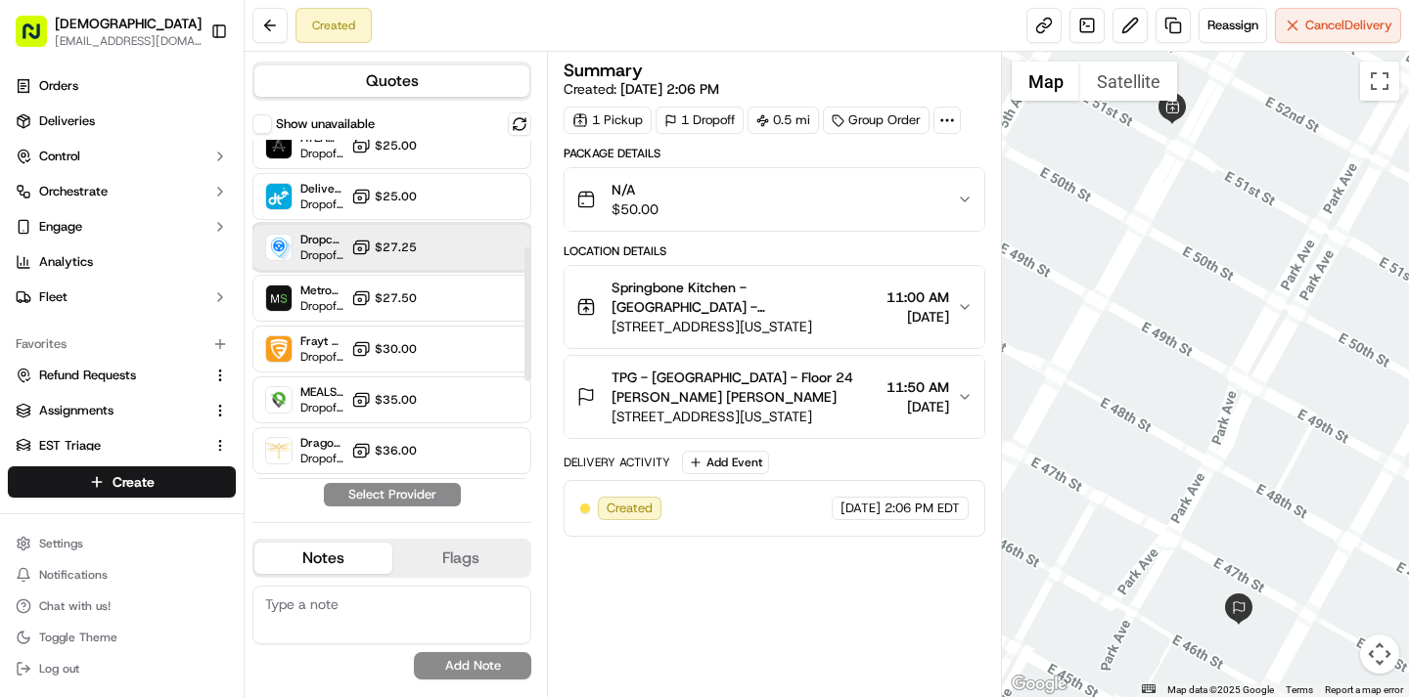
click at [443, 248] on div "Dropcar ([GEOGRAPHIC_DATA] 1) Dropoff ETA 21 hours $27.25" at bounding box center [391, 247] width 279 height 47
click at [413, 495] on button "Assign Provider" at bounding box center [392, 494] width 139 height 23
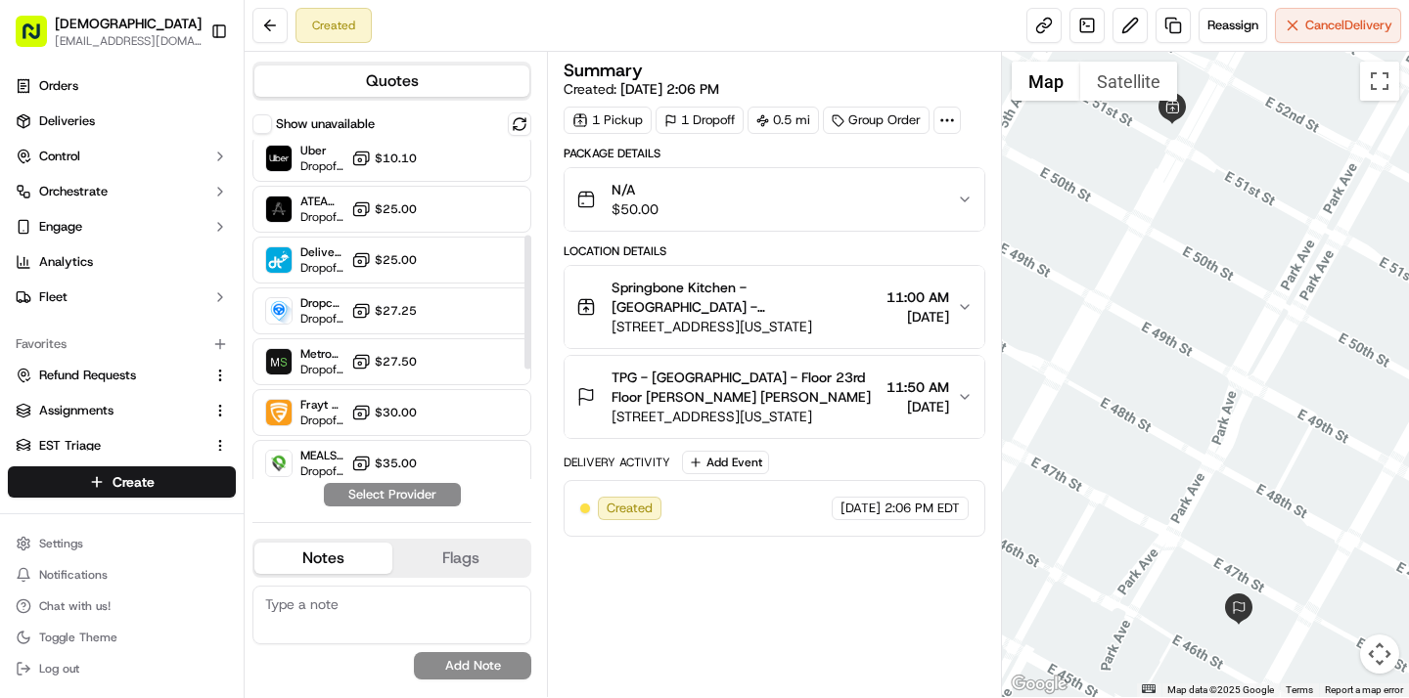
scroll to position [242, 0]
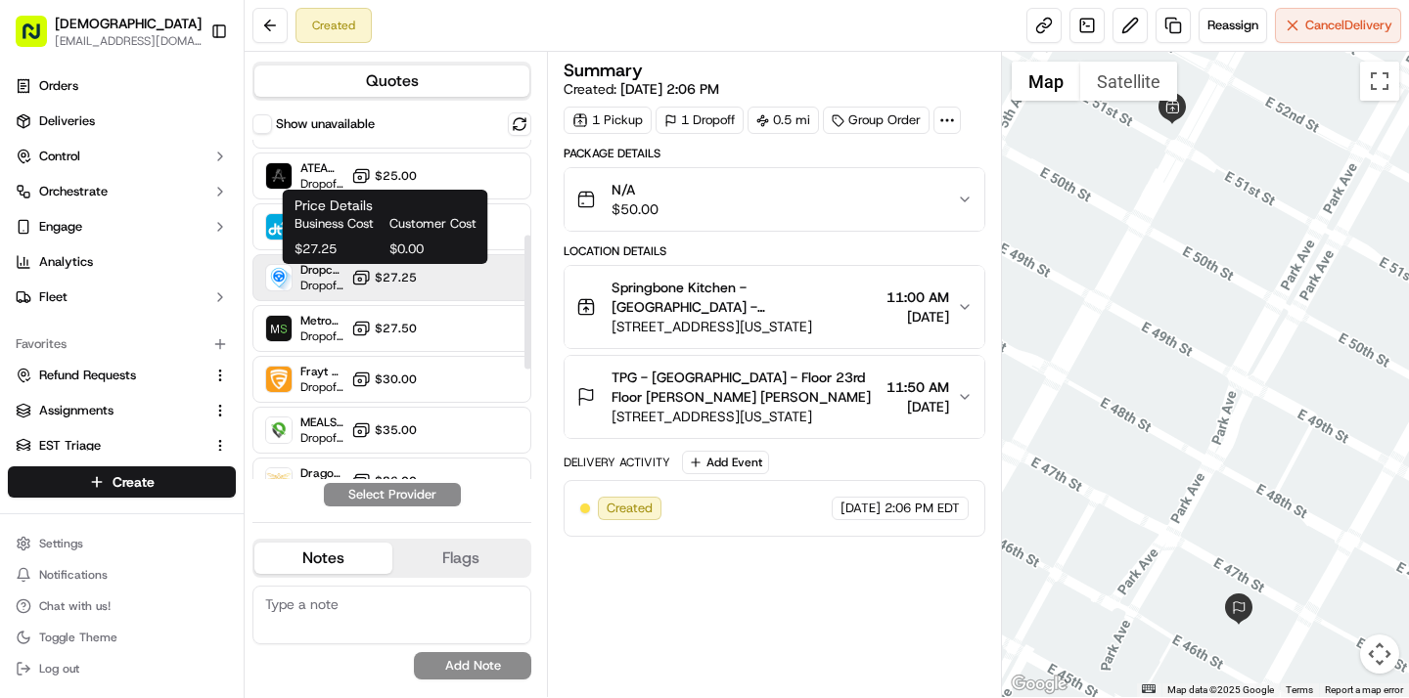
click at [376, 280] on span "$27.25" at bounding box center [396, 278] width 42 height 16
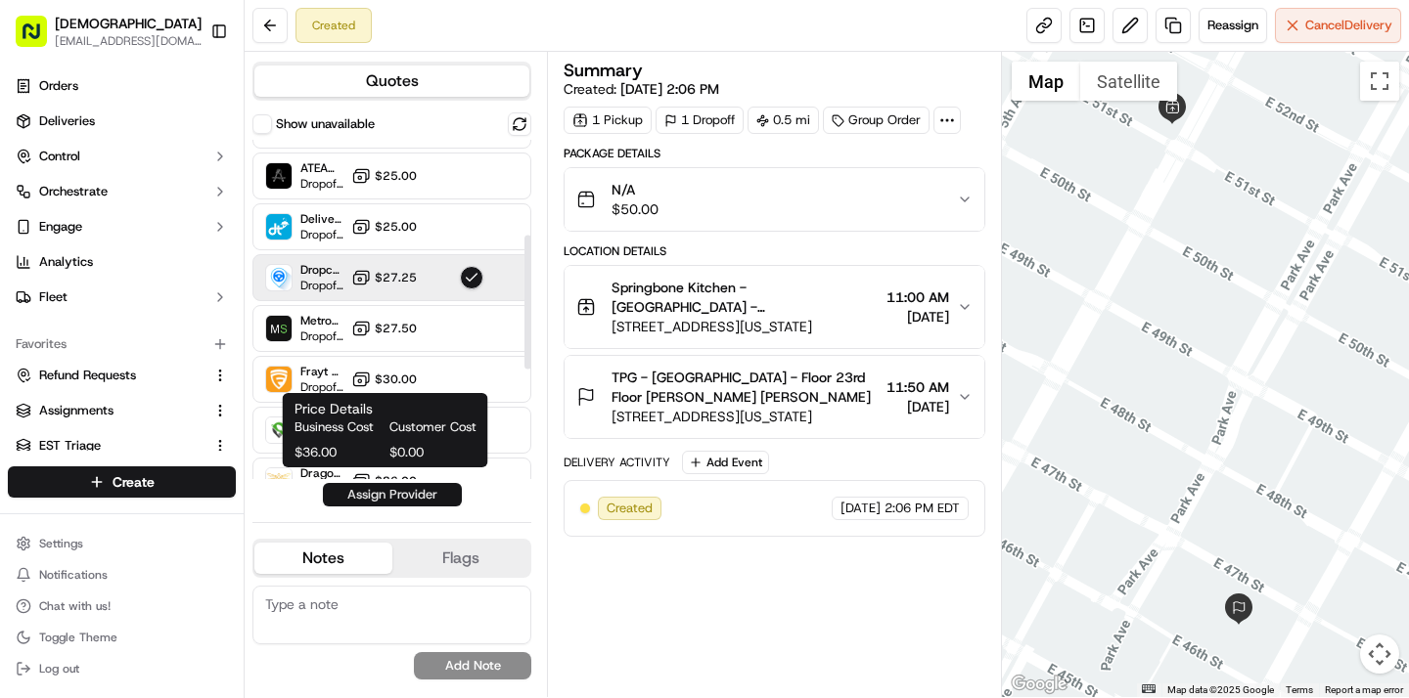
click at [390, 494] on button "Assign Provider" at bounding box center [392, 494] width 139 height 23
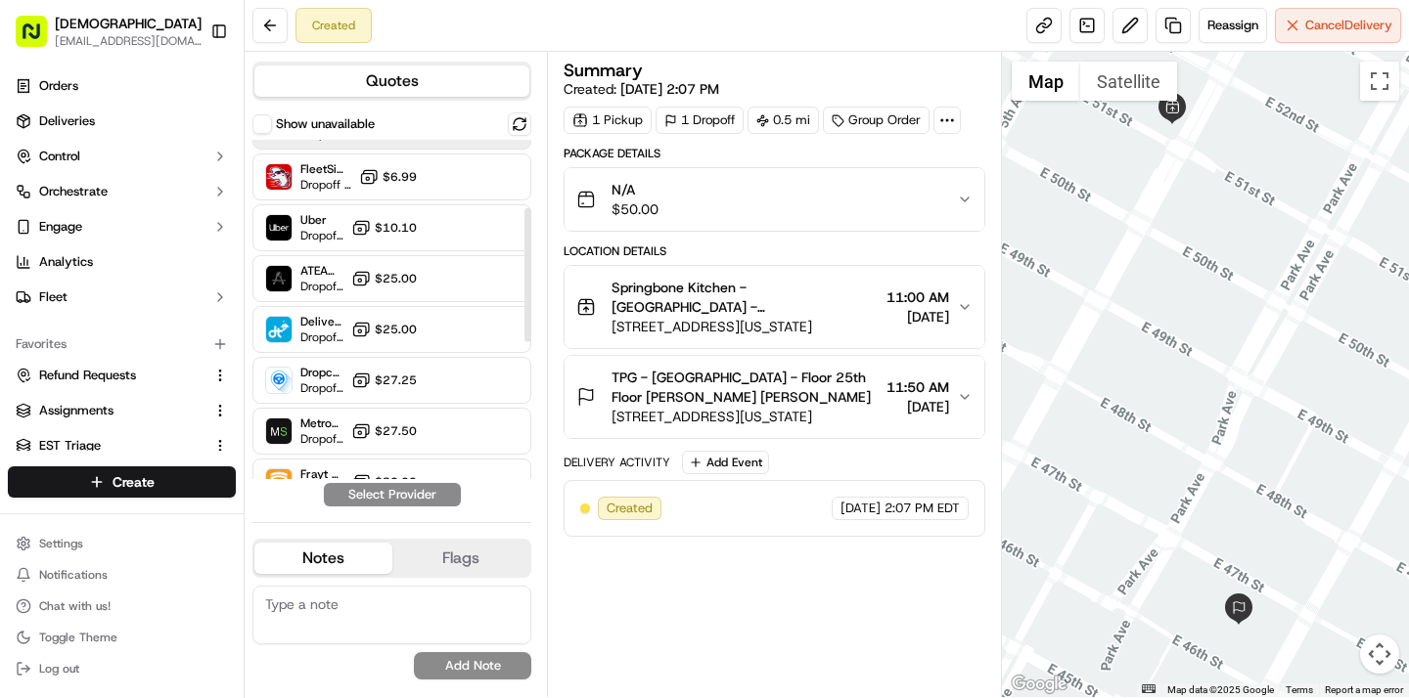
scroll to position [230, 0]
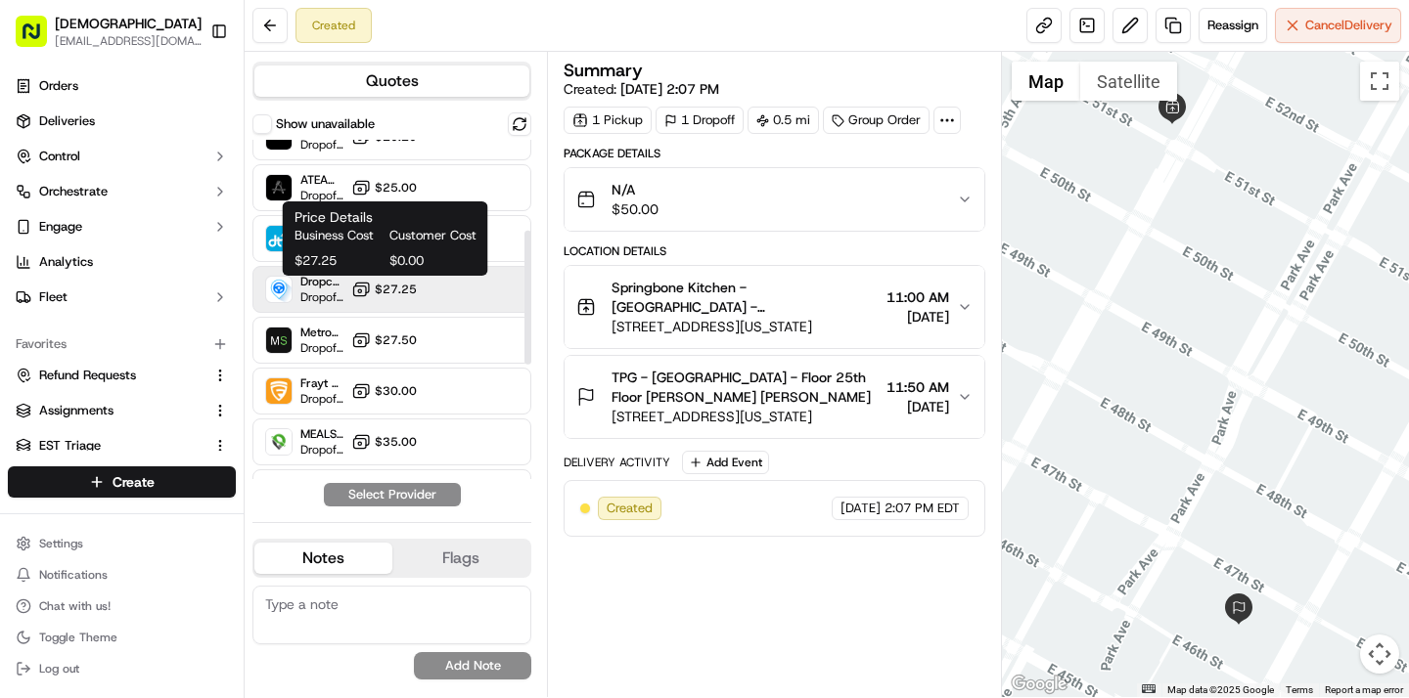
click at [380, 294] on span "$27.25" at bounding box center [396, 290] width 42 height 16
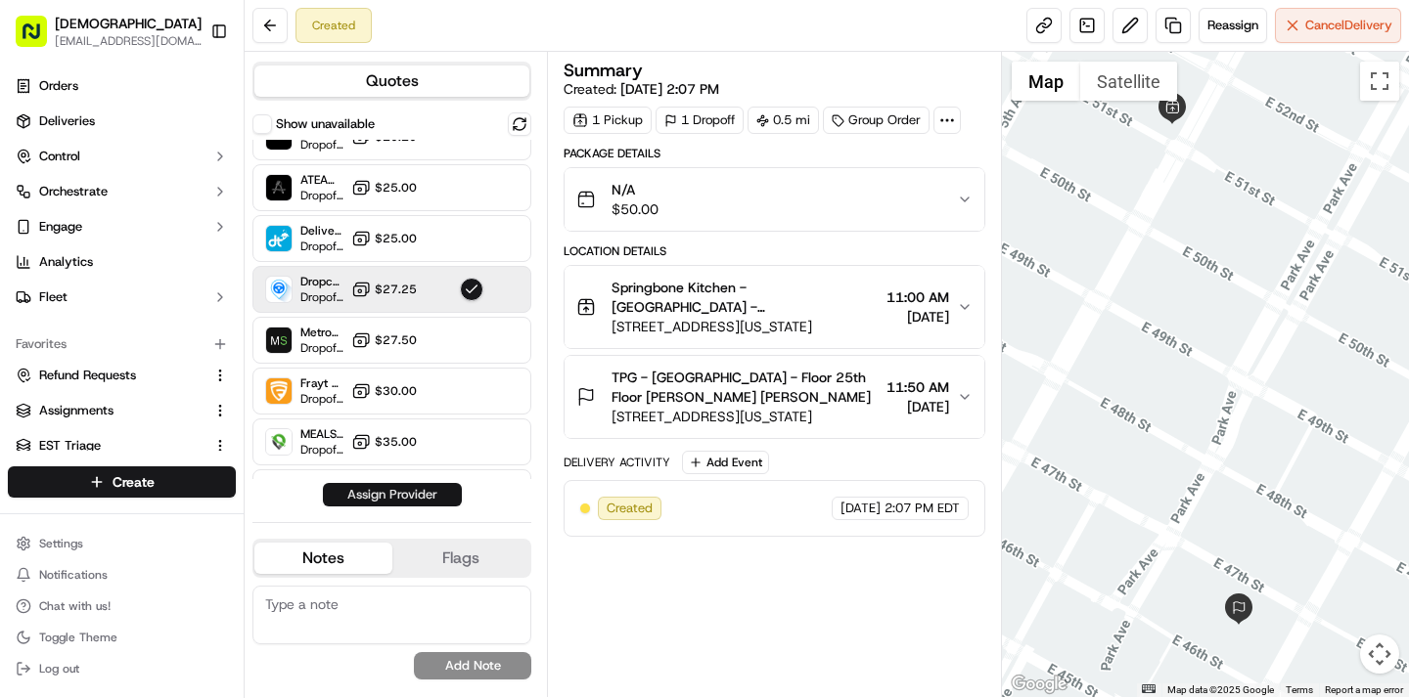
click at [409, 496] on button "Assign Provider" at bounding box center [392, 494] width 139 height 23
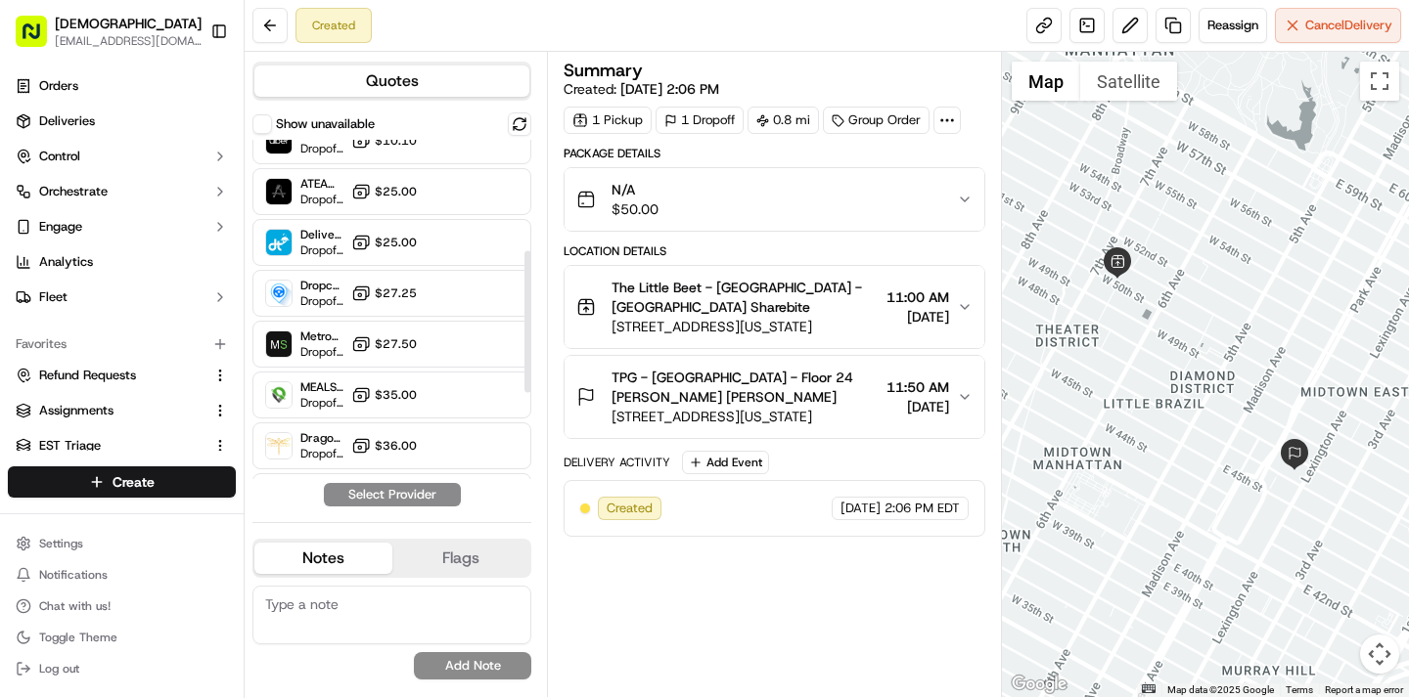
scroll to position [298, 0]
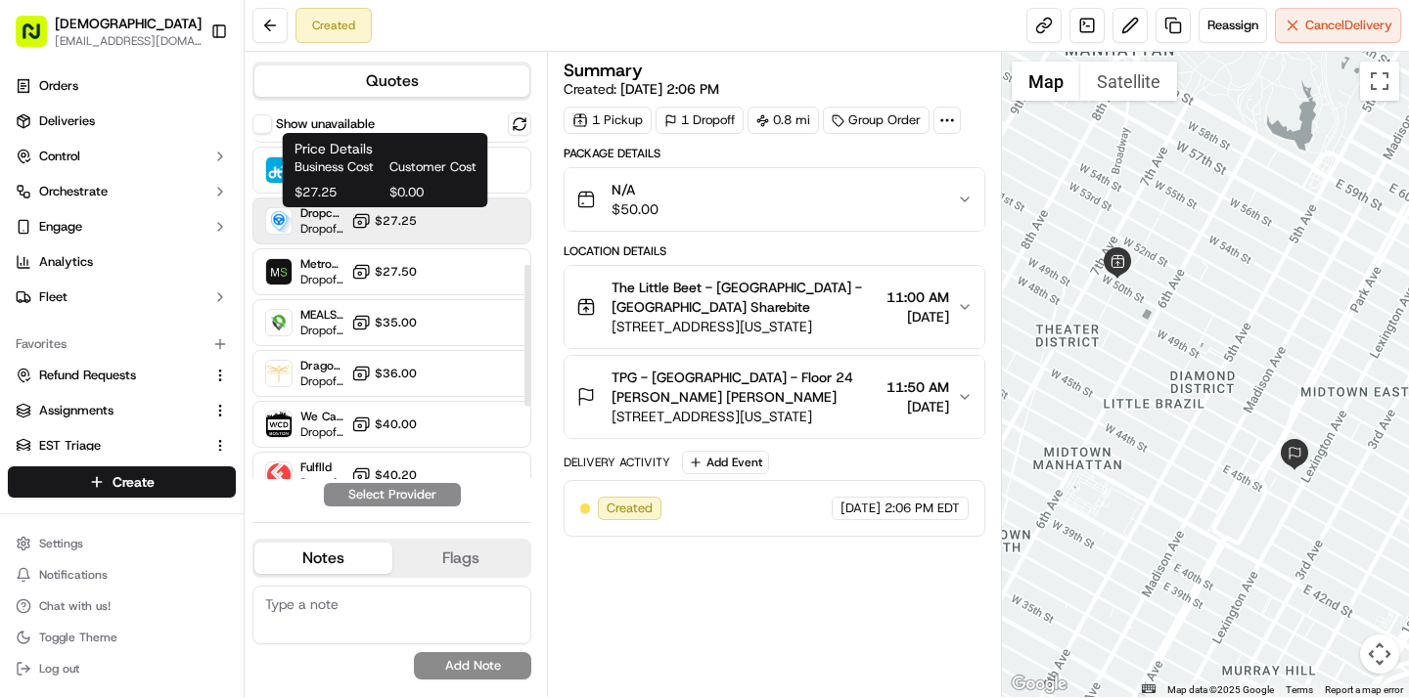
click at [380, 222] on span "$27.25" at bounding box center [396, 221] width 42 height 16
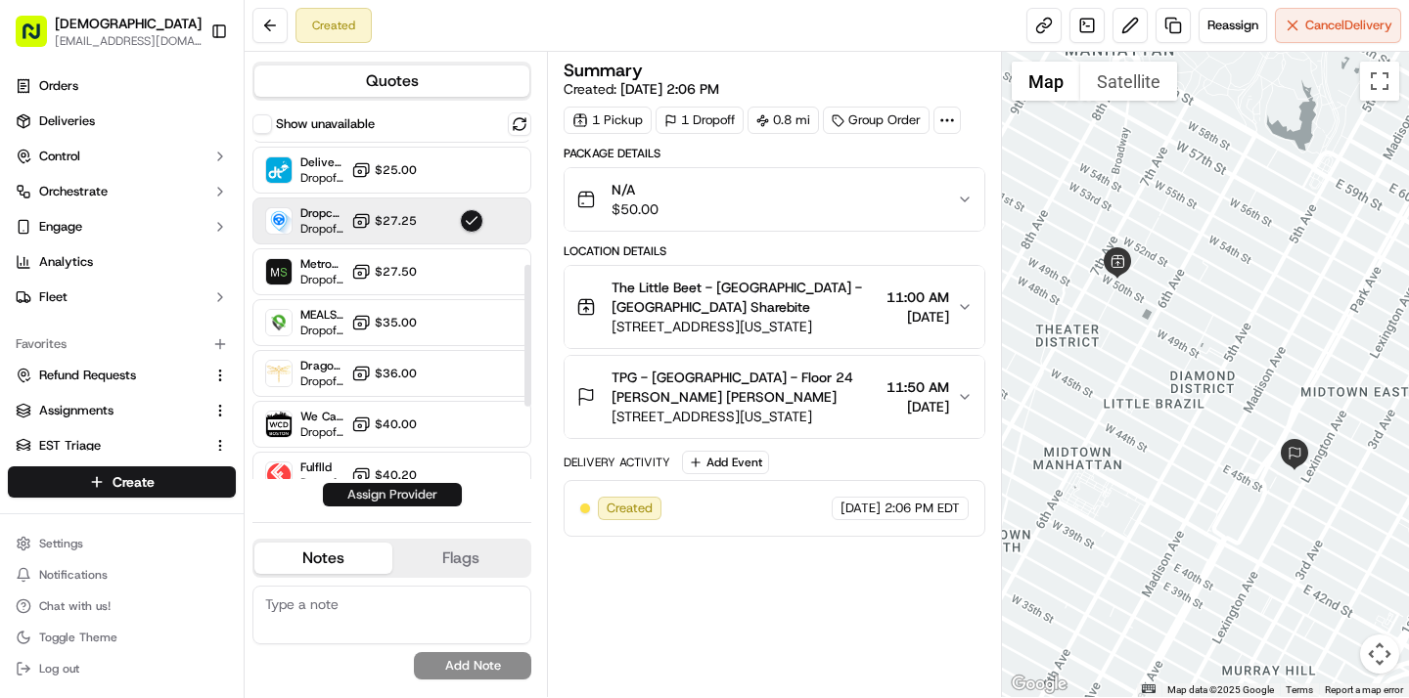
click at [412, 497] on button "Assign Provider" at bounding box center [392, 494] width 139 height 23
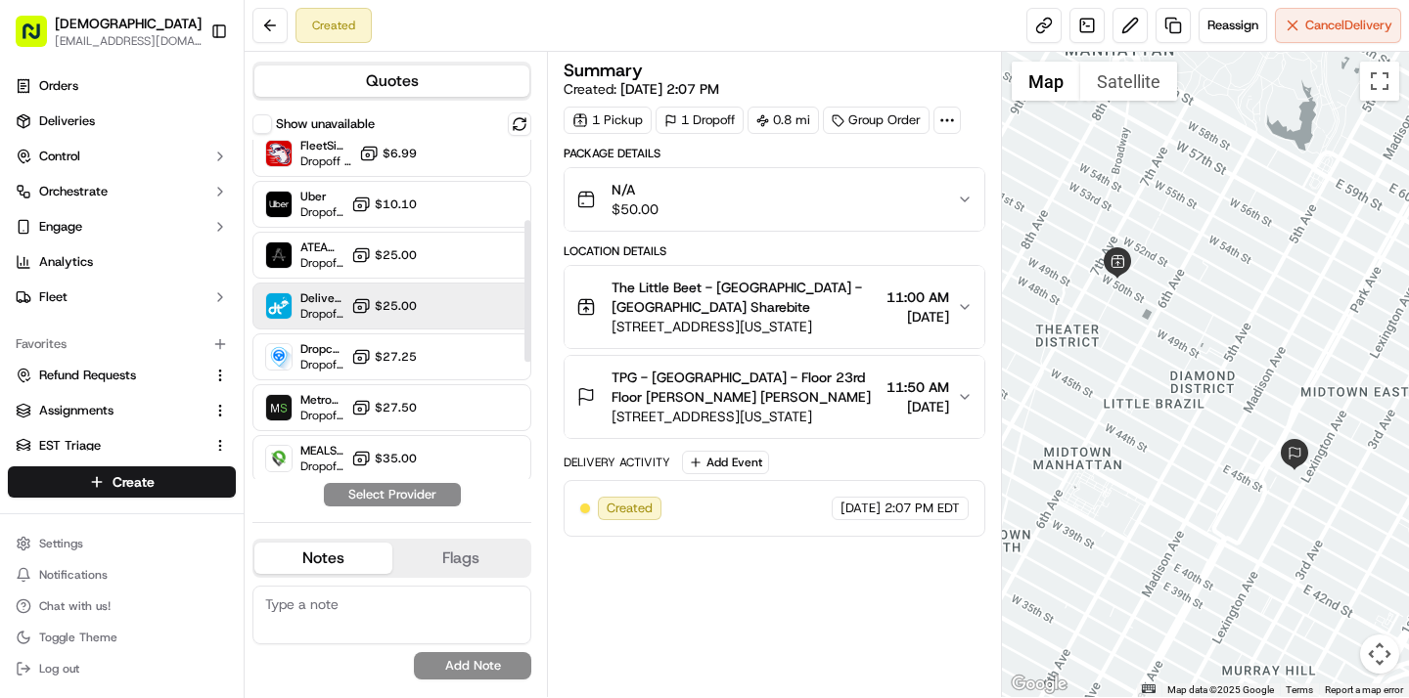
scroll to position [207, 0]
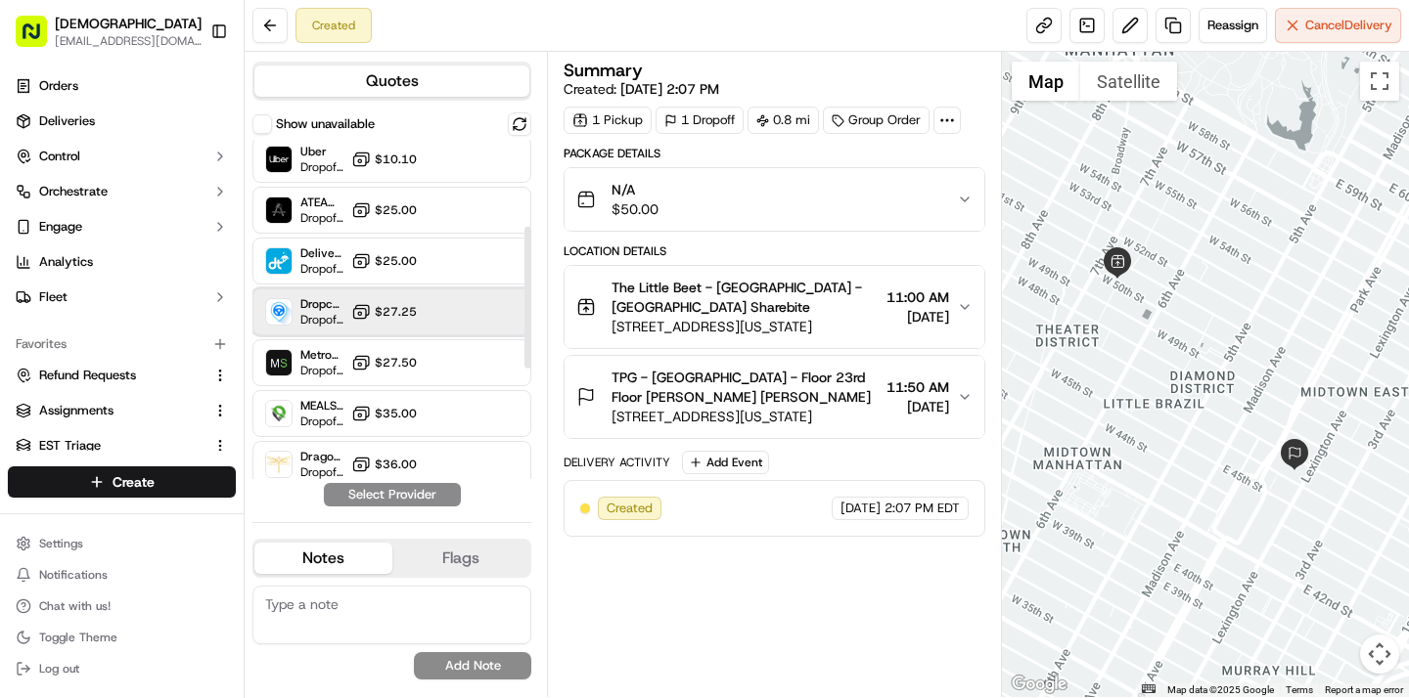
click at [436, 302] on div "Dropcar ([GEOGRAPHIC_DATA] 1) Dropoff ETA 21 hours $27.25" at bounding box center [391, 312] width 279 height 47
click at [416, 496] on button "Assign Provider" at bounding box center [392, 494] width 139 height 23
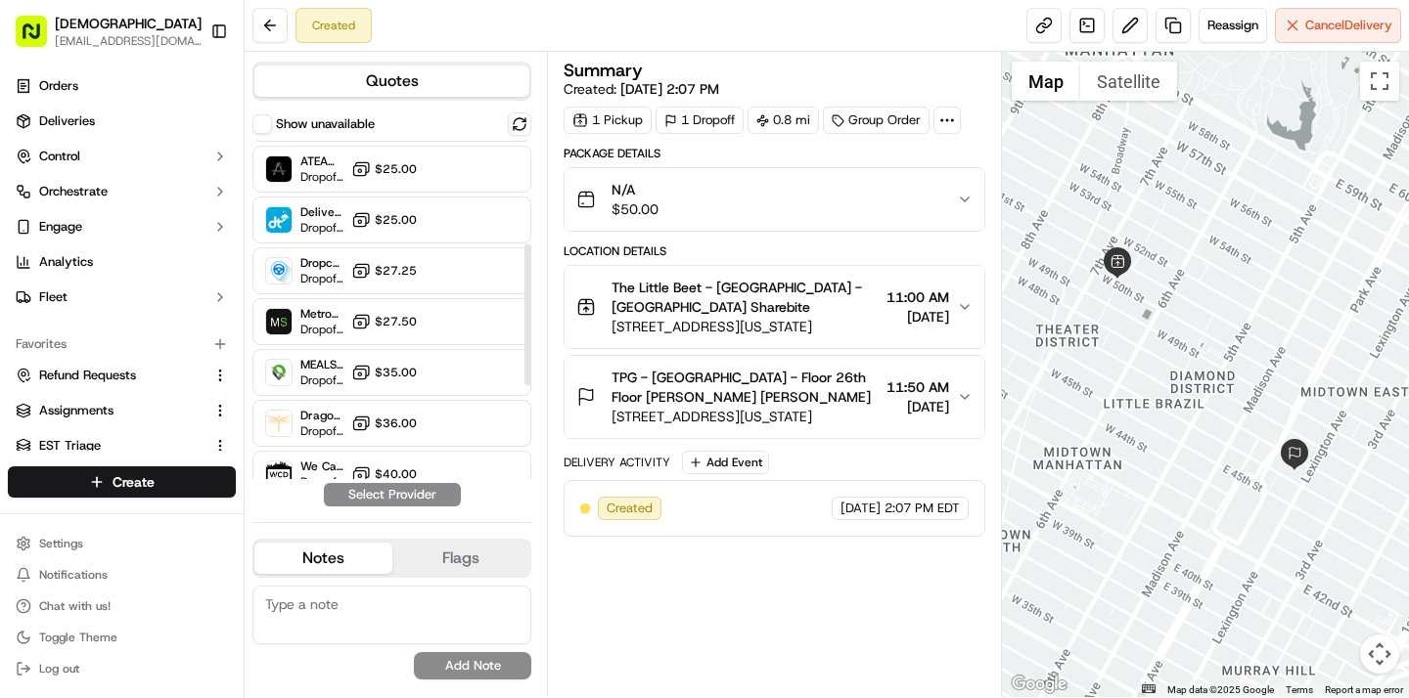
scroll to position [261, 0]
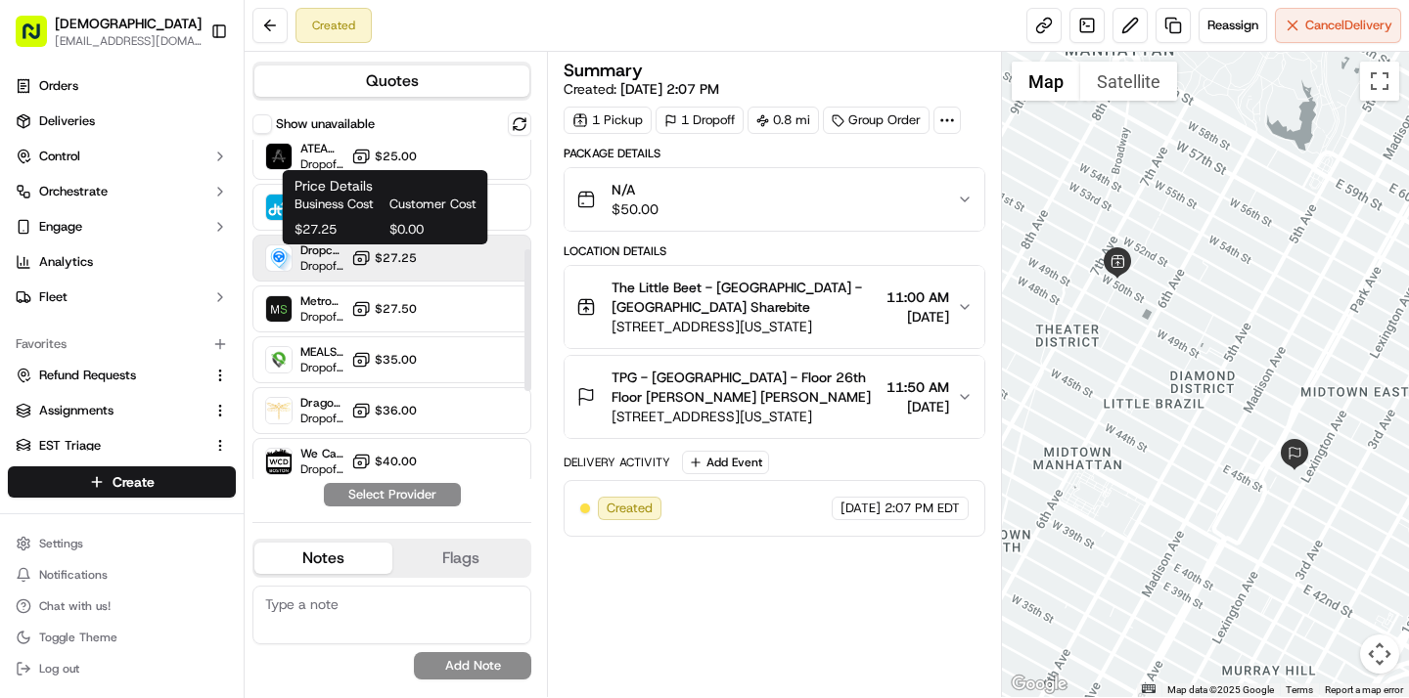
click at [385, 266] on button "$27.25" at bounding box center [384, 258] width 66 height 20
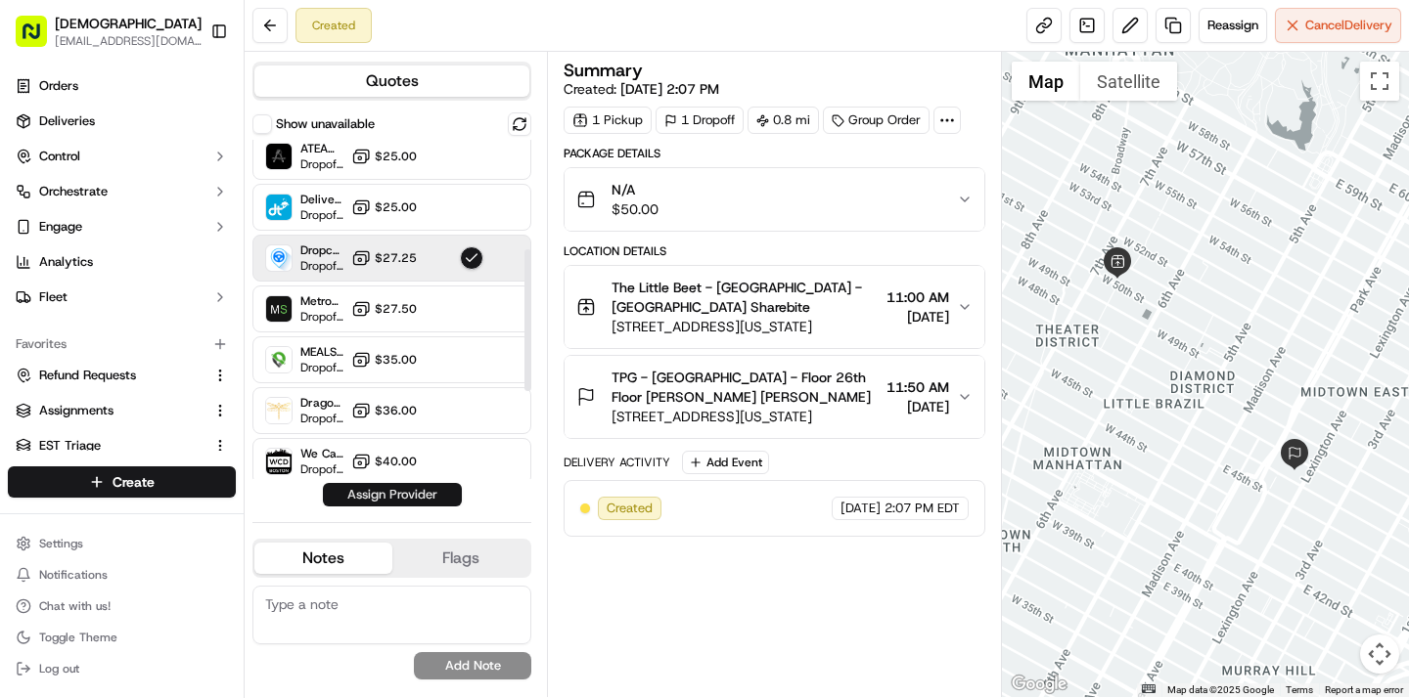
click at [395, 488] on button "Assign Provider" at bounding box center [392, 494] width 139 height 23
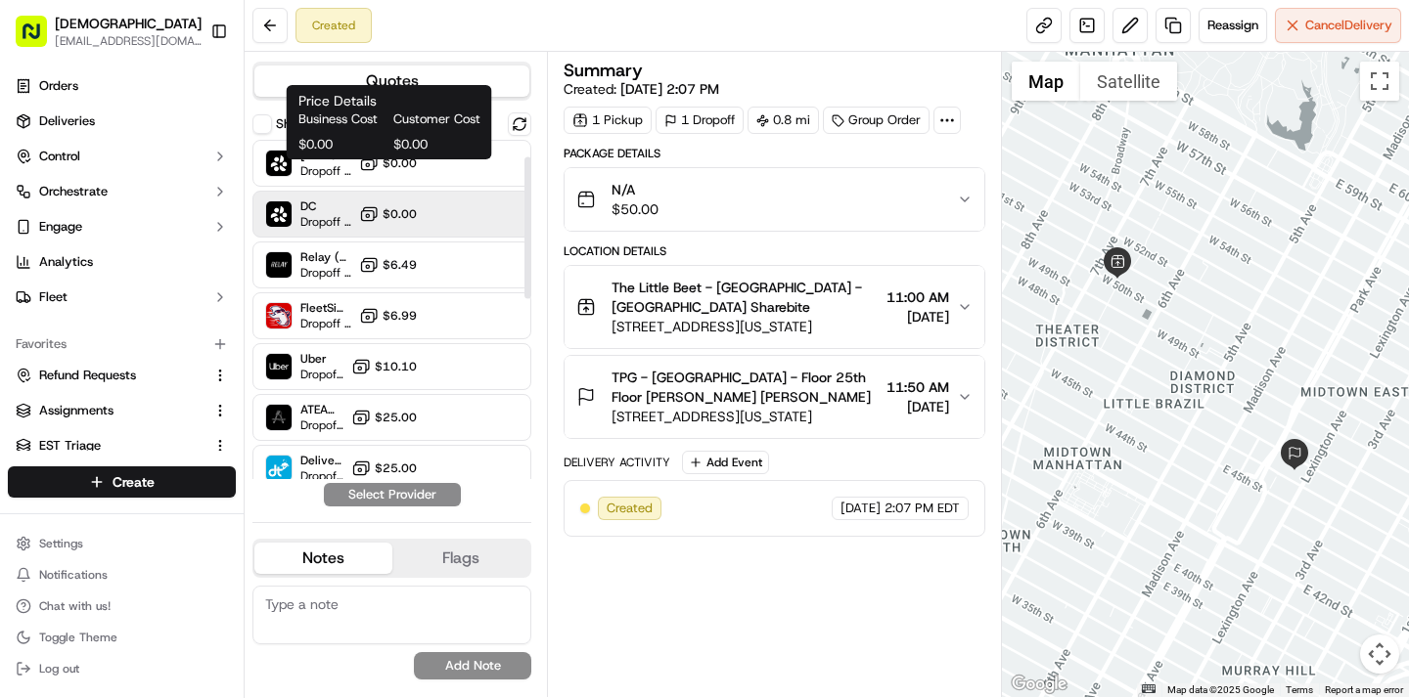
scroll to position [157, 0]
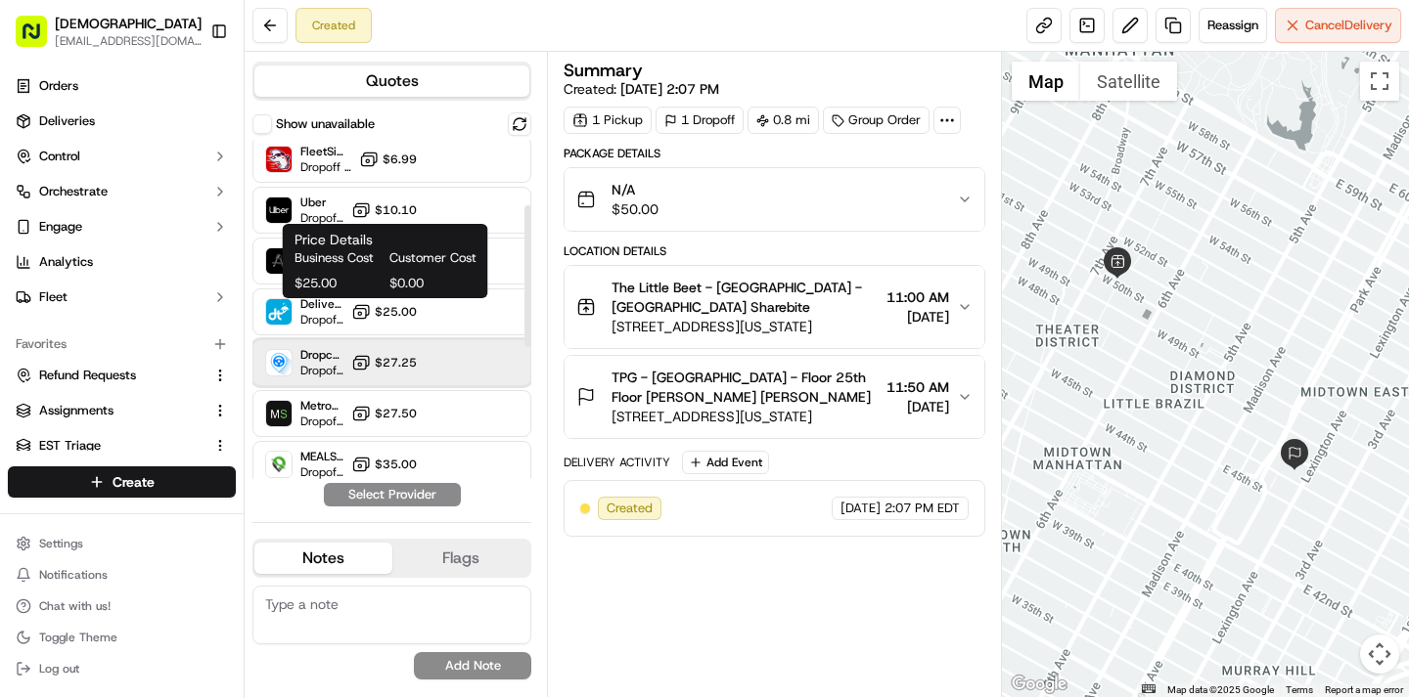
click at [379, 347] on div "Dropcar (NYC 1) Dropoff ETA 21 hours $27.25" at bounding box center [391, 362] width 279 height 47
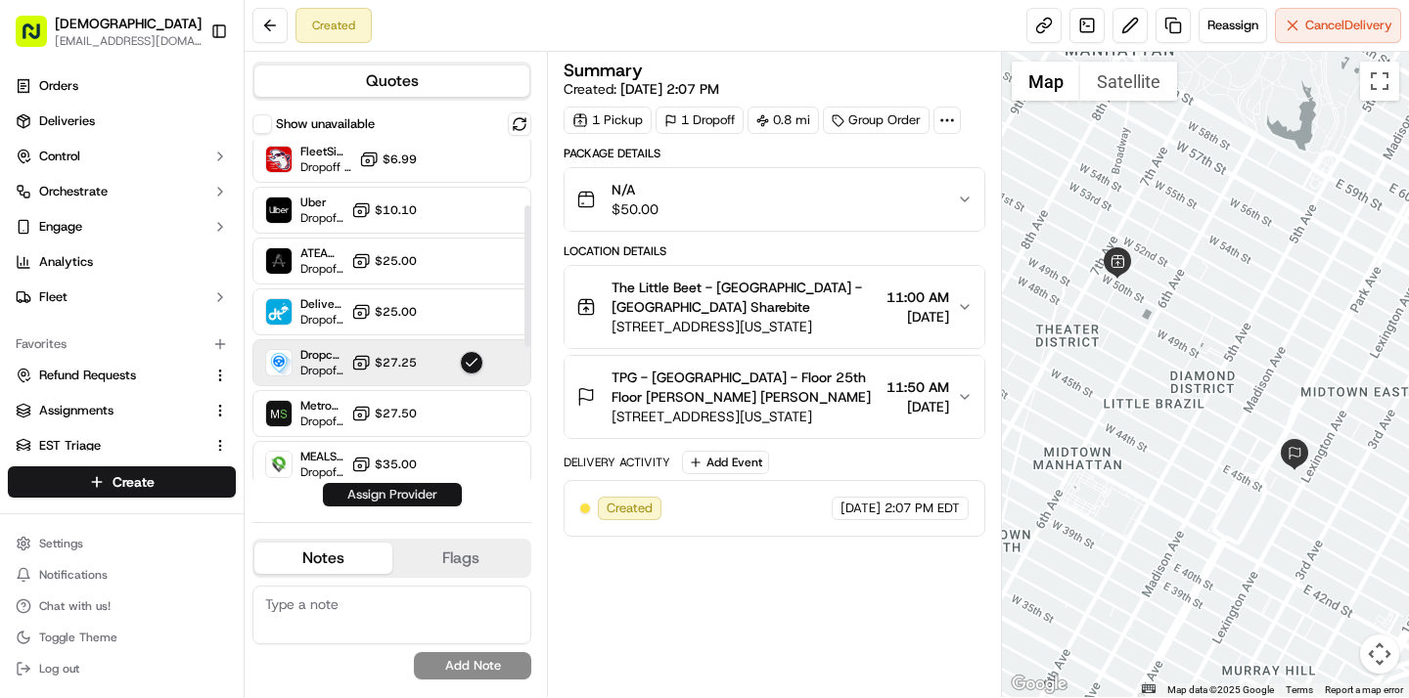
click at [385, 499] on button "Assign Provider" at bounding box center [392, 494] width 139 height 23
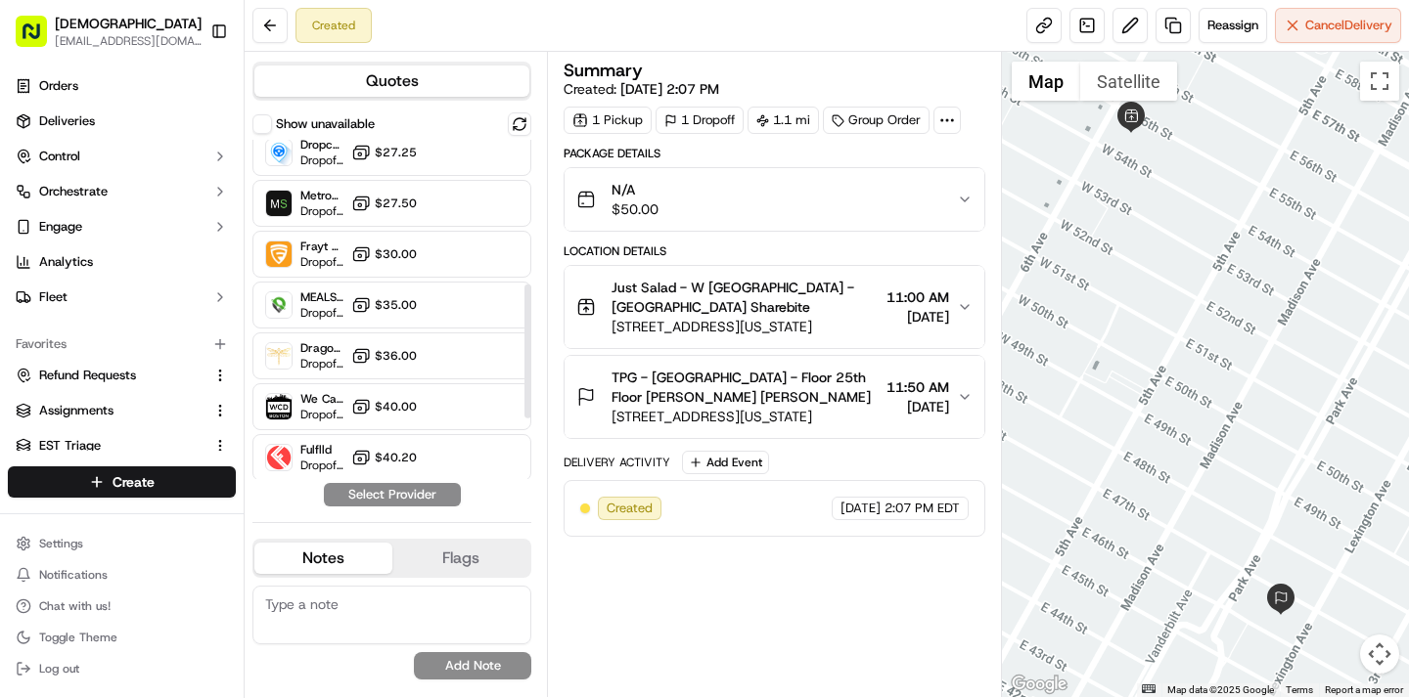
scroll to position [521, 0]
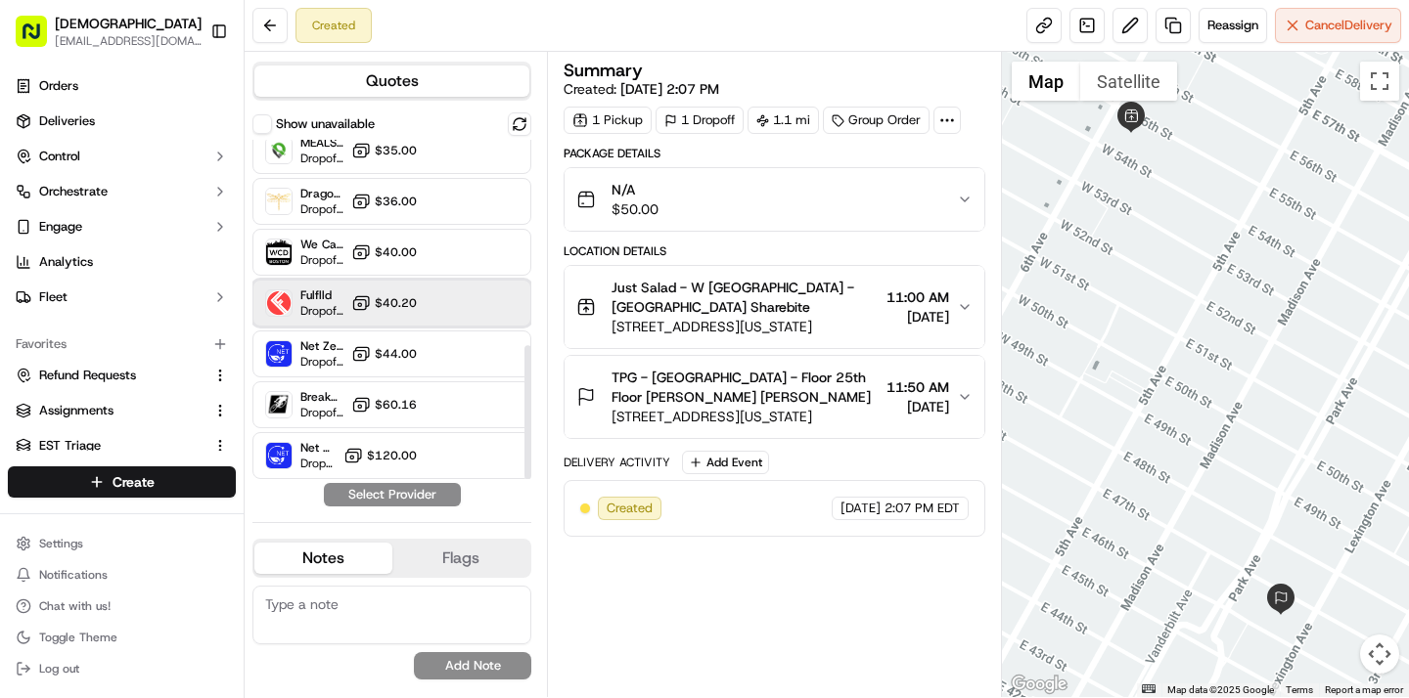
click at [427, 300] on div "Fulflld Dropoff ETA - $40.20" at bounding box center [391, 303] width 279 height 47
click at [435, 303] on div "Fulflld Dropoff ETA - $40.20" at bounding box center [391, 303] width 279 height 47
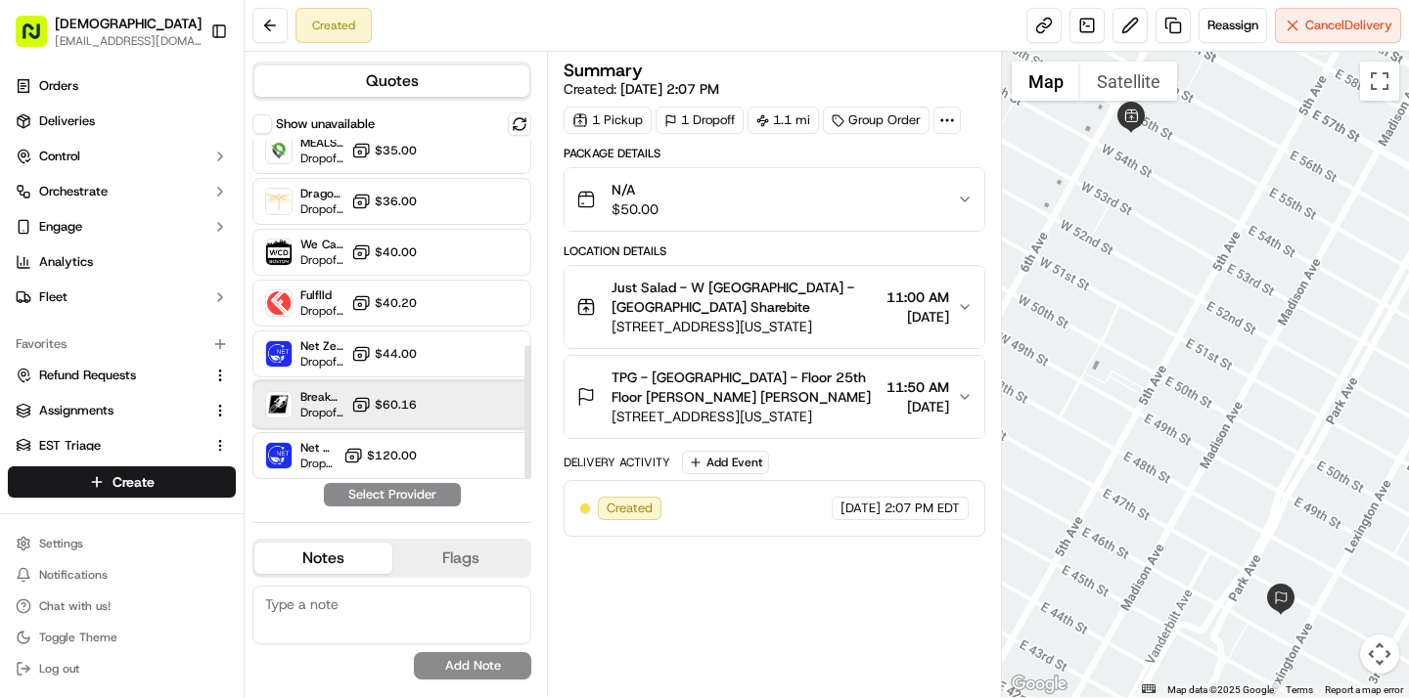
click at [429, 397] on div "Breakaway Courier (Bikes - hourly) Dropoff ETA - $60.16" at bounding box center [391, 404] width 279 height 47
click at [426, 508] on div "Quotes Show unavailable DC Dropoff ETA - $0.00 Sharebite Dropoff ETA - $0.00 Re…" at bounding box center [396, 375] width 302 height 646
click at [429, 497] on button "Assign Provider" at bounding box center [392, 494] width 139 height 23
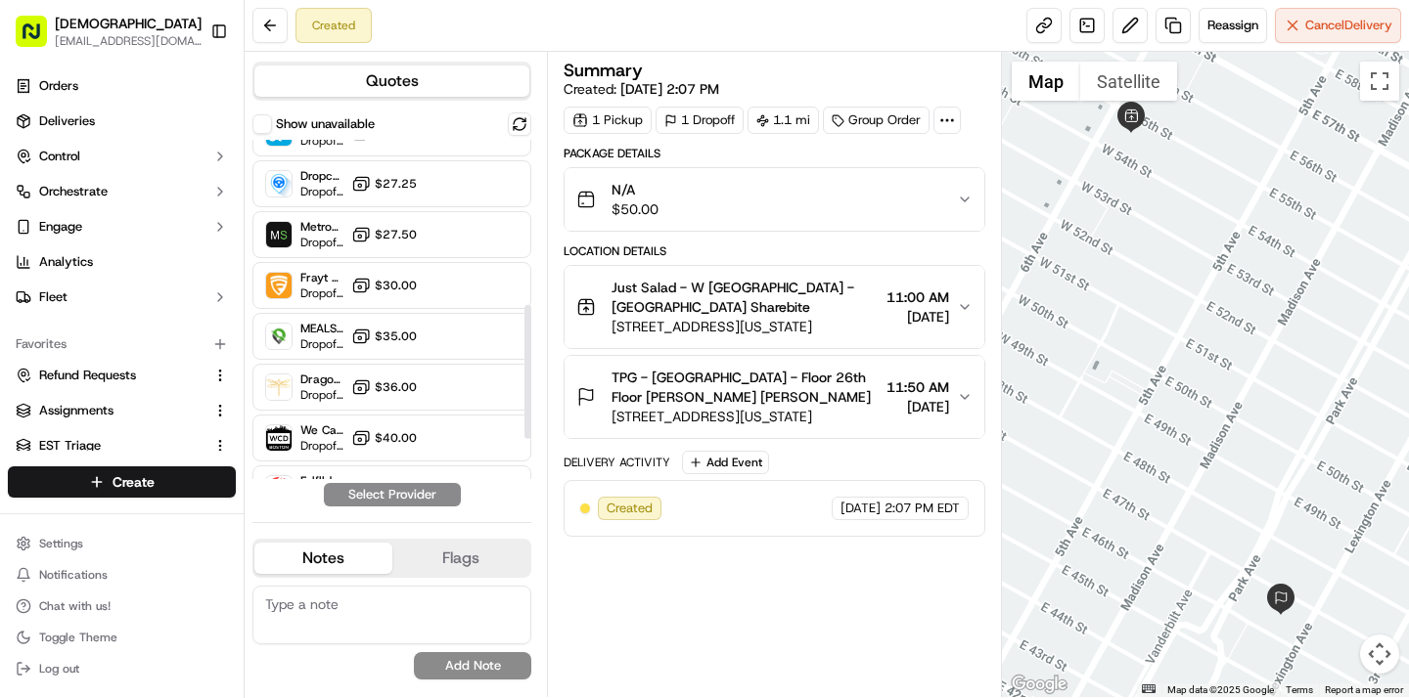
scroll to position [521, 0]
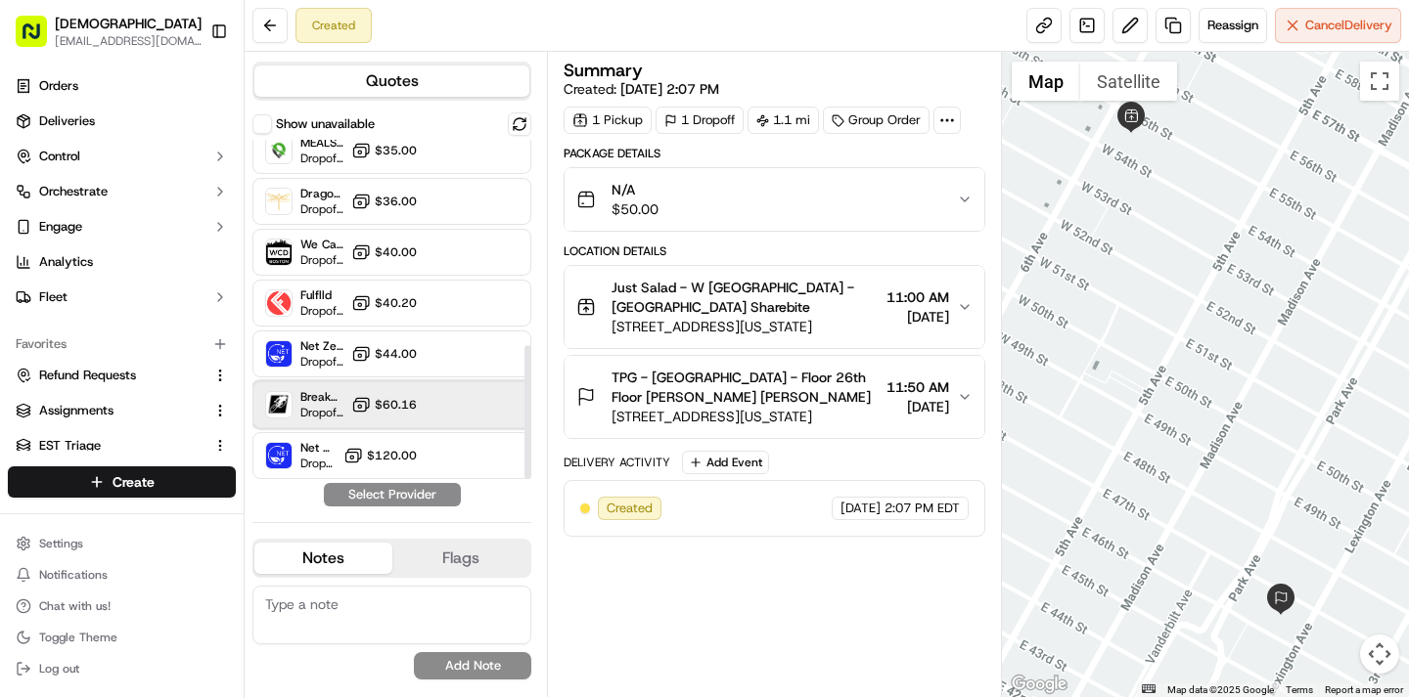
click at [319, 399] on span "Breakaway Courier (Bikes - hourly)" at bounding box center [321, 397] width 43 height 16
click at [355, 498] on button "Assign Provider" at bounding box center [392, 494] width 139 height 23
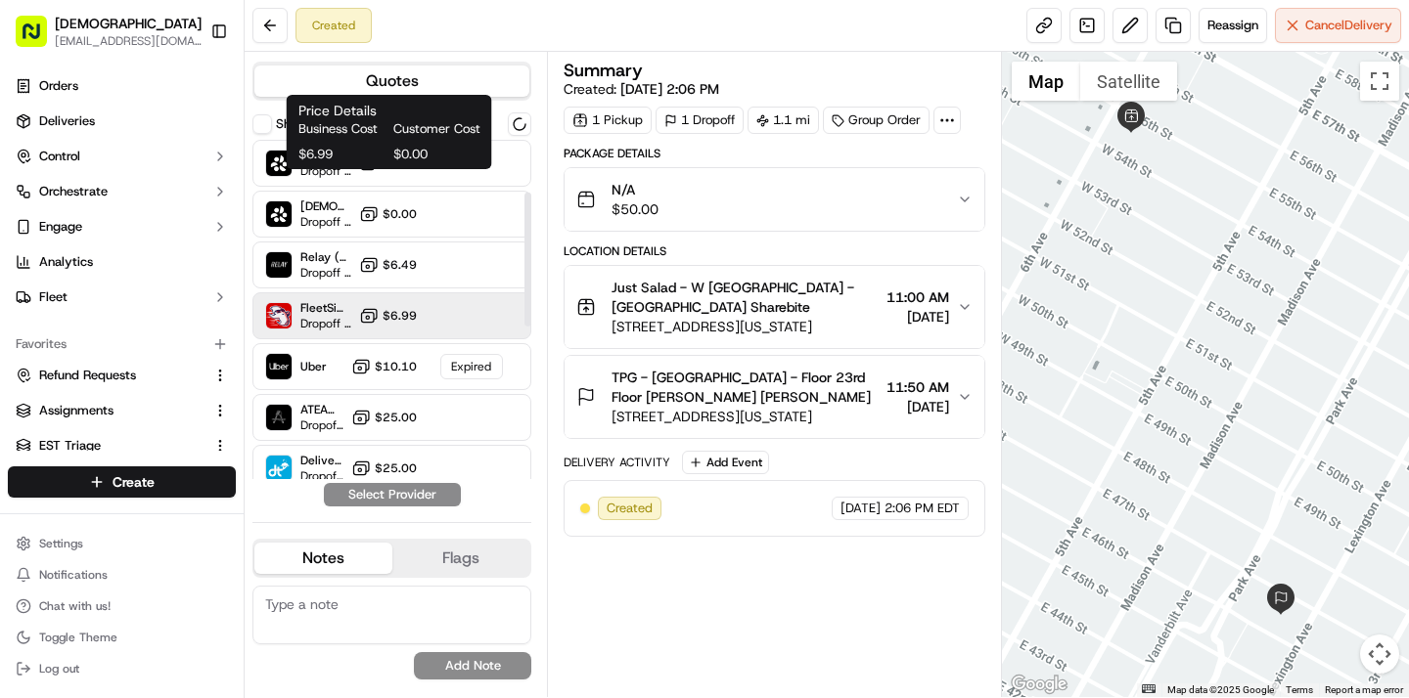
scroll to position [521, 0]
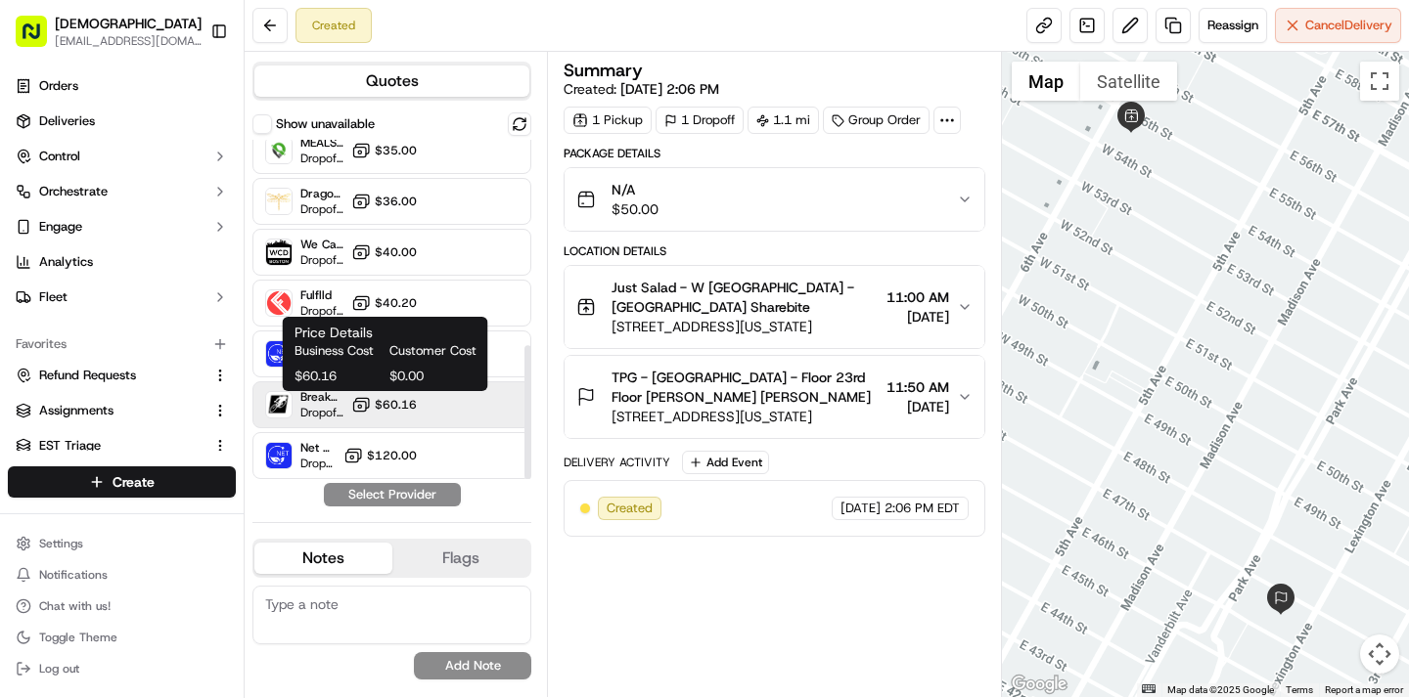
click at [371, 398] on icon at bounding box center [361, 405] width 20 height 20
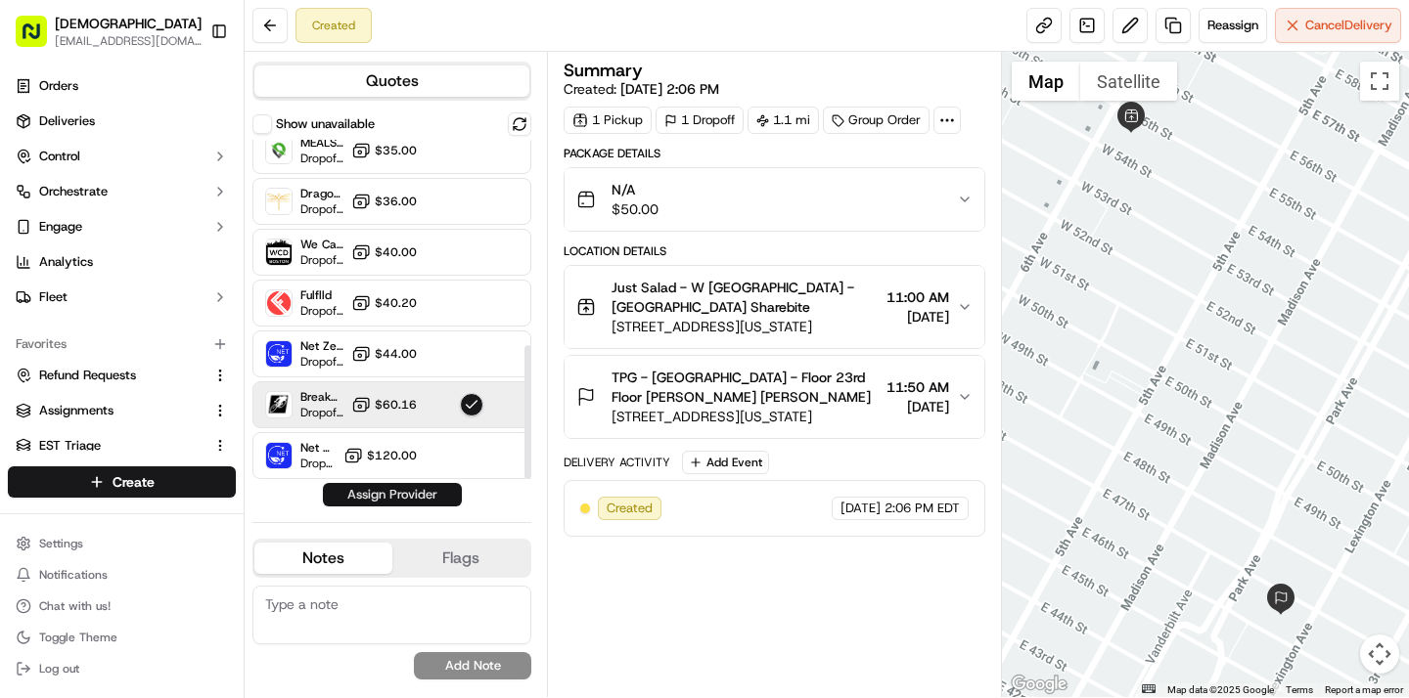
click at [371, 493] on button "Assign Provider" at bounding box center [392, 494] width 139 height 23
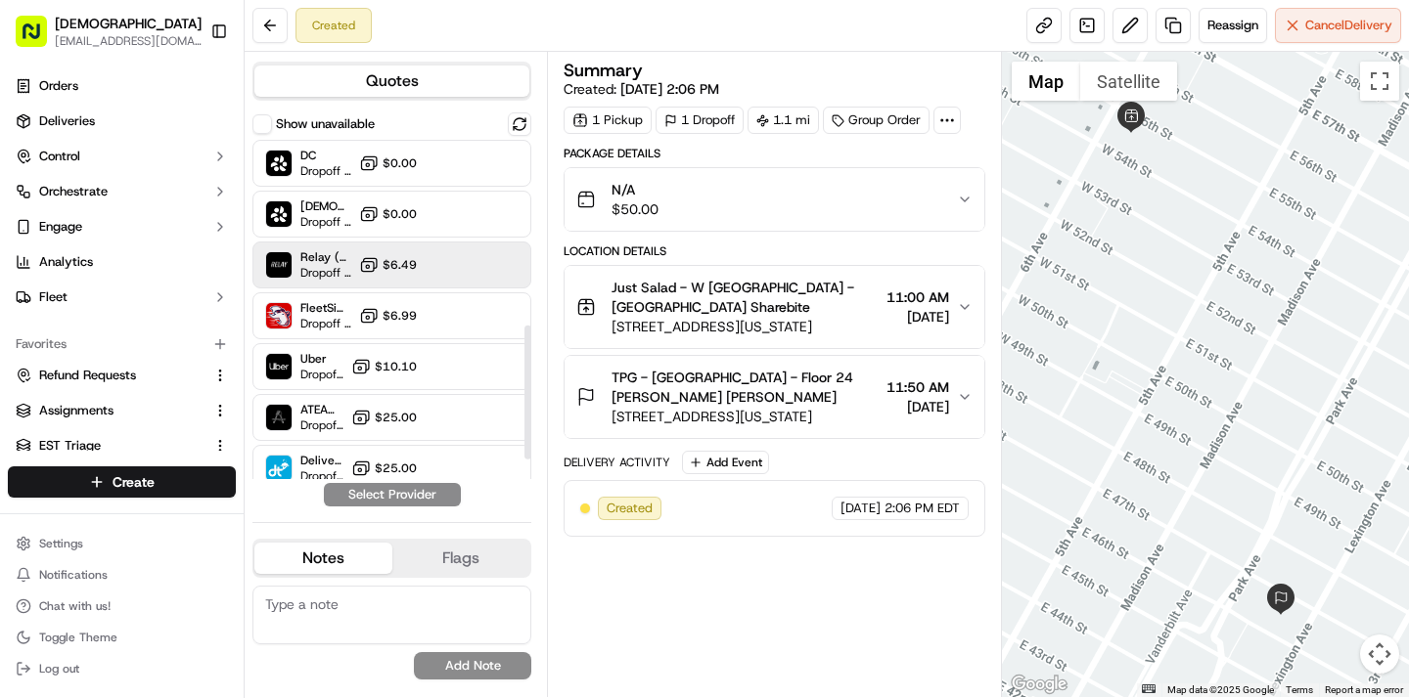
scroll to position [521, 0]
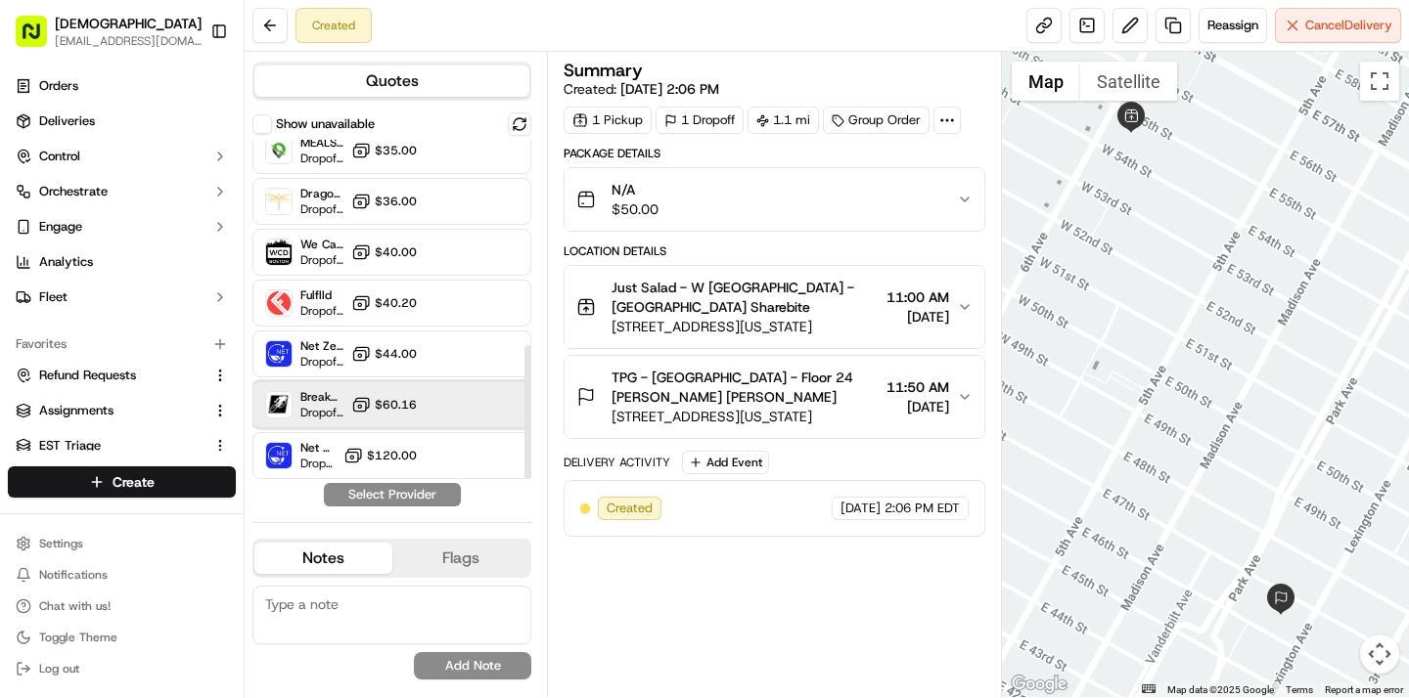
click at [335, 404] on span "Breakaway Courier (Bikes - hourly)" at bounding box center [321, 397] width 43 height 16
click at [349, 492] on button "Assign Provider" at bounding box center [392, 494] width 139 height 23
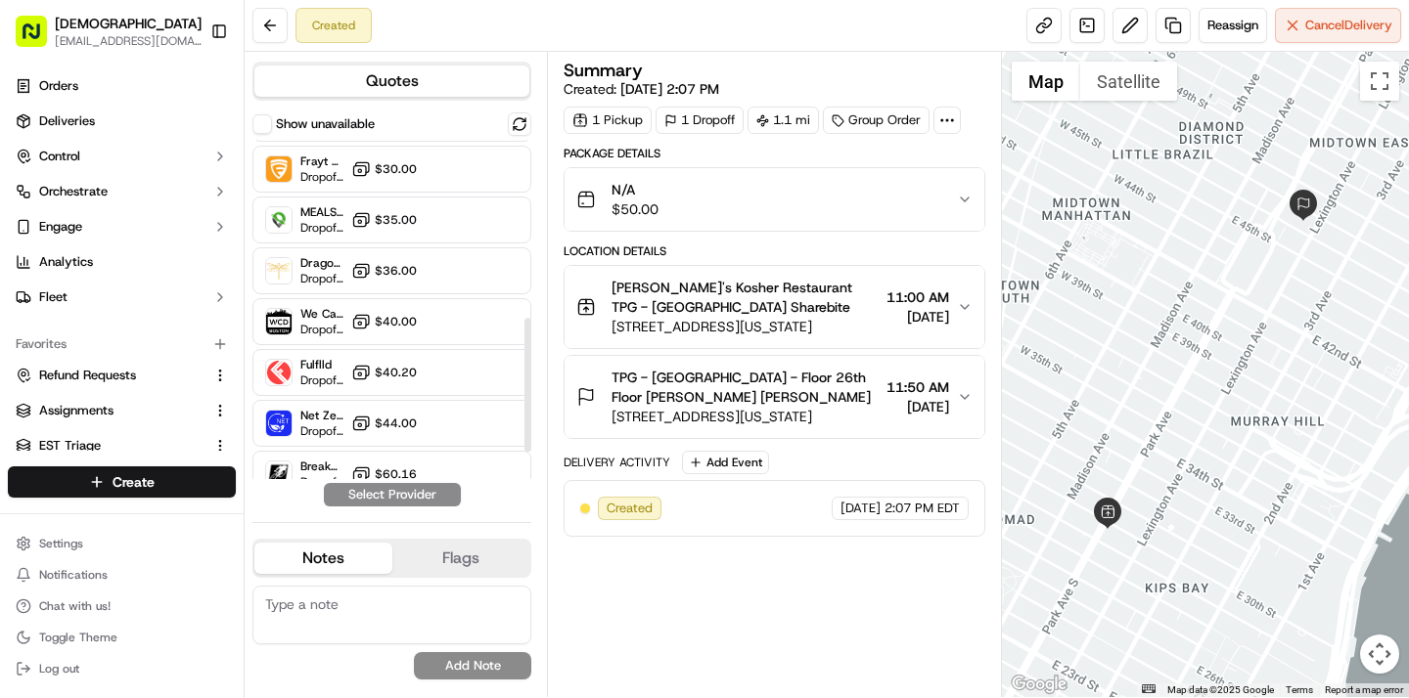
scroll to position [521, 0]
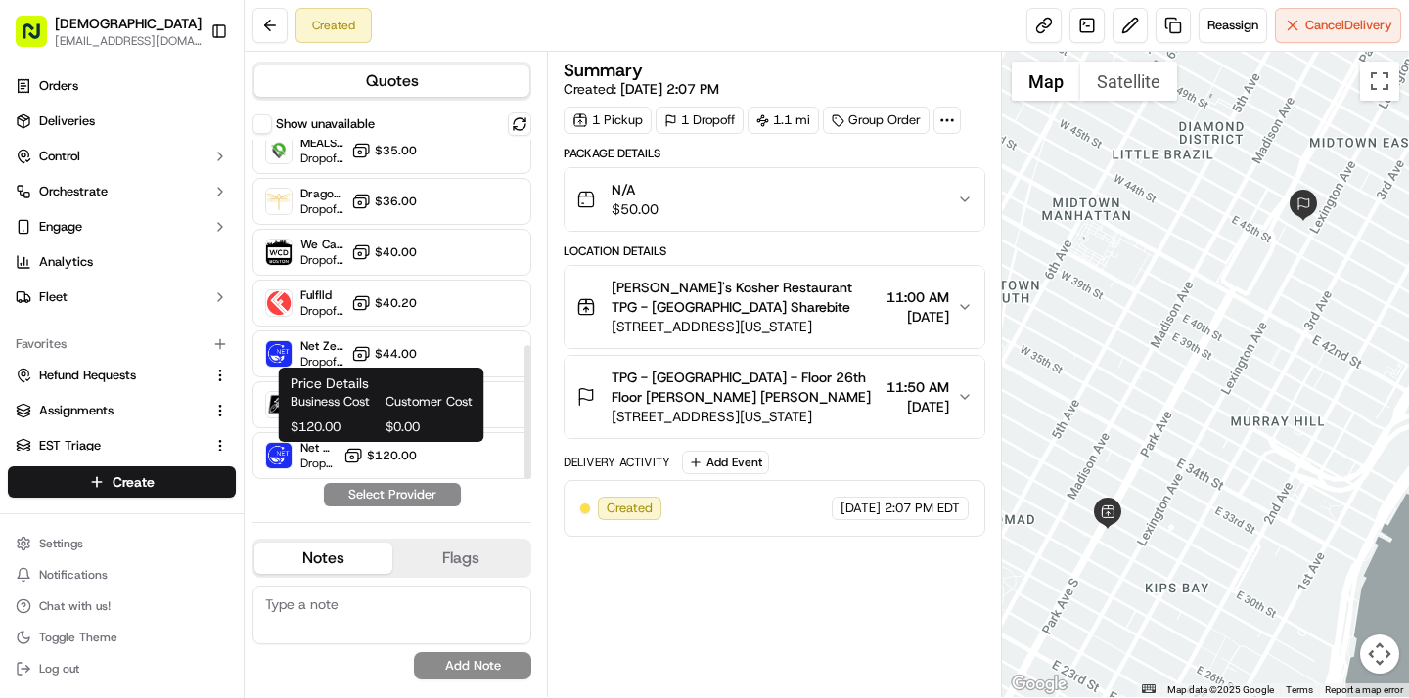
click at [374, 413] on div "Business Cost Customer Cost $120.00 $0.00" at bounding box center [382, 414] width 182 height 43
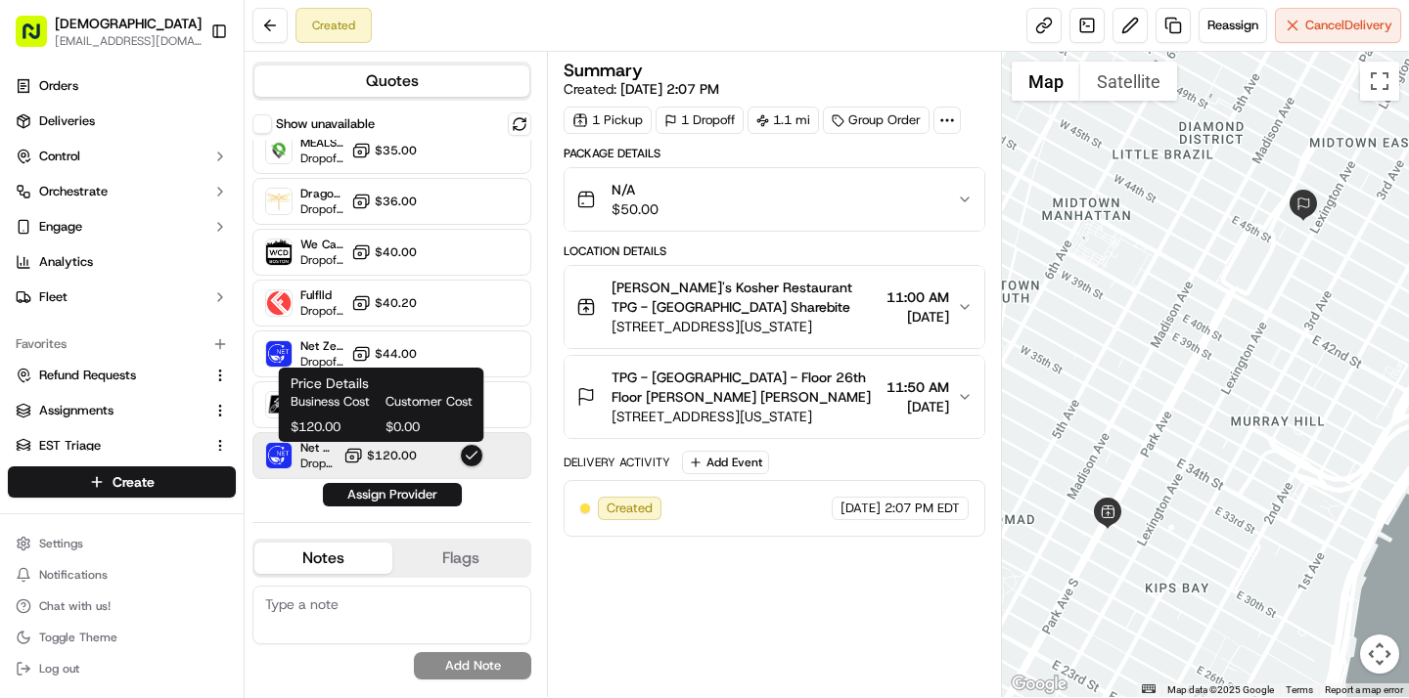
click at [393, 397] on span "Customer Cost" at bounding box center [428, 402] width 87 height 18
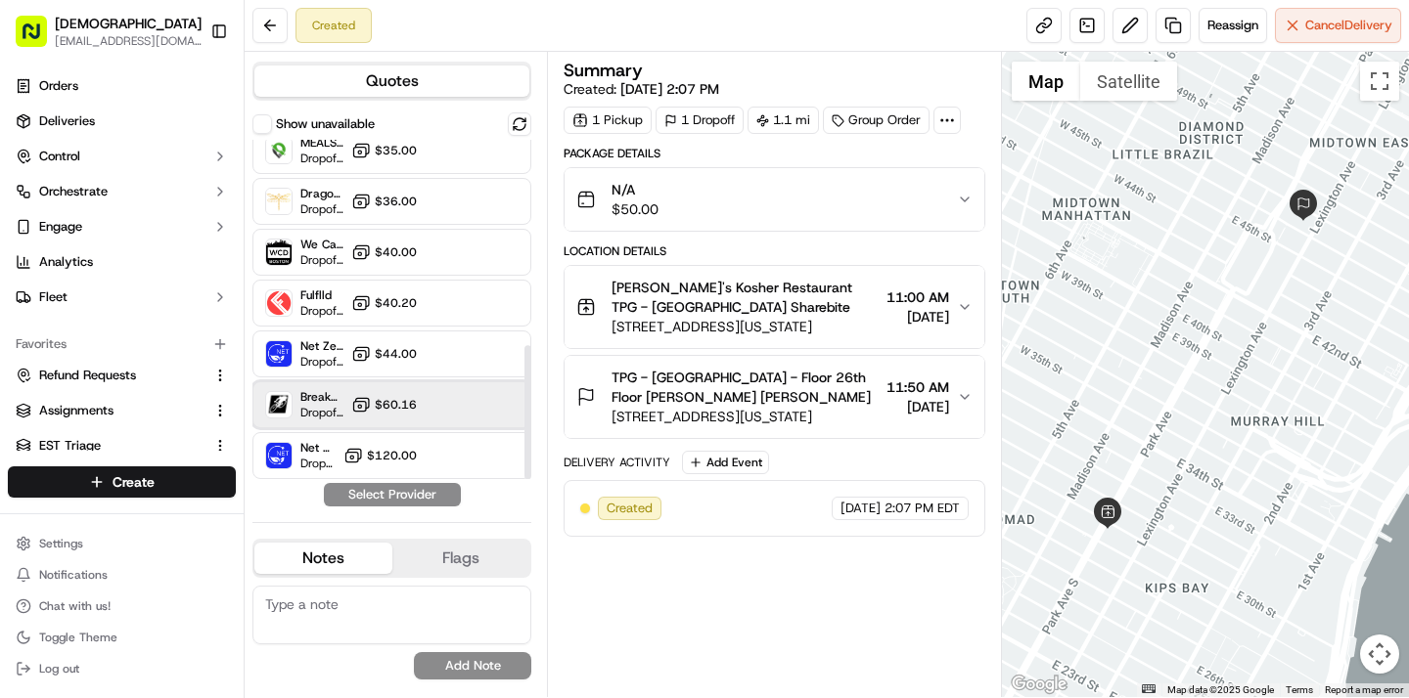
click at [505, 403] on div "Breakaway Courier (Bikes - hourly) Dropoff ETA - $60.16" at bounding box center [391, 404] width 279 height 47
click at [451, 500] on button "Assign Provider" at bounding box center [392, 494] width 139 height 23
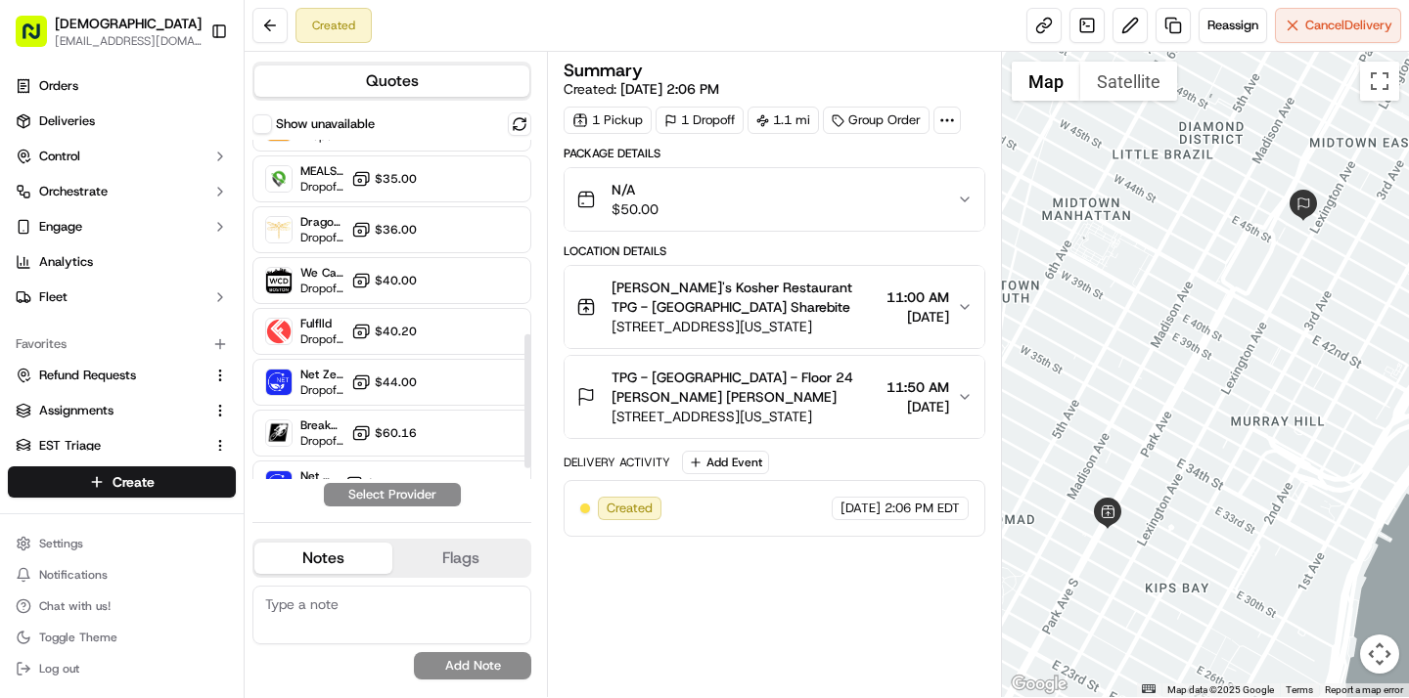
scroll to position [521, 0]
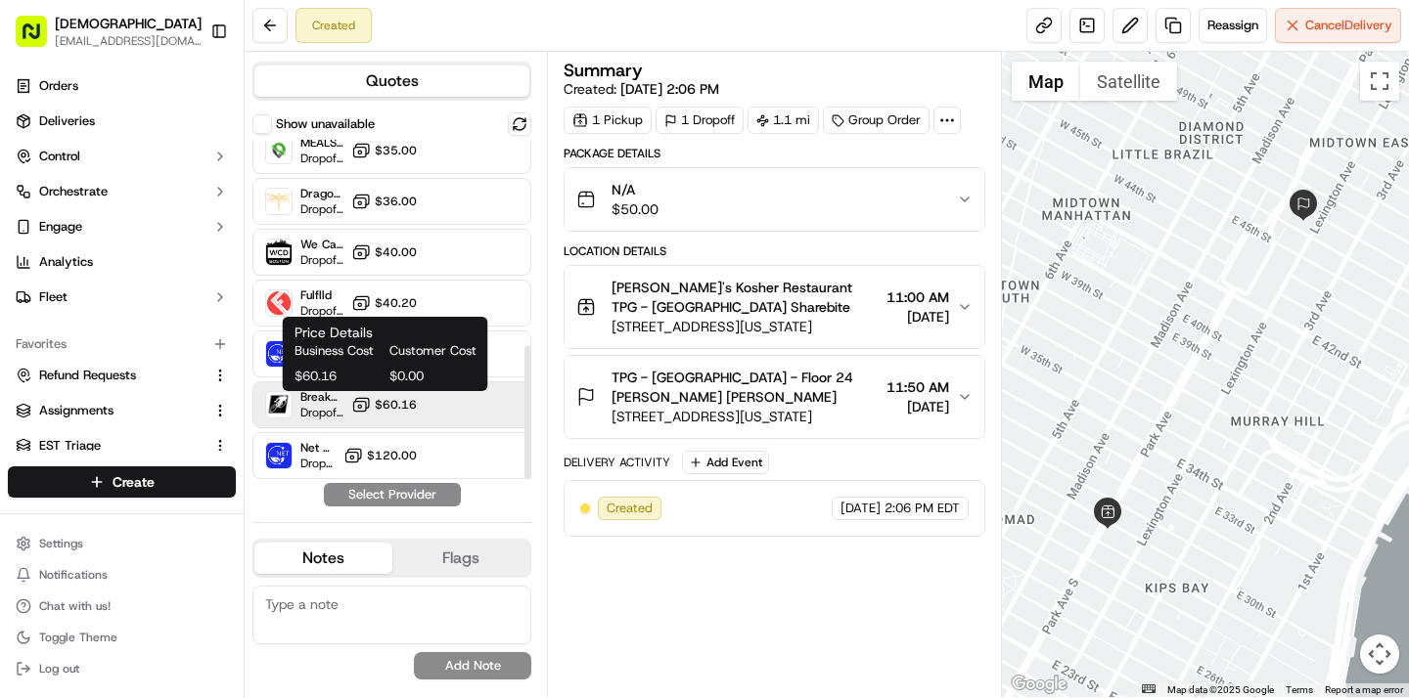
click at [363, 404] on icon at bounding box center [361, 405] width 20 height 20
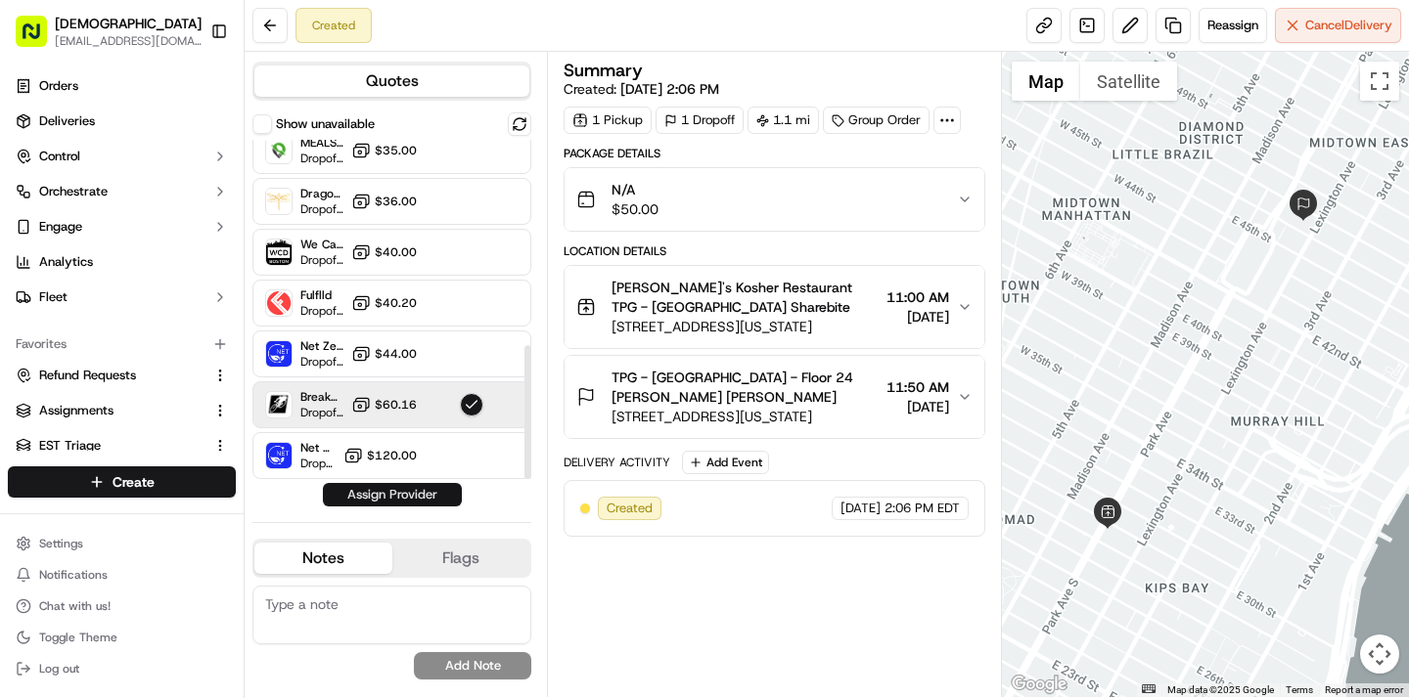
click at [376, 496] on button "Assign Provider" at bounding box center [392, 494] width 139 height 23
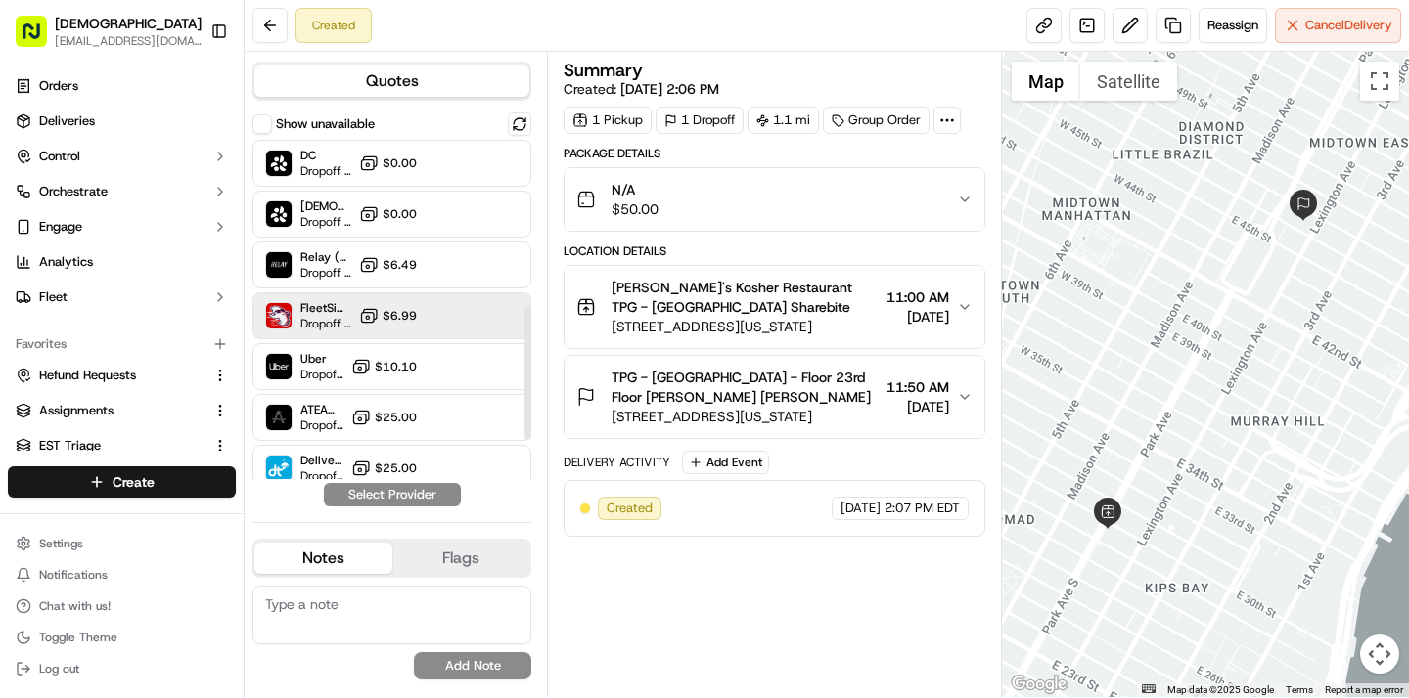
scroll to position [521, 0]
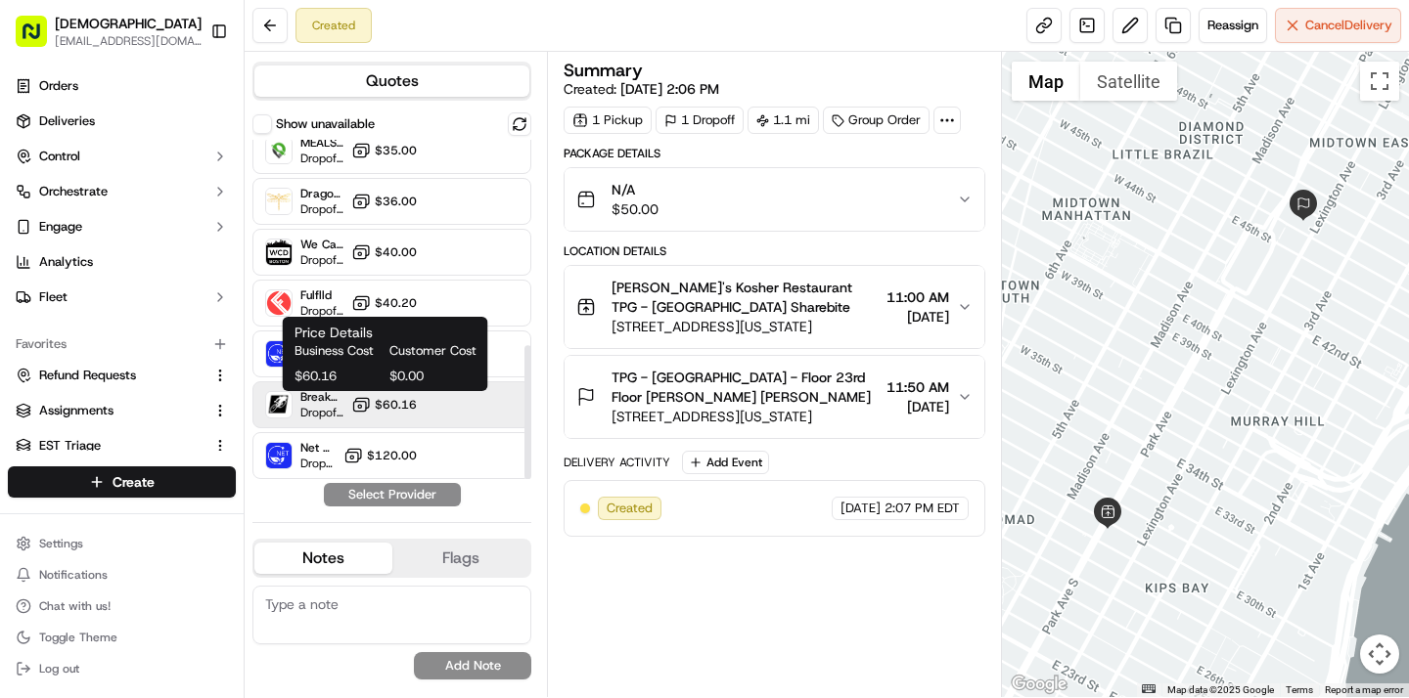
click at [360, 404] on icon at bounding box center [361, 405] width 20 height 20
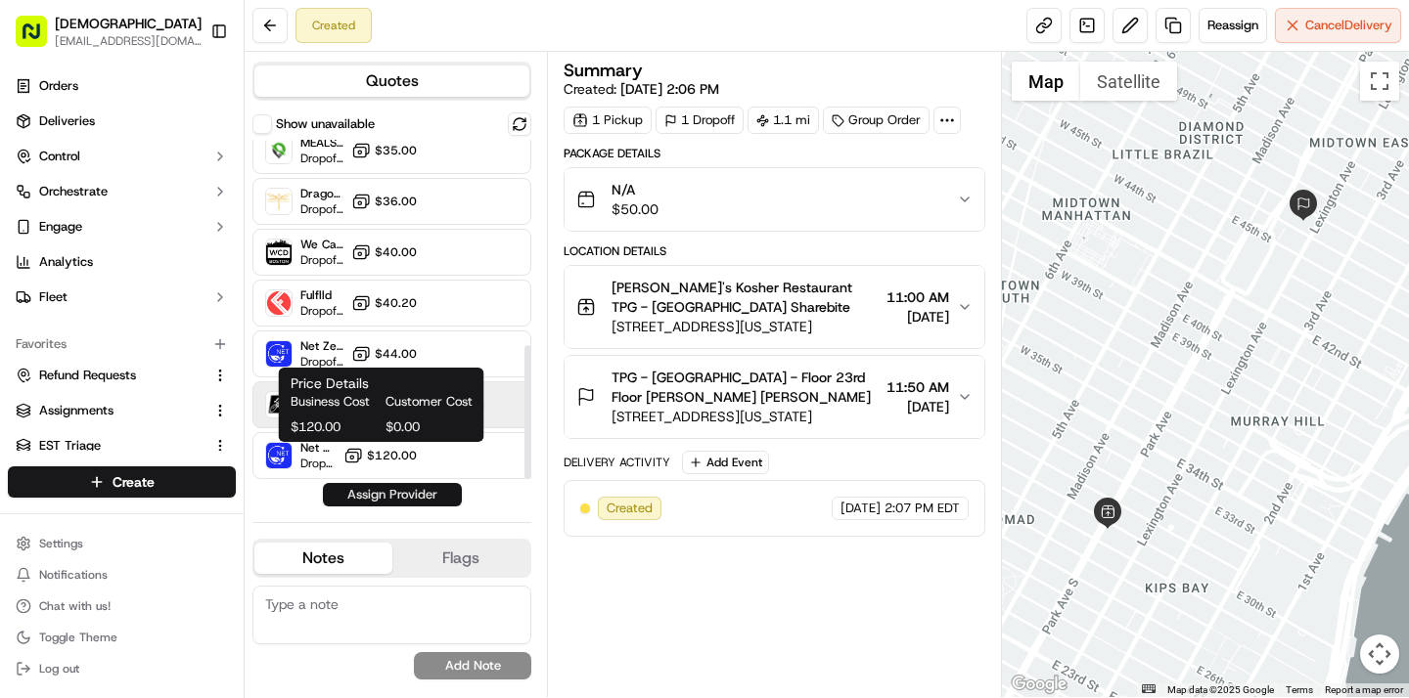
click at [374, 488] on button "Assign Provider" at bounding box center [392, 494] width 139 height 23
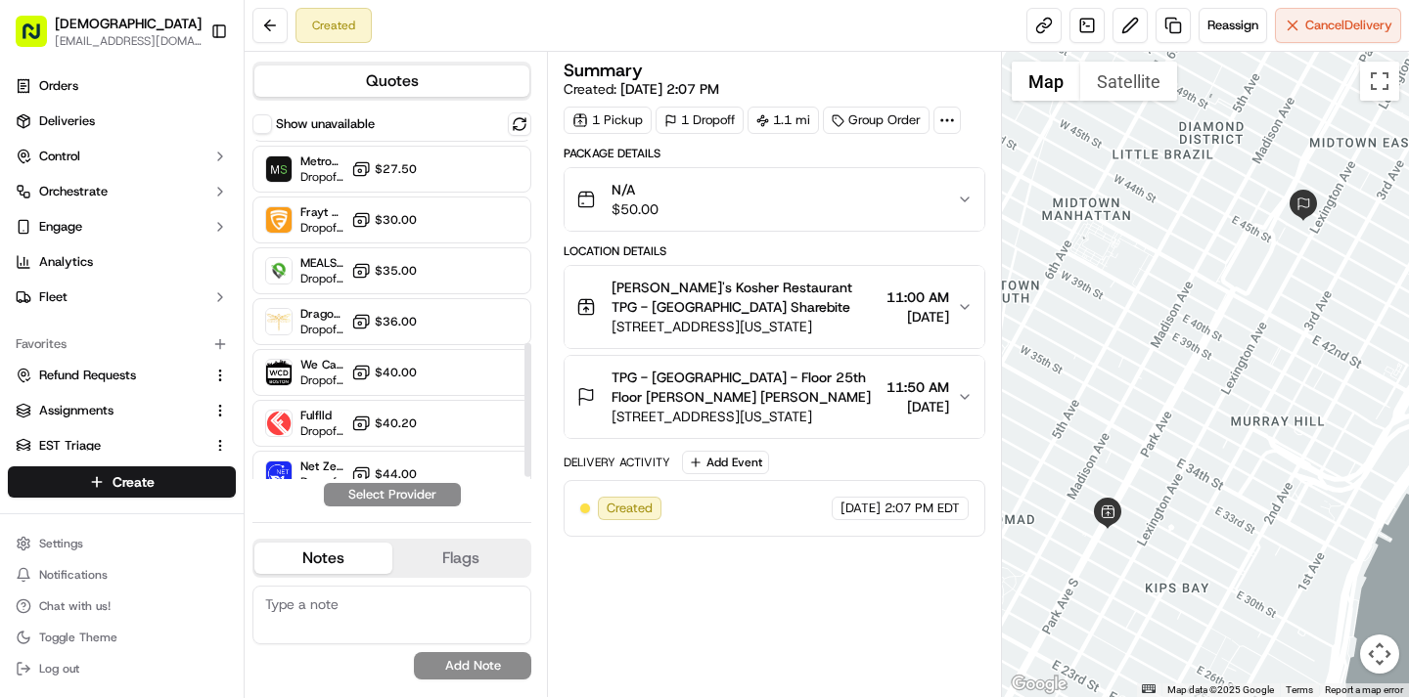
scroll to position [521, 0]
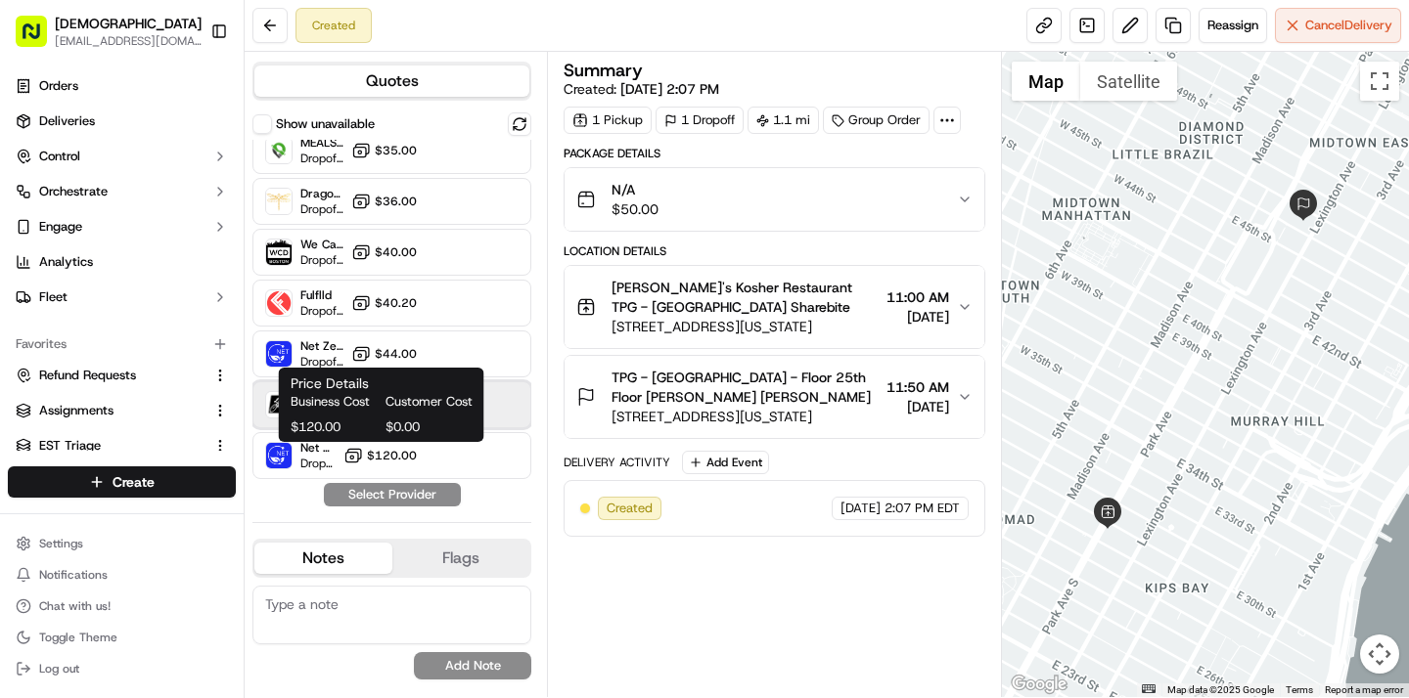
click at [503, 405] on div "Breakaway Courier (Bikes - hourly) Dropoff ETA - $60.16" at bounding box center [391, 404] width 279 height 47
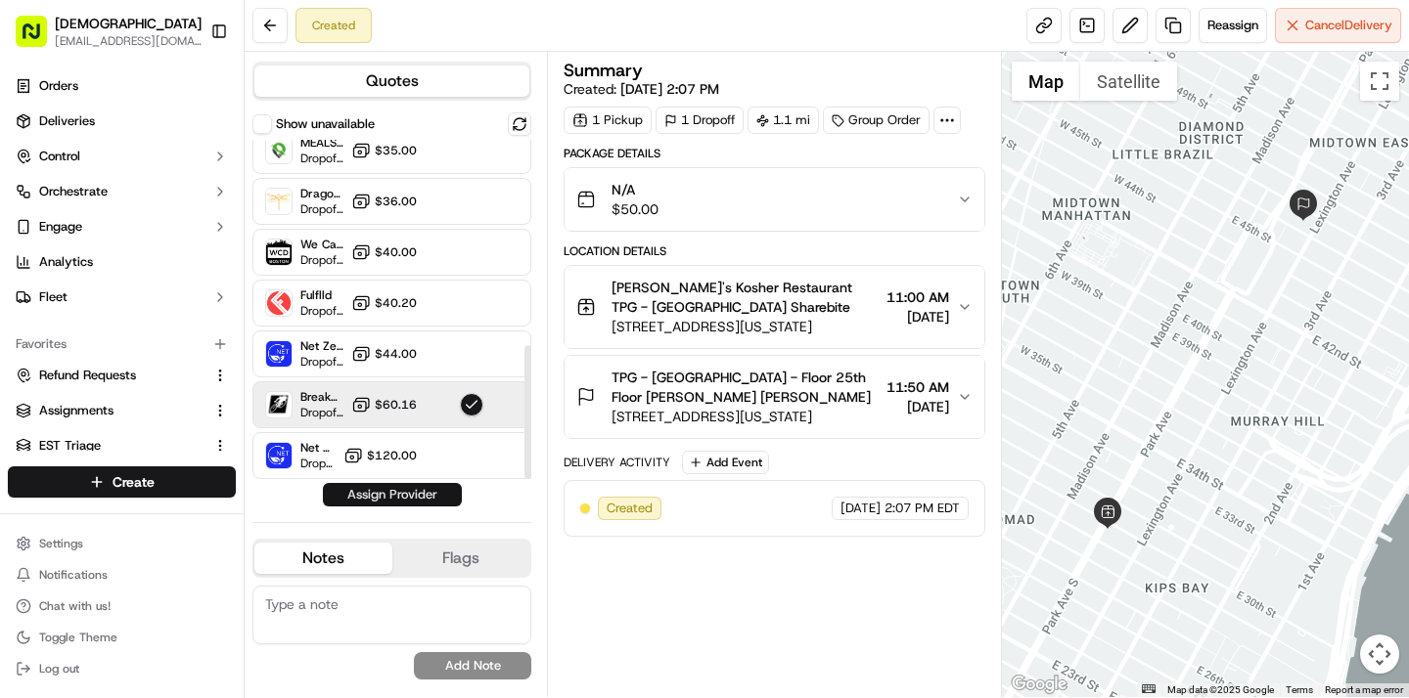
click at [444, 499] on button "Assign Provider" at bounding box center [392, 494] width 139 height 23
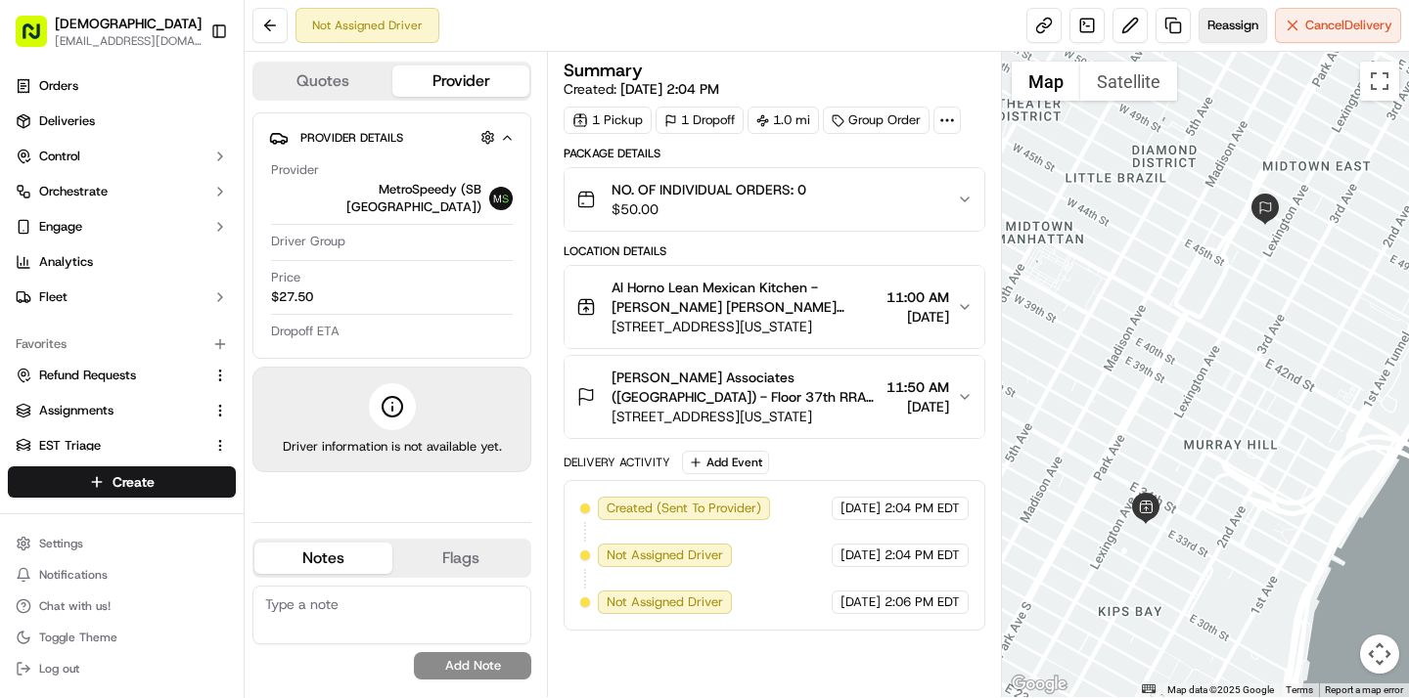
click at [1237, 31] on span "Reassign" at bounding box center [1232, 26] width 51 height 18
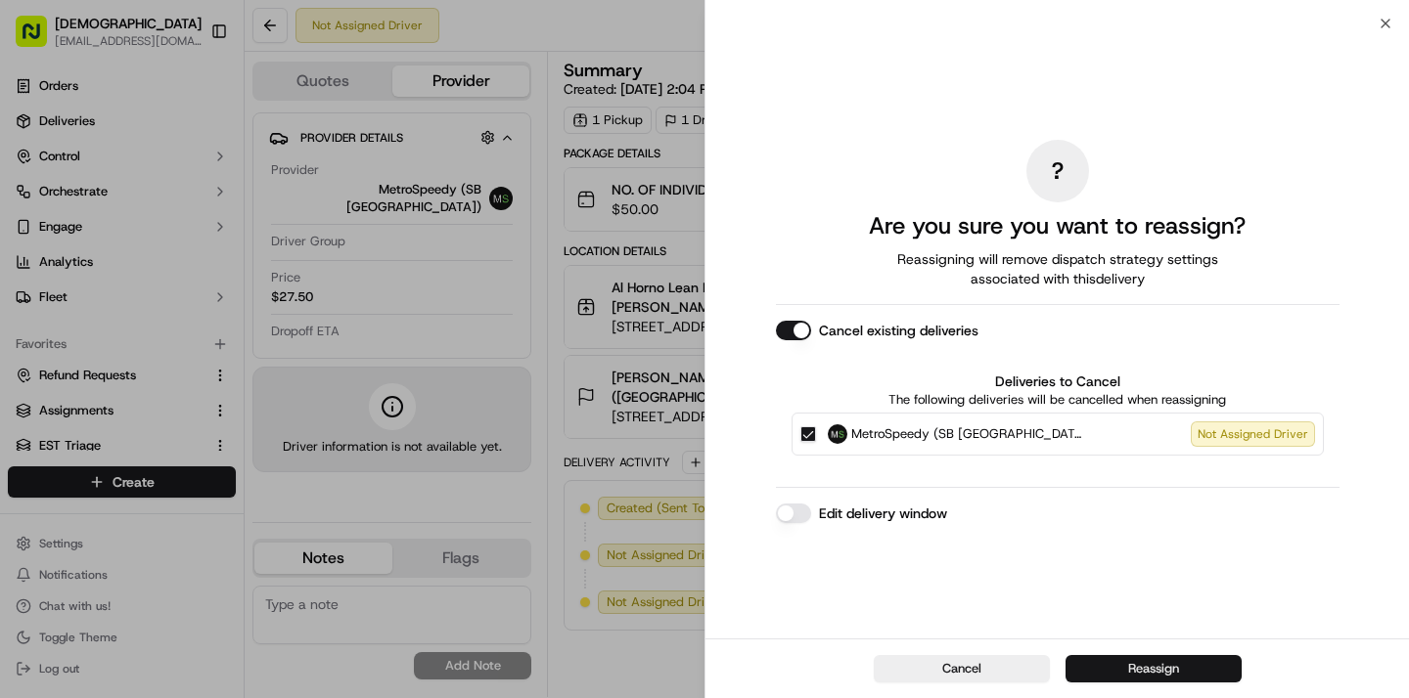
click at [1196, 660] on button "Reassign" at bounding box center [1153, 668] width 176 height 27
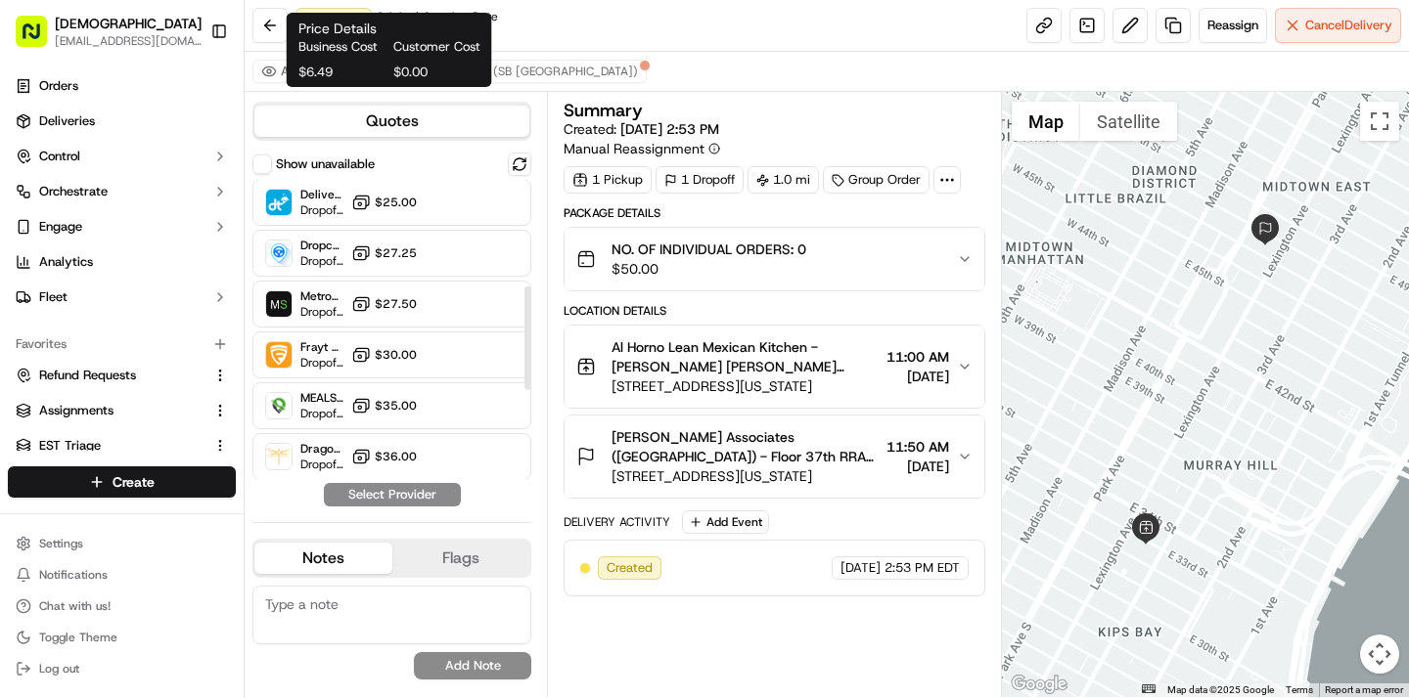
scroll to position [561, 0]
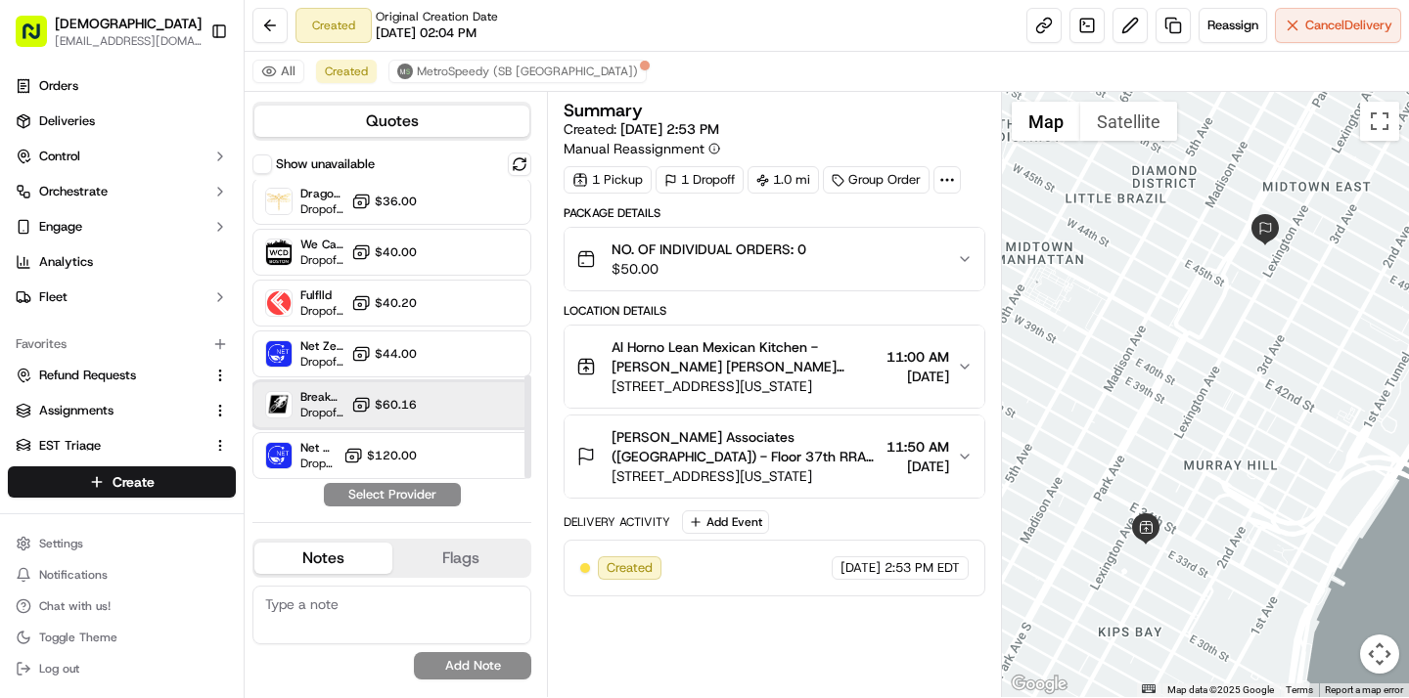
click at [361, 393] on div "Breakaway Courier (Bikes - hourly) Dropoff ETA - $60.16" at bounding box center [391, 404] width 279 height 47
click at [388, 497] on button "Assign Provider" at bounding box center [392, 494] width 139 height 23
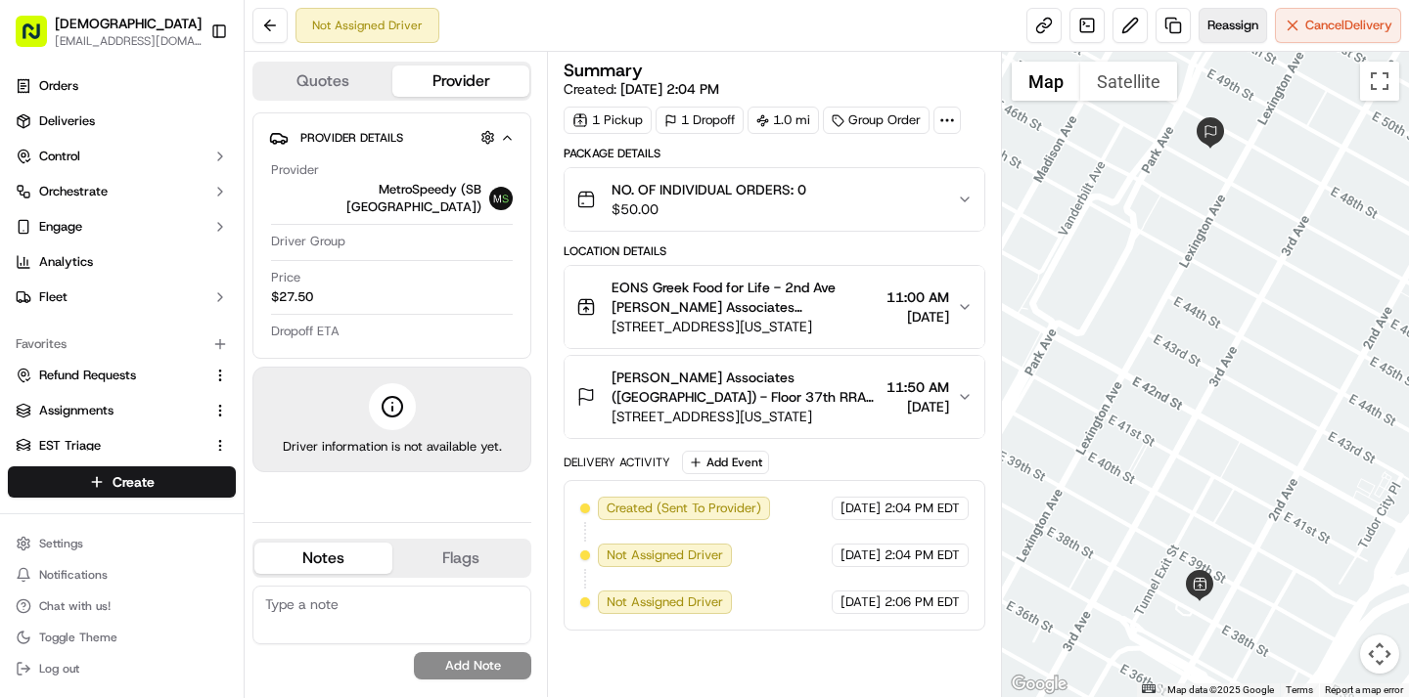
click at [1248, 23] on span "Reassign" at bounding box center [1232, 26] width 51 height 18
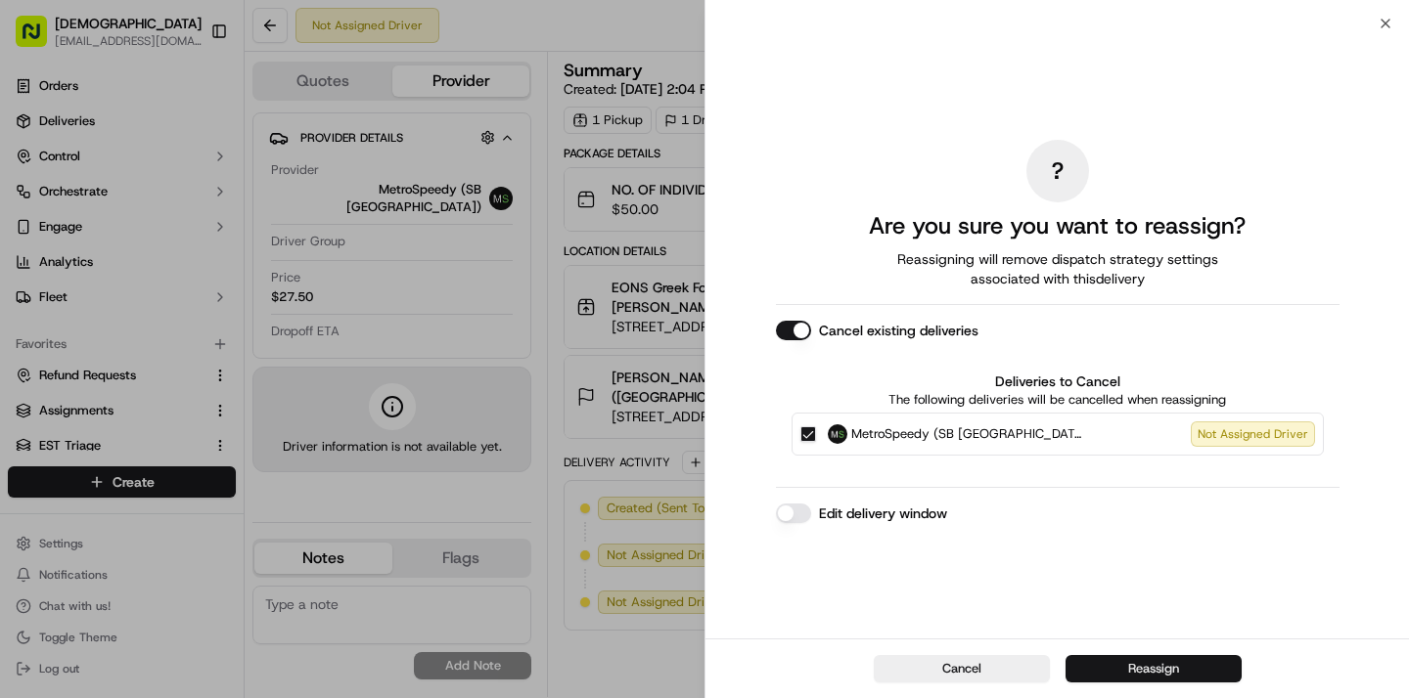
click at [1187, 666] on button "Reassign" at bounding box center [1153, 668] width 176 height 27
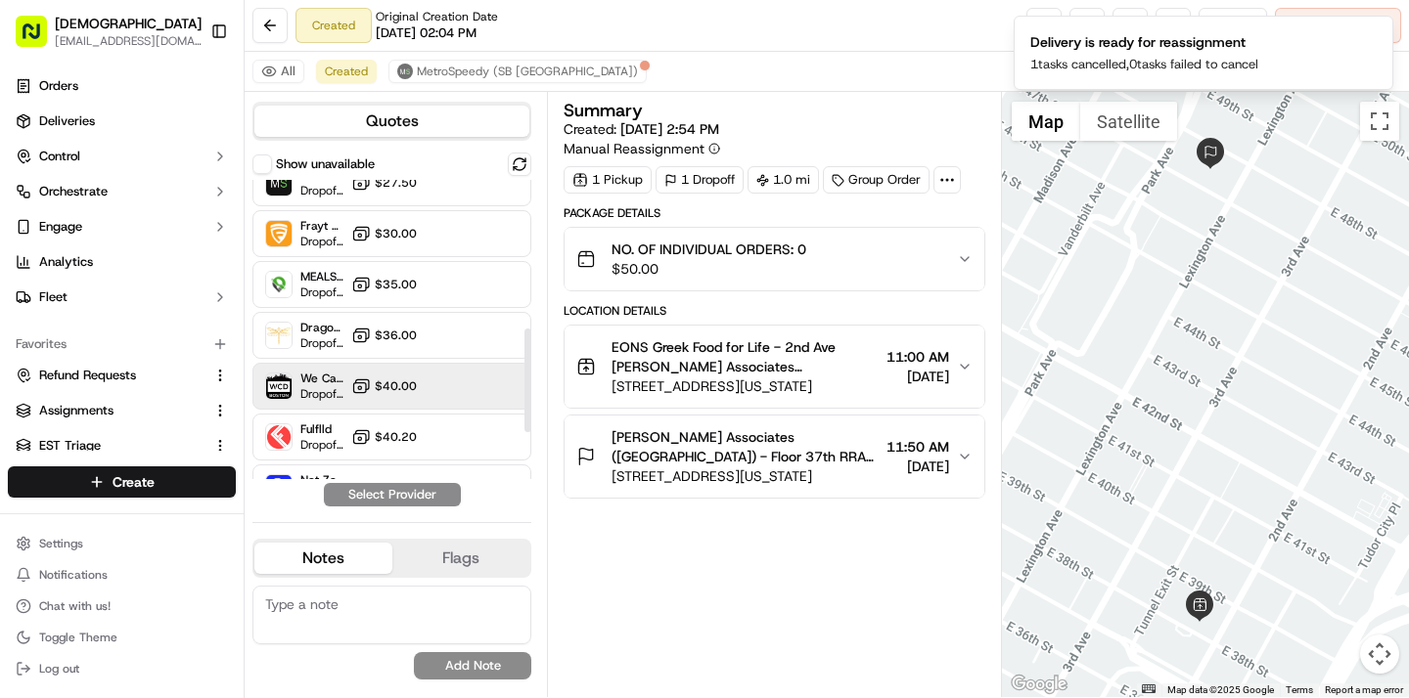
scroll to position [561, 0]
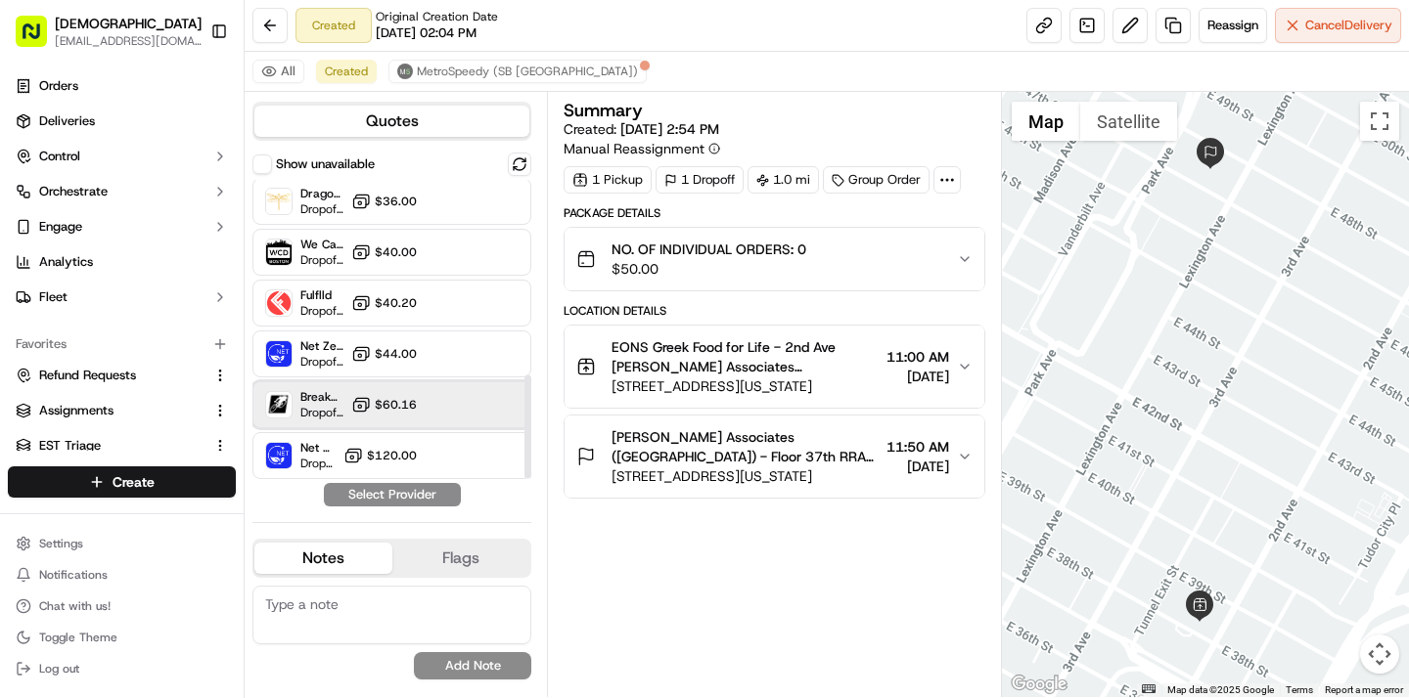
click at [420, 408] on div "Breakaway Courier (Bikes - hourly) Dropoff ETA - $60.16" at bounding box center [391, 404] width 279 height 47
click at [441, 491] on button "Assign Provider" at bounding box center [392, 494] width 139 height 23
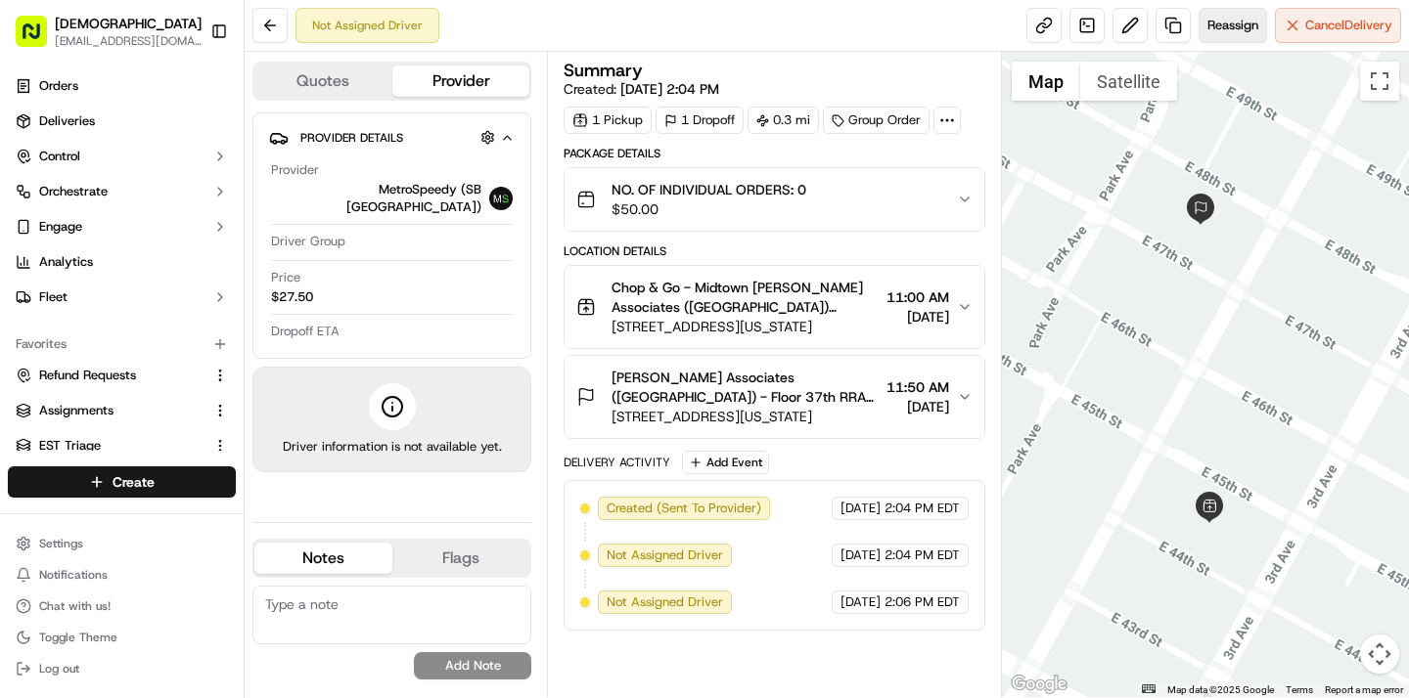
click at [1228, 22] on span "Reassign" at bounding box center [1232, 26] width 51 height 18
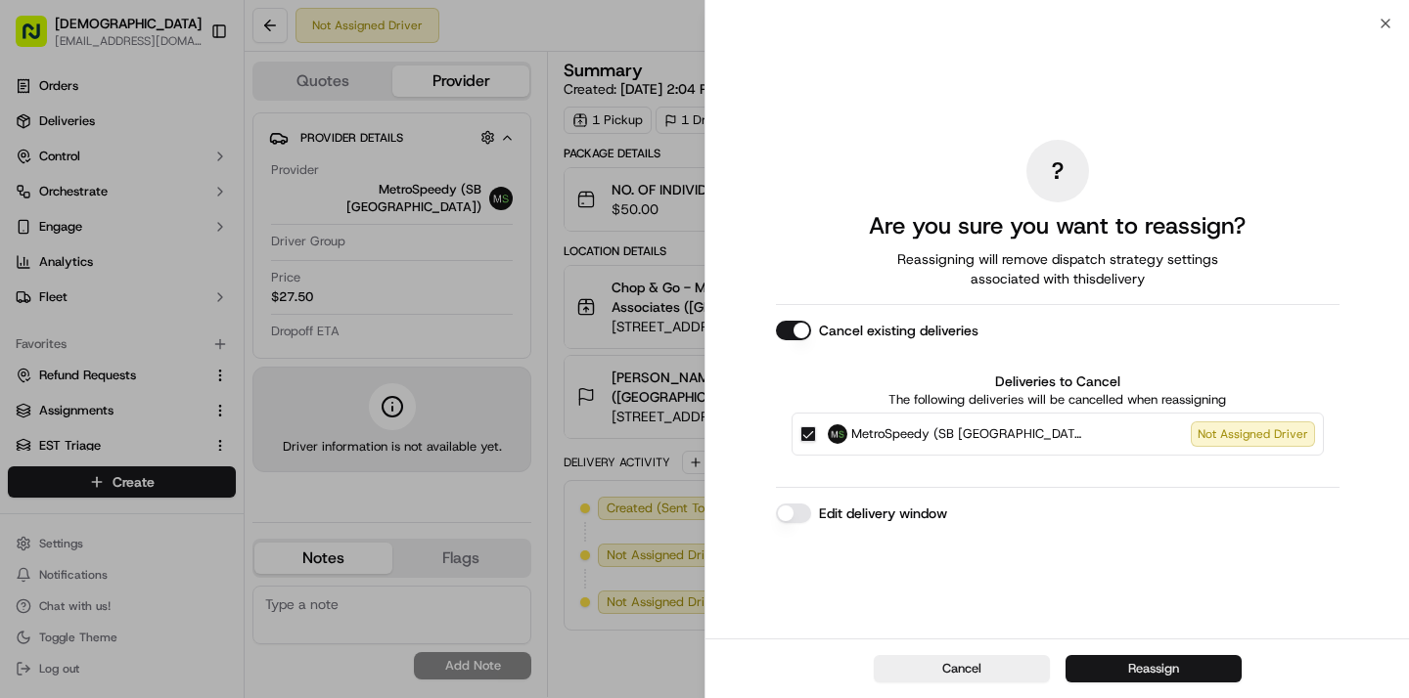
click at [1174, 672] on button "Reassign" at bounding box center [1153, 668] width 176 height 27
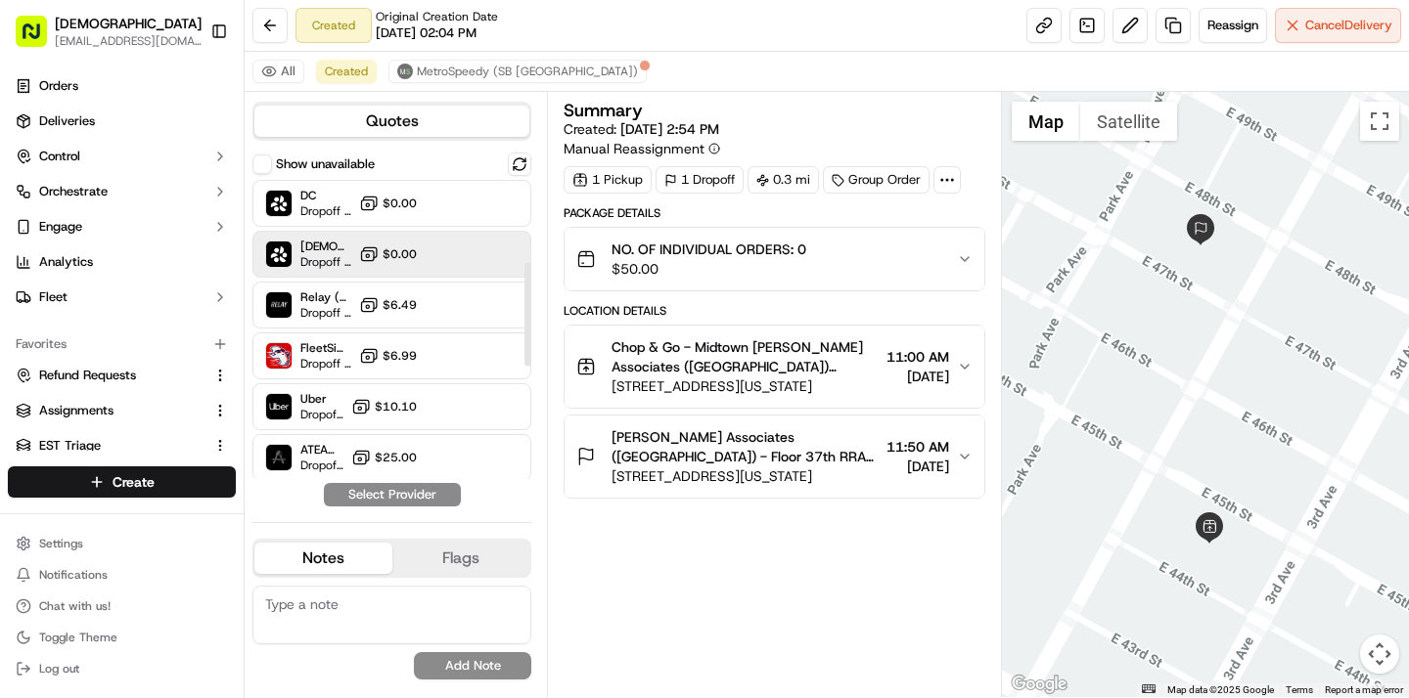
scroll to position [561, 0]
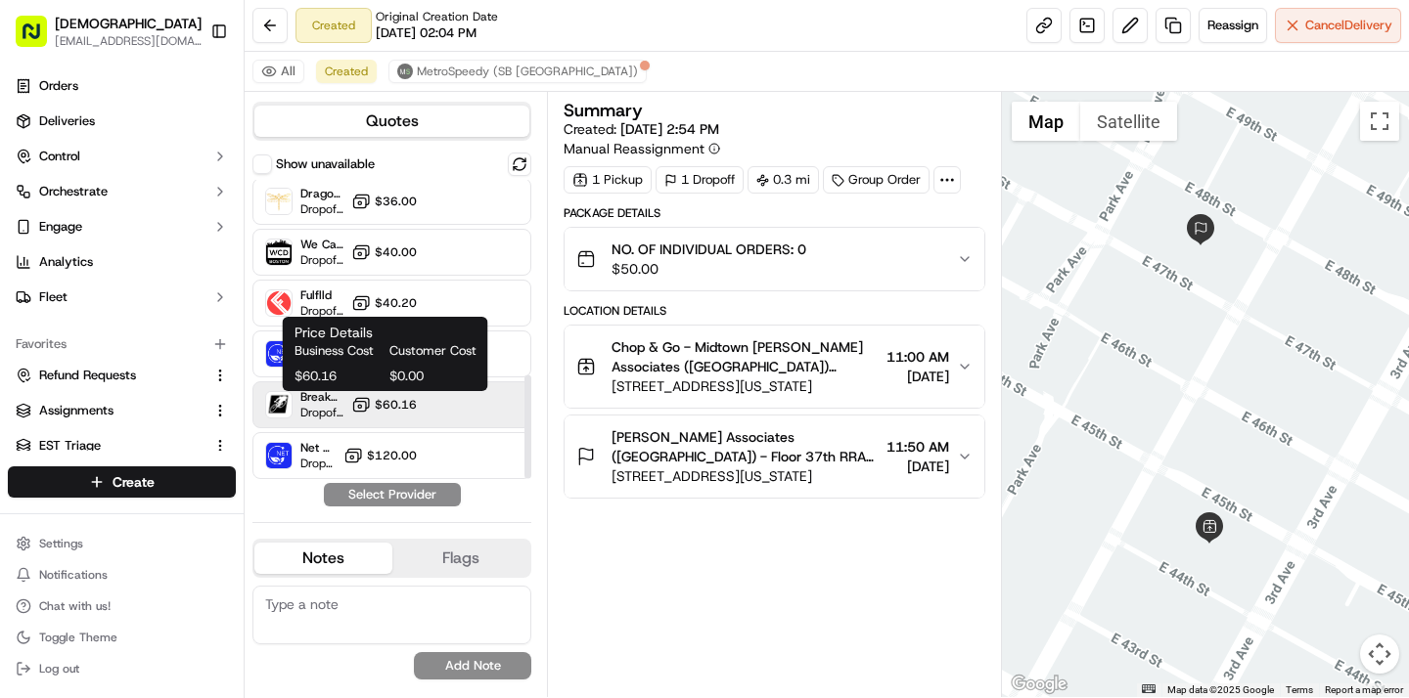
click at [396, 413] on button "$60.16" at bounding box center [384, 405] width 66 height 20
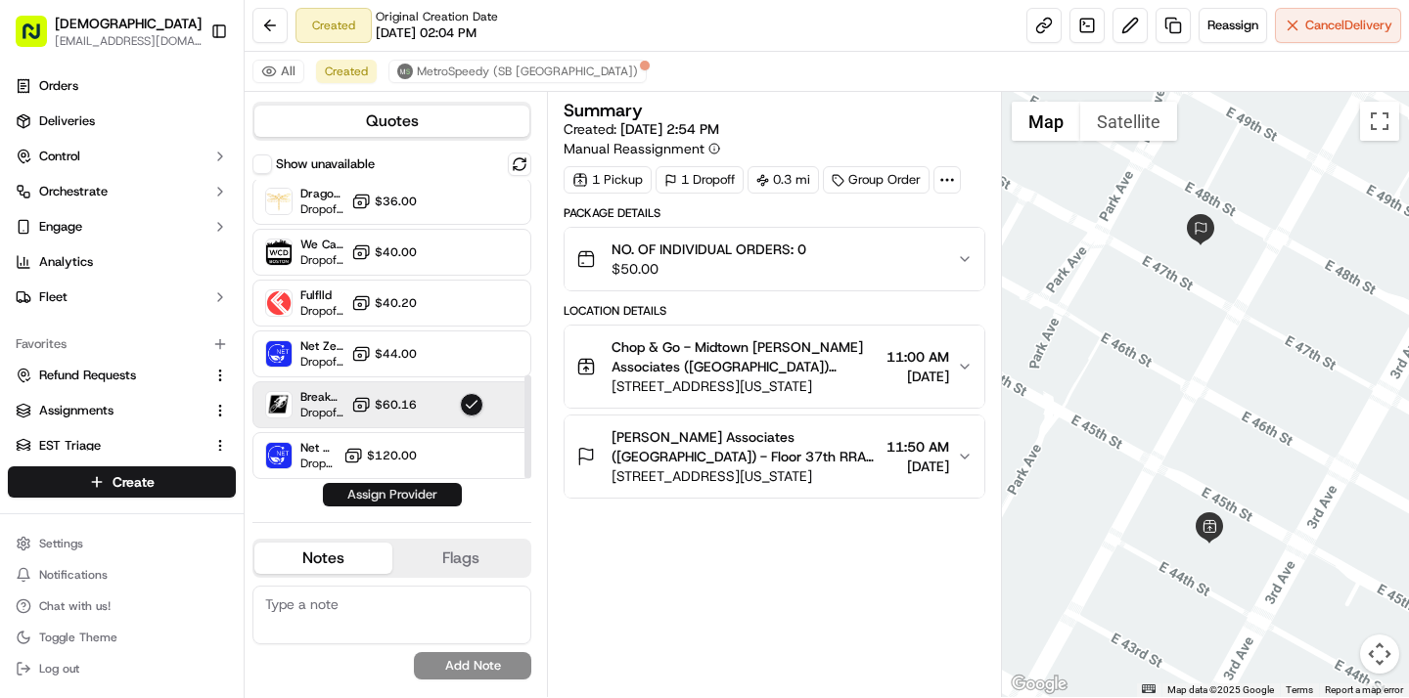
click at [401, 499] on button "Assign Provider" at bounding box center [392, 494] width 139 height 23
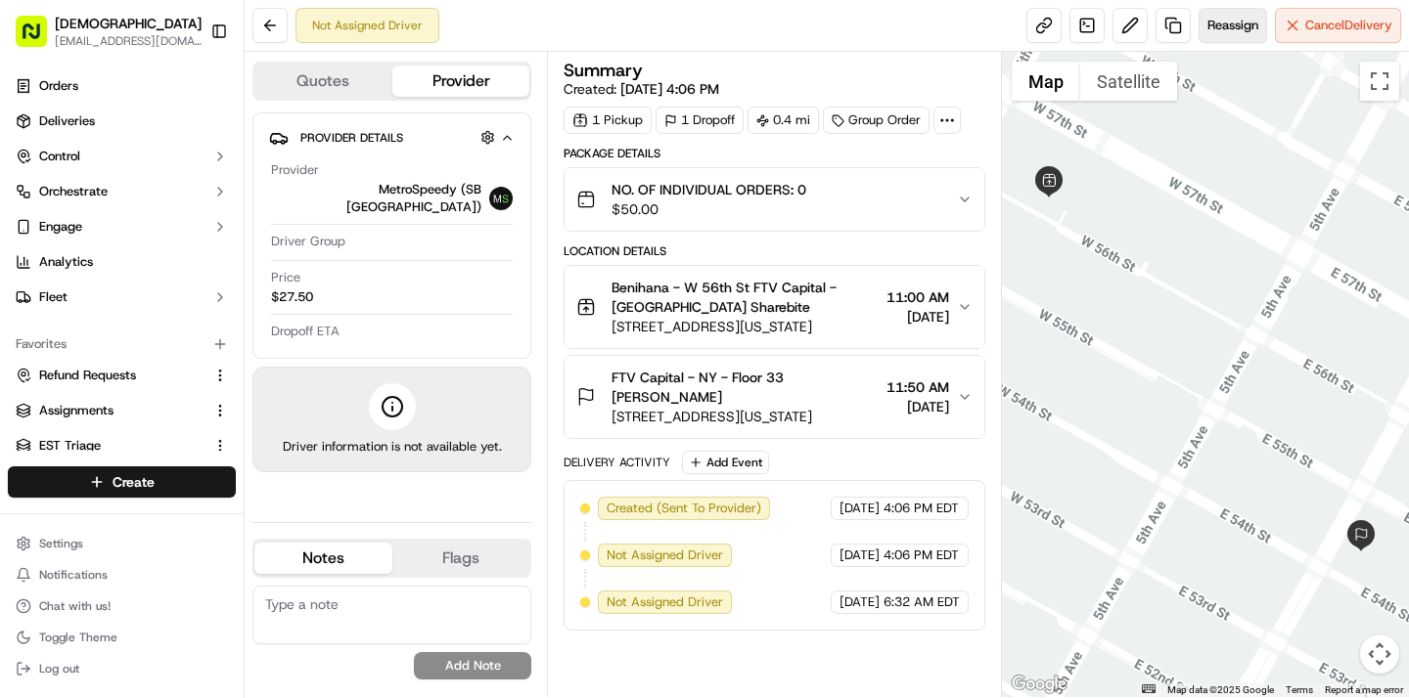
click at [1233, 32] on span "Reassign" at bounding box center [1232, 26] width 51 height 18
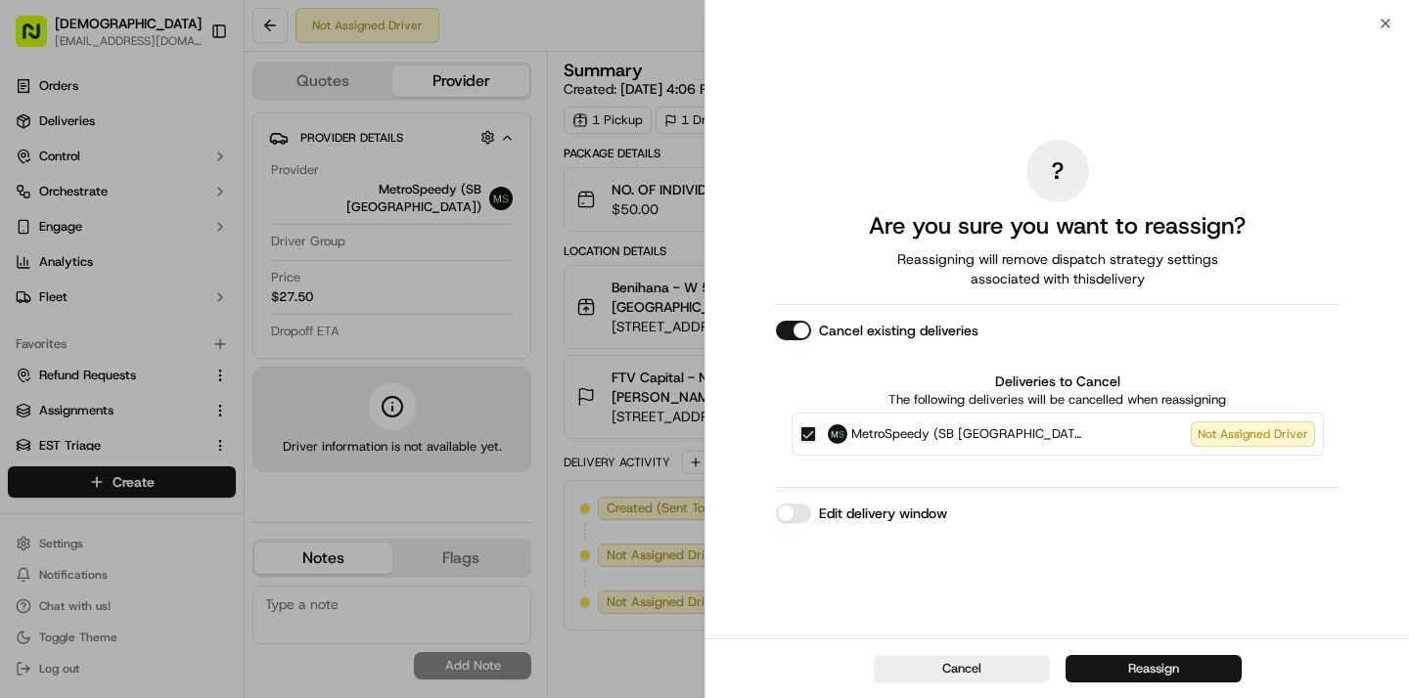
click at [1124, 672] on button "Reassign" at bounding box center [1153, 668] width 176 height 27
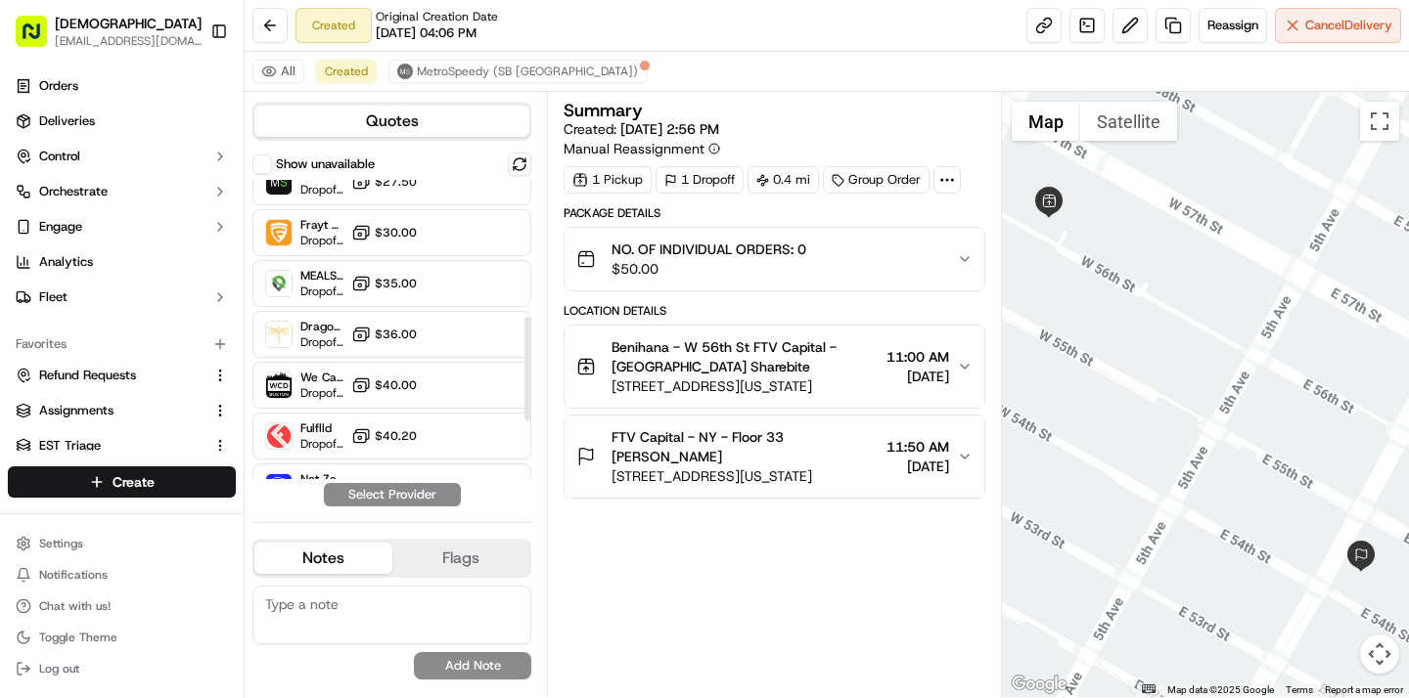
scroll to position [331, 0]
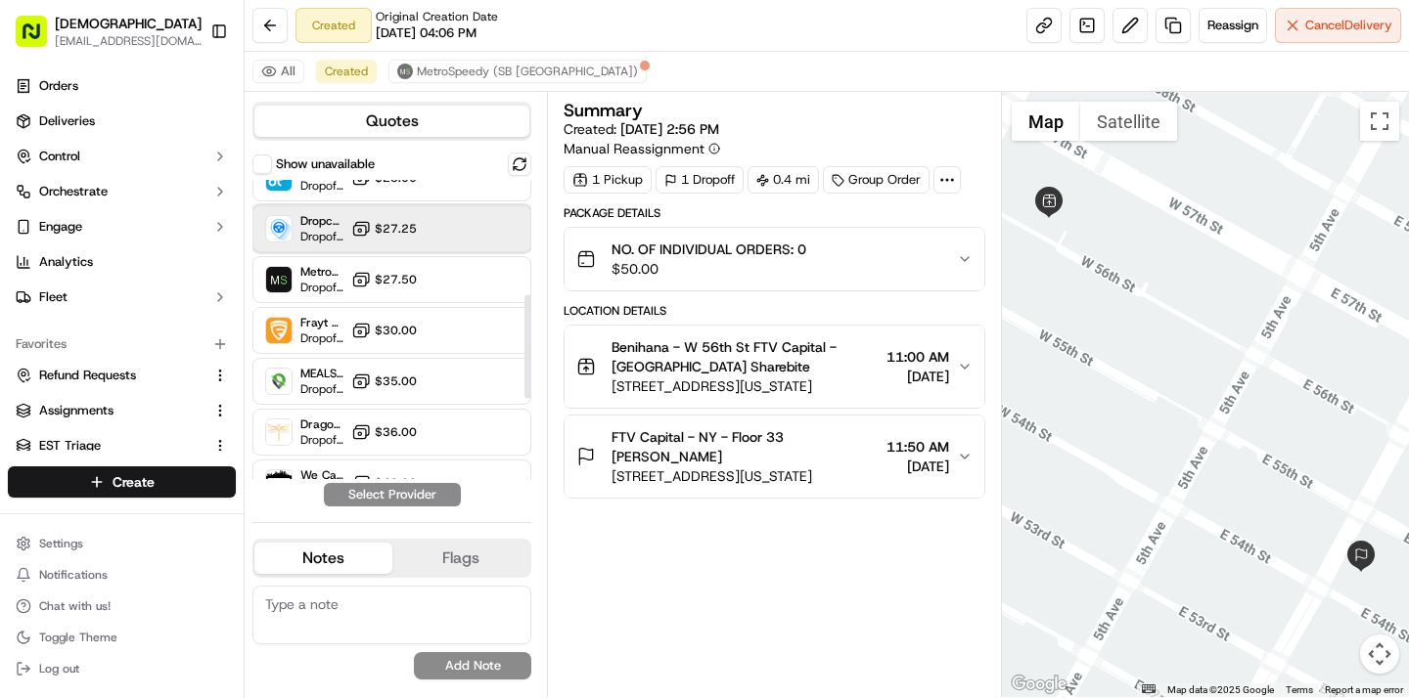
click at [459, 227] on div "Dropcar ([GEOGRAPHIC_DATA] 1) Dropoff ETA 20 hours $27.25" at bounding box center [391, 228] width 279 height 47
click at [414, 506] on button "Assign Provider" at bounding box center [392, 494] width 139 height 23
click at [414, 506] on div "Show unavailable Sharebite Dropoff ETA - $0.00 DC Dropoff ETA - $0.00 Relay (On…" at bounding box center [391, 330] width 279 height 354
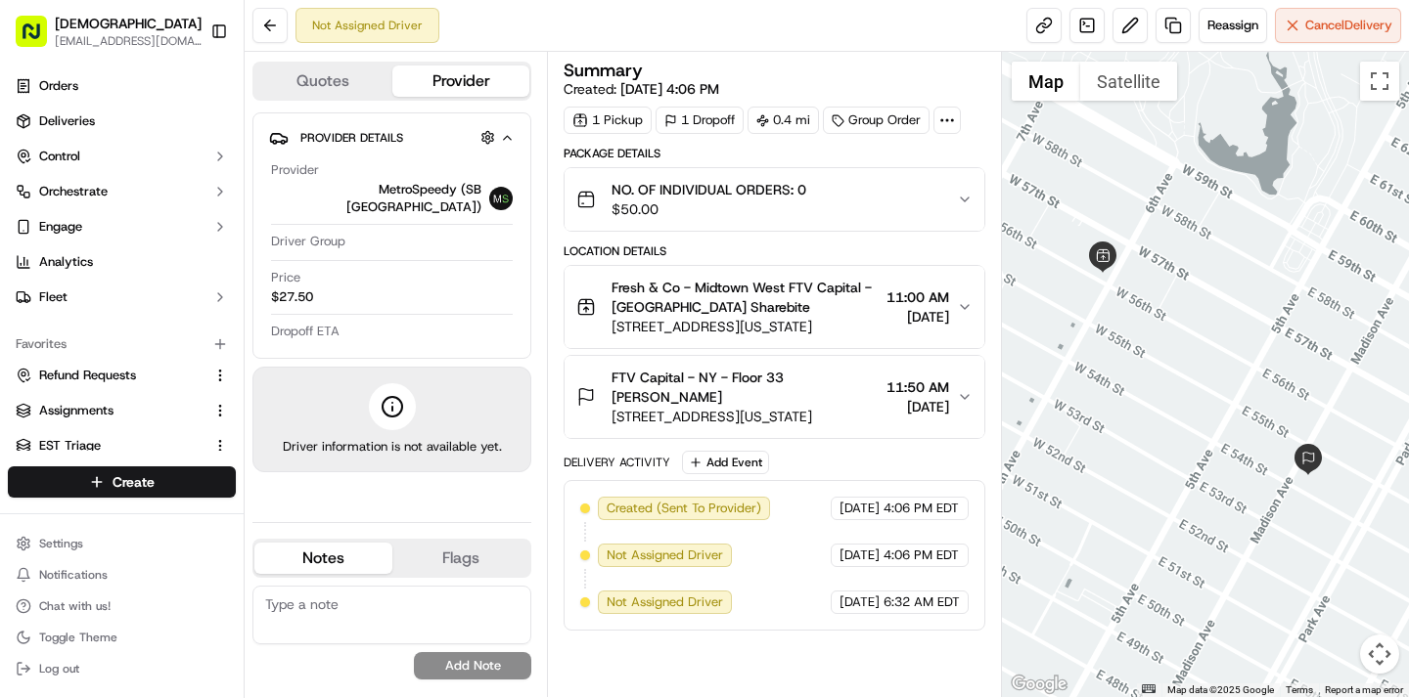
click at [795, 408] on span "[STREET_ADDRESS][US_STATE]" at bounding box center [744, 417] width 266 height 20
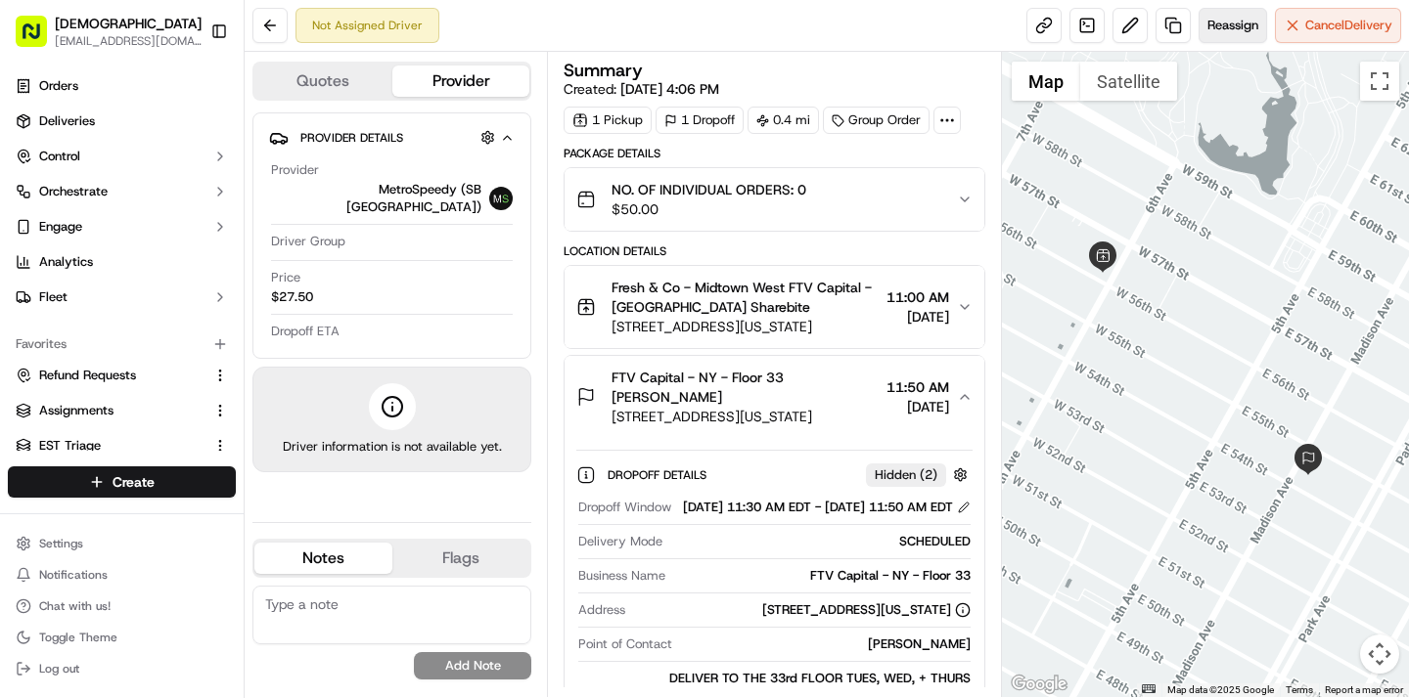
click at [1239, 20] on span "Reassign" at bounding box center [1232, 26] width 51 height 18
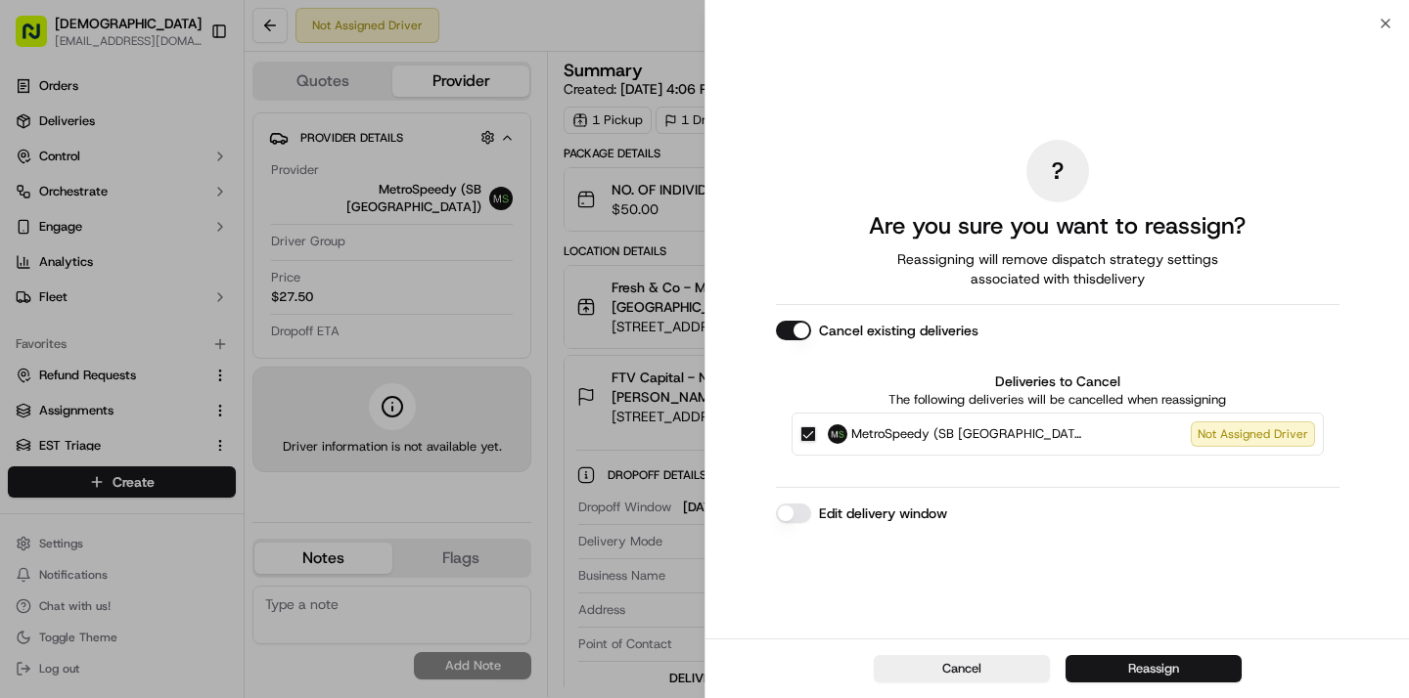
click at [1155, 668] on button "Reassign" at bounding box center [1153, 668] width 176 height 27
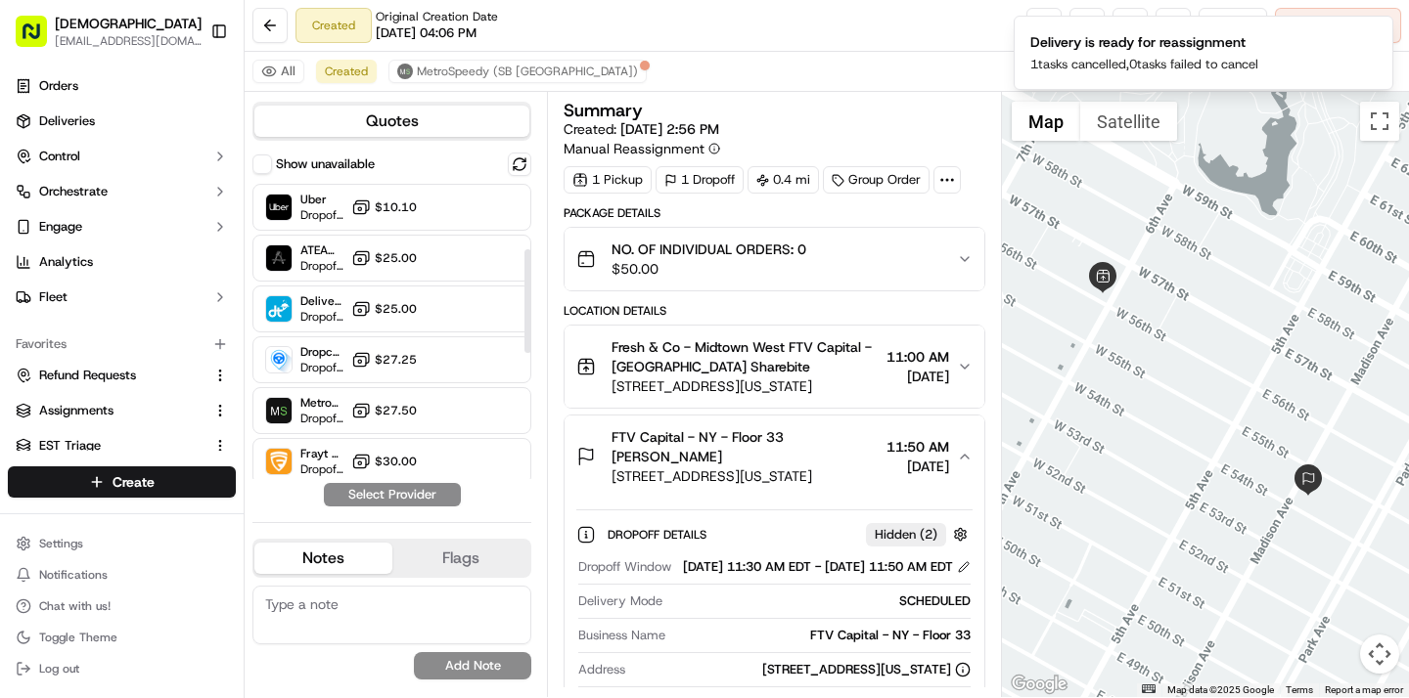
scroll to position [226, 0]
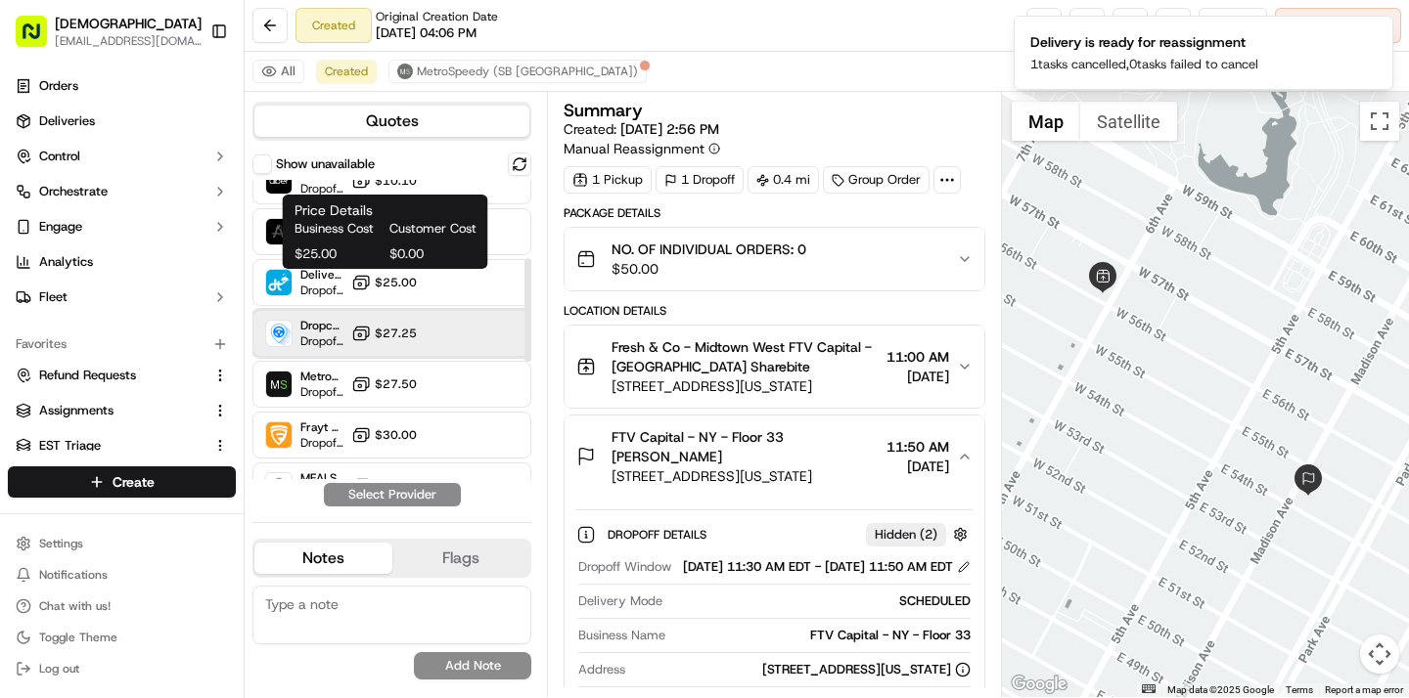
click at [406, 318] on div "Dropcar (NYC 1) Dropoff ETA 20 hours $27.25" at bounding box center [391, 333] width 279 height 47
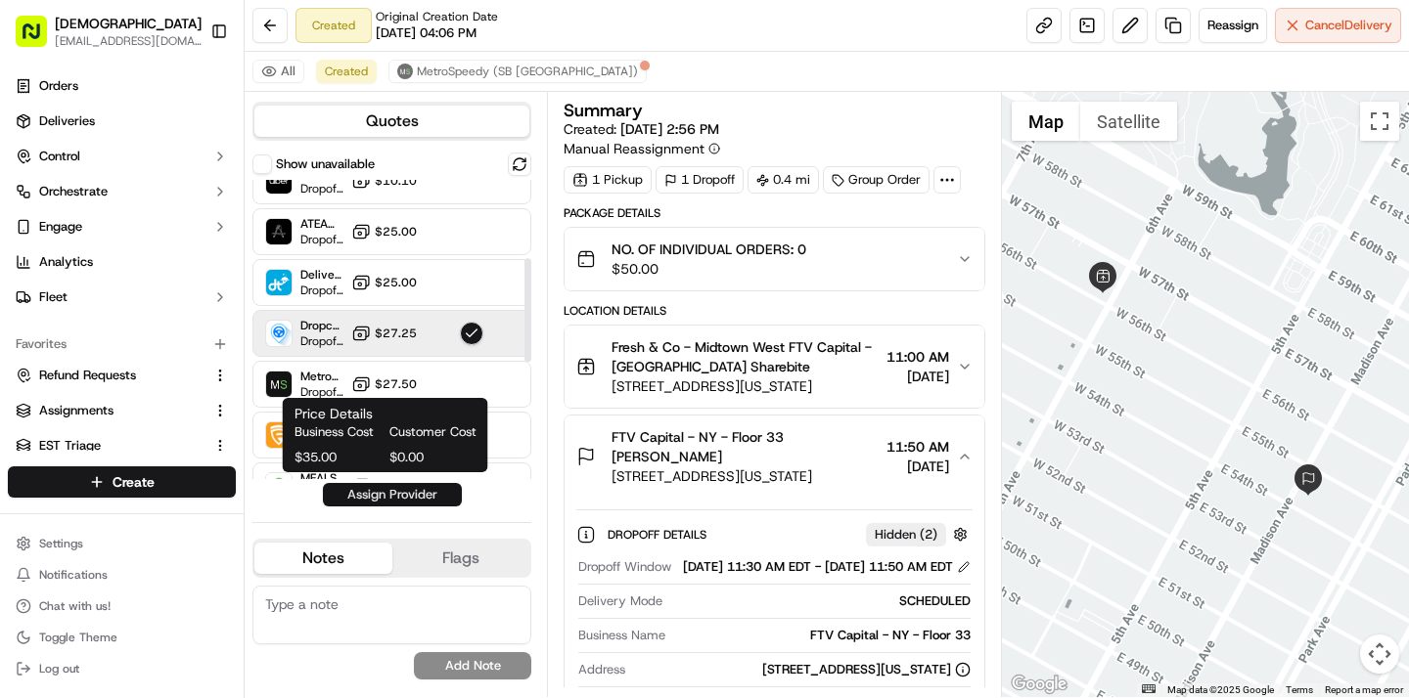
click at [405, 492] on button "Assign Provider" at bounding box center [392, 494] width 139 height 23
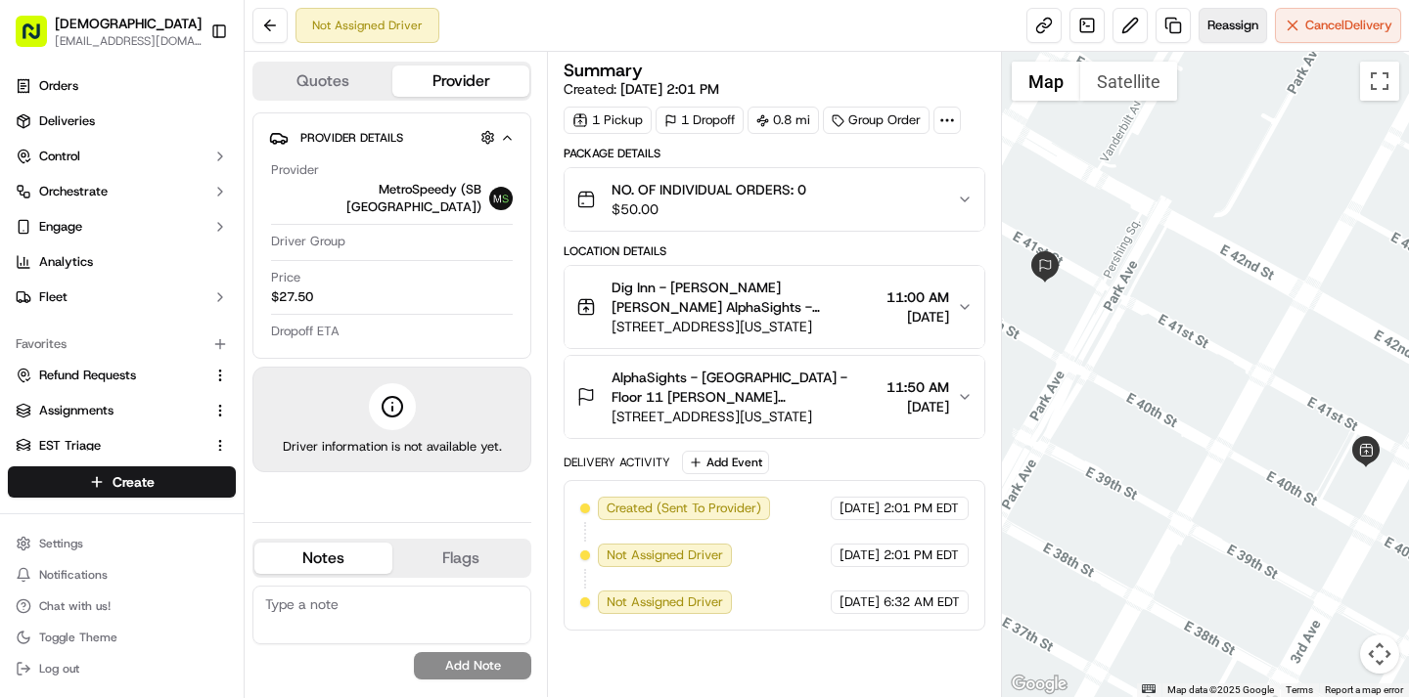
click at [1215, 34] on button "Reassign" at bounding box center [1232, 25] width 68 height 35
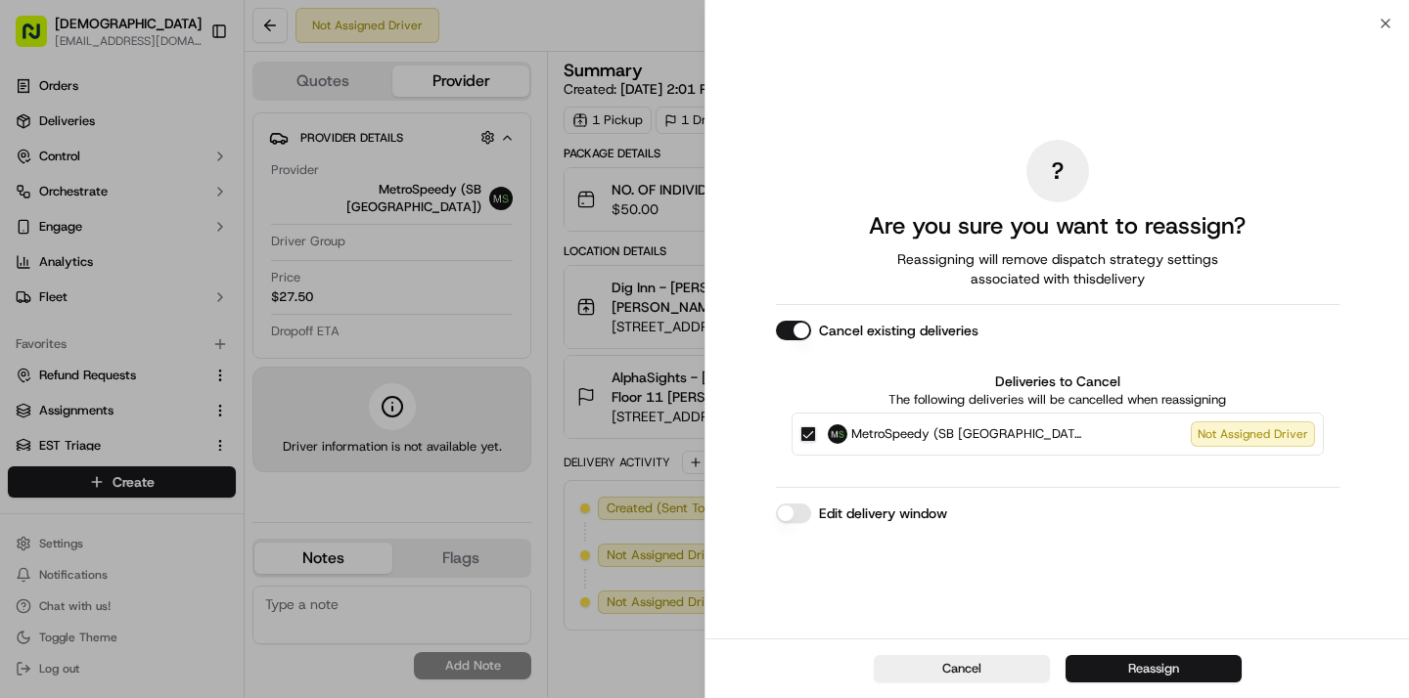
click at [1141, 666] on button "Reassign" at bounding box center [1153, 668] width 176 height 27
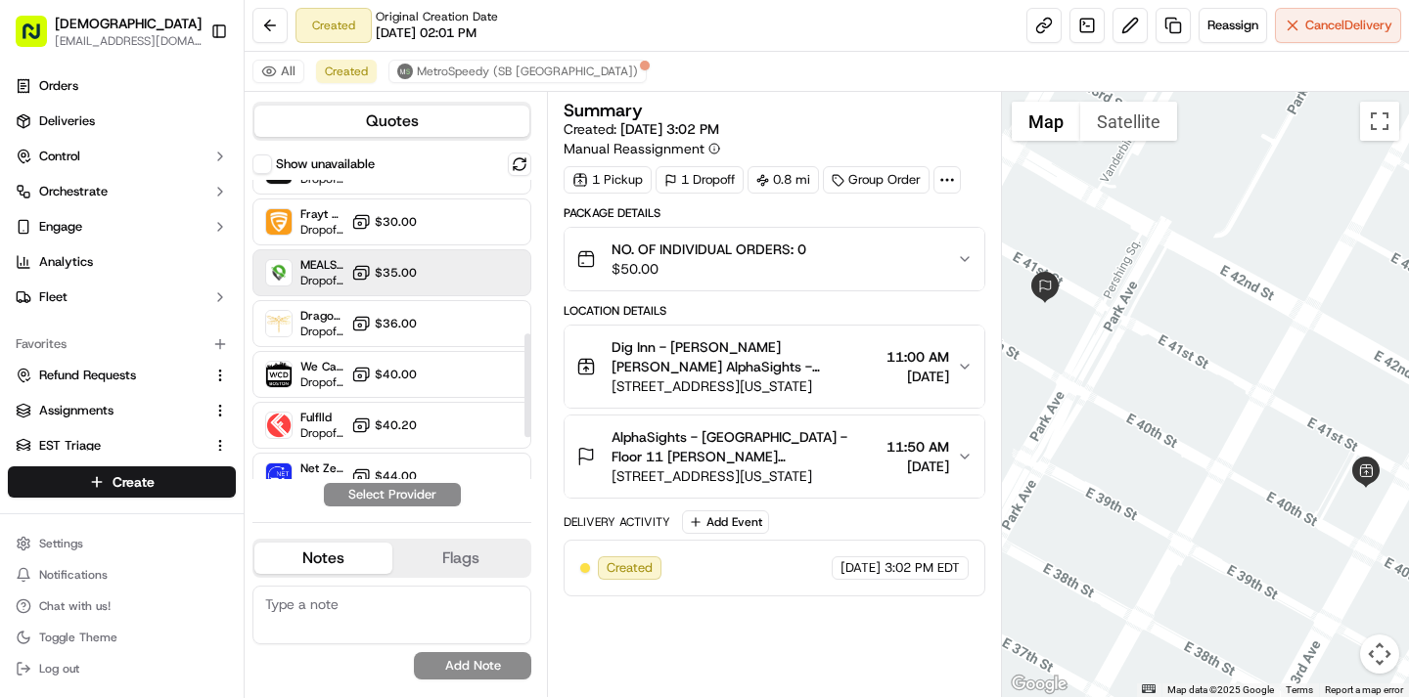
scroll to position [561, 0]
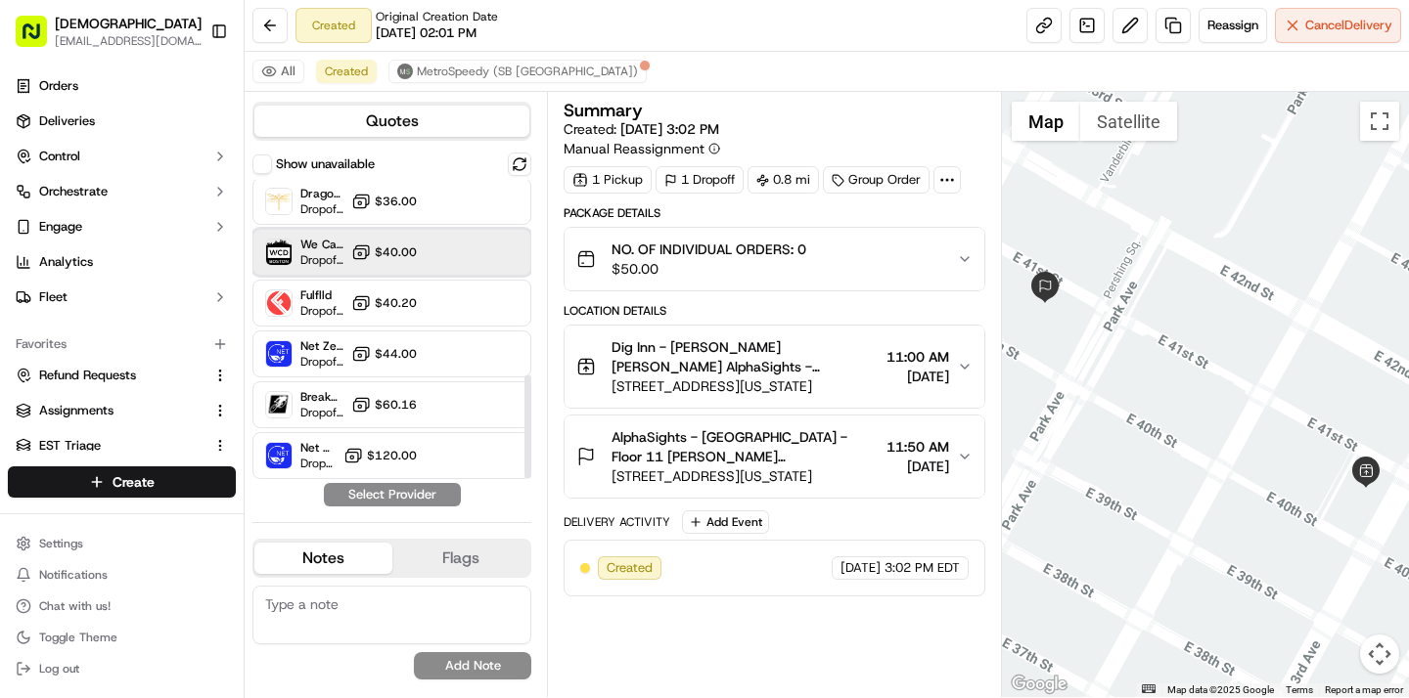
click at [433, 240] on div "We Can Deliver Boston Dropoff ETA - $40.00" at bounding box center [391, 252] width 279 height 47
click at [399, 495] on button "Assign Provider" at bounding box center [392, 494] width 139 height 23
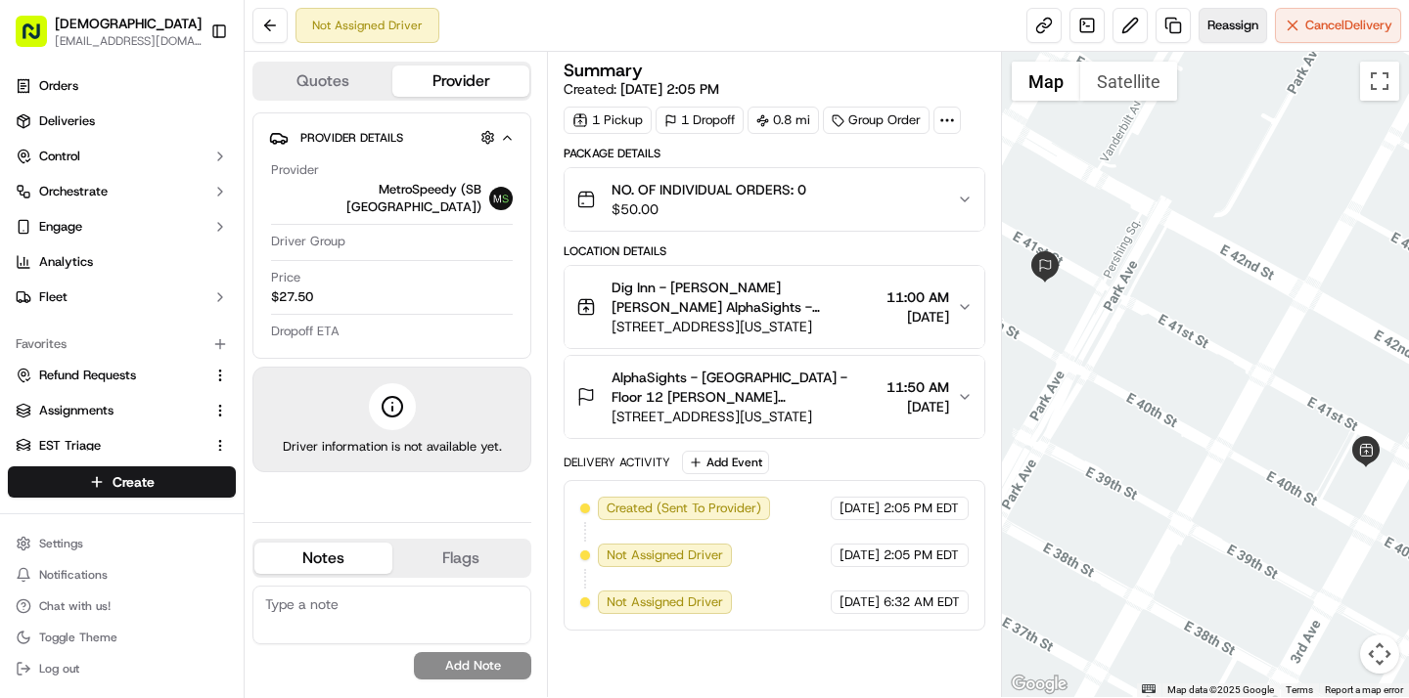
click at [1232, 26] on span "Reassign" at bounding box center [1232, 26] width 51 height 18
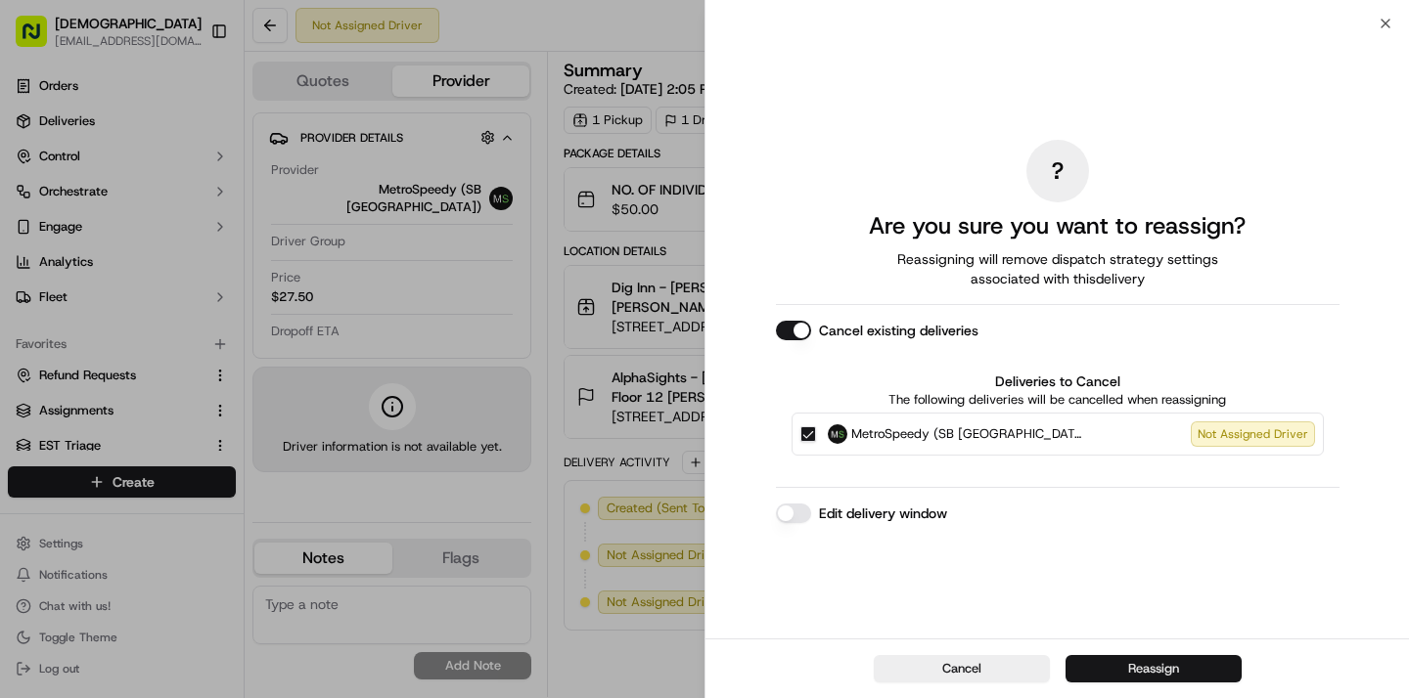
click at [1185, 670] on button "Reassign" at bounding box center [1153, 668] width 176 height 27
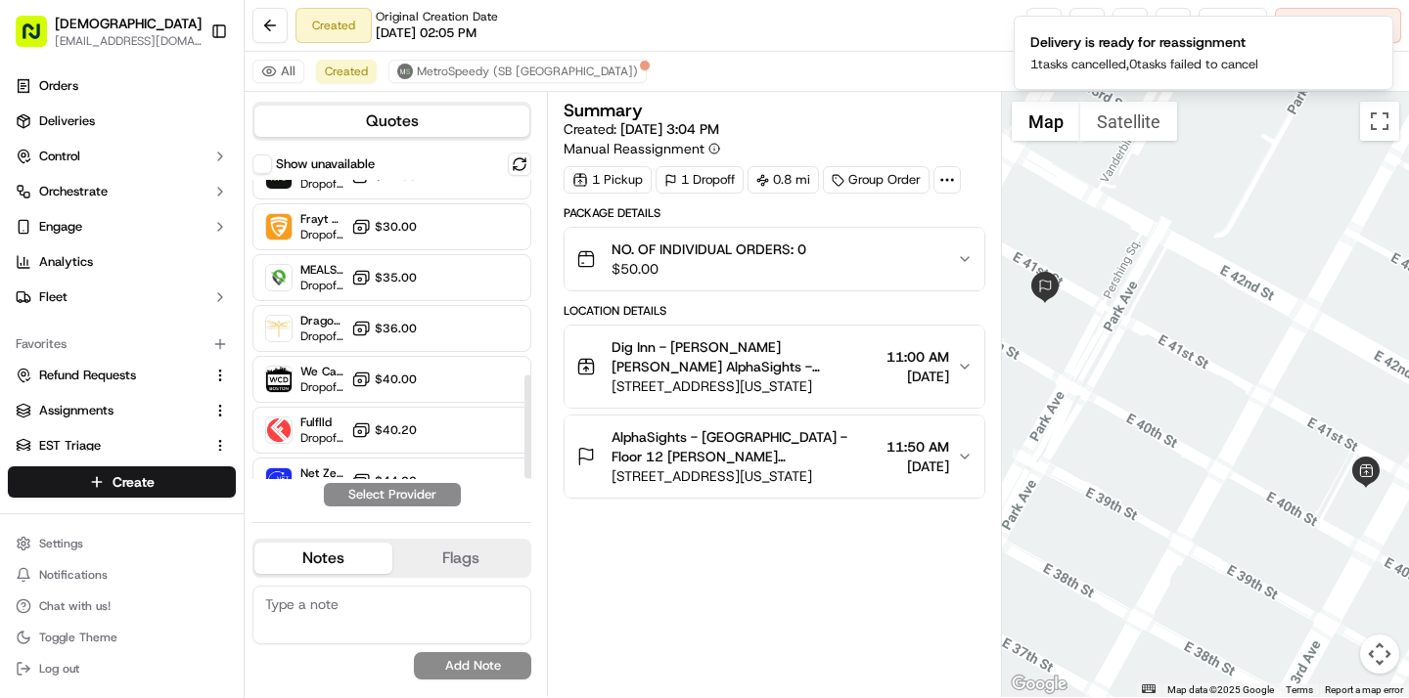
scroll to position [561, 0]
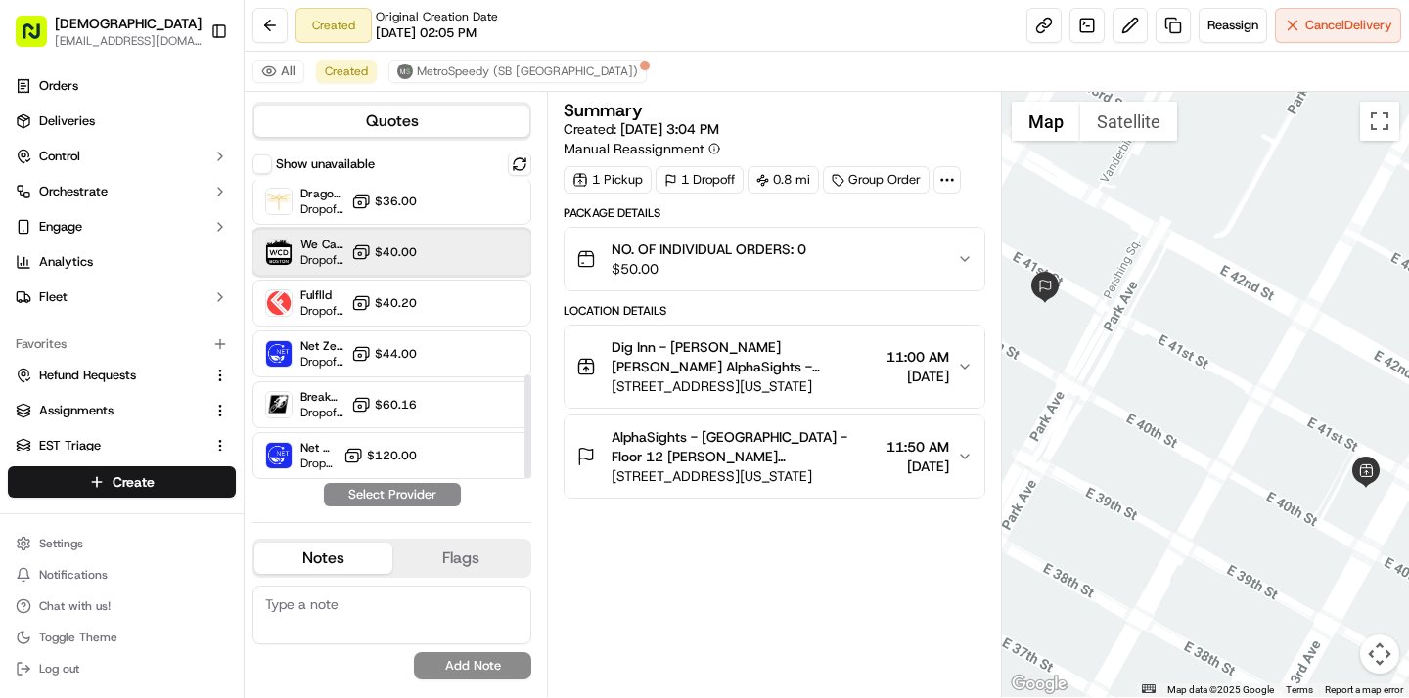
click at [497, 249] on div "We Can Deliver Boston Dropoff ETA - $40.00" at bounding box center [391, 252] width 279 height 47
click at [402, 489] on button "Assign Provider" at bounding box center [392, 494] width 139 height 23
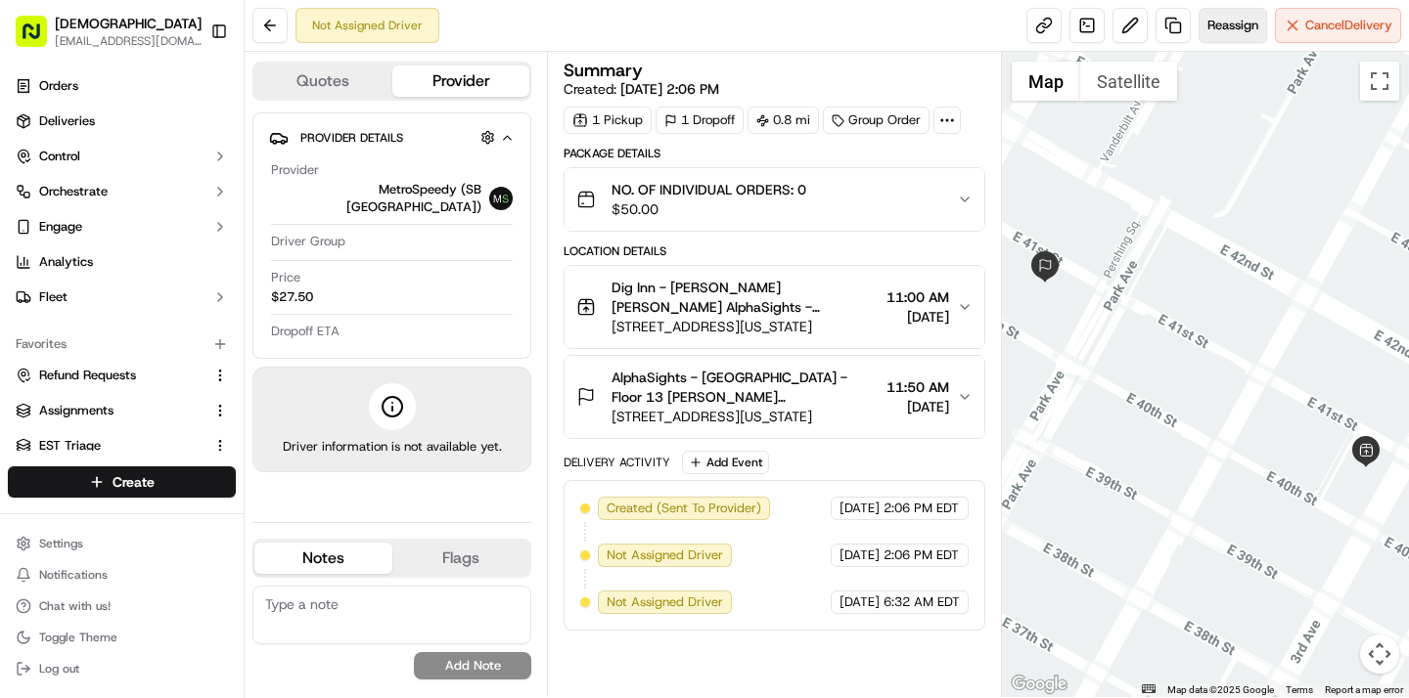
click at [1226, 26] on span "Reassign" at bounding box center [1232, 26] width 51 height 18
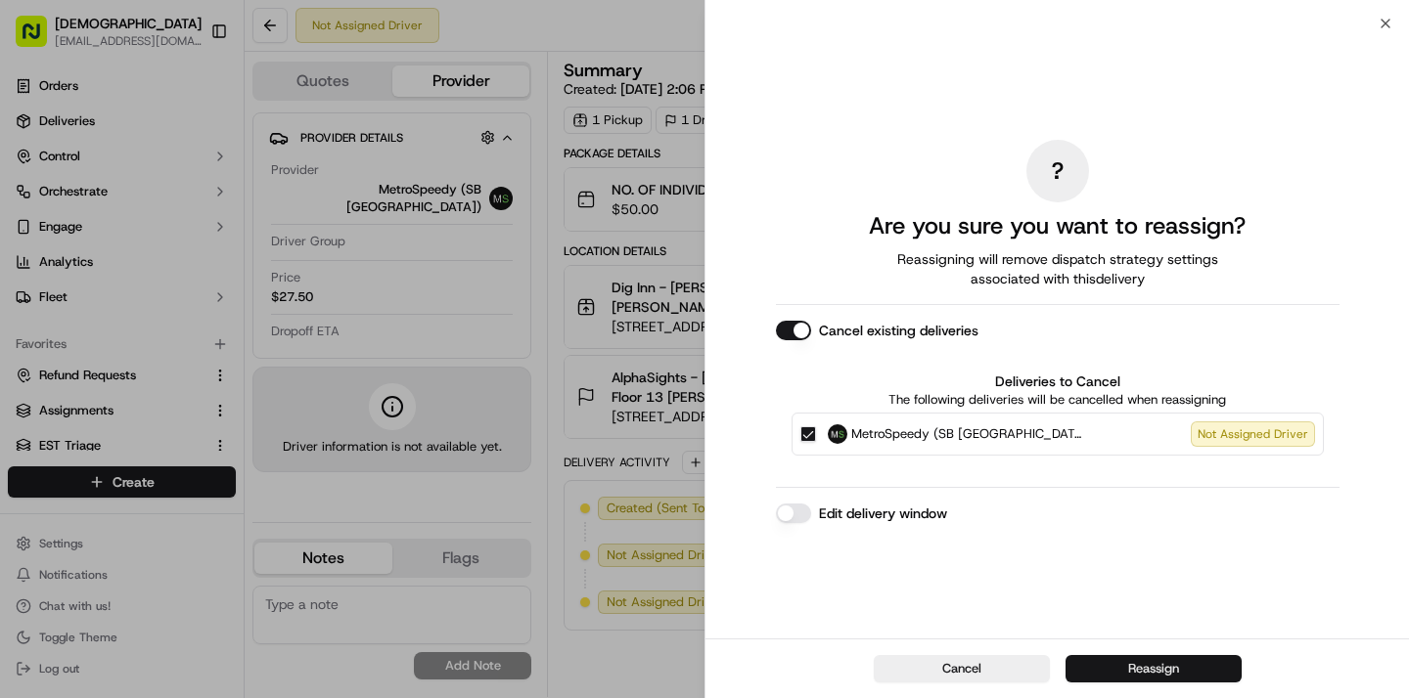
click at [1177, 671] on button "Reassign" at bounding box center [1153, 668] width 176 height 27
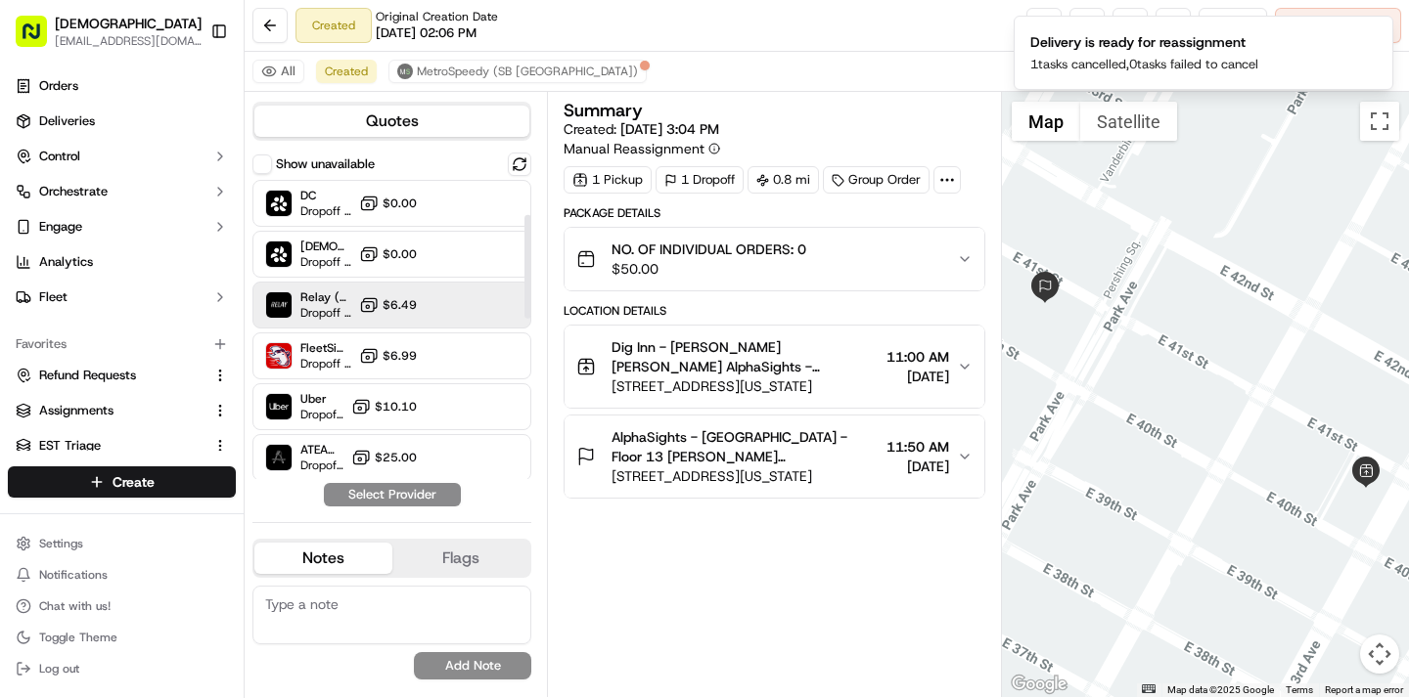
scroll to position [561, 0]
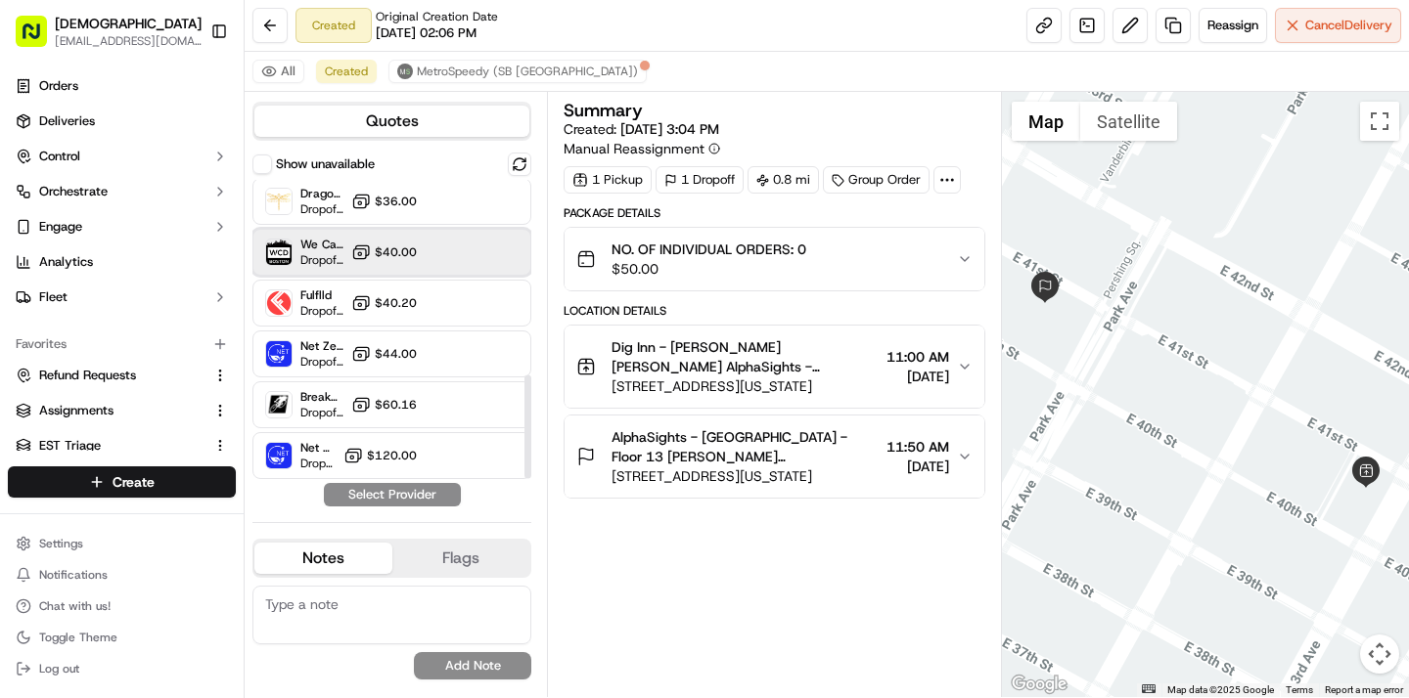
click at [431, 262] on div "We Can Deliver Boston Dropoff ETA - $40.00" at bounding box center [391, 252] width 279 height 47
click at [409, 501] on button "Assign Provider" at bounding box center [392, 494] width 139 height 23
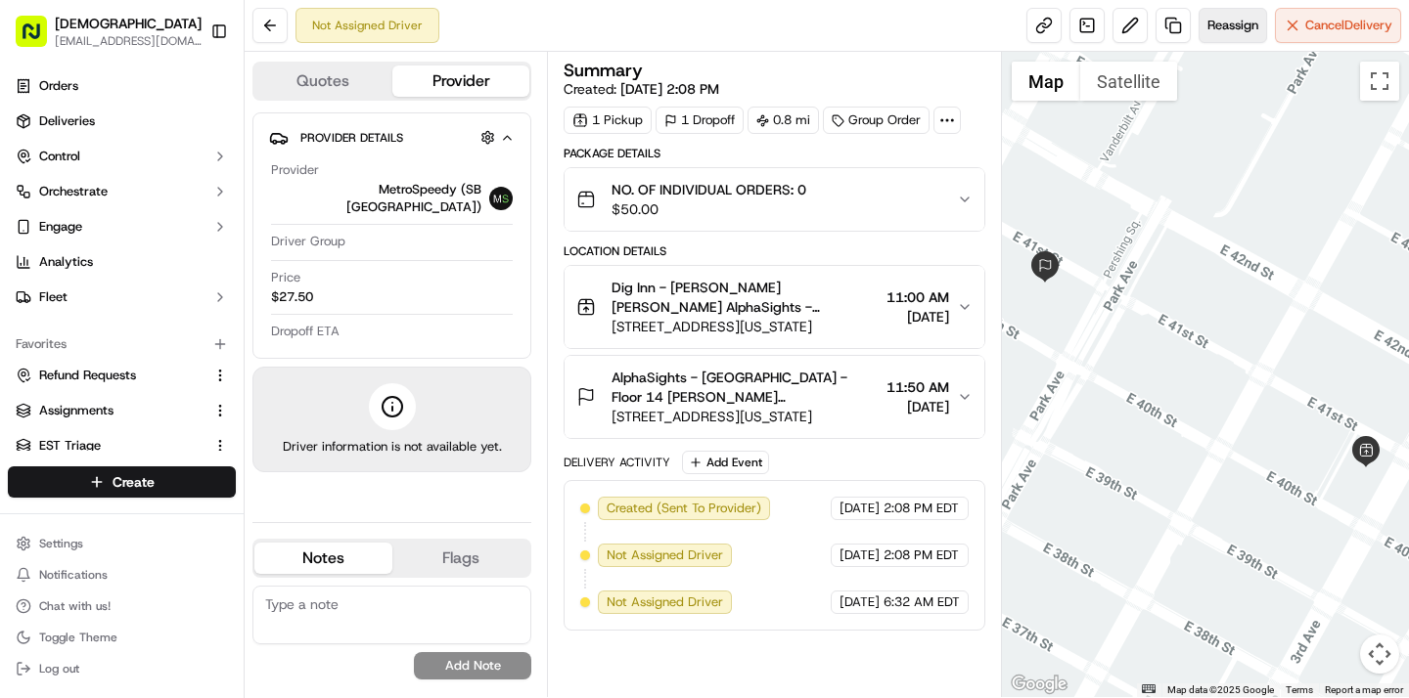
click at [1230, 26] on span "Reassign" at bounding box center [1232, 26] width 51 height 18
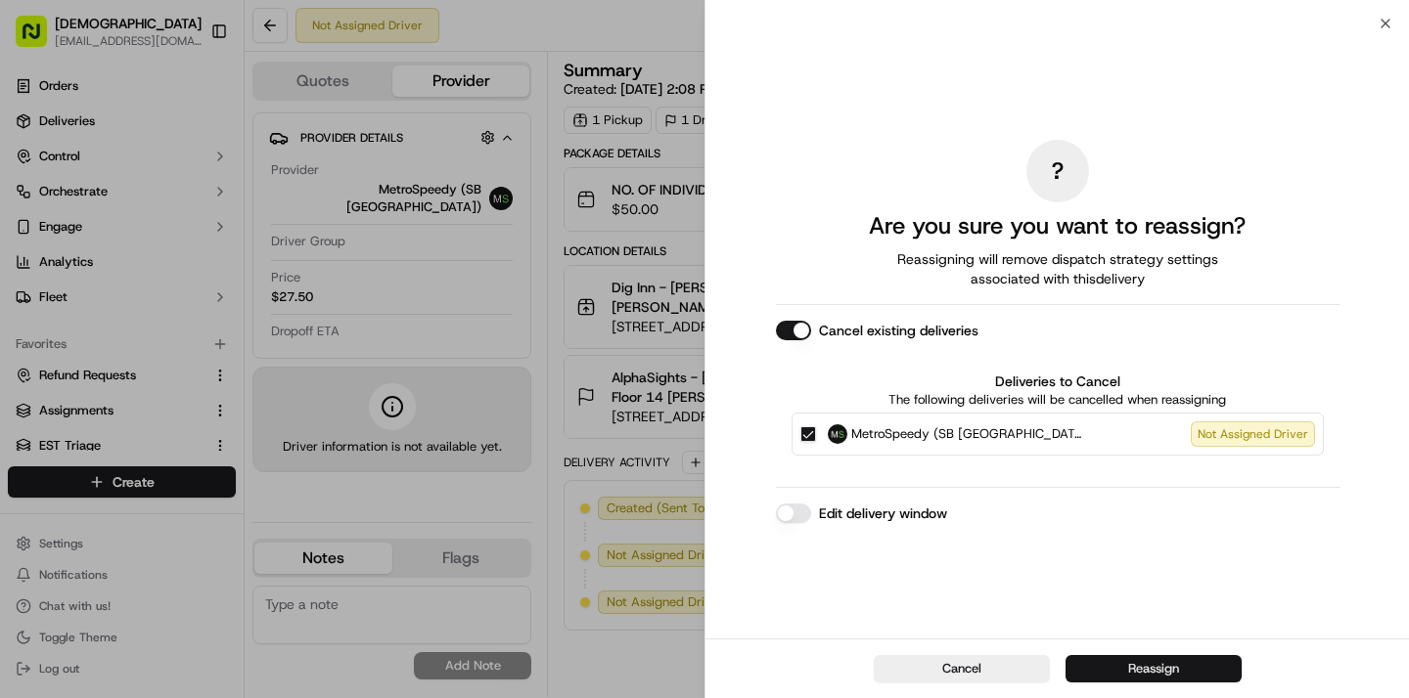
click at [1195, 680] on button "Reassign" at bounding box center [1153, 668] width 176 height 27
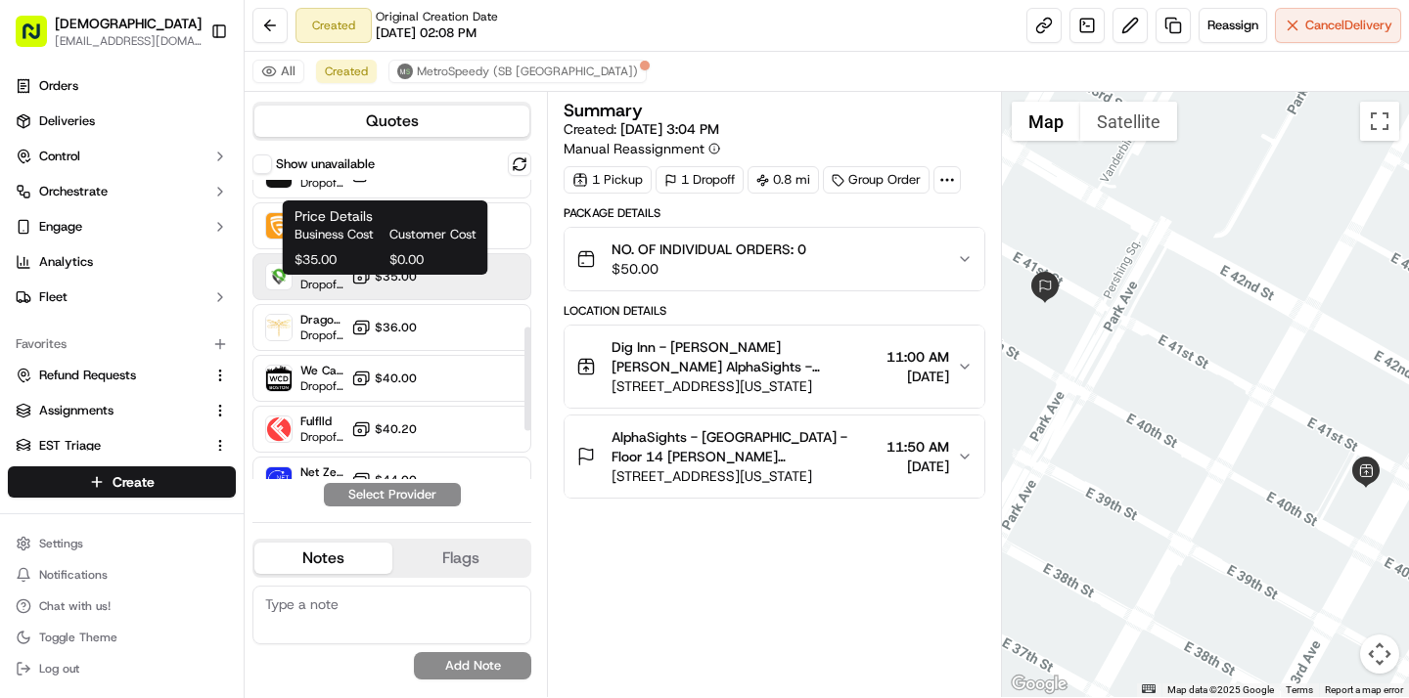
scroll to position [445, 0]
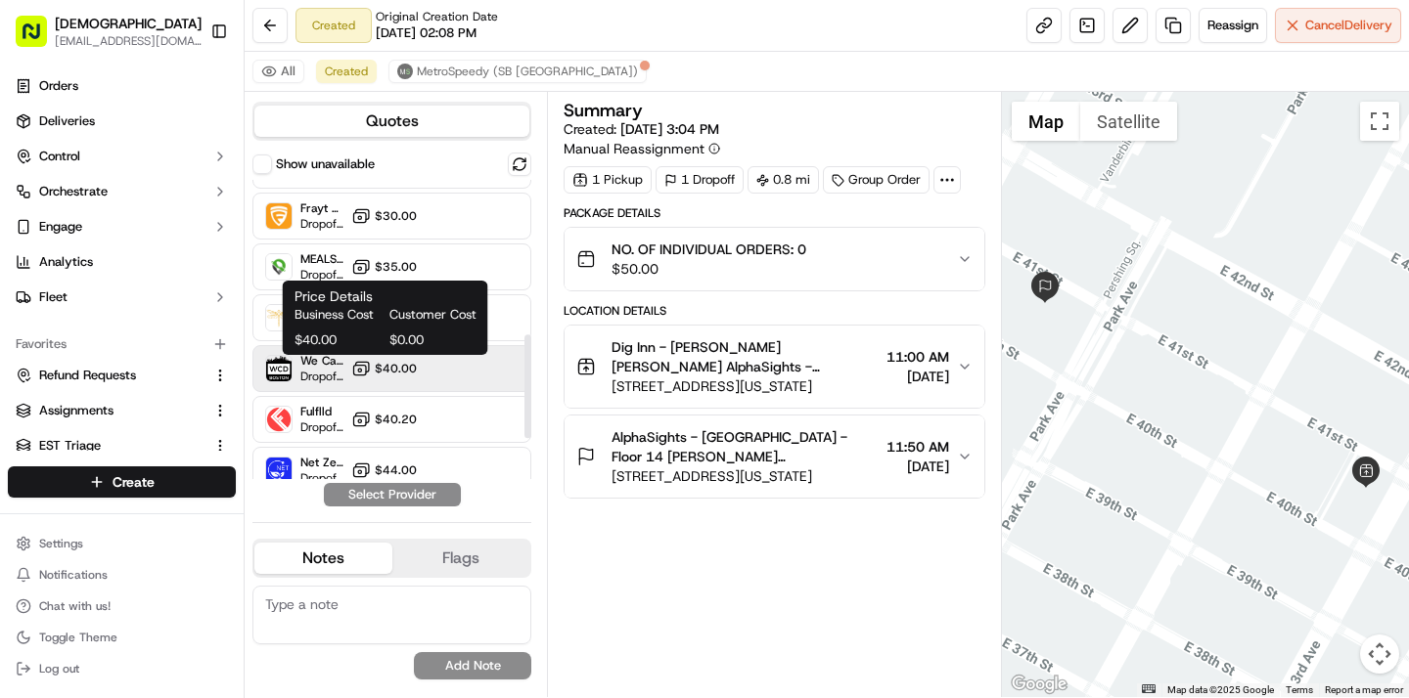
click at [414, 359] on button "$40.00" at bounding box center [384, 369] width 66 height 20
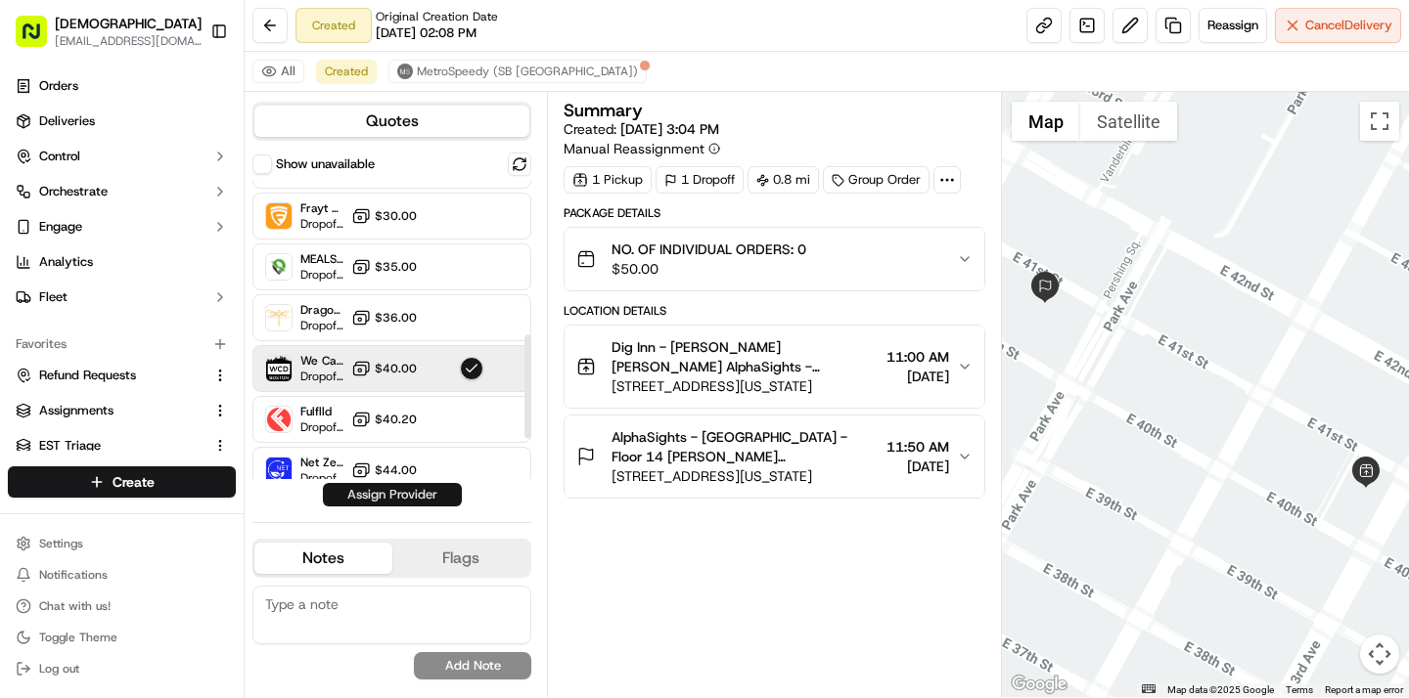
click at [416, 496] on button "Assign Provider" at bounding box center [392, 494] width 139 height 23
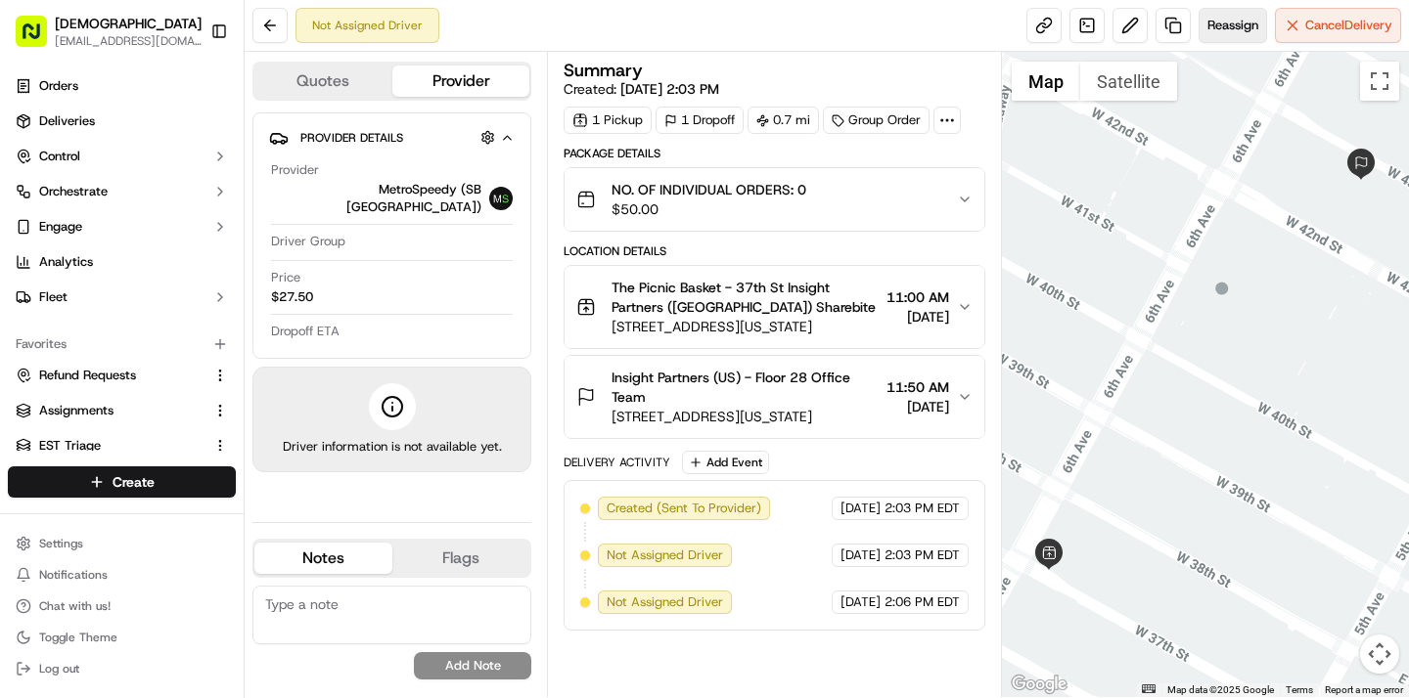
click at [1223, 17] on span "Reassign" at bounding box center [1232, 26] width 51 height 18
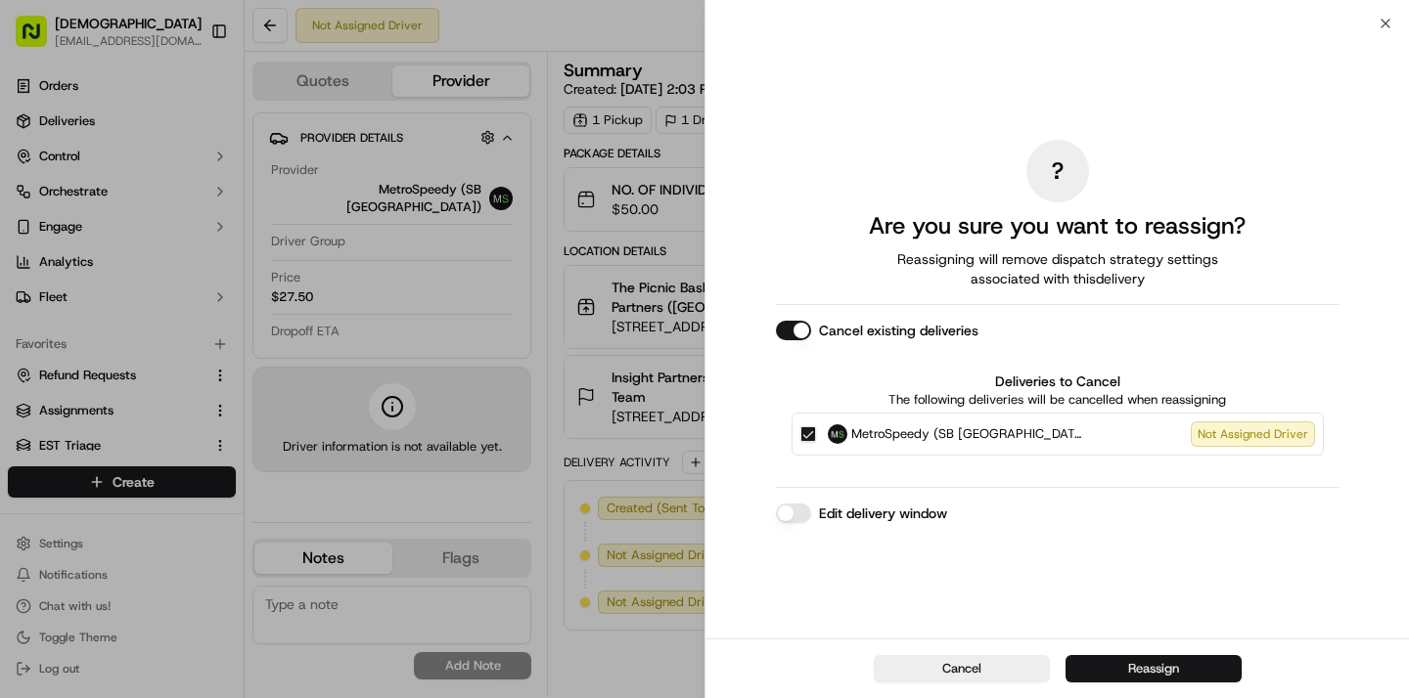
click at [1128, 666] on button "Reassign" at bounding box center [1153, 668] width 176 height 27
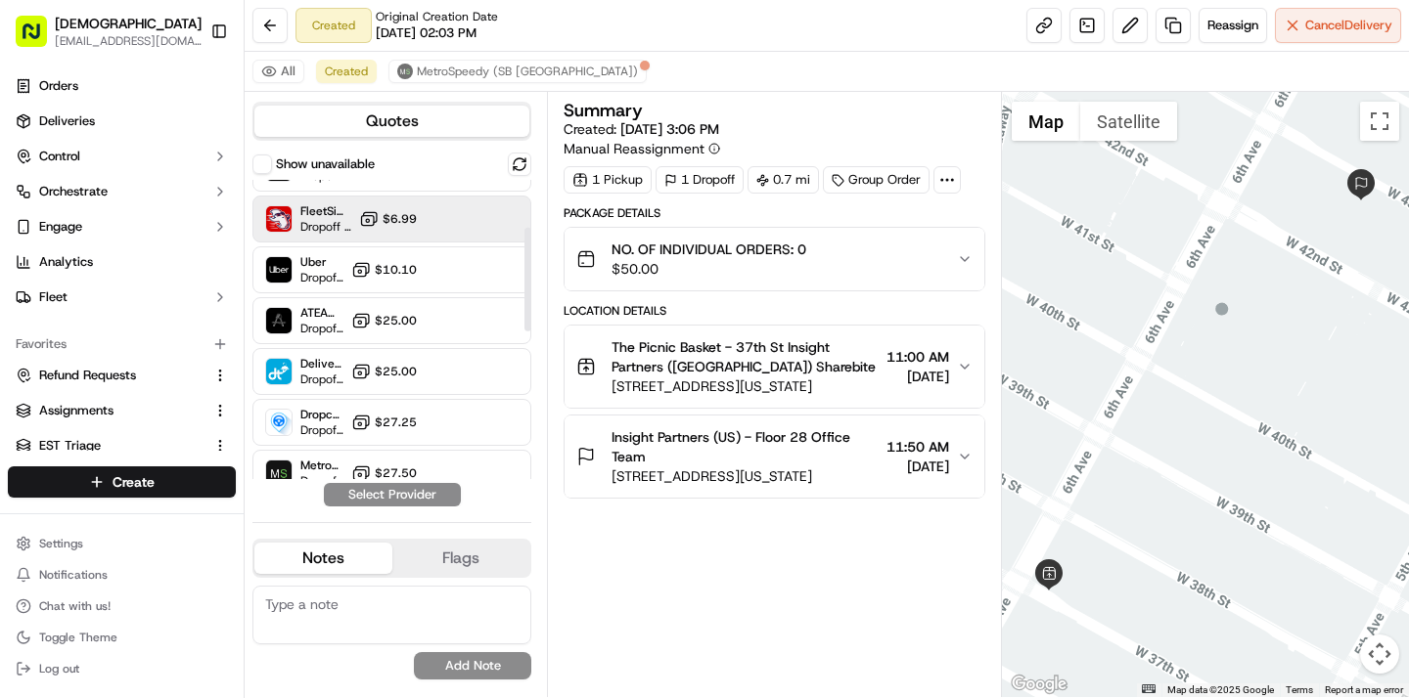
scroll to position [214, 0]
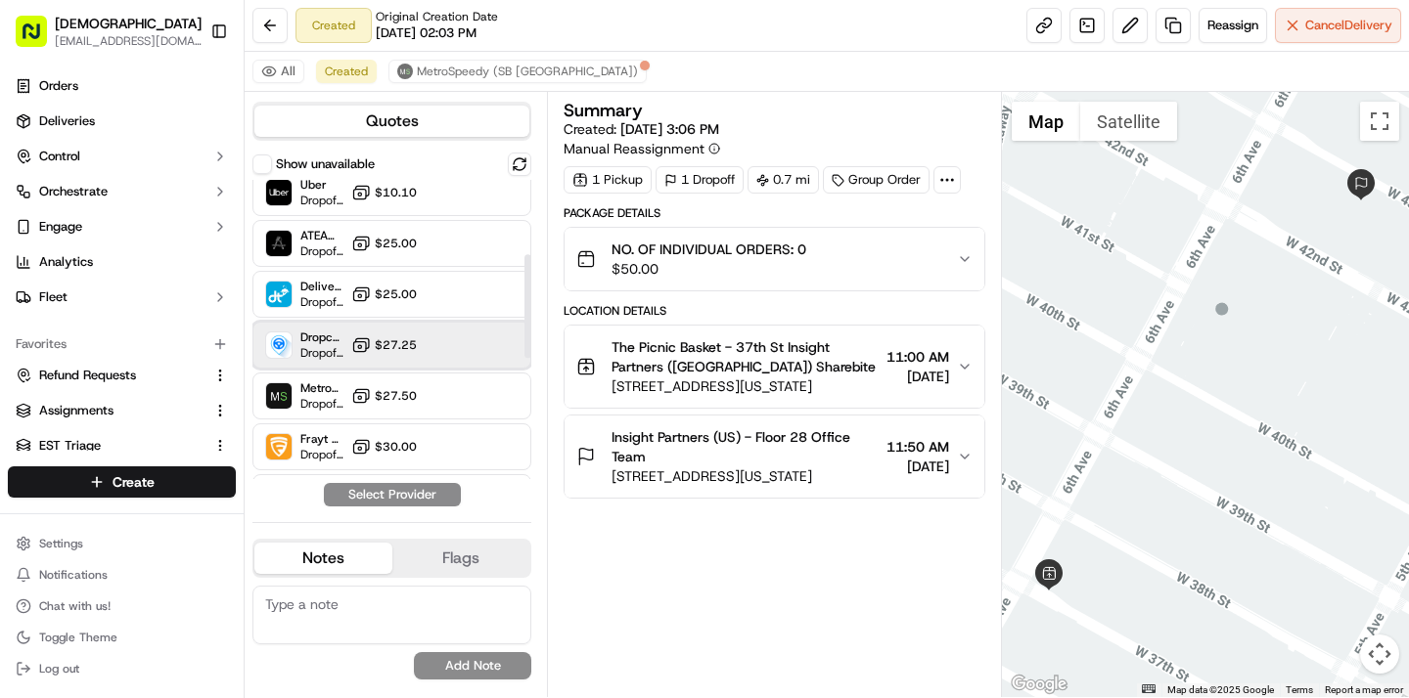
click at [456, 359] on div "Dropcar ([GEOGRAPHIC_DATA] 1) Dropoff ETA 20 hours $27.25" at bounding box center [391, 345] width 279 height 47
click at [437, 492] on button "Assign Provider" at bounding box center [392, 494] width 139 height 23
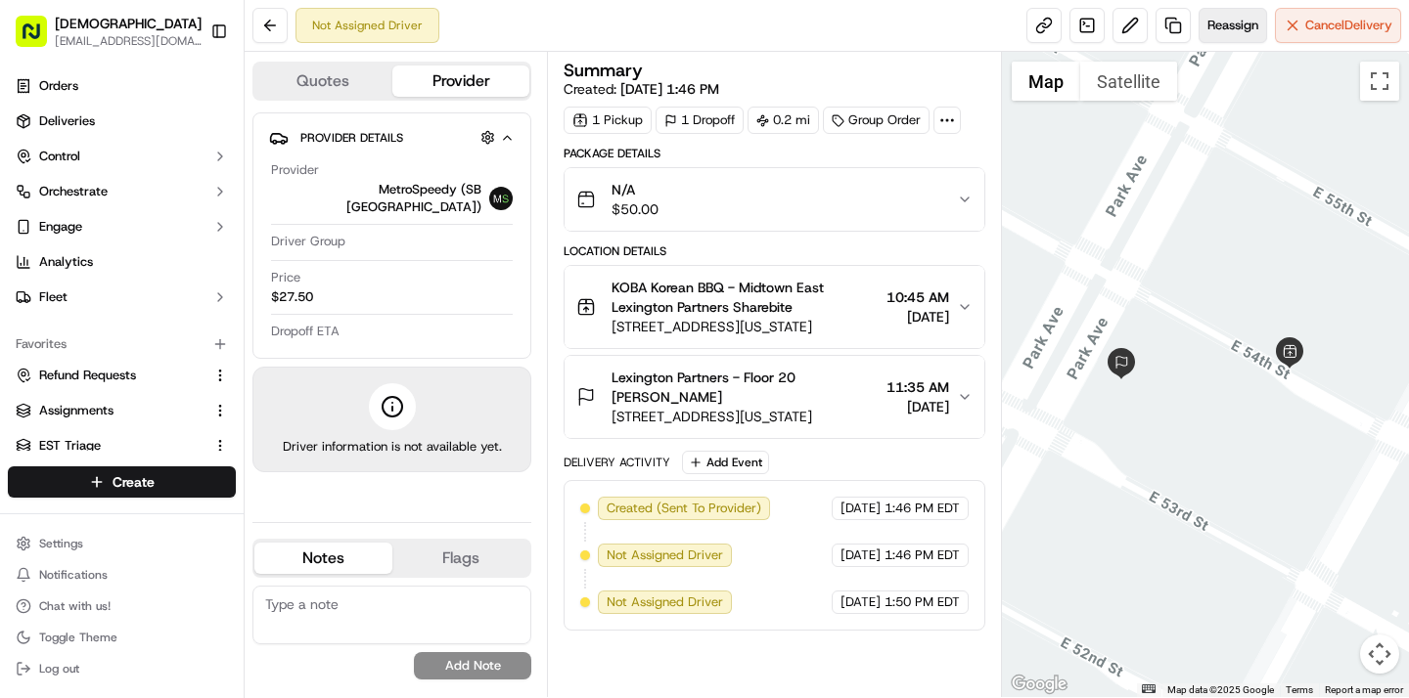
click at [1220, 14] on button "Reassign" at bounding box center [1232, 25] width 68 height 35
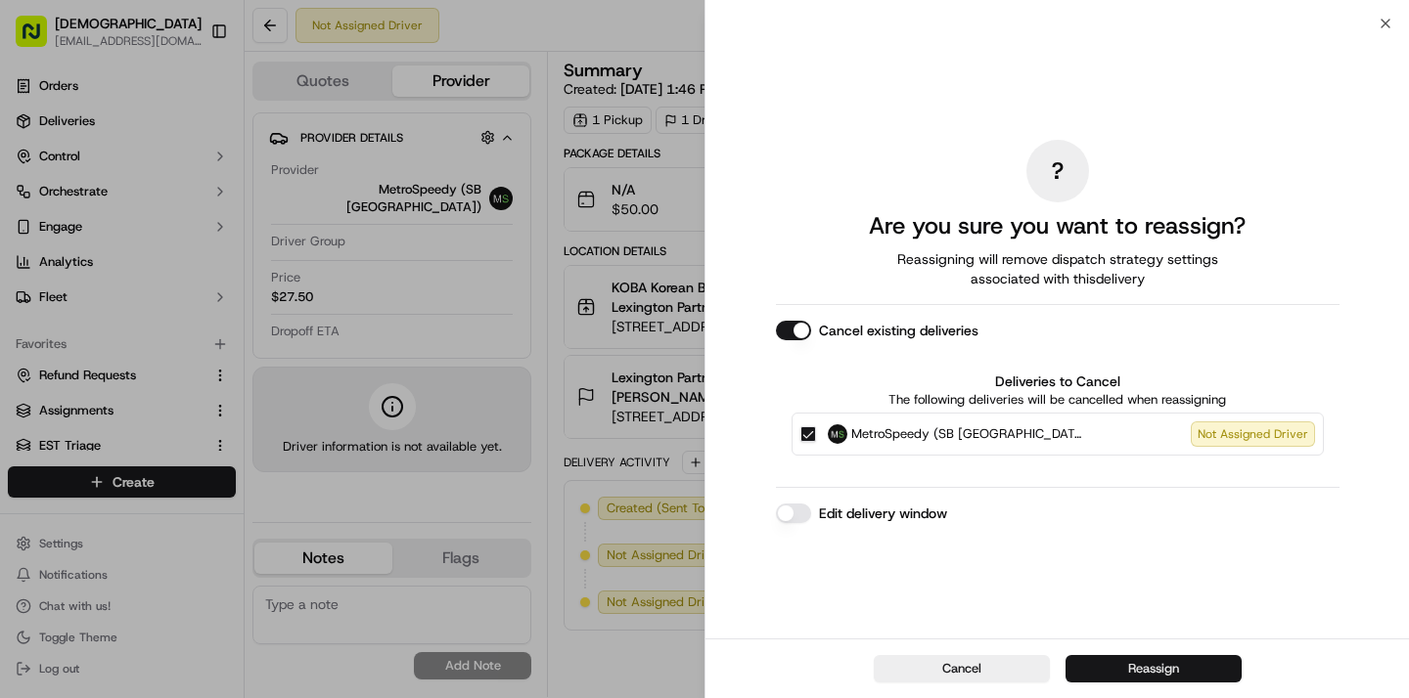
click at [1175, 668] on button "Reassign" at bounding box center [1153, 668] width 176 height 27
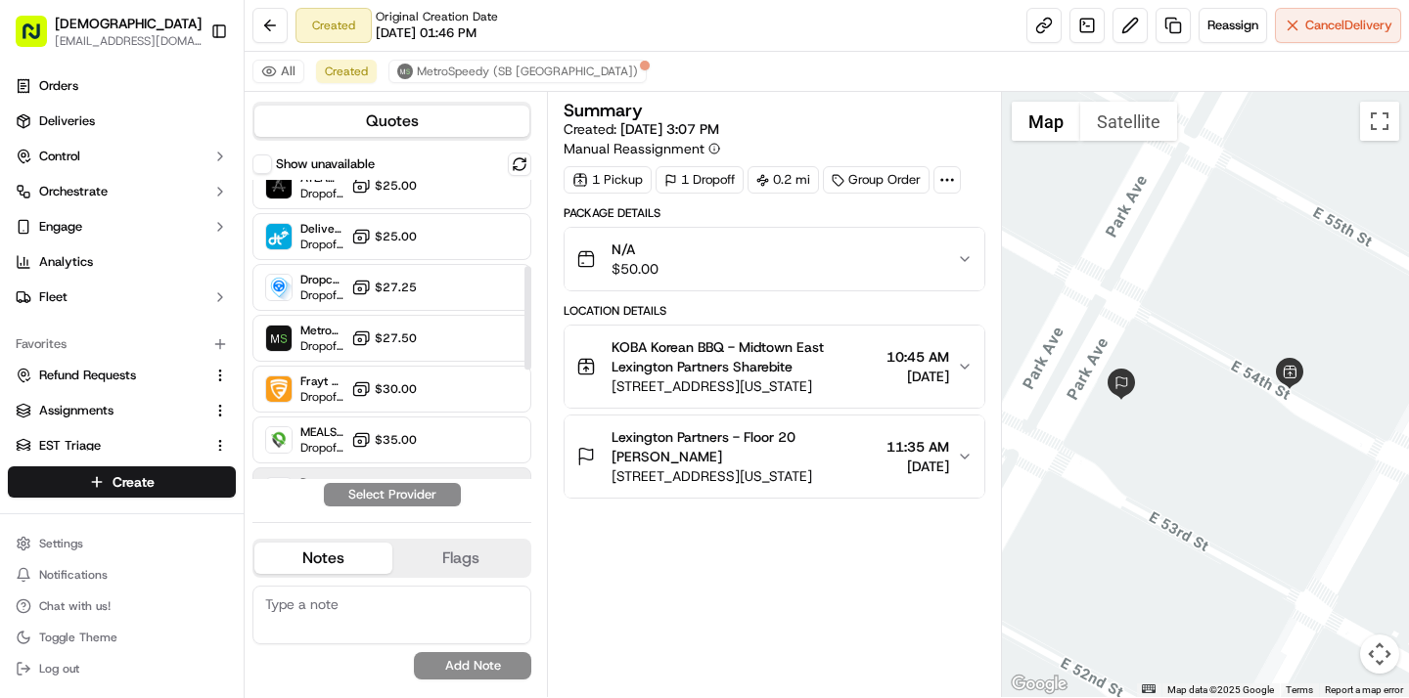
scroll to position [227, 0]
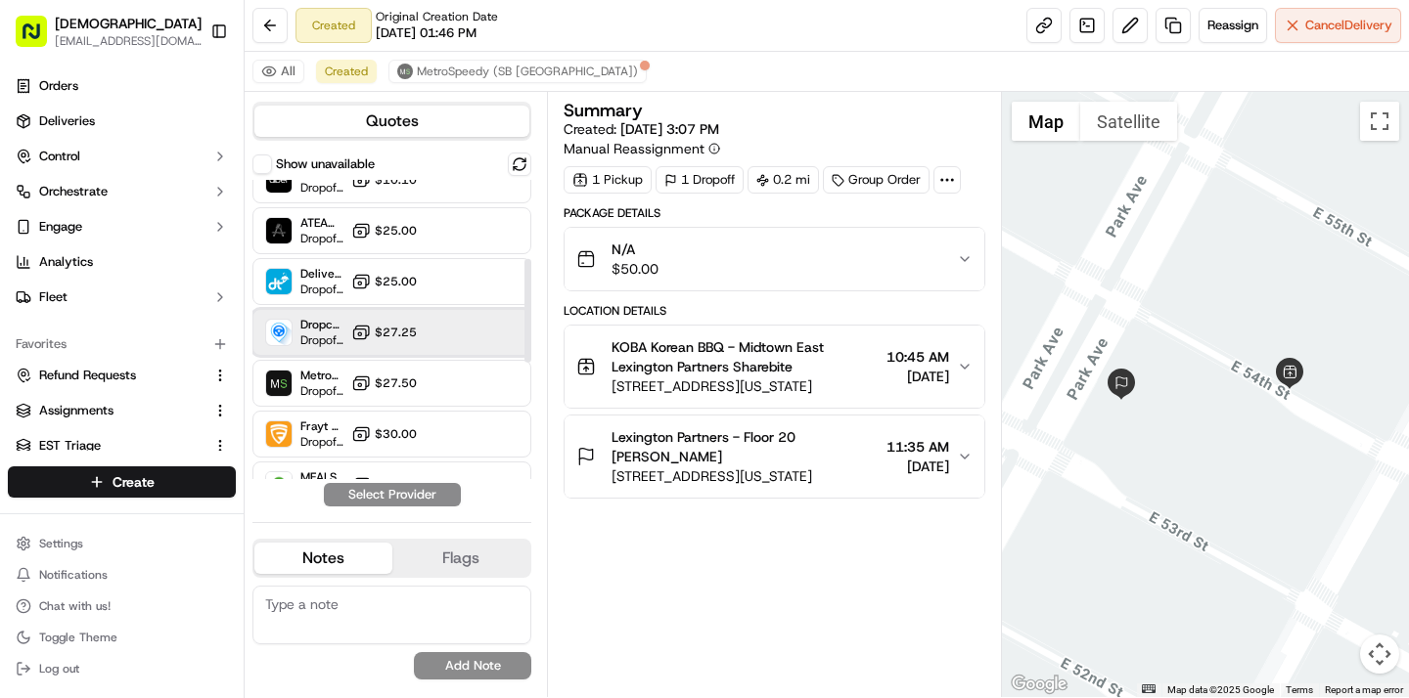
click at [477, 319] on div "Dropcar ([GEOGRAPHIC_DATA] 1) Dropoff ETA 20 hours $27.25" at bounding box center [391, 332] width 279 height 47
click at [418, 492] on button "Assign Provider" at bounding box center [392, 494] width 139 height 23
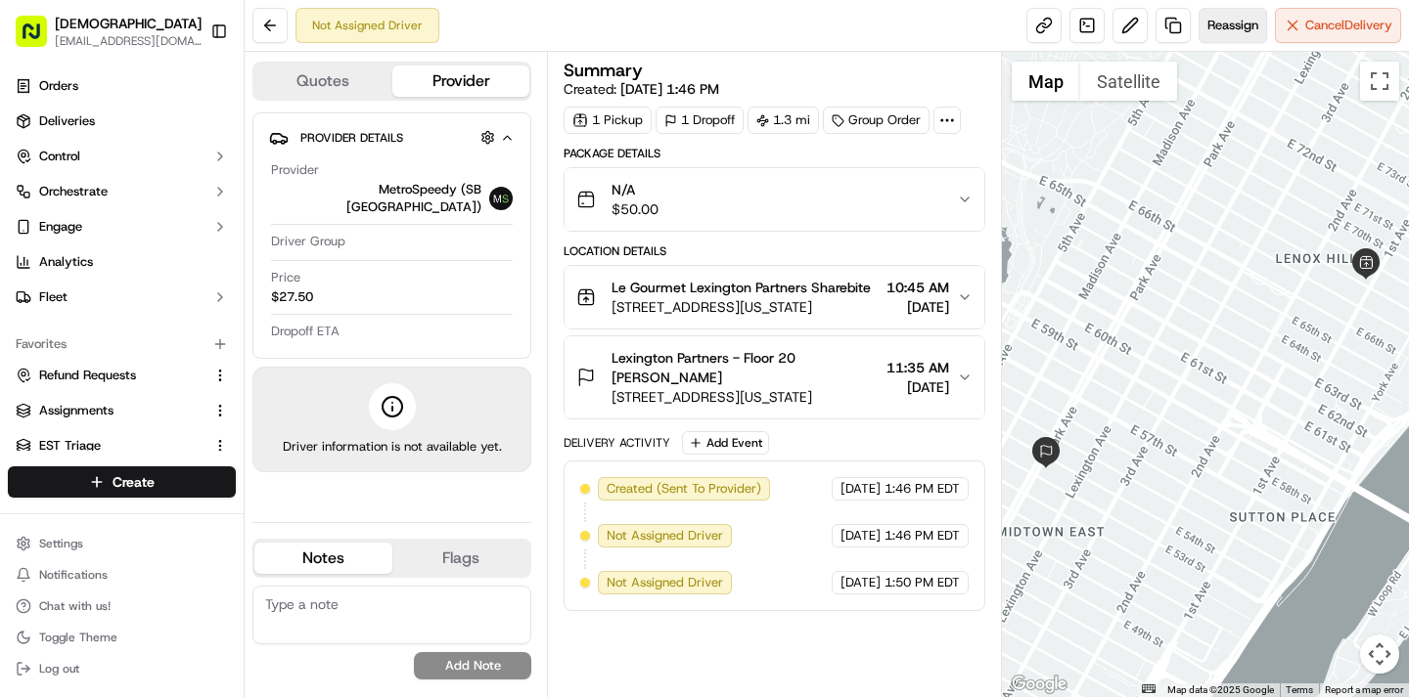
click at [1233, 18] on span "Reassign" at bounding box center [1232, 26] width 51 height 18
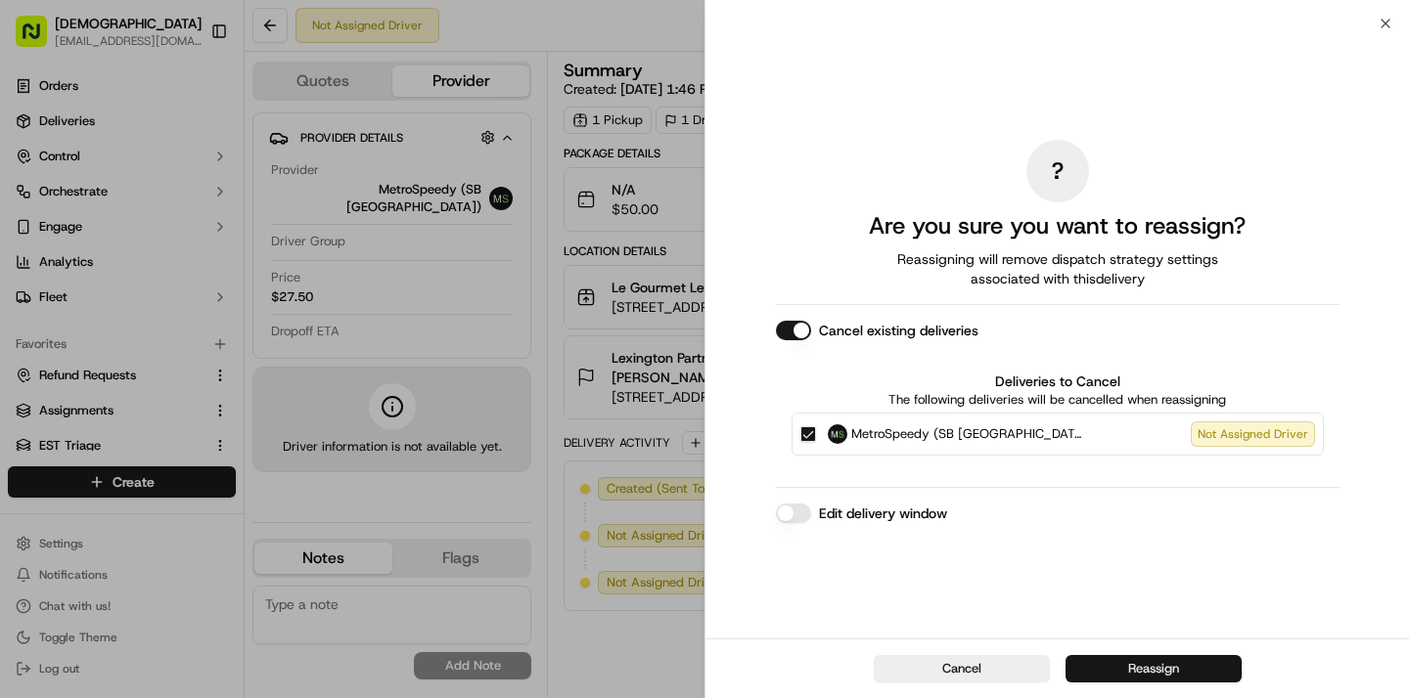
click at [1170, 667] on button "Reassign" at bounding box center [1153, 668] width 176 height 27
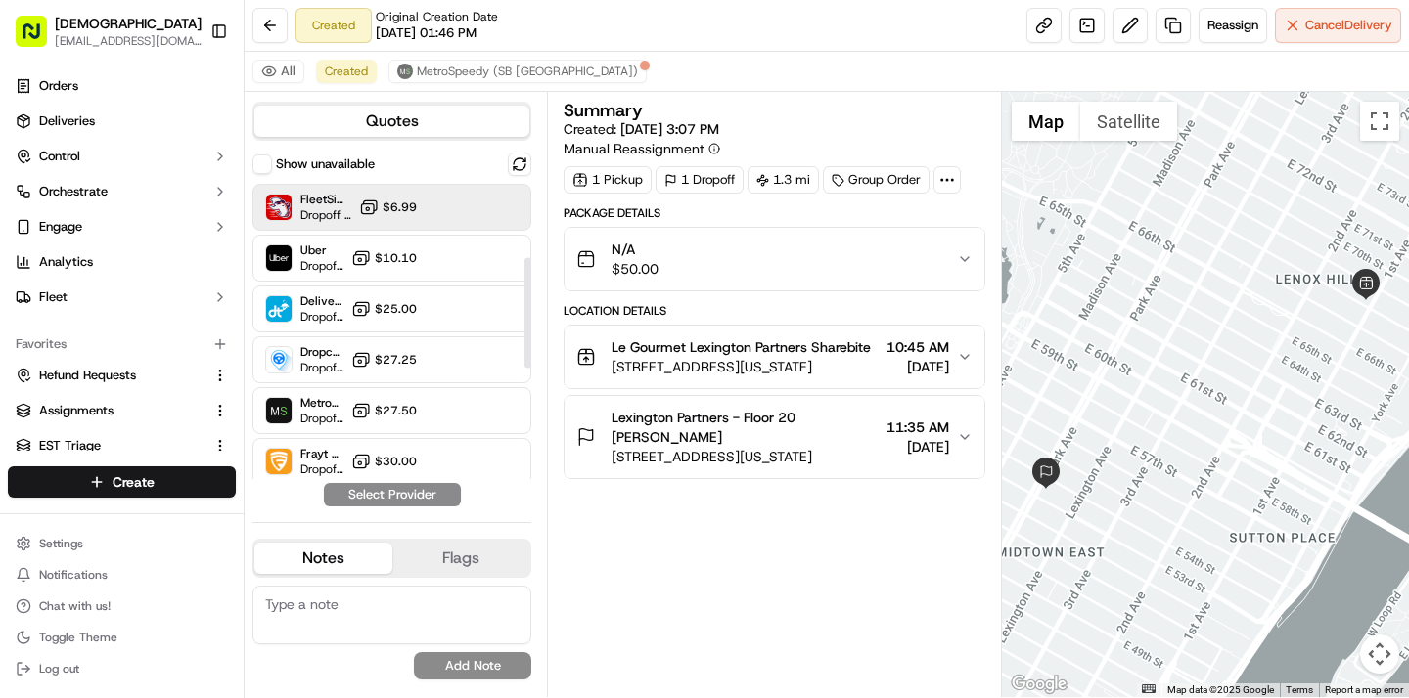
scroll to position [229, 0]
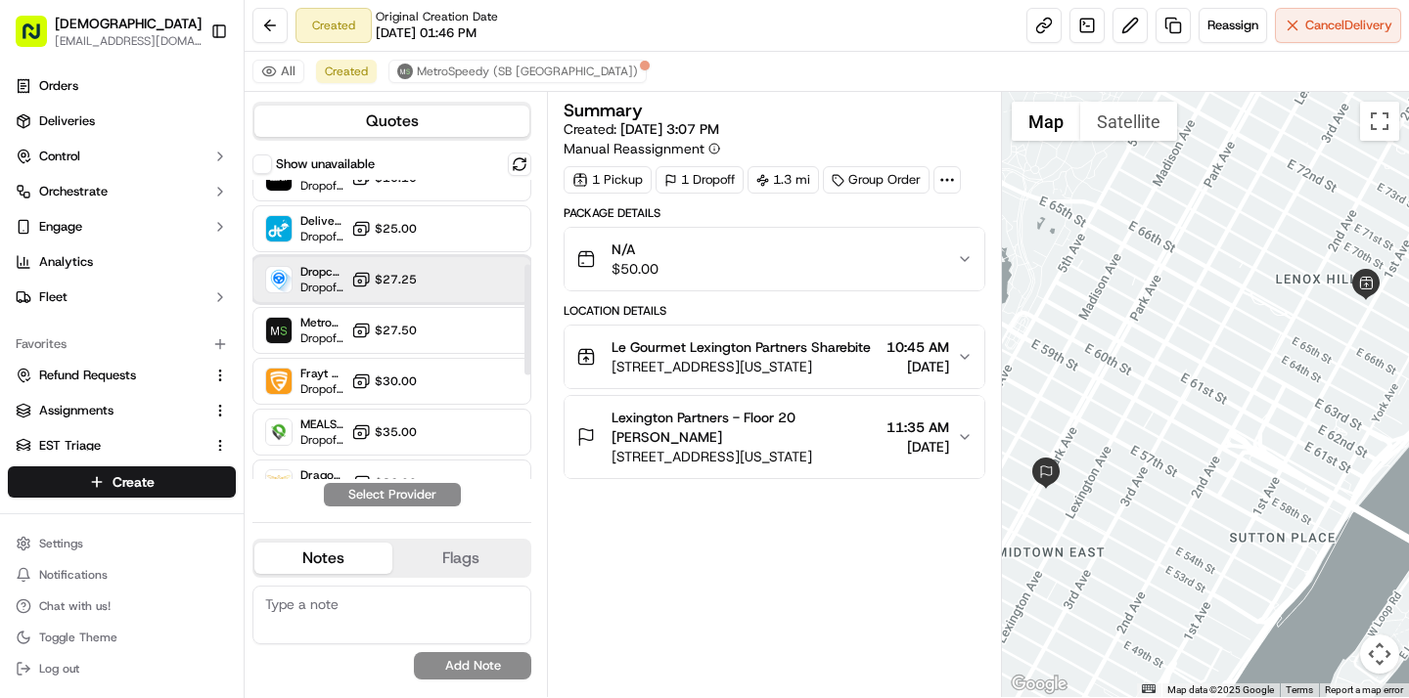
click at [483, 280] on div "Dropcar ([GEOGRAPHIC_DATA] 1) Dropoff ETA 20 hours $27.25" at bounding box center [391, 279] width 279 height 47
click at [424, 490] on button "Assign Provider" at bounding box center [392, 494] width 139 height 23
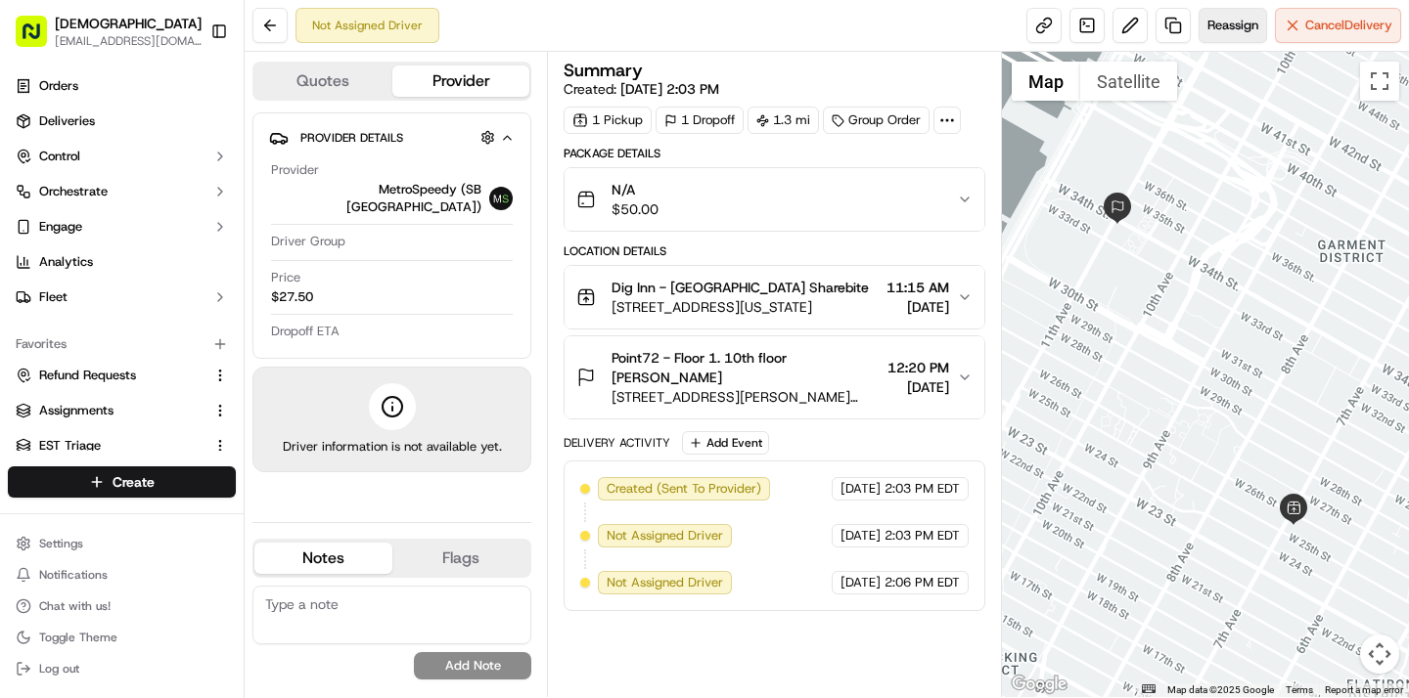
click at [1236, 25] on span "Reassign" at bounding box center [1232, 26] width 51 height 18
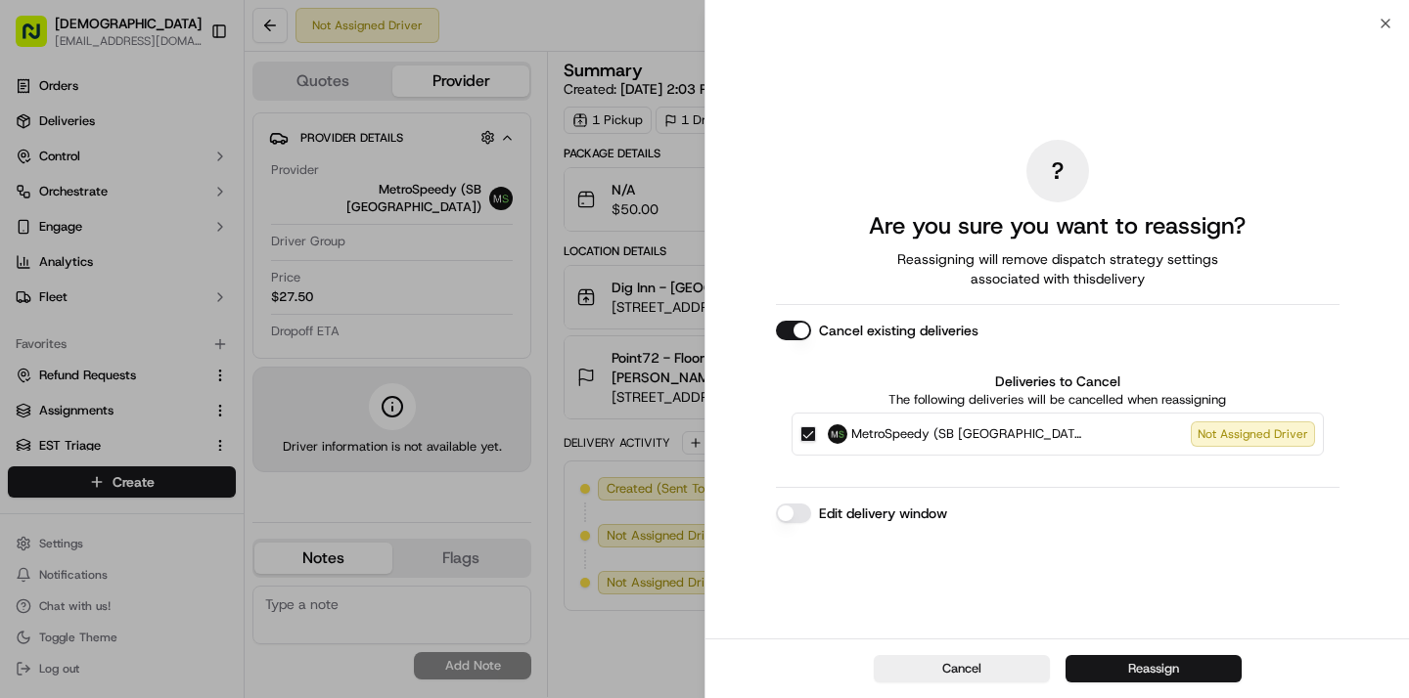
click at [1187, 673] on button "Reassign" at bounding box center [1153, 668] width 176 height 27
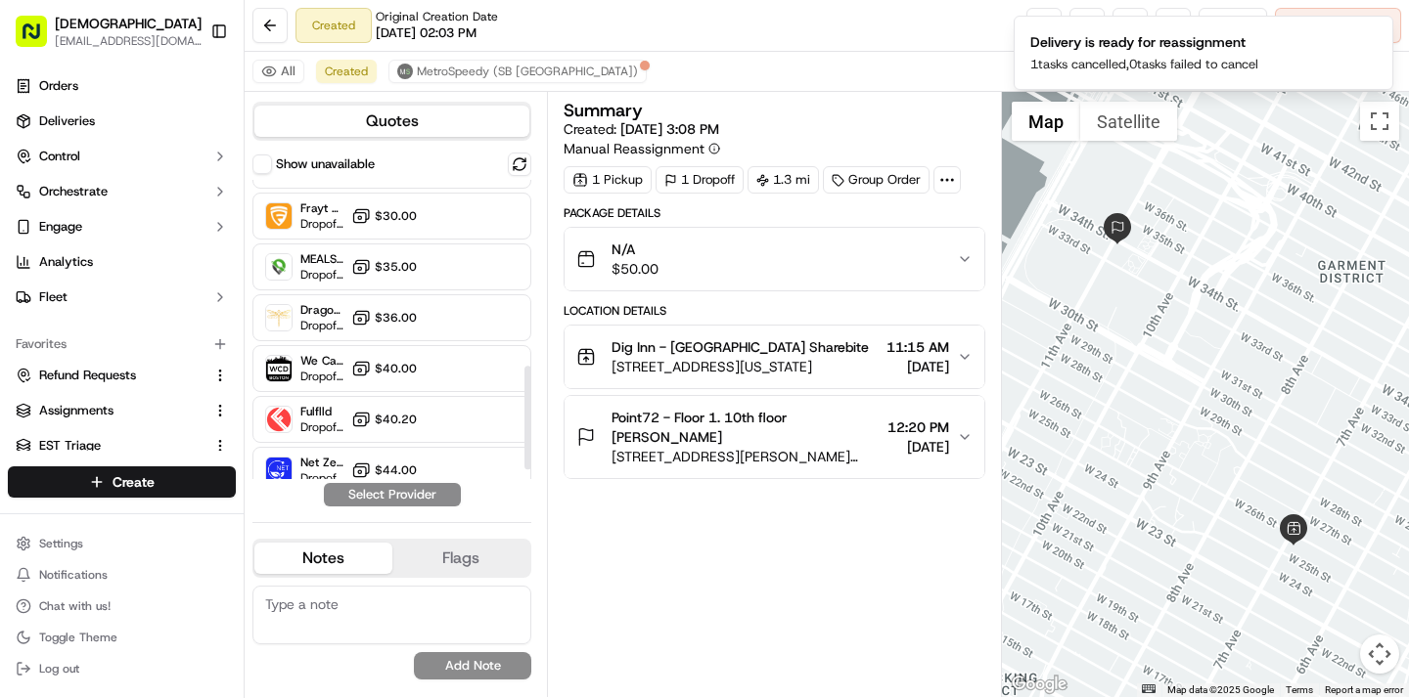
scroll to position [561, 0]
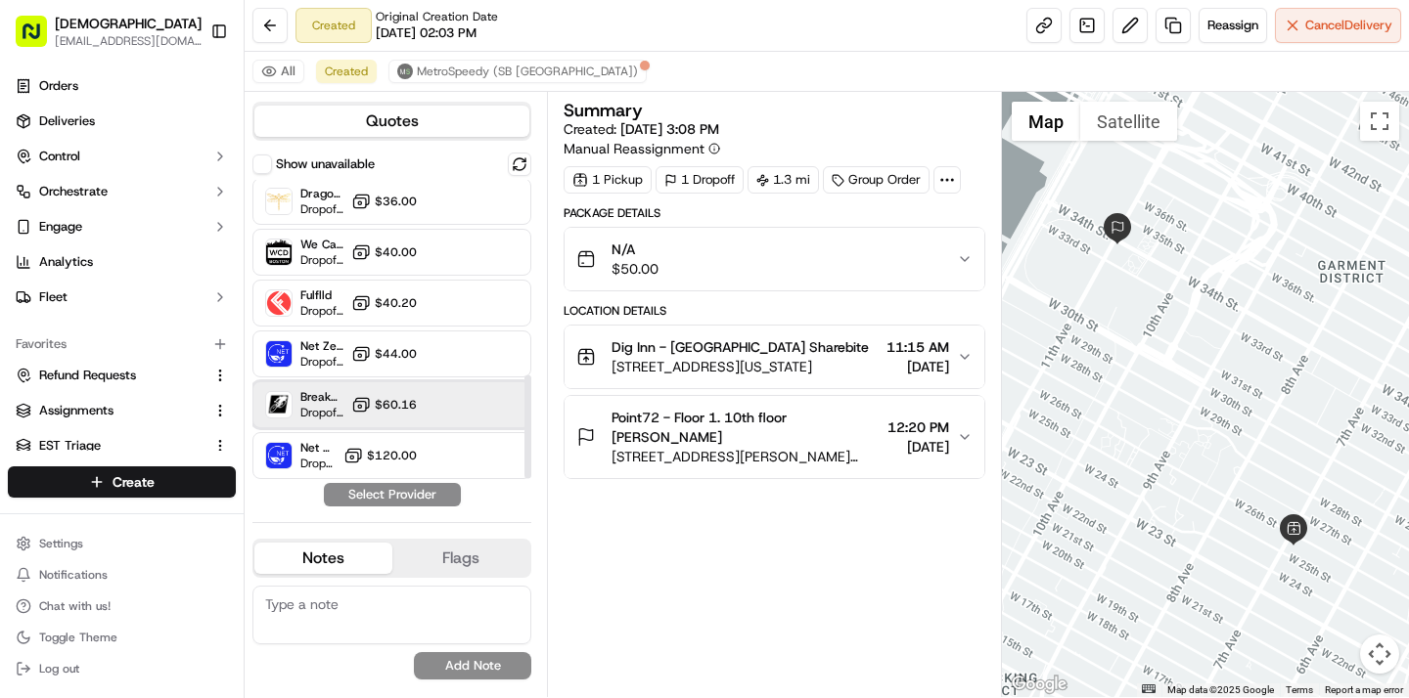
click at [425, 412] on div "Breakaway Courier (Bikes - hourly) Dropoff ETA - $60.16" at bounding box center [391, 404] width 279 height 47
click at [419, 500] on button "Assign Provider" at bounding box center [392, 494] width 139 height 23
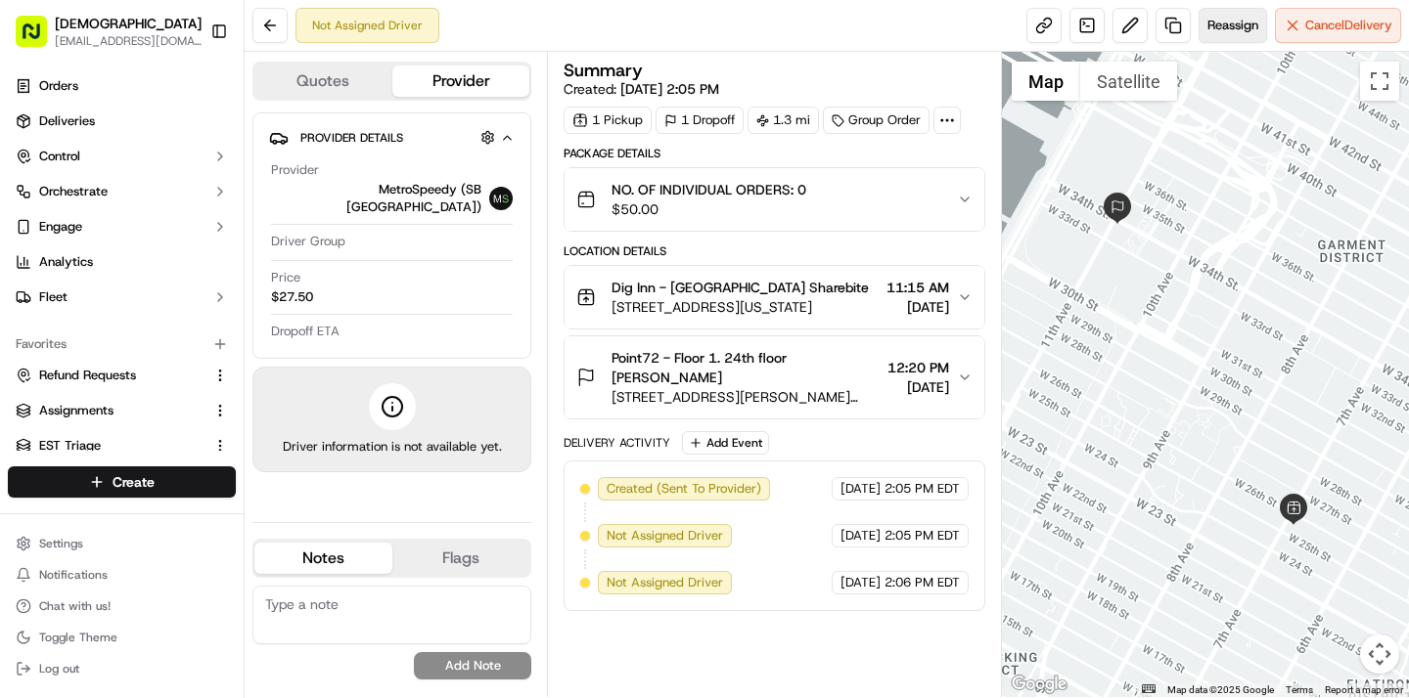
click at [1232, 21] on span "Reassign" at bounding box center [1232, 26] width 51 height 18
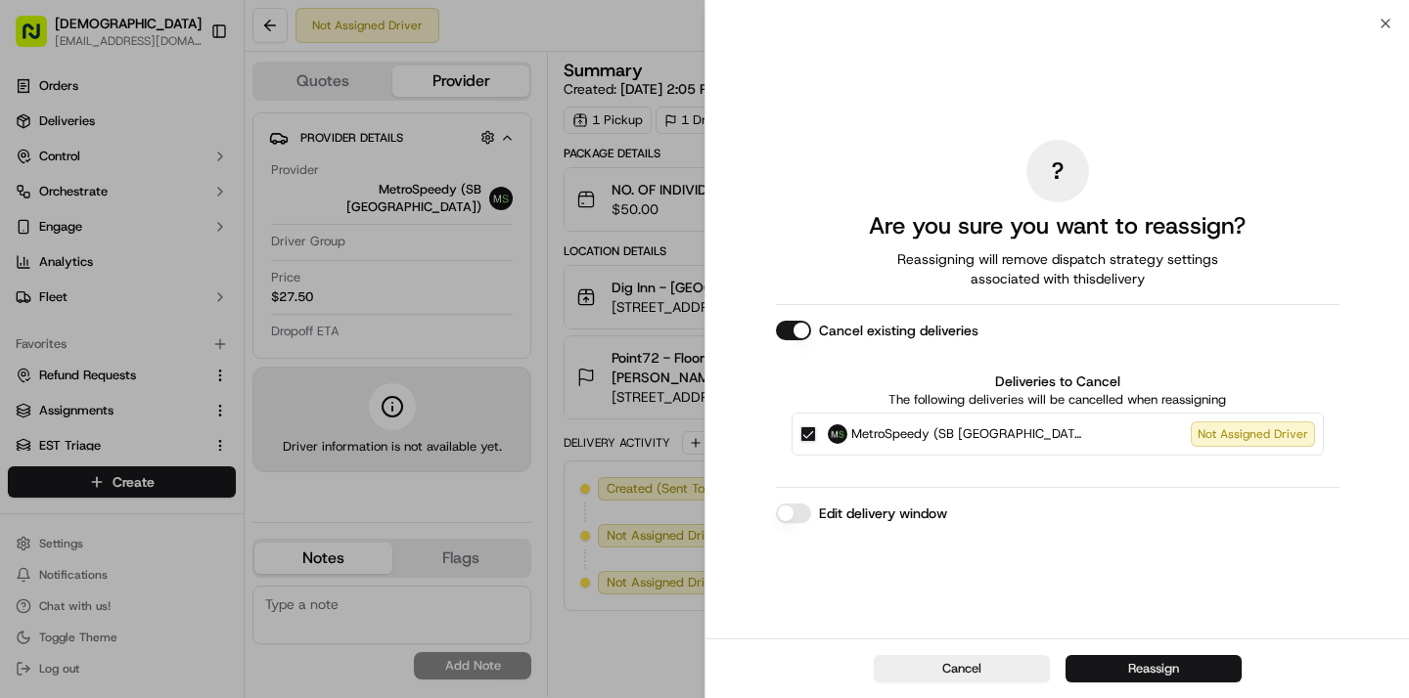
click at [1180, 671] on button "Reassign" at bounding box center [1153, 668] width 176 height 27
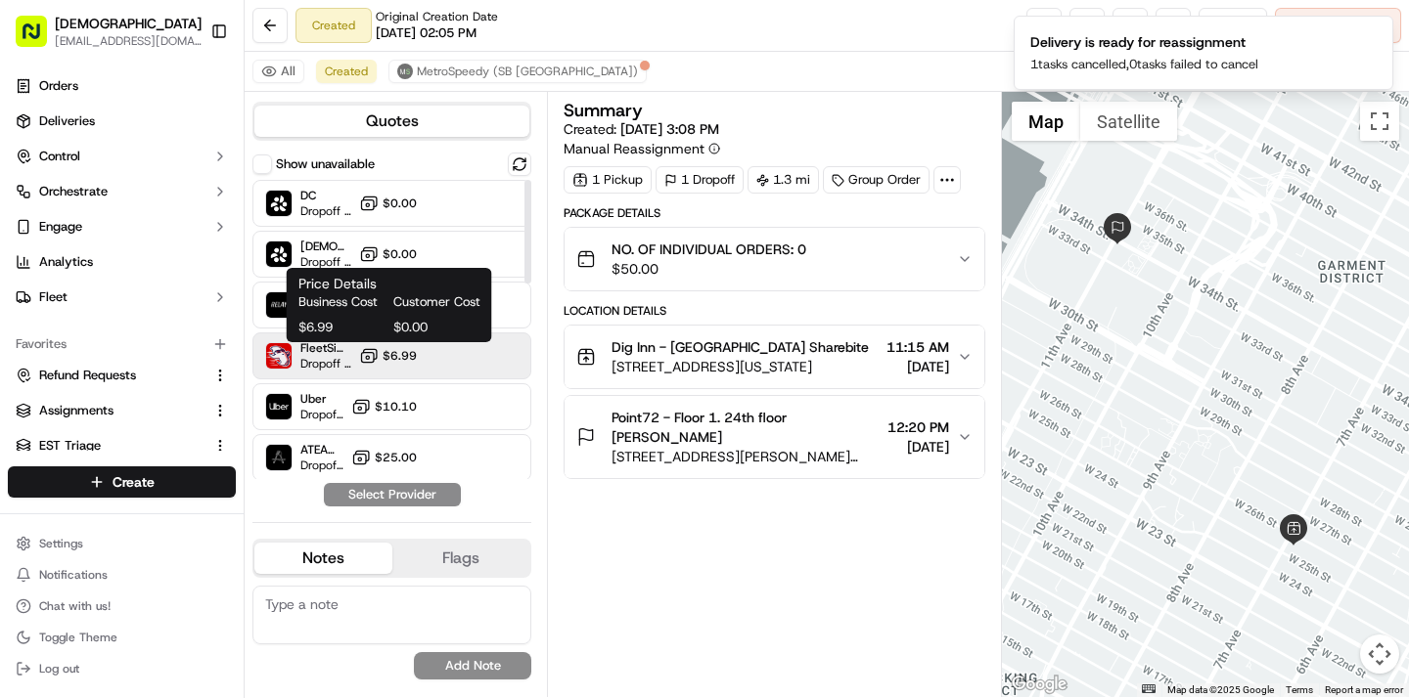
scroll to position [561, 0]
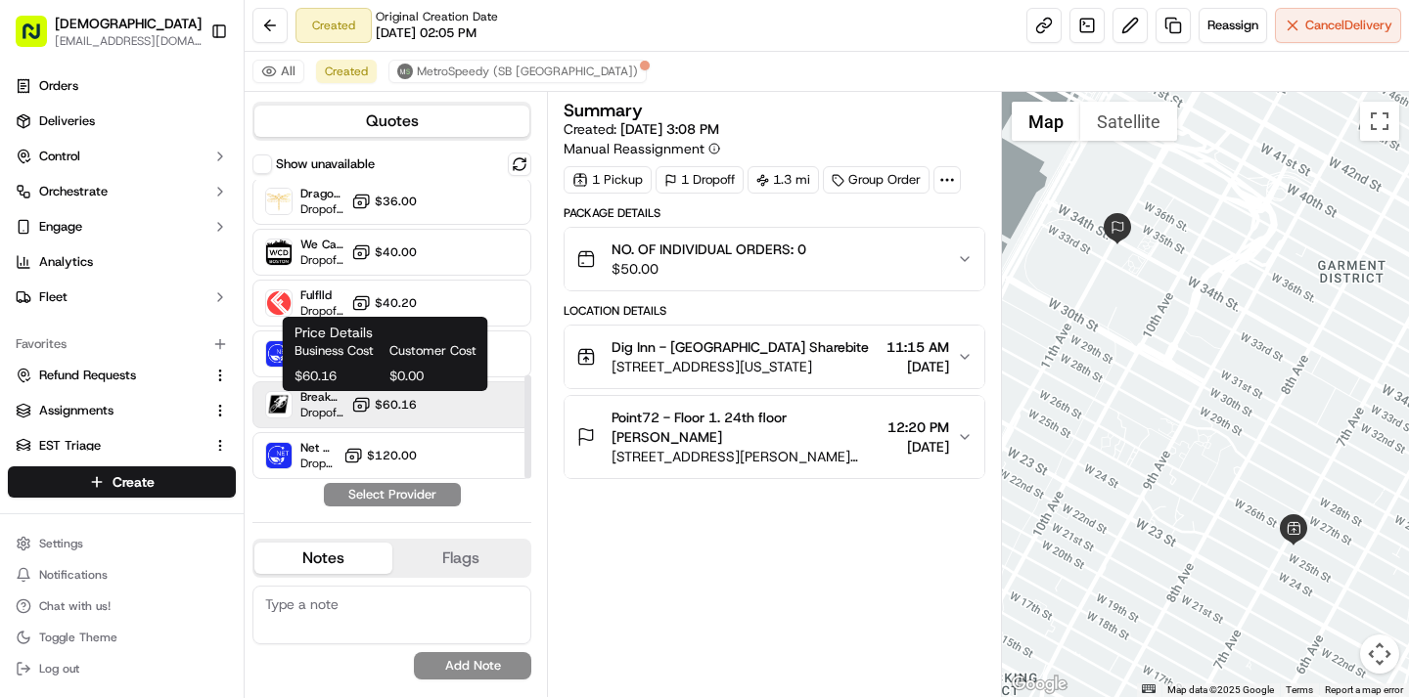
click at [400, 406] on span "$60.16" at bounding box center [396, 405] width 42 height 16
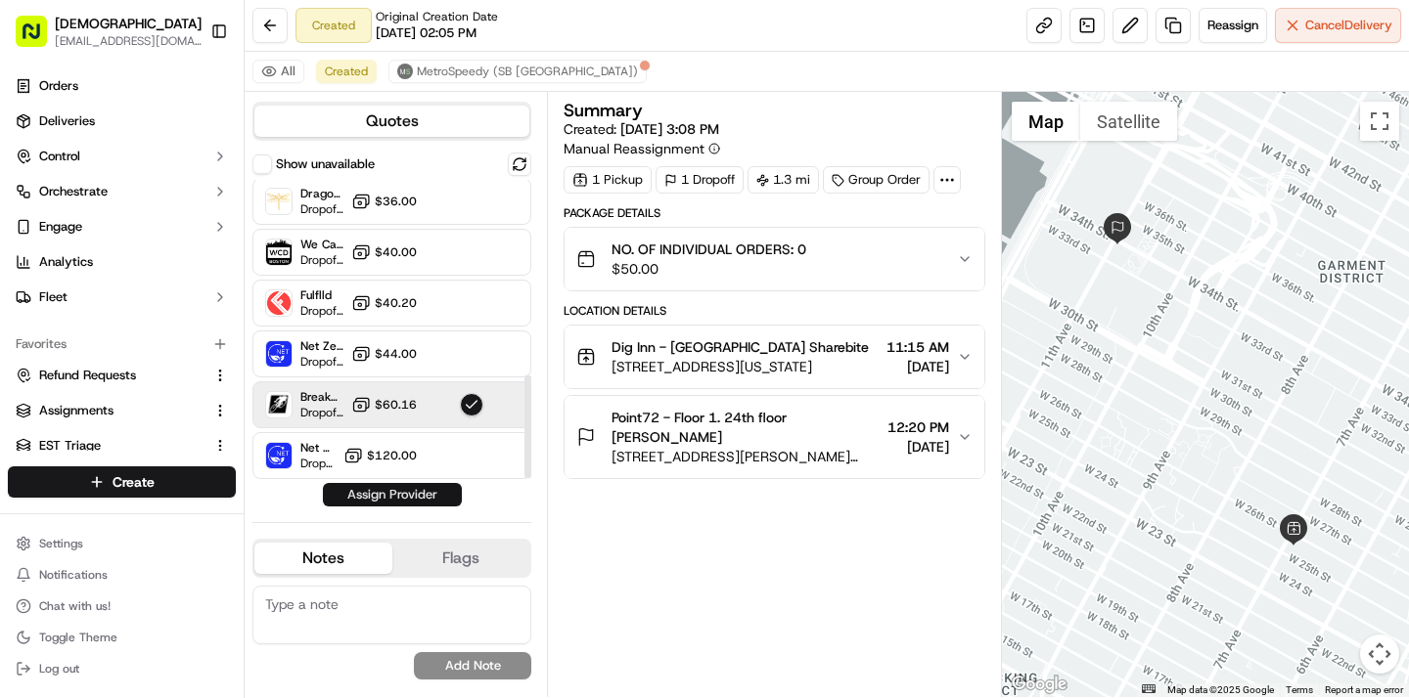
click at [403, 493] on button "Assign Provider" at bounding box center [392, 494] width 139 height 23
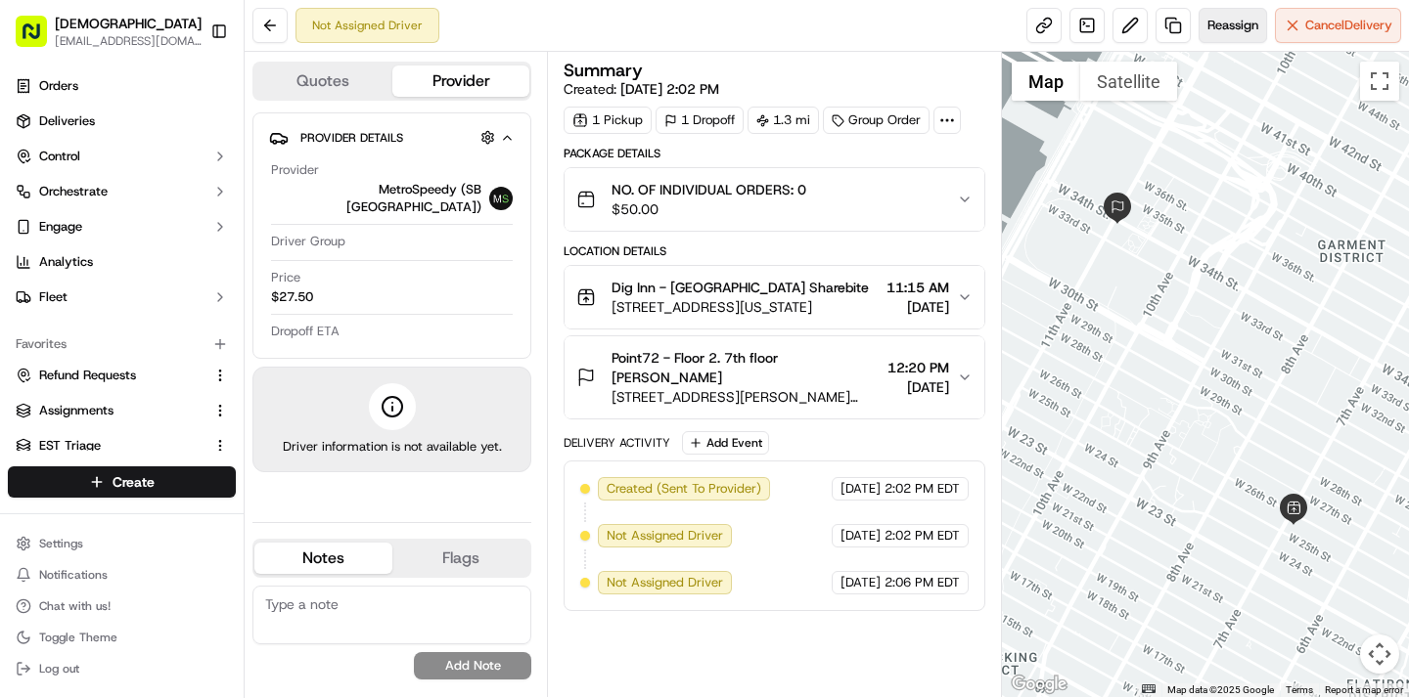
click at [1228, 29] on span "Reassign" at bounding box center [1232, 26] width 51 height 18
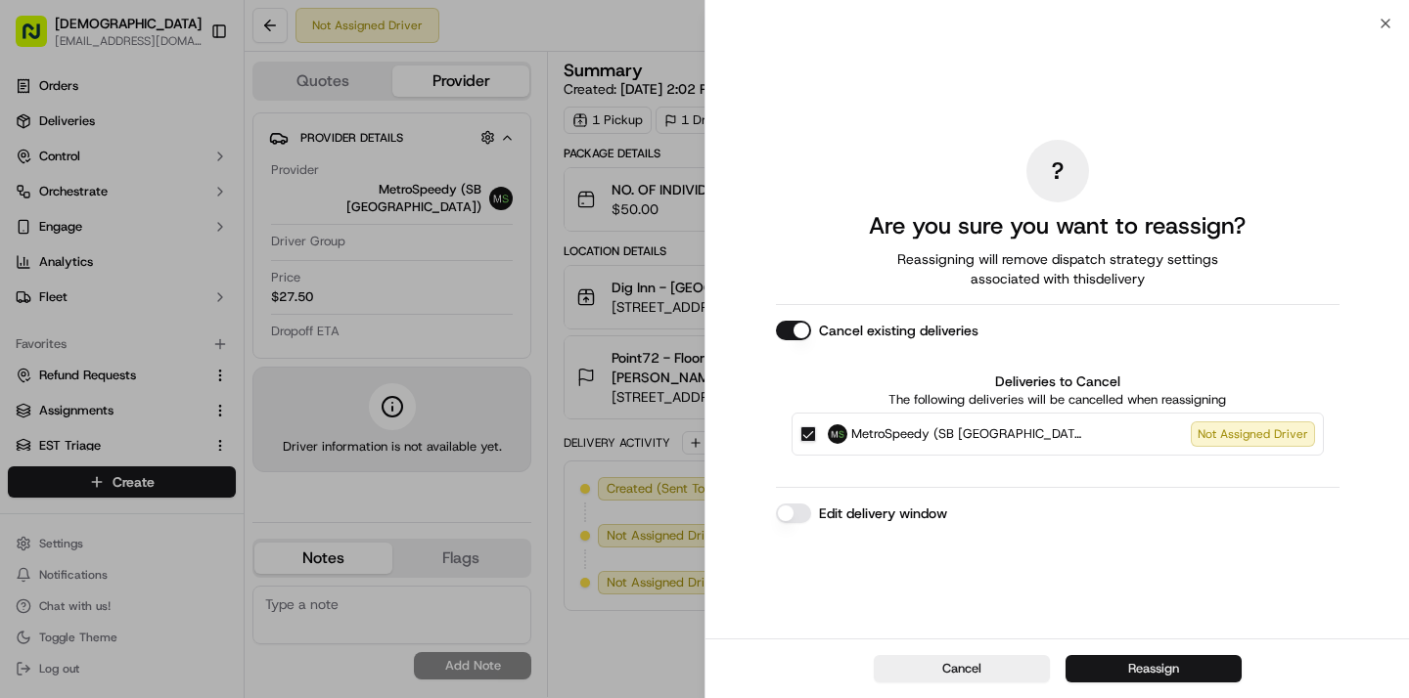
click at [1175, 665] on button "Reassign" at bounding box center [1153, 668] width 176 height 27
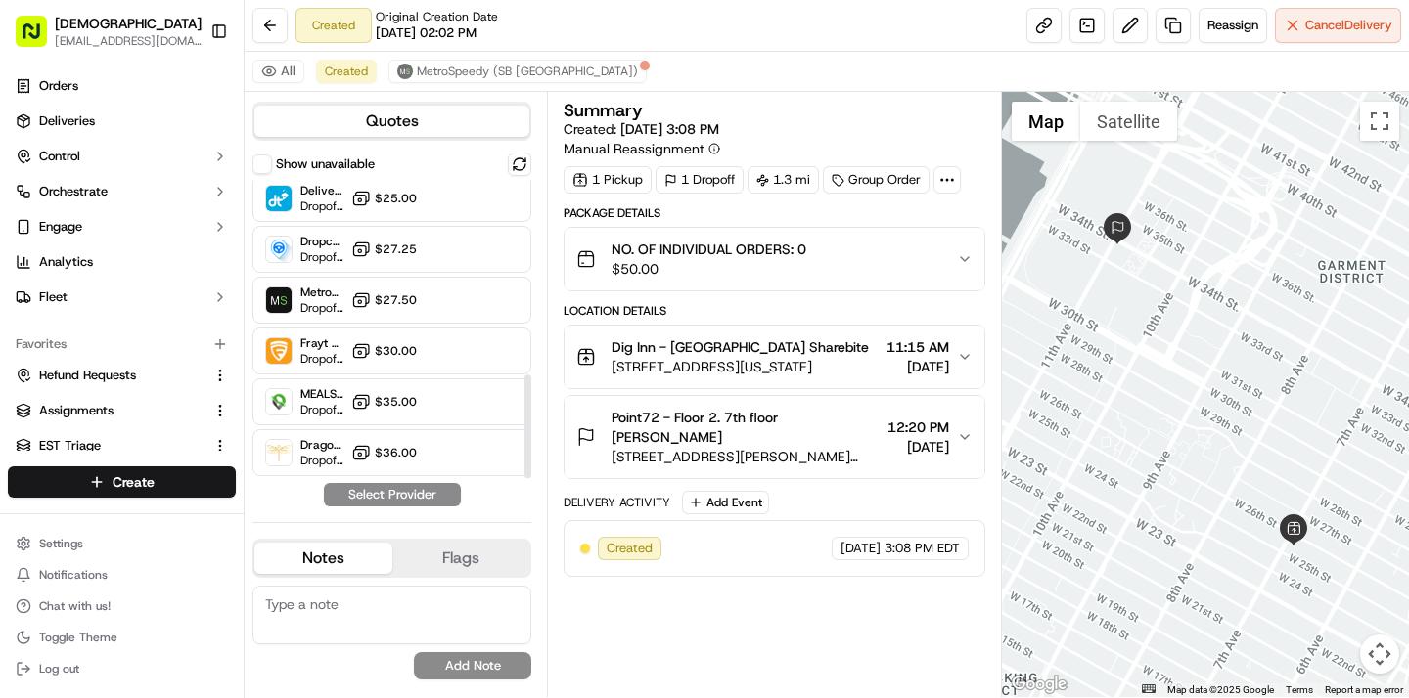
scroll to position [561, 0]
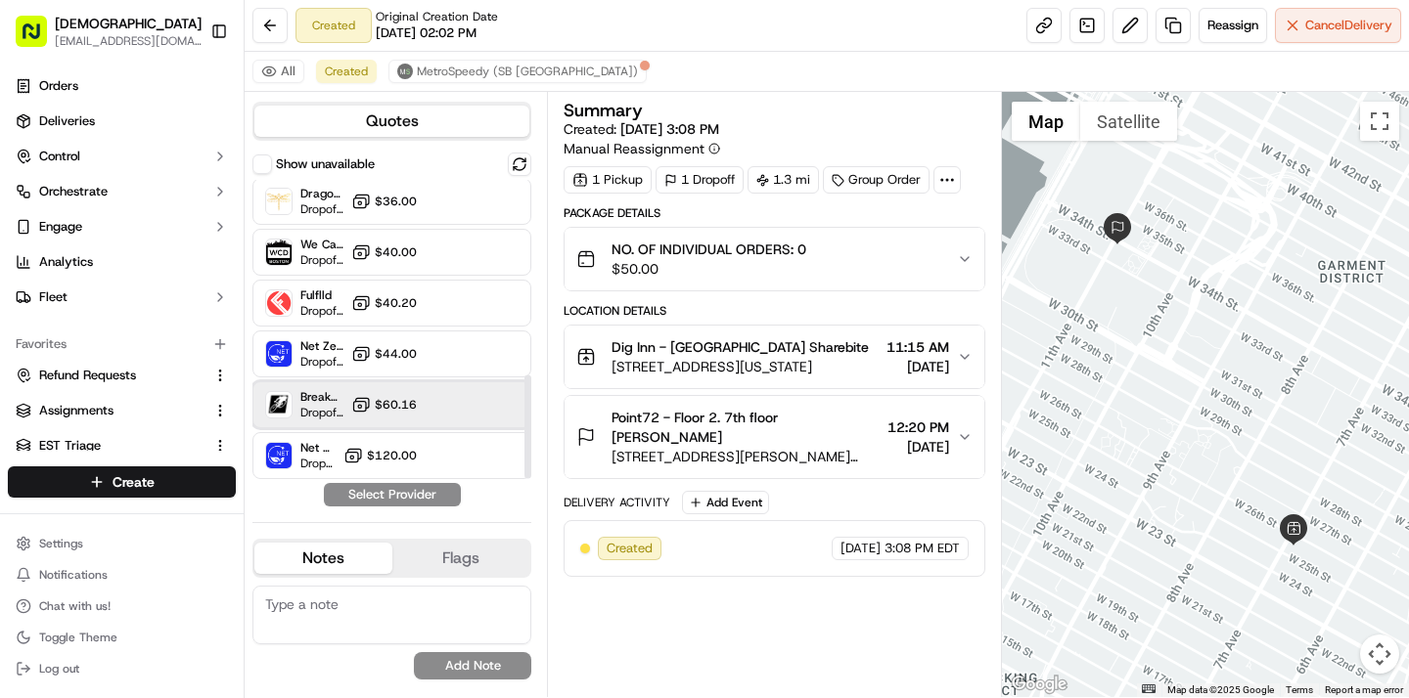
click at [452, 394] on div "Breakaway Courier (Bikes - hourly) Dropoff ETA - $60.16" at bounding box center [391, 404] width 279 height 47
click at [423, 494] on button "Assign Provider" at bounding box center [392, 494] width 139 height 23
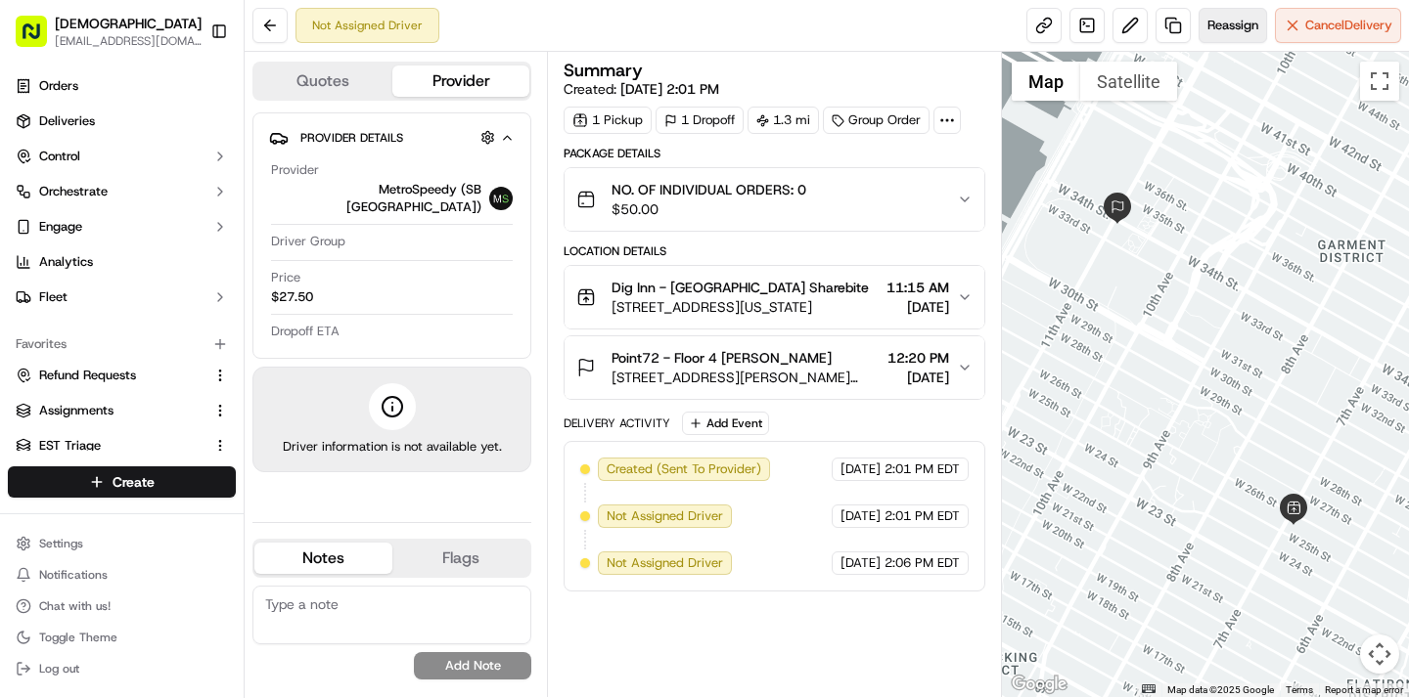
click at [1225, 29] on span "Reassign" at bounding box center [1232, 26] width 51 height 18
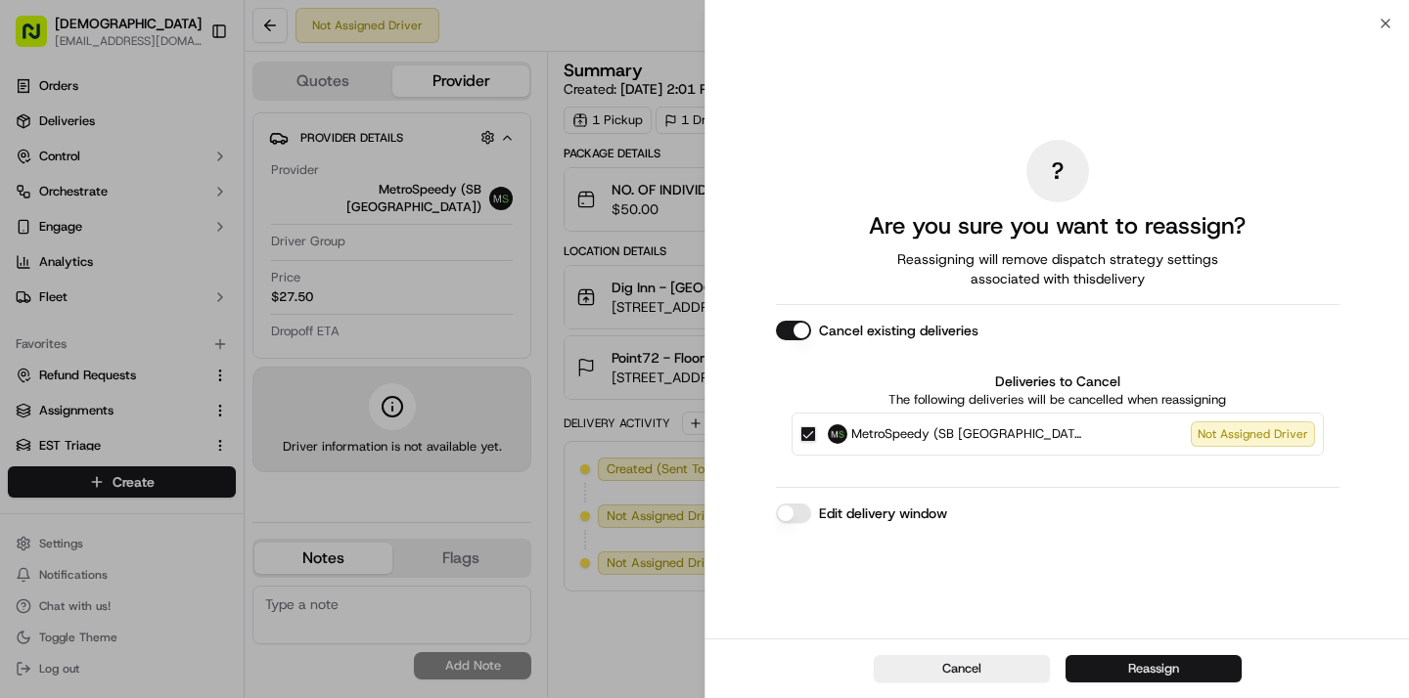
click at [1189, 674] on button "Reassign" at bounding box center [1153, 668] width 176 height 27
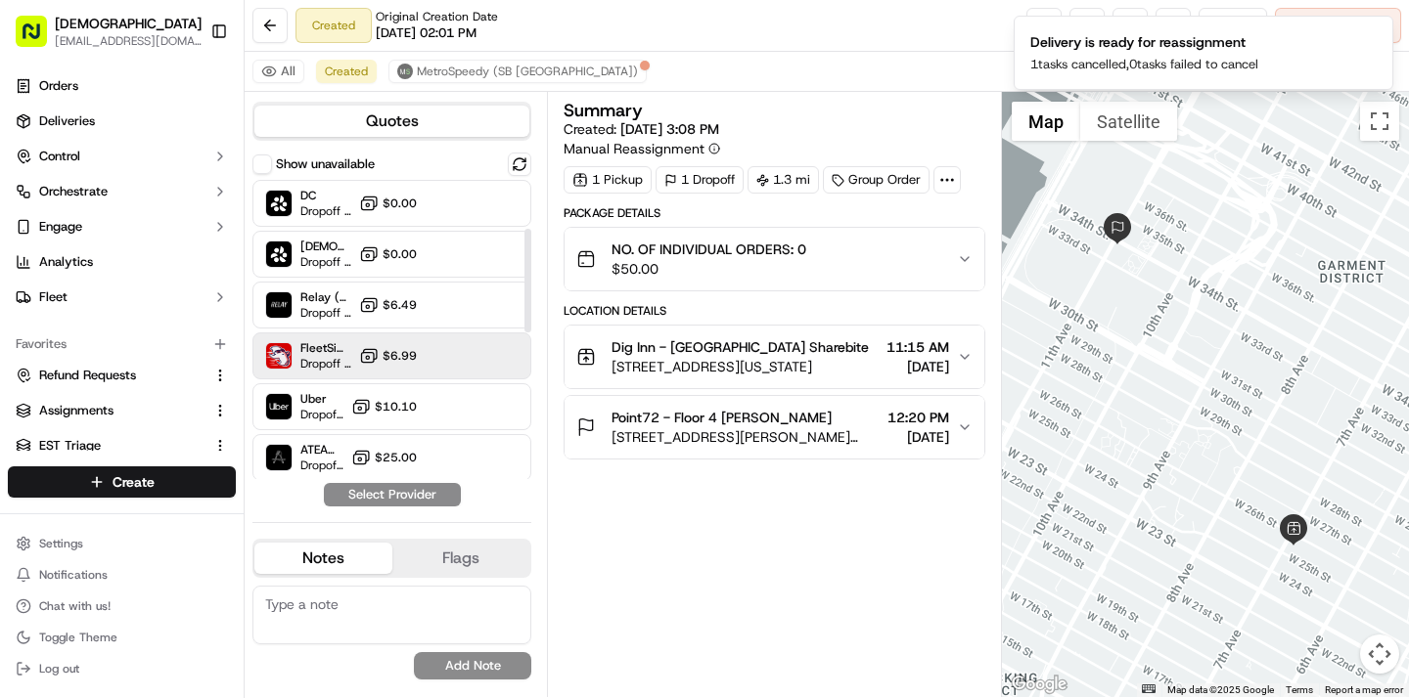
scroll to position [561, 0]
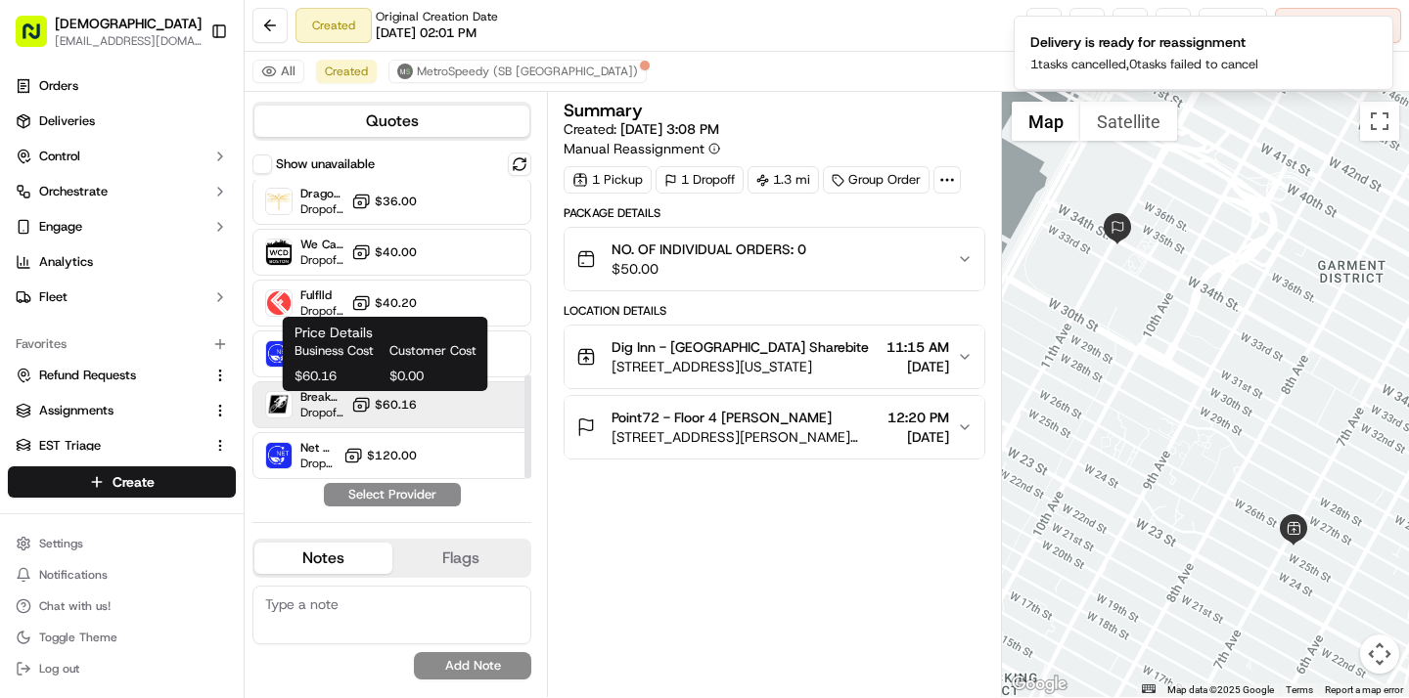
click at [416, 397] on span "$60.16" at bounding box center [396, 405] width 42 height 16
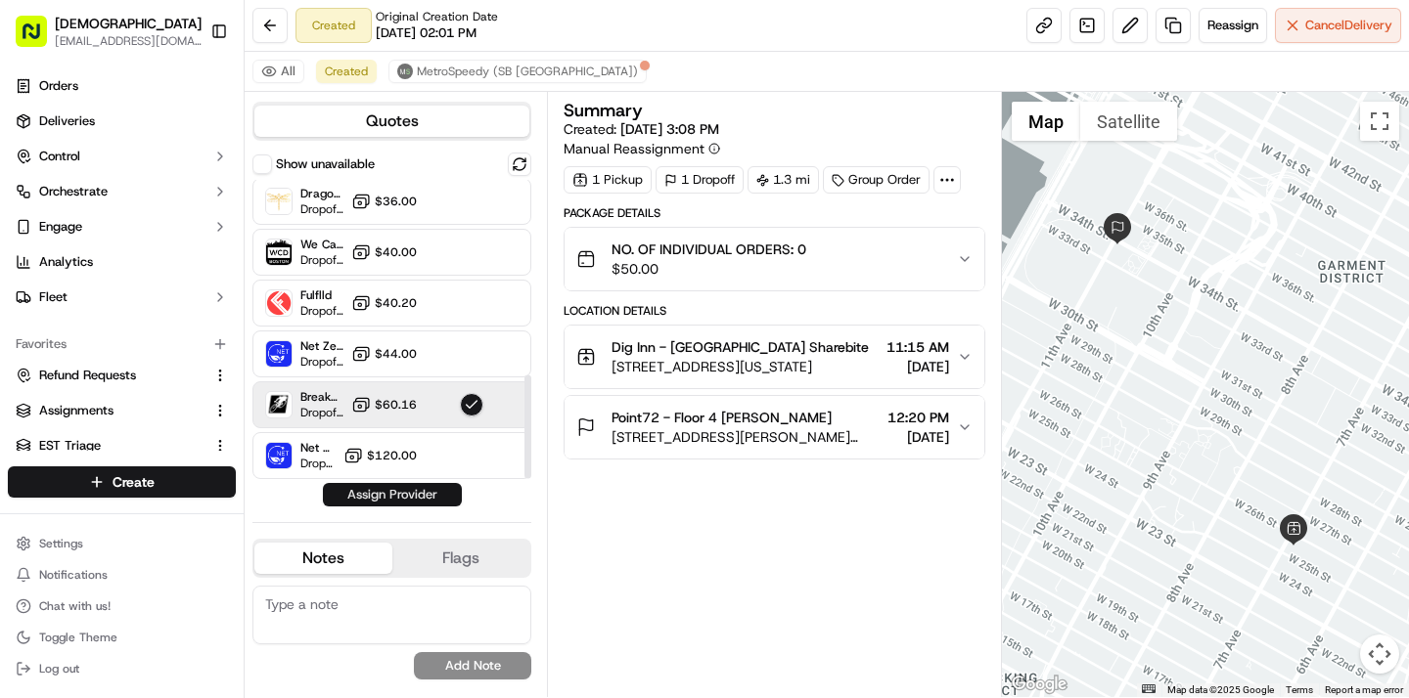
click at [407, 493] on button "Assign Provider" at bounding box center [392, 494] width 139 height 23
